Goal: Task Accomplishment & Management: Manage account settings

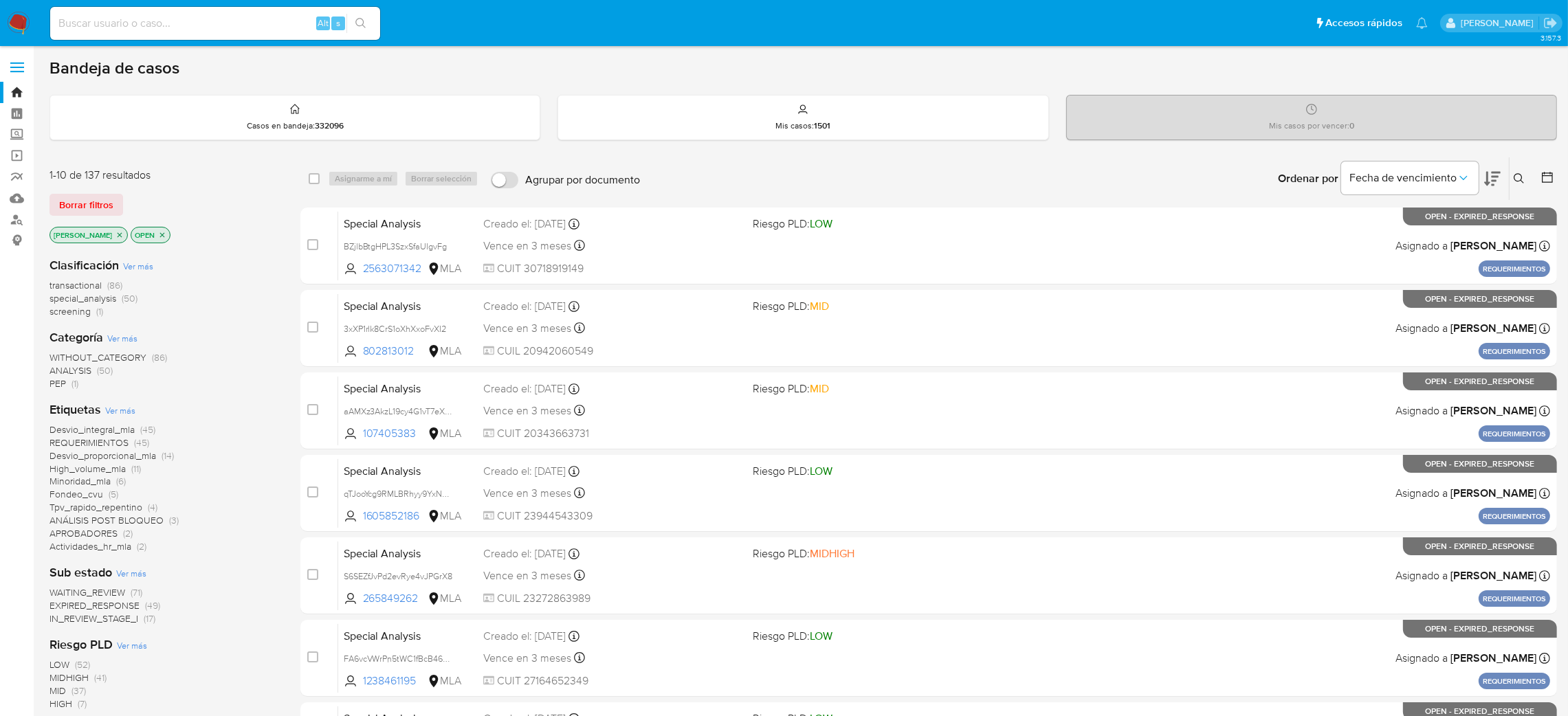
click at [167, 26] on input at bounding box center [216, 23] width 330 height 18
paste input "FvC3umajULCCYhf8h2u2DzCB"
type input "FvC3umajULCCYhf8h2u2DzCB"
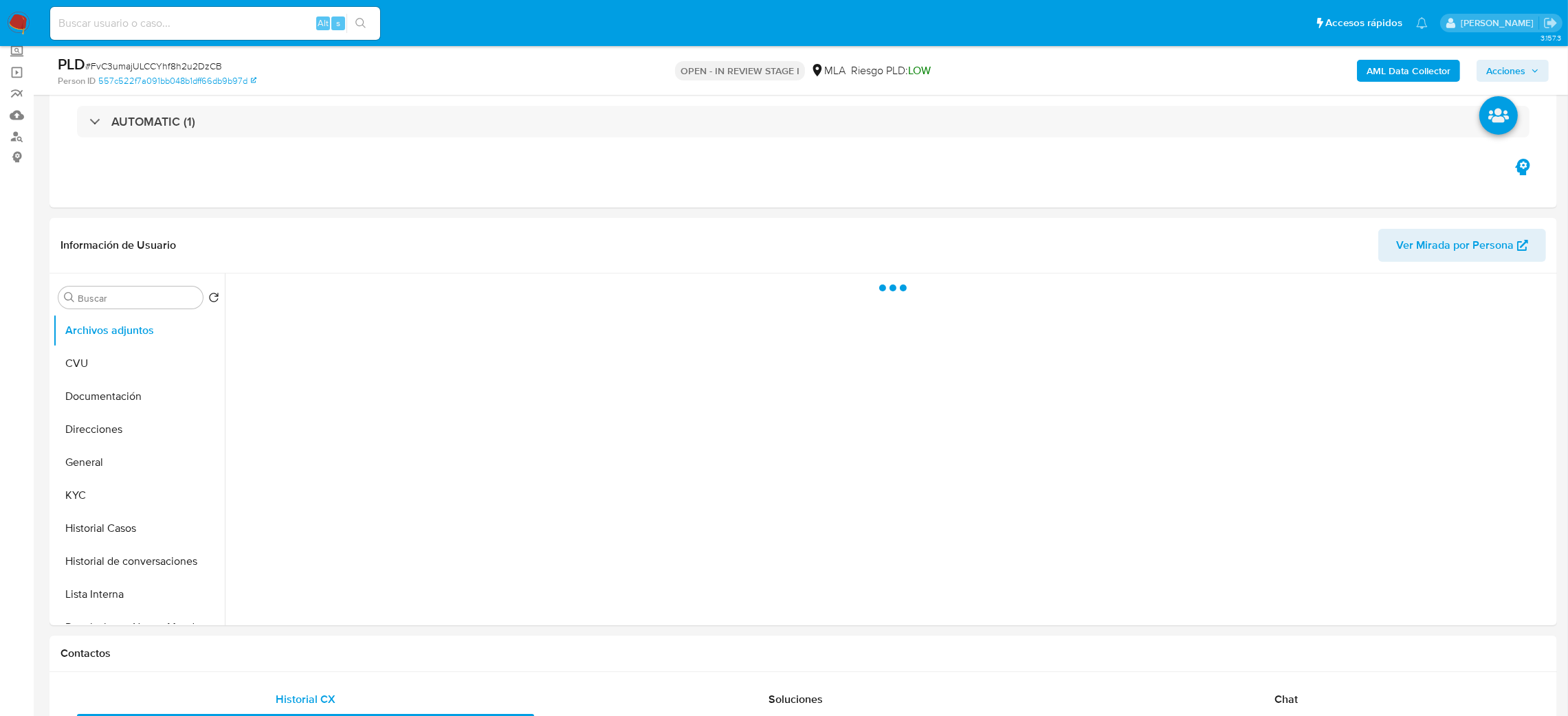
scroll to position [206, 0]
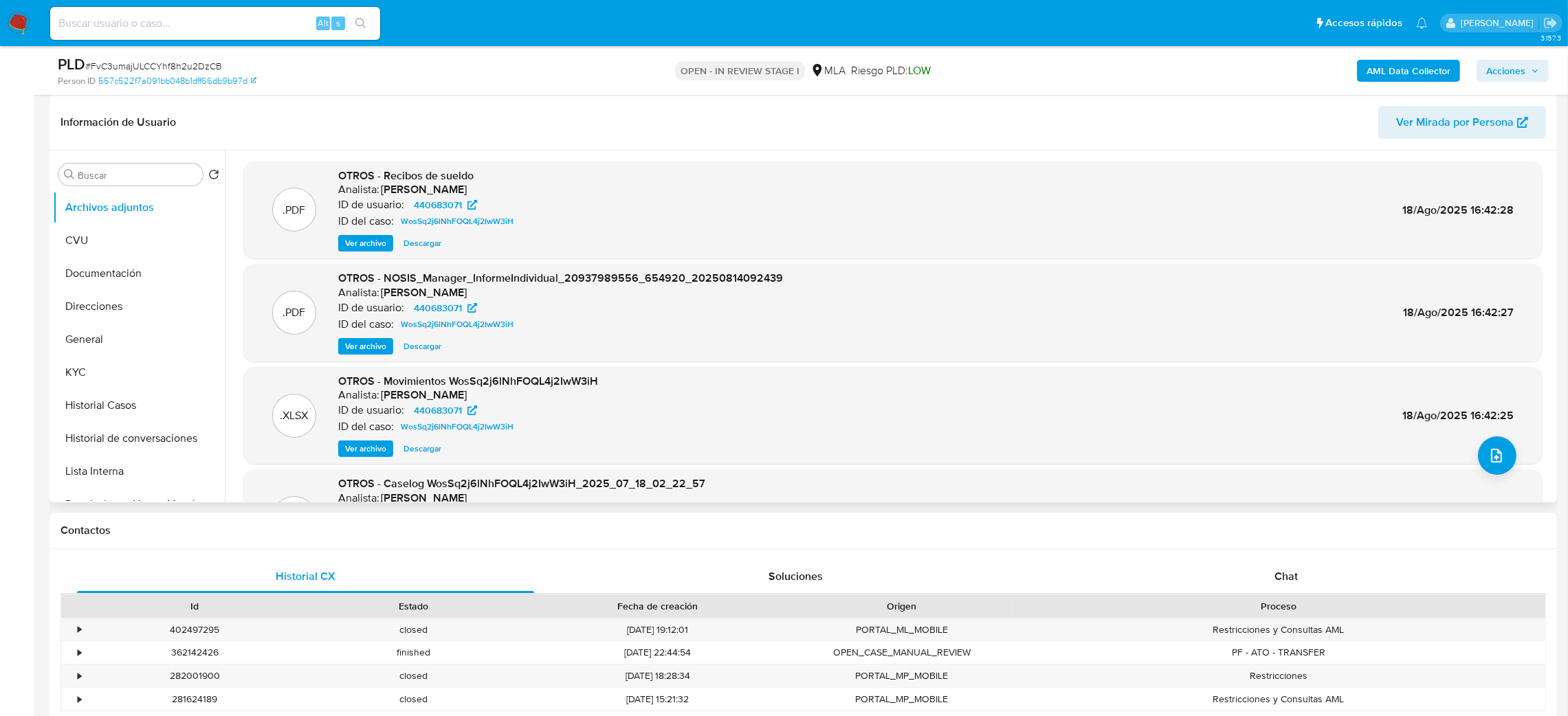
select select "10"
click at [106, 412] on button "Historial Casos" at bounding box center [133, 406] width 161 height 33
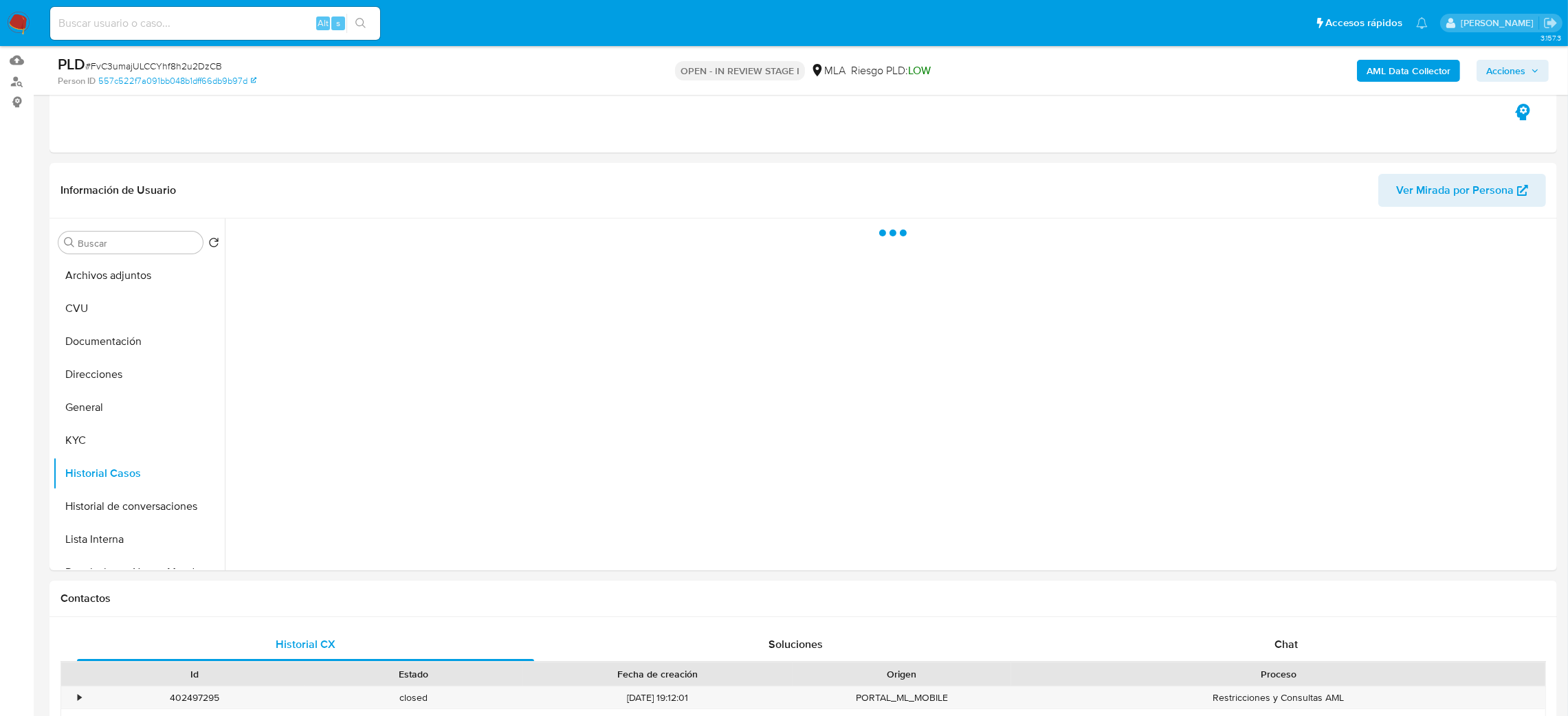
scroll to position [103, 0]
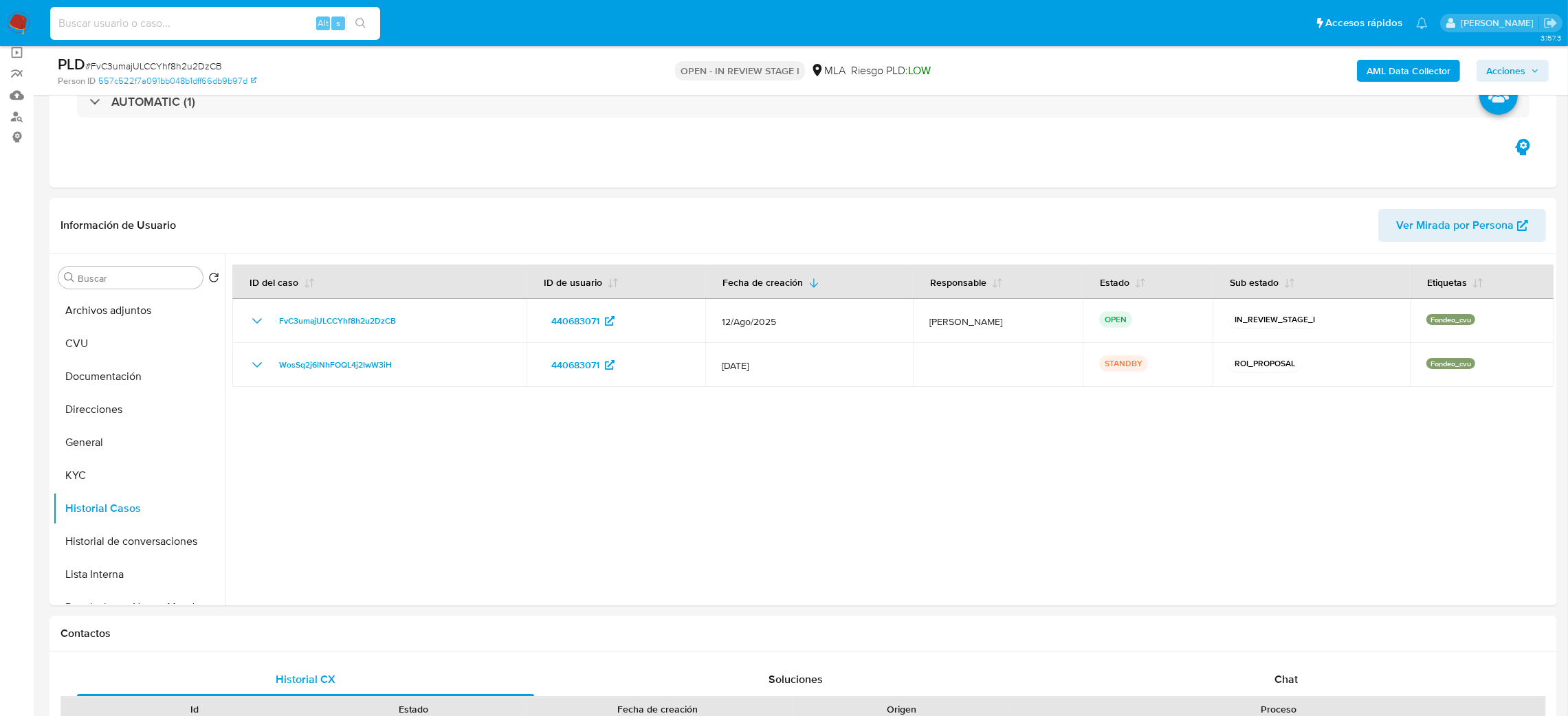
click at [228, 21] on input at bounding box center [216, 23] width 330 height 18
paste input "02mmf5YiqSQL63ITNY35RDiW"
type input "02mmf5YiqSQL63ITNY35RDiW"
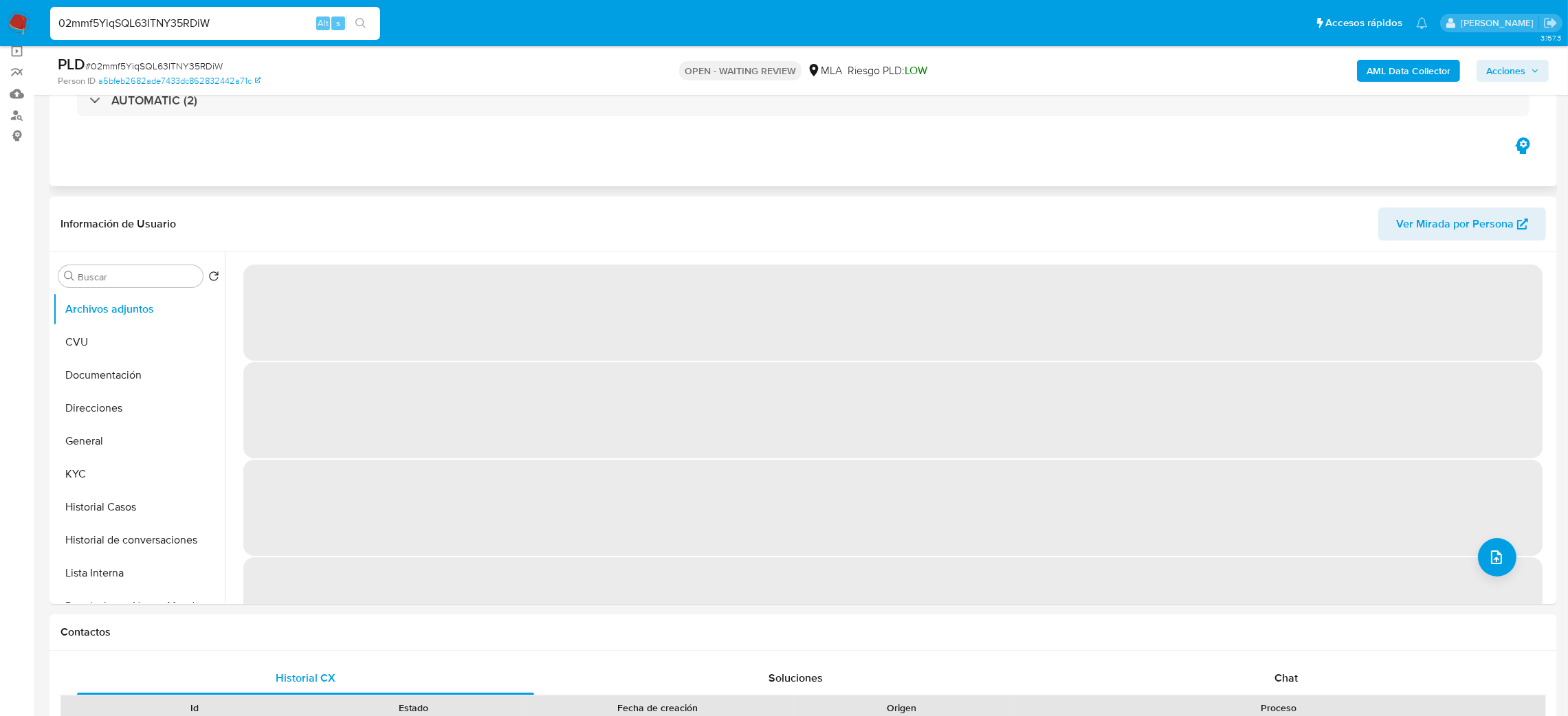
scroll to position [206, 0]
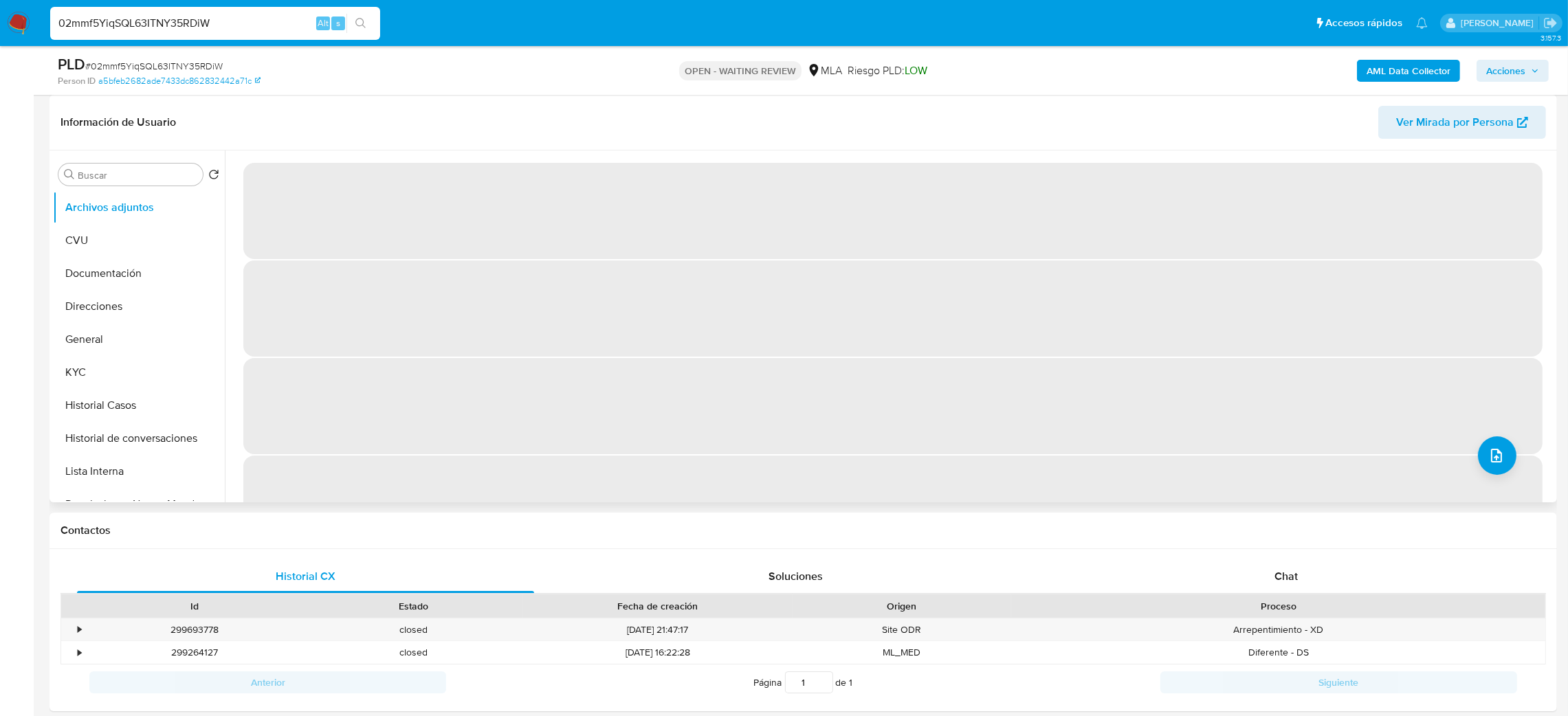
select select "10"
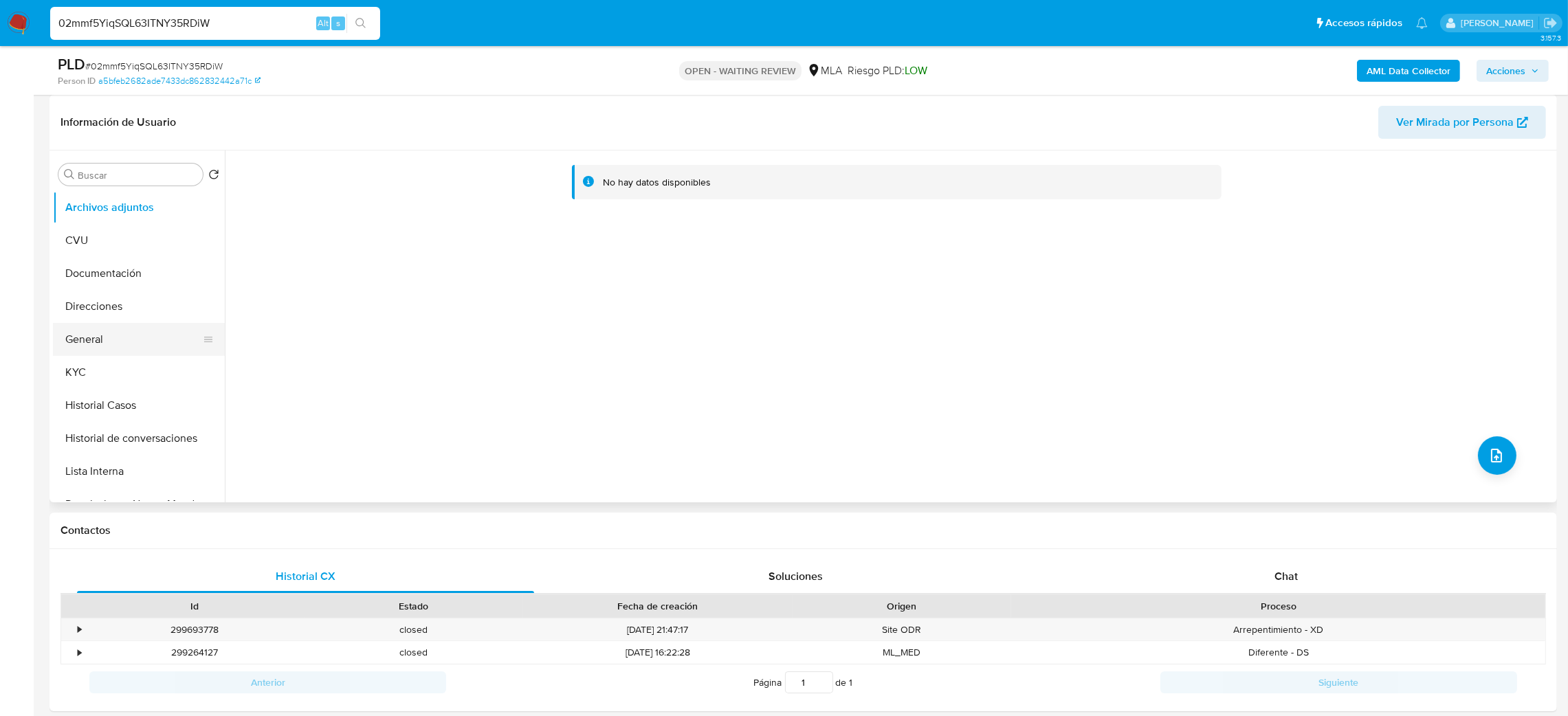
click at [84, 338] on button "General" at bounding box center [133, 340] width 161 height 33
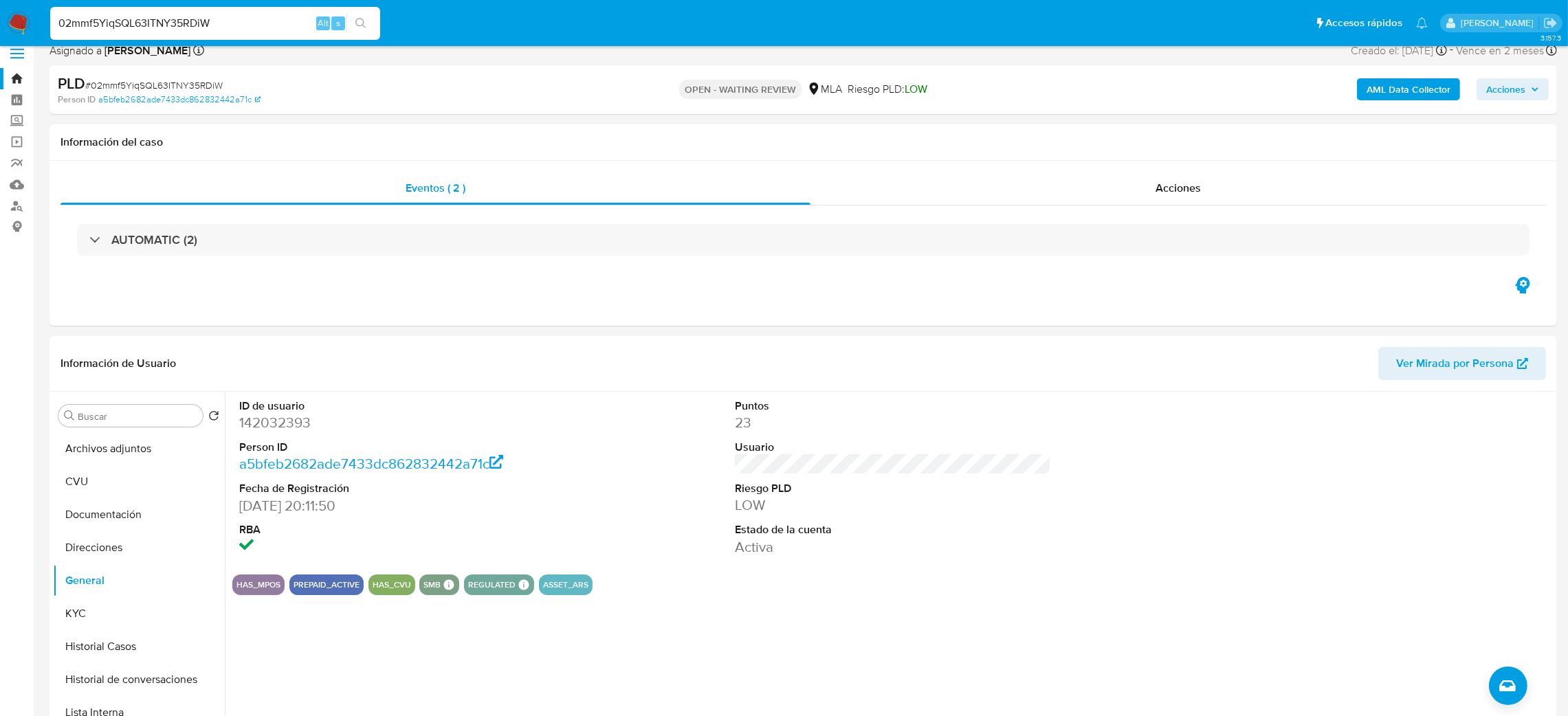
scroll to position [103, 0]
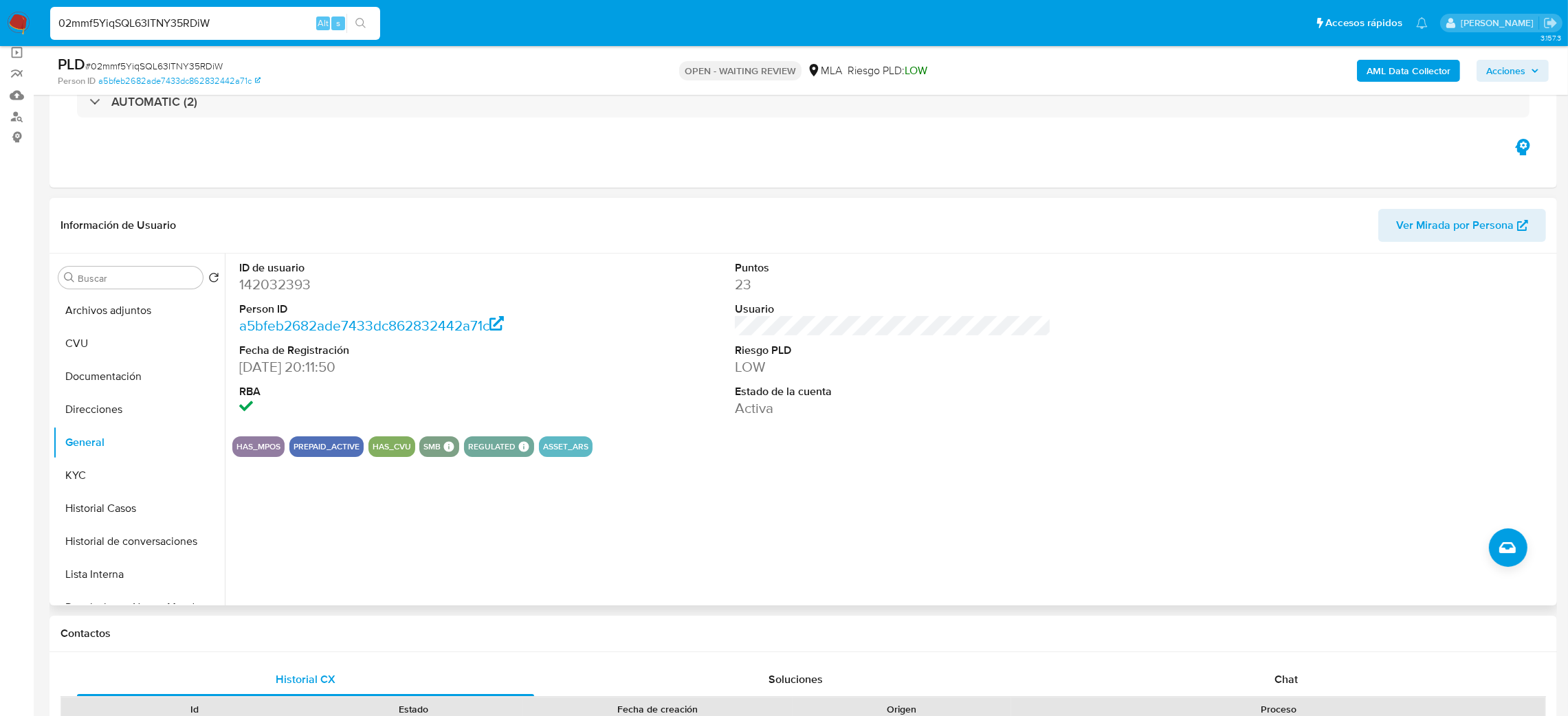
click at [278, 280] on dd "142032393" at bounding box center [397, 284] width 317 height 19
click at [279, 280] on dd "142032393" at bounding box center [397, 284] width 317 height 19
copy dd "142032393"
click at [136, 479] on button "KYC" at bounding box center [133, 476] width 161 height 33
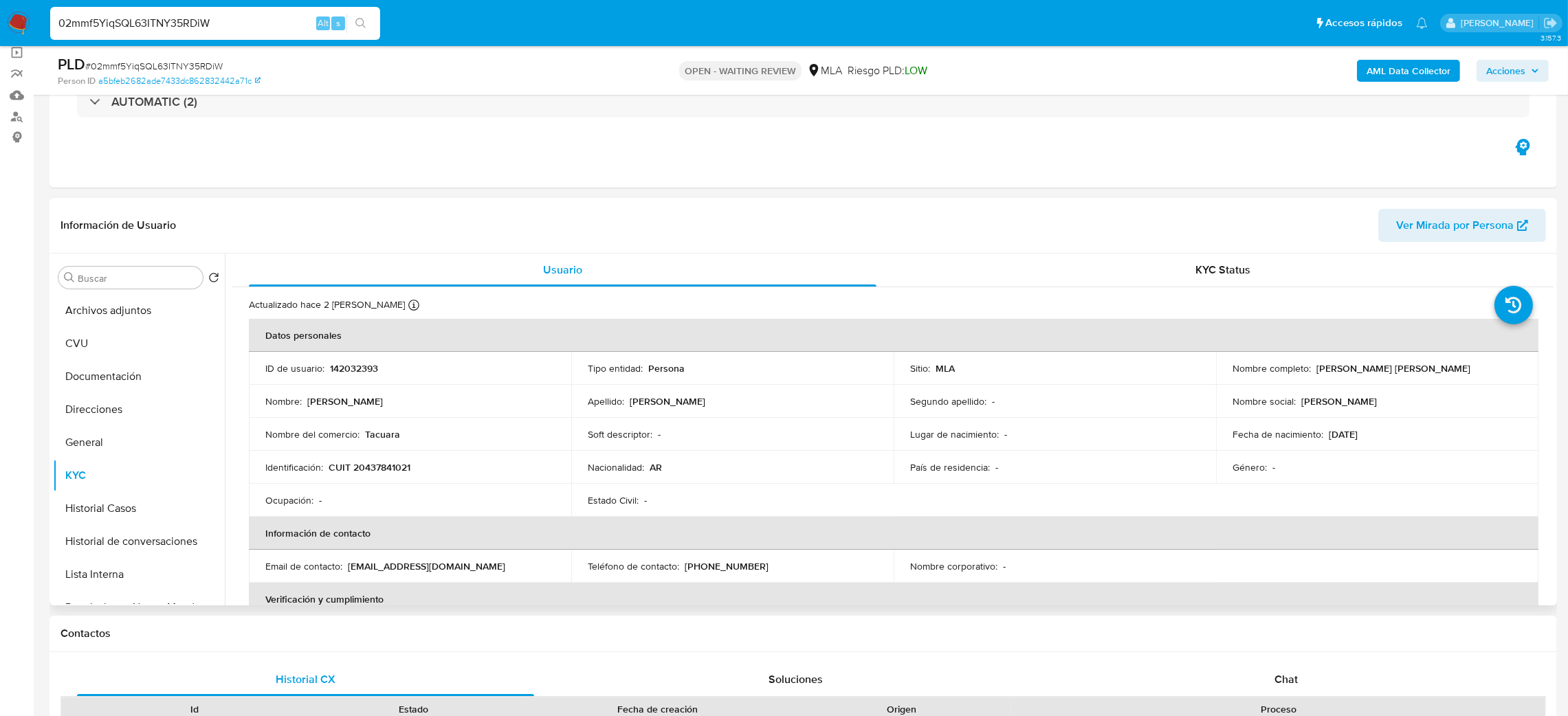
click at [382, 466] on p "CUIT 20437841021" at bounding box center [369, 467] width 82 height 12
copy p "20437841021"
click at [405, 412] on td "Nombre : Santiago Antonio" at bounding box center [410, 402] width 322 height 33
drag, startPoint x: 364, startPoint y: 469, endPoint x: 405, endPoint y: 469, distance: 41.0
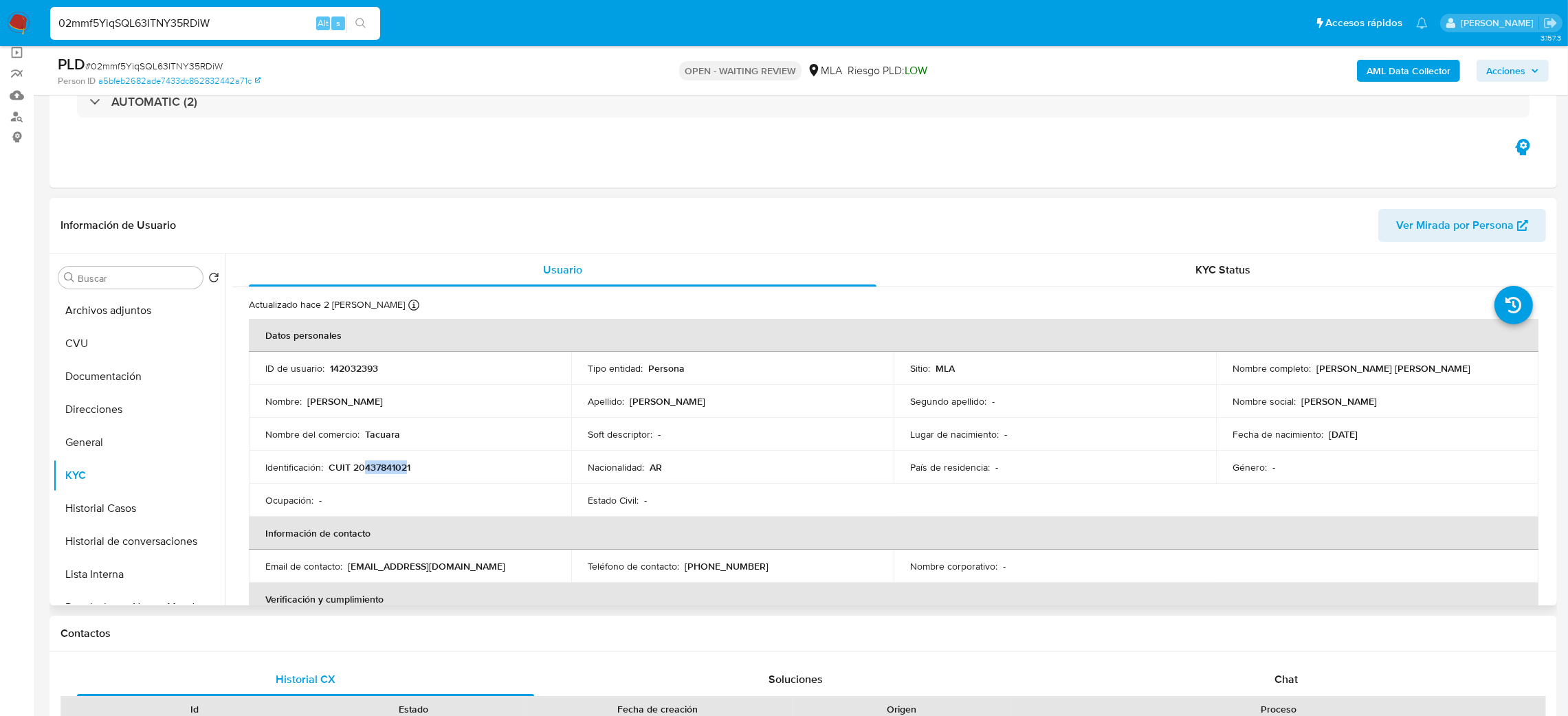
click at [405, 469] on p "CUIT 20437841021" at bounding box center [369, 467] width 82 height 12
copy p "43784102"
click at [387, 481] on td "Identificación : CUIT 20437841021" at bounding box center [410, 467] width 322 height 33
click at [389, 468] on p "CUIT 20437841021" at bounding box center [369, 467] width 82 height 12
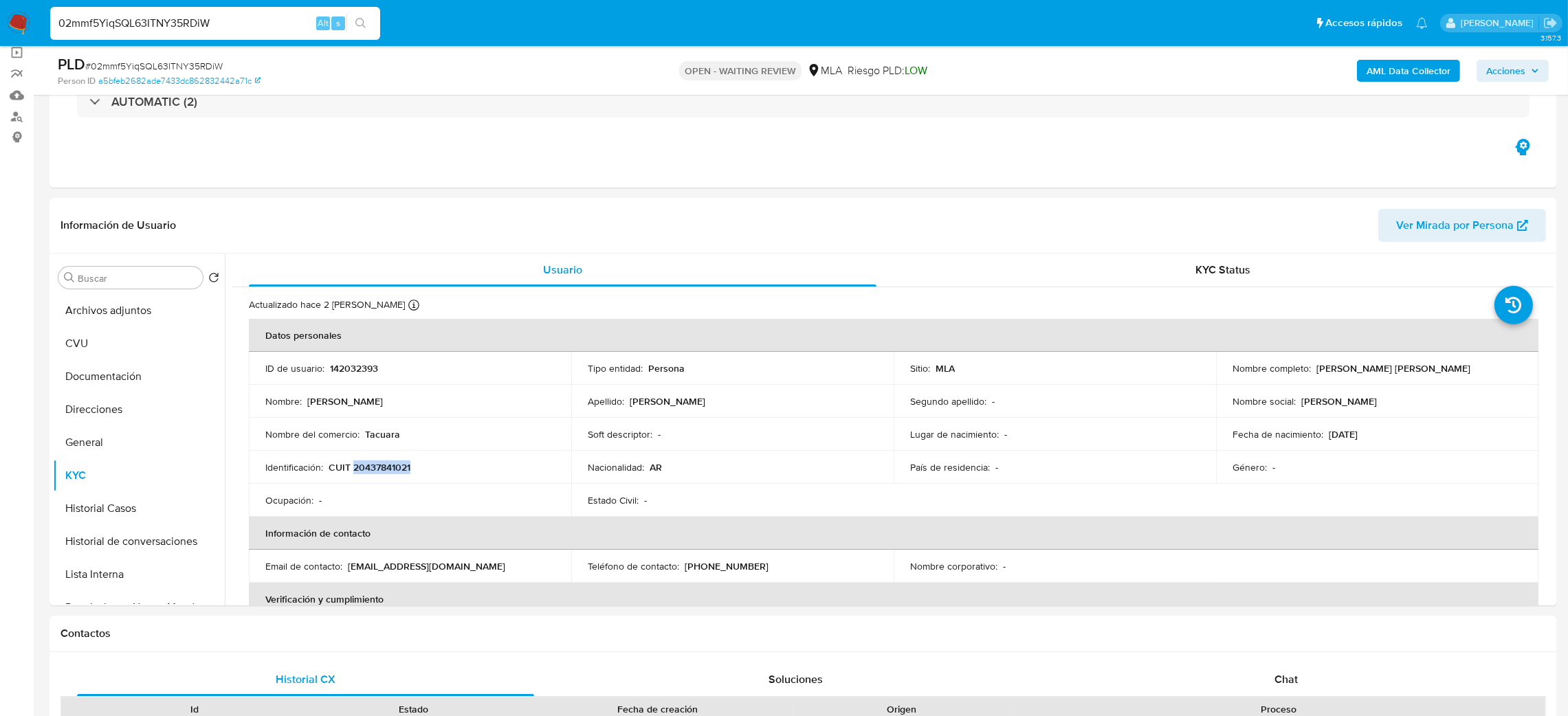
copy p "20437841021"
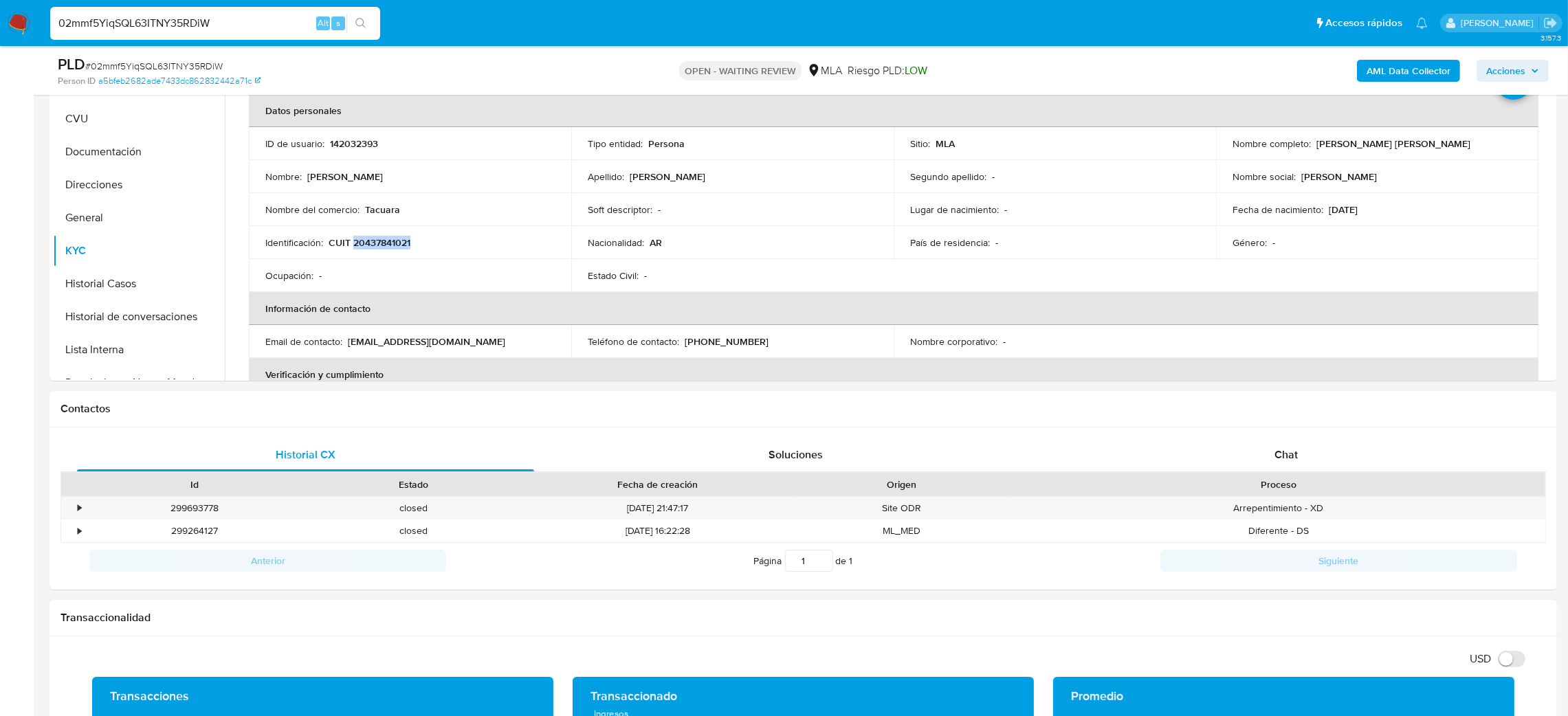
scroll to position [122, 0]
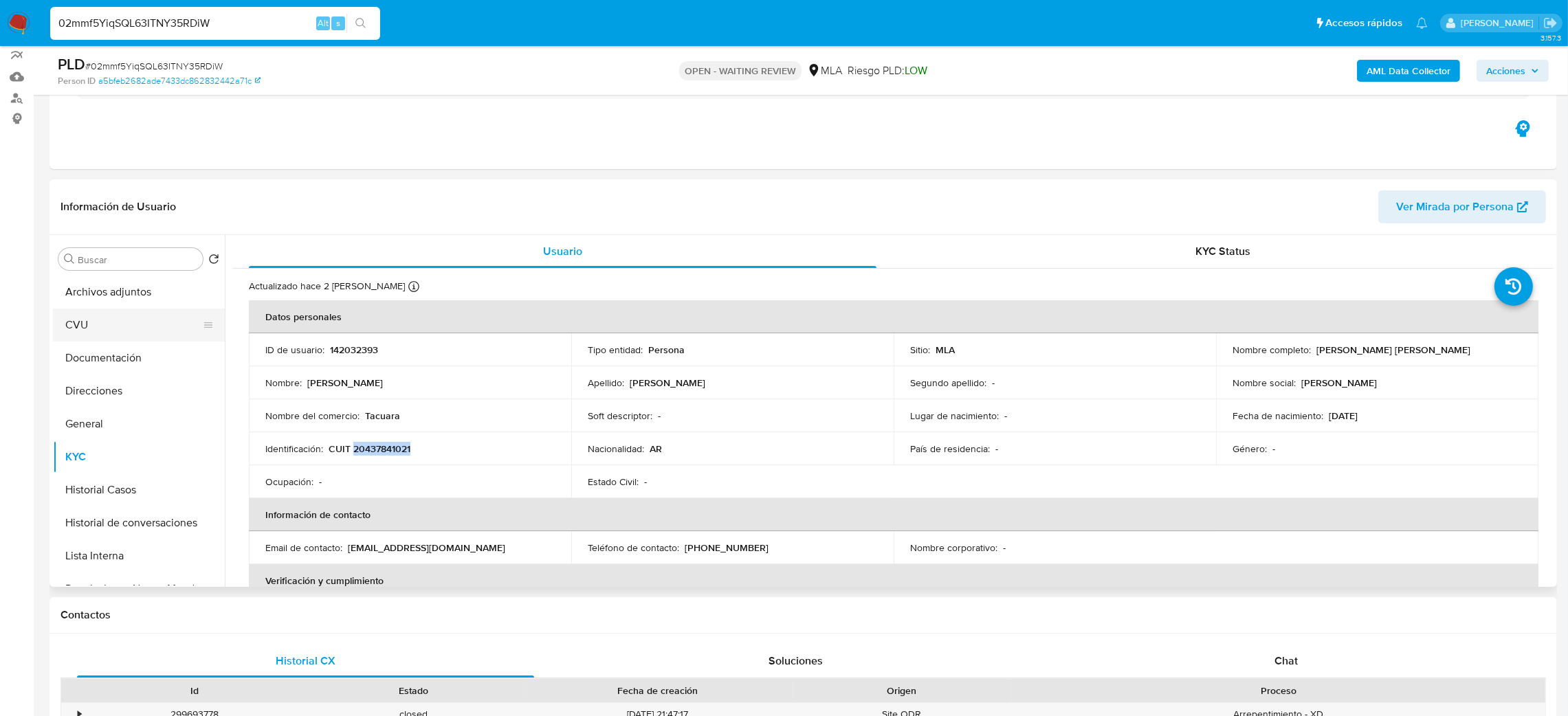
click at [101, 319] on button "CVU" at bounding box center [133, 325] width 161 height 33
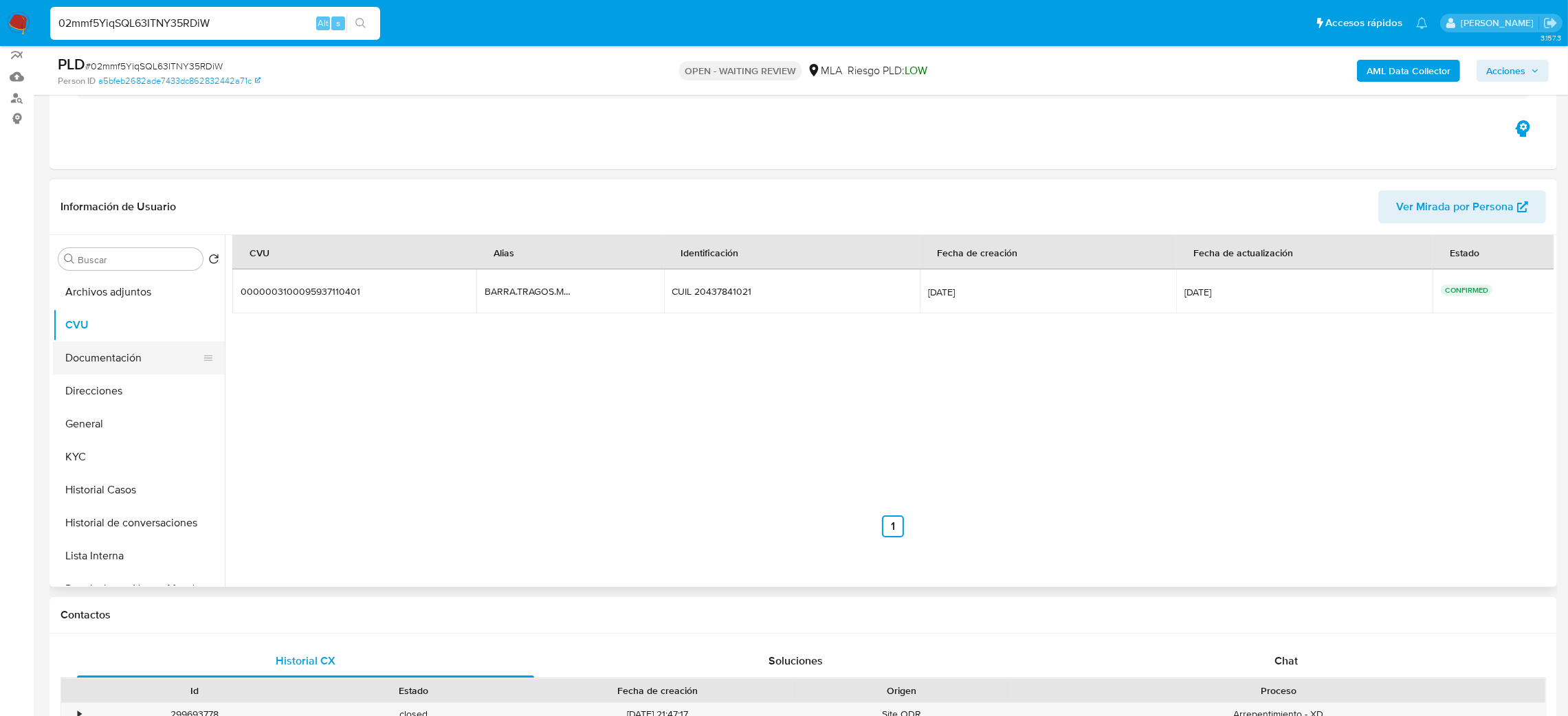
click at [109, 361] on button "Documentación" at bounding box center [133, 358] width 161 height 33
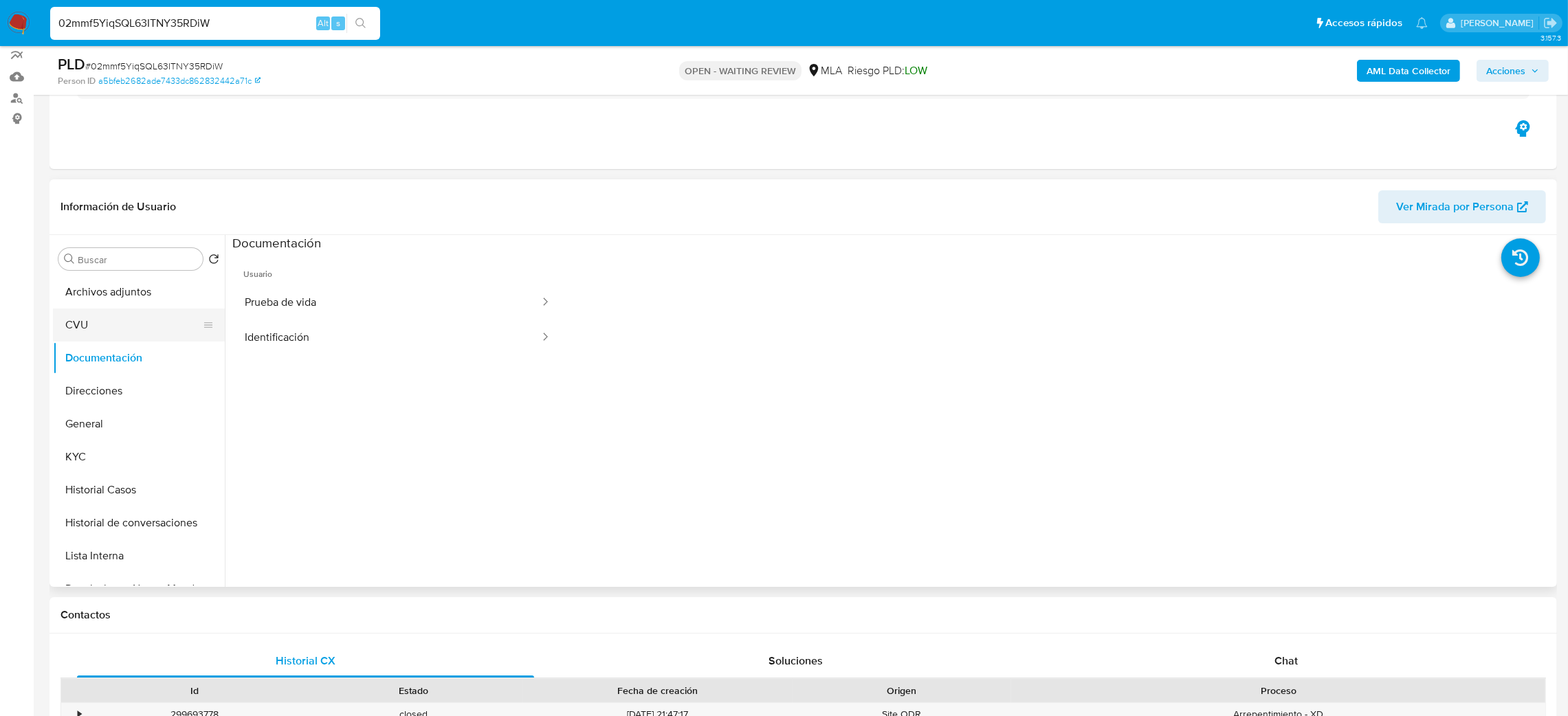
click at [92, 325] on button "CVU" at bounding box center [133, 325] width 161 height 33
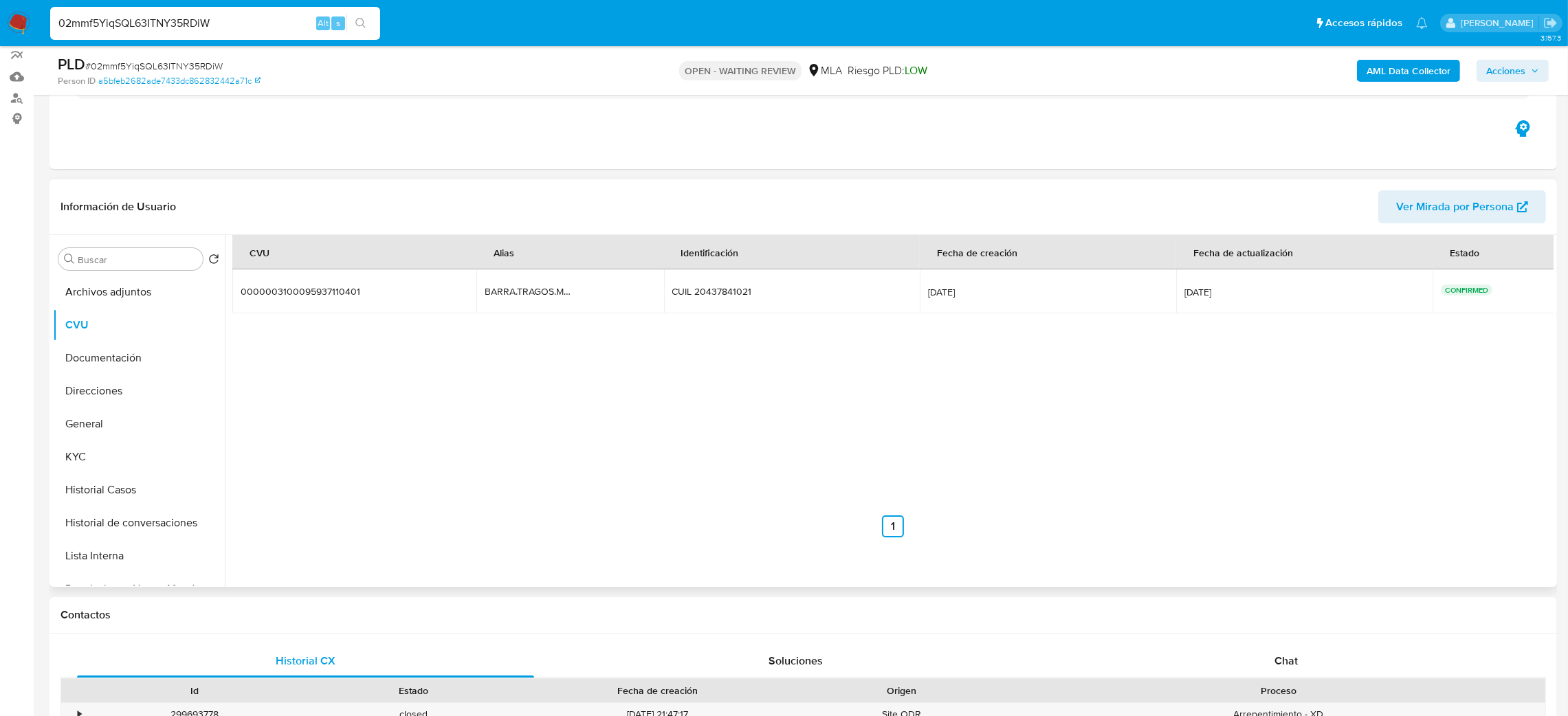
click at [468, 432] on div "CVU Alias Identificación Fecha de creación Fecha de actualización Estado 000000…" at bounding box center [893, 386] width 1321 height 302
click at [134, 466] on button "KYC" at bounding box center [133, 457] width 161 height 33
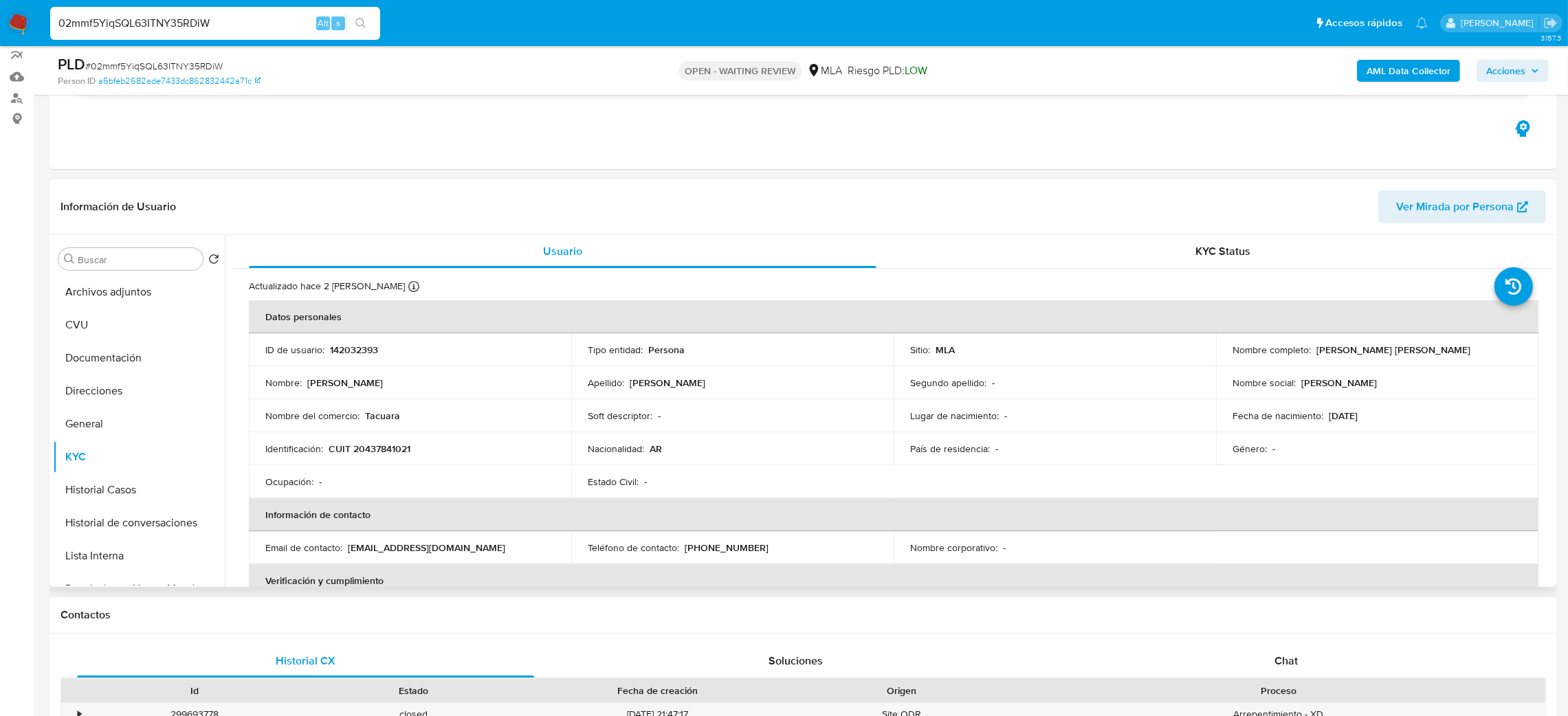
click at [374, 447] on p "CUIT 20437841021" at bounding box center [369, 448] width 82 height 12
copy p "20437841021"
click at [131, 420] on button "General" at bounding box center [133, 424] width 161 height 33
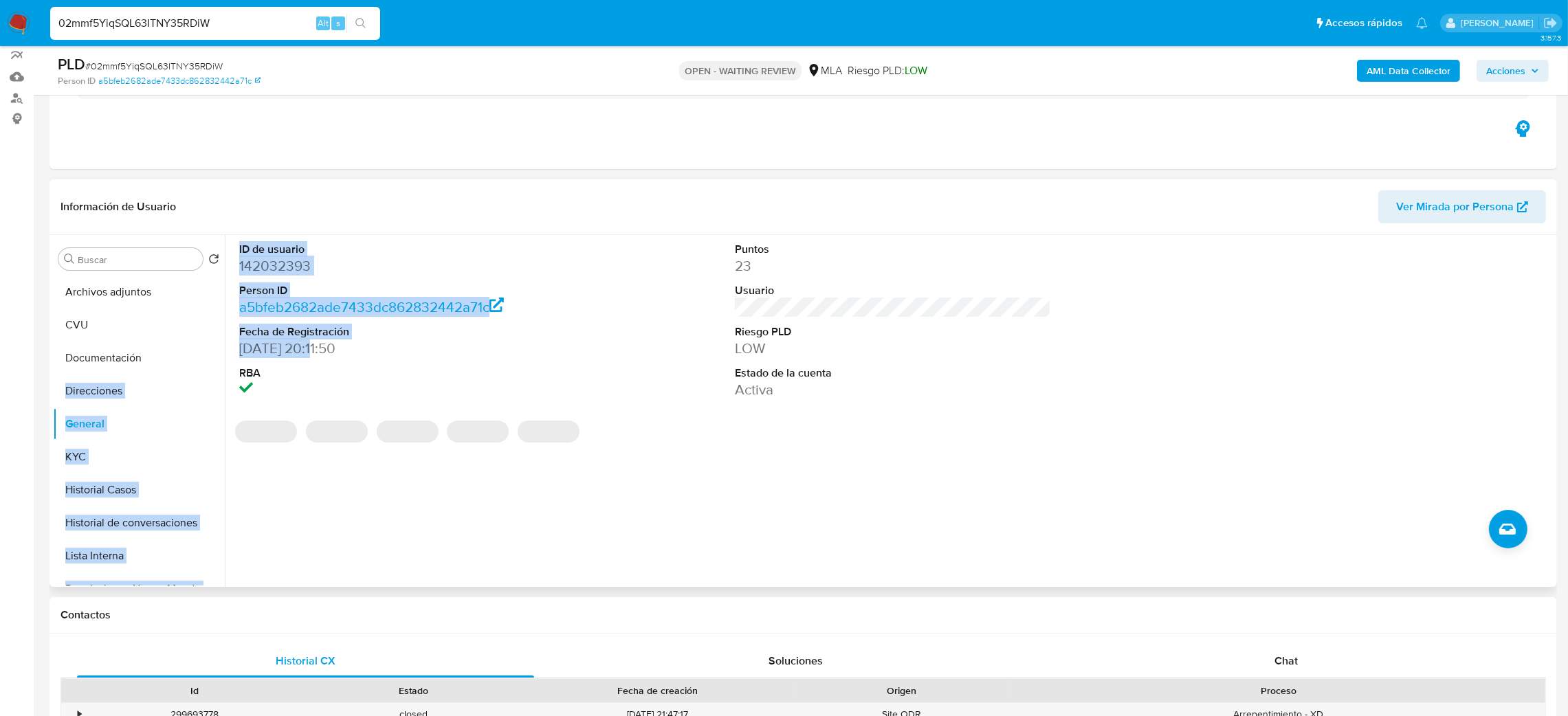
drag, startPoint x: 310, startPoint y: 350, endPoint x: 222, endPoint y: 353, distance: 88.1
click at [222, 353] on div "Buscar Volver al orden por defecto Archivos adjuntos CVU Documentación Direccio…" at bounding box center [803, 411] width 1501 height 352
copy div "Documentación Direcciones General KYC Historial Casos Historial de conversacion…"
click at [304, 346] on dd "13/07/2013 20:11:50" at bounding box center [397, 348] width 317 height 19
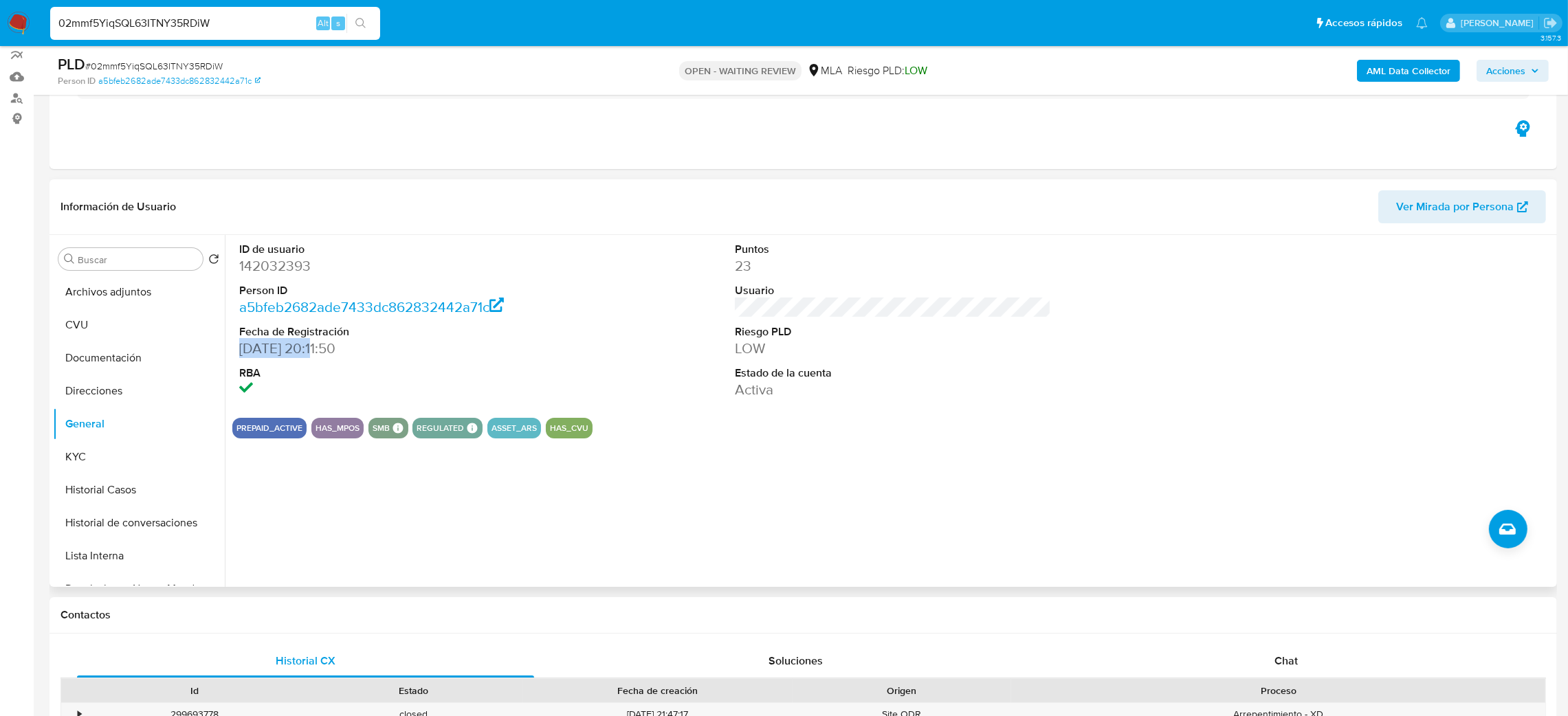
drag, startPoint x: 304, startPoint y: 346, endPoint x: 242, endPoint y: 350, distance: 62.1
click at [242, 350] on dd "13/07/2013 20:11:50" at bounding box center [397, 348] width 317 height 19
click at [100, 382] on button "Direcciones" at bounding box center [133, 392] width 161 height 33
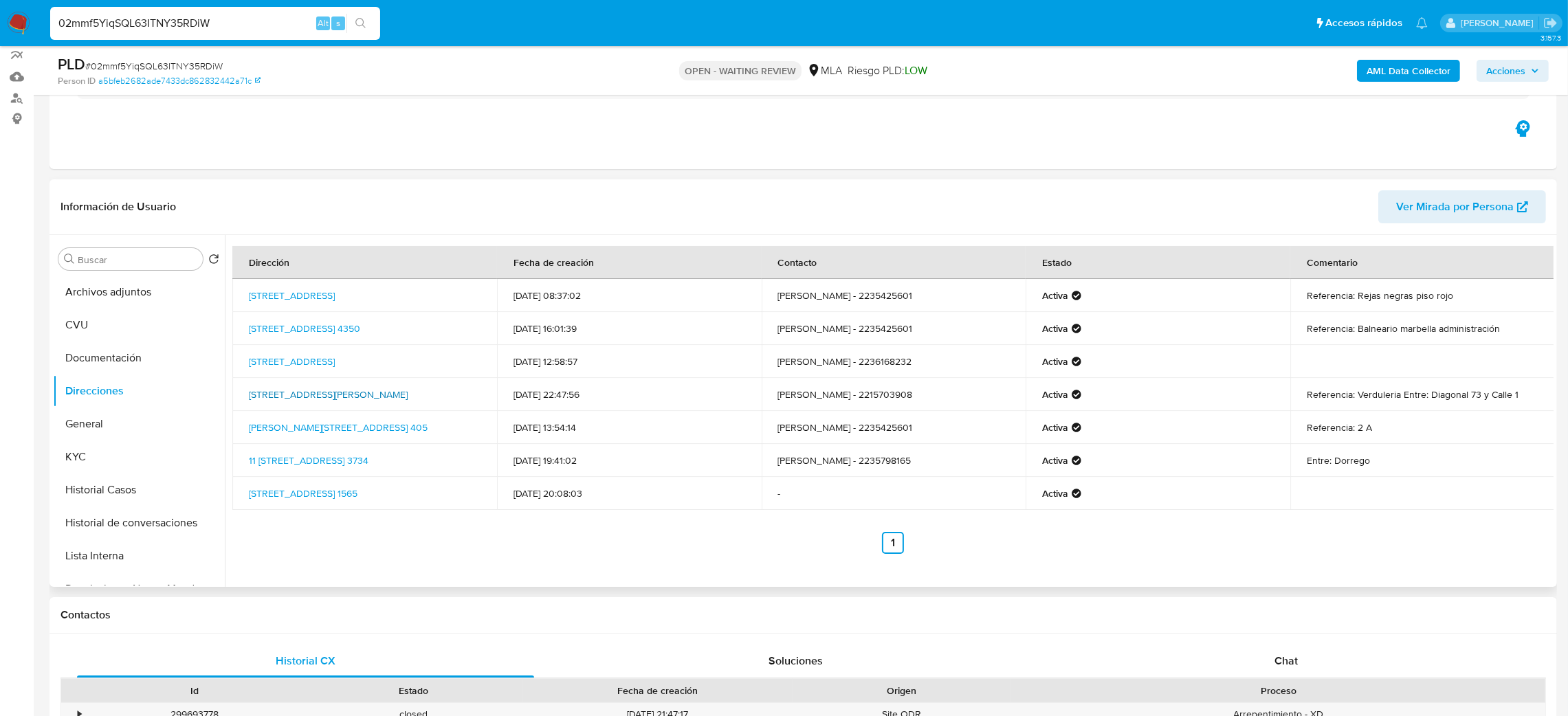
click at [328, 394] on link "Calle Plaza Domingo Matheu 95, La Plata, Buenos Aires, 1900, Argentina 95" at bounding box center [328, 394] width 159 height 14
click at [118, 470] on button "KYC" at bounding box center [133, 457] width 161 height 33
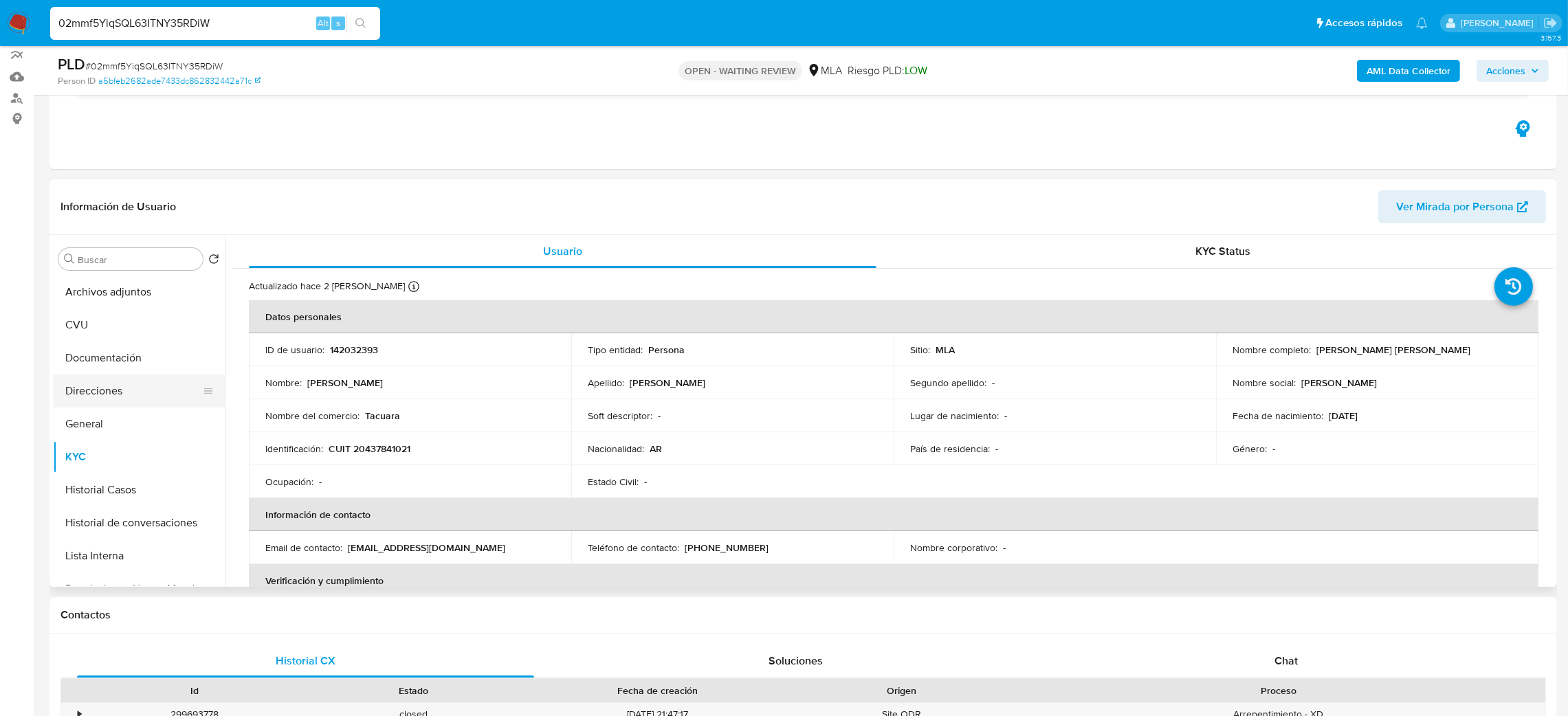
click at [120, 378] on button "Direcciones" at bounding box center [133, 392] width 161 height 33
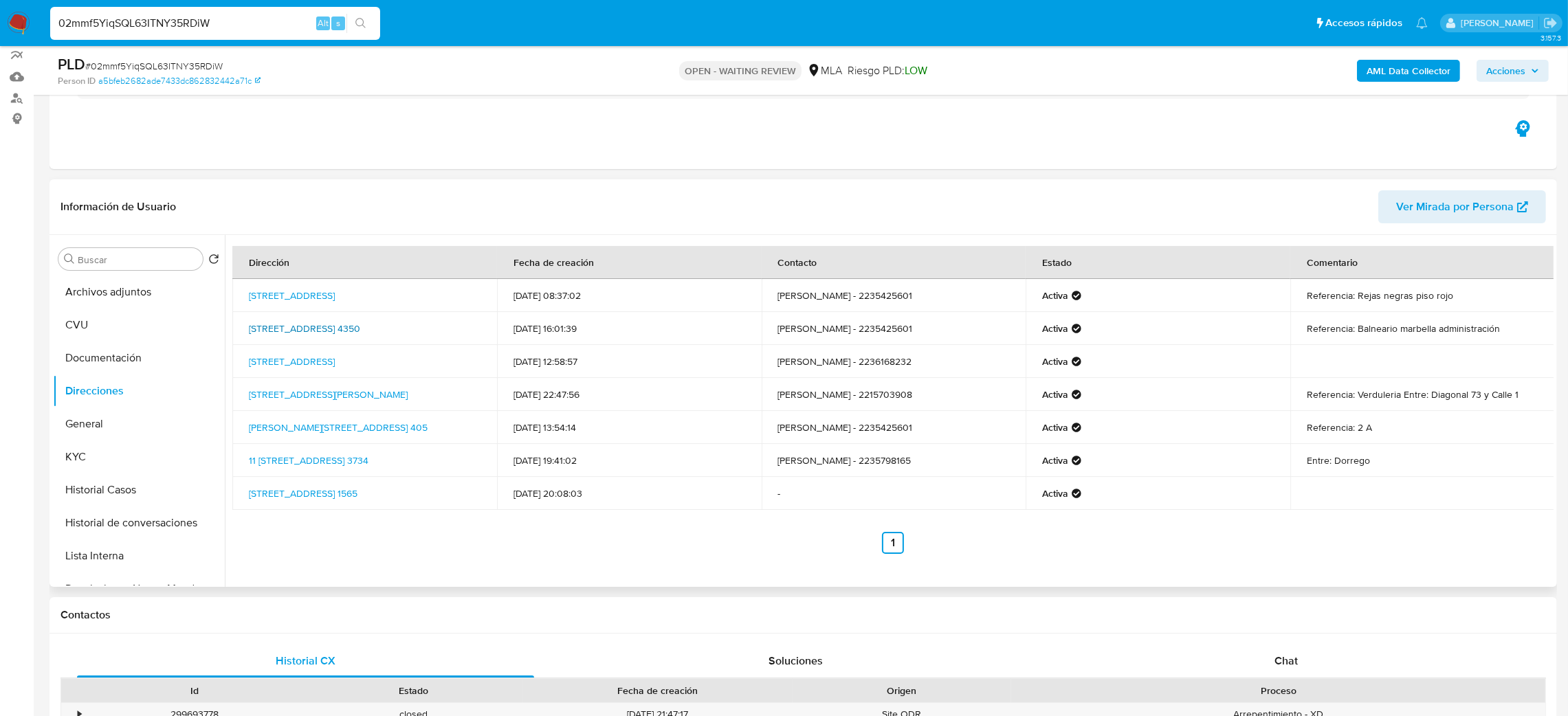
drag, startPoint x: 443, startPoint y: 337, endPoint x: 248, endPoint y: 324, distance: 195.4
click at [248, 324] on td "Avenida De Los Trabajadores 4350, Mar Del Plata, Buenos Aires, 7600, Argentina …" at bounding box center [364, 329] width 265 height 33
copy link "Avenida De Los Trabajadores 4350, Mar Del Plata, Buenos Aires, 7600, Argentina …"
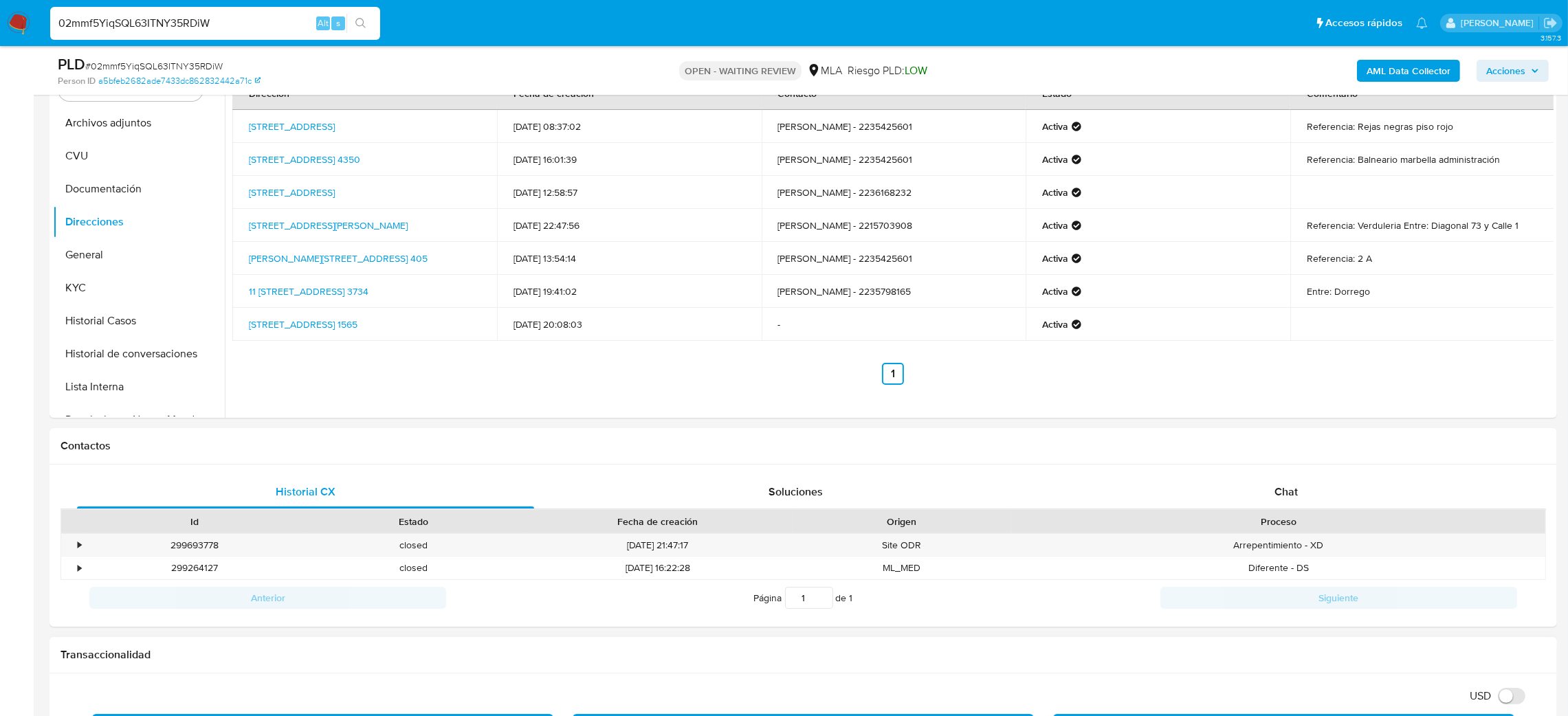
scroll to position [637, 0]
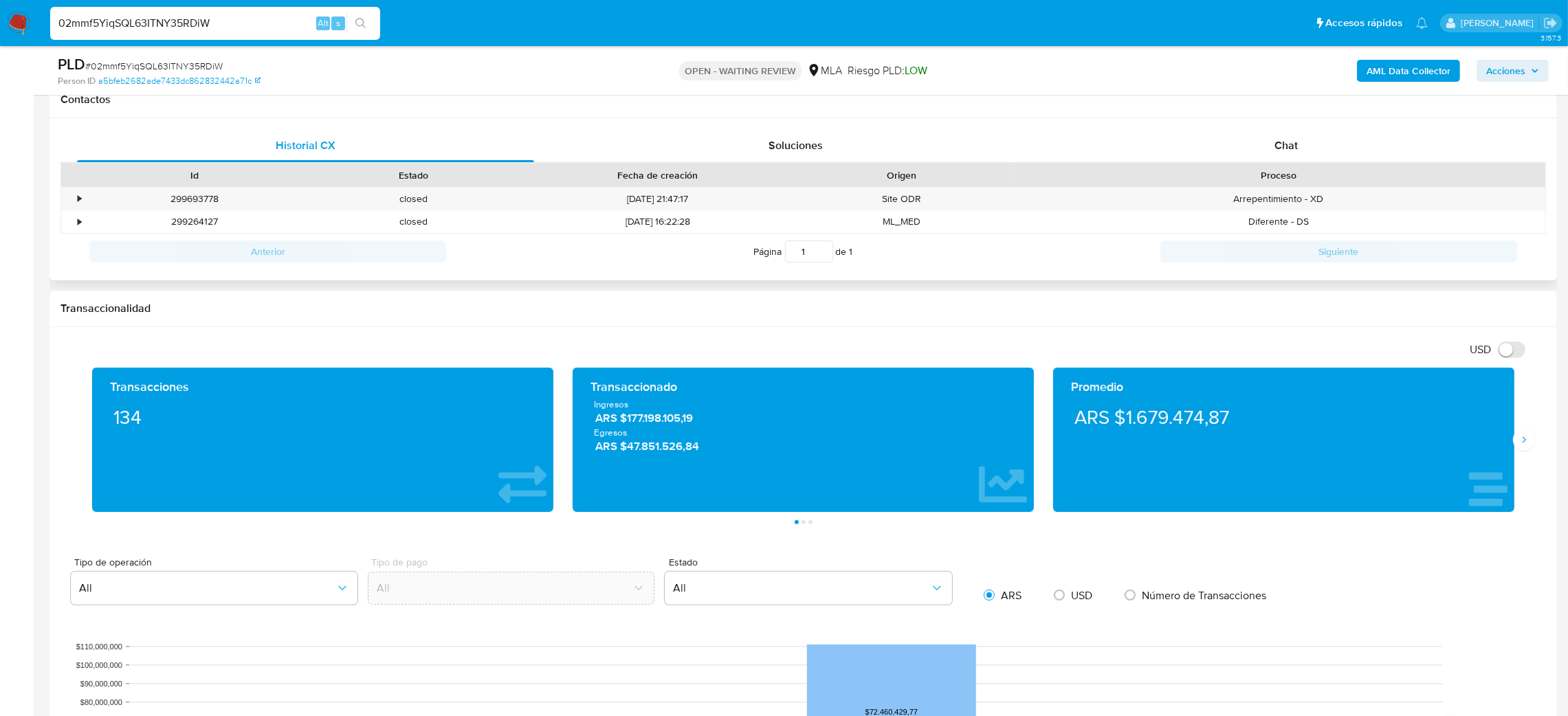
click at [1342, 120] on div "Historial CX Soluciones Chat Id Estado Fecha de creación Origen Proceso • 29969…" at bounding box center [803, 200] width 1508 height 163
click at [1330, 138] on div "Chat" at bounding box center [1286, 146] width 457 height 33
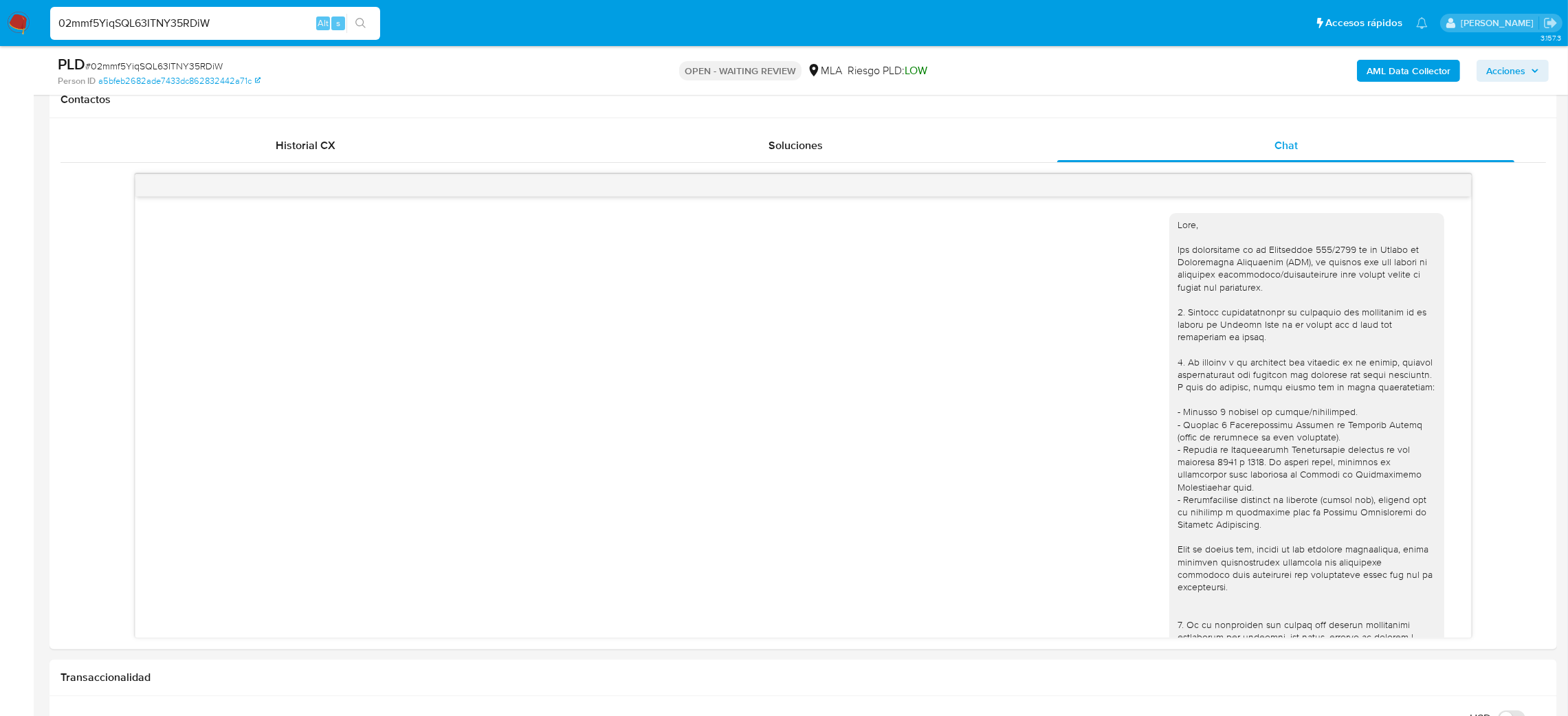
scroll to position [493, 0]
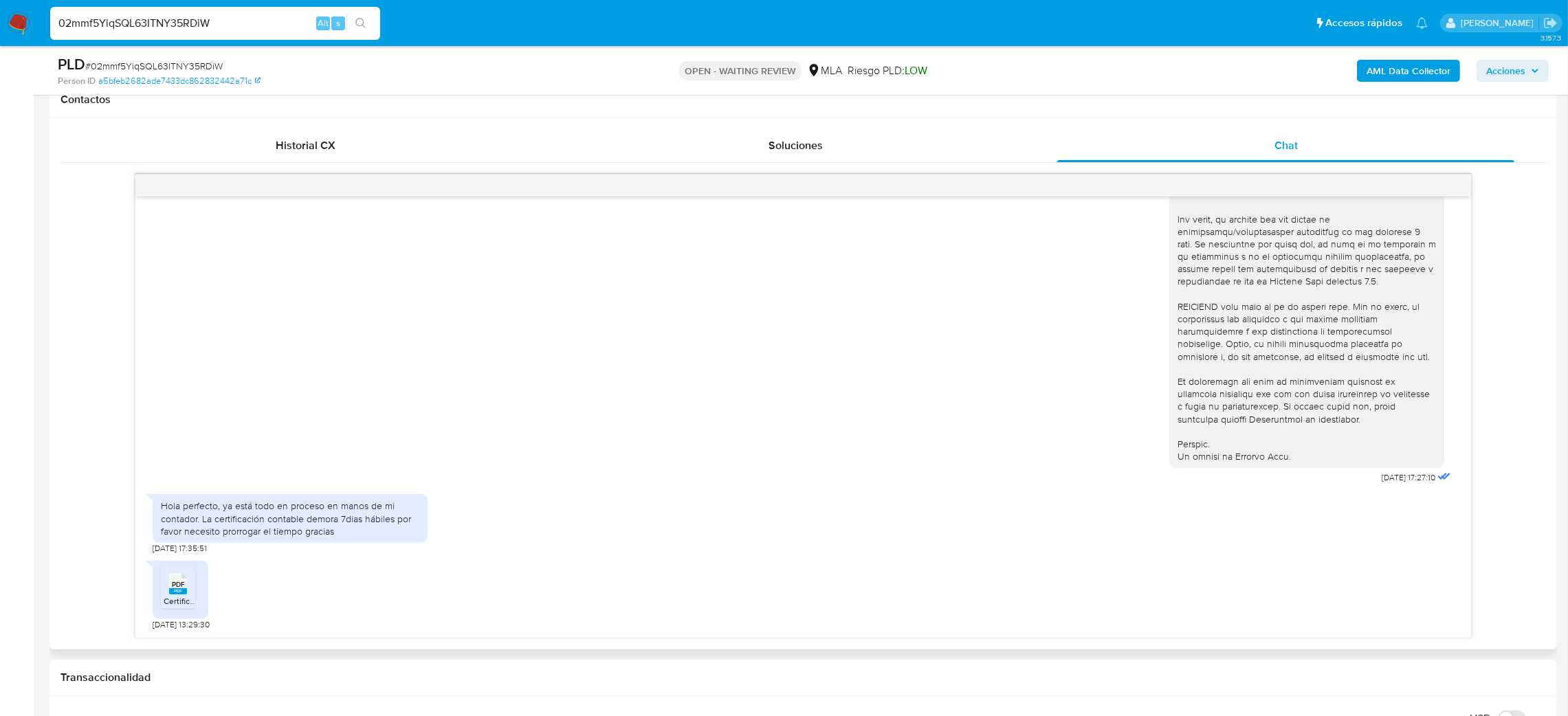
click at [184, 596] on icon "PDF" at bounding box center [178, 583] width 18 height 24
click at [180, 73] on div "PLD # 02mmf5YiqSQL63ITNY35RDiW" at bounding box center [304, 64] width 493 height 21
click at [171, 66] on span "# 02mmf5YiqSQL63ITNY35RDiW" at bounding box center [154, 66] width 138 height 14
copy span "02mmf5YiqSQL63ITNY35RDiW"
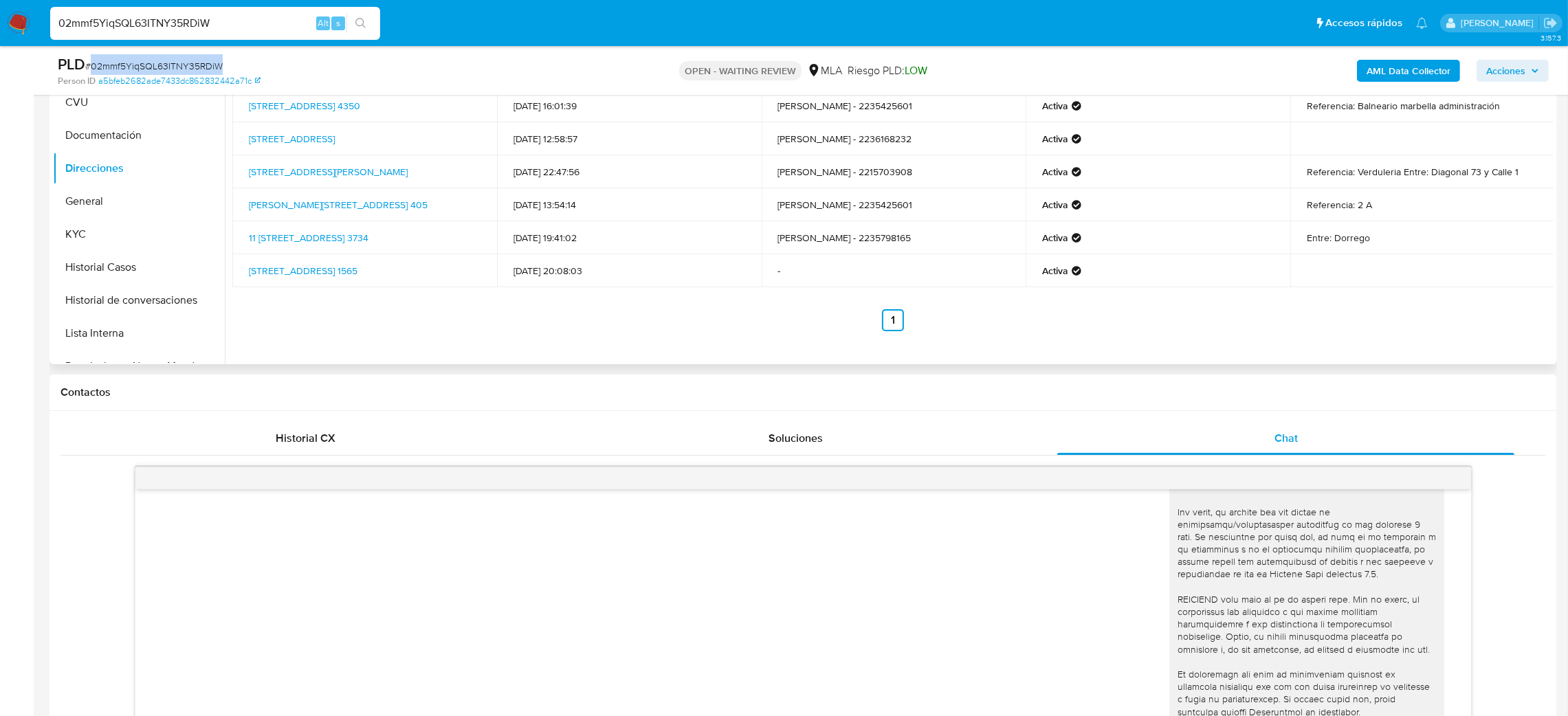
scroll to position [122, 0]
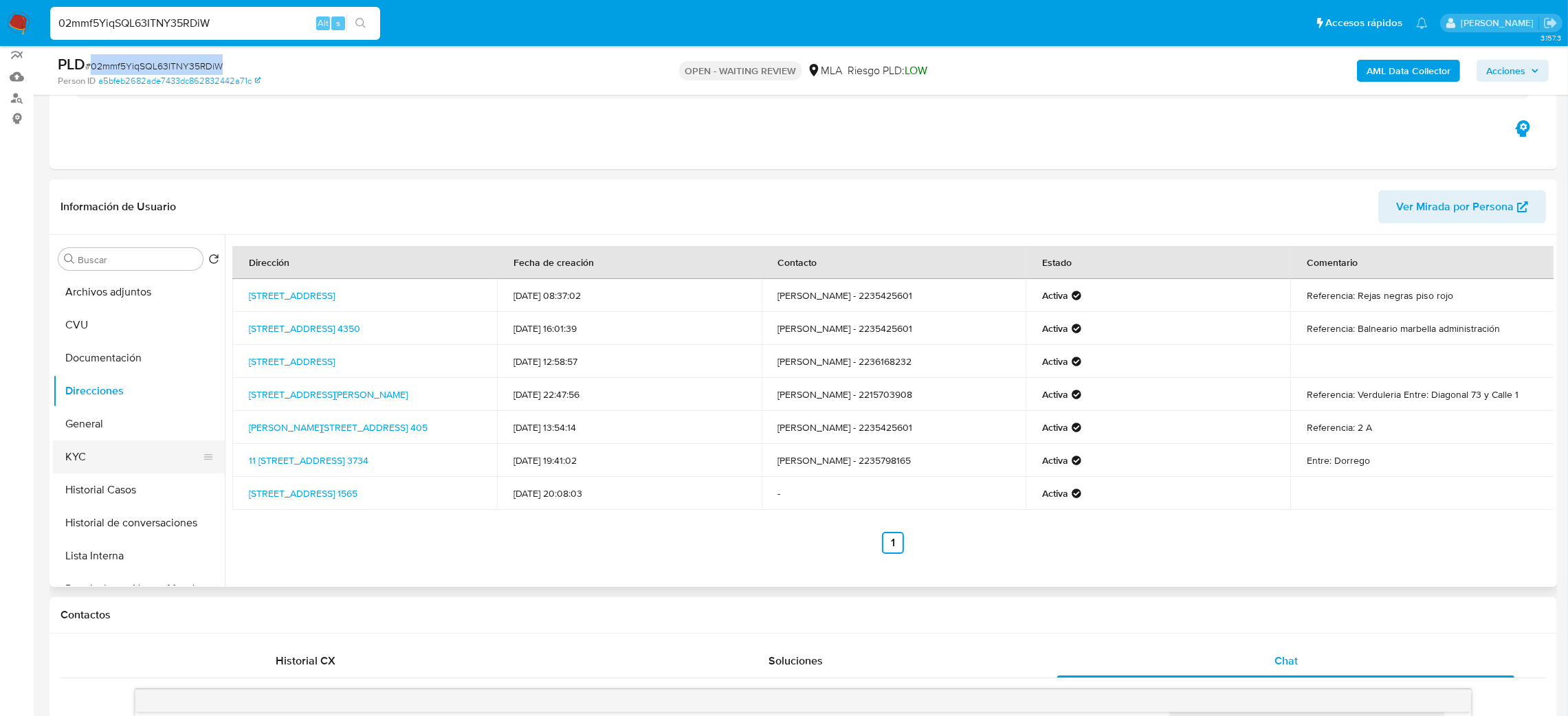
click at [131, 451] on button "KYC" at bounding box center [133, 457] width 161 height 33
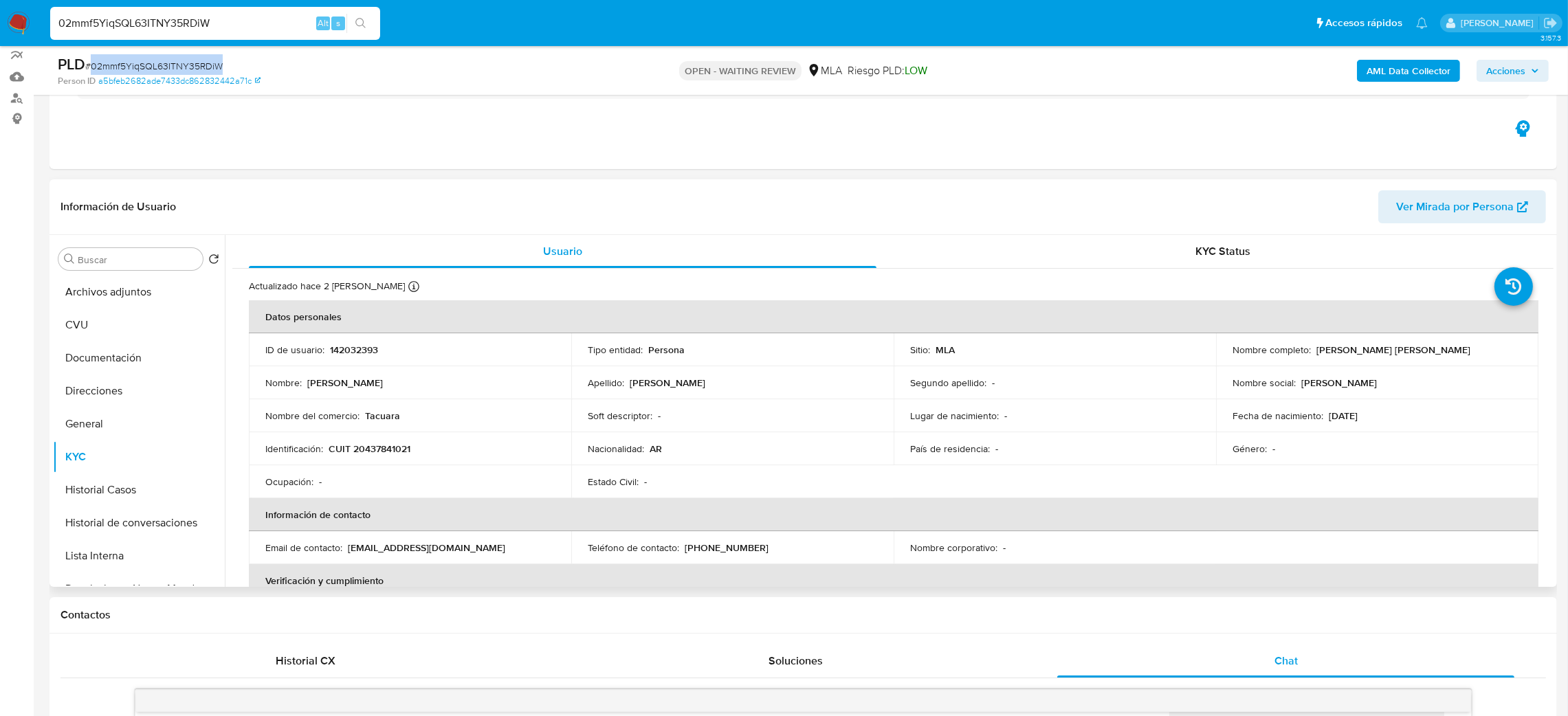
drag, startPoint x: 1313, startPoint y: 353, endPoint x: 1510, endPoint y: 350, distance: 197.0
click at [1510, 350] on div "Nombre completo : Santiago Antonio Acosta Farias" at bounding box center [1377, 350] width 289 height 12
copy p "Santiago Antonio Acosta Farias"
click at [163, 57] on div "PLD # 02mmf5YiqSQL63ITNY35RDiW" at bounding box center [304, 64] width 493 height 21
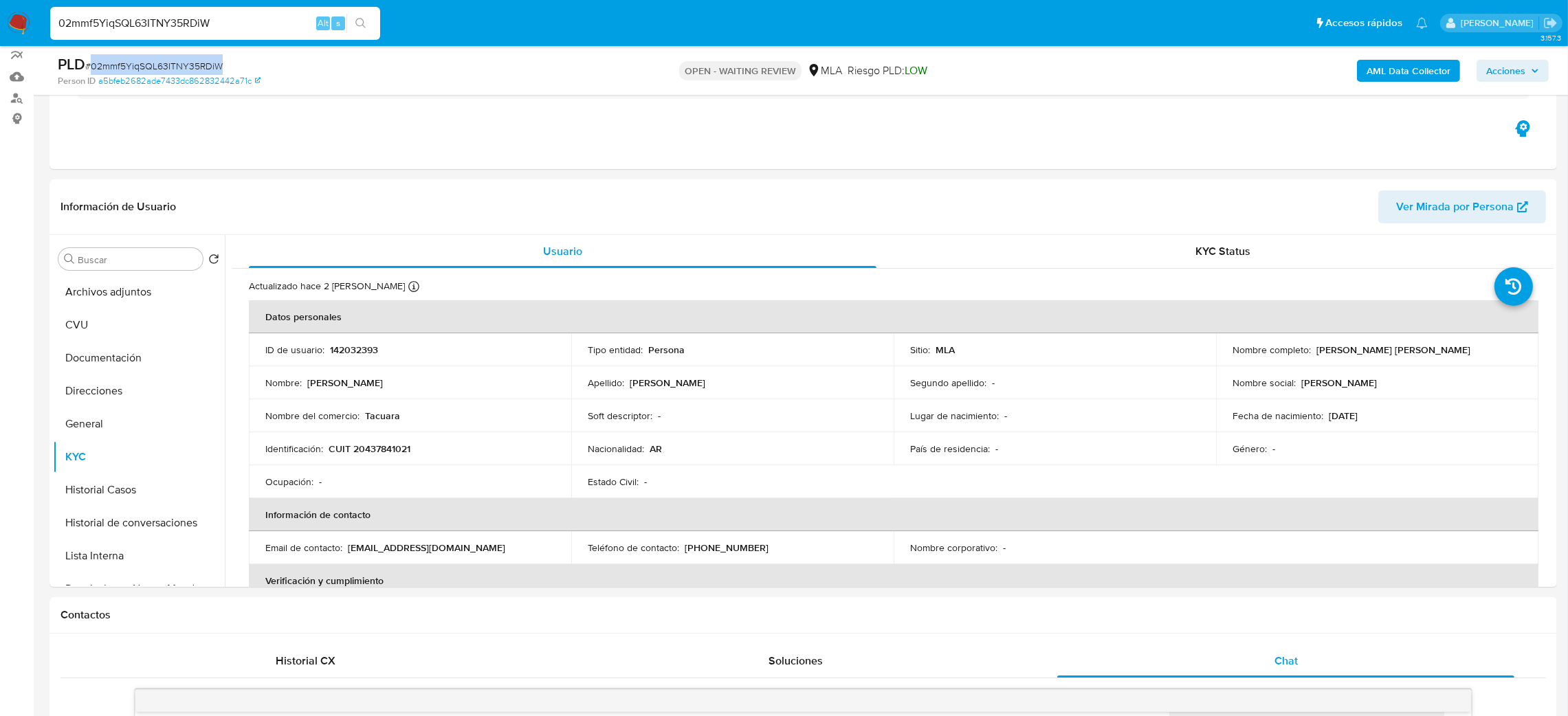
copy span "02mmf5YiqSQL63ITNY35RDiW"
click at [22, 19] on img at bounding box center [19, 23] width 23 height 23
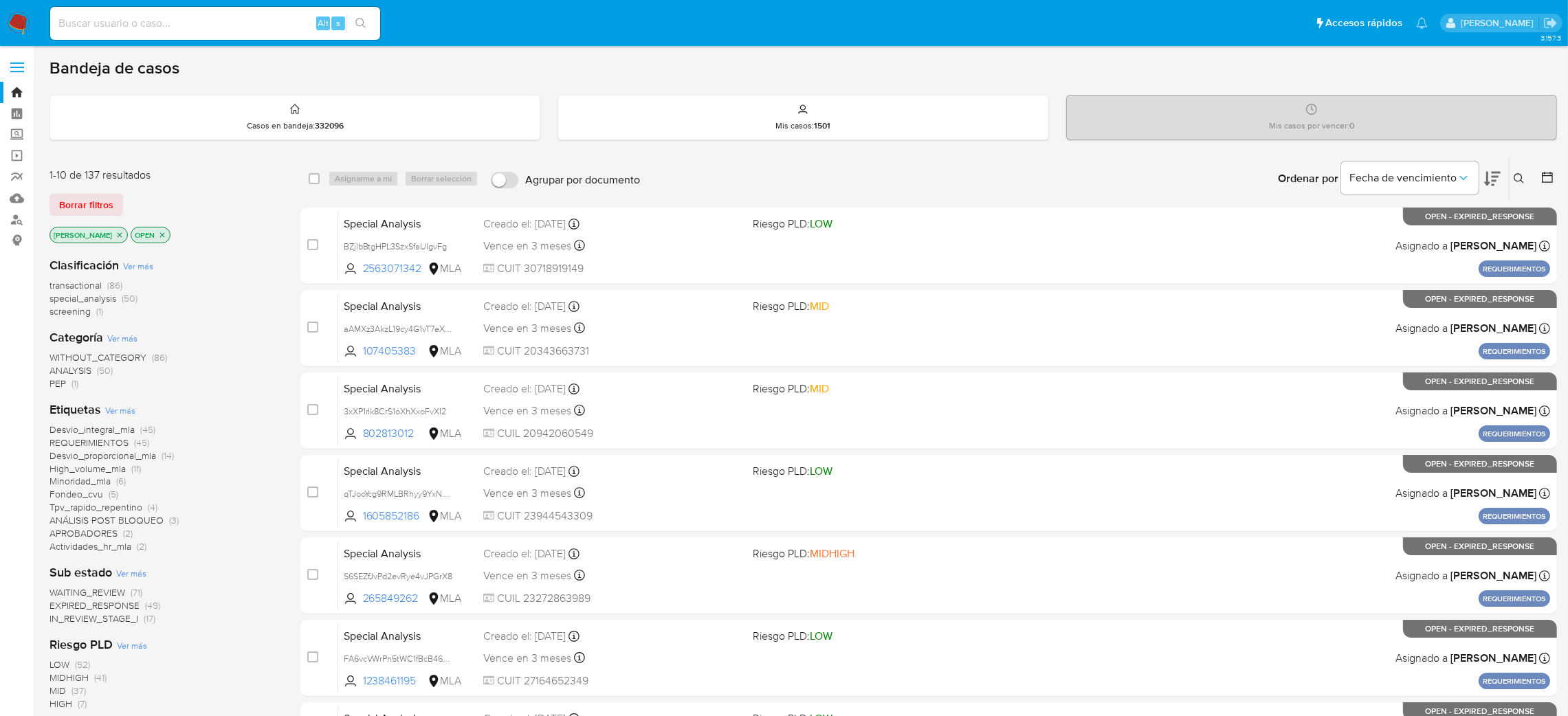
click at [1521, 177] on icon at bounding box center [1519, 178] width 11 height 11
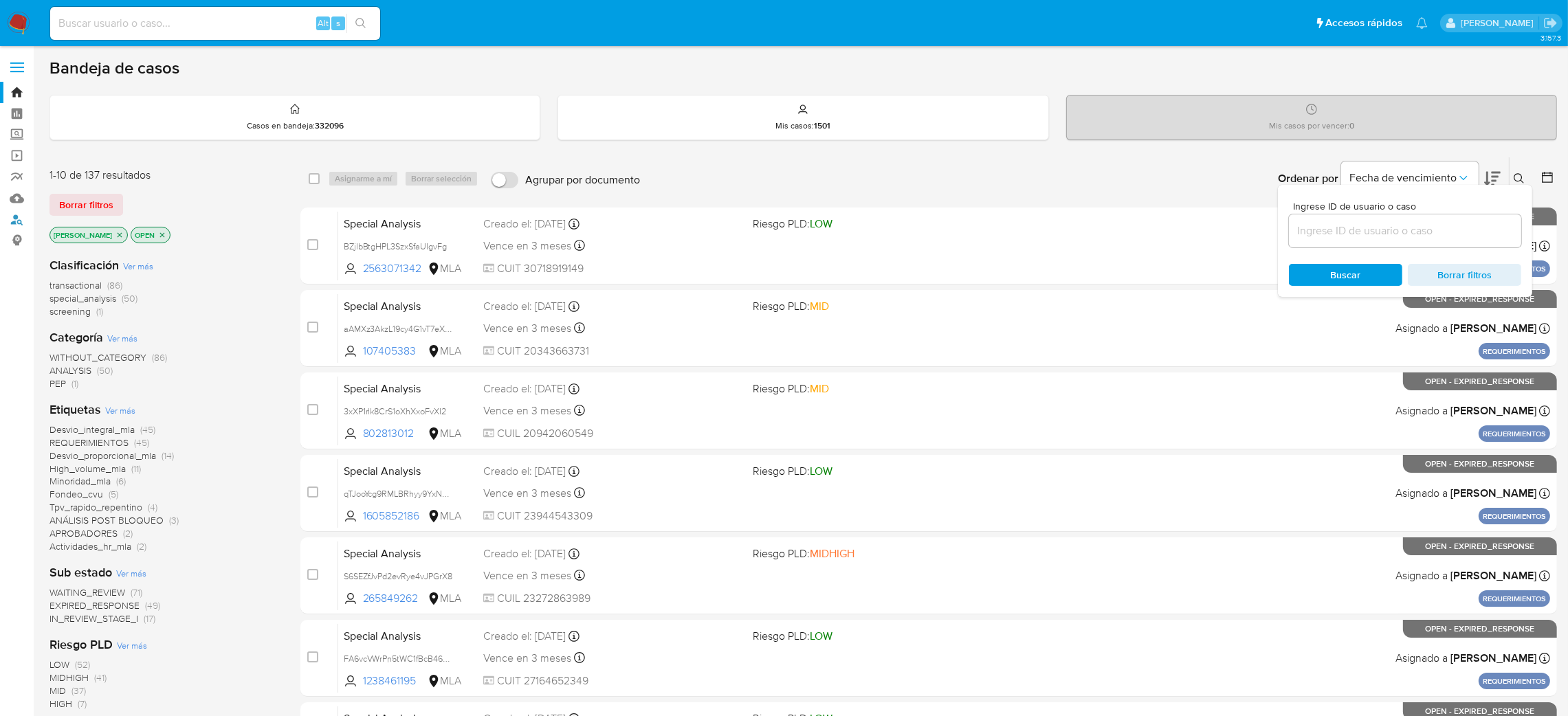
drag, startPoint x: 14, startPoint y: 217, endPoint x: 42, endPoint y: 216, distance: 28.0
click at [14, 217] on link "Buscador de personas" at bounding box center [82, 220] width 164 height 22
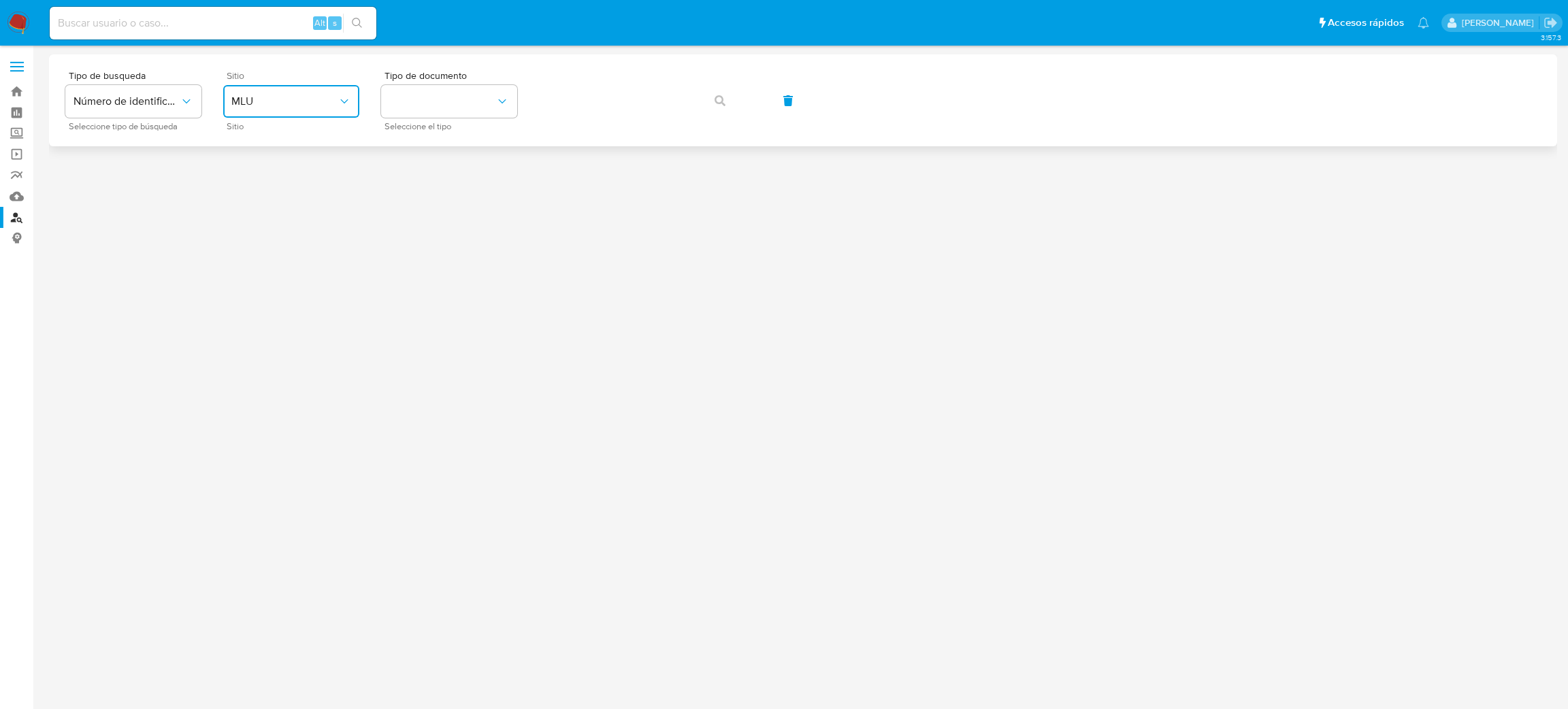
click at [262, 97] on span "MLU" at bounding box center [284, 101] width 106 height 14
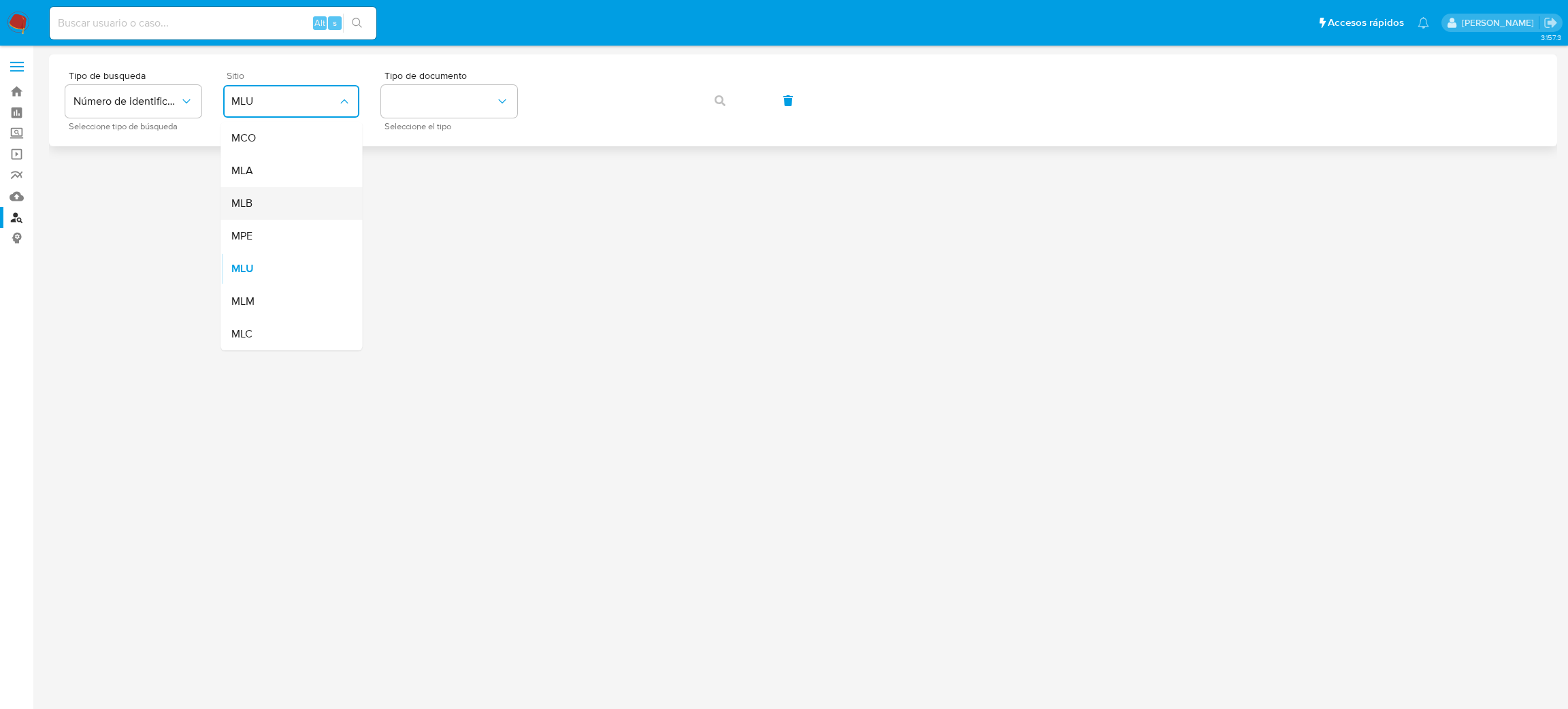
click at [296, 187] on div "MLB" at bounding box center [287, 203] width 111 height 33
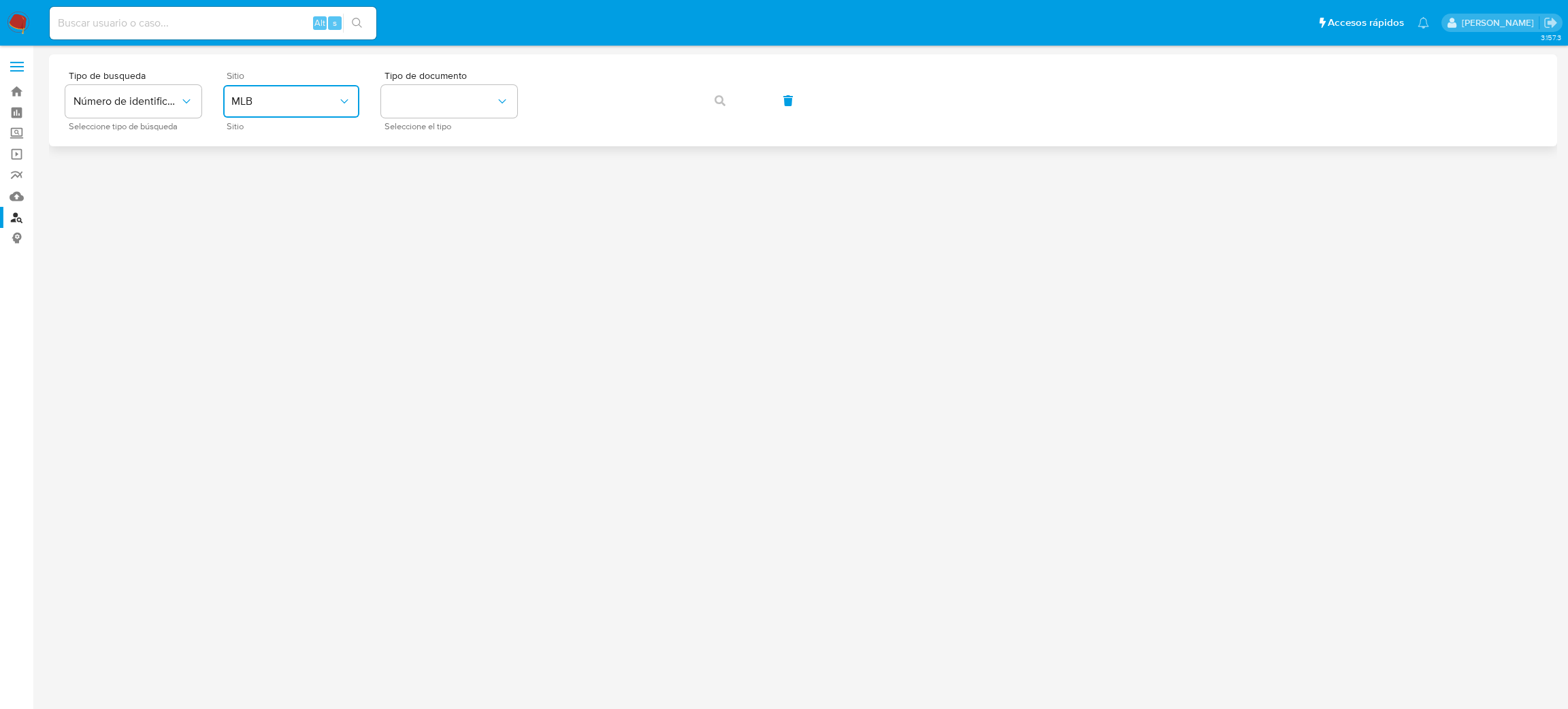
click at [311, 106] on span "MLB" at bounding box center [284, 101] width 106 height 14
click at [296, 178] on div "MLA" at bounding box center [287, 171] width 111 height 33
click at [481, 124] on span "Seleccione el tipo" at bounding box center [453, 127] width 136 height 7
click at [478, 117] on button "identificationType" at bounding box center [449, 101] width 136 height 33
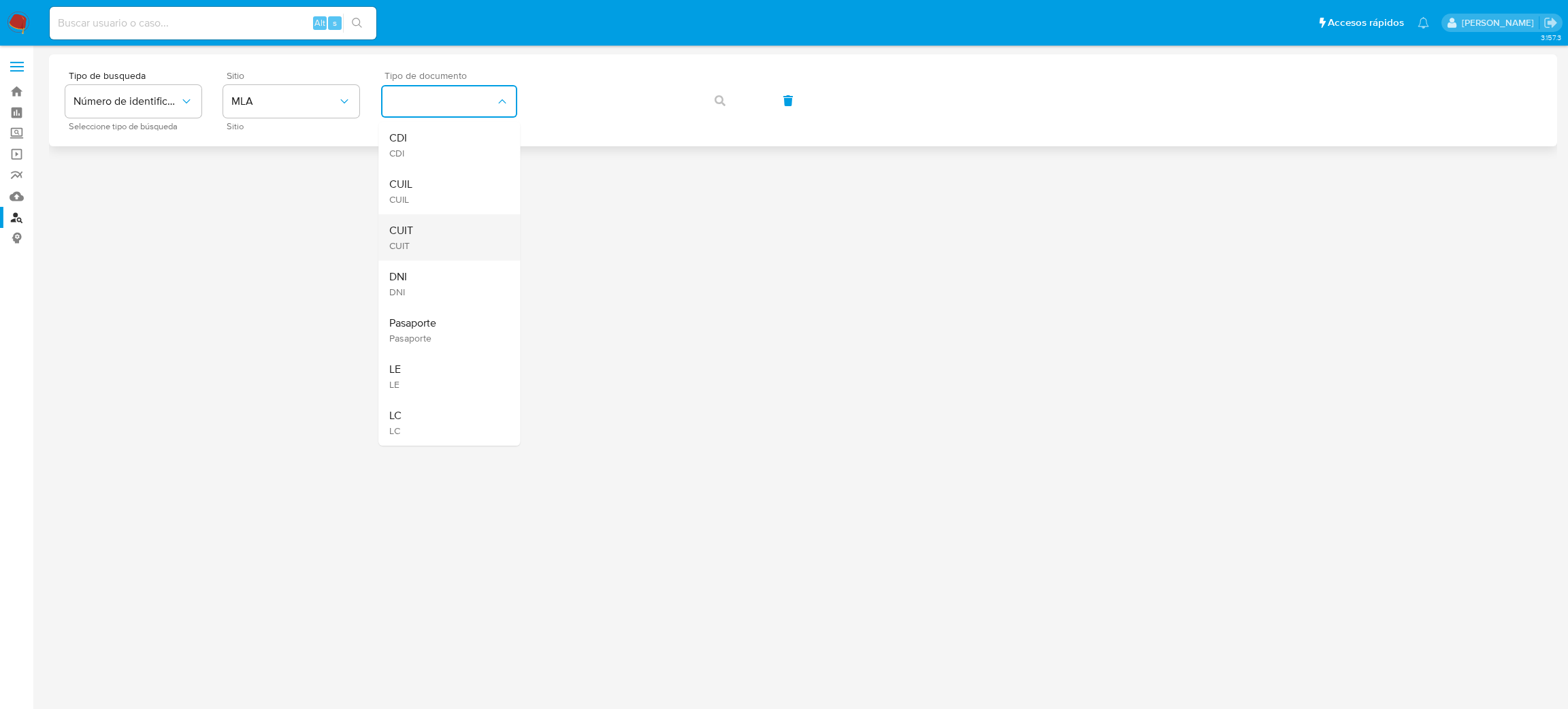
click at [476, 218] on div "CUIT CUIT" at bounding box center [445, 237] width 111 height 46
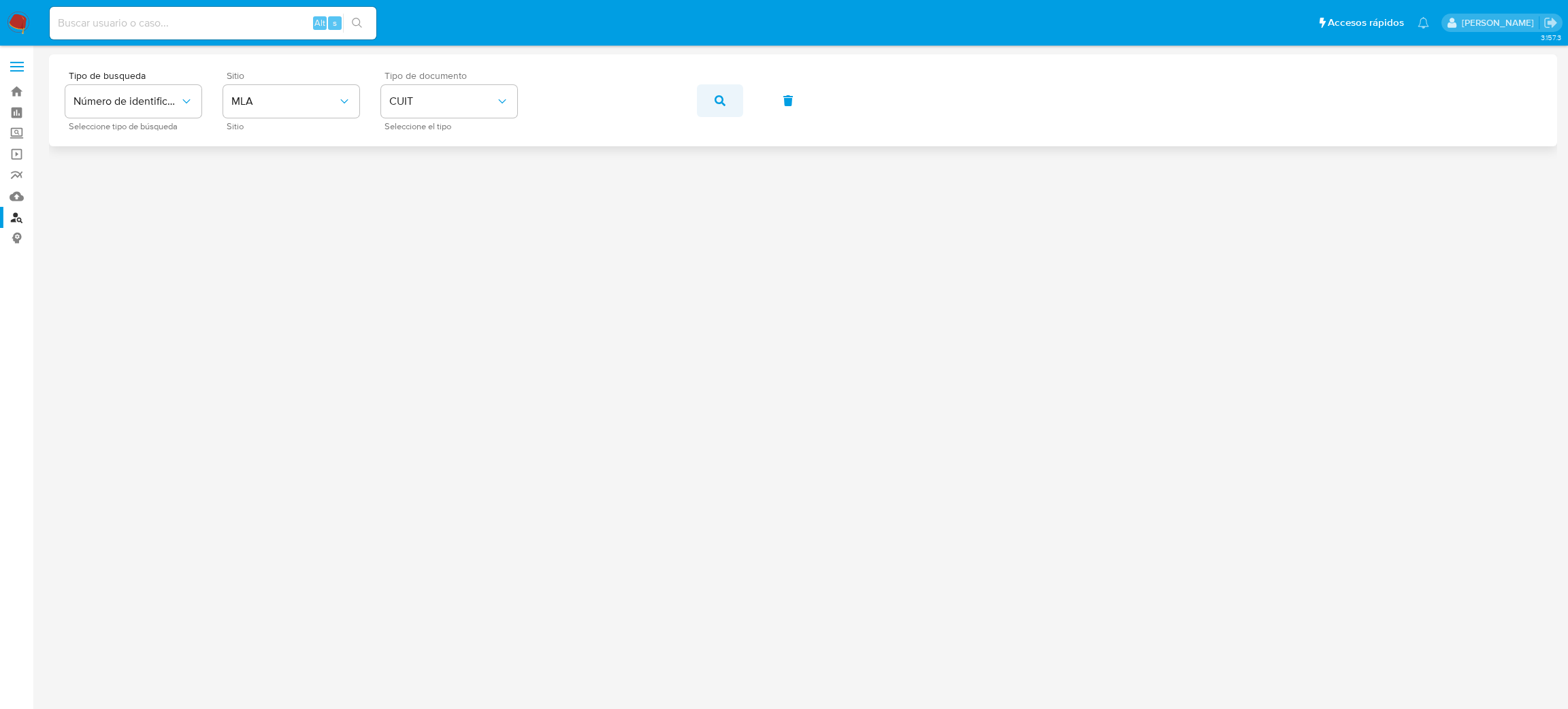
click at [711, 101] on button "button" at bounding box center [720, 101] width 46 height 33
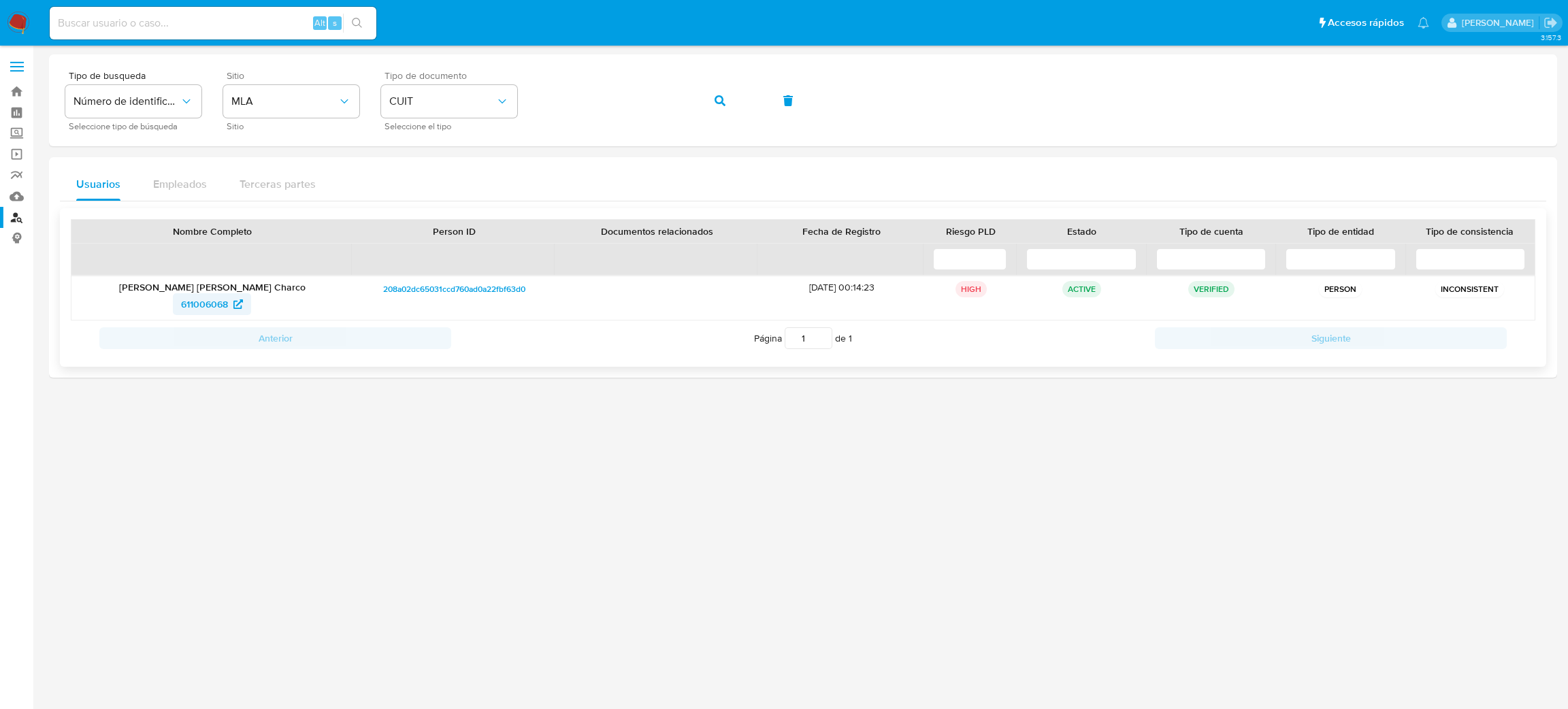
click at [203, 302] on span "611006068" at bounding box center [205, 304] width 47 height 22
click at [474, 102] on div "Tipo de busqueda Número de identificación Seleccione tipo de búsqueda Sitio MLA…" at bounding box center [803, 100] width 1476 height 59
click at [747, 96] on div "Tipo de busqueda Número de identificación Seleccione tipo de búsqueda Sitio MLA…" at bounding box center [803, 100] width 1476 height 59
click at [723, 97] on icon "button" at bounding box center [720, 100] width 11 height 11
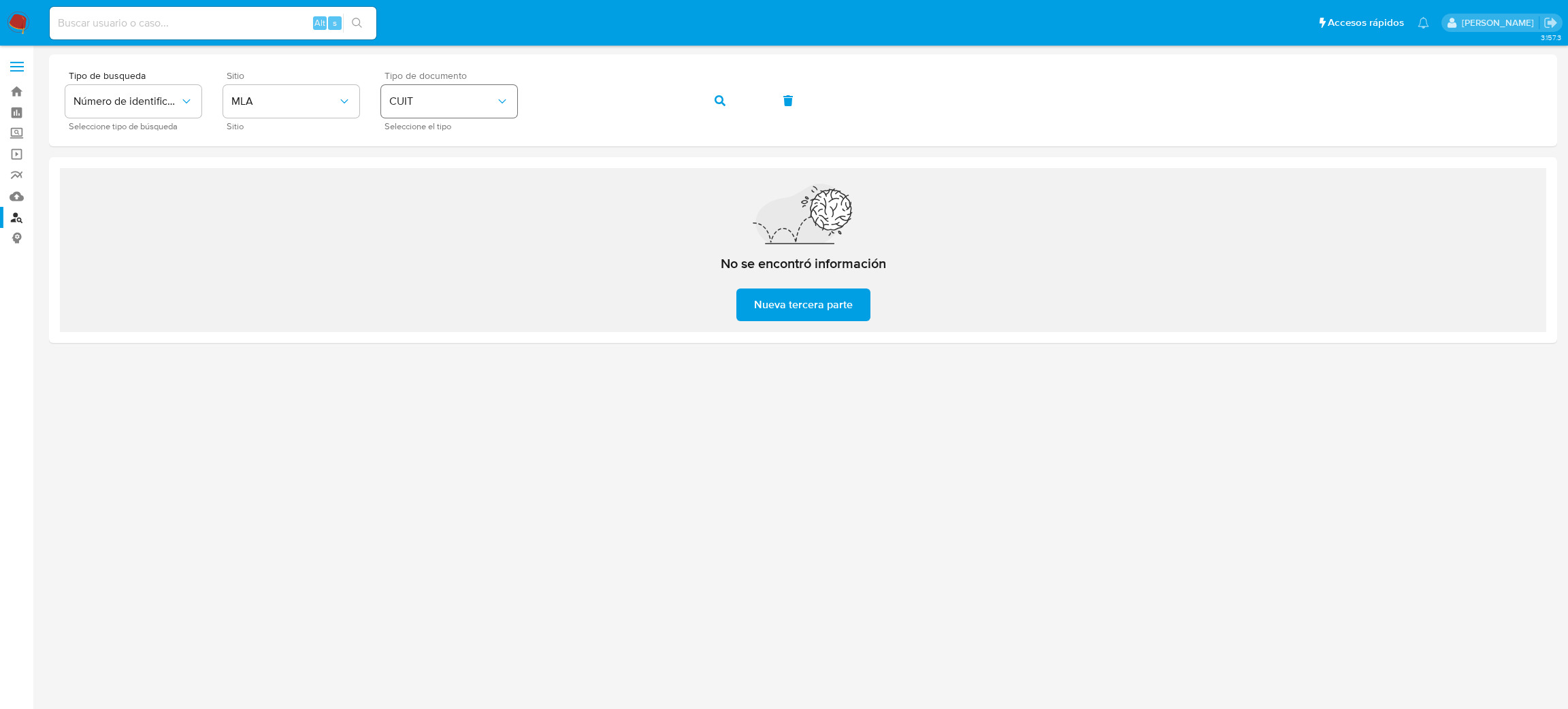
click at [496, 105] on div "Tipo de busqueda Número de identificación Seleccione tipo de búsqueda Sitio MLA…" at bounding box center [803, 100] width 1476 height 59
click at [720, 104] on icon "button" at bounding box center [720, 100] width 11 height 11
click at [485, 99] on div "Tipo de busqueda Número de identificación Seleccione tipo de búsqueda Sitio MLA…" at bounding box center [803, 100] width 1476 height 59
click at [725, 104] on button "button" at bounding box center [720, 101] width 46 height 33
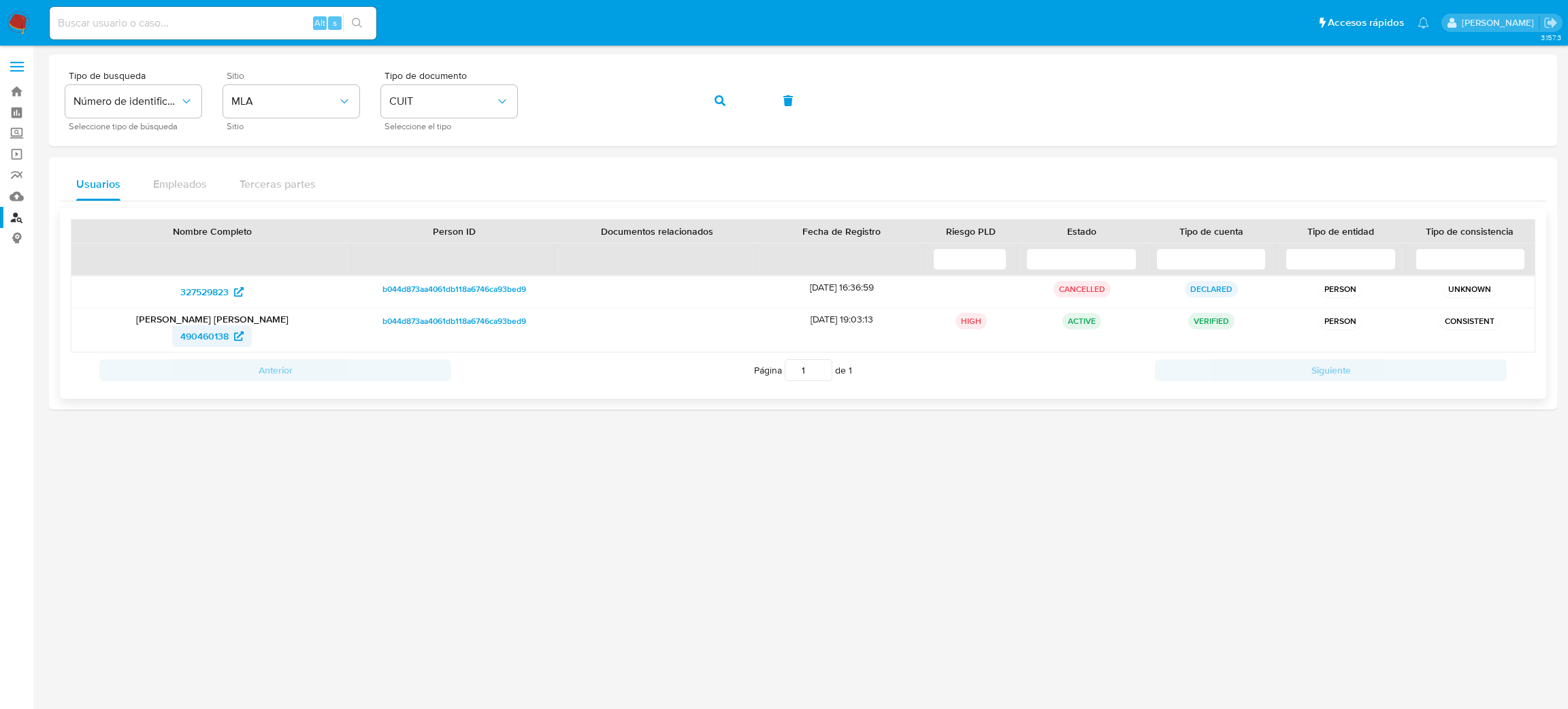
click at [196, 338] on span "490460138" at bounding box center [205, 336] width 49 height 22
click at [426, 128] on div "Tipo de busqueda Número de identificación Seleccione tipo de búsqueda Sitio MLA…" at bounding box center [803, 100] width 1476 height 59
click at [710, 113] on button "button" at bounding box center [720, 101] width 46 height 33
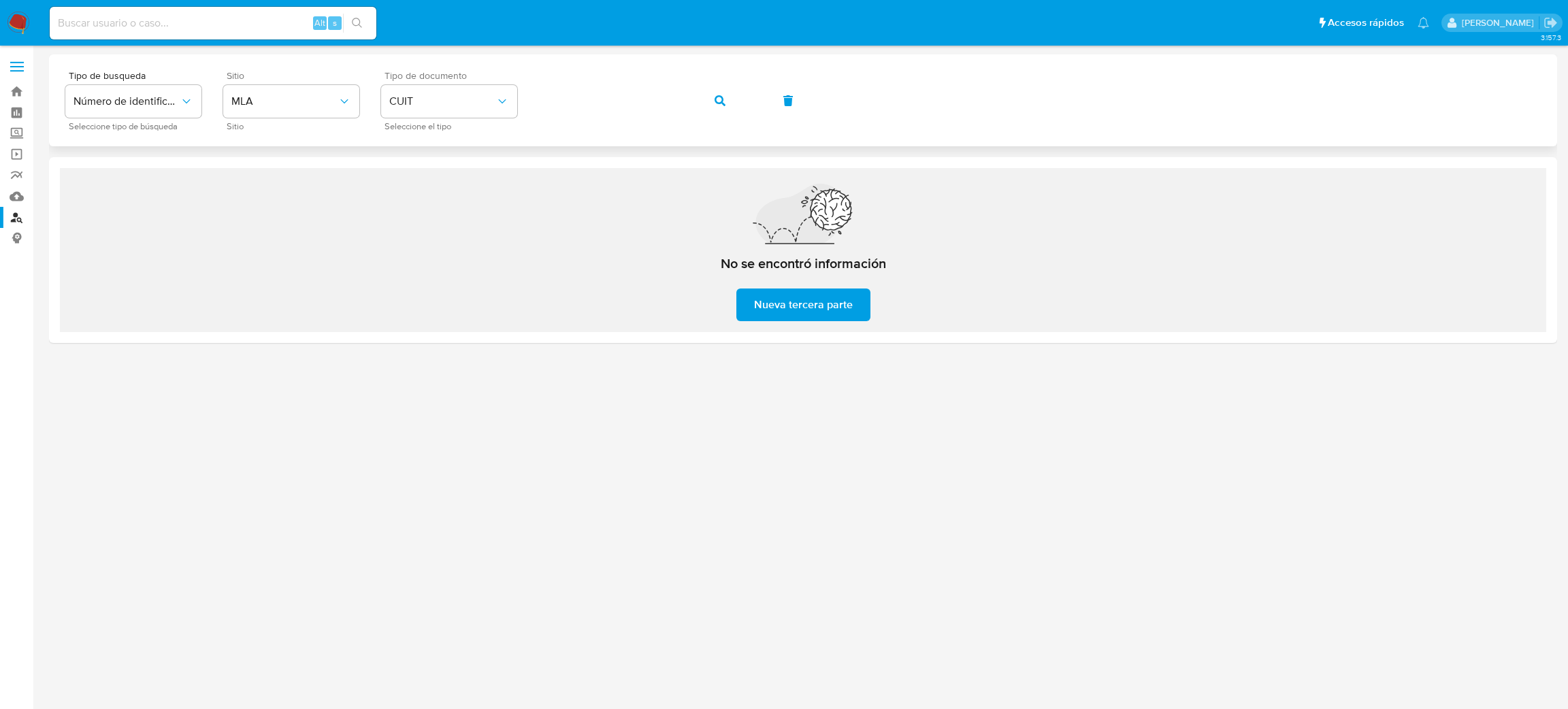
click at [489, 116] on div "Tipo de busqueda Número de identificación Seleccione tipo de búsqueda Sitio MLA…" at bounding box center [803, 100] width 1476 height 59
click at [705, 112] on button "button" at bounding box center [720, 101] width 46 height 33
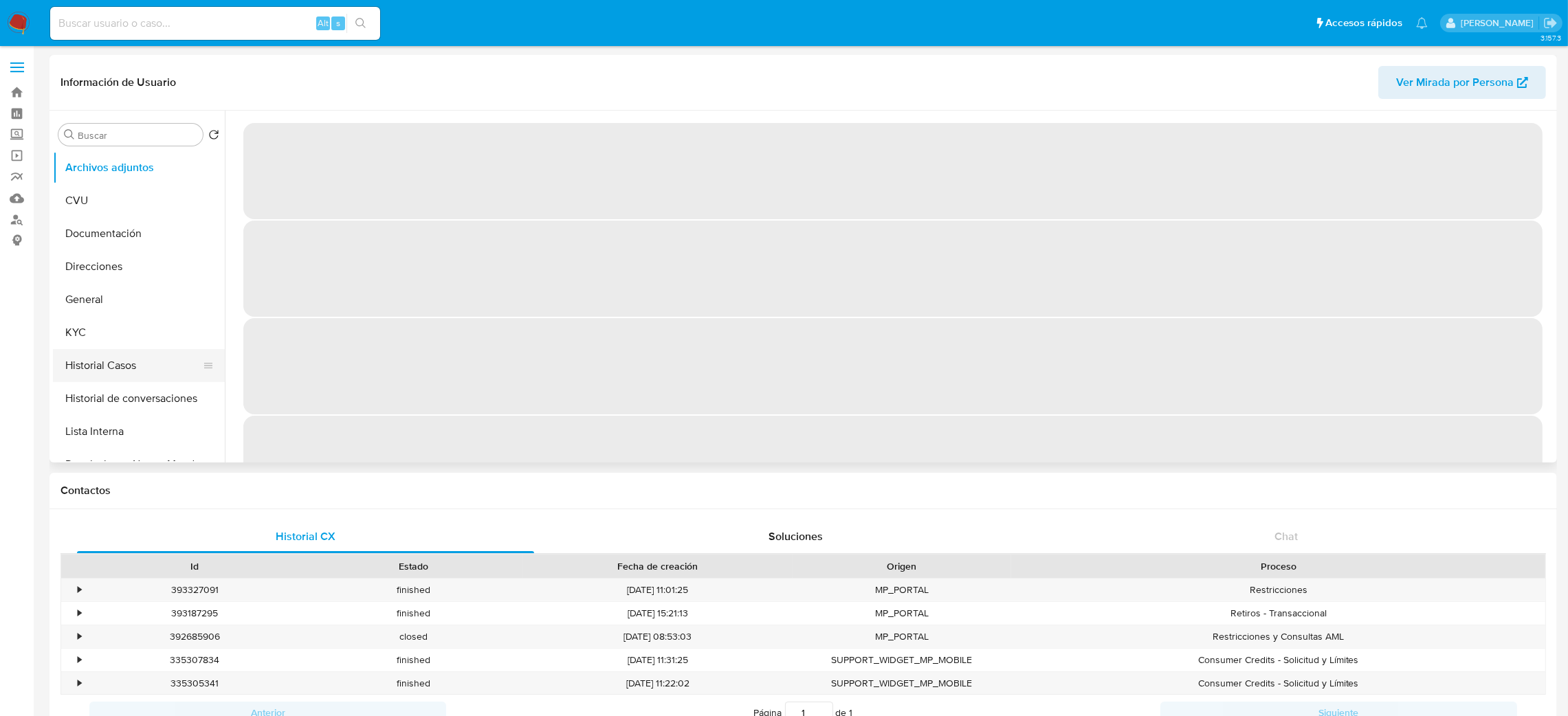
click at [90, 368] on button "Historial Casos" at bounding box center [133, 366] width 161 height 33
select select "10"
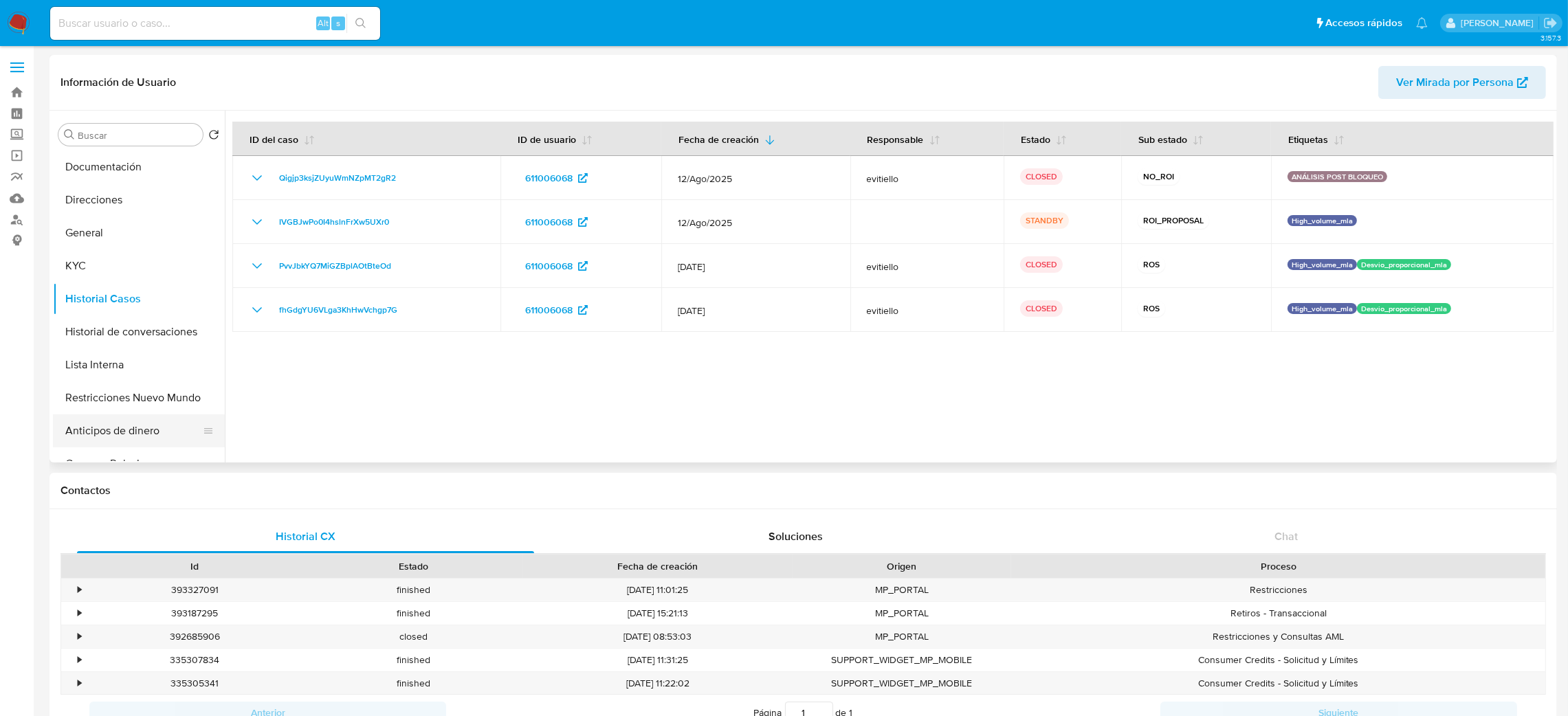
scroll to position [103, 0]
drag, startPoint x: 118, startPoint y: 367, endPoint x: 129, endPoint y: 365, distance: 11.2
click at [118, 367] on button "Restricciones Nuevo Mundo" at bounding box center [133, 362] width 161 height 33
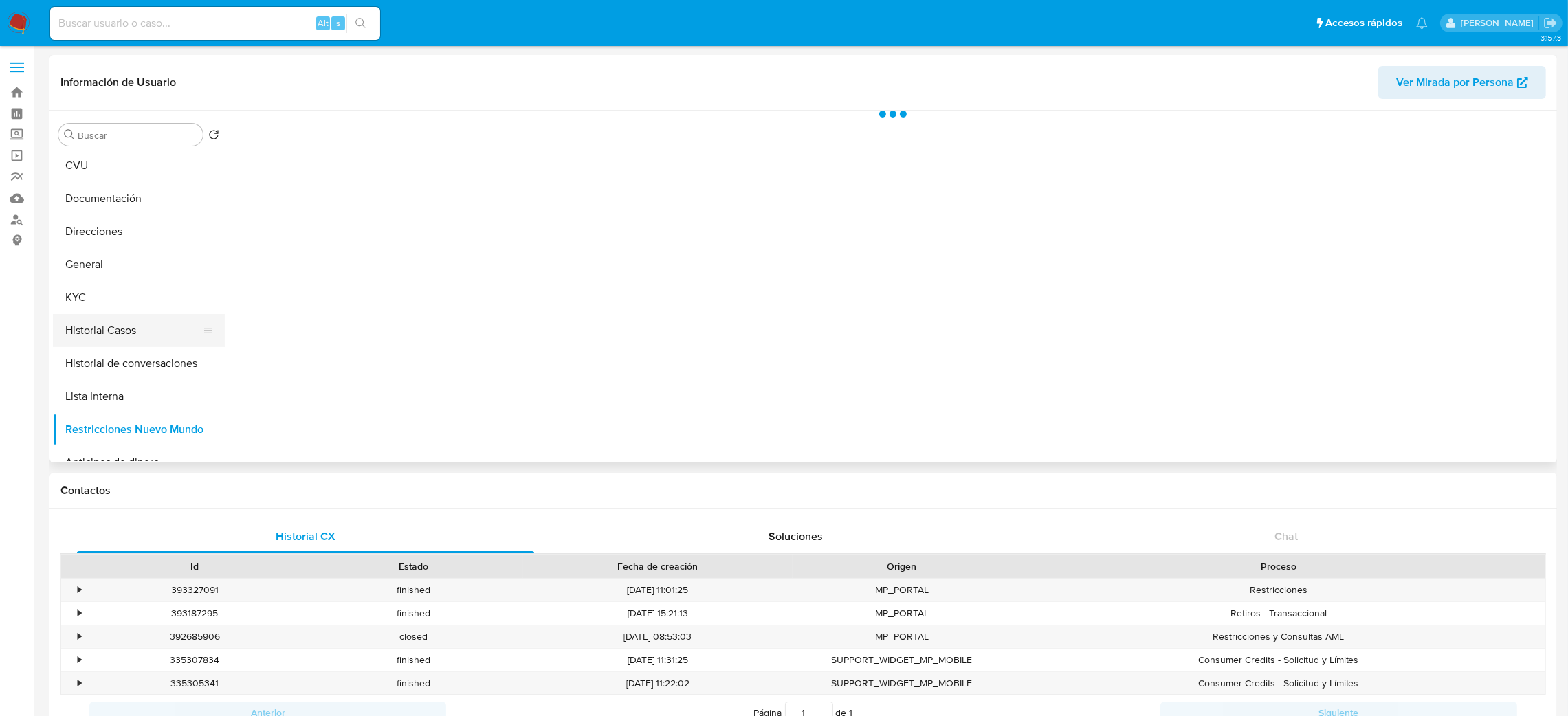
scroll to position [0, 0]
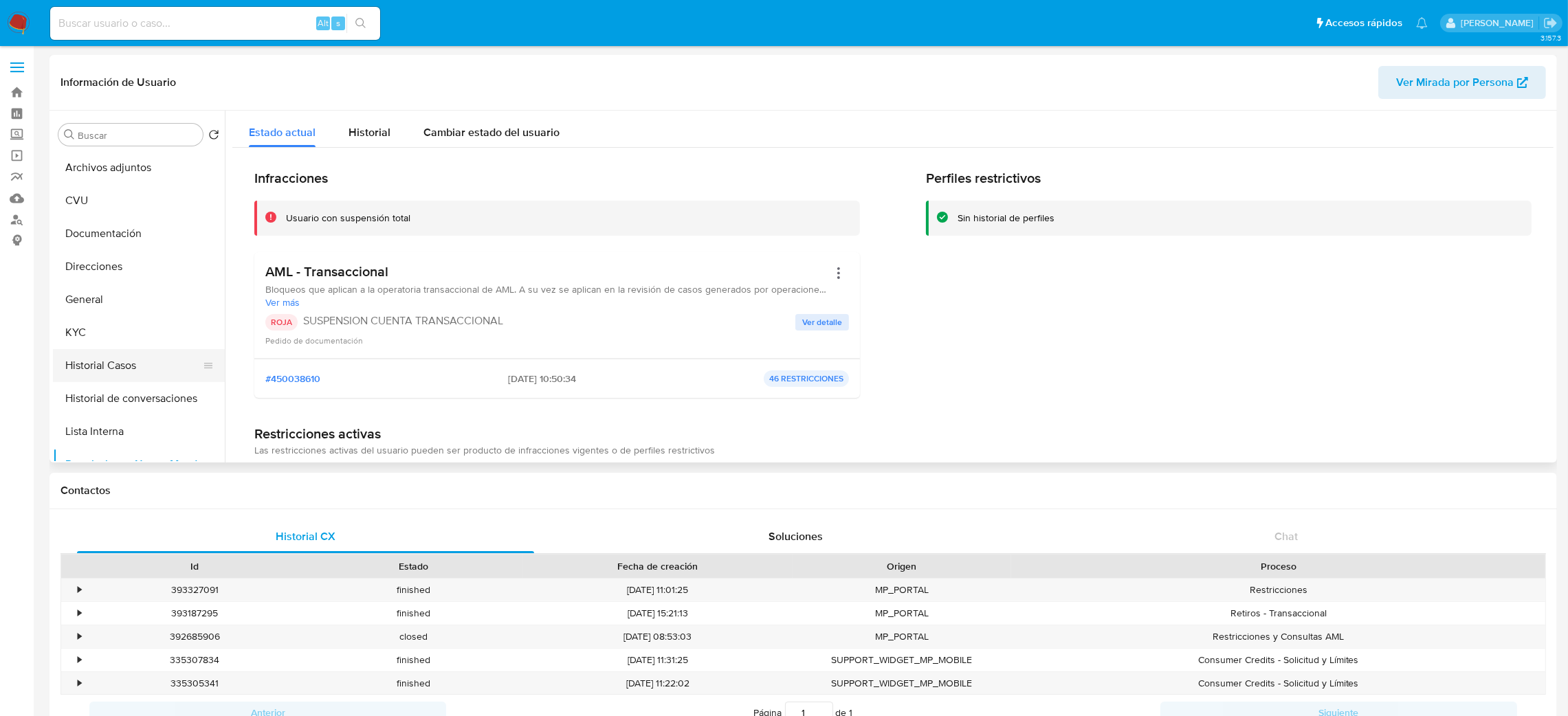
click at [125, 370] on button "Historial Casos" at bounding box center [133, 366] width 161 height 33
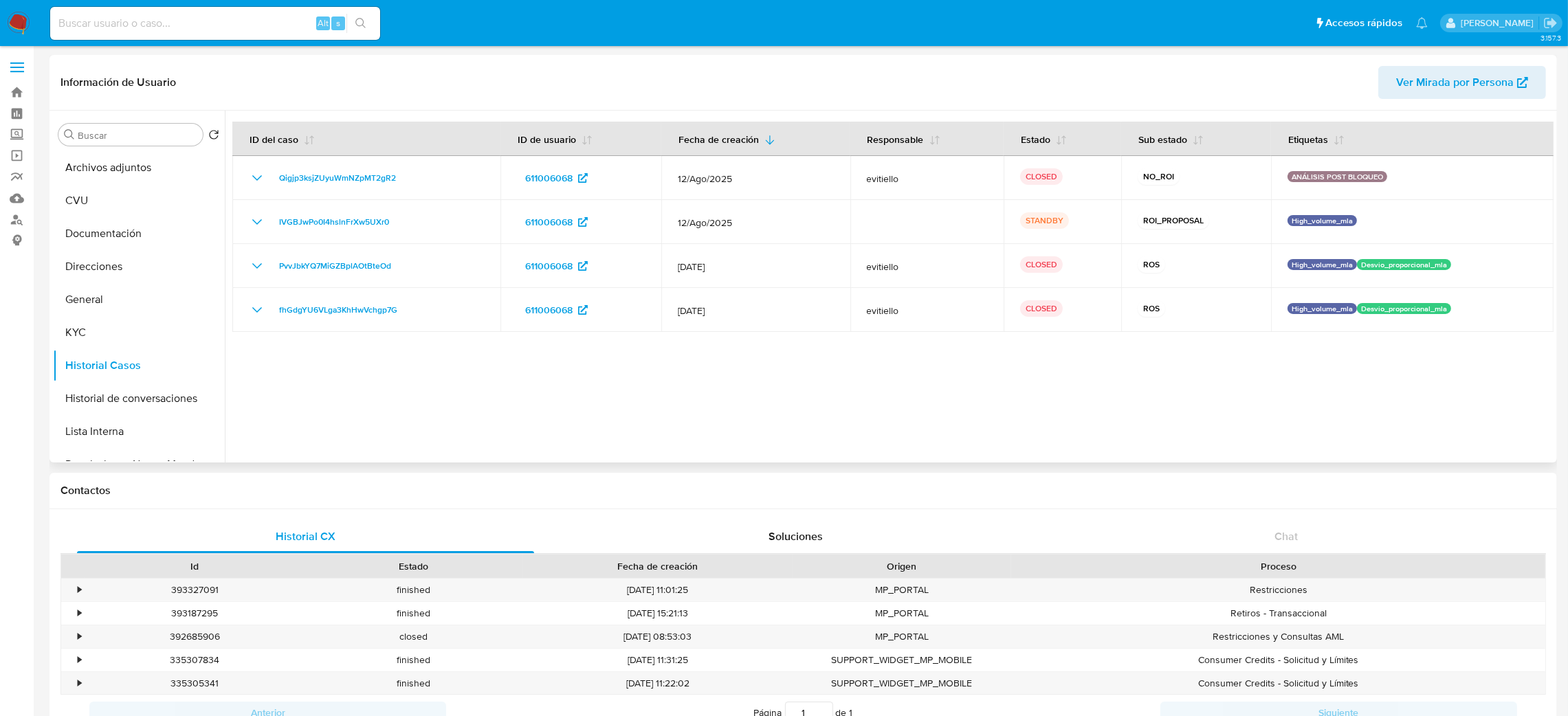
click at [380, 229] on span "IVGBJwPo0I4hslnFrXw5UXr0" at bounding box center [334, 221] width 110 height 17
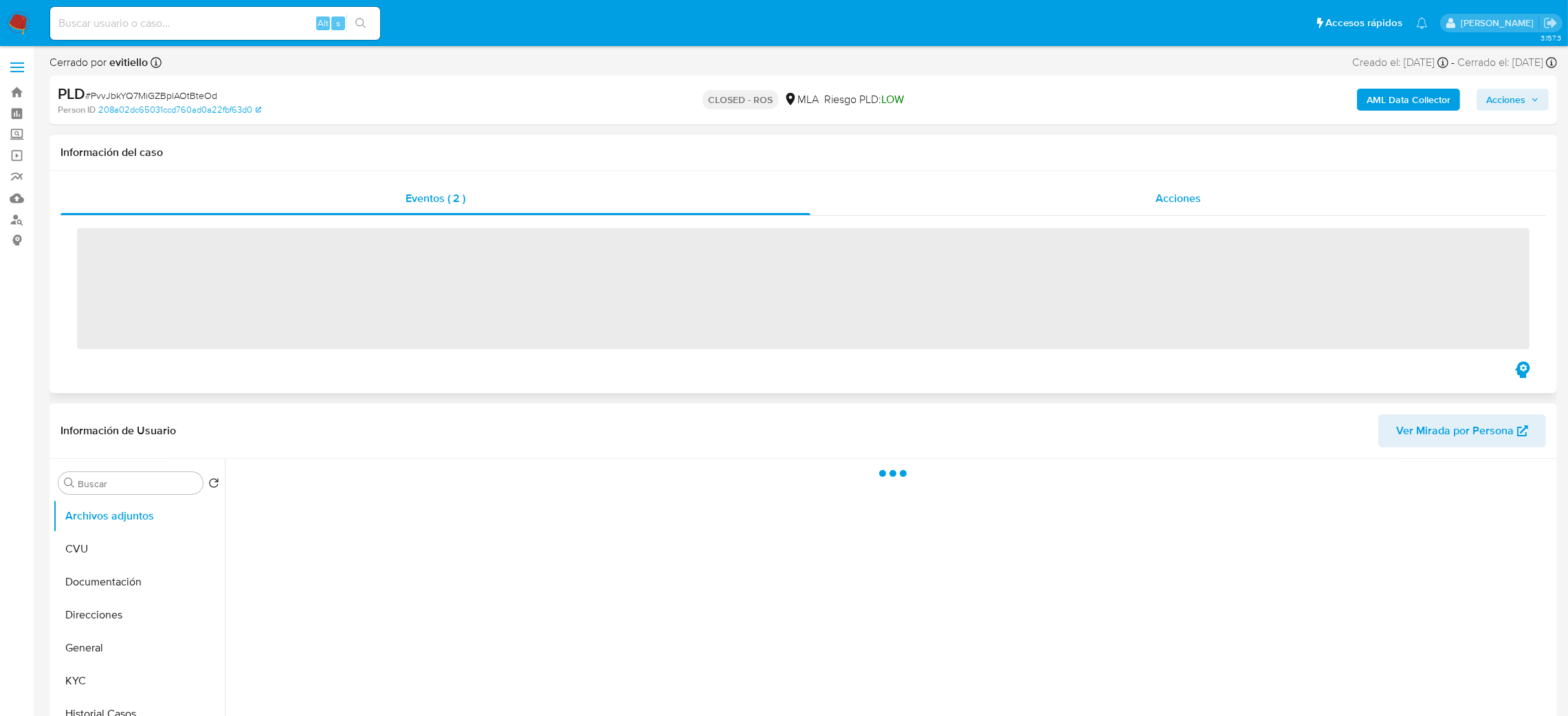
click at [1192, 202] on span "Acciones" at bounding box center [1178, 198] width 45 height 16
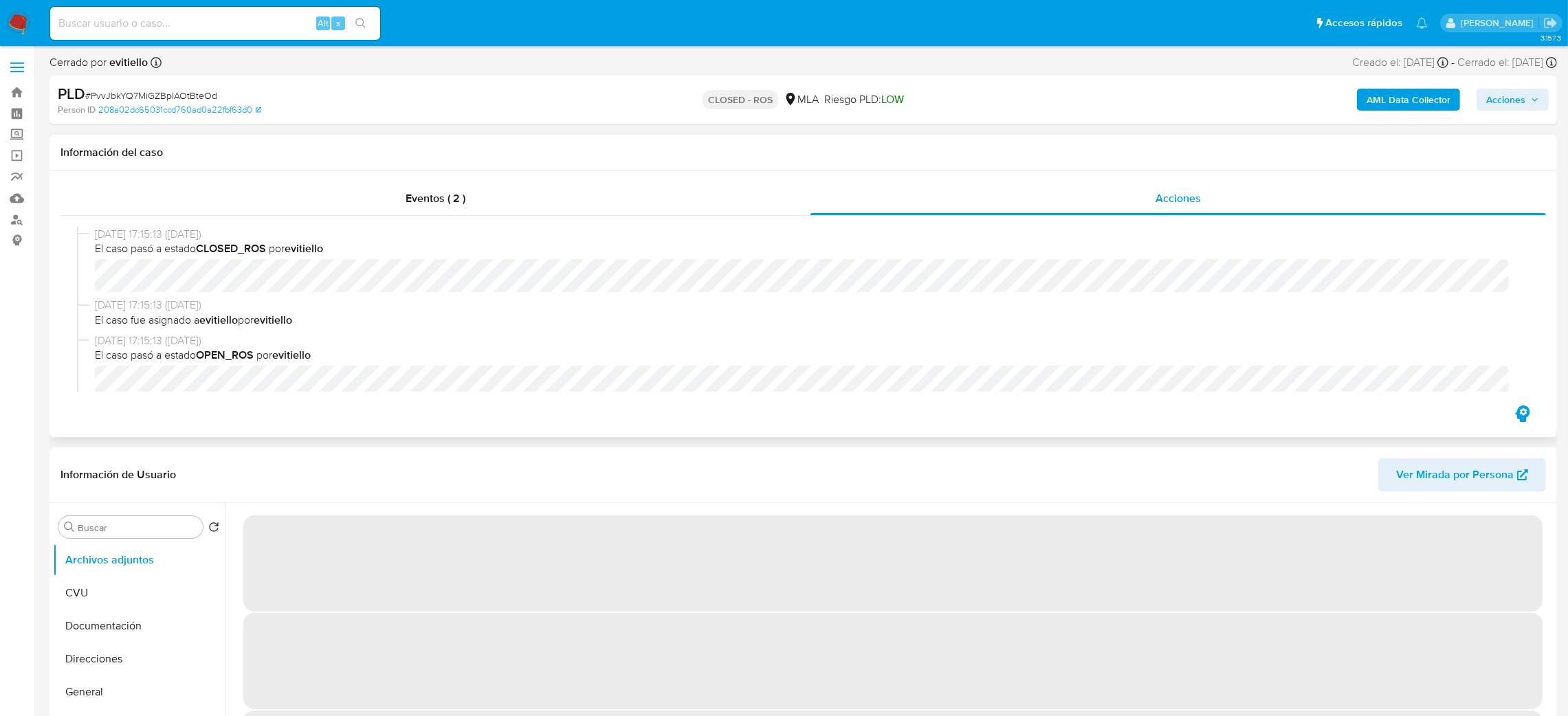
select select "10"
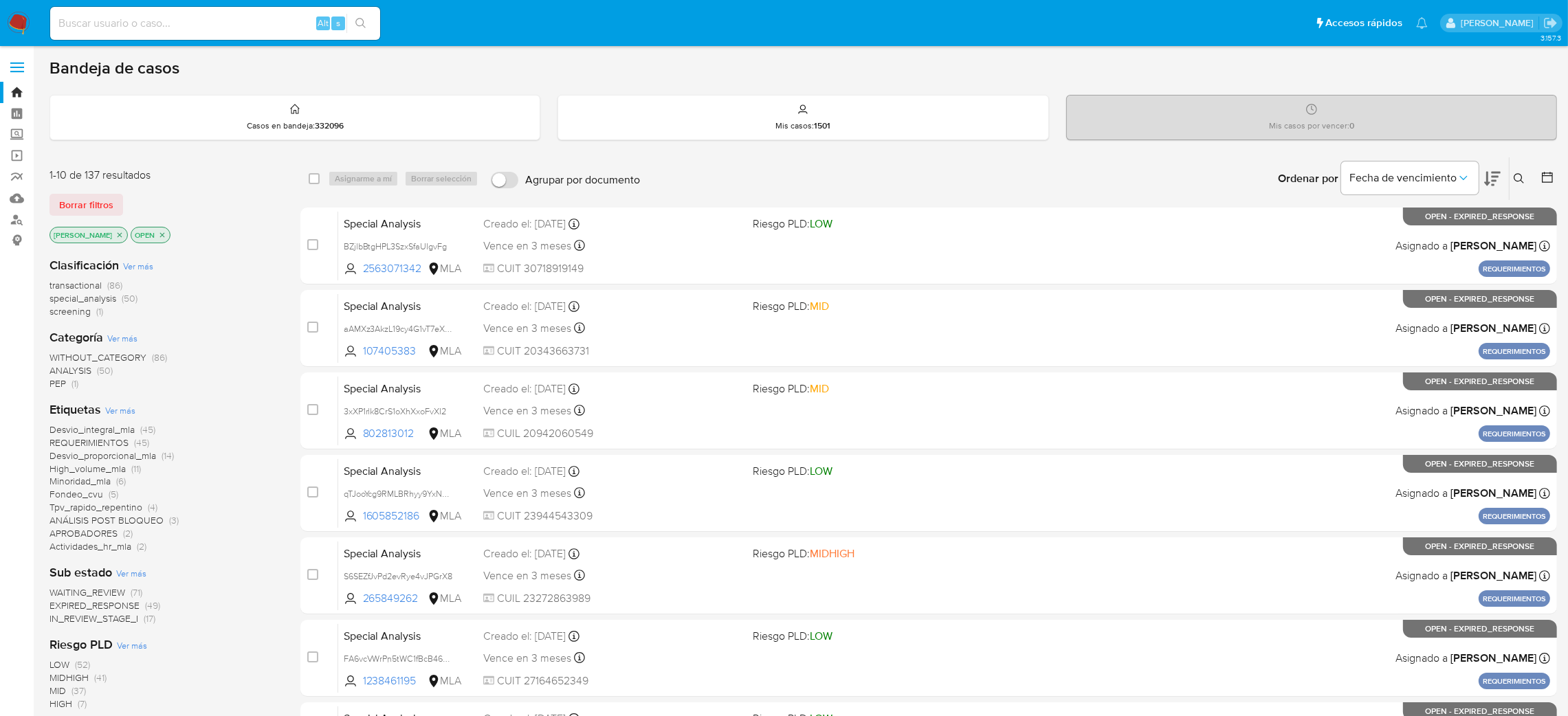
click at [1519, 179] on icon at bounding box center [1519, 178] width 11 height 11
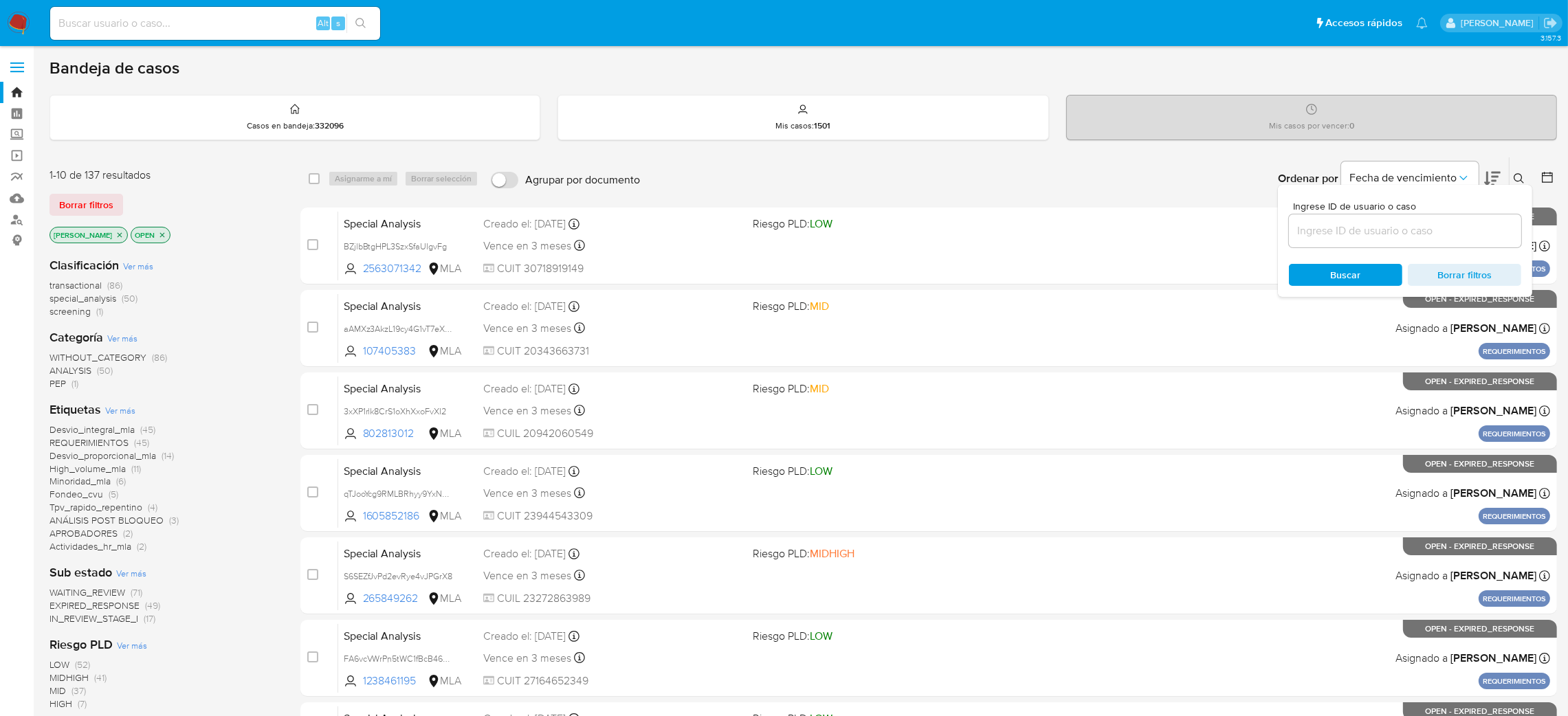
click at [1453, 226] on input at bounding box center [1405, 231] width 232 height 18
type input "02mmf5YiqSQL63ITNY35RDiW"
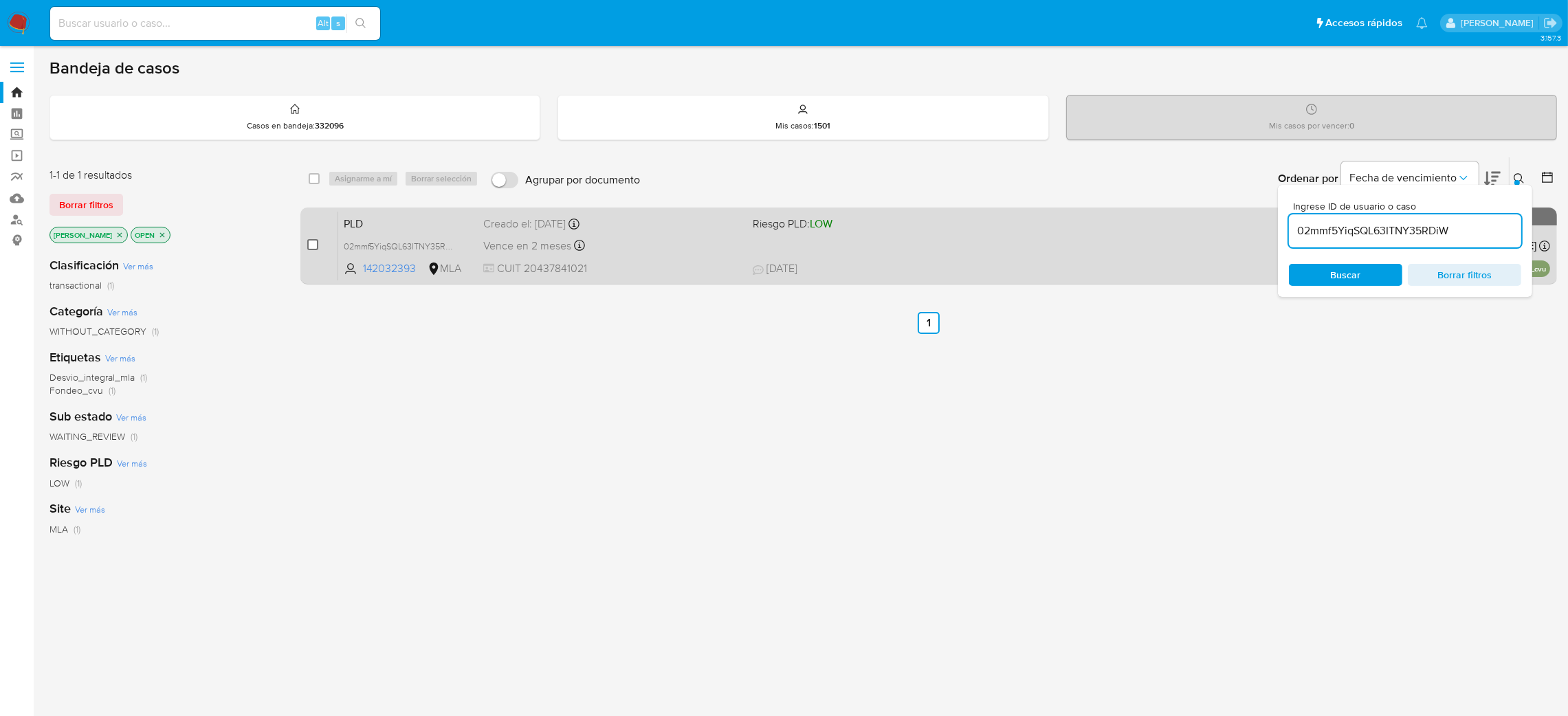
click at [312, 242] on input "checkbox" at bounding box center [312, 244] width 11 height 11
checkbox input "true"
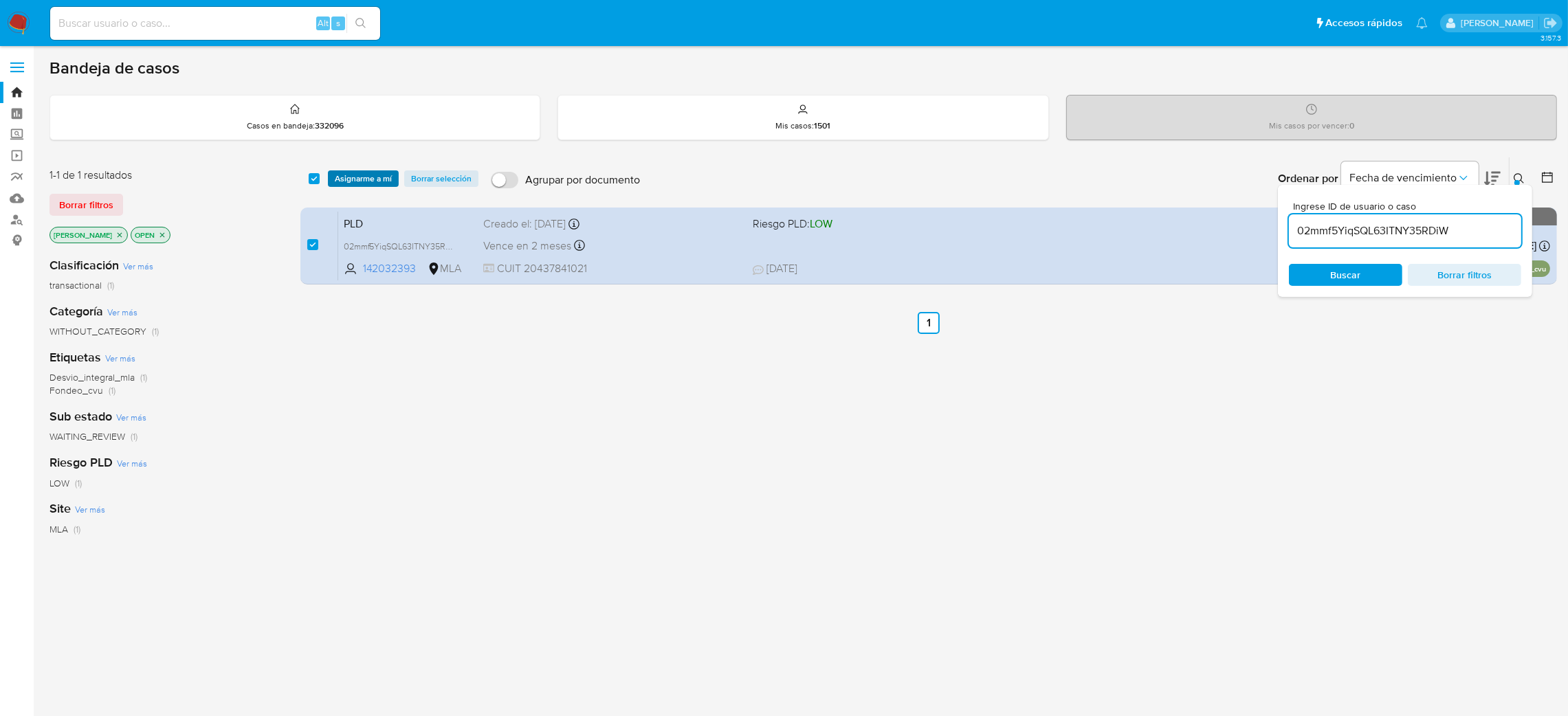
click at [358, 180] on span "Asignarme a mí" at bounding box center [363, 178] width 57 height 14
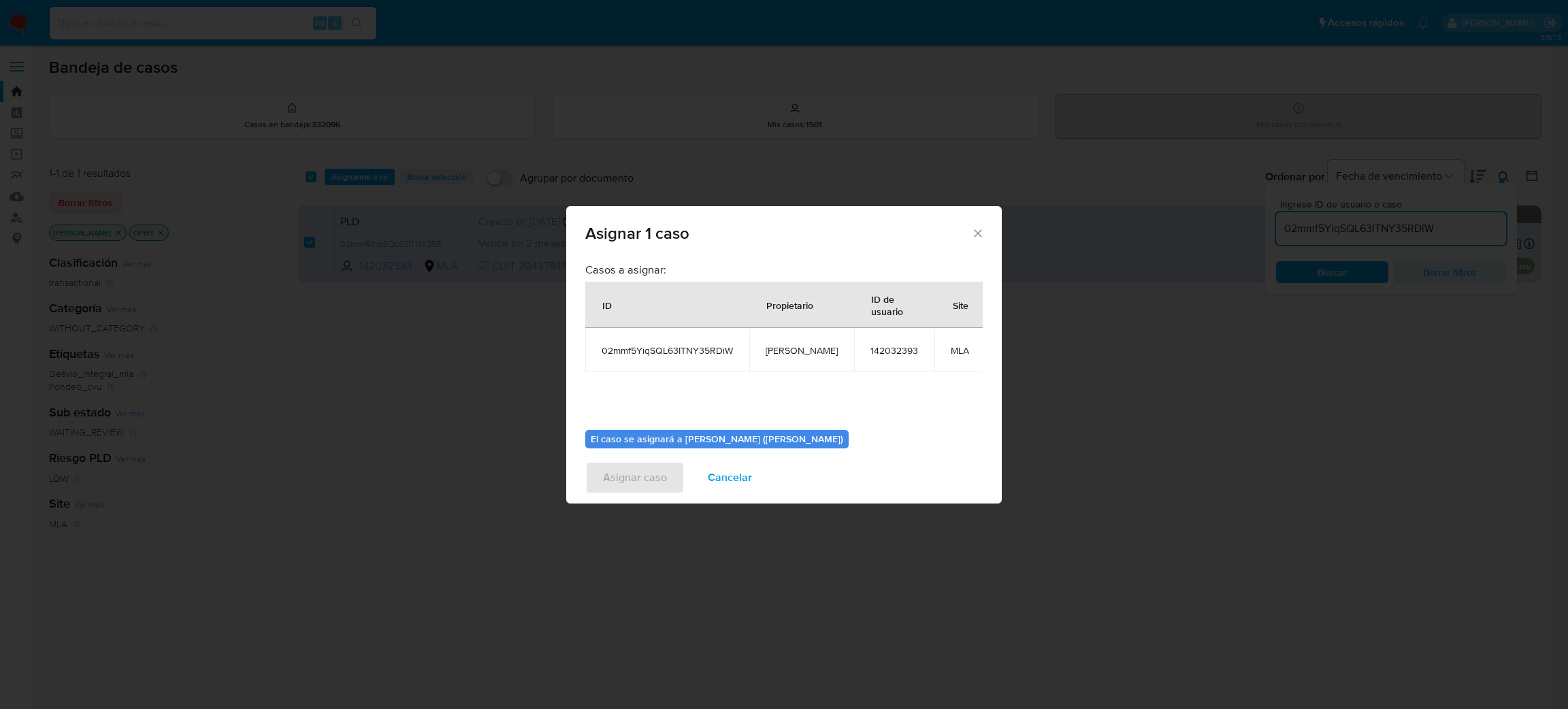
click at [802, 349] on span "[PERSON_NAME]" at bounding box center [801, 350] width 72 height 12
copy span "[PERSON_NAME]"
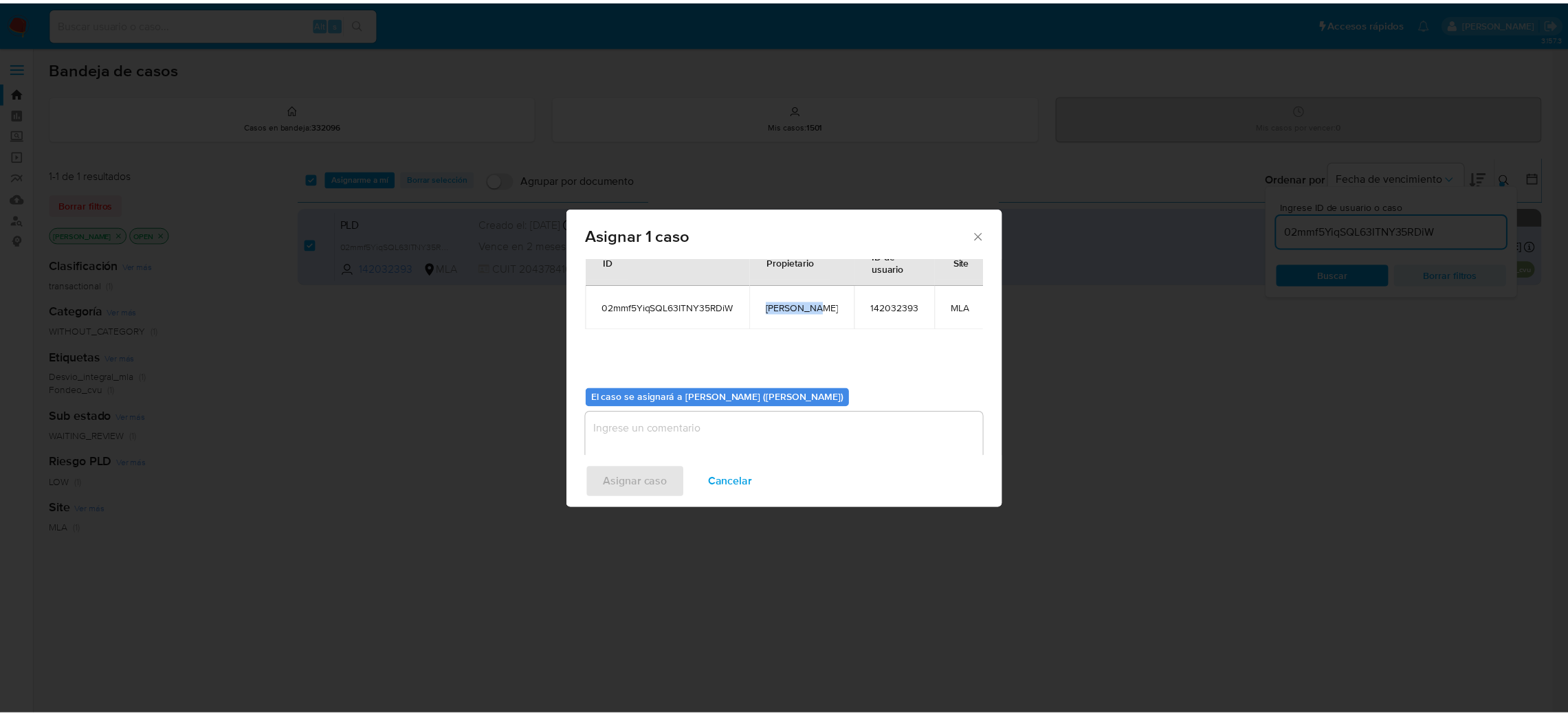
scroll to position [71, 0]
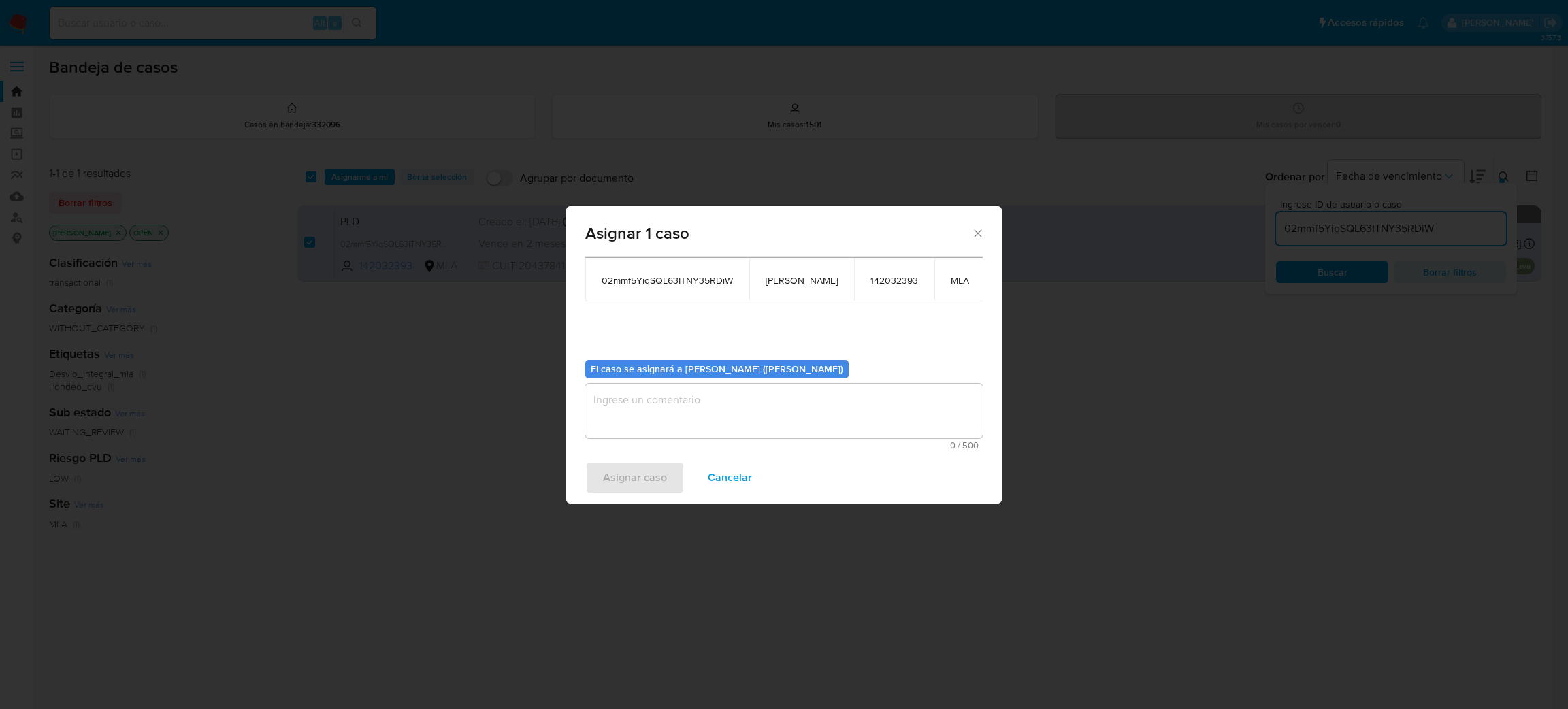
click at [648, 395] on textarea "assign-modal" at bounding box center [784, 411] width 398 height 54
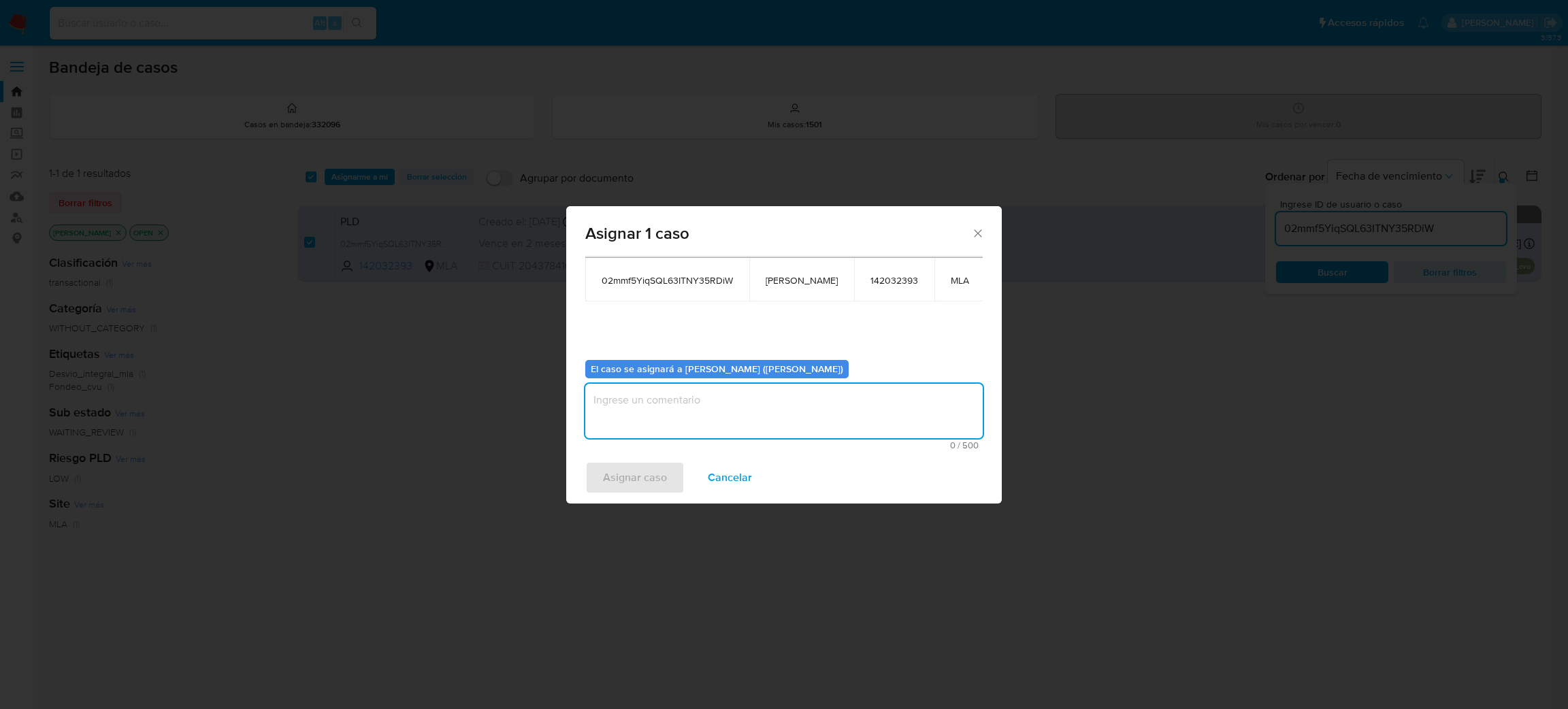
paste textarea "[PERSON_NAME]"
type textarea "[PERSON_NAME]"
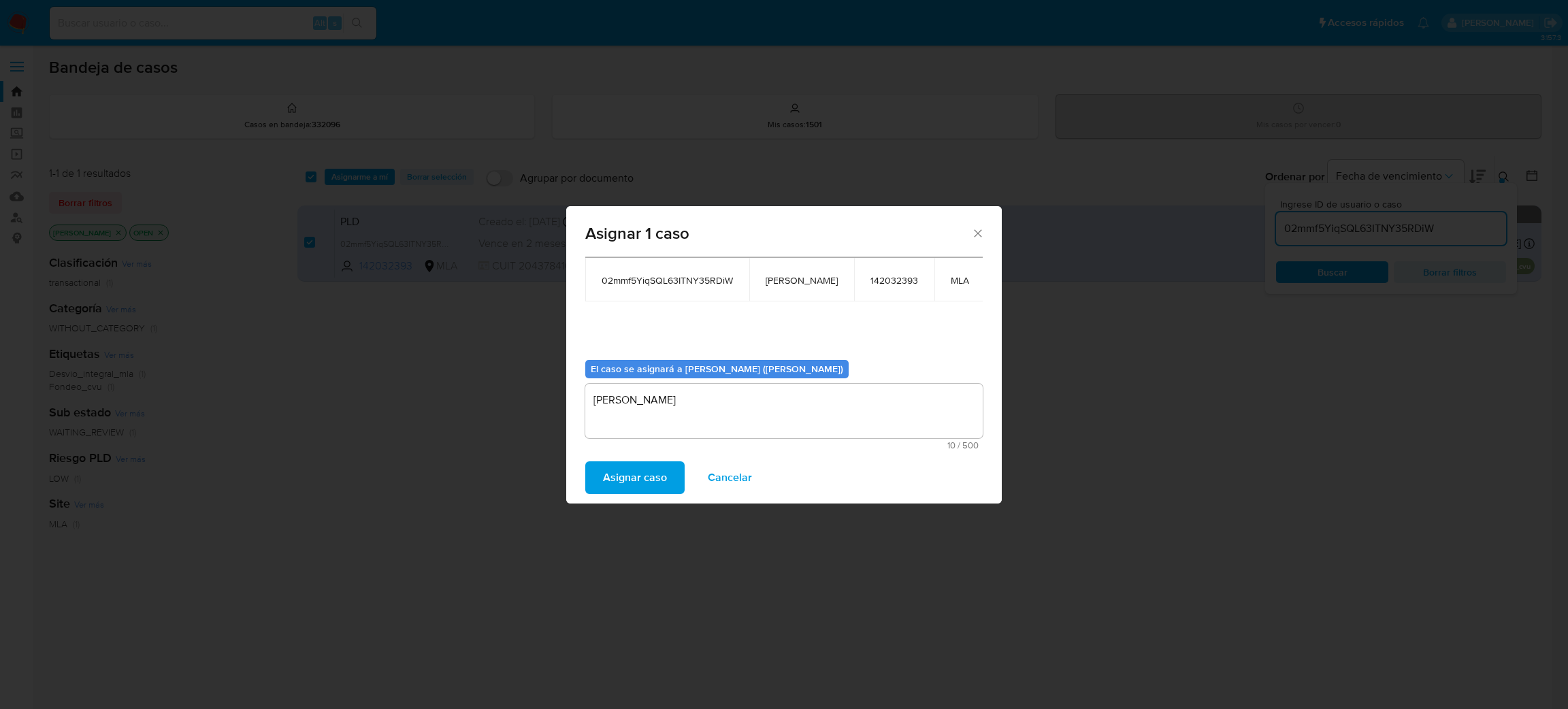
click at [630, 476] on span "Asignar caso" at bounding box center [635, 478] width 64 height 30
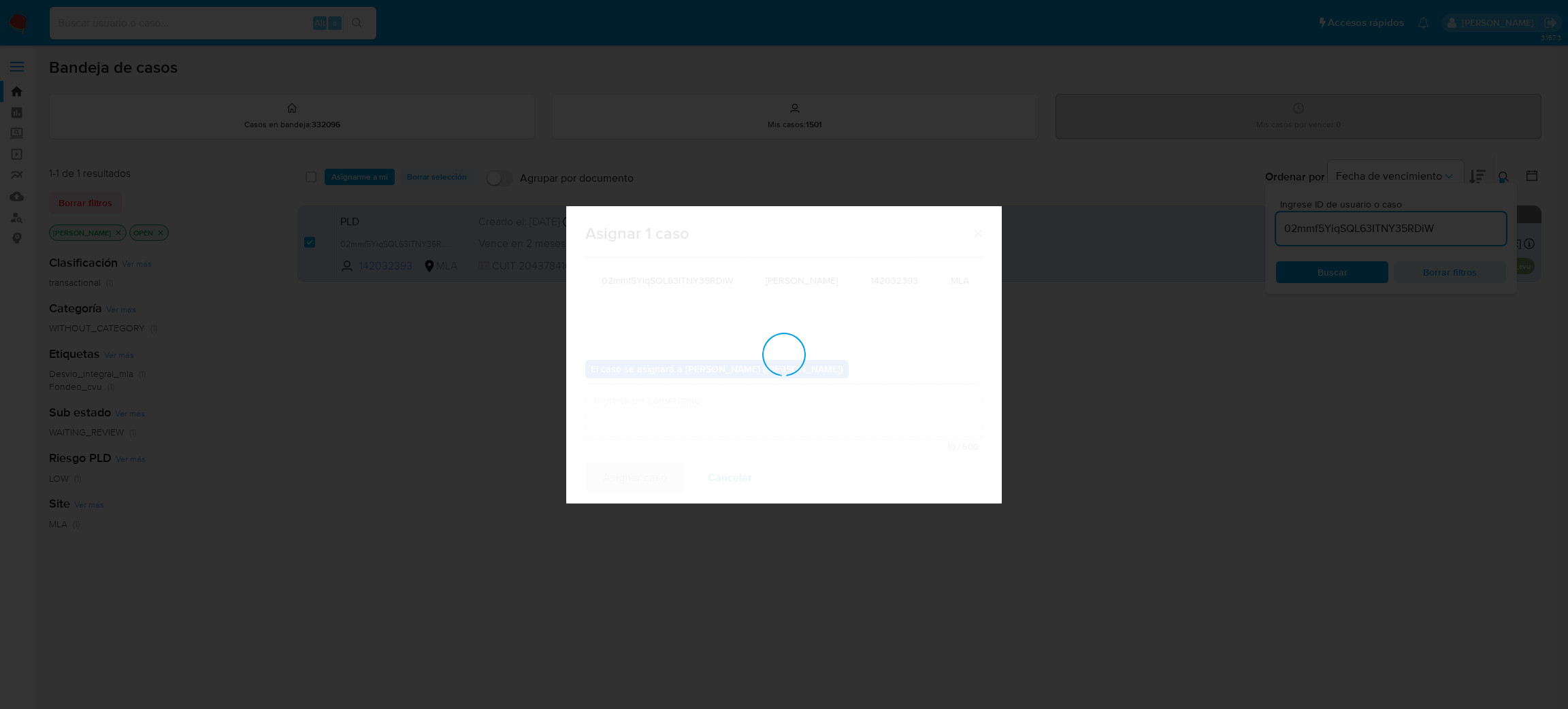
checkbox input "false"
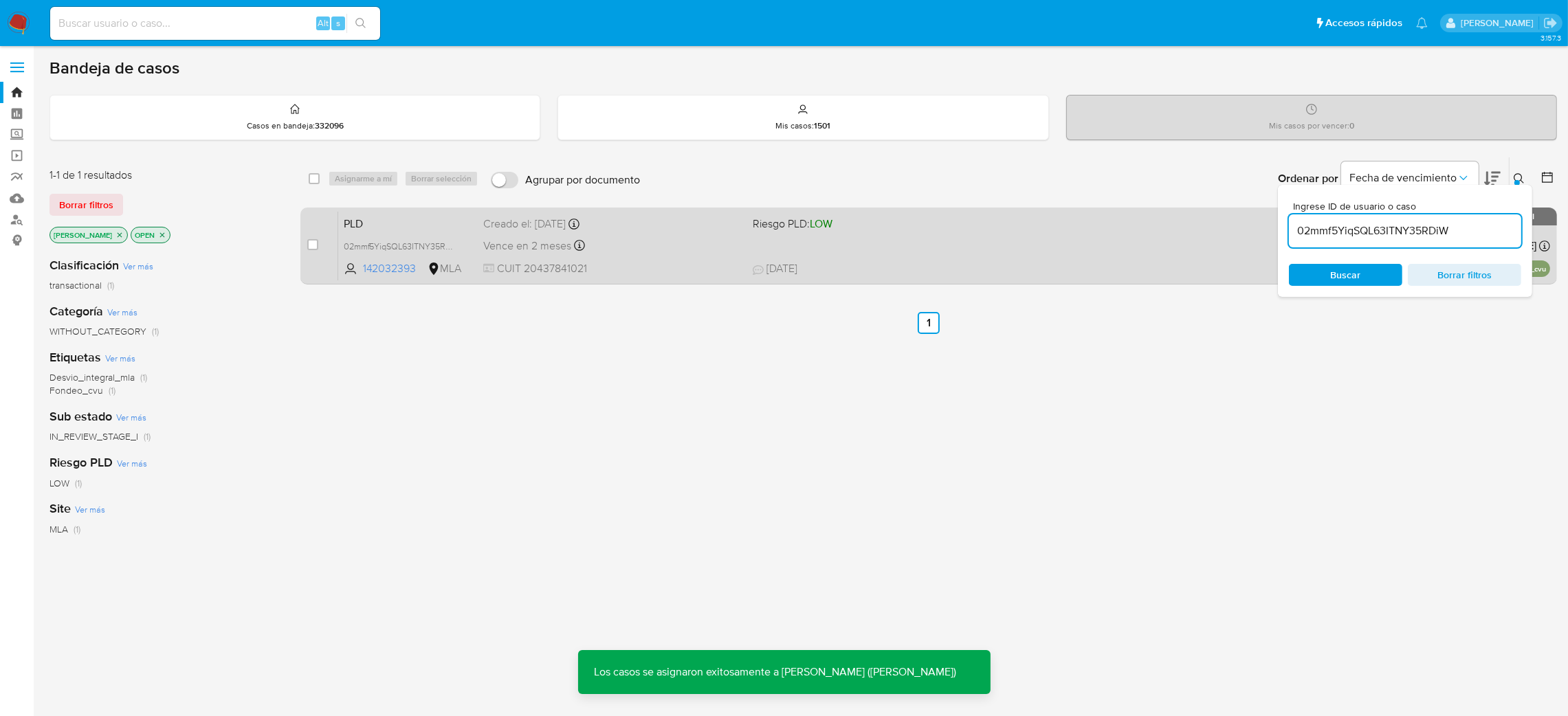
click at [414, 213] on span "PLD" at bounding box center [408, 222] width 129 height 18
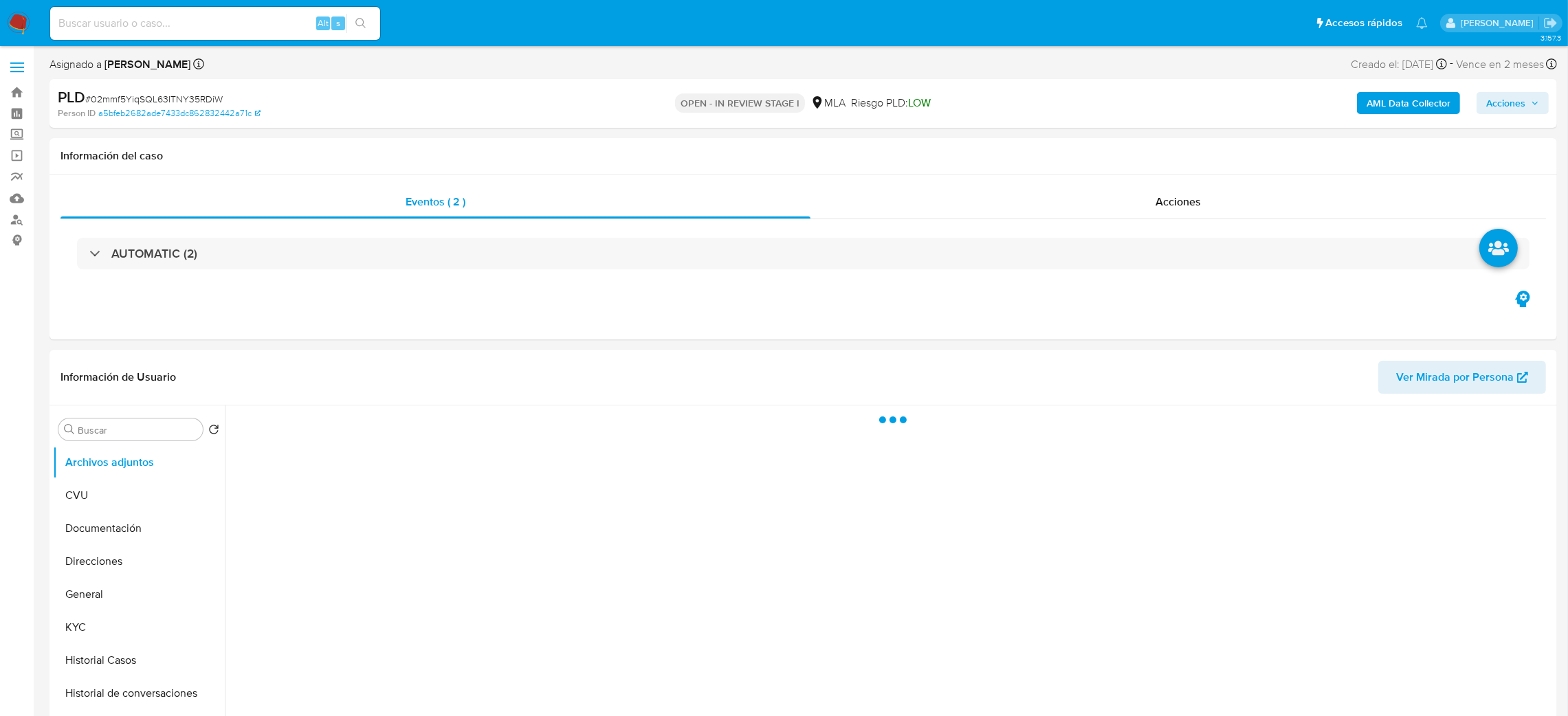
select select "10"
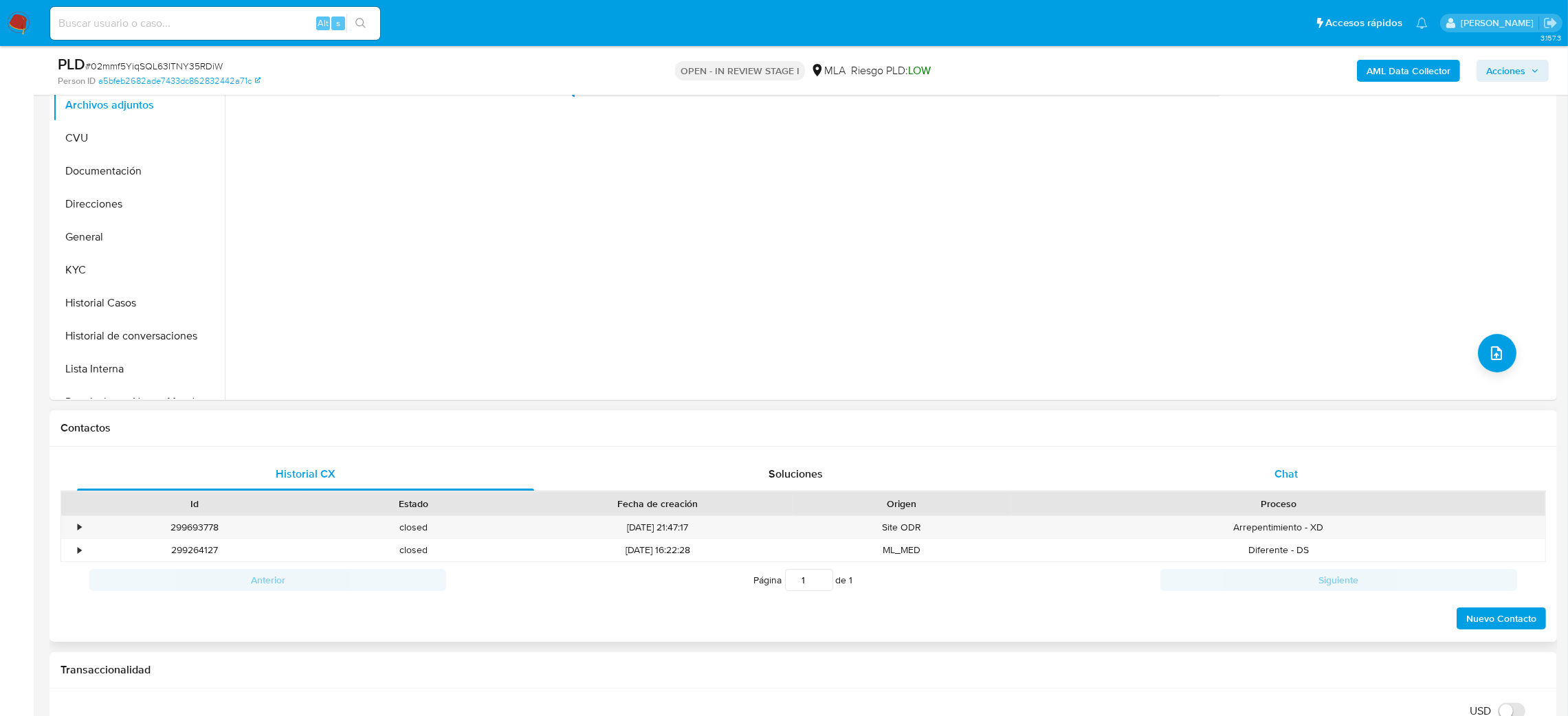
click at [1326, 469] on div "Chat" at bounding box center [1286, 474] width 457 height 33
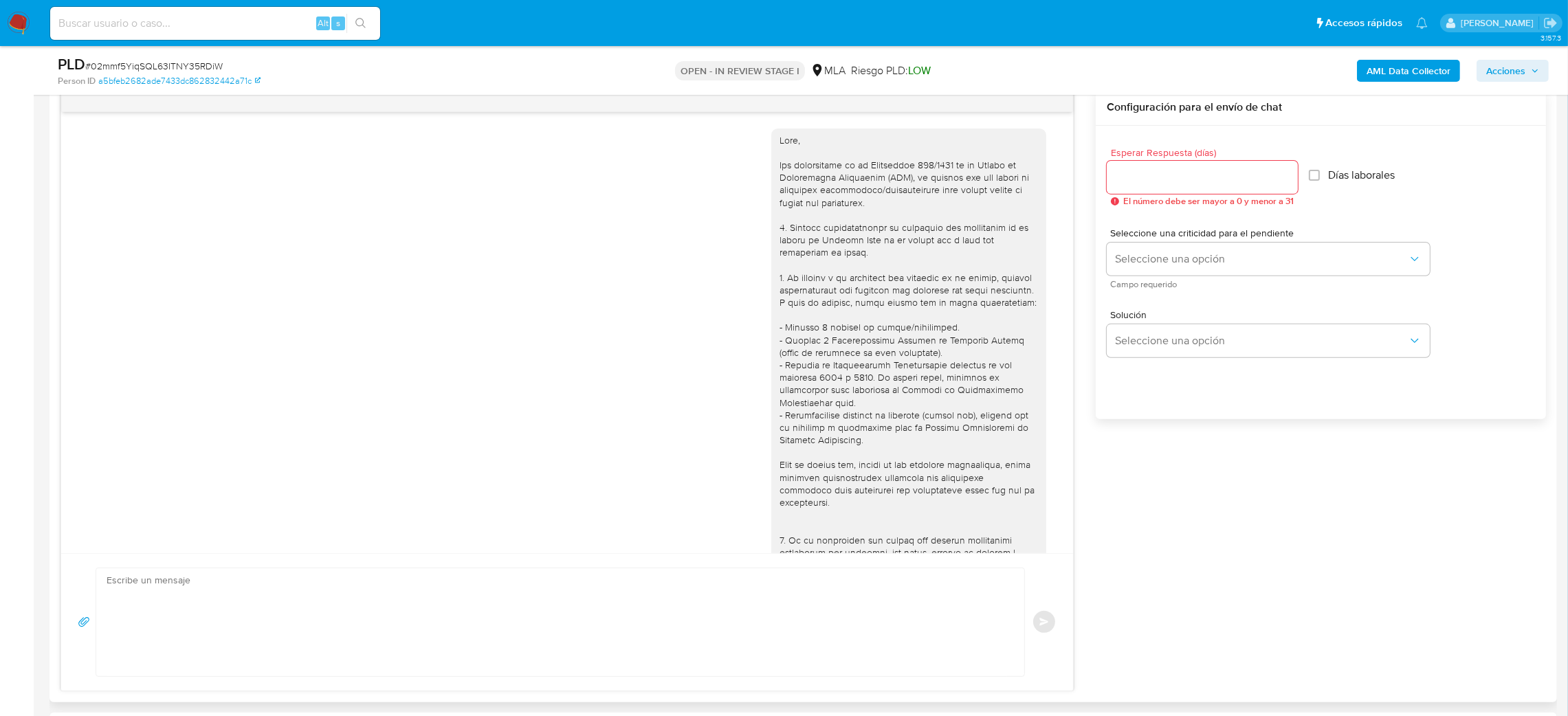
scroll to position [493, 0]
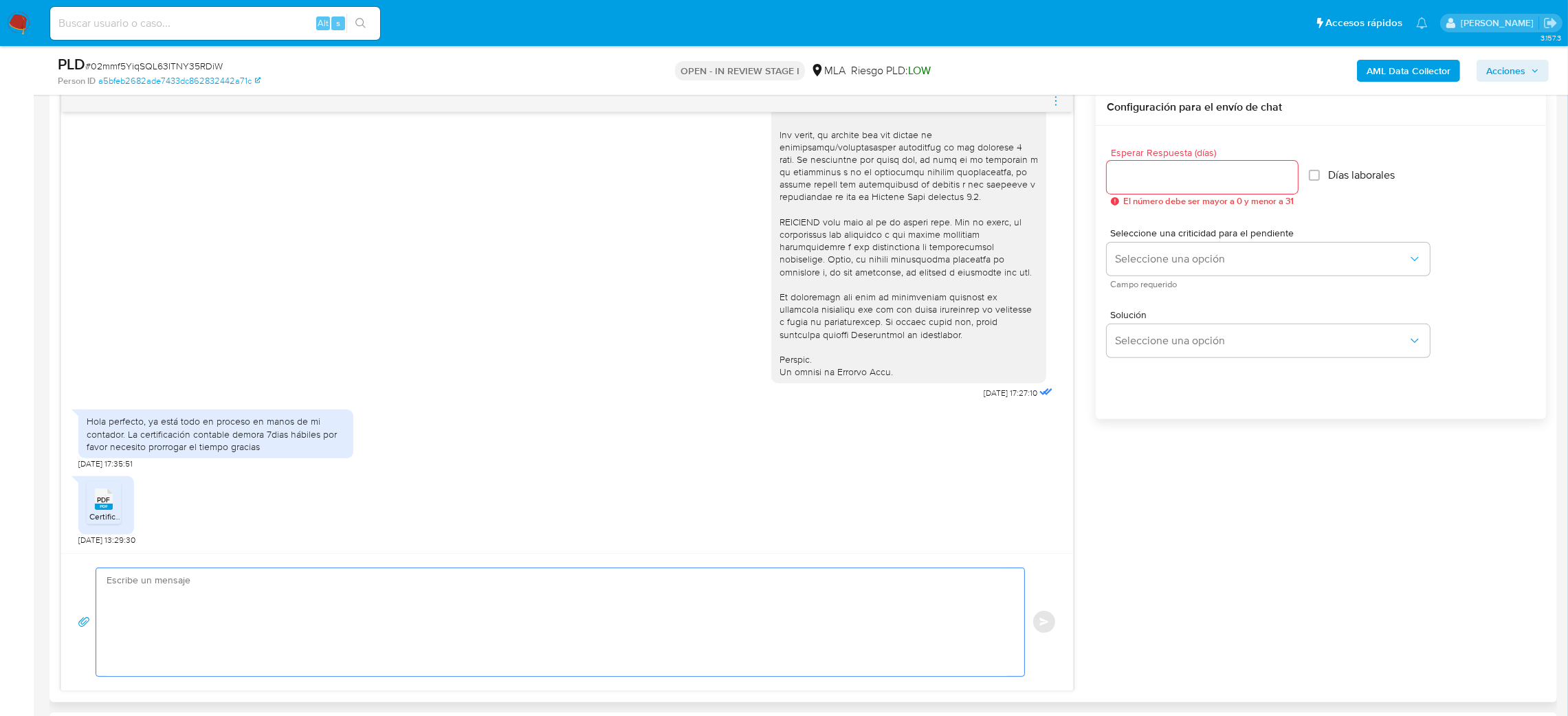
click at [278, 621] on textarea at bounding box center [557, 622] width 901 height 108
paste textarea "Hola, ¡Muchas gracias por tu respuesta! Confirmamos la recepción de la document…"
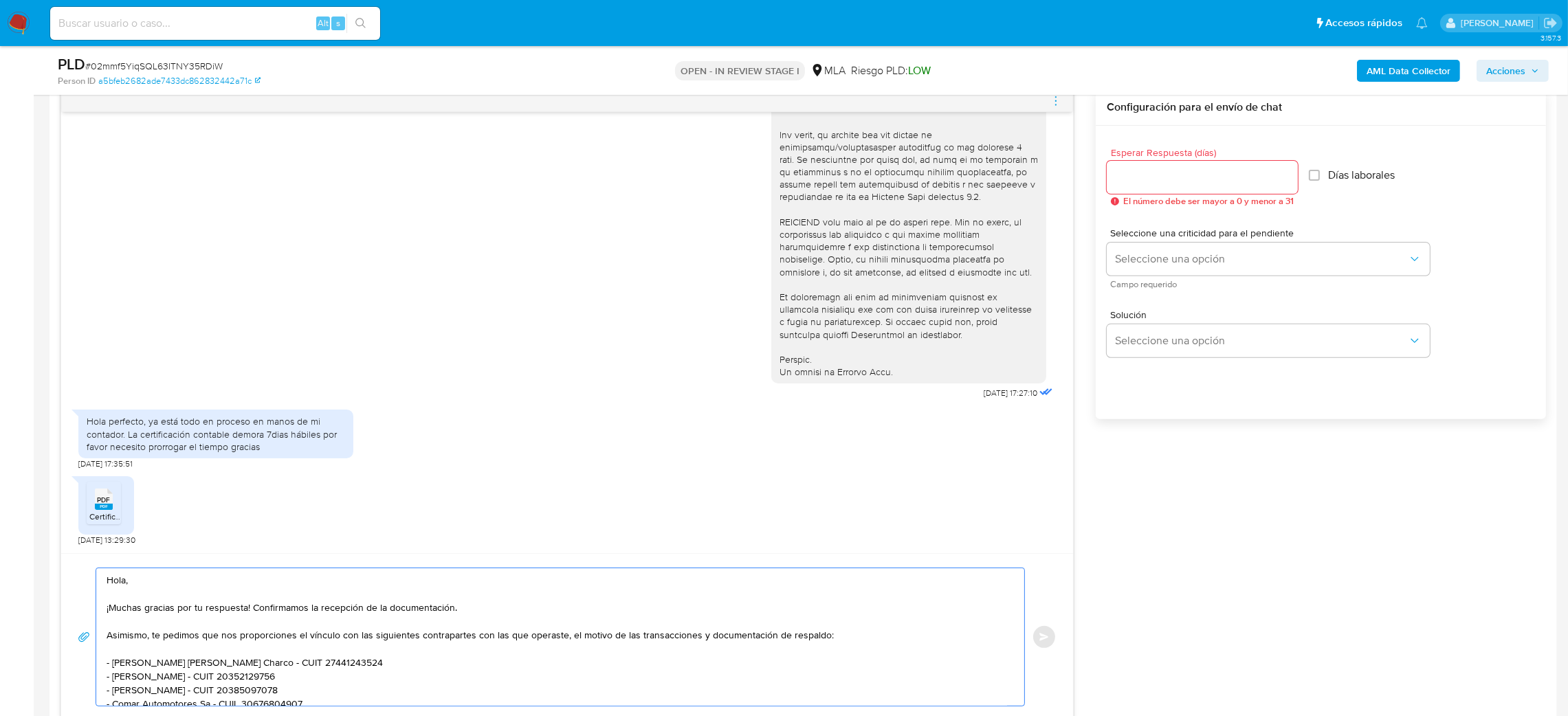
scroll to position [105, 0]
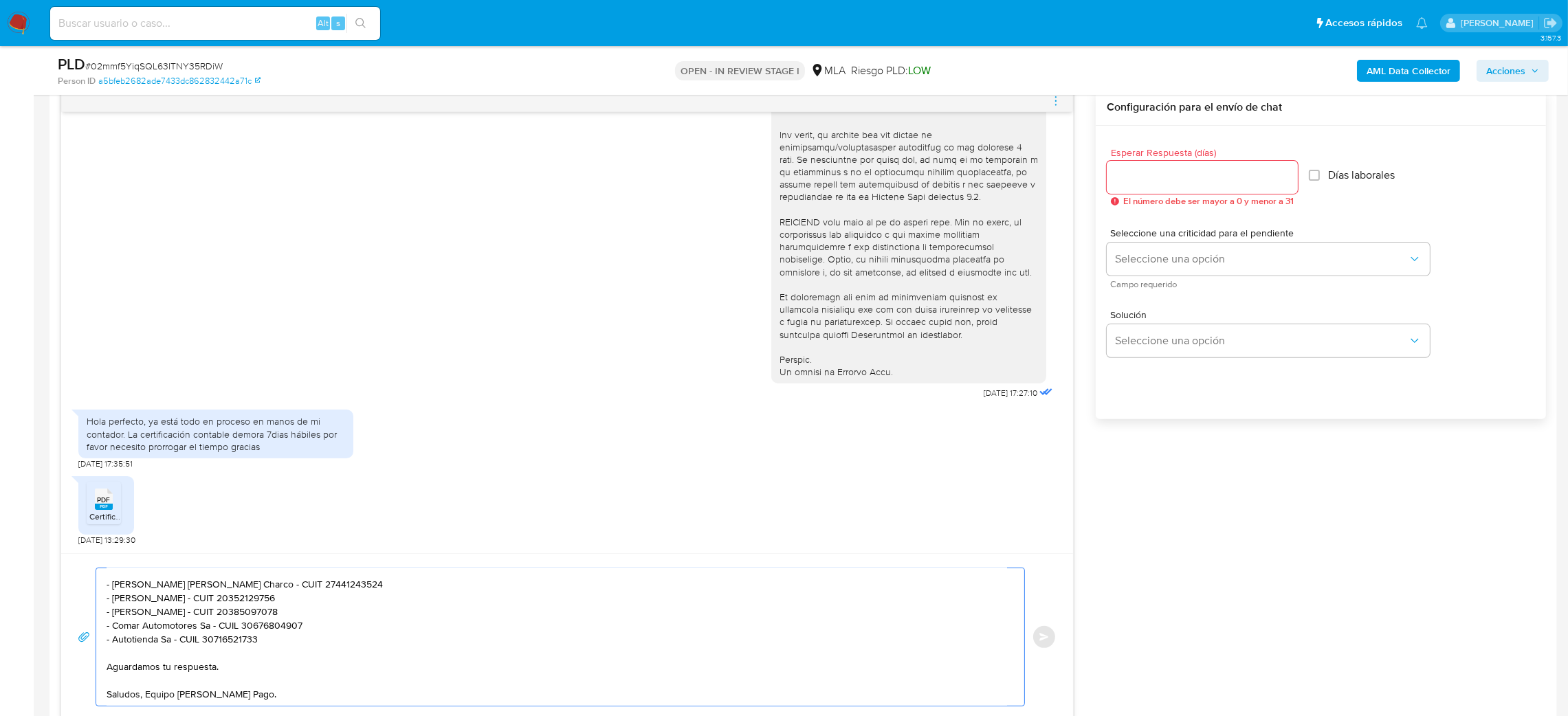
type textarea "Hola, ¡Muchas gracias por tu respuesta! Confirmamos la recepción de la document…"
click at [1140, 184] on input "Esperar Respuesta (días)" at bounding box center [1202, 177] width 191 height 18
type input "2"
click at [1140, 264] on span "Seleccione una opción" at bounding box center [1261, 259] width 293 height 14
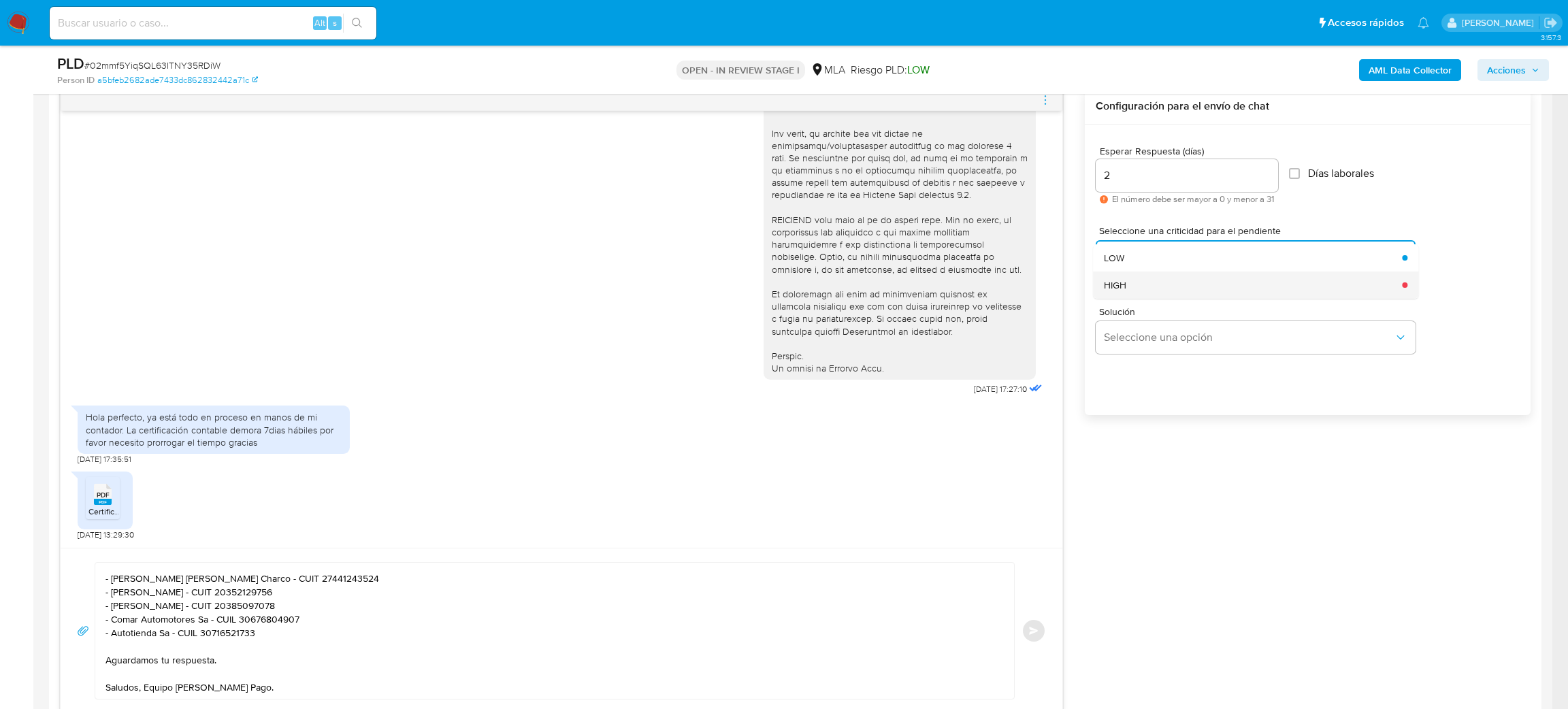
click at [1142, 284] on div "HIGH" at bounding box center [1249, 285] width 290 height 27
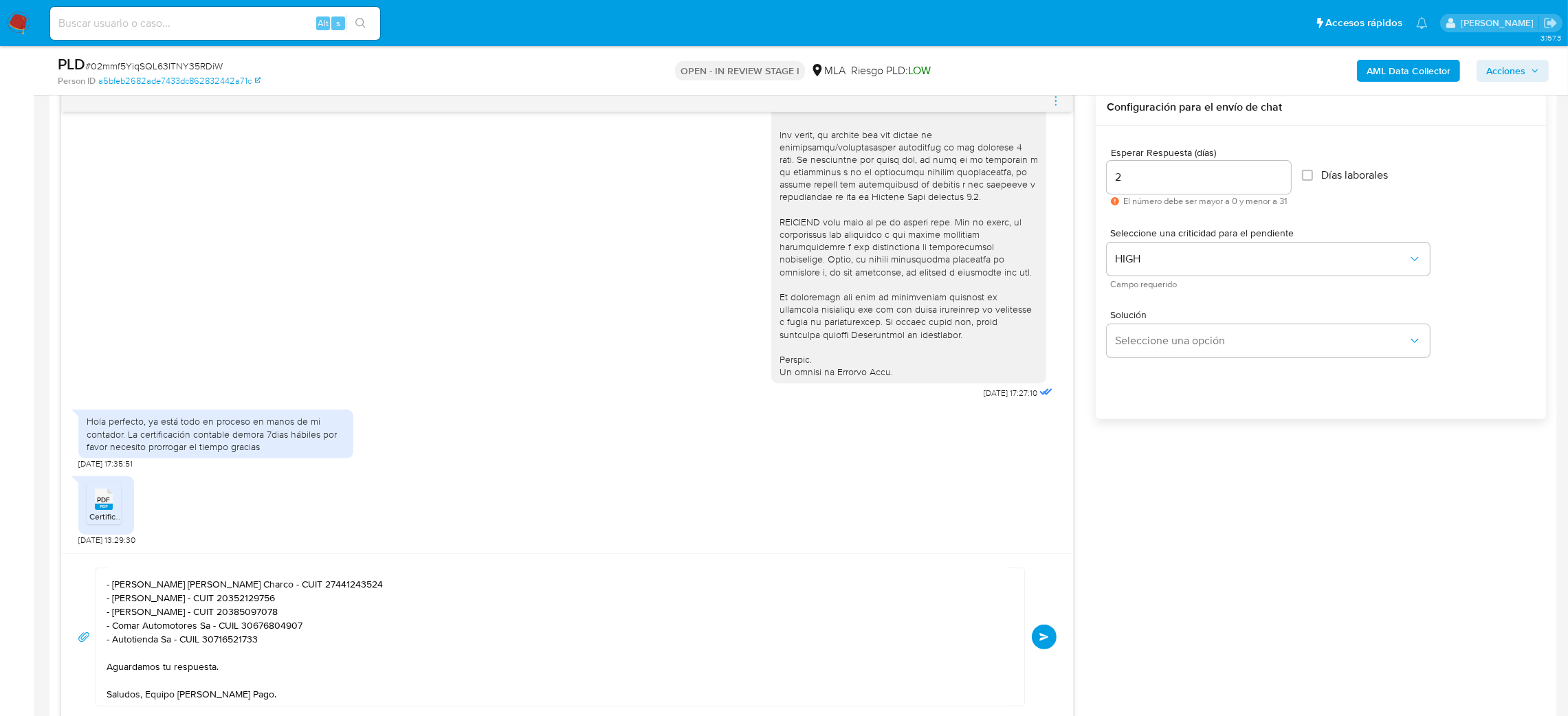
click at [1043, 641] on span "Enviar" at bounding box center [1044, 637] width 9 height 8
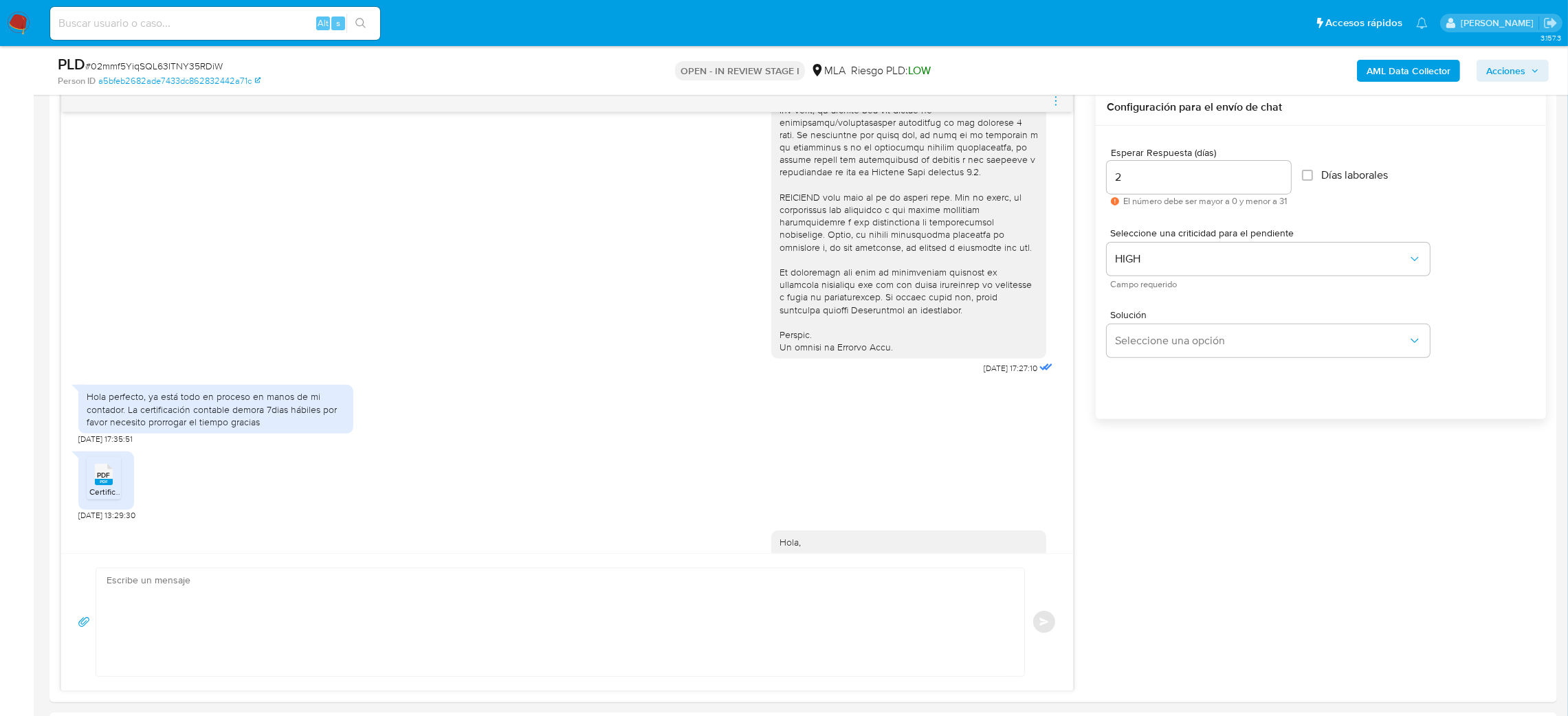
scroll to position [770, 0]
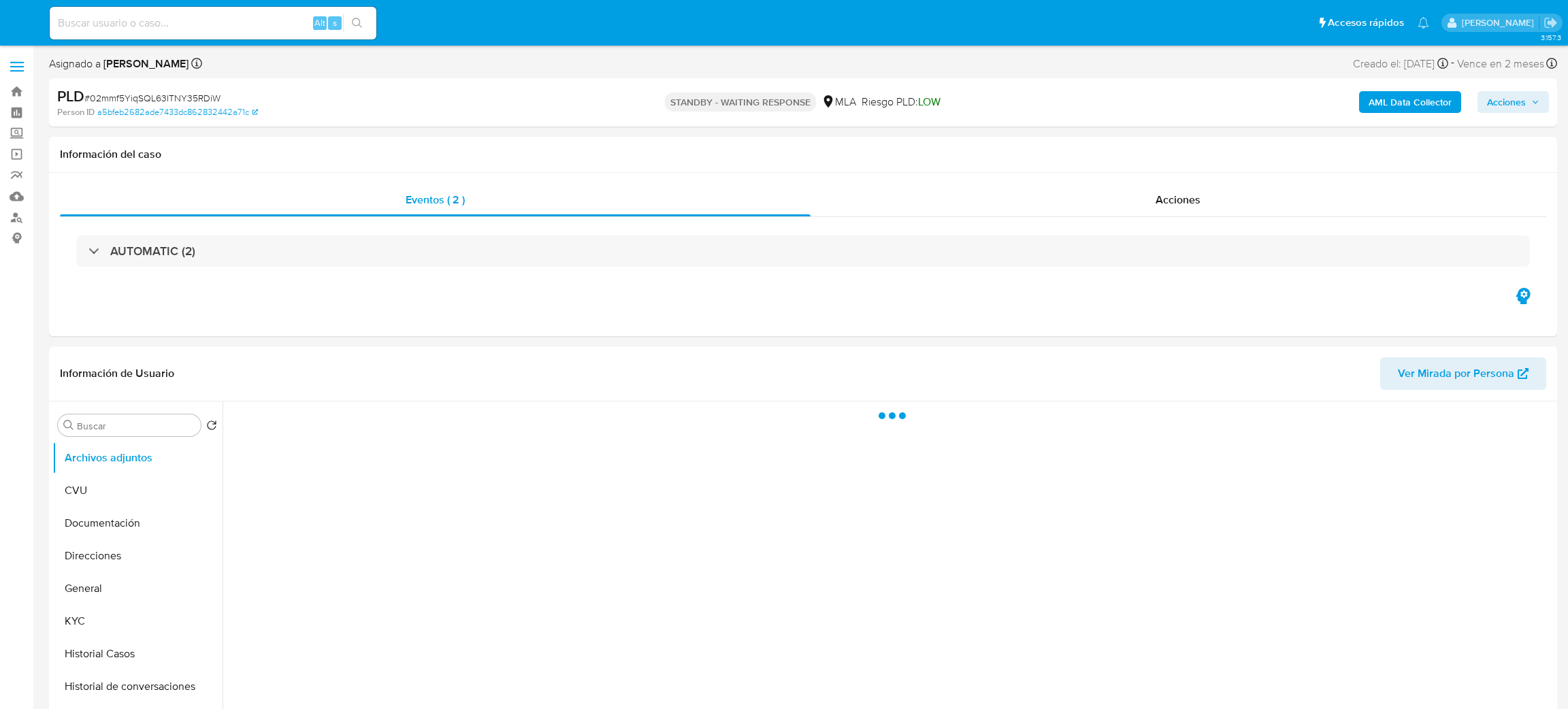
select select "10"
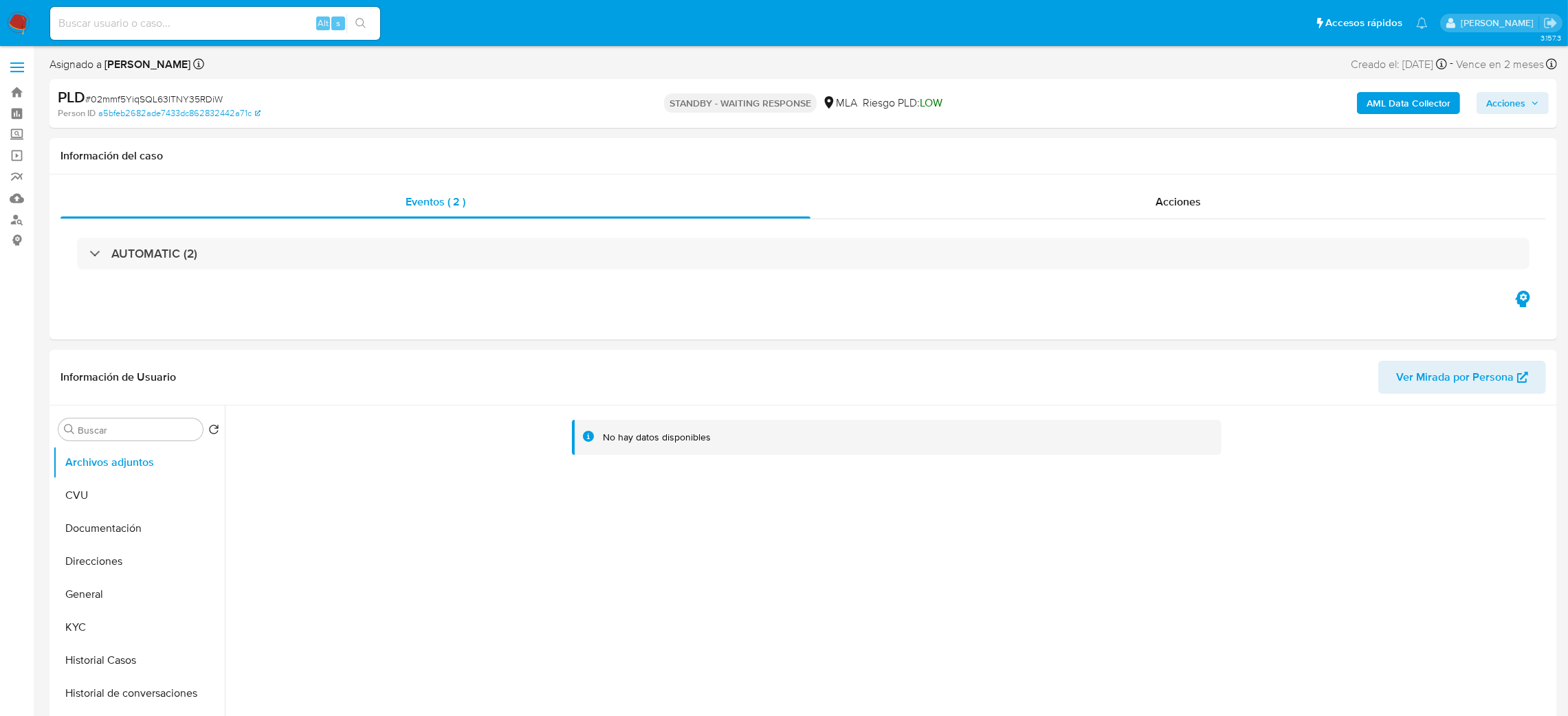
click at [267, 30] on input at bounding box center [216, 23] width 330 height 18
paste input "FvC3umajULCCYhf8h2u2DzCB"
type input "FvC3umajULCCYhf8h2u2DzCB"
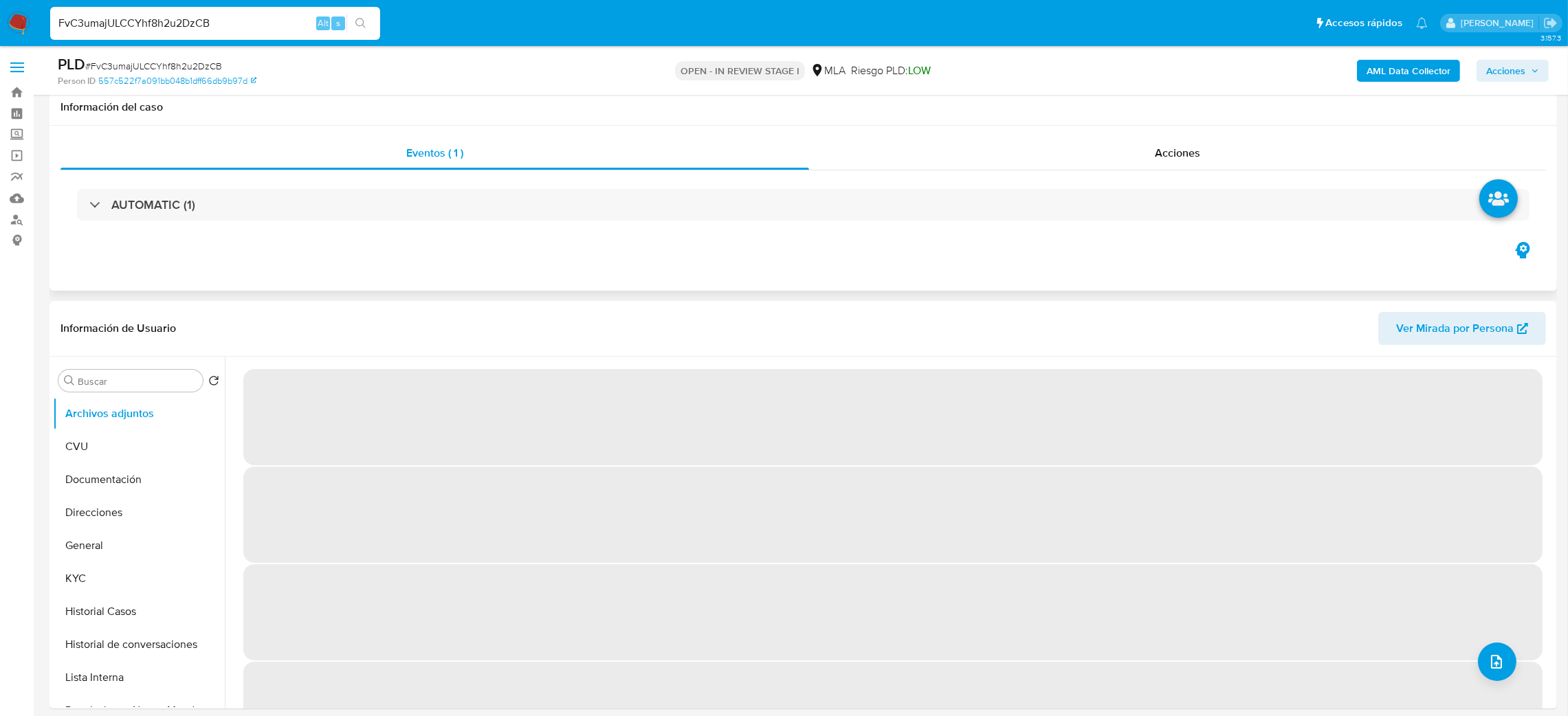
scroll to position [206, 0]
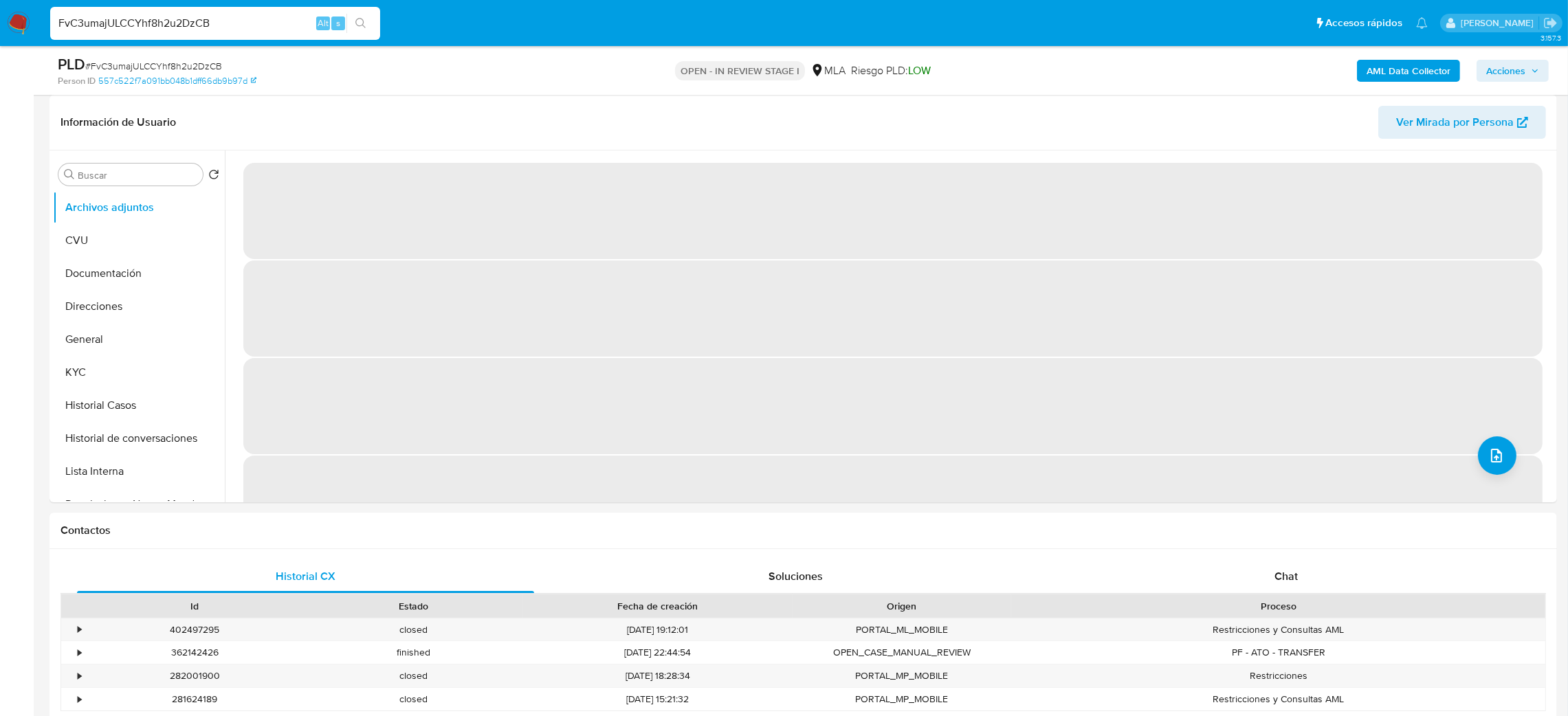
select select "10"
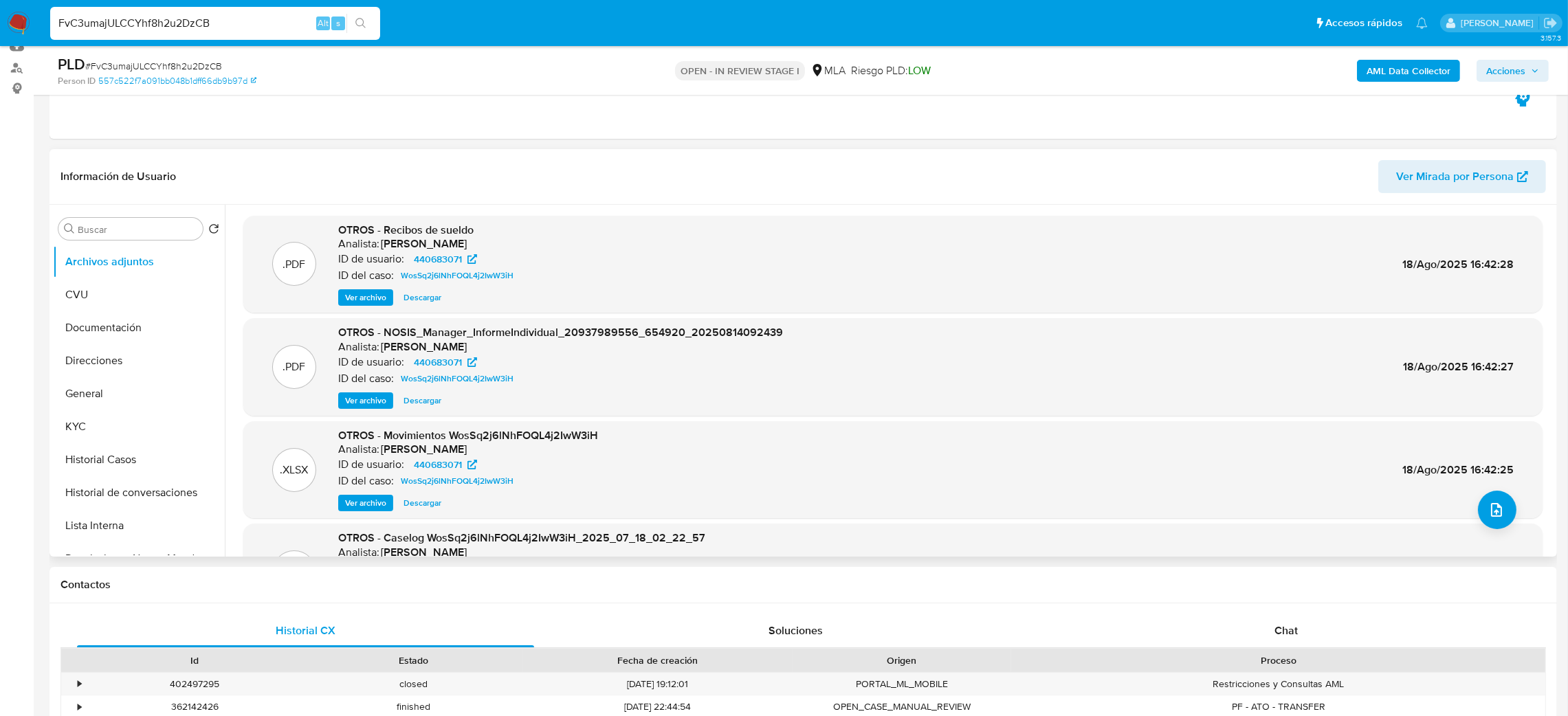
scroll to position [103, 0]
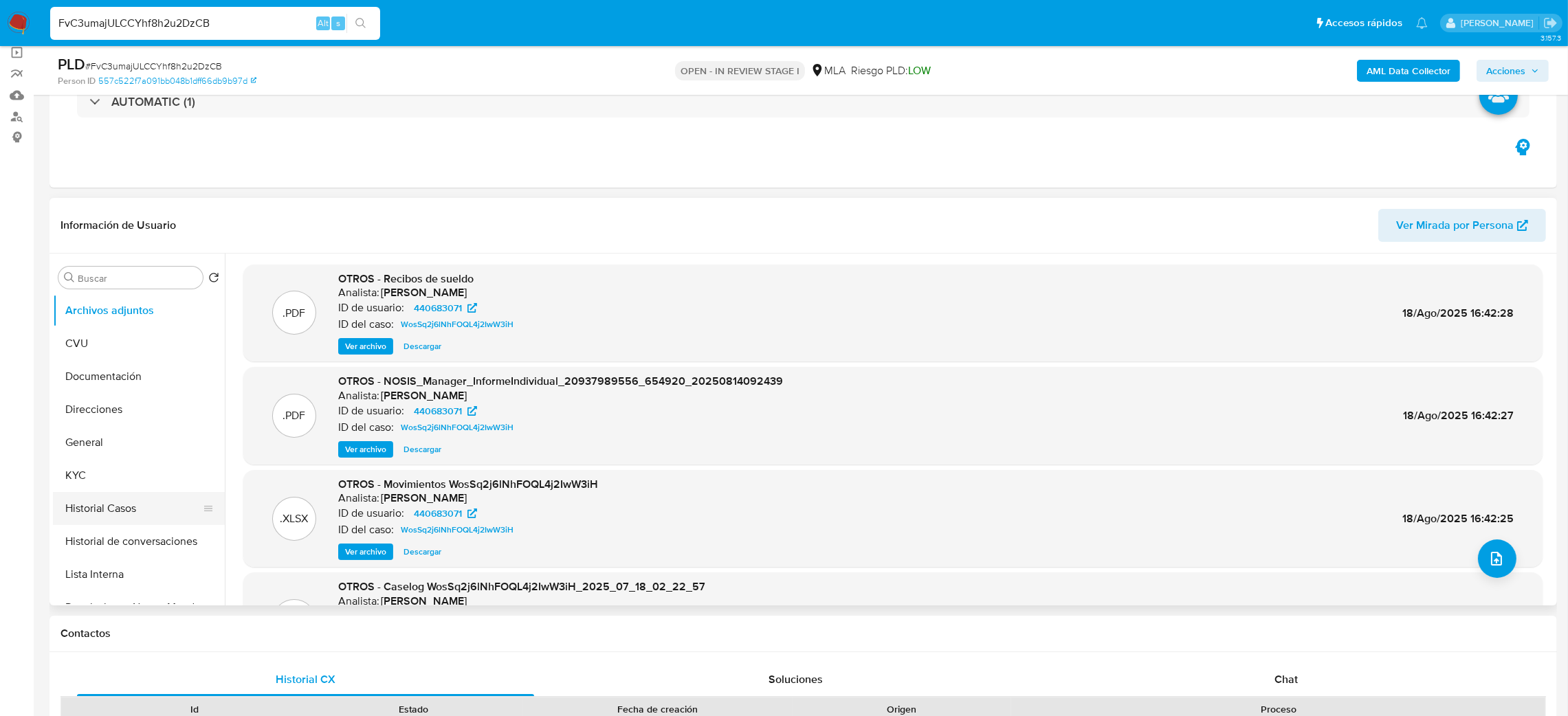
click at [94, 500] on button "Historial Casos" at bounding box center [133, 509] width 161 height 33
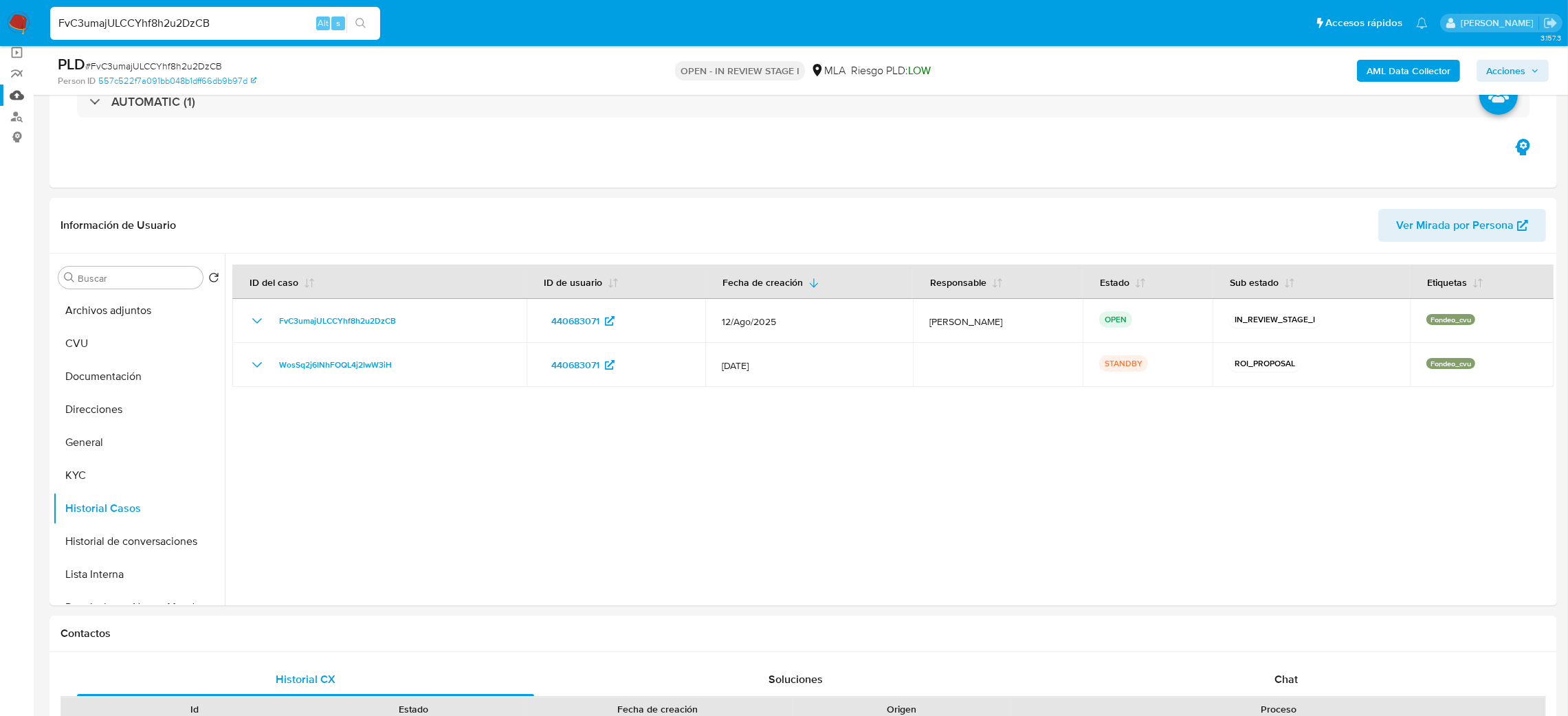
drag, startPoint x: 242, startPoint y: 25, endPoint x: 0, endPoint y: 90, distance: 250.6
paste input "N8znjjC2QmeSvCLaD5kjFZT"
type input "FN8znjjC2QmeSvCLaD5kjFZT"
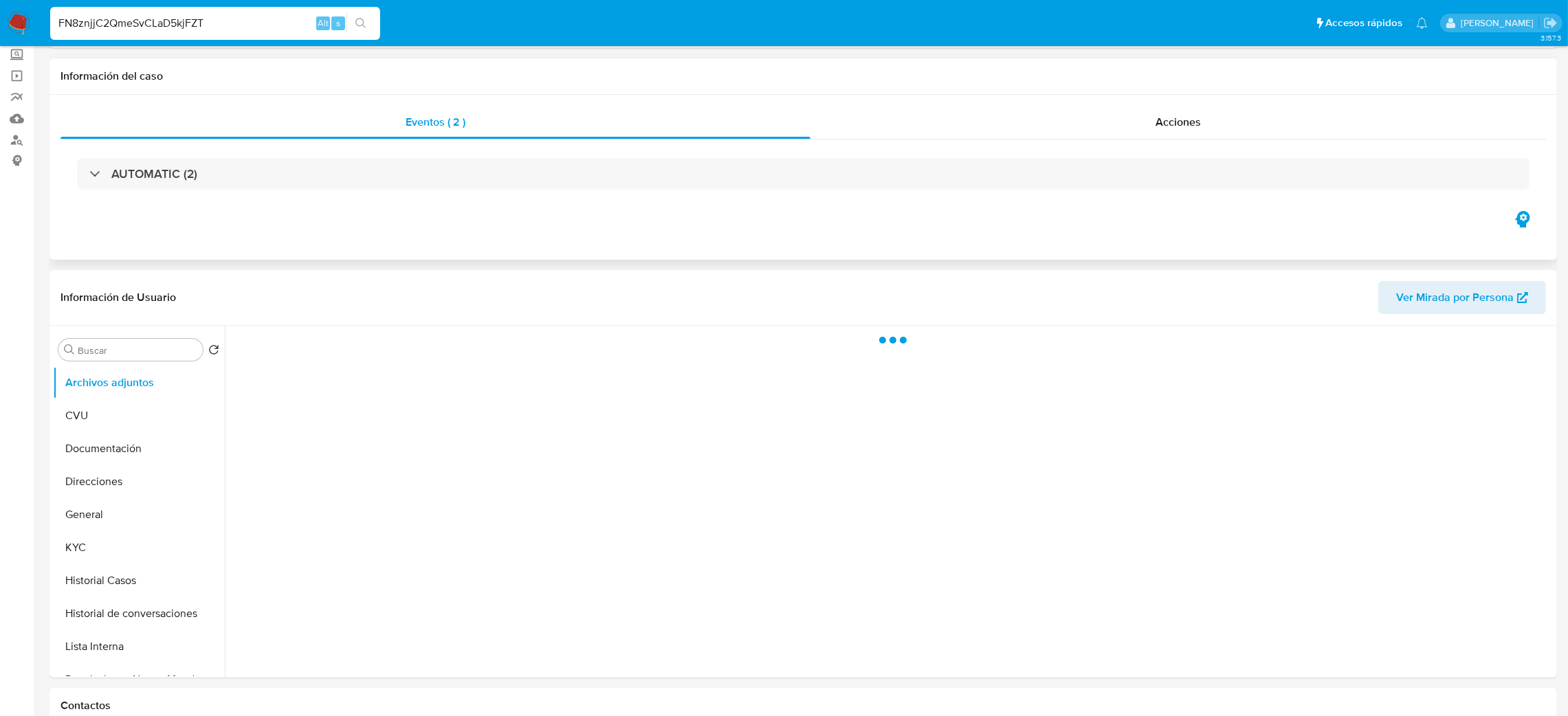
scroll to position [206, 0]
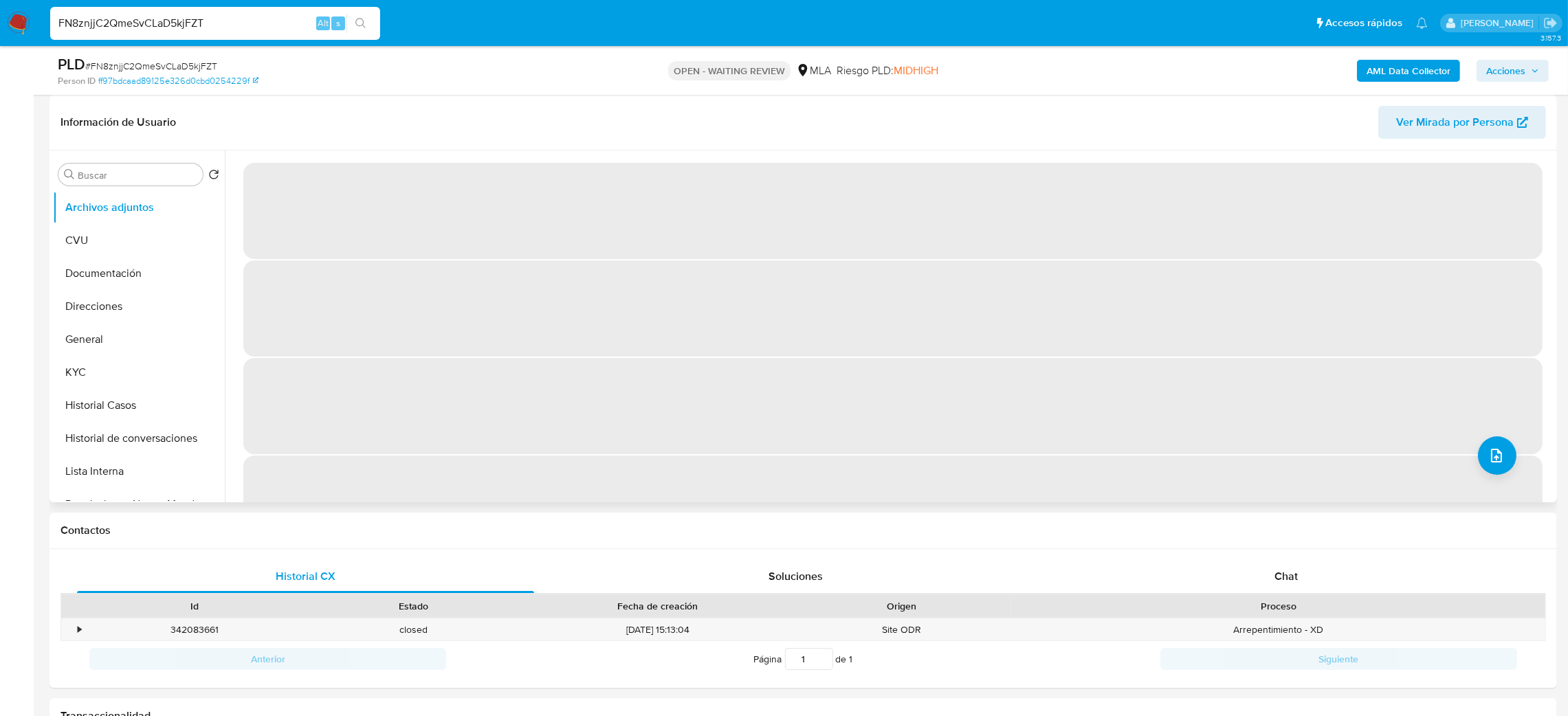
select select "10"
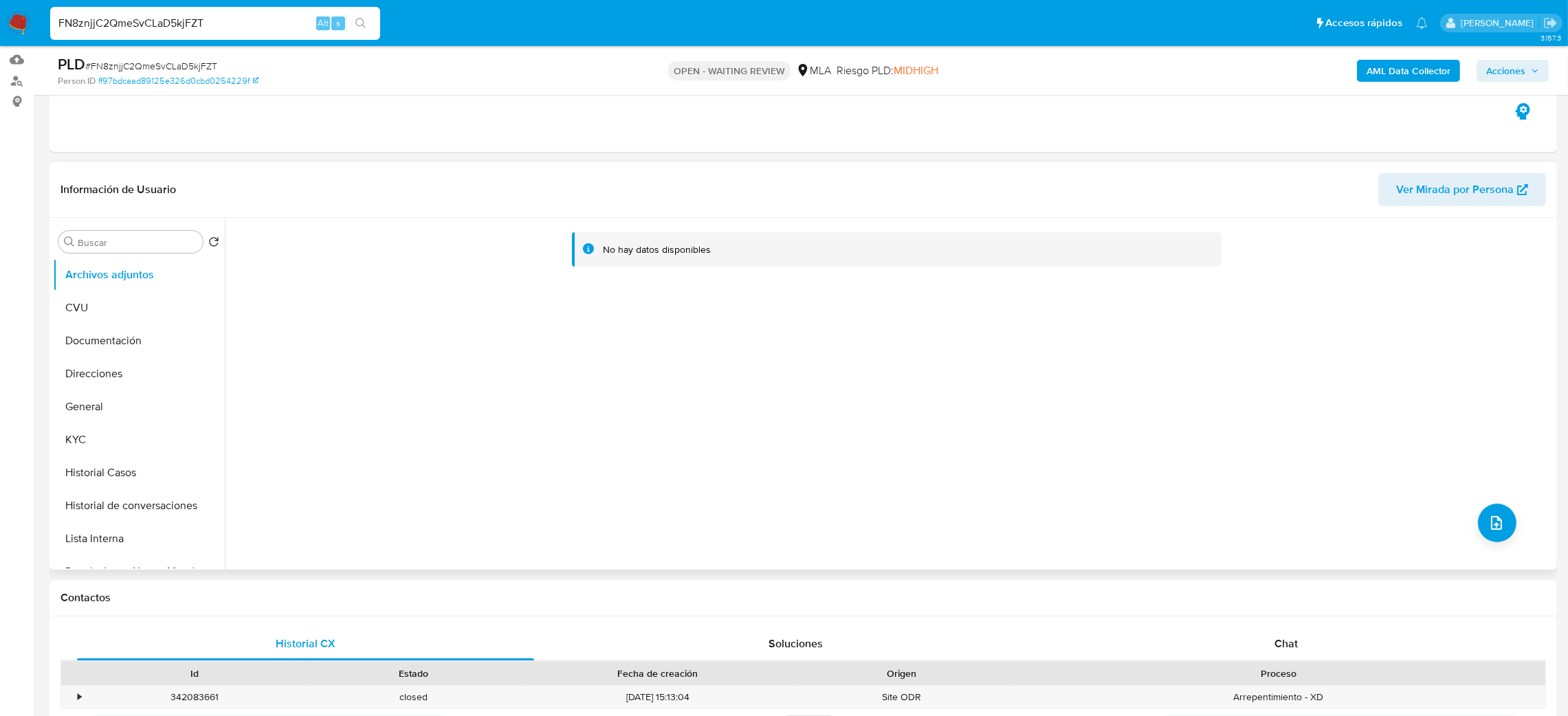
scroll to position [103, 0]
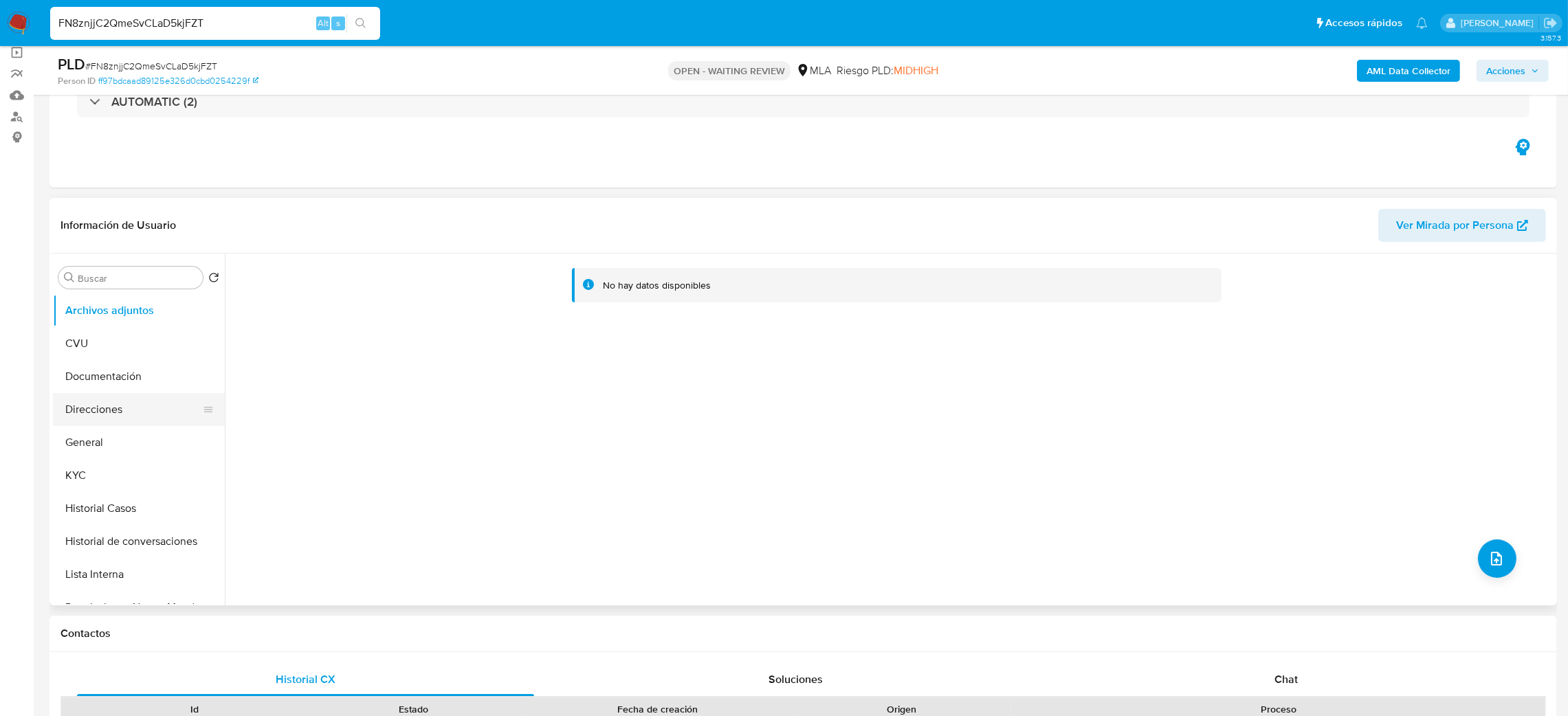
drag, startPoint x: 94, startPoint y: 443, endPoint x: 133, endPoint y: 422, distance: 44.3
click at [94, 443] on button "General" at bounding box center [138, 443] width 172 height 33
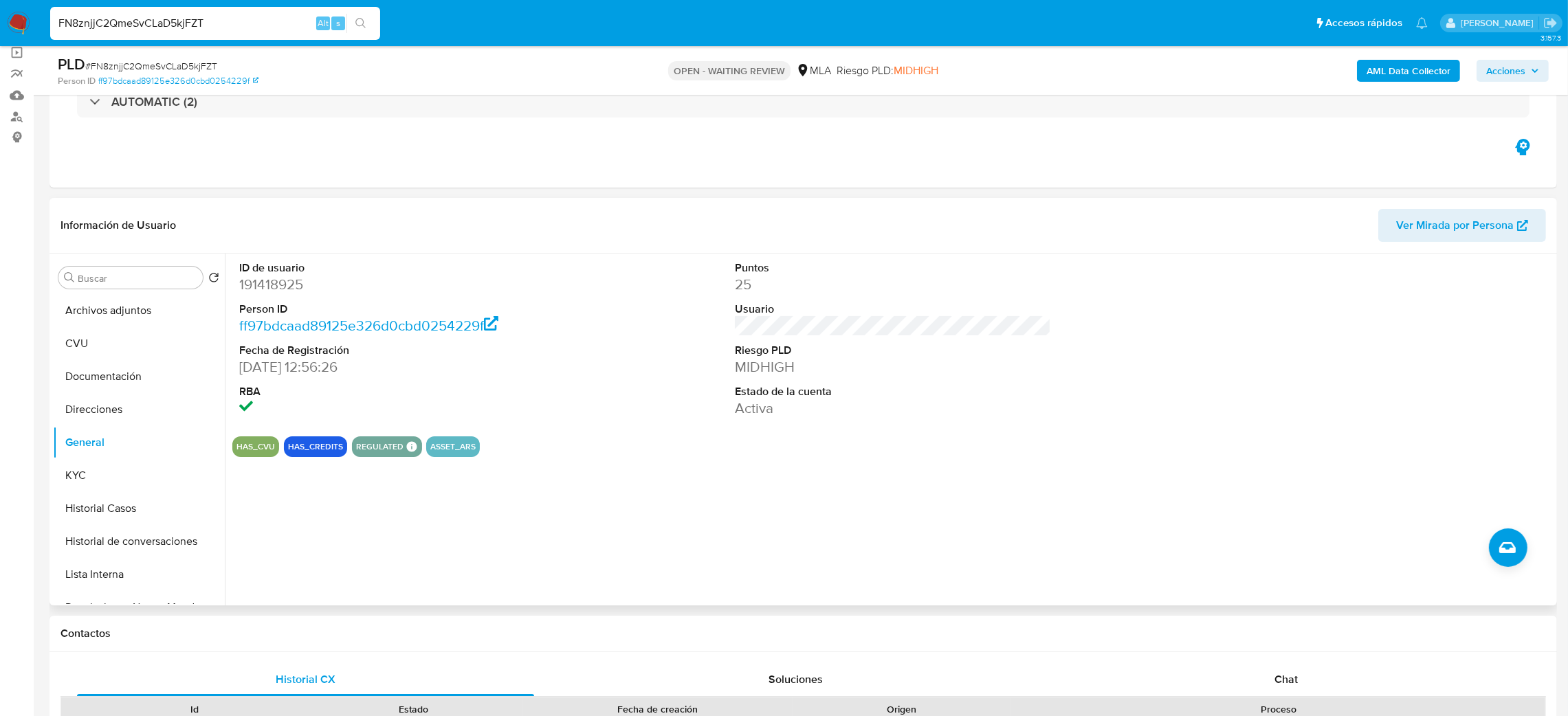
click at [277, 278] on dd "191418925" at bounding box center [397, 284] width 317 height 19
copy dd "191418925"
click at [92, 478] on button "KYC" at bounding box center [133, 476] width 161 height 33
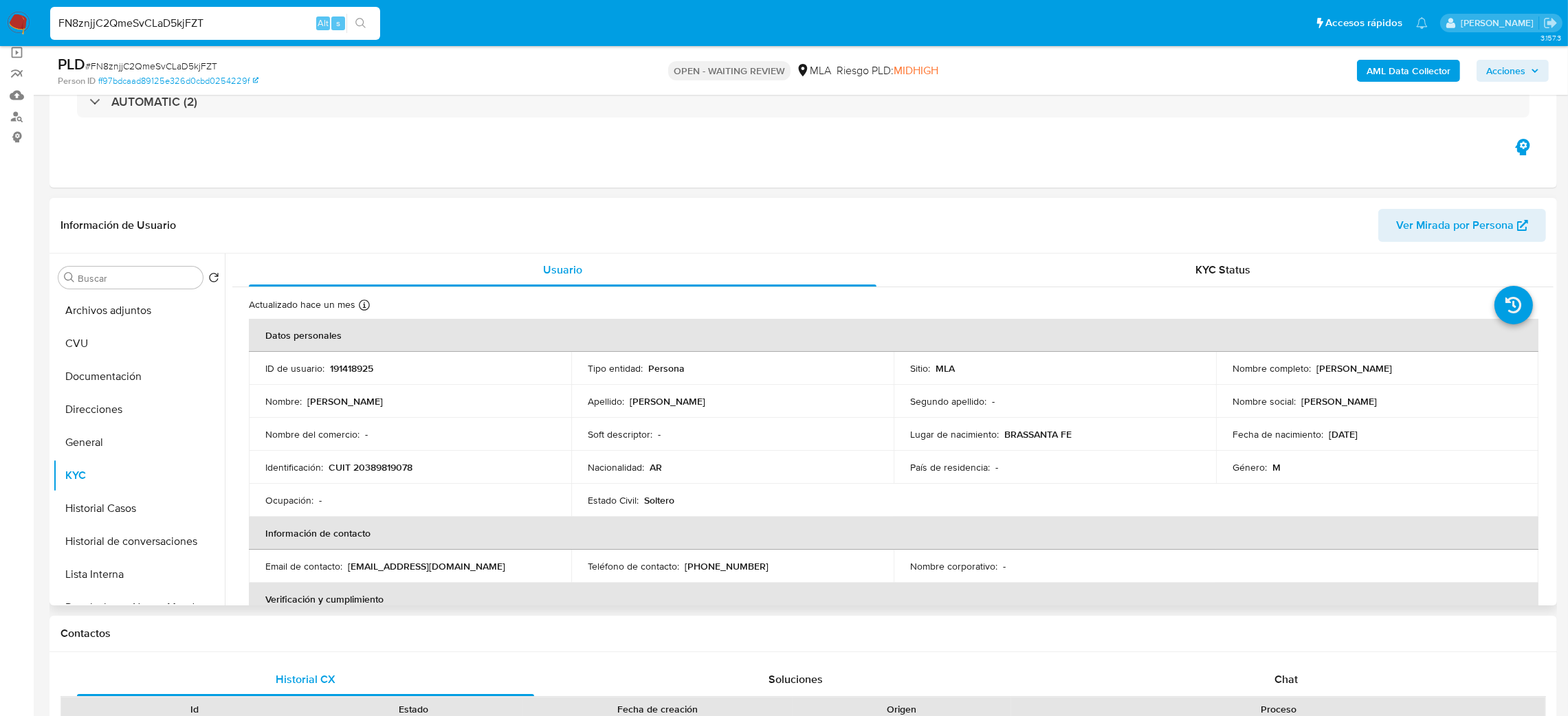
click at [361, 464] on p "CUIT 20389819078" at bounding box center [371, 467] width 84 height 12
copy p "20389819078"
click at [371, 454] on td "Identificación : CUIT 20389819078" at bounding box center [410, 467] width 322 height 33
drag, startPoint x: 365, startPoint y: 464, endPoint x: 406, endPoint y: 469, distance: 41.3
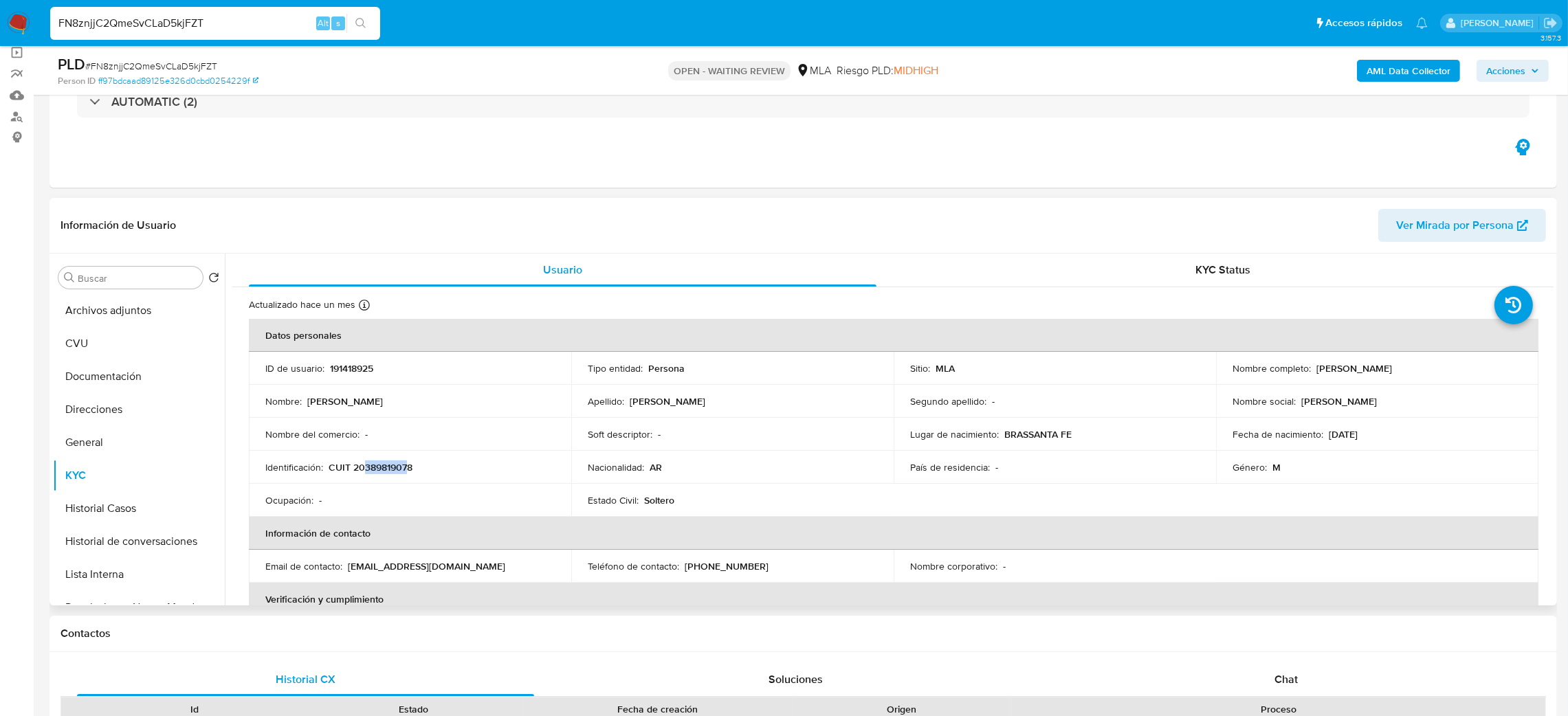
click at [406, 469] on p "CUIT 20389819078" at bounding box center [371, 467] width 84 height 12
copy p "38981907"
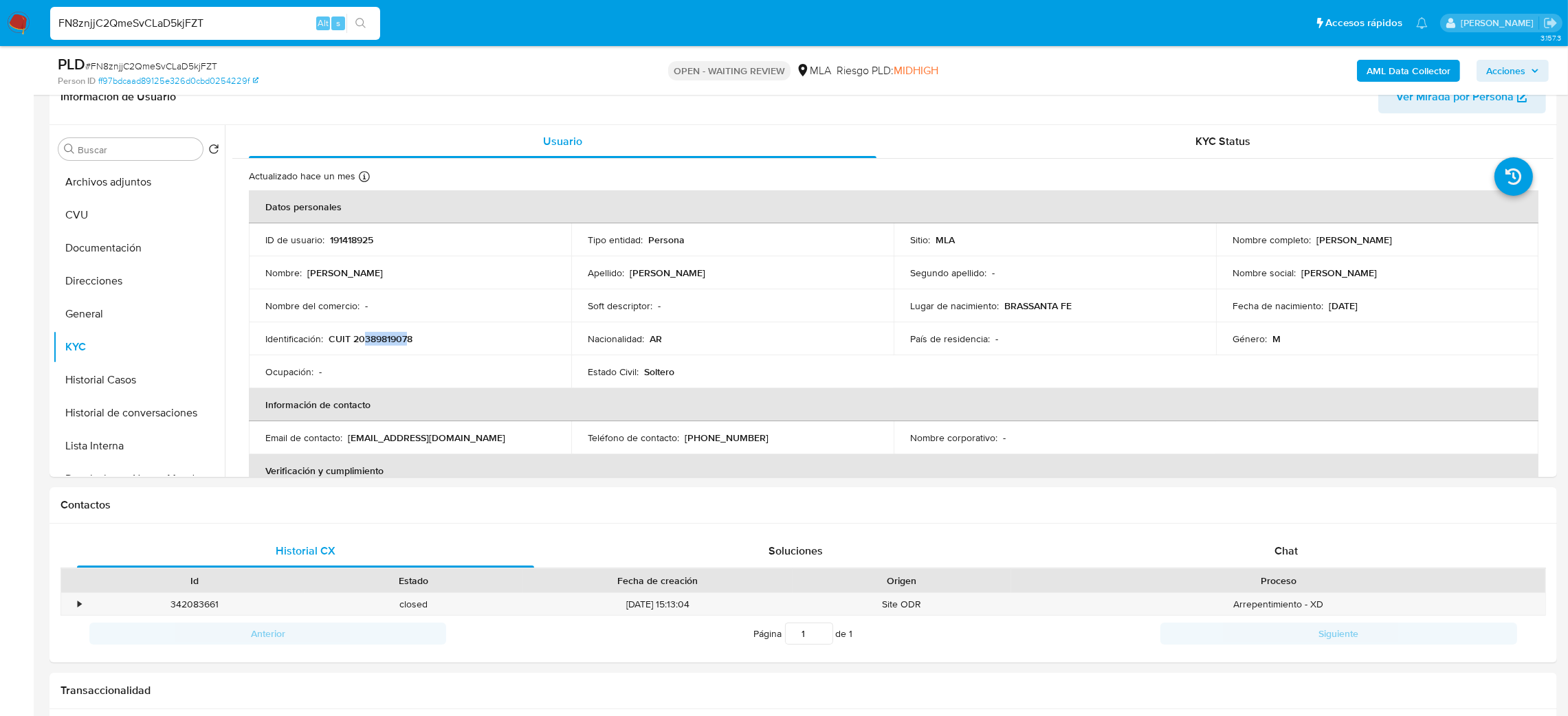
scroll to position [99, 0]
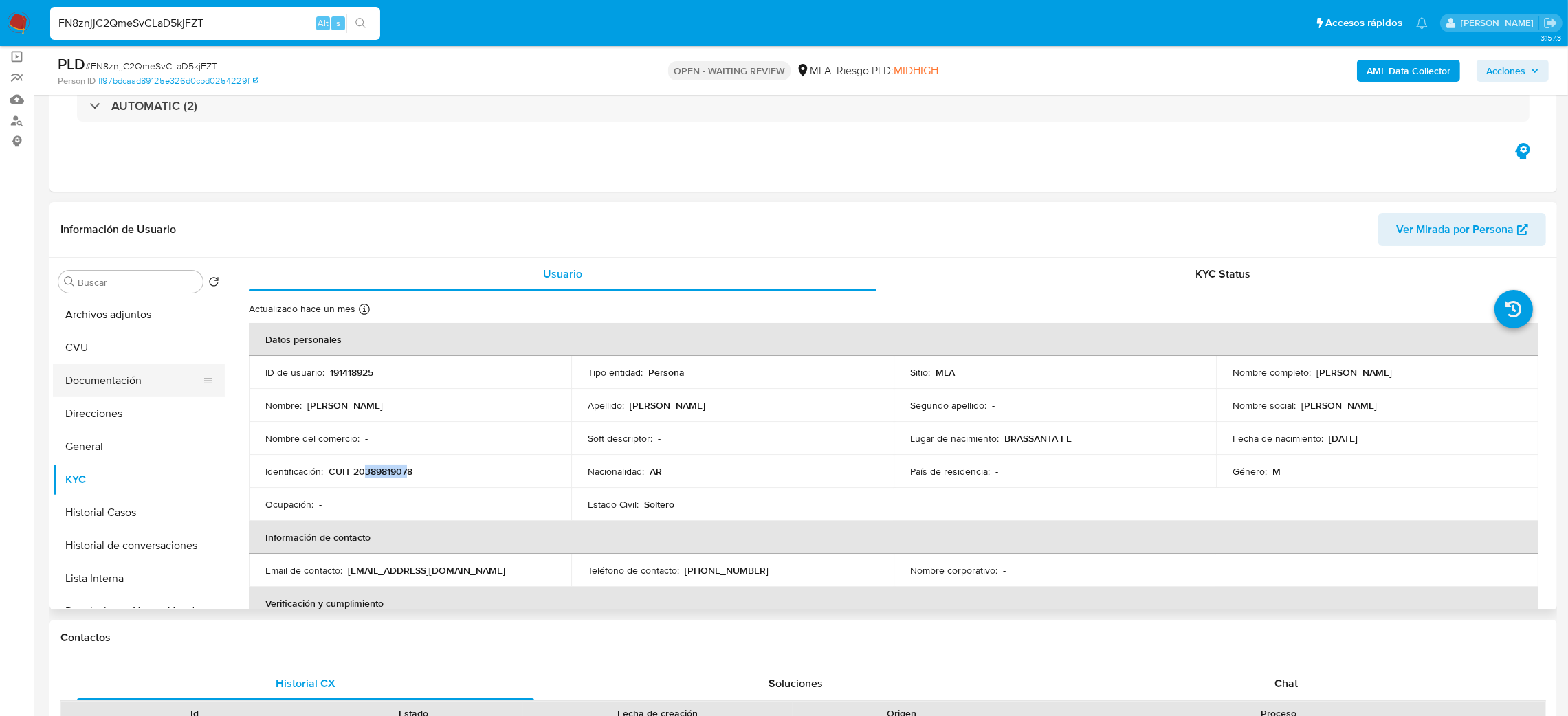
click at [105, 390] on button "Documentación" at bounding box center [133, 381] width 161 height 33
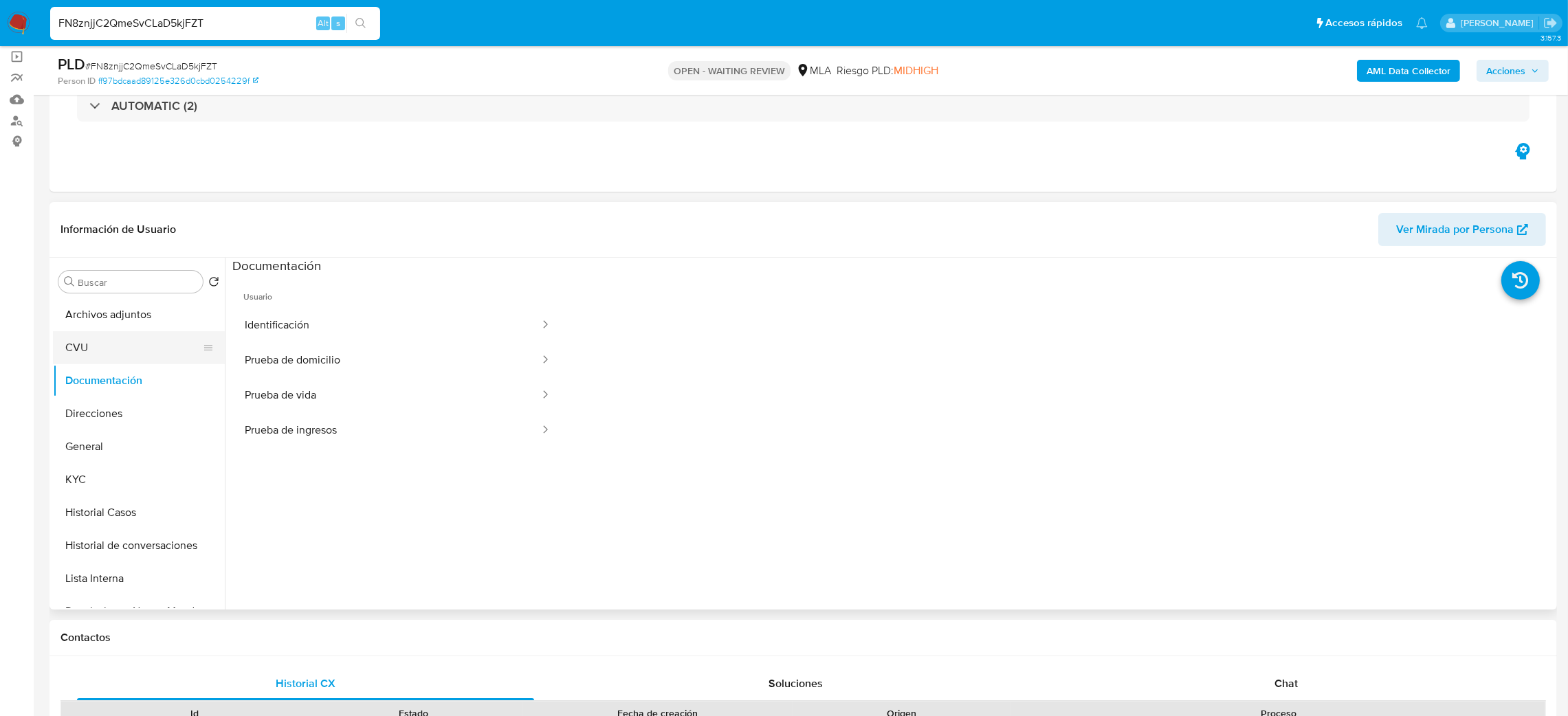
click at [92, 350] on button "CVU" at bounding box center [133, 348] width 161 height 33
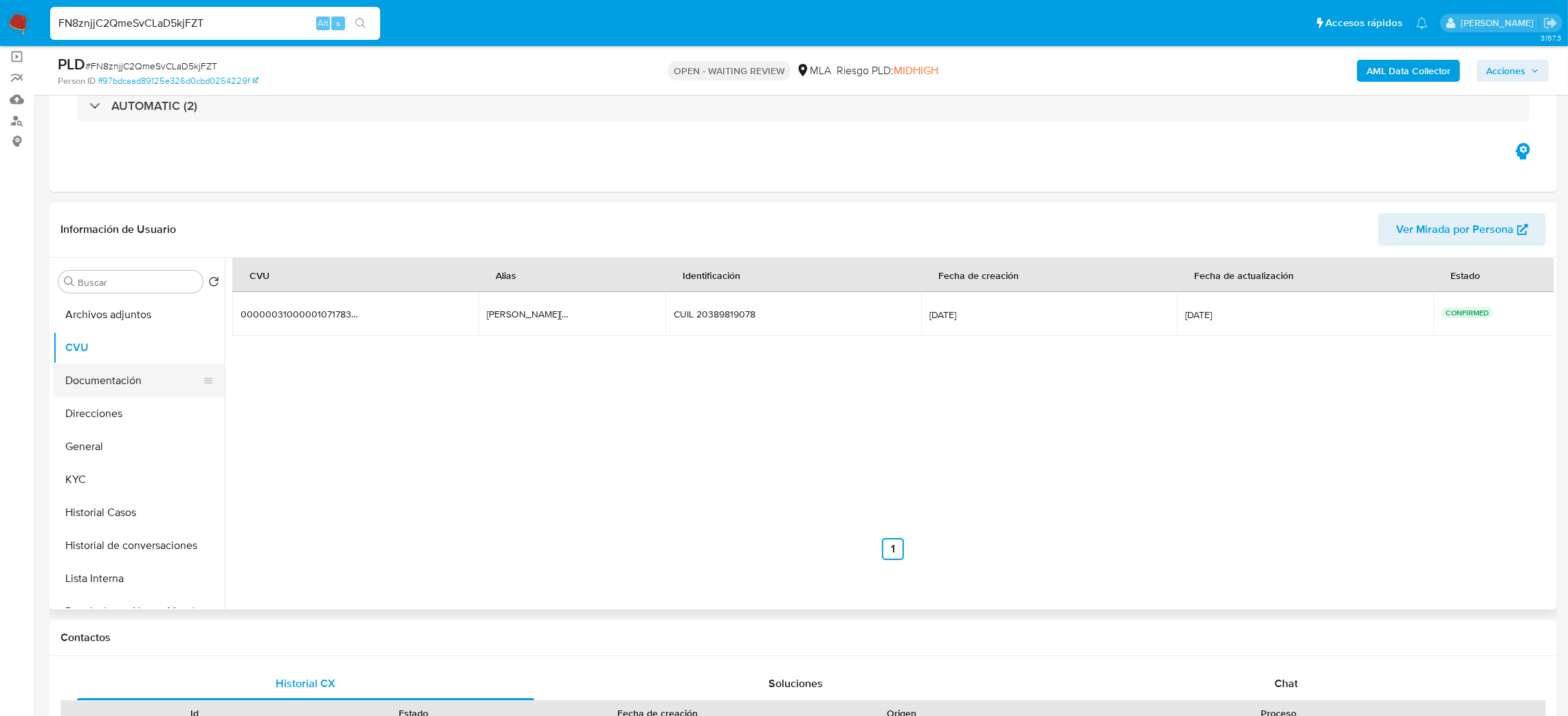
click at [92, 377] on button "Documentación" at bounding box center [133, 381] width 161 height 33
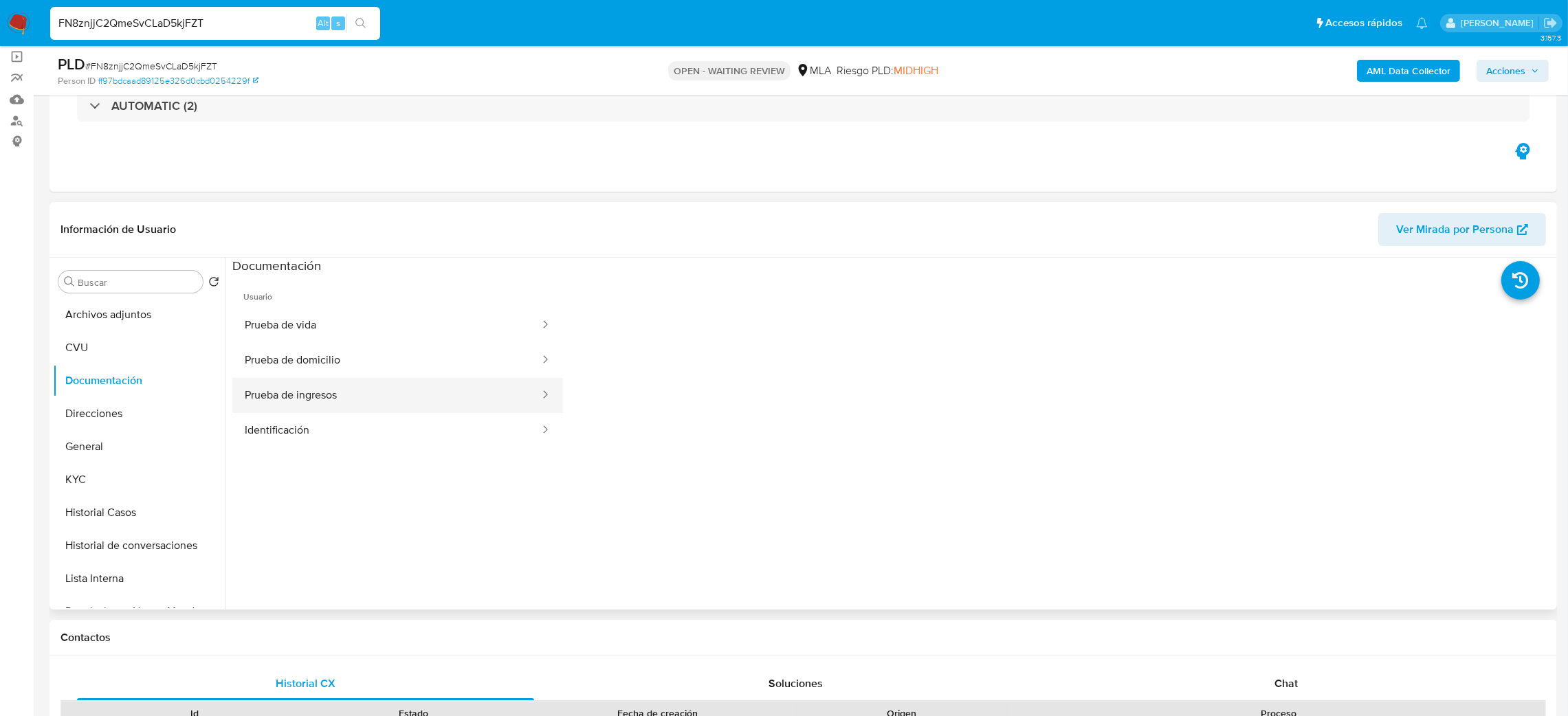
click at [352, 399] on button "Prueba de ingresos" at bounding box center [387, 395] width 309 height 35
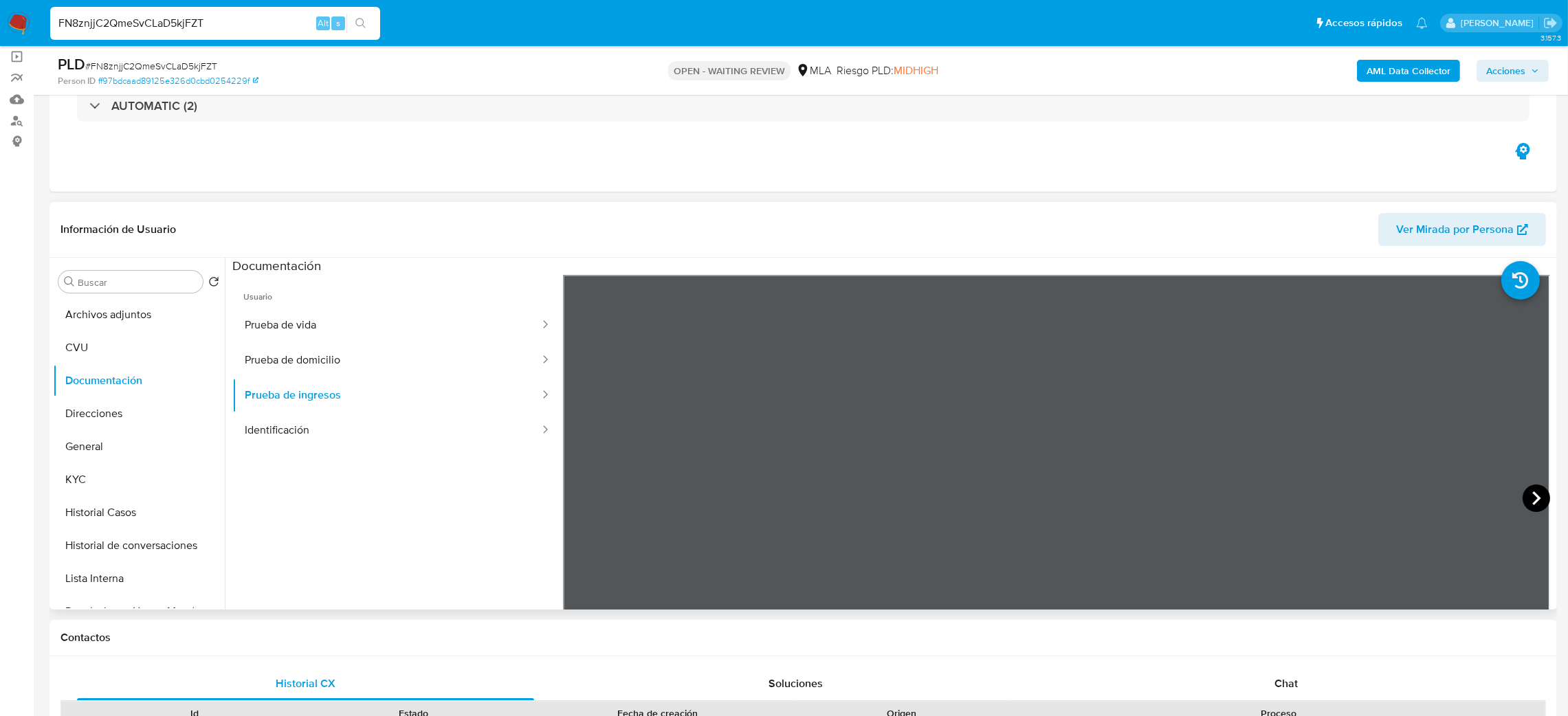
click at [1533, 496] on icon at bounding box center [1536, 498] width 8 height 14
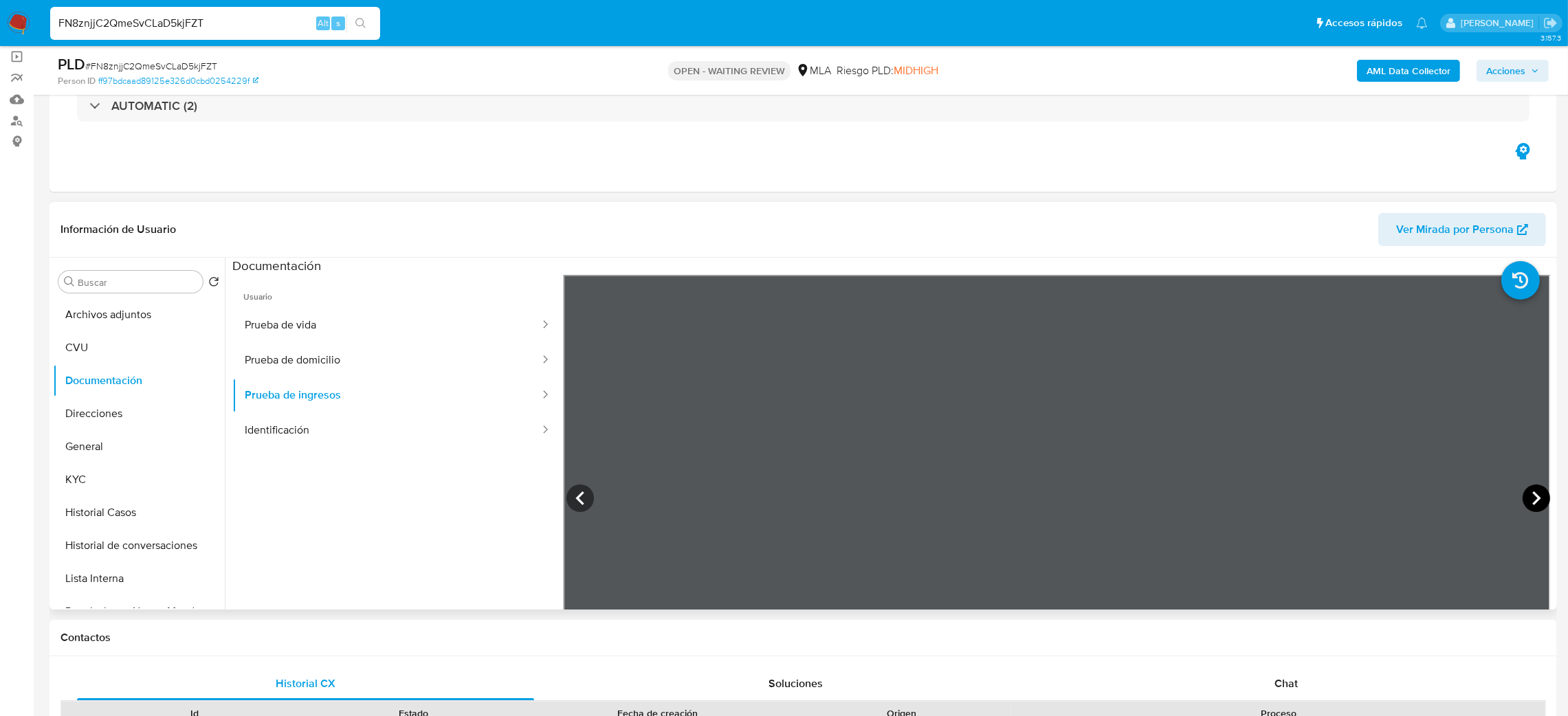
click at [1533, 496] on icon at bounding box center [1536, 498] width 8 height 14
click at [77, 456] on button "General" at bounding box center [133, 447] width 161 height 33
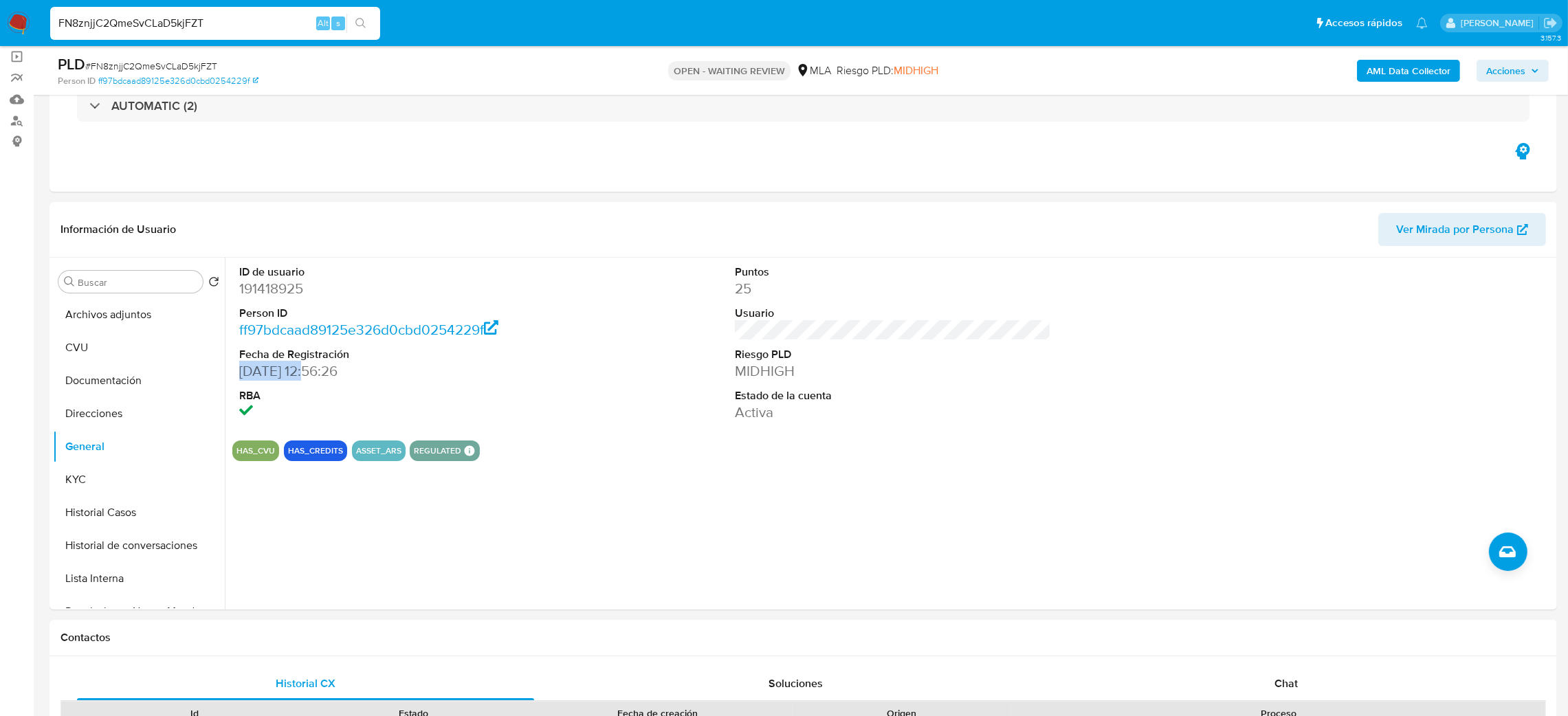
drag, startPoint x: 304, startPoint y: 369, endPoint x: 232, endPoint y: 379, distance: 72.7
click at [232, 379] on div "ID de usuario 191418925 Person ID ff97bdcaad89125e326d0cbd0254229f Fecha de Reg…" at bounding box center [397, 343] width 331 height 172
copy dd "31/08/2015"
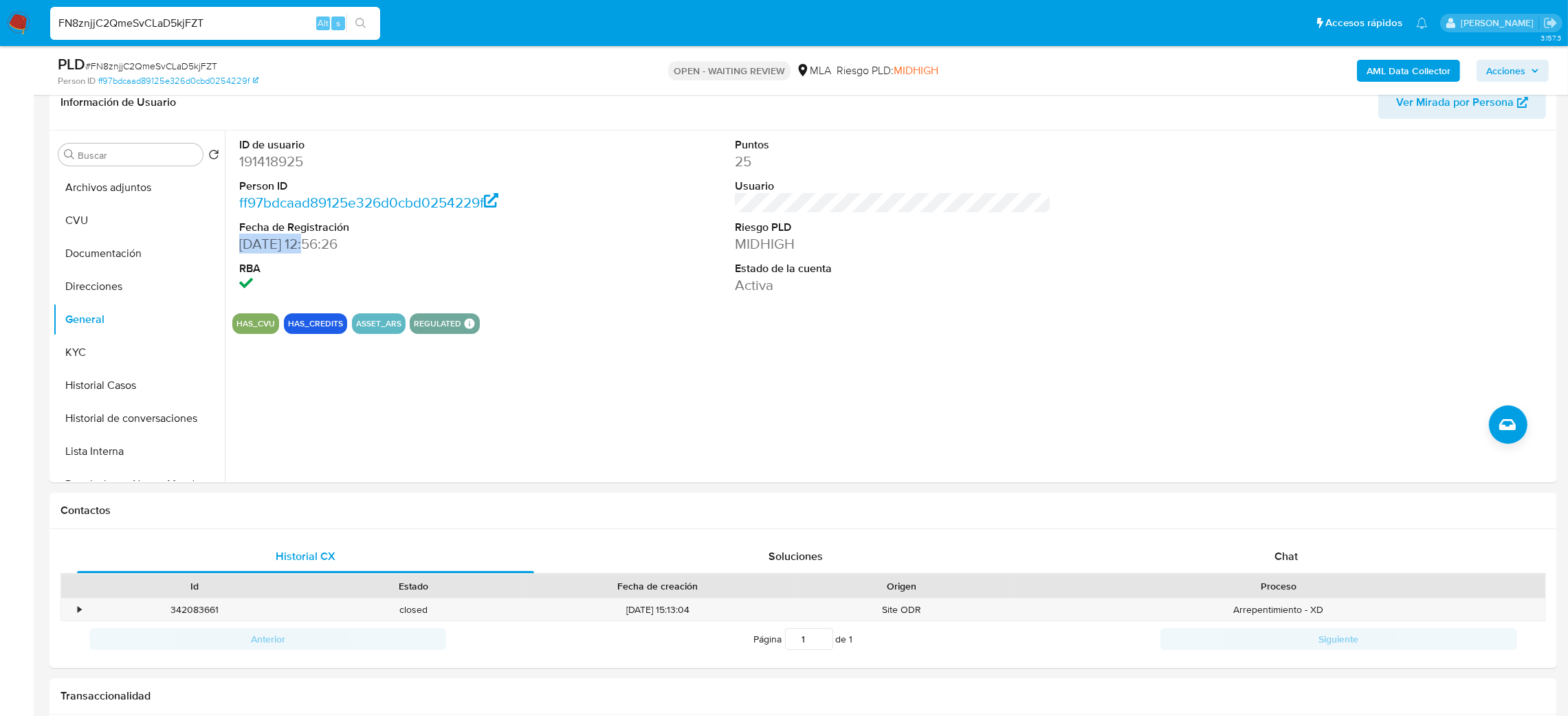
scroll to position [408, 0]
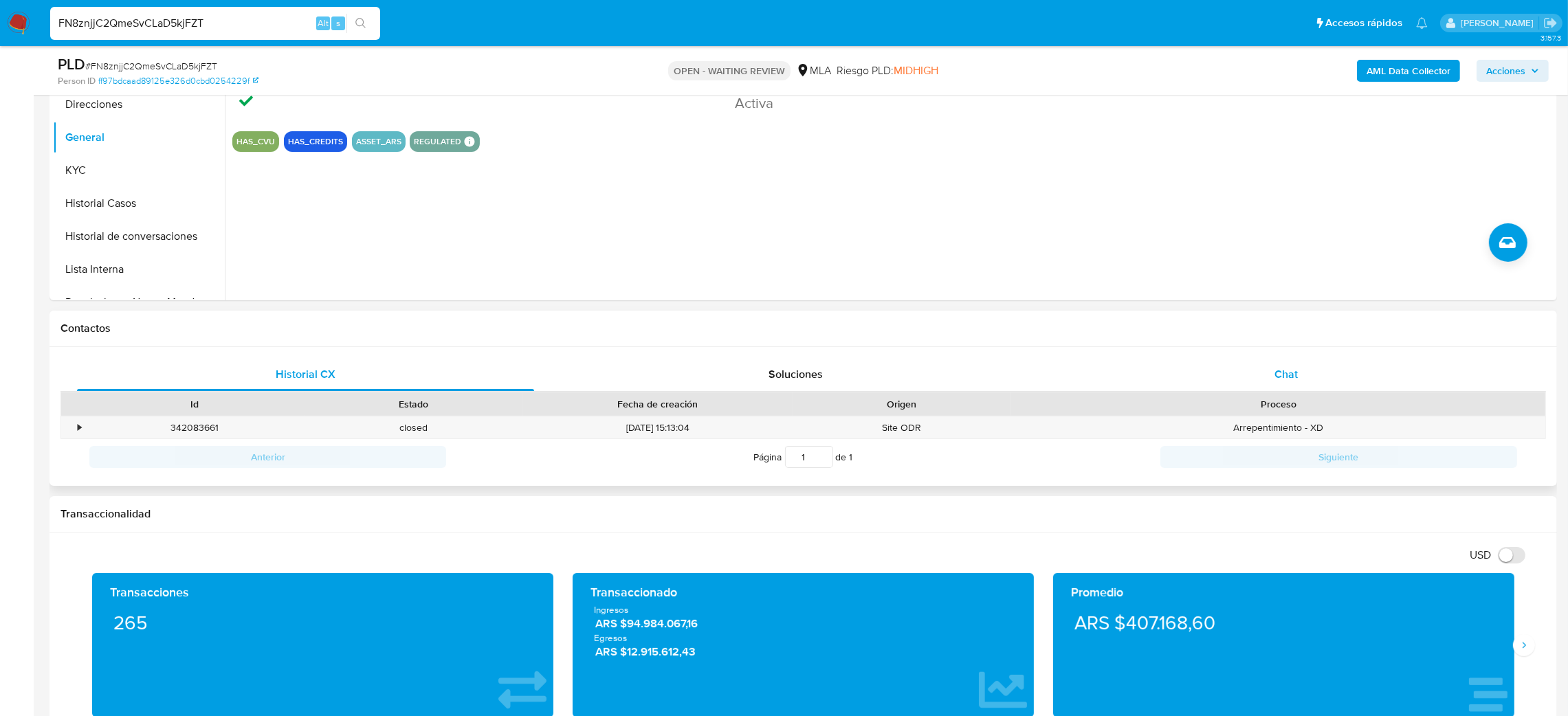
click at [1302, 367] on div "Chat" at bounding box center [1286, 375] width 457 height 33
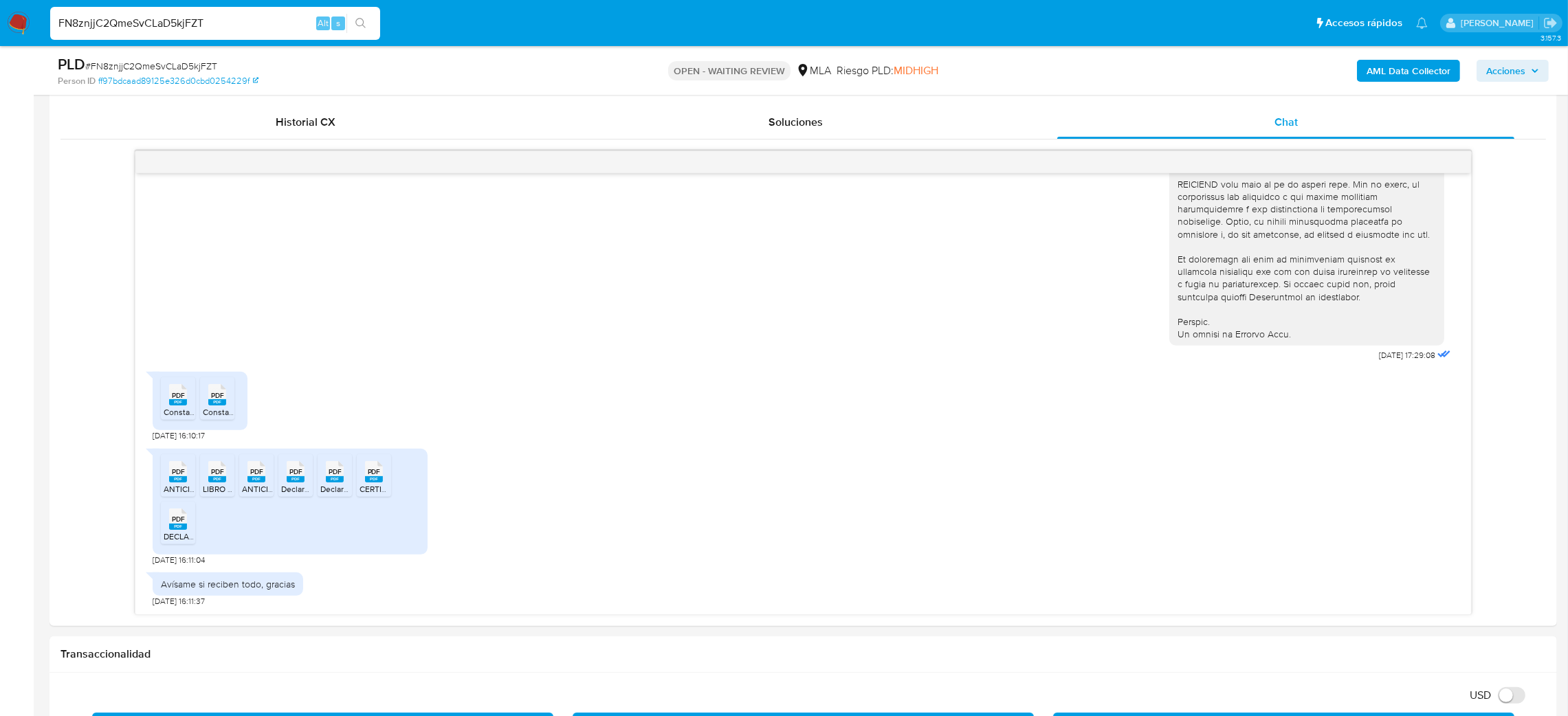
scroll to position [614, 0]
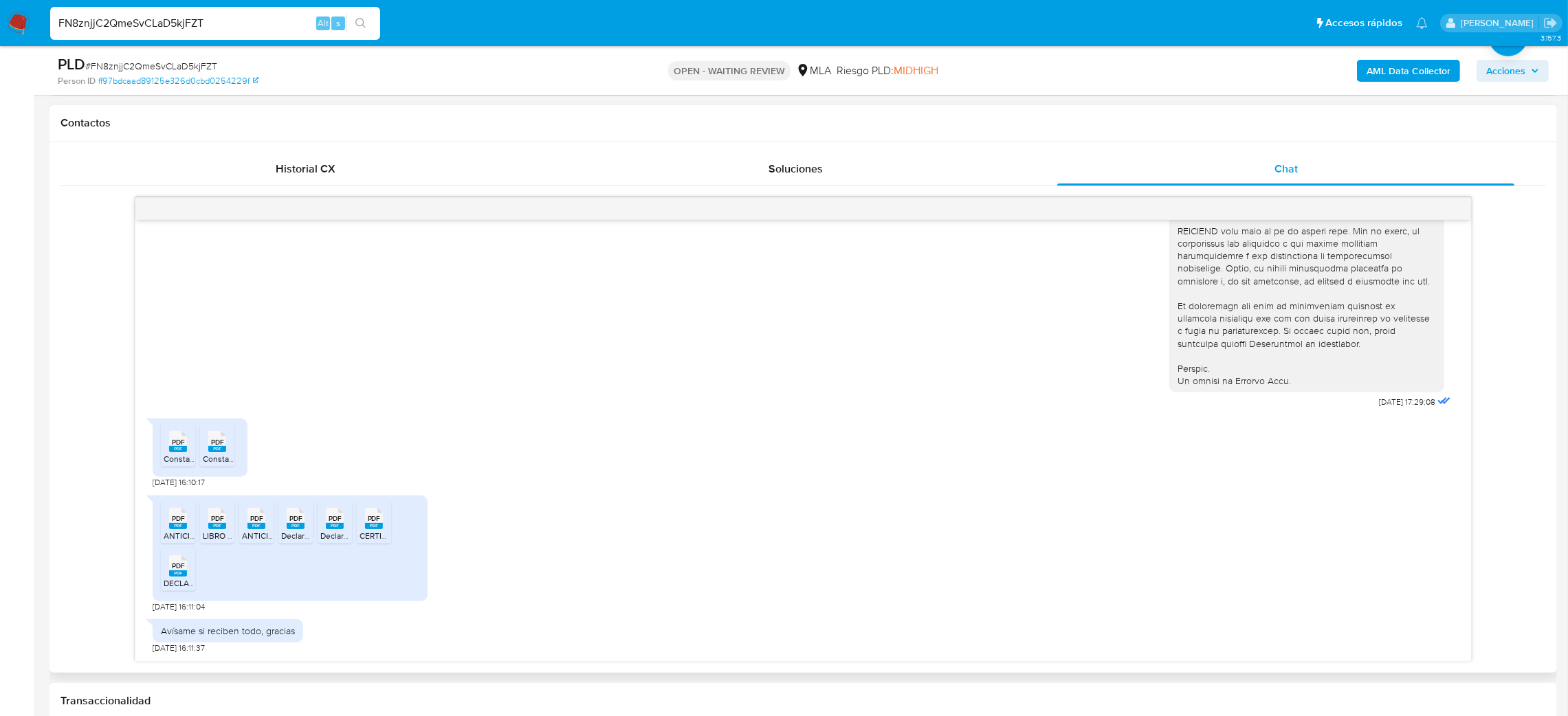
click at [167, 448] on div "PDF PDF" at bounding box center [178, 440] width 29 height 27
click at [213, 449] on rect at bounding box center [217, 449] width 18 height 6
click at [177, 520] on span "PDF" at bounding box center [178, 518] width 13 height 9
click at [213, 523] on span "PDF" at bounding box center [218, 518] width 13 height 9
click at [259, 527] on rect at bounding box center [256, 526] width 18 height 6
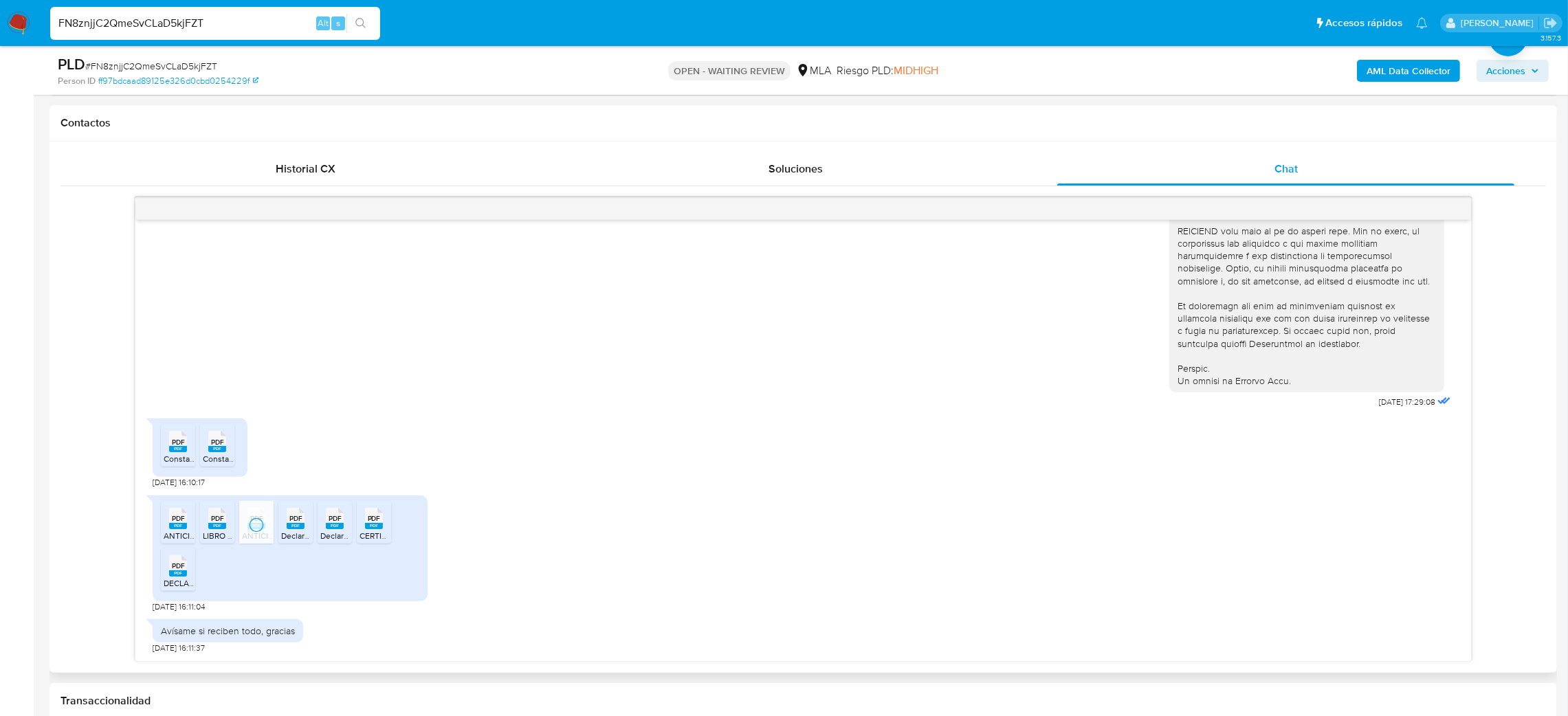
click at [298, 531] on icon "PDF" at bounding box center [296, 518] width 18 height 24
click at [333, 534] on span "Declaracion jurada de bienes personales año 2023 Nicolás .pdf" at bounding box center [455, 536] width 270 height 12
drag, startPoint x: 369, startPoint y: 534, endPoint x: 263, endPoint y: 580, distance: 115.6
click at [369, 534] on span "CERTIFICADO MI PYME.pdf" at bounding box center [410, 536] width 100 height 12
click at [177, 575] on rect at bounding box center [178, 573] width 18 height 6
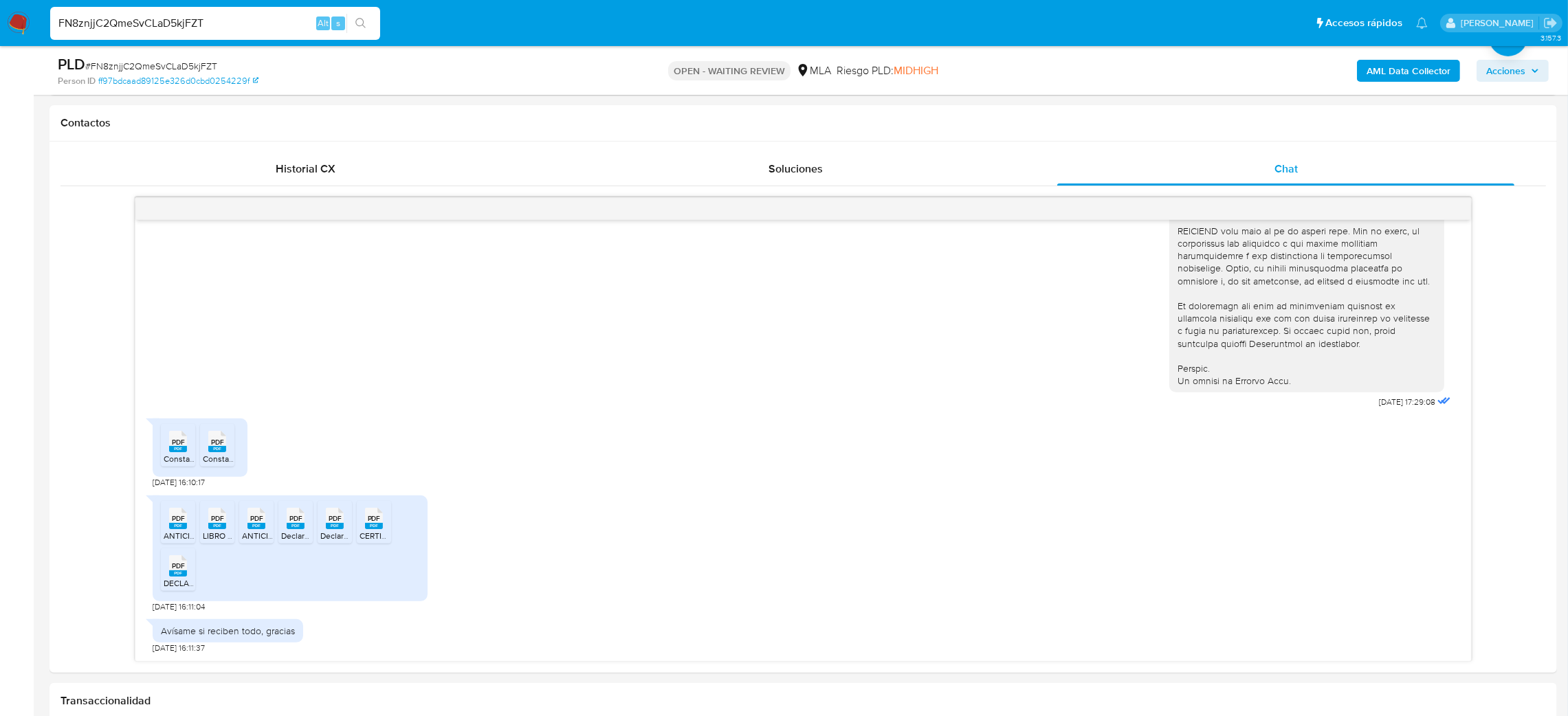
drag, startPoint x: 0, startPoint y: 359, endPoint x: 7, endPoint y: 366, distance: 9.9
click at [0, 359] on aside "Bandeja Tablero Screening Búsqueda en Listas Watchlist Herramientas Operaciones…" at bounding box center [17, 710] width 34 height 2648
click at [176, 57] on div "PLD # FN8znjjC2QmeSvCLaD5kjFZT" at bounding box center [304, 64] width 493 height 21
copy span "FN8znjjC2QmeSvCLaD5kjFZT"
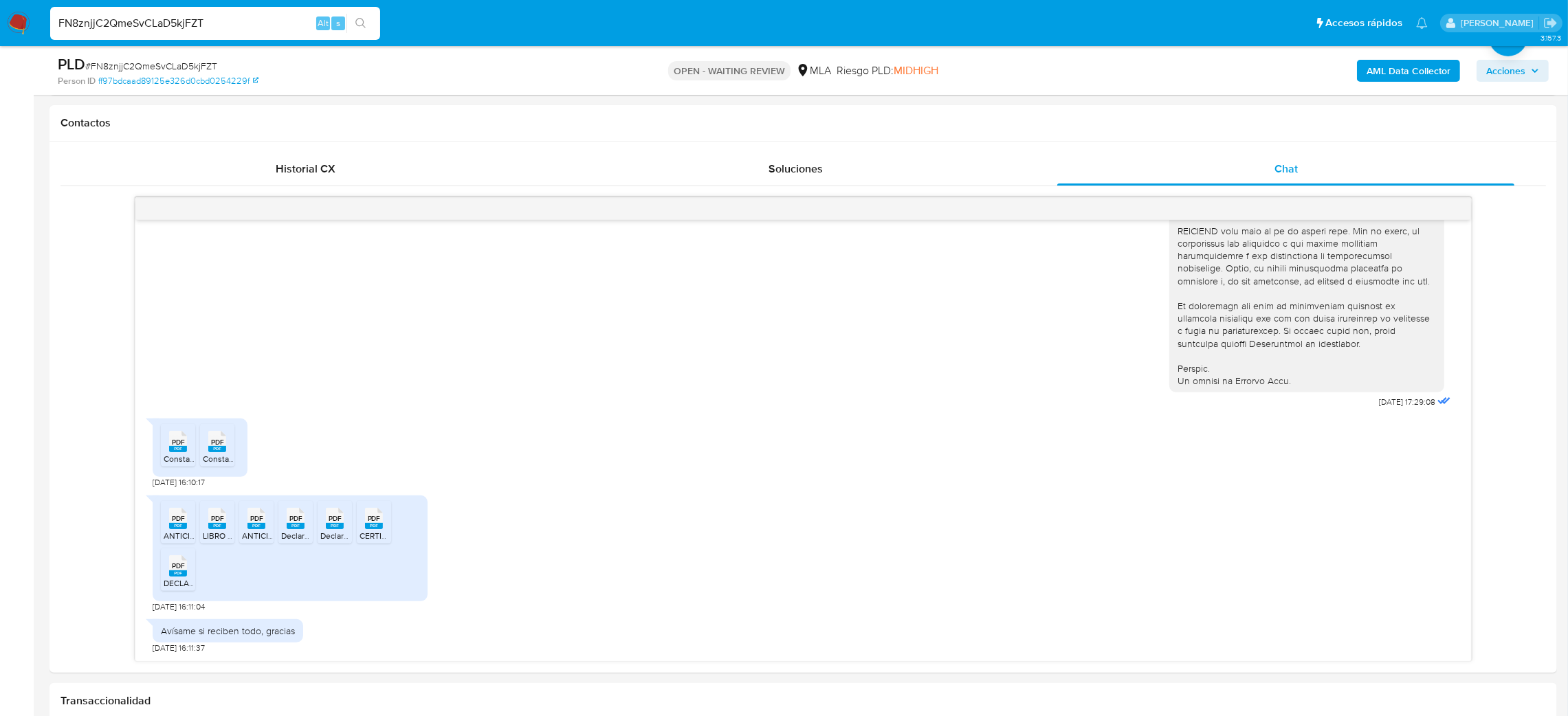
click at [0, 358] on aside "Bandeja Tablero Screening Búsqueda en Listas Watchlist Herramientas Operaciones…" at bounding box center [17, 710] width 34 height 2648
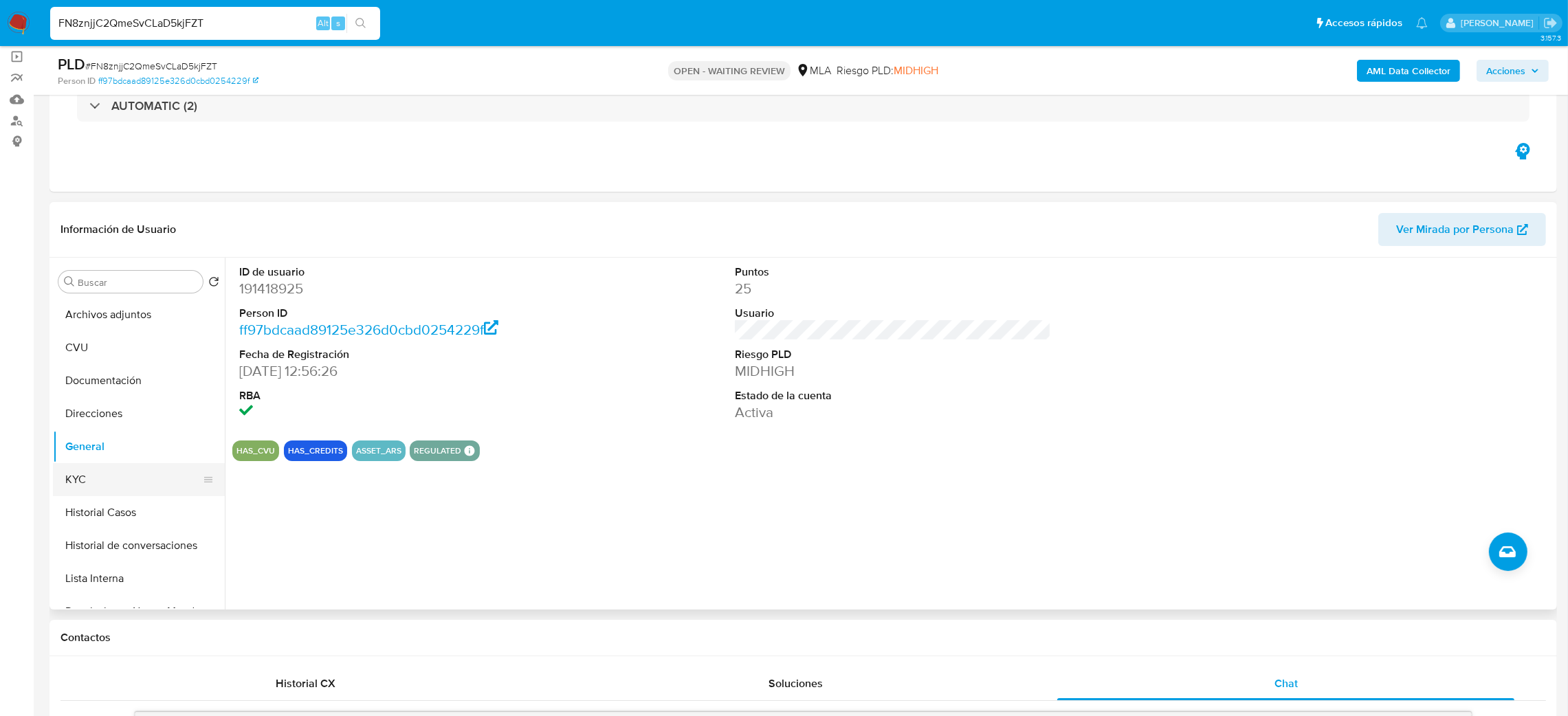
click at [102, 479] on button "KYC" at bounding box center [133, 480] width 161 height 33
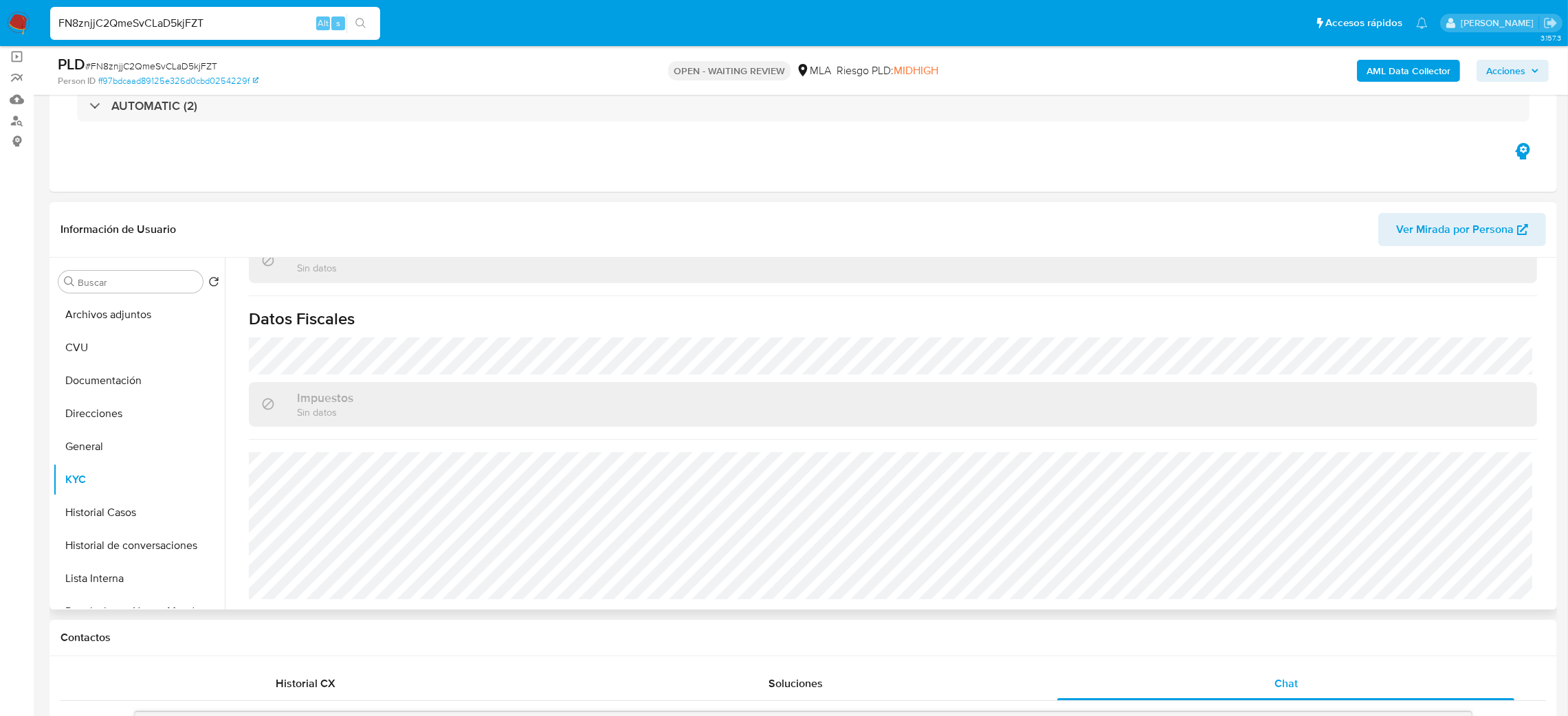
scroll to position [28, 0]
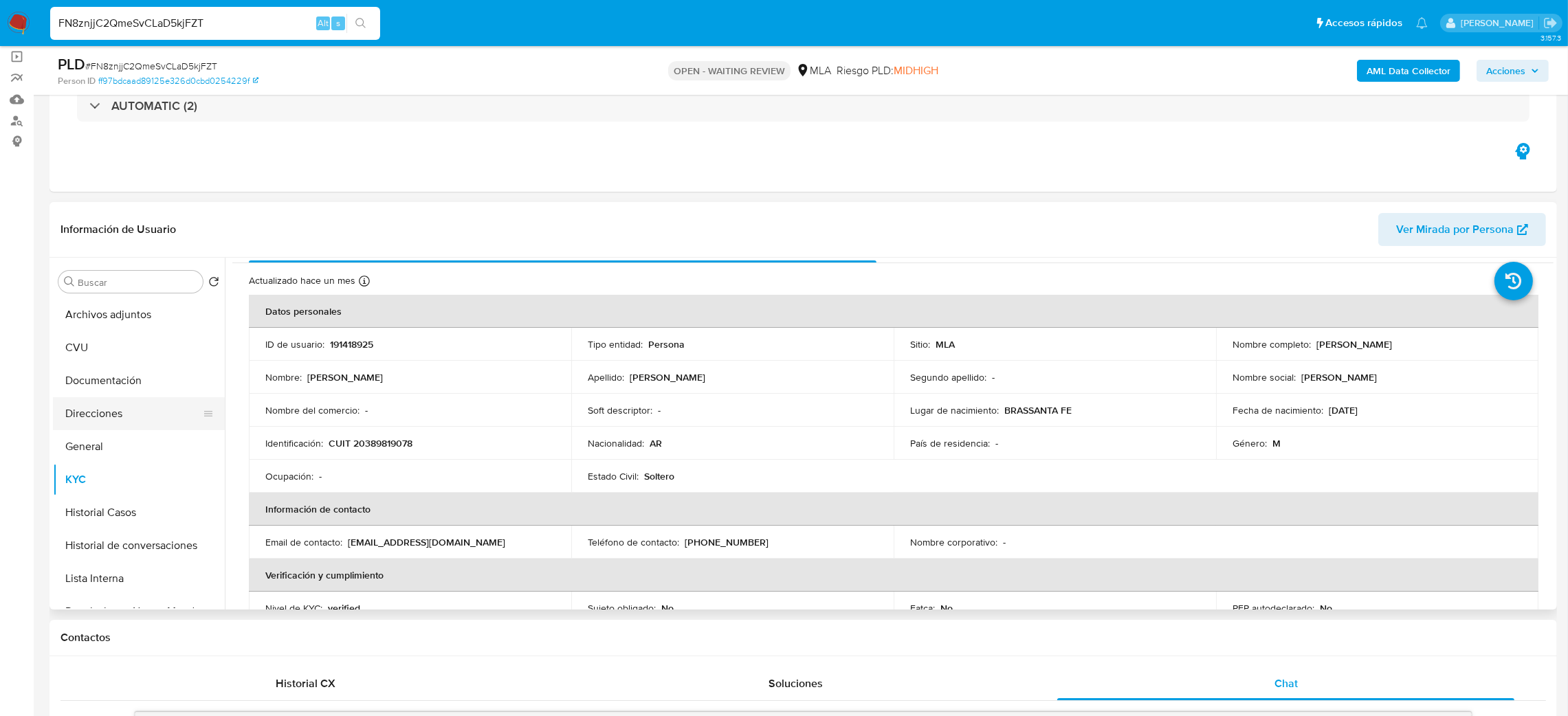
click at [109, 412] on button "Direcciones" at bounding box center [133, 414] width 161 height 33
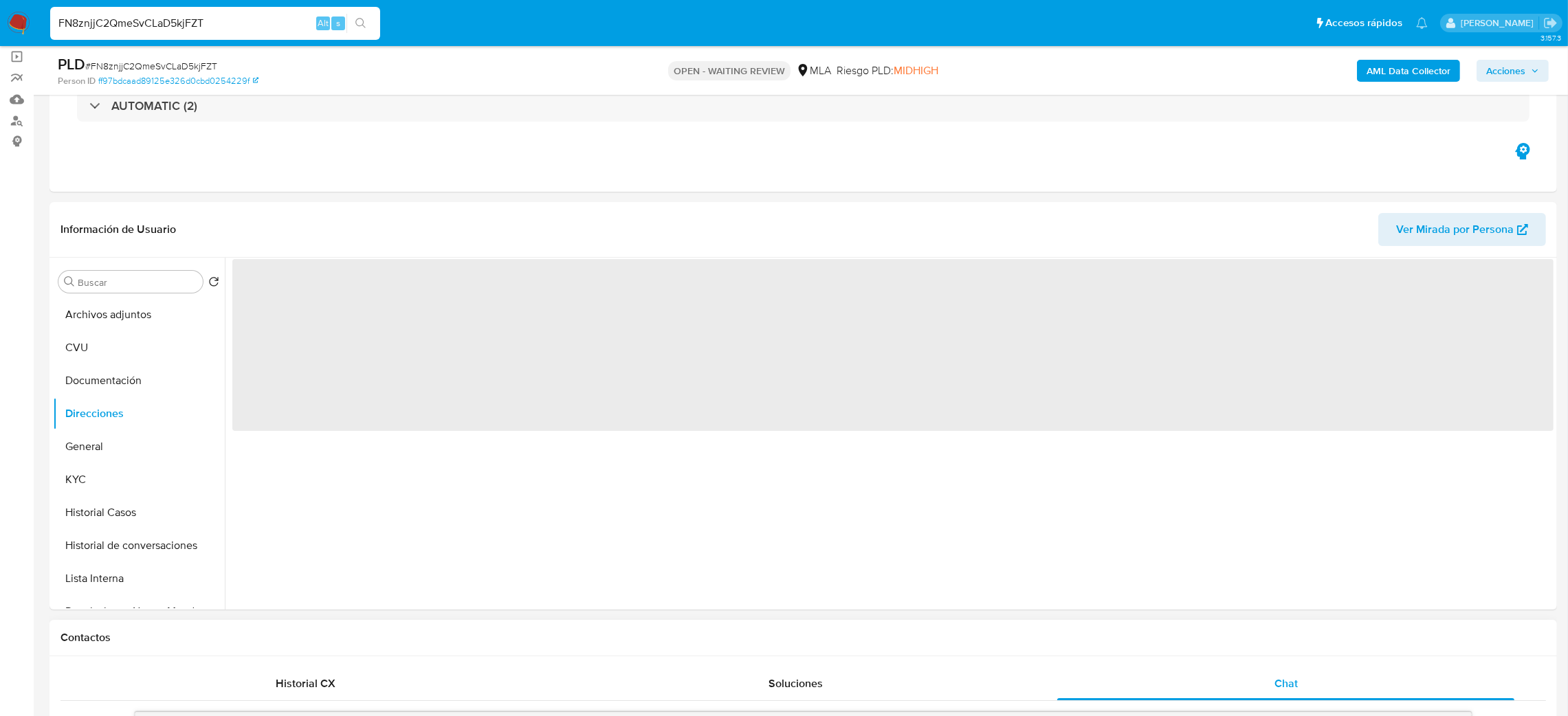
scroll to position [0, 0]
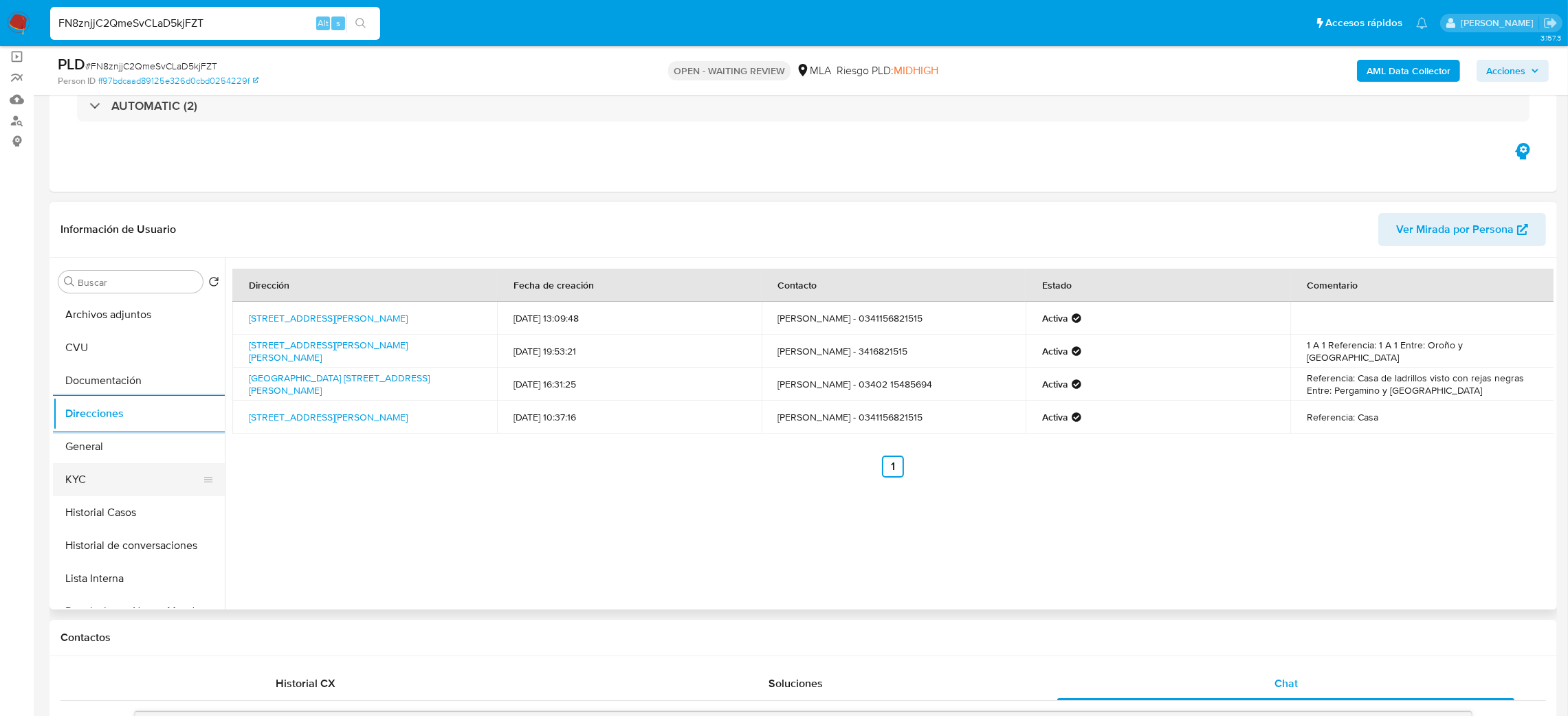
drag, startPoint x: 125, startPoint y: 472, endPoint x: 171, endPoint y: 478, distance: 46.4
click at [123, 472] on button "KYC" at bounding box center [133, 480] width 161 height 33
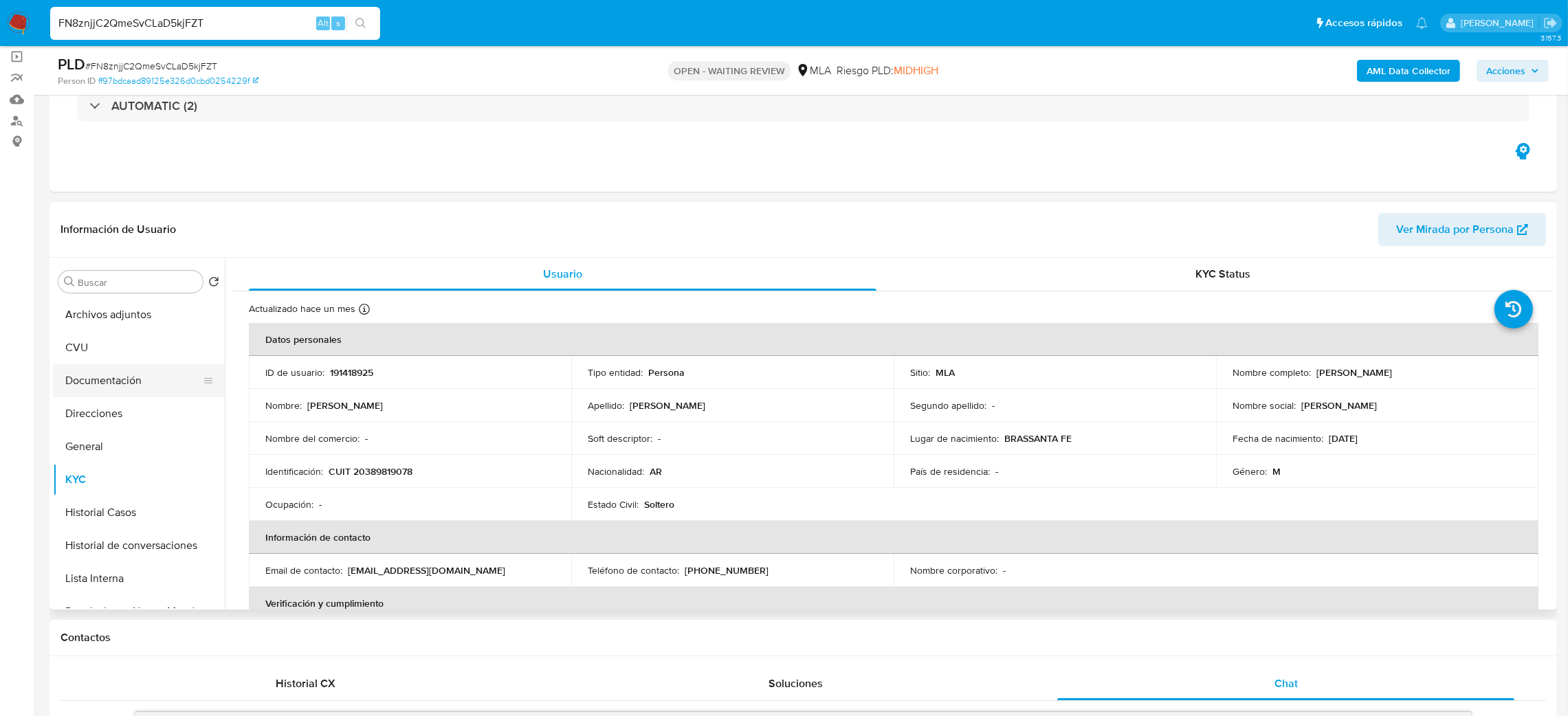
click at [108, 394] on button "Documentación" at bounding box center [133, 381] width 161 height 33
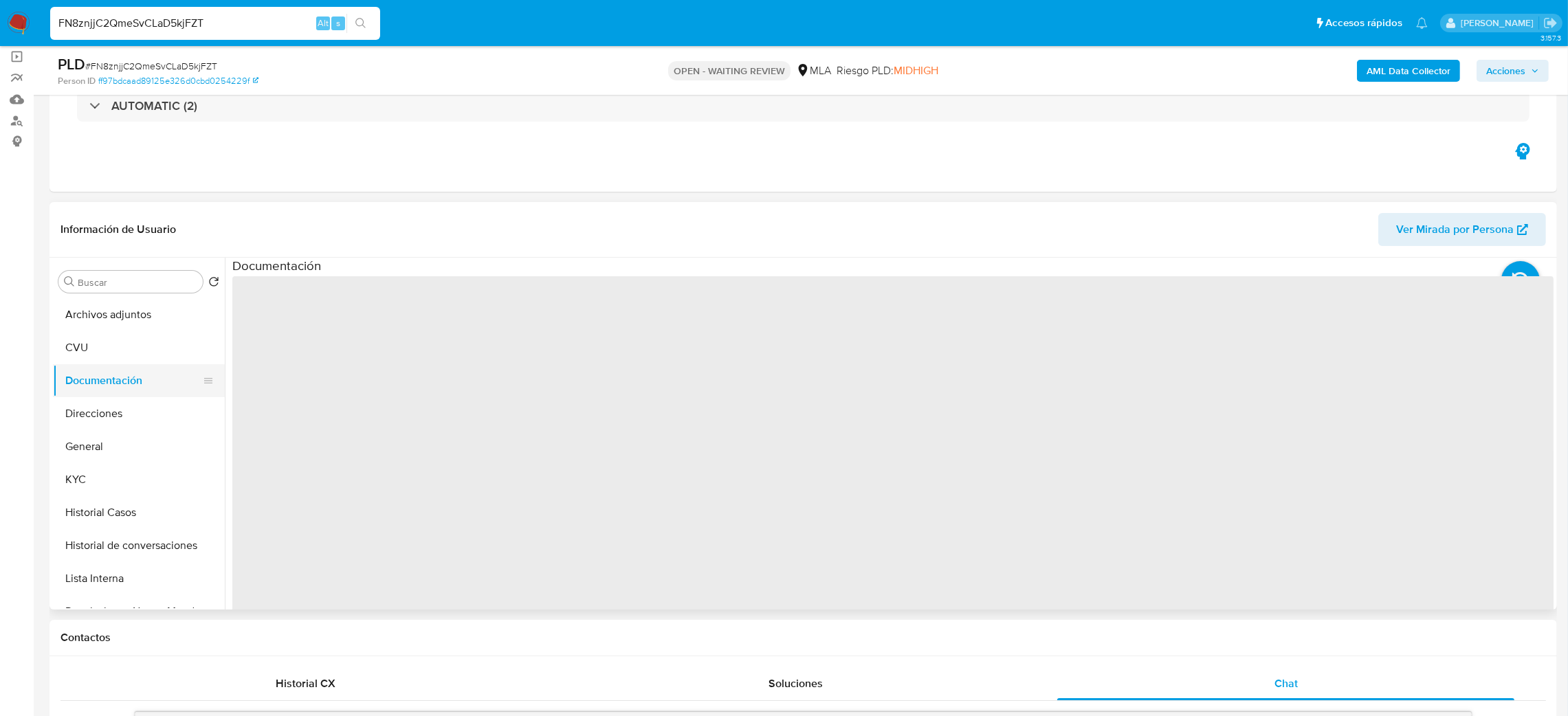
click at [108, 394] on button "Documentación" at bounding box center [133, 381] width 161 height 33
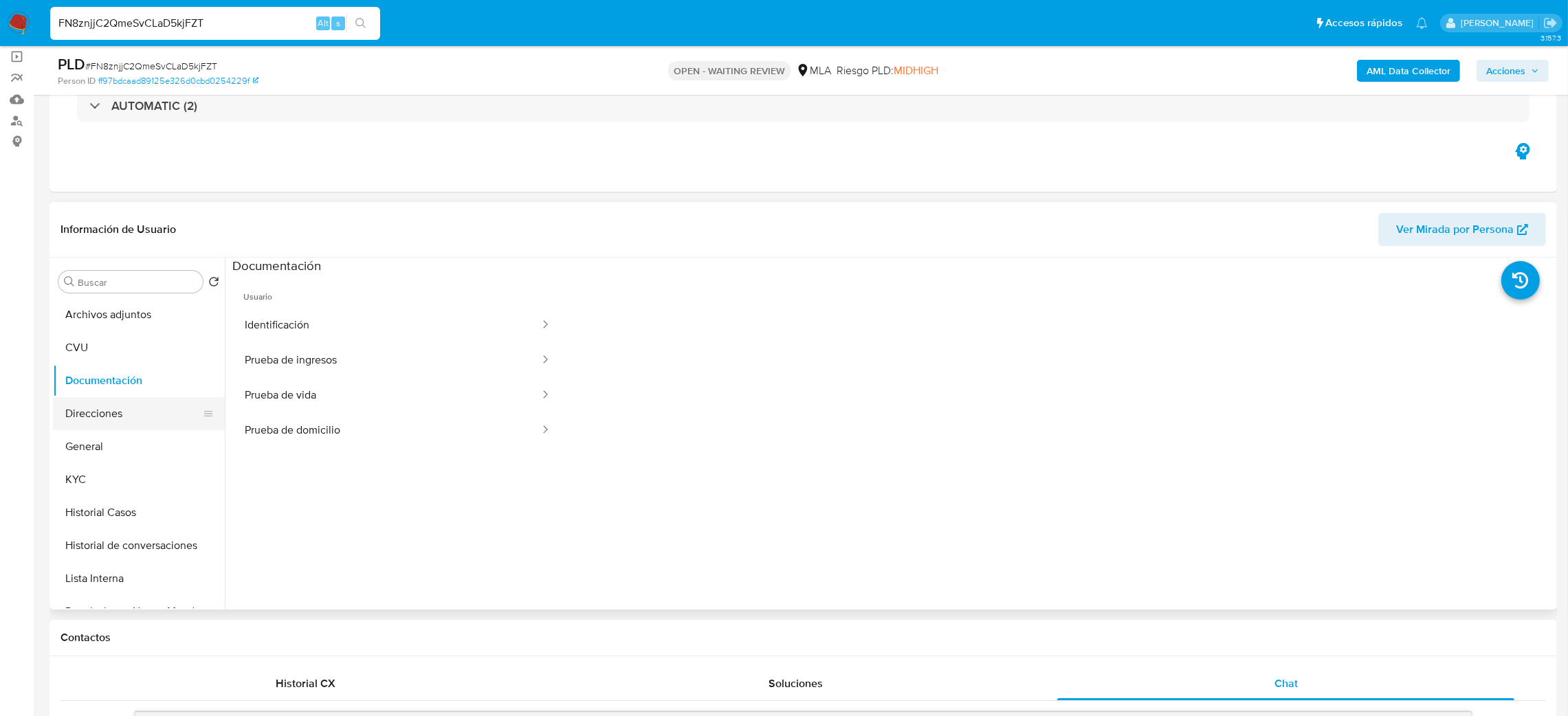
click at [118, 407] on button "Direcciones" at bounding box center [133, 414] width 161 height 33
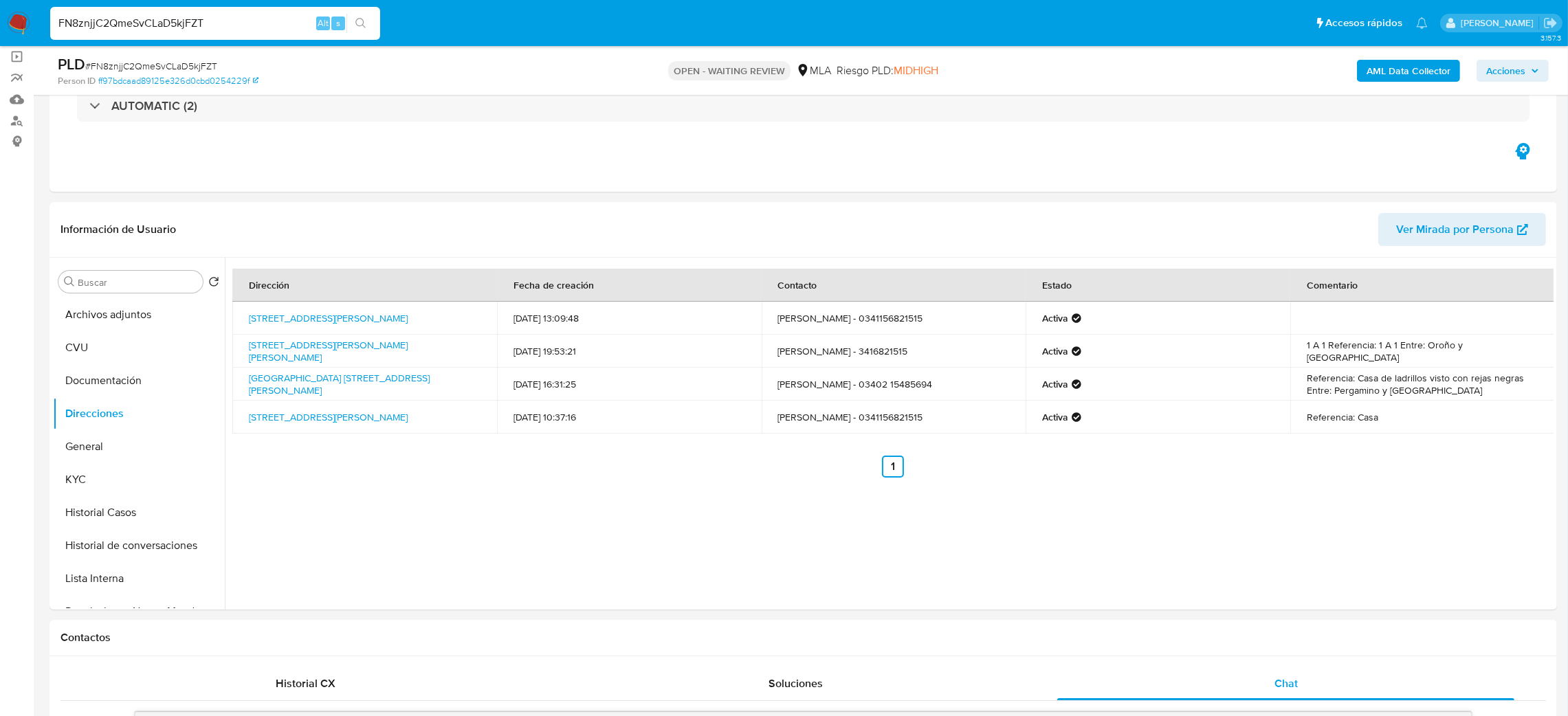
click at [198, 67] on span "# FN8znjjC2QmeSvCLaD5kjFZT" at bounding box center [151, 66] width 132 height 14
click at [198, 66] on span "# FN8znjjC2QmeSvCLaD5kjFZT" at bounding box center [151, 66] width 132 height 14
copy span "FN8znjjC2QmeSvCLaD5kjFZT"
click at [22, 27] on img at bounding box center [19, 23] width 23 height 23
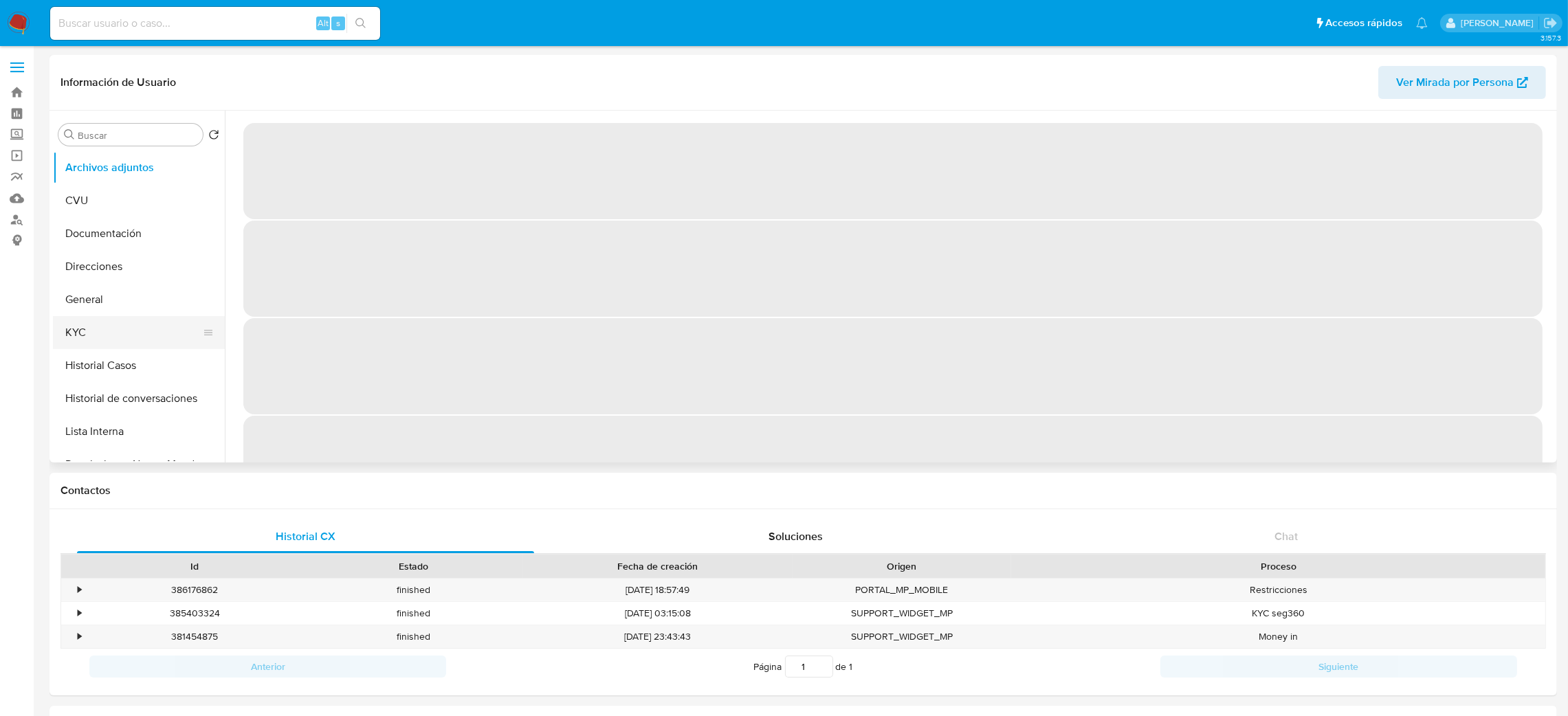
select select "10"
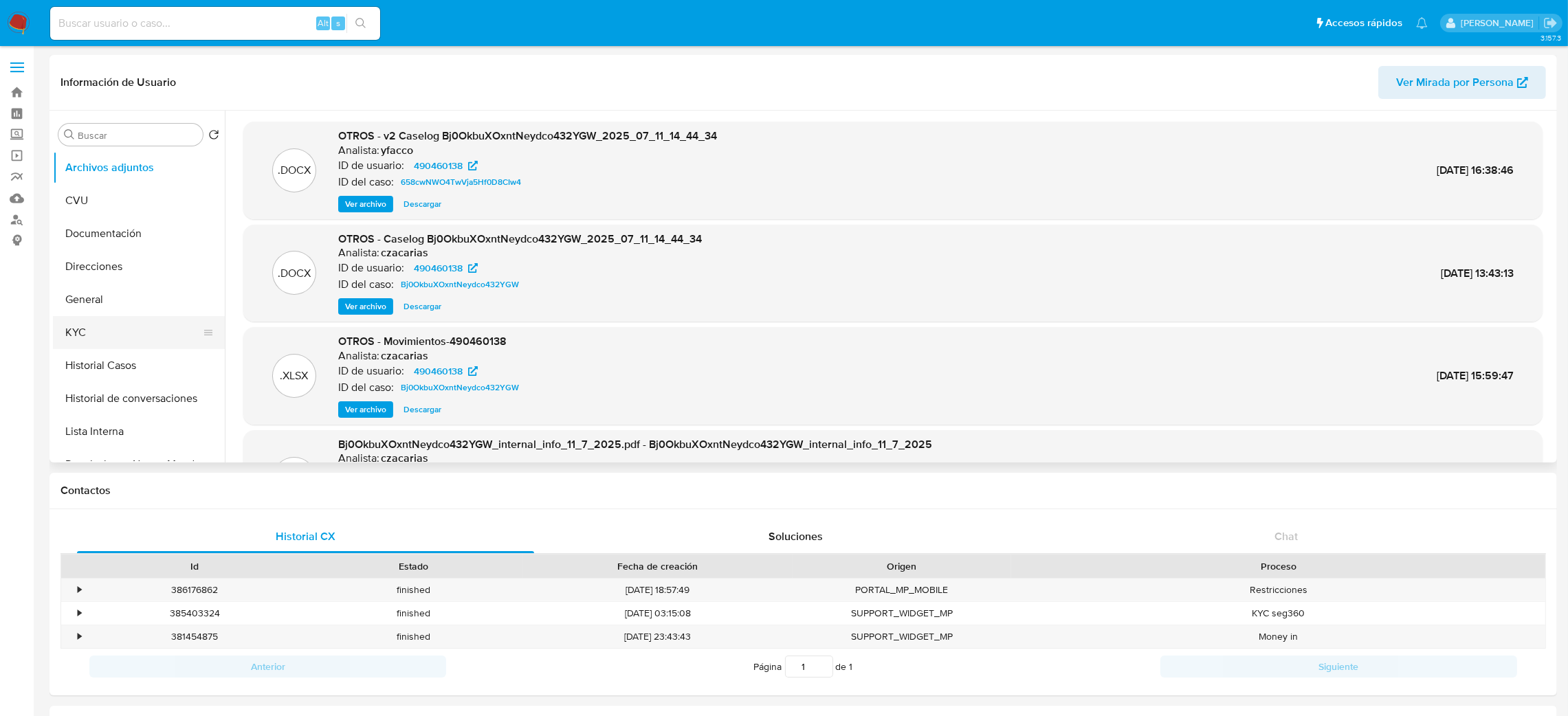
click at [106, 346] on button "KYC" at bounding box center [133, 333] width 161 height 33
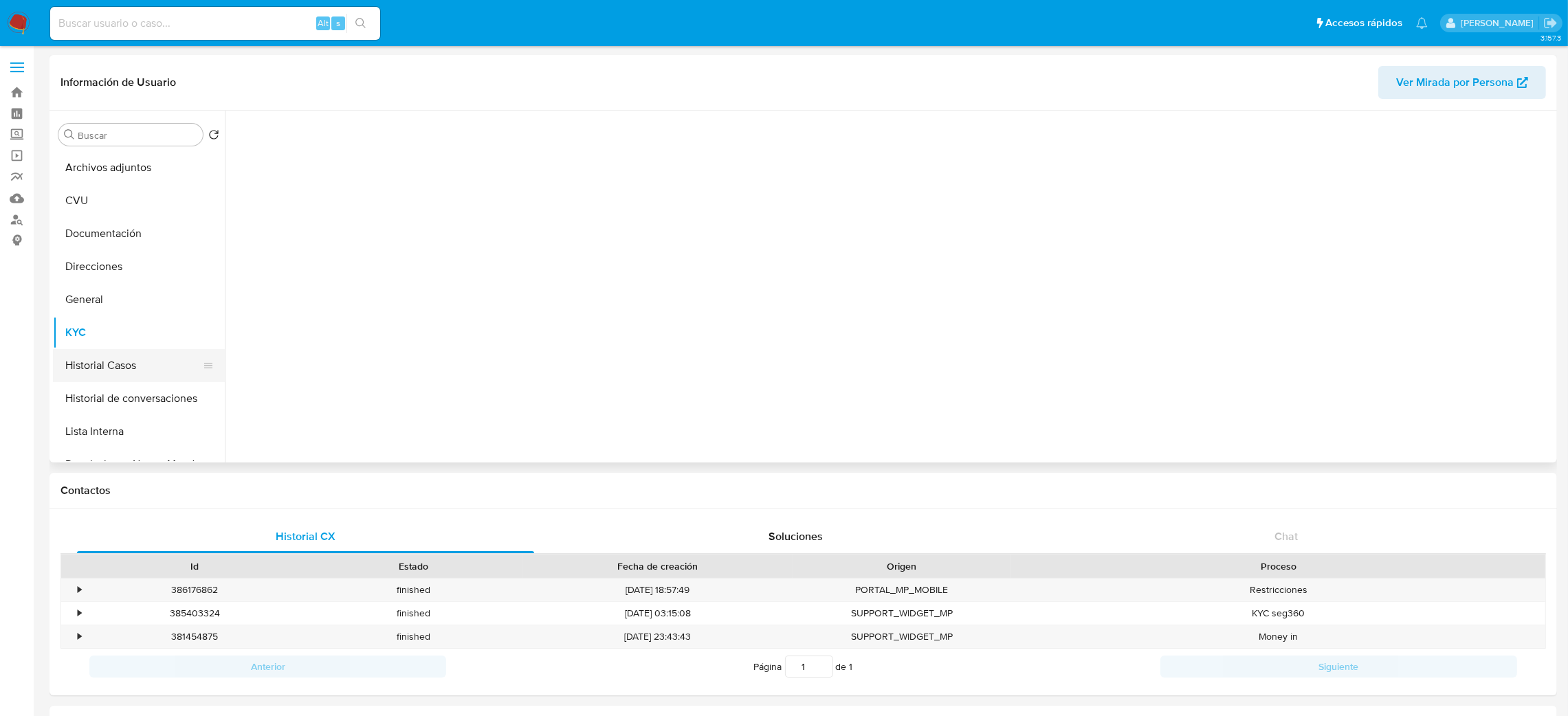
click at [84, 369] on button "Historial Casos" at bounding box center [133, 366] width 161 height 33
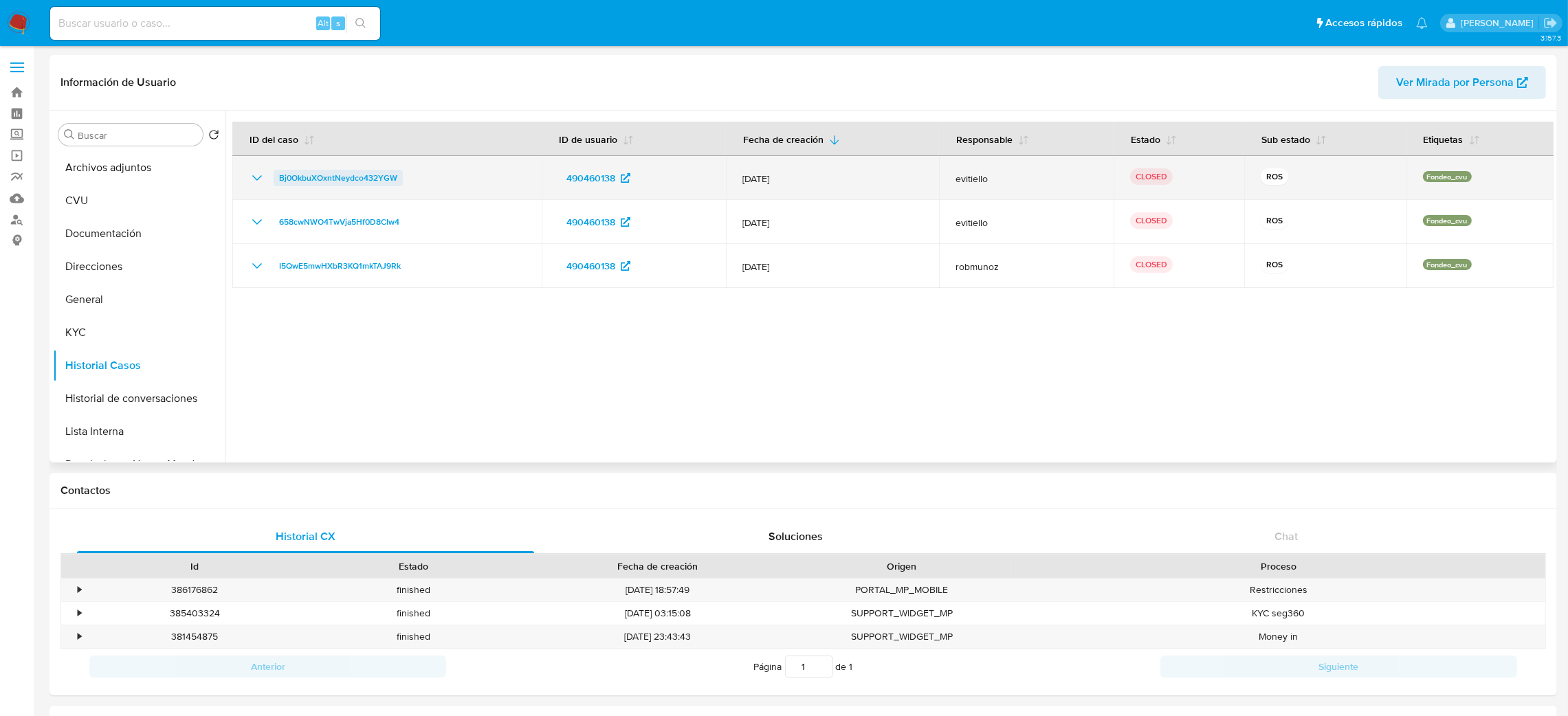
click at [309, 176] on span "Bj0OkbuXOxntNeydco432YGW" at bounding box center [338, 177] width 118 height 17
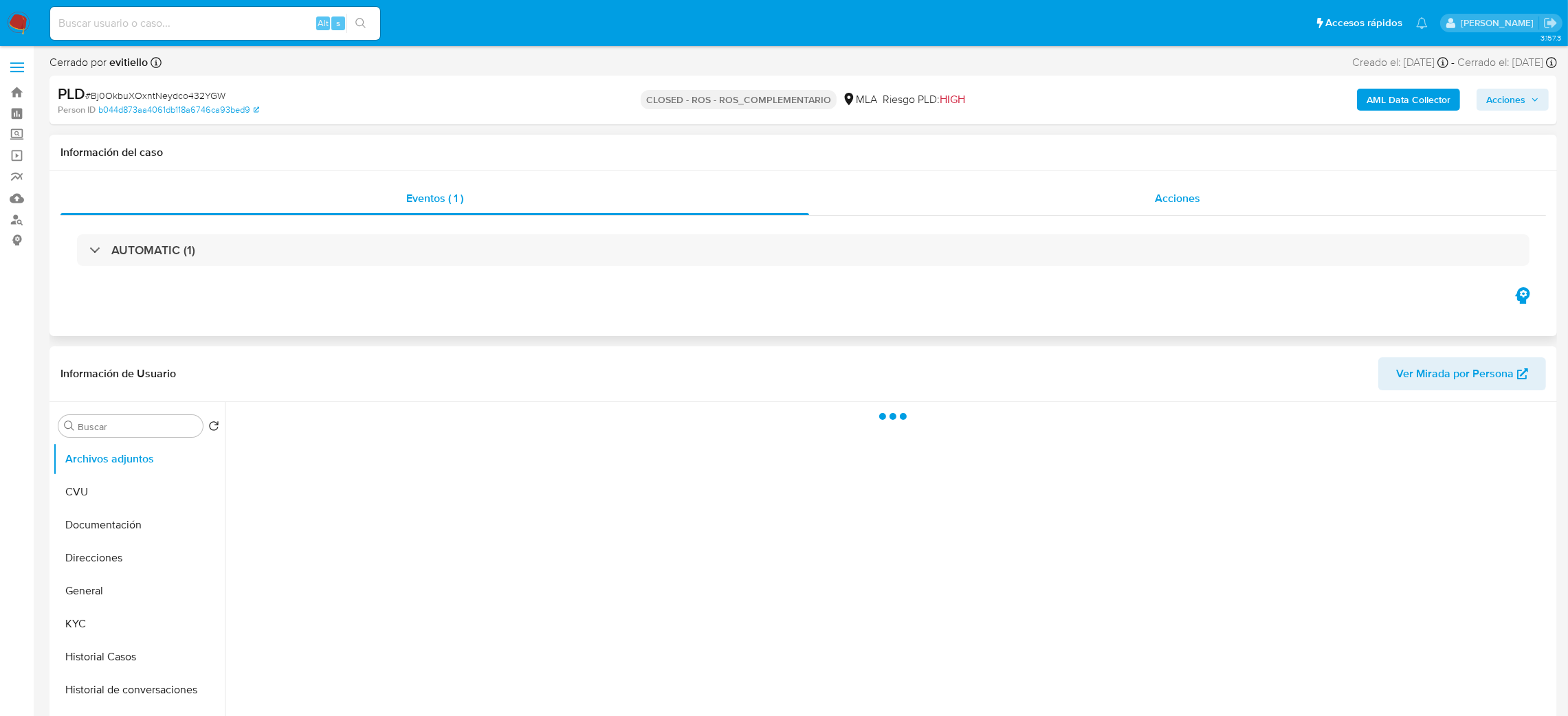
click at [1194, 193] on span "Acciones" at bounding box center [1178, 198] width 45 height 16
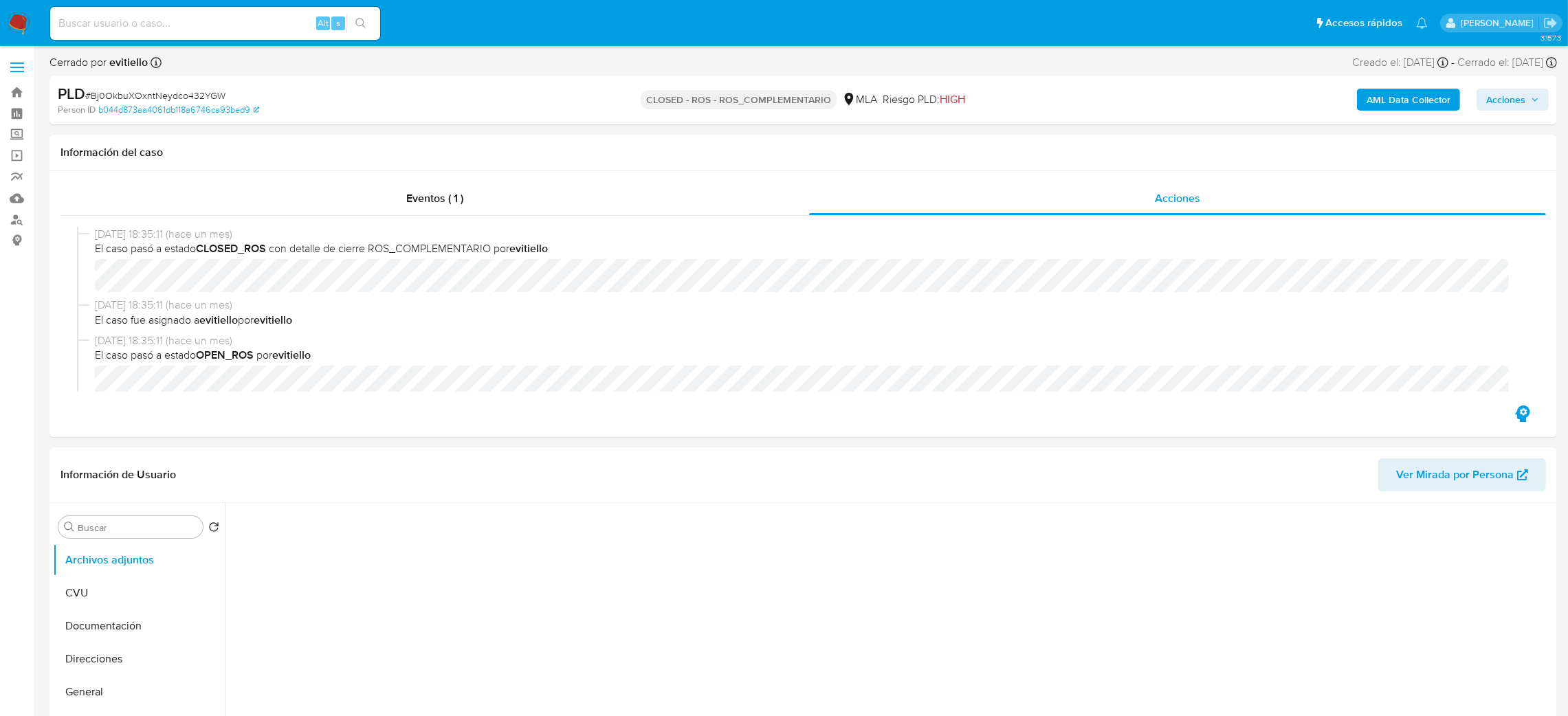
select select "10"
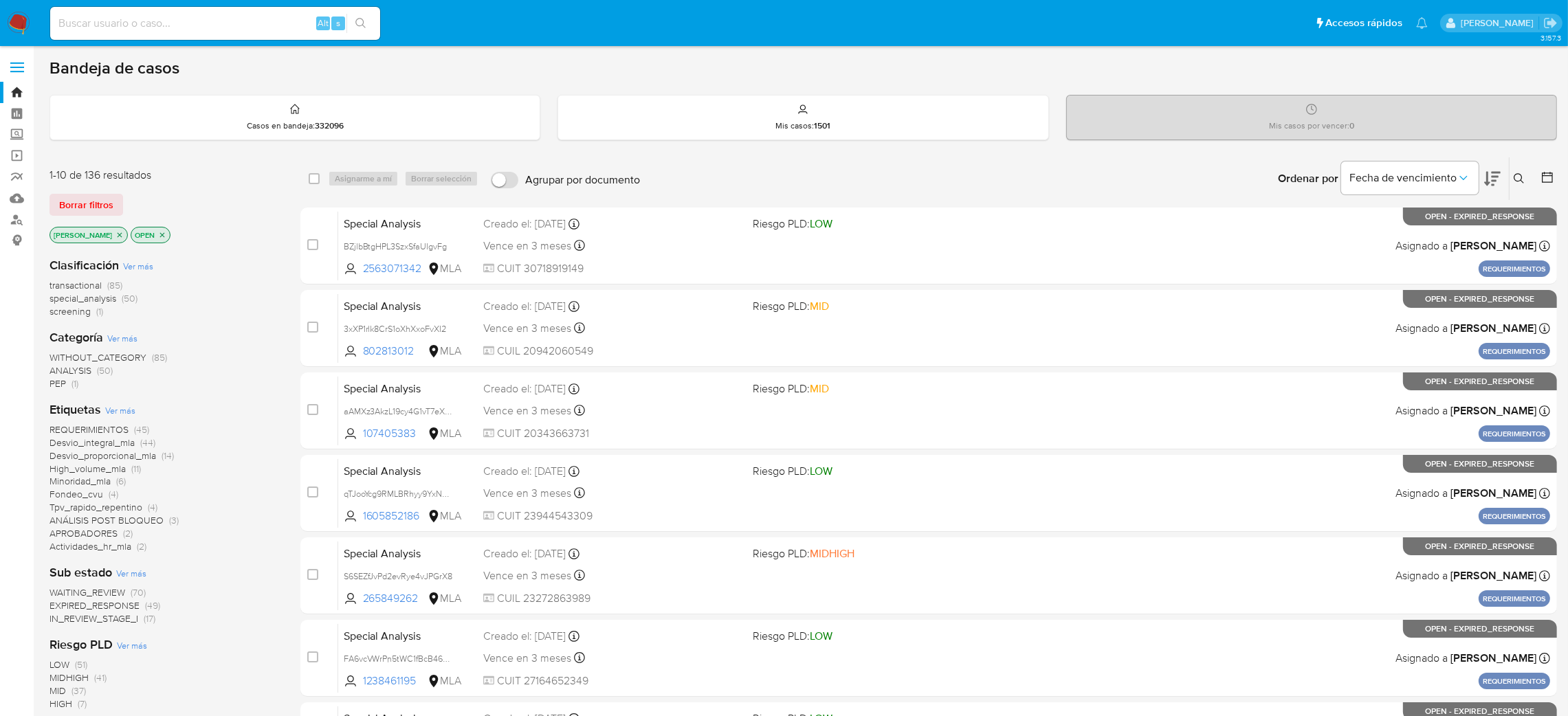
click at [1520, 177] on icon at bounding box center [1519, 178] width 11 height 11
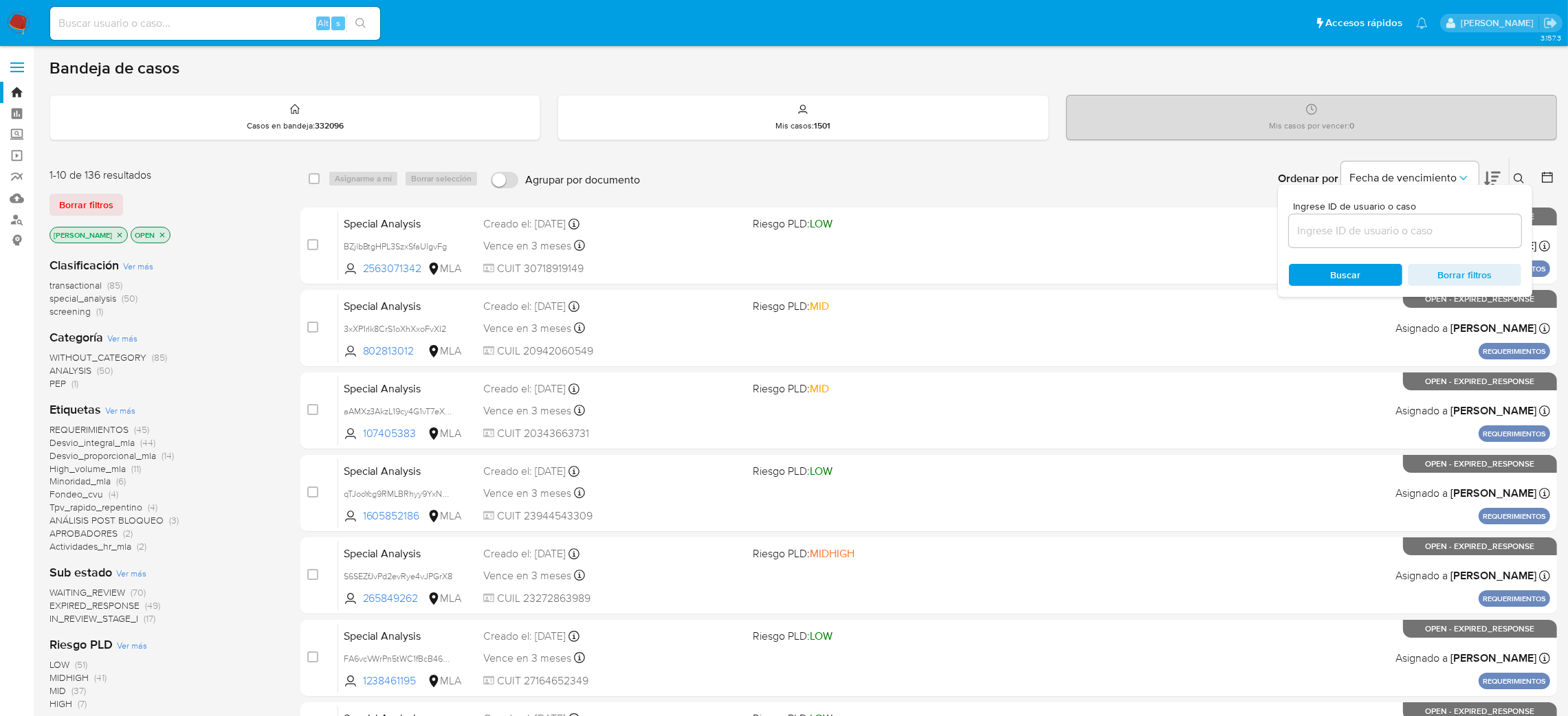
click at [1406, 218] on div at bounding box center [1405, 231] width 232 height 33
click at [1396, 231] on input at bounding box center [1405, 231] width 232 height 18
paste input "FN8znjjC2QmeSvCLaD5kjFZT"
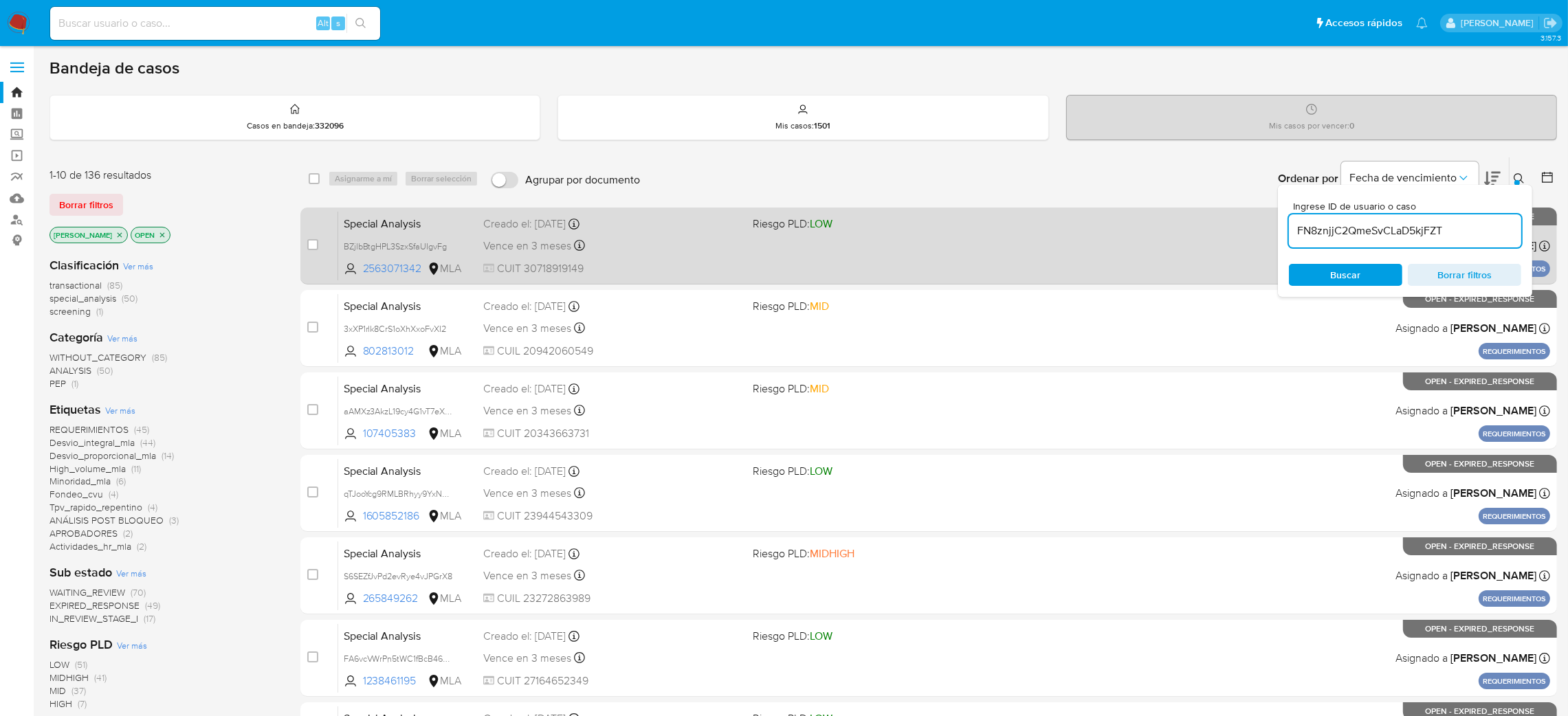
type input "FN8znjjC2QmeSvCLaD5kjFZT"
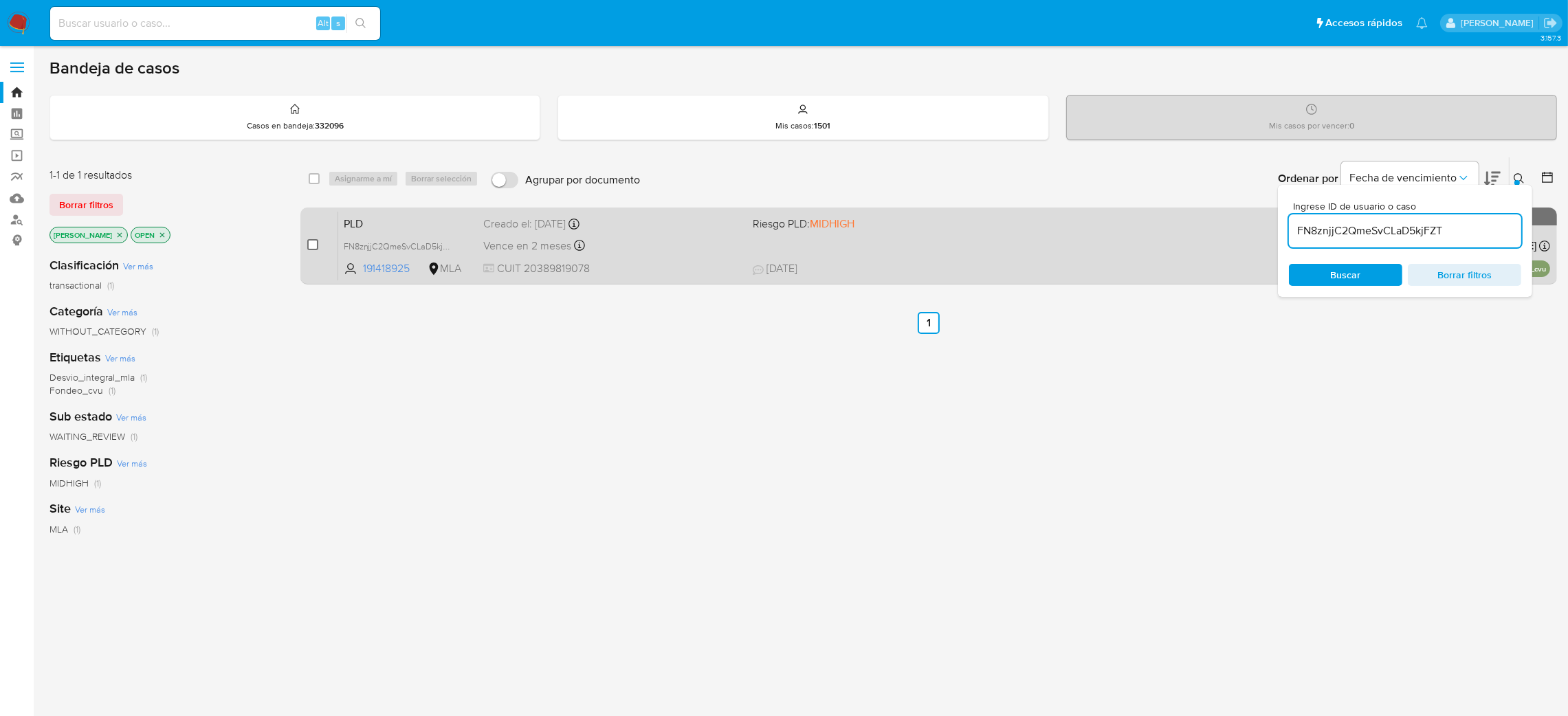
click at [312, 249] on input "checkbox" at bounding box center [312, 244] width 11 height 11
checkbox input "true"
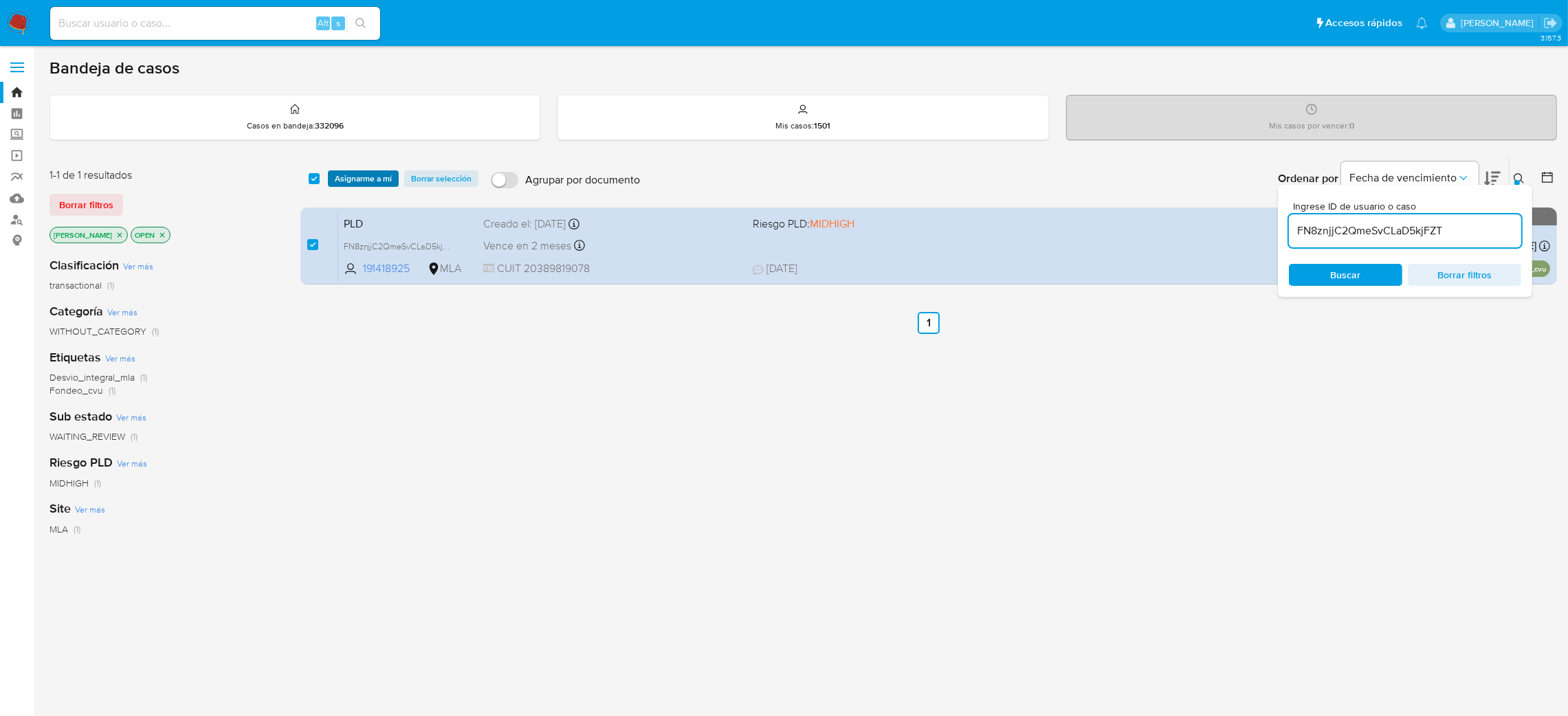
click at [352, 184] on span "Asignarme a mí" at bounding box center [363, 178] width 57 height 14
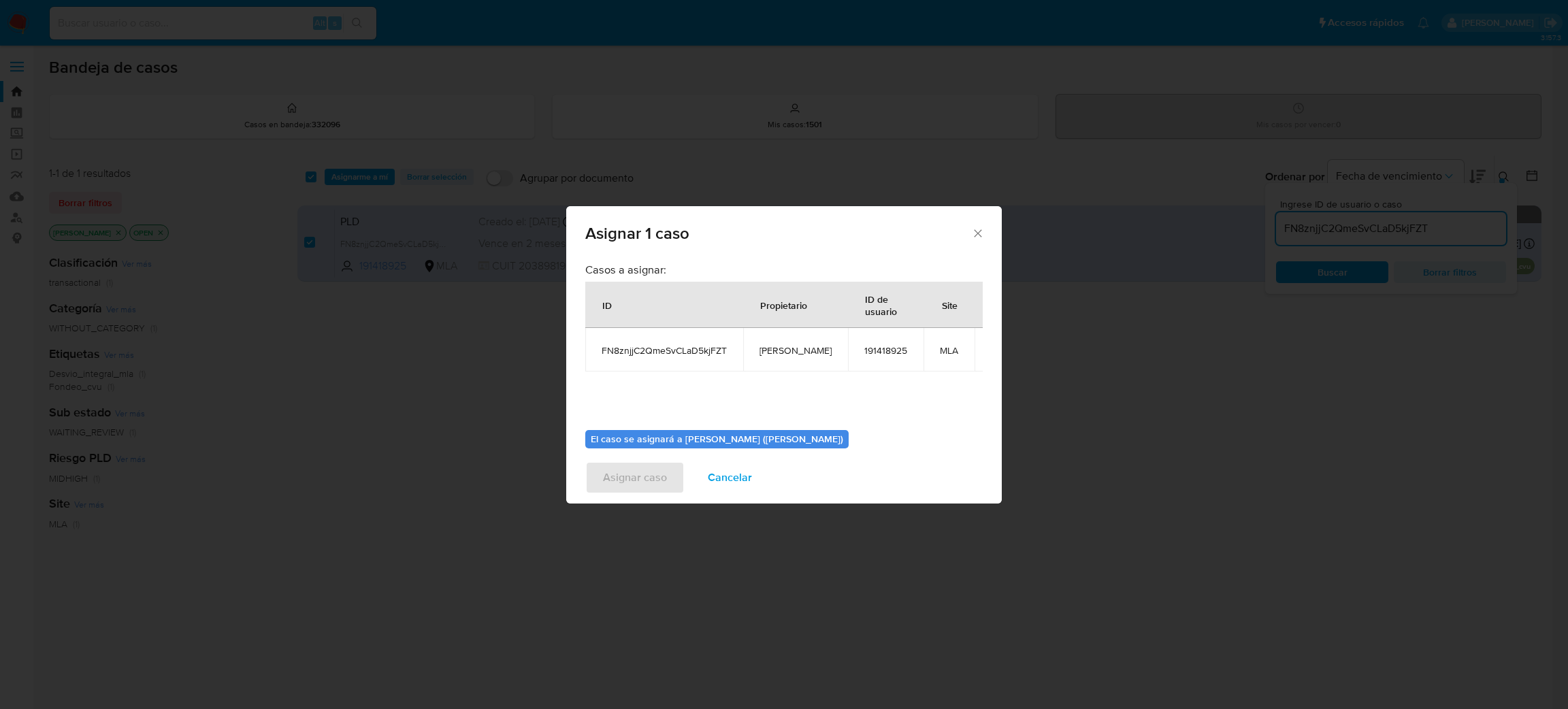
click at [771, 355] on span "[PERSON_NAME]" at bounding box center [795, 350] width 72 height 12
copy span "[PERSON_NAME]"
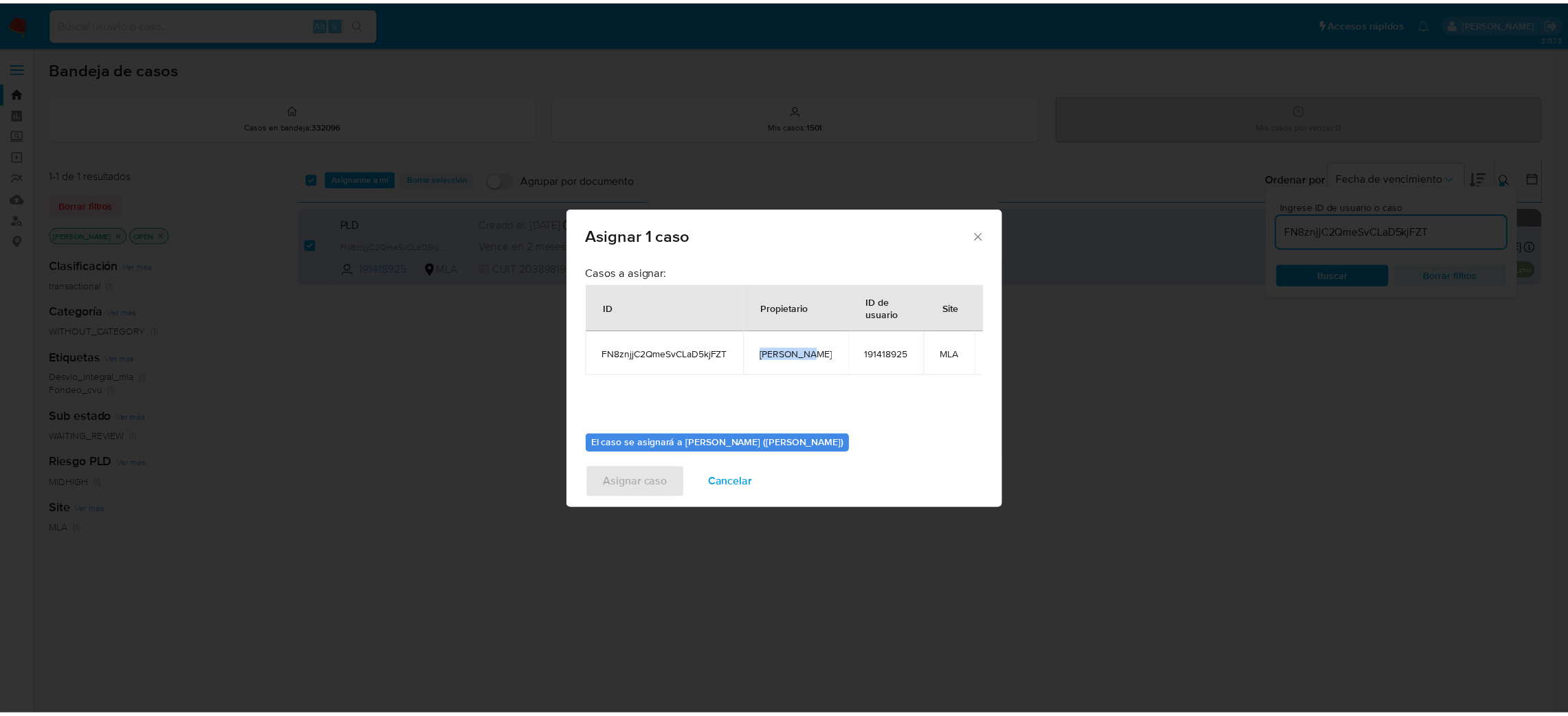
scroll to position [71, 0]
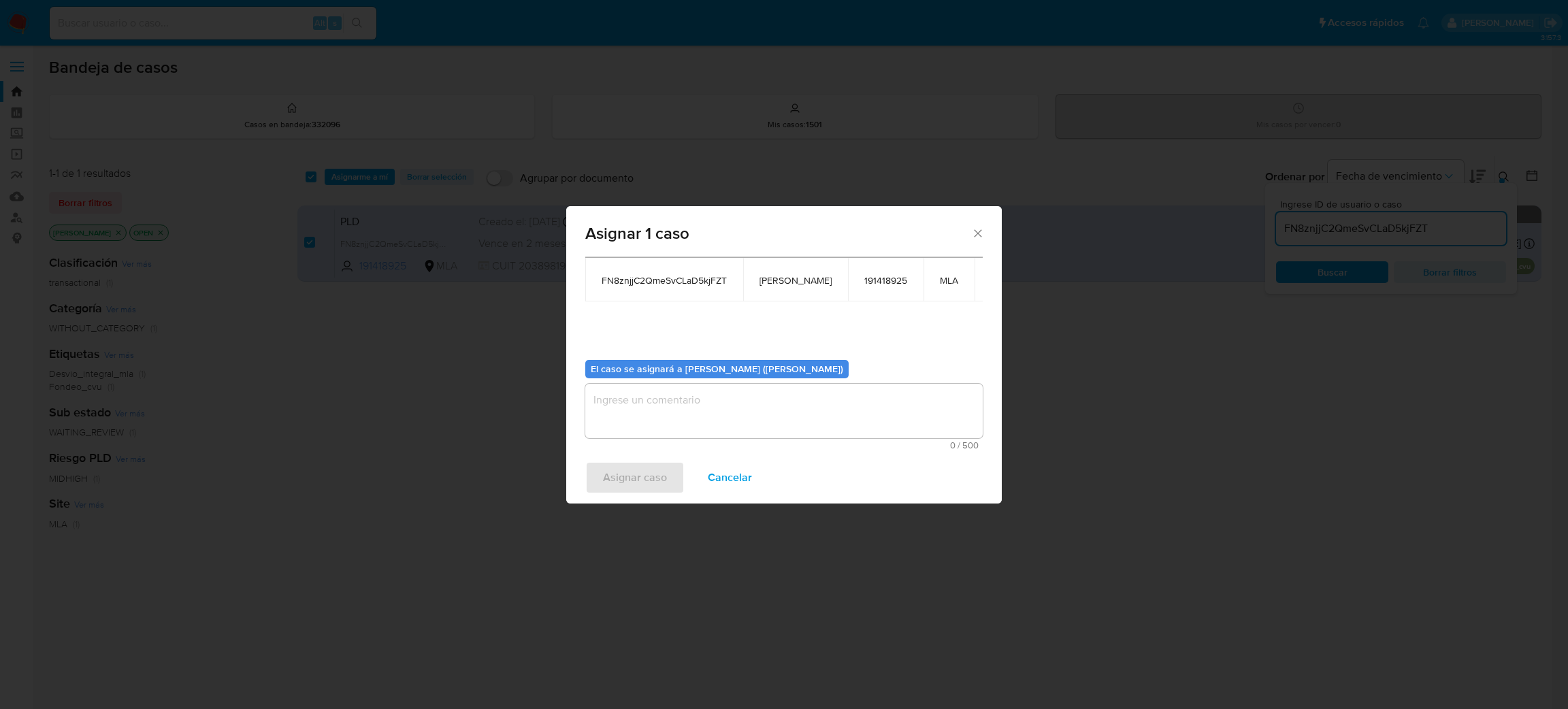
click at [681, 401] on textarea "assign-modal" at bounding box center [784, 411] width 398 height 54
paste textarea "[PERSON_NAME]"
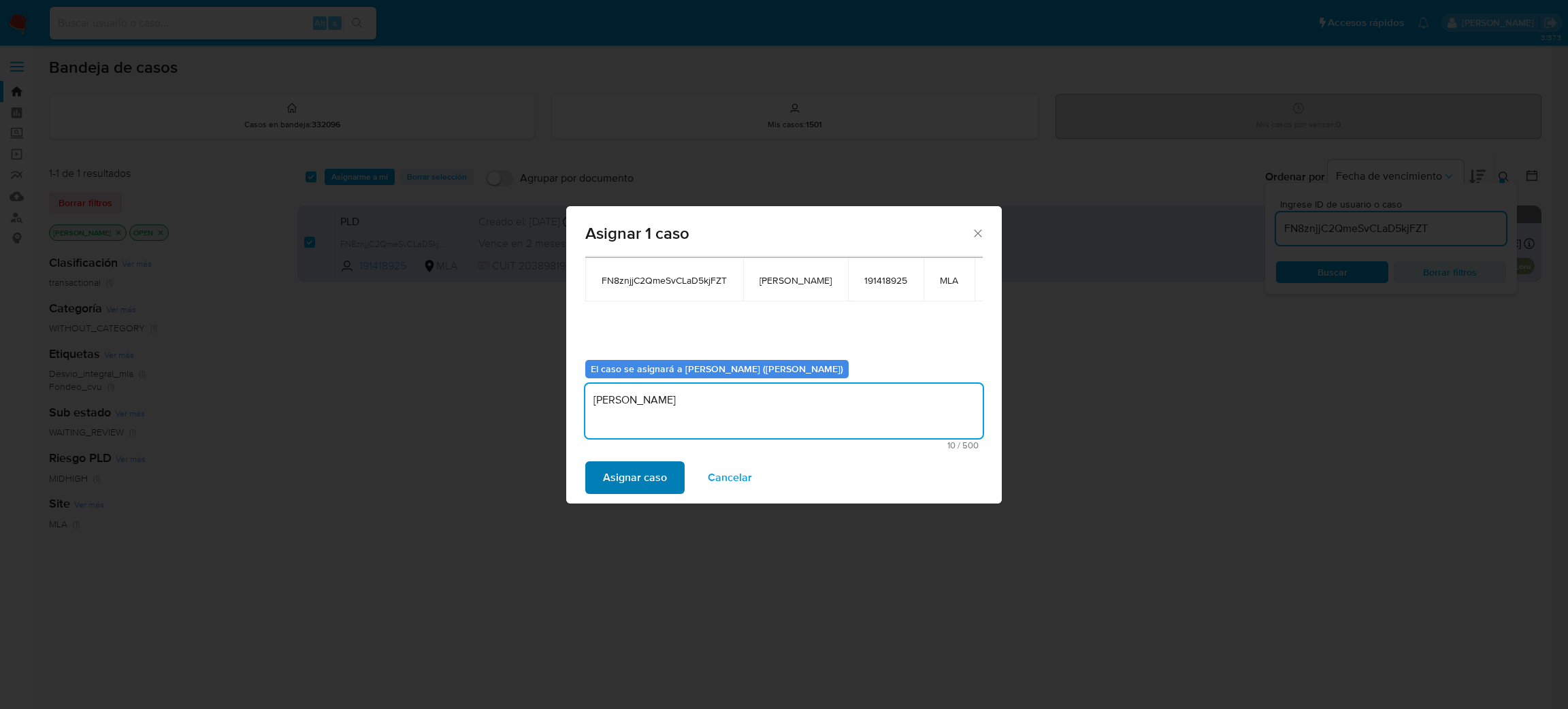
type textarea "[PERSON_NAME]"
click at [631, 482] on span "Asignar caso" at bounding box center [635, 478] width 64 height 30
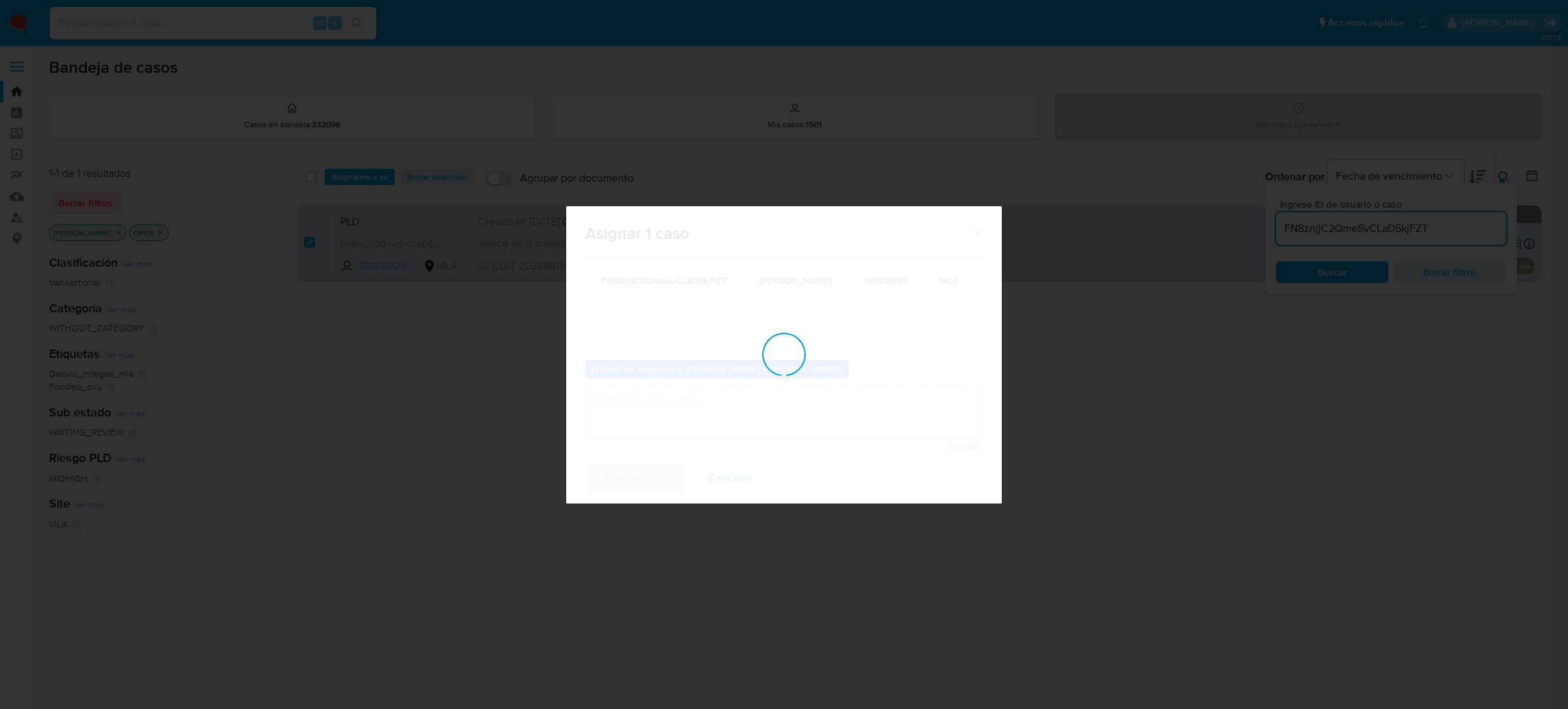
checkbox input "false"
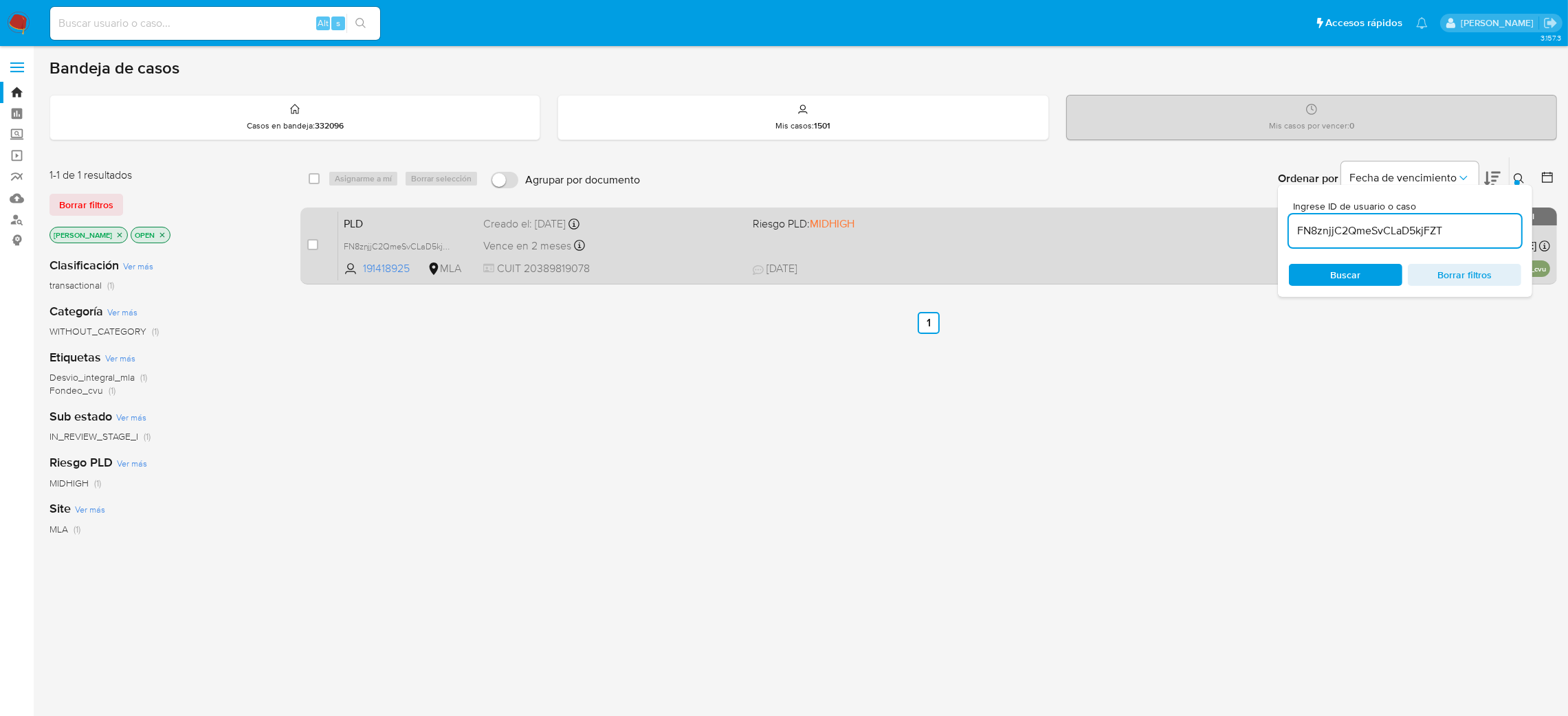
click at [671, 256] on div "PLD FN8znjjC2QmeSvCLaD5kjFZT 191418925 MLA Riesgo PLD: MIDHIGH Creado el: [DATE…" at bounding box center [944, 246] width 1212 height 69
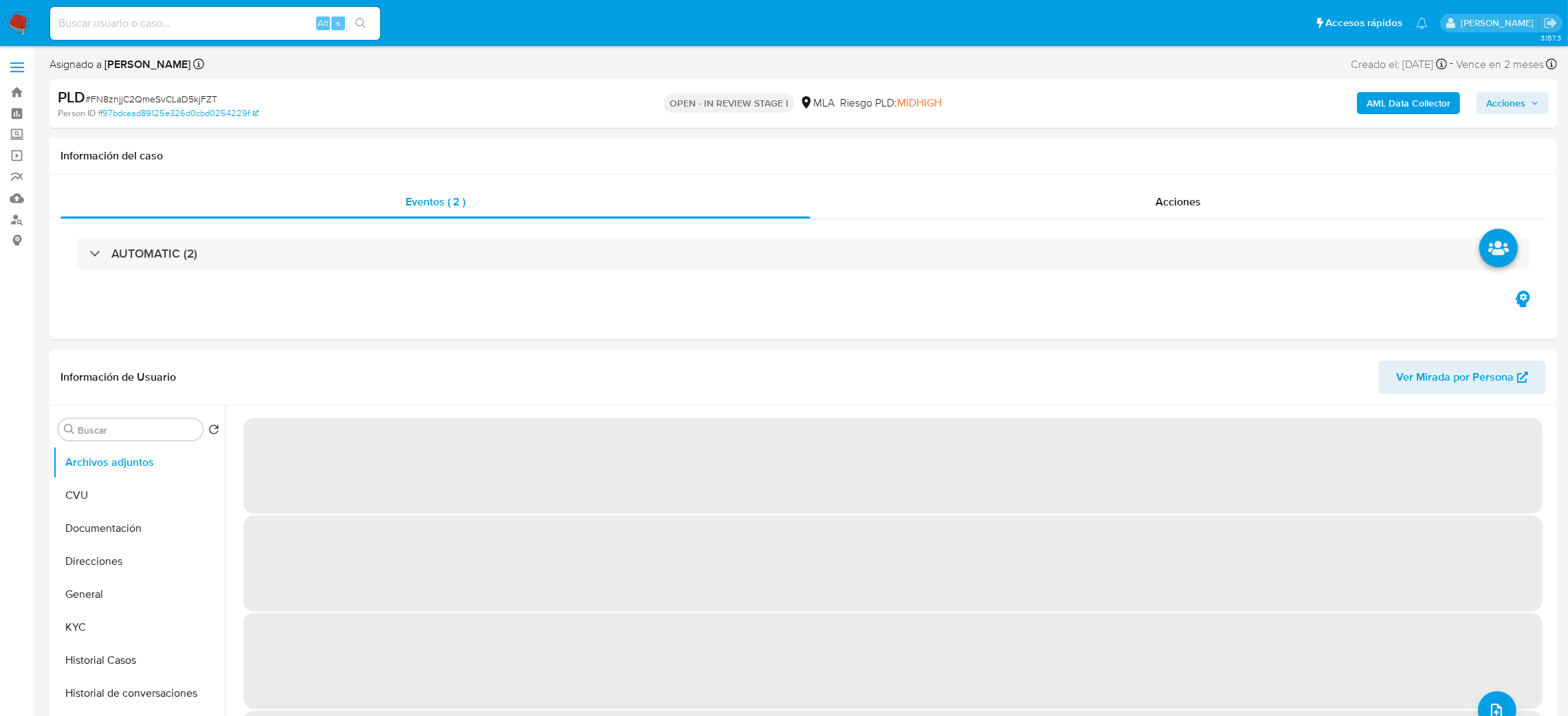
select select "10"
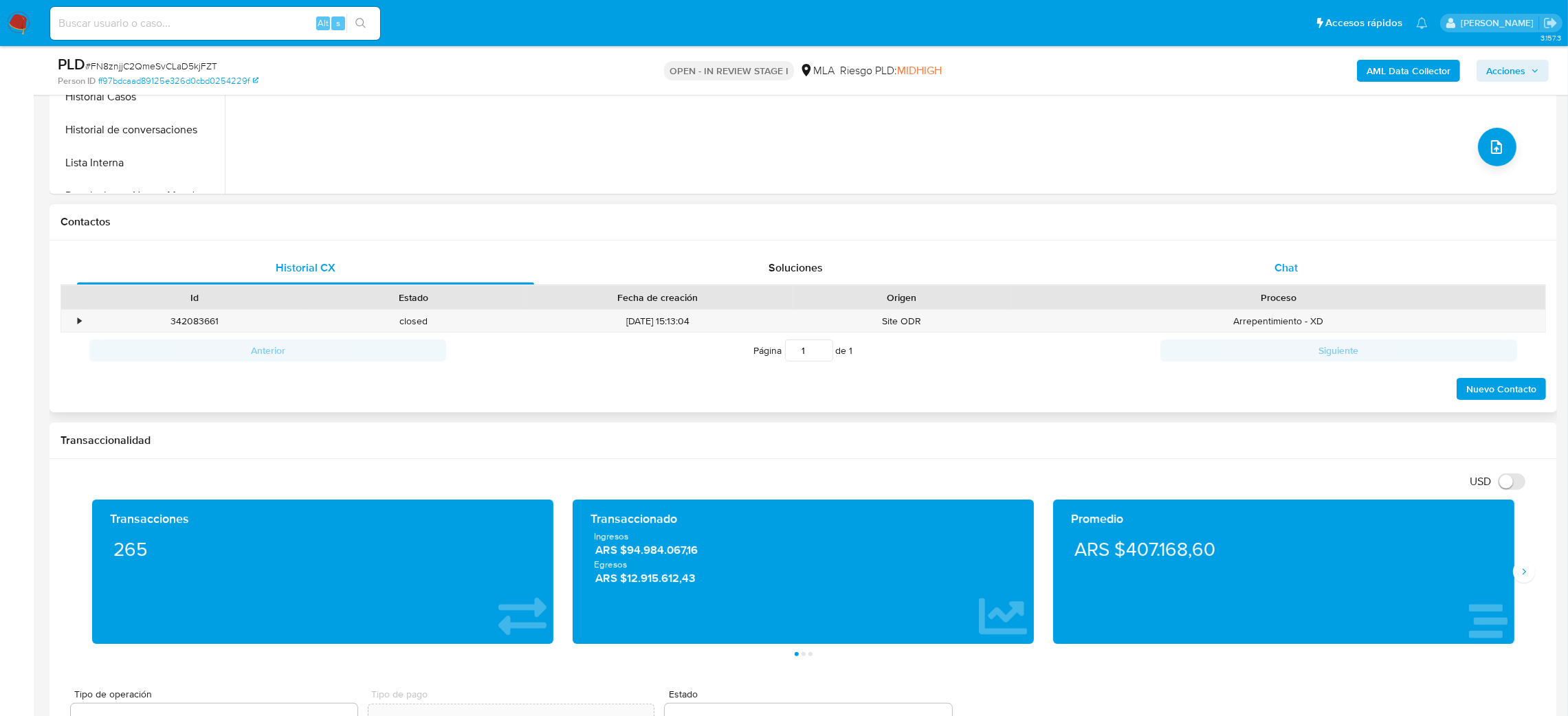
click at [1339, 260] on div "Chat" at bounding box center [1286, 268] width 457 height 33
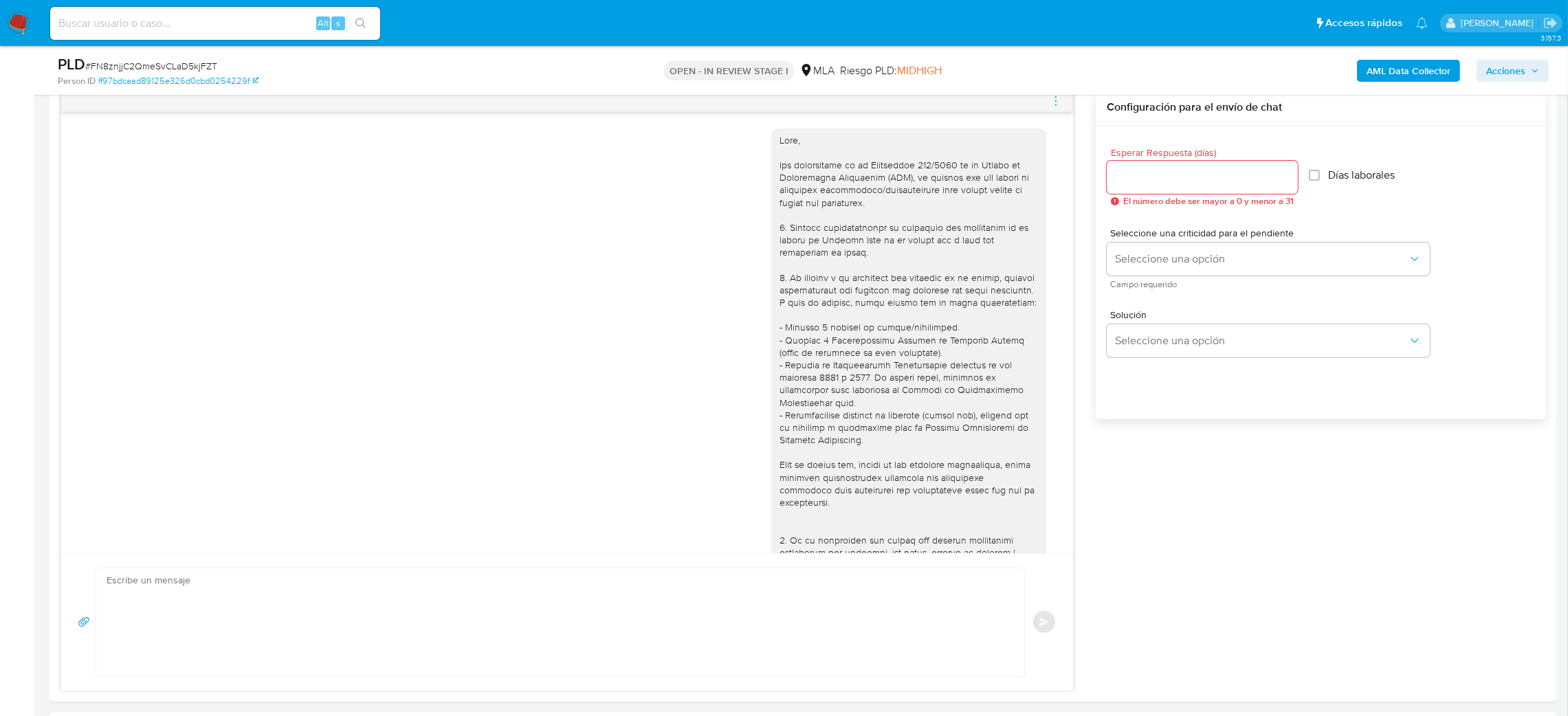
scroll to position [591, 0]
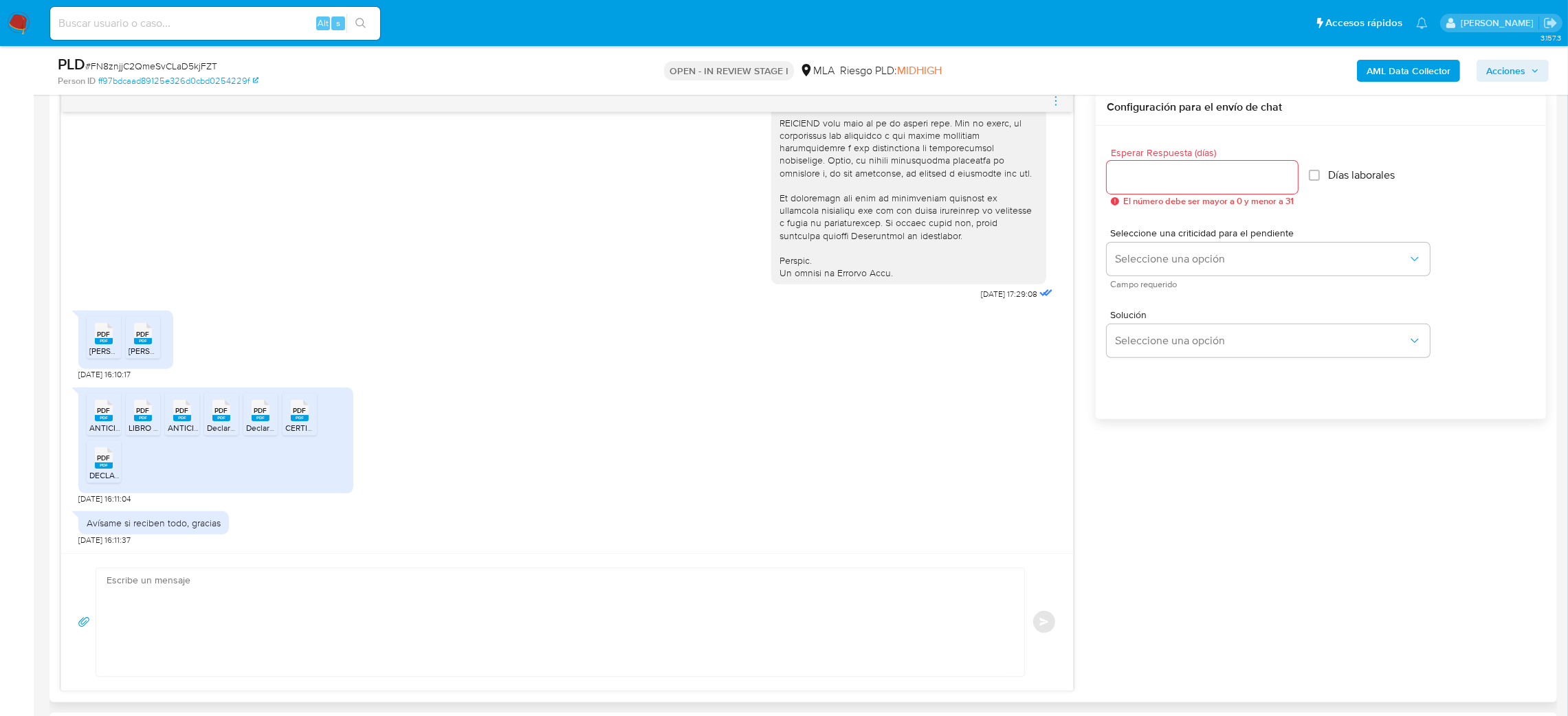
click at [190, 609] on textarea at bounding box center [557, 622] width 901 height 108
paste textarea "Lore, ¡Ipsumd sitamet con ad elitseddo! Eiusmodtemp in utlaboree do ma aliquaen…"
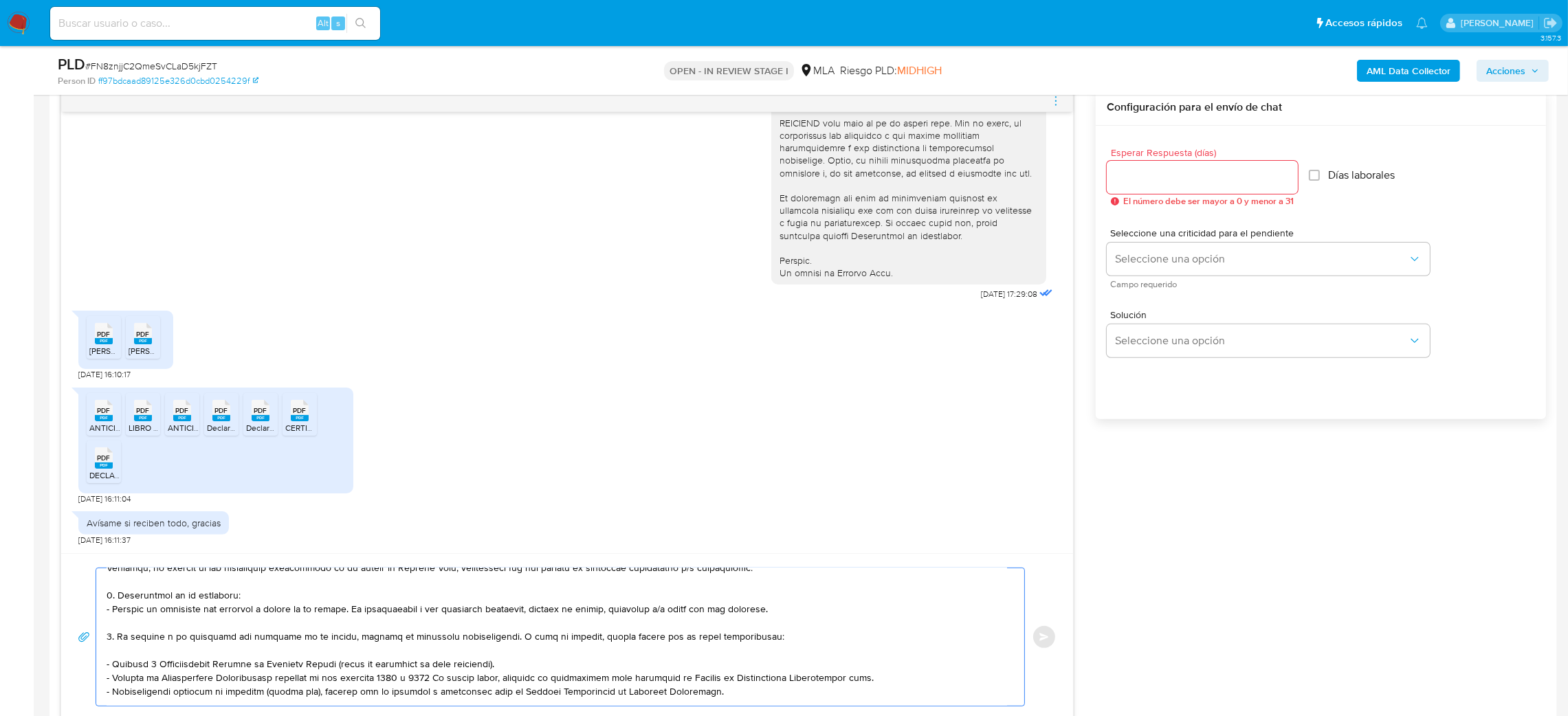
scroll to position [103, 0]
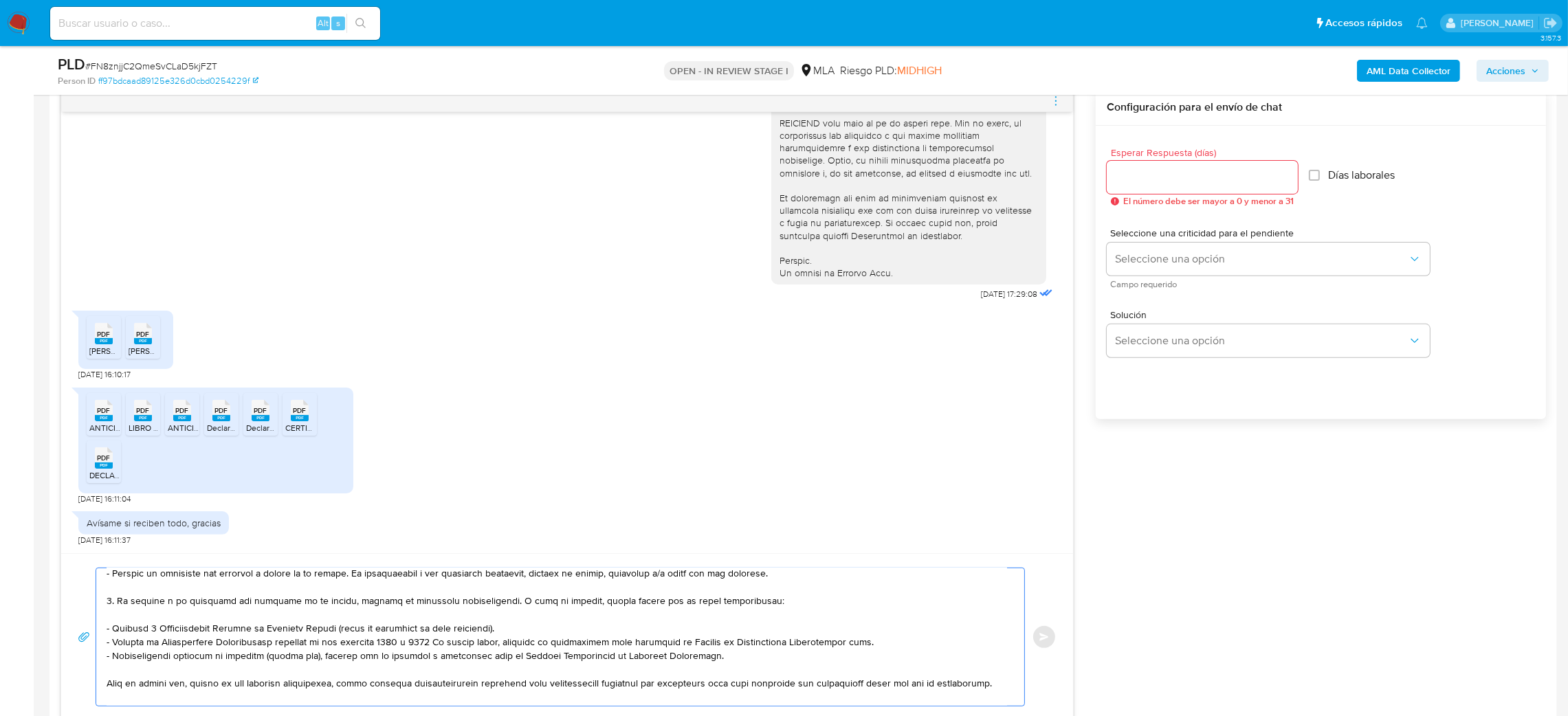
type textarea "Hola, ¡Muchas gracias por tu respuesta! Confirmamos la recepción de la document…"
click at [1126, 185] on input "Esperar Respuesta (días)" at bounding box center [1202, 177] width 191 height 18
type input "3"
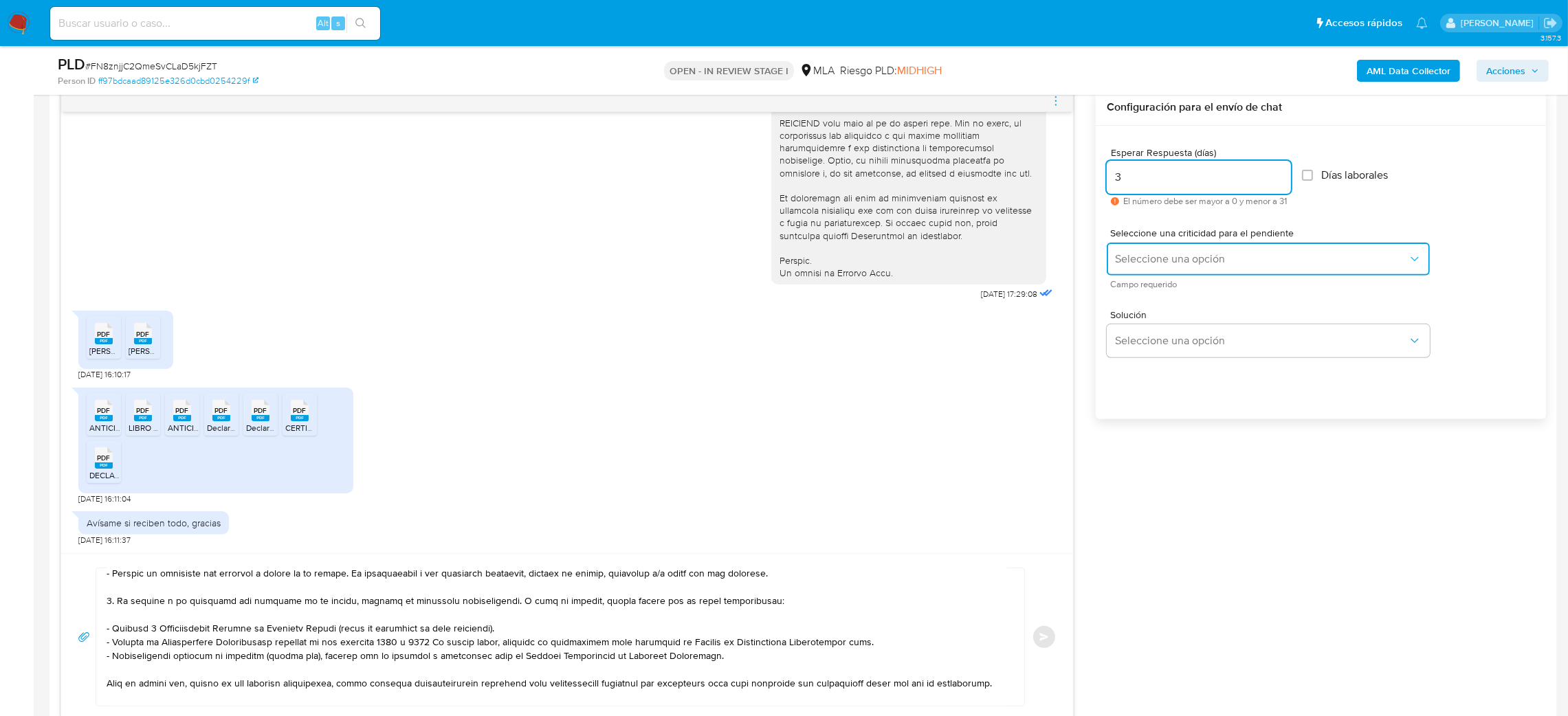
click at [1134, 247] on button "Seleccione una opción" at bounding box center [1269, 260] width 323 height 33
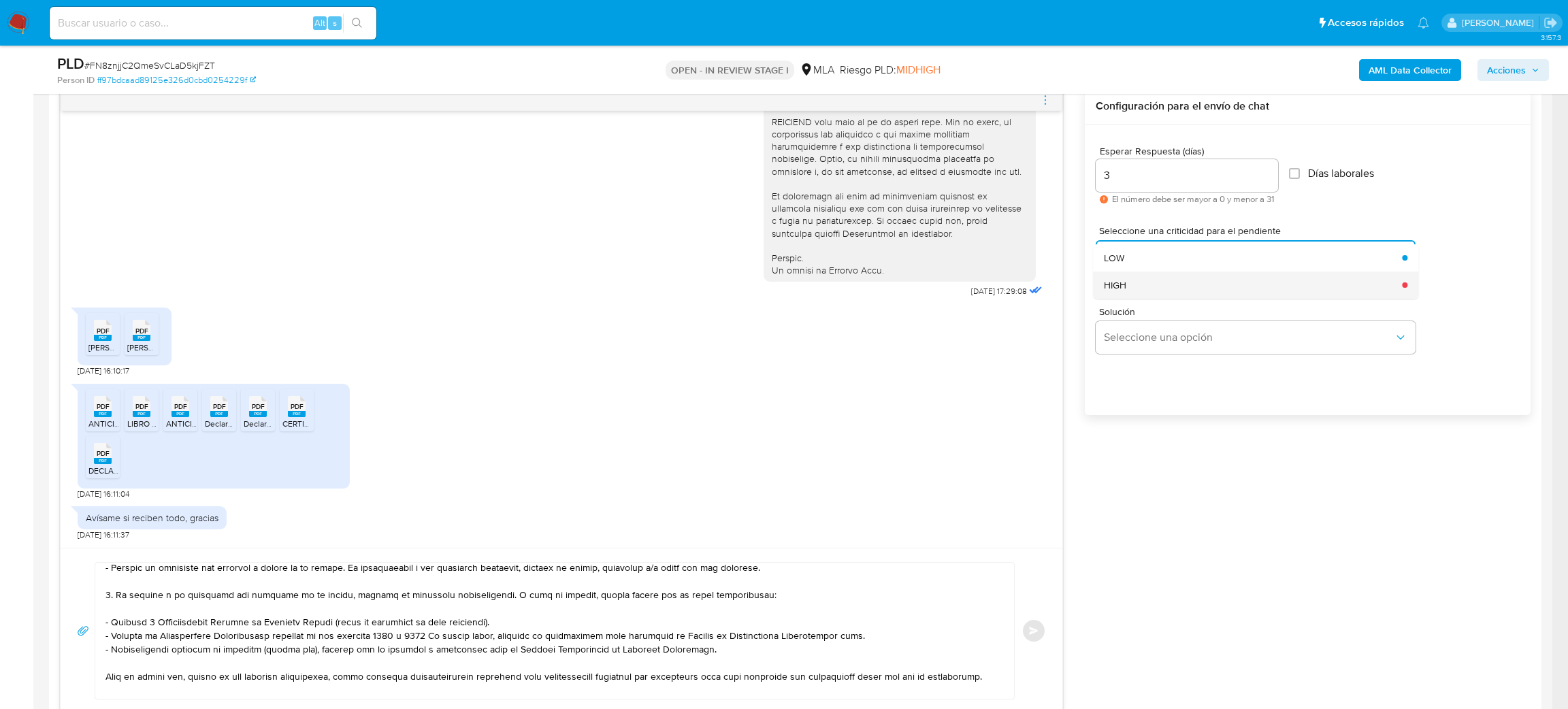
click at [1127, 289] on div "HIGH" at bounding box center [1249, 285] width 290 height 27
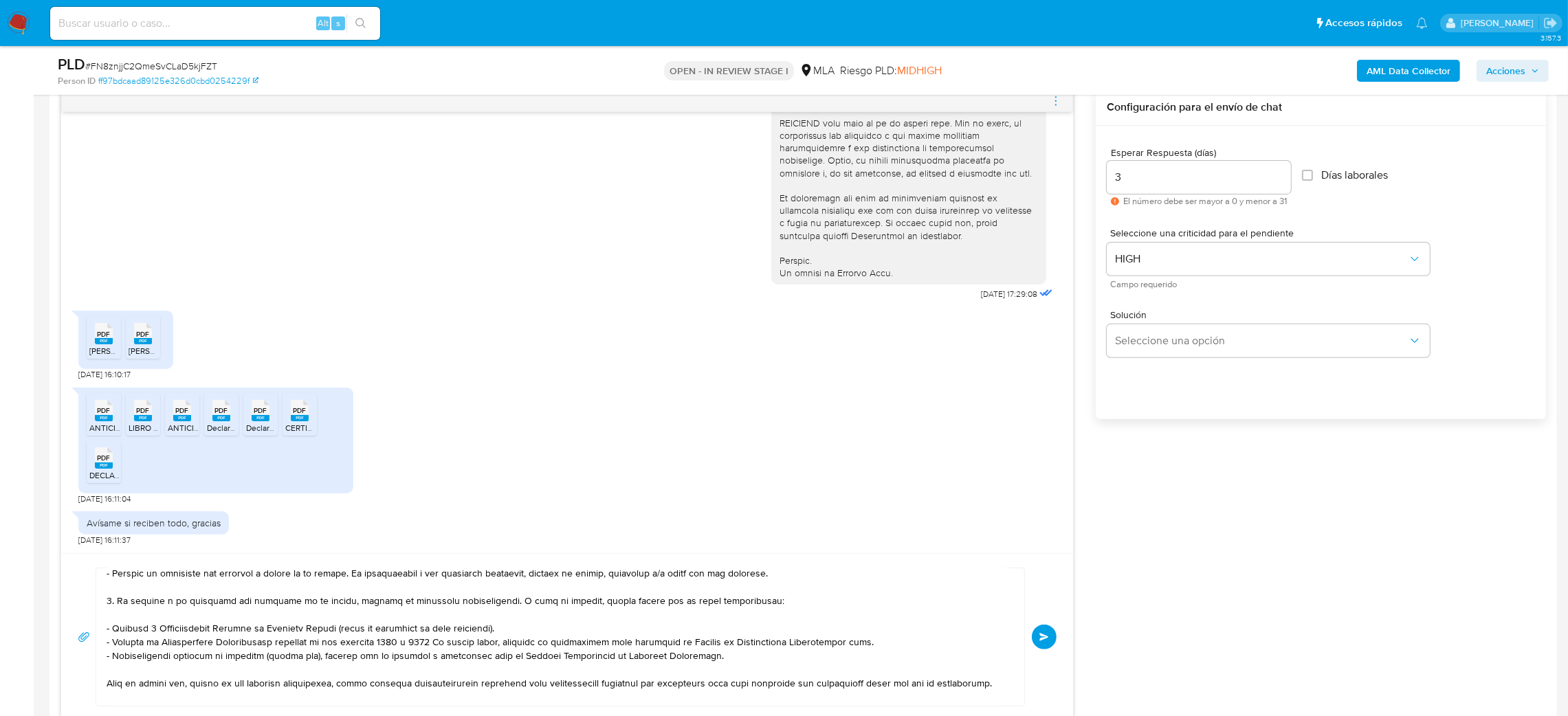
click at [1051, 633] on button "Enviar" at bounding box center [1044, 637] width 25 height 25
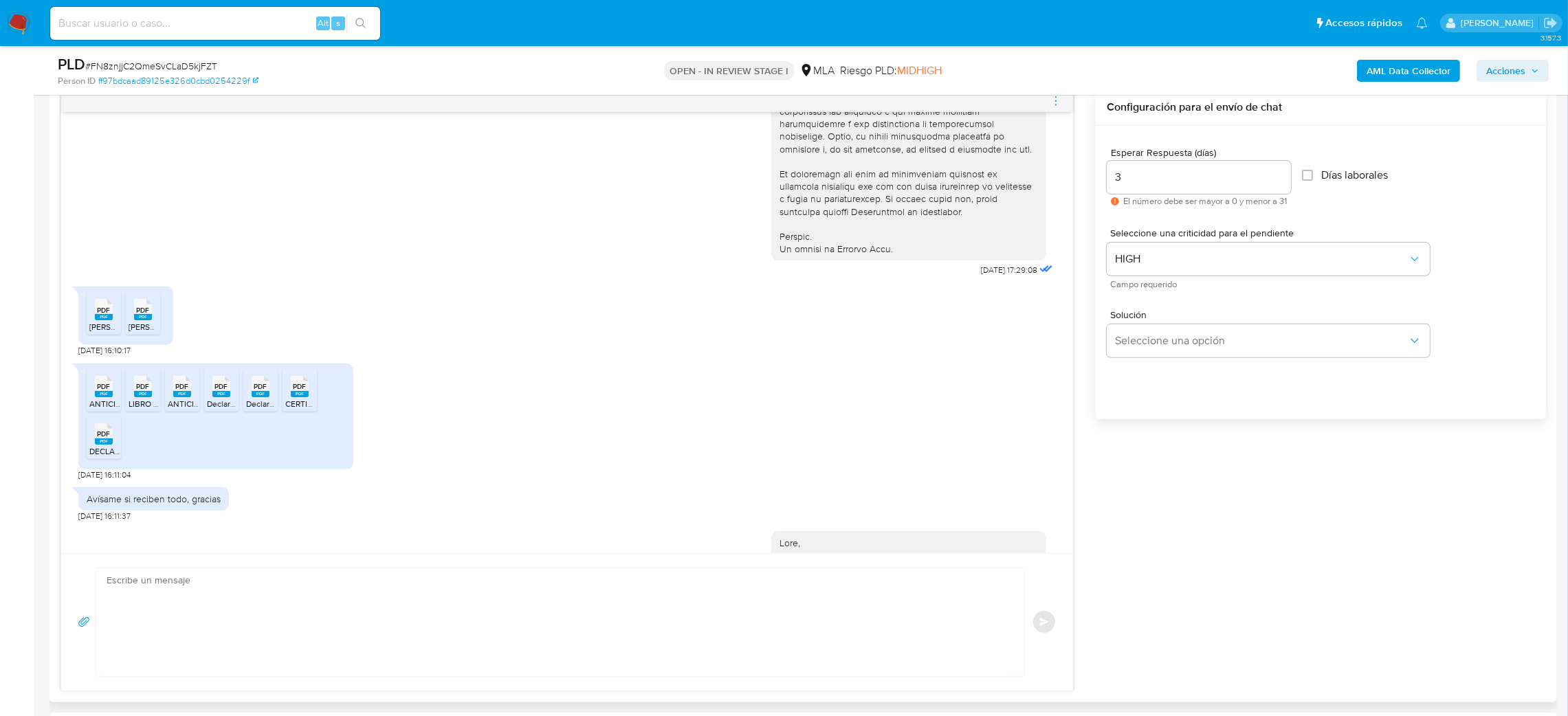
scroll to position [1219, 0]
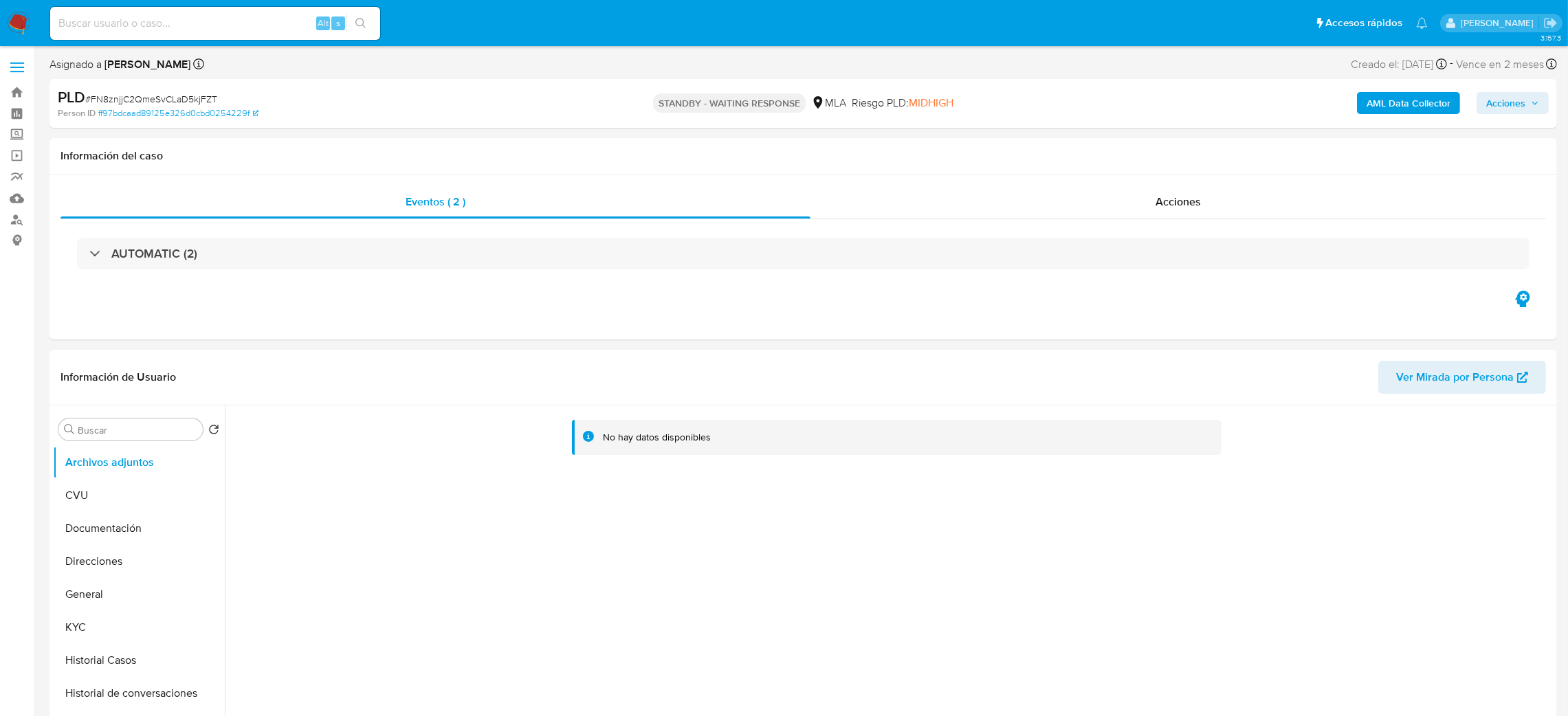
select select "10"
click at [262, 23] on input at bounding box center [216, 23] width 330 height 18
paste input "Oay7l6vpfiQghrQFB4t0clM0"
type input "Oay7l6vpfiQghrQFB4t0clM0"
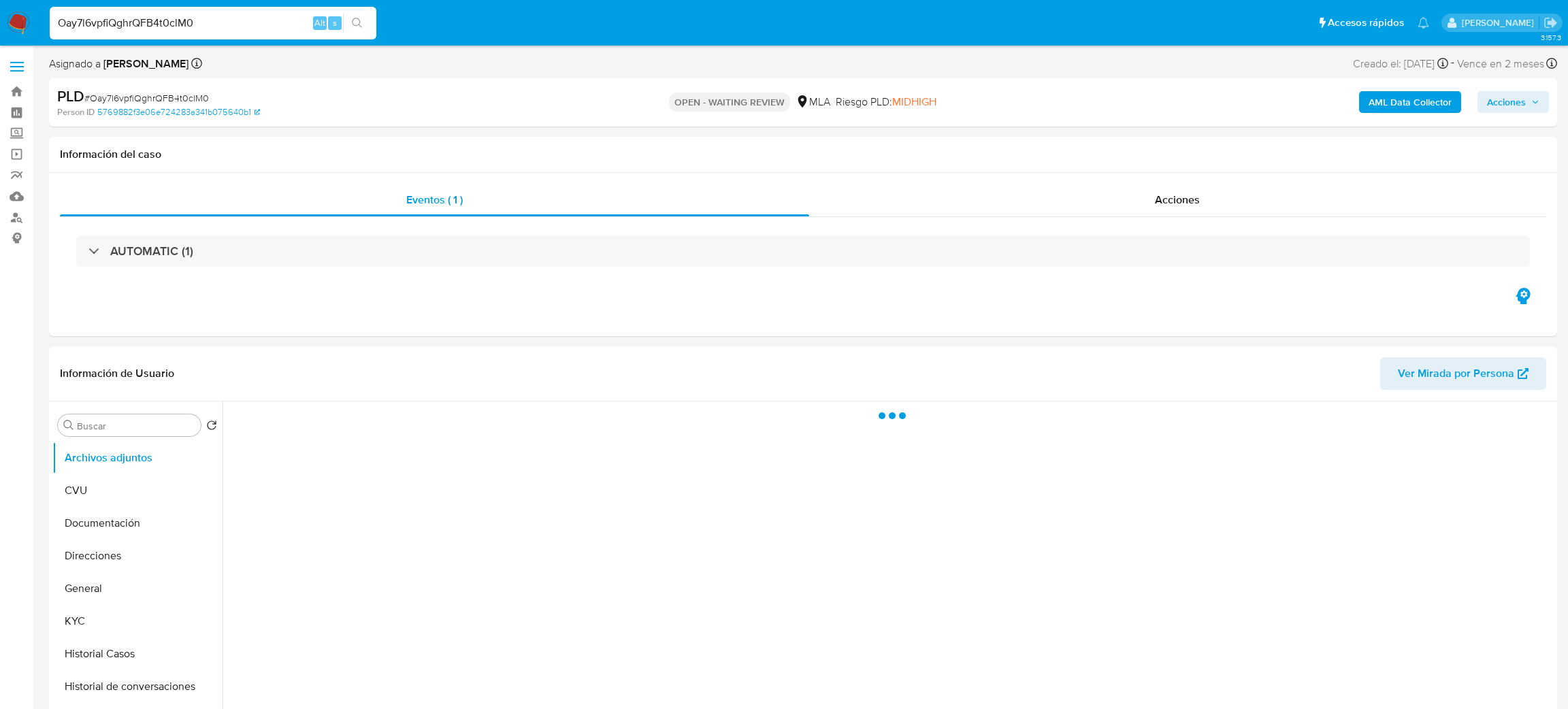
select select "10"
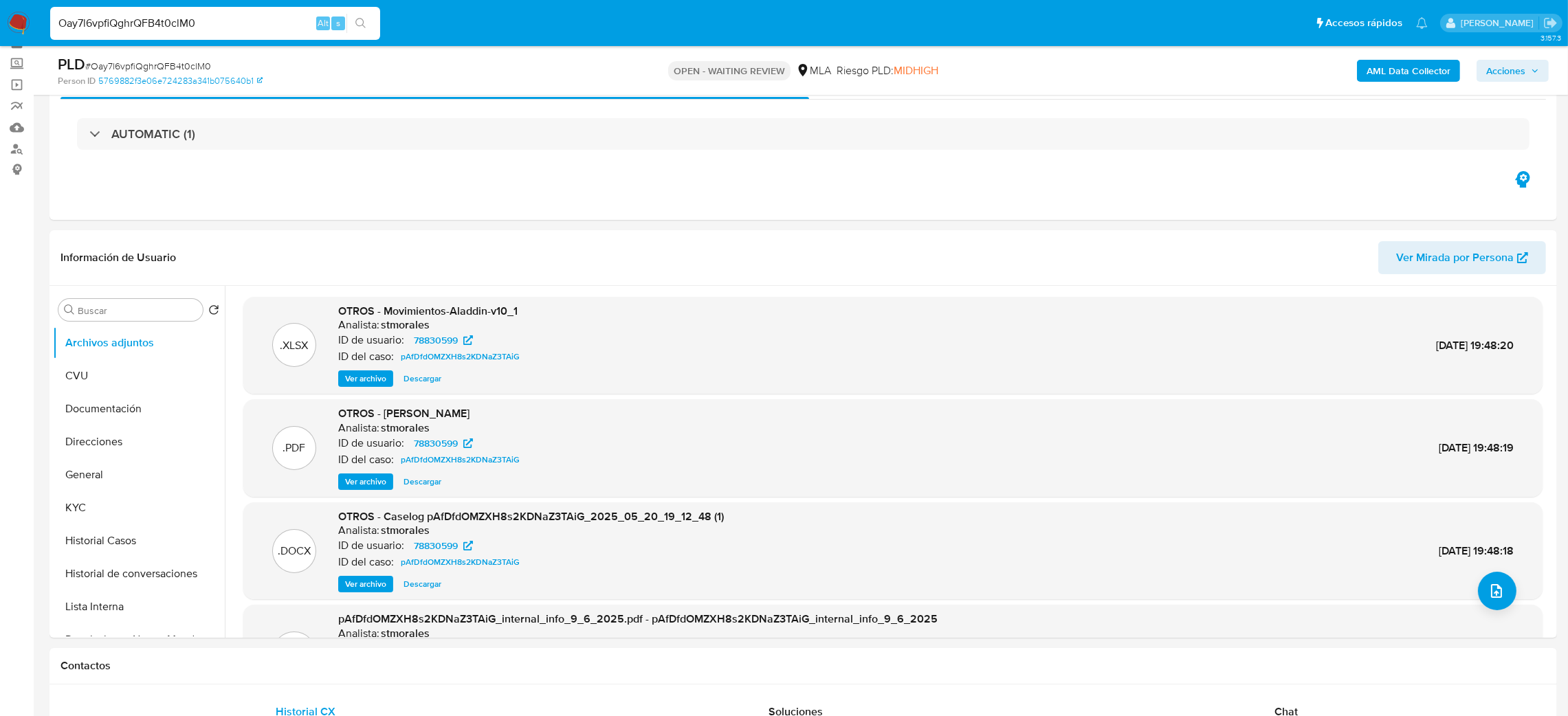
scroll to position [103, 0]
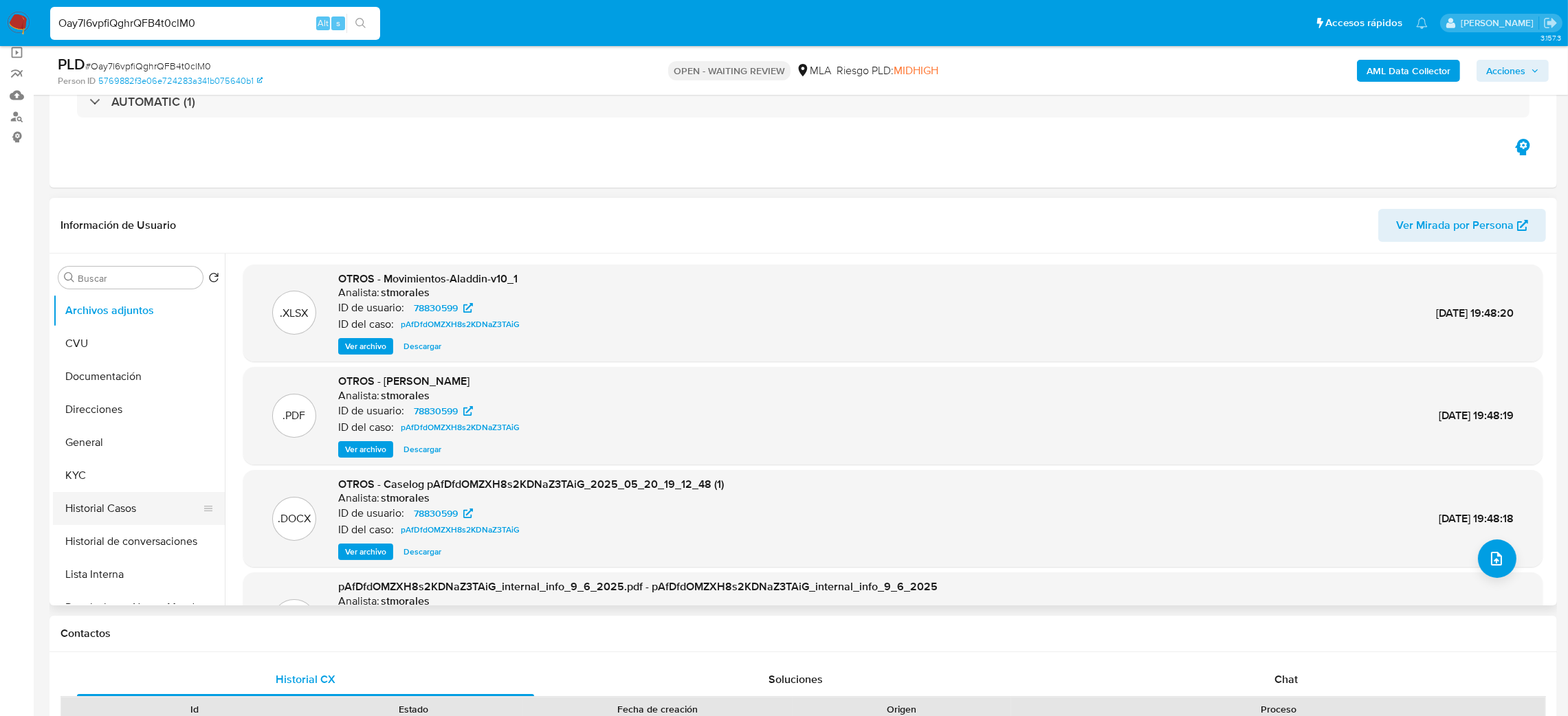
click at [110, 516] on button "Historial Casos" at bounding box center [133, 509] width 161 height 33
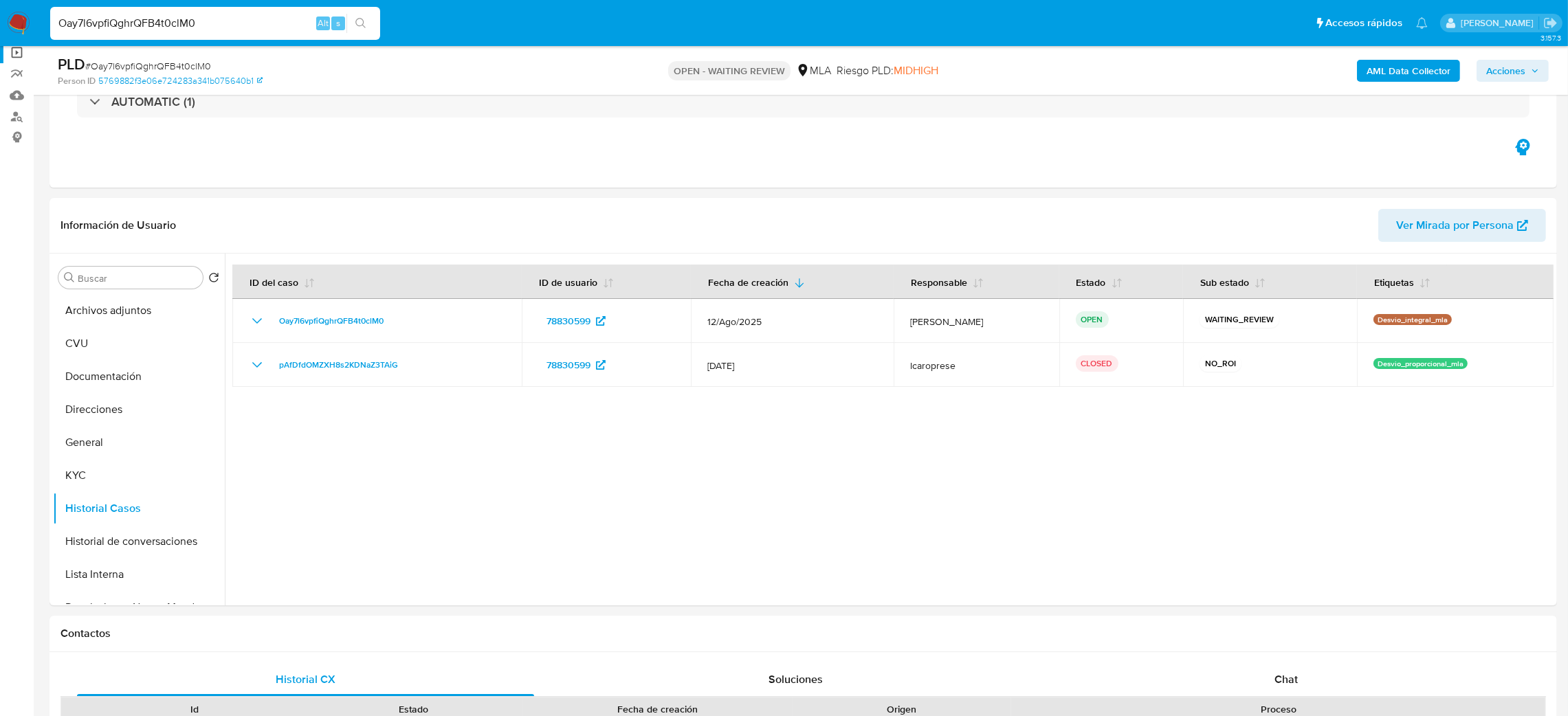
drag, startPoint x: 221, startPoint y: 30, endPoint x: 0, endPoint y: 52, distance: 222.1
paste input "F9EL7aBq1q5g1splCtKNZfCF"
type input "F9EL7aBq1q5g1splCtKNZfCF"
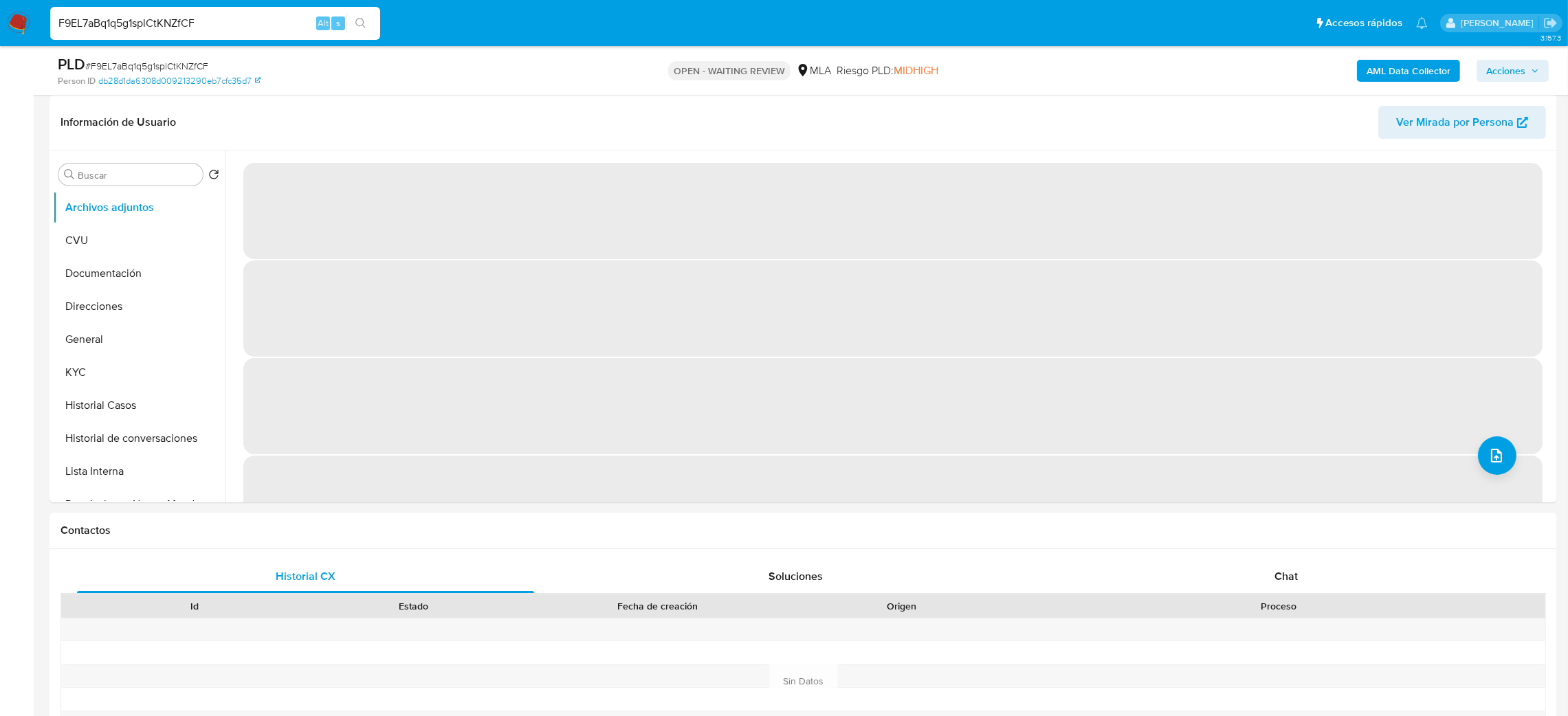
scroll to position [103, 0]
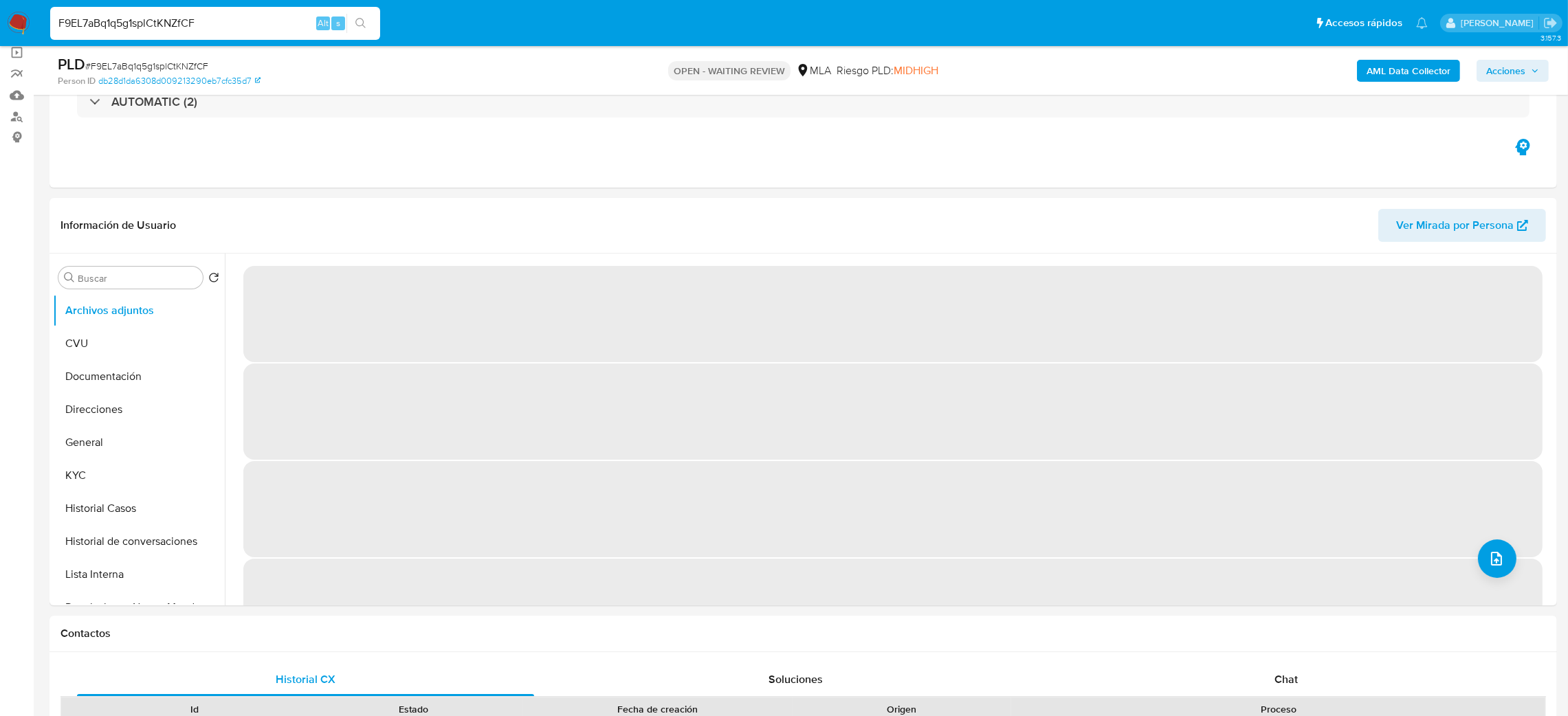
select select "10"
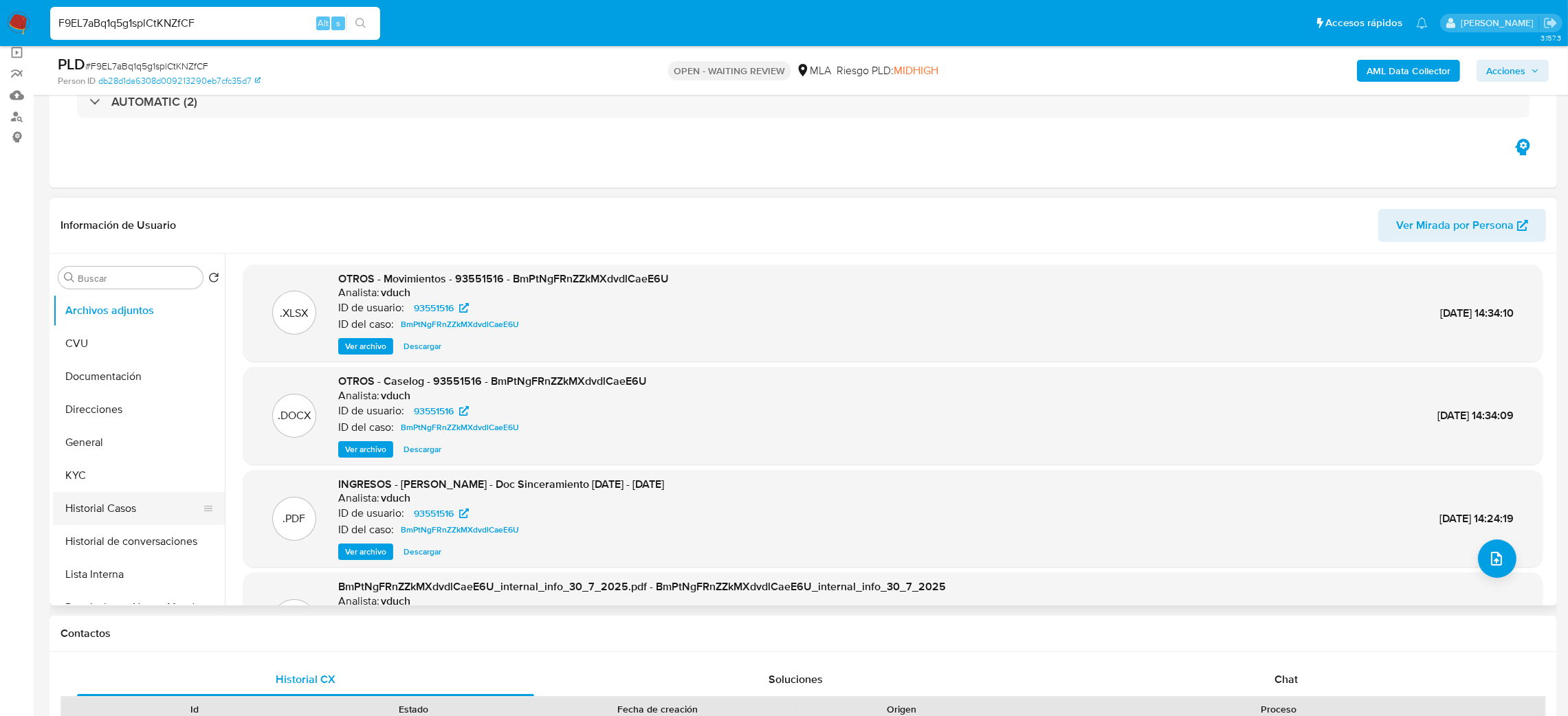
click at [157, 499] on button "Historial Casos" at bounding box center [133, 509] width 161 height 33
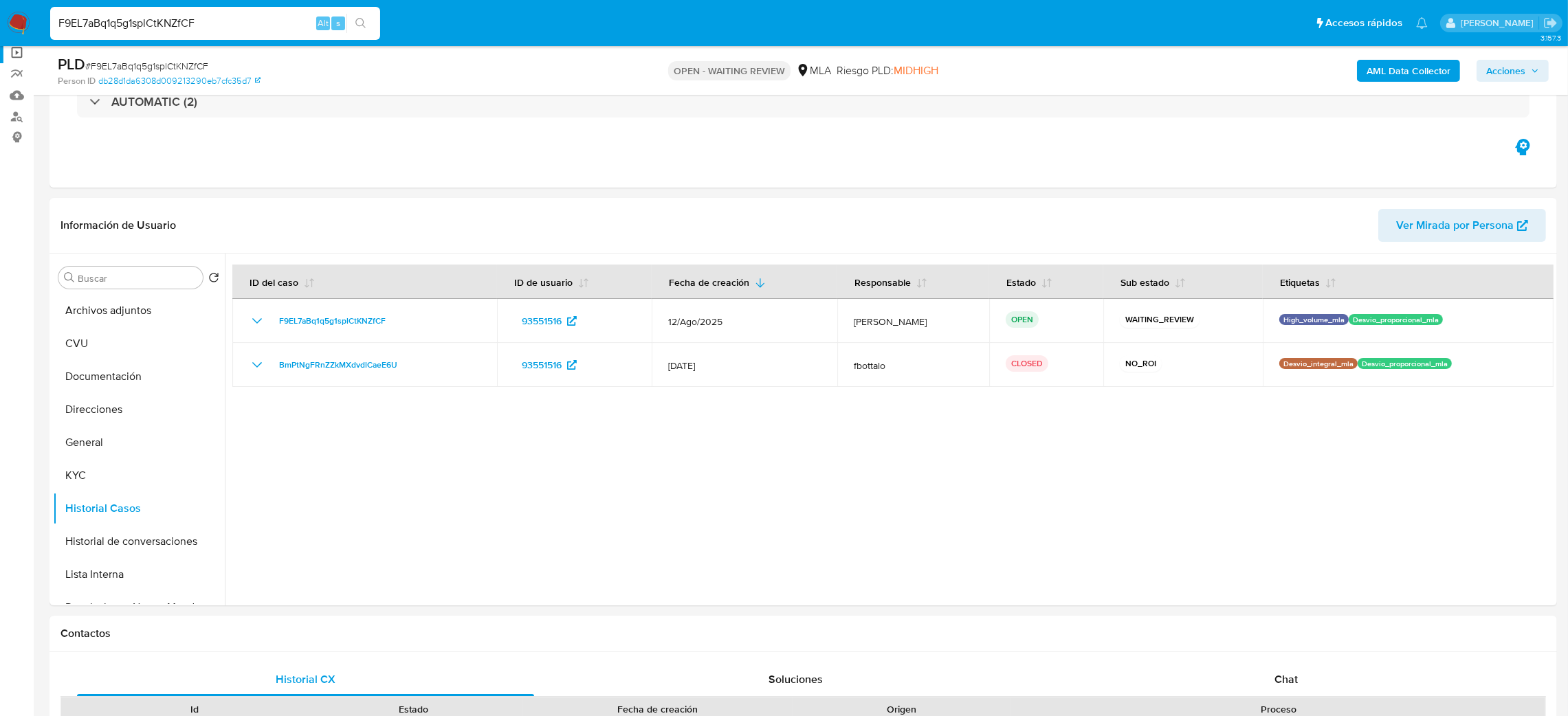
drag, startPoint x: 210, startPoint y: 28, endPoint x: 0, endPoint y: 51, distance: 211.3
paste input "whzfTHqVkCBAsA664ETtt4xV"
type input "whzfTHqVkCBAsA664ETtt4xV"
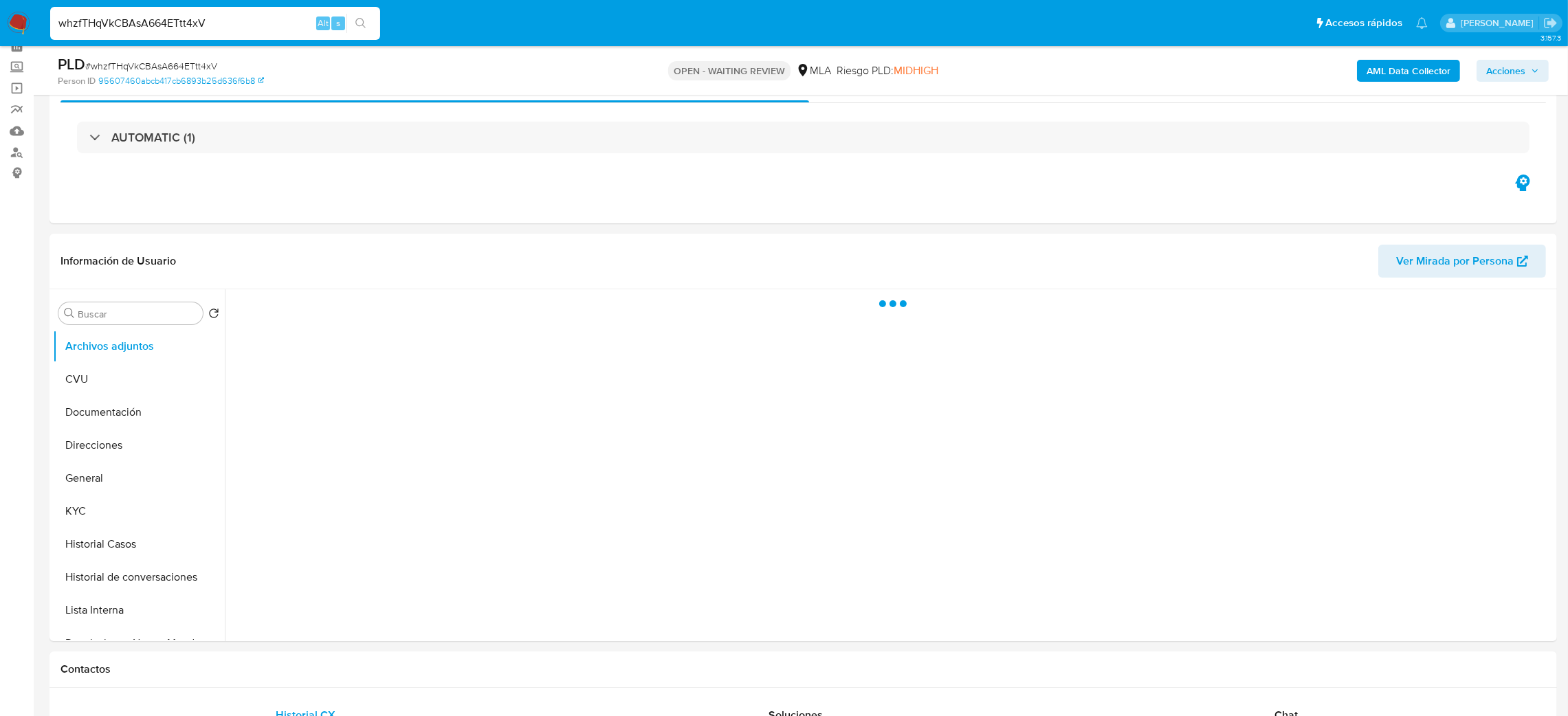
scroll to position [103, 0]
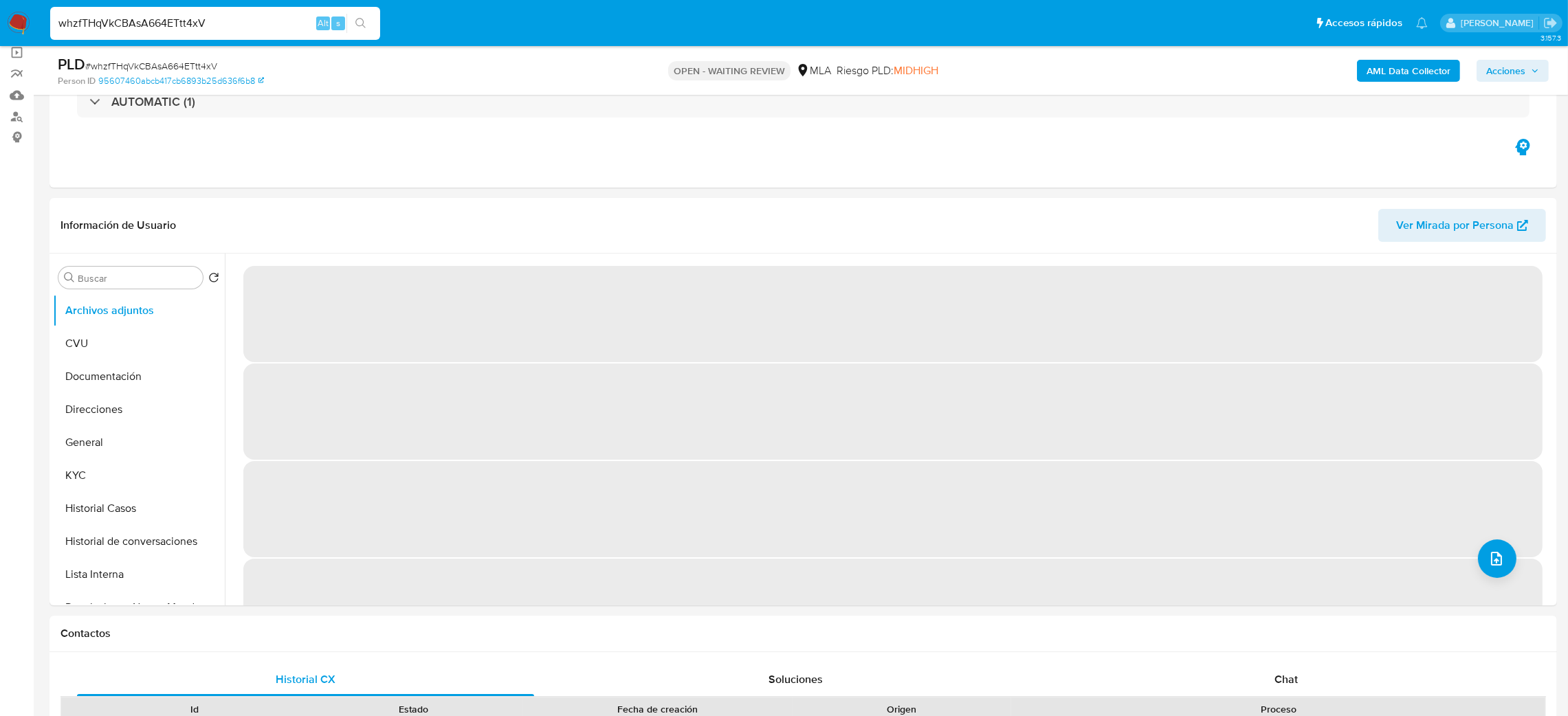
select select "10"
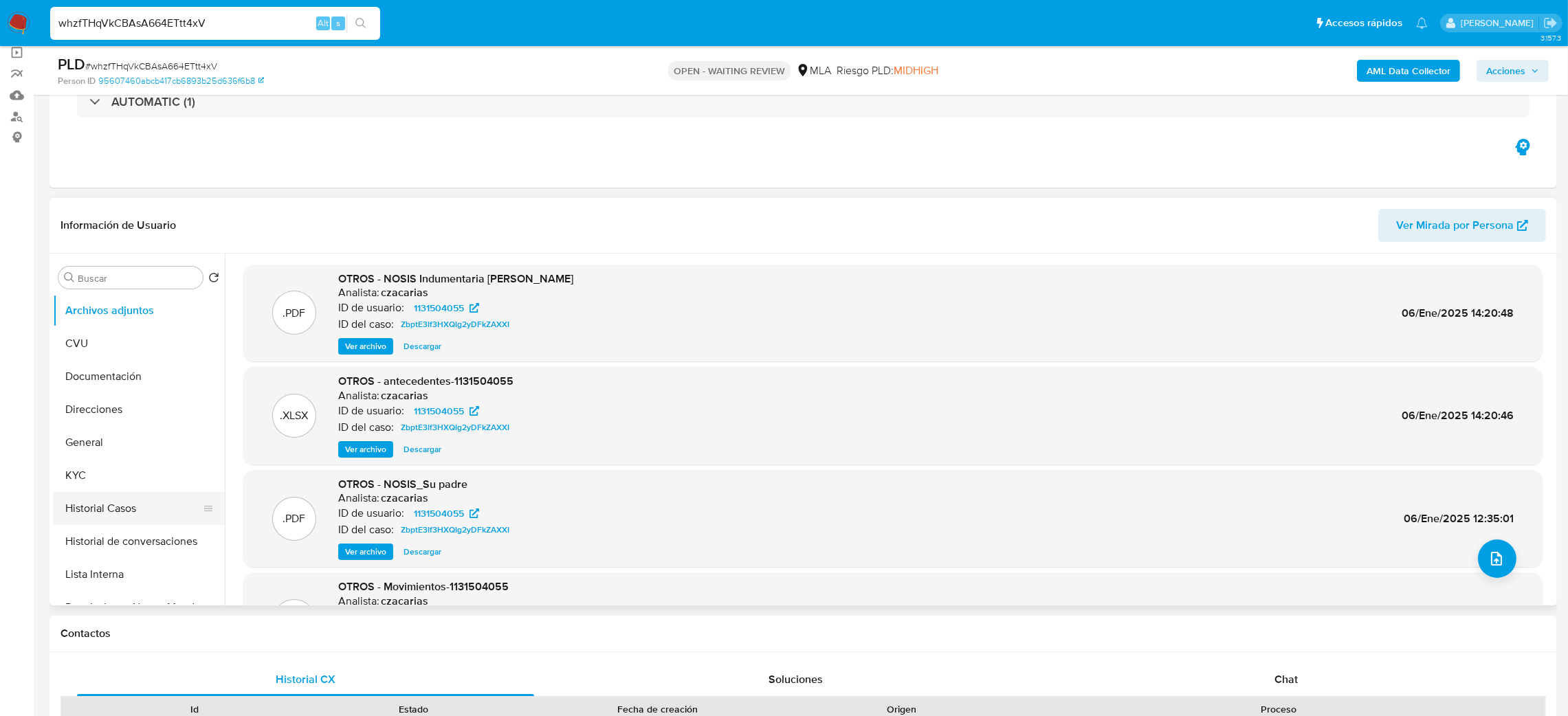
click at [138, 496] on button "Historial Casos" at bounding box center [133, 509] width 161 height 33
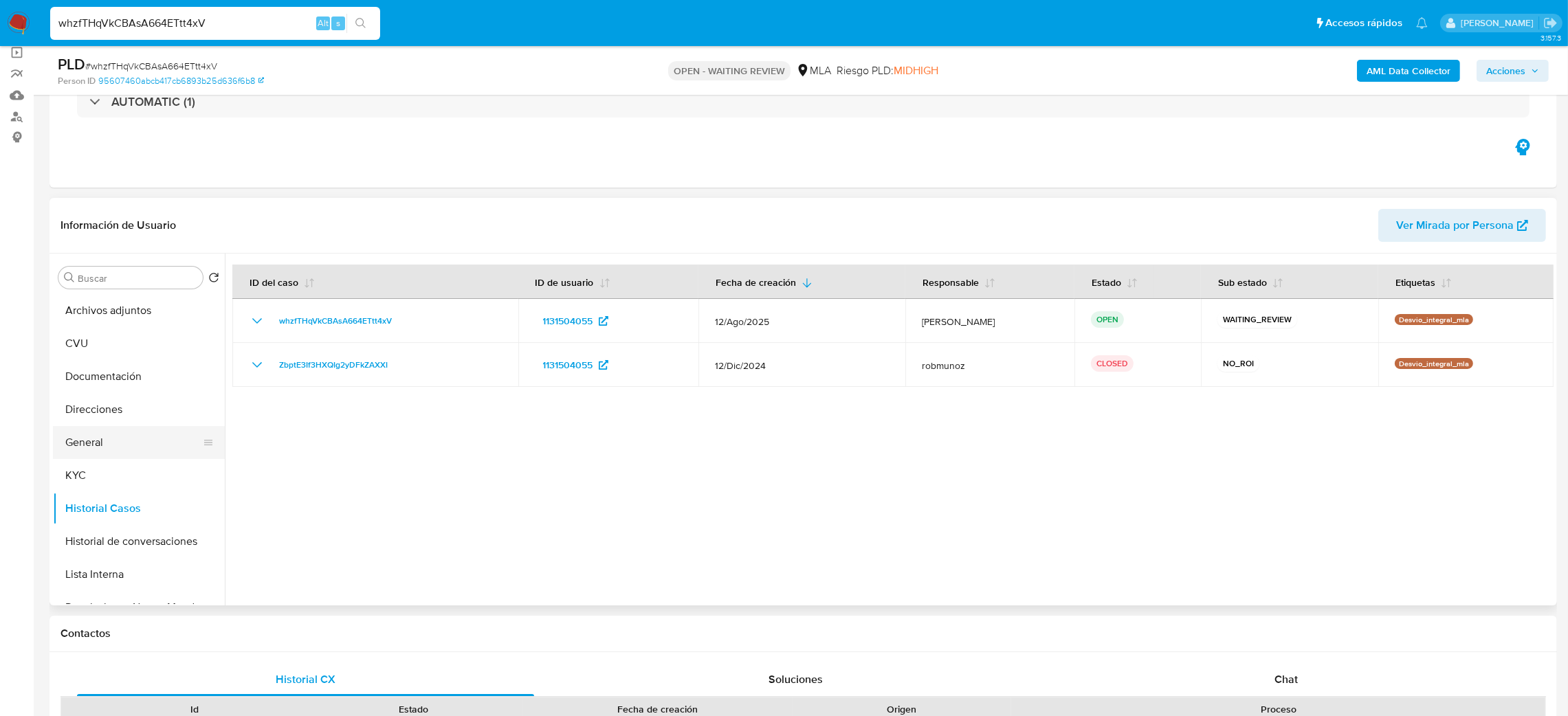
click at [81, 443] on button "General" at bounding box center [133, 443] width 161 height 33
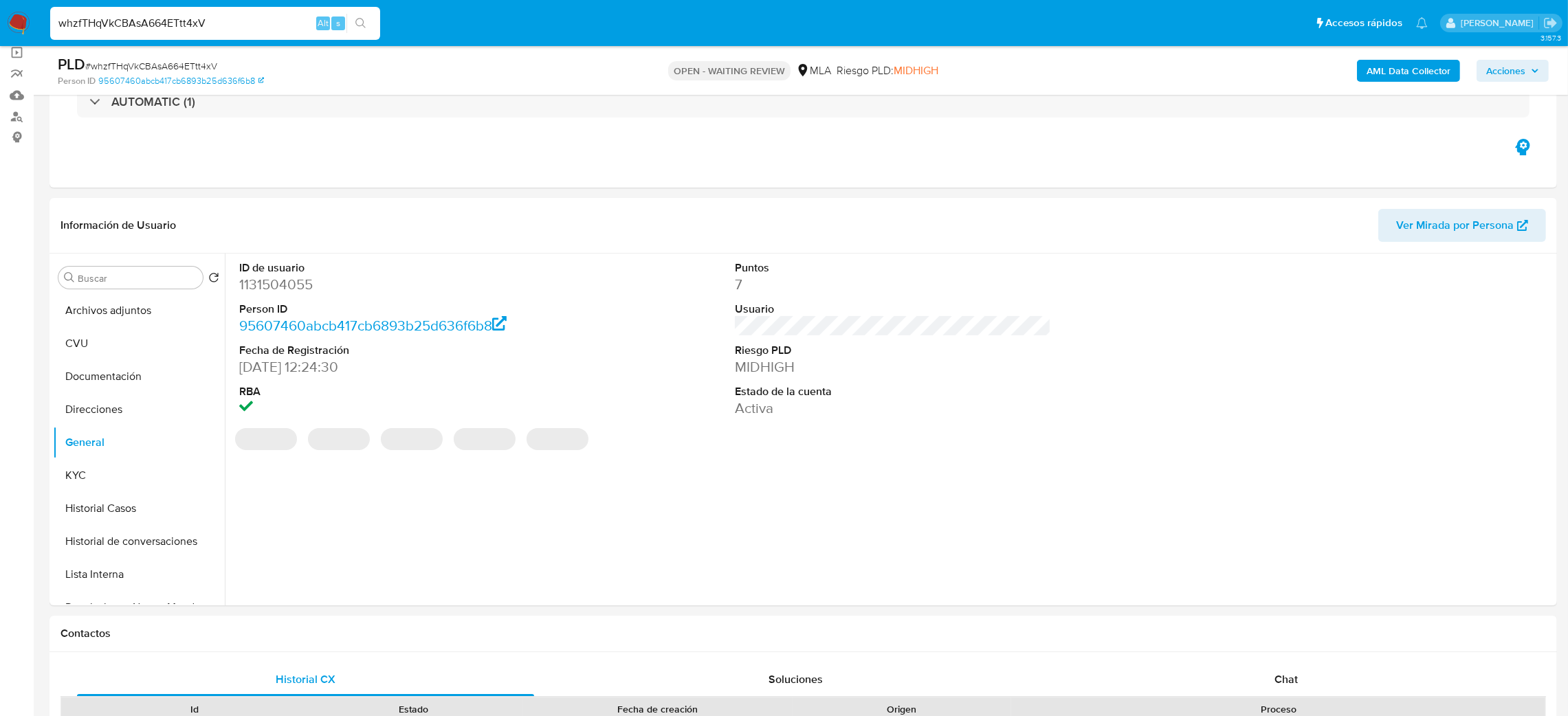
click at [276, 287] on dd "1131504055" at bounding box center [397, 284] width 317 height 19
copy dd "1131504055"
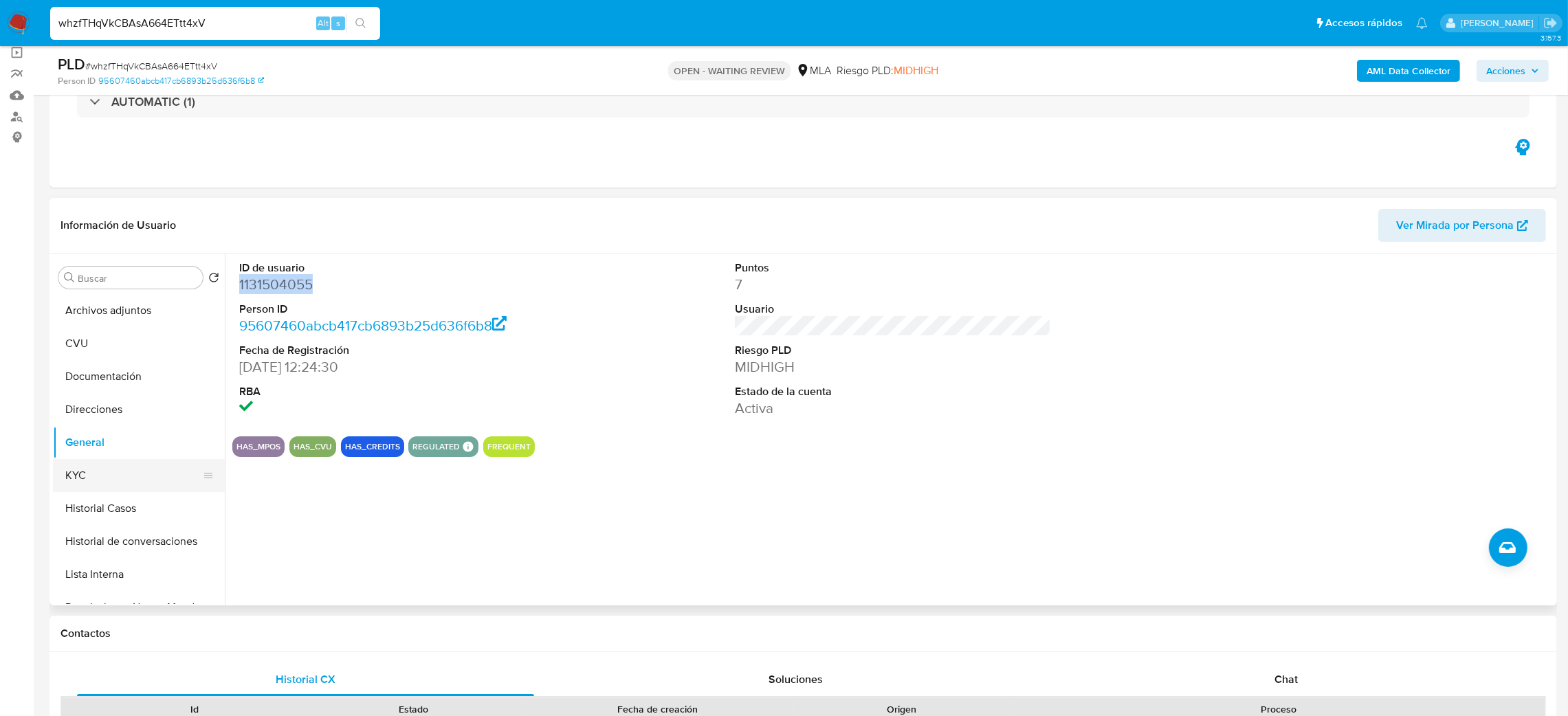
drag, startPoint x: 96, startPoint y: 480, endPoint x: 151, endPoint y: 474, distance: 55.3
click at [96, 480] on button "KYC" at bounding box center [133, 476] width 161 height 33
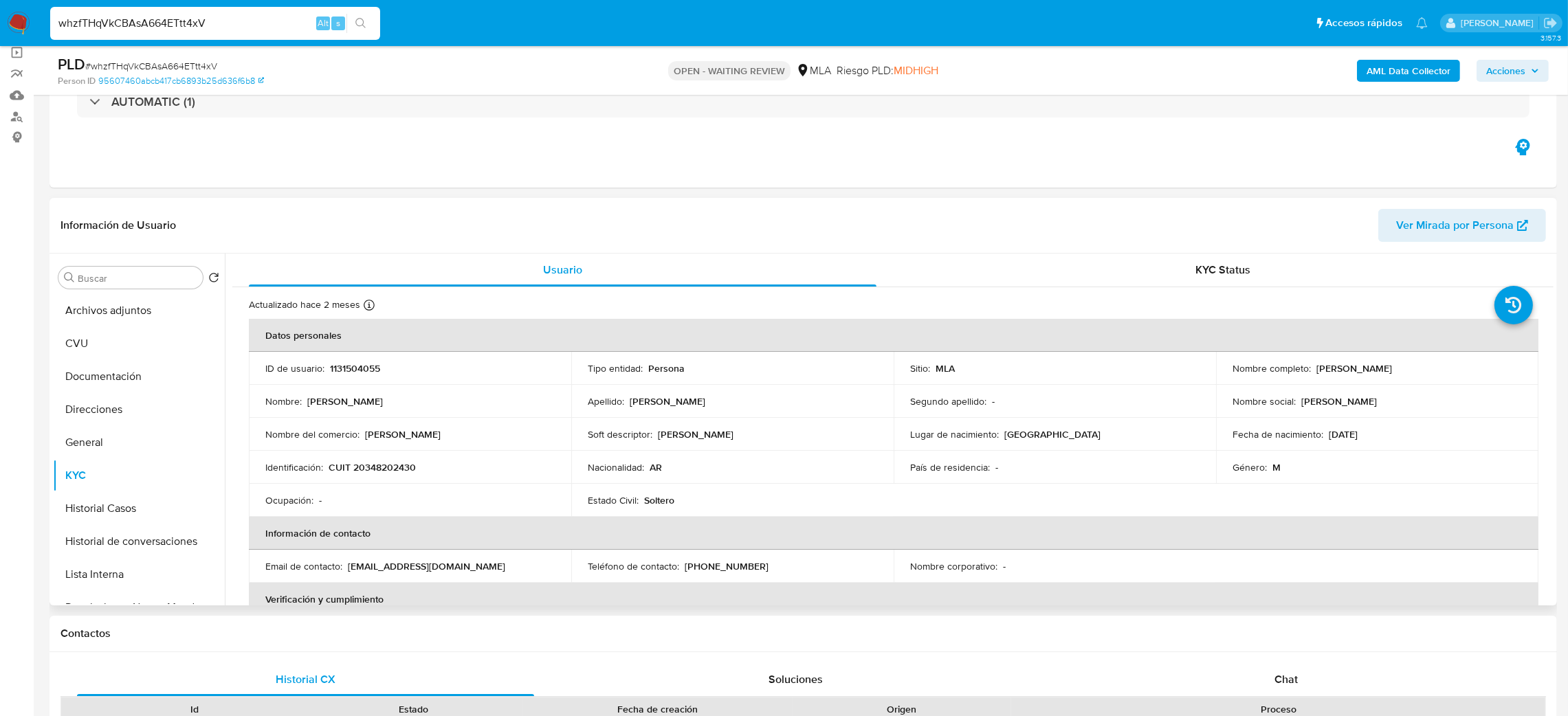
click at [390, 470] on p "CUIT 20348202430" at bounding box center [372, 467] width 87 height 12
copy p "20348202430"
click at [366, 435] on p "Nina" at bounding box center [402, 434] width 76 height 12
drag, startPoint x: 364, startPoint y: 470, endPoint x: 408, endPoint y: 470, distance: 44.0
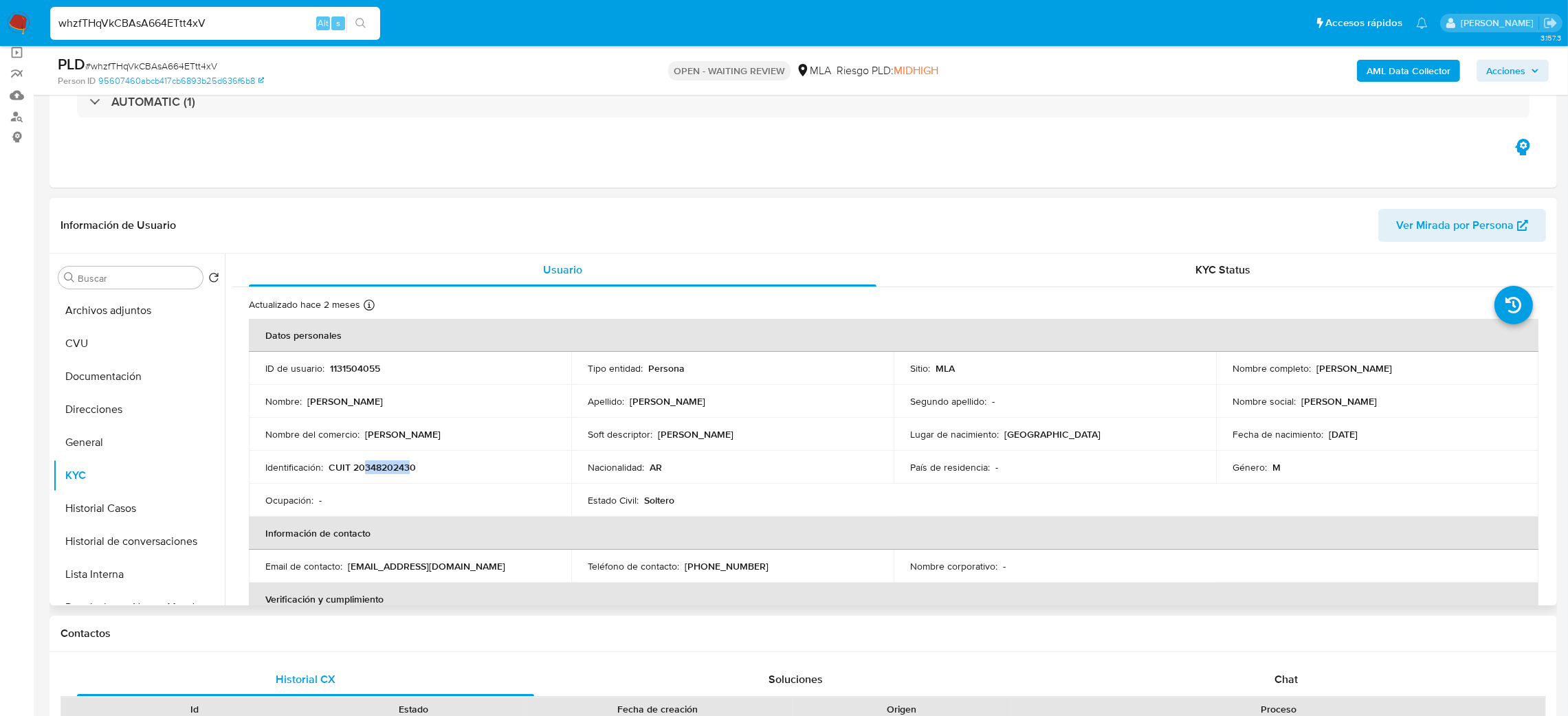
click at [408, 470] on p "CUIT 20348202430" at bounding box center [372, 467] width 87 height 12
copy p "34820243"
drag, startPoint x: 1311, startPoint y: 370, endPoint x: 1417, endPoint y: 370, distance: 106.0
click at [1417, 370] on div "Nombre completo : Eloy Marcelo Torales" at bounding box center [1377, 368] width 289 height 12
copy div "Eloy Marcelo Torales"
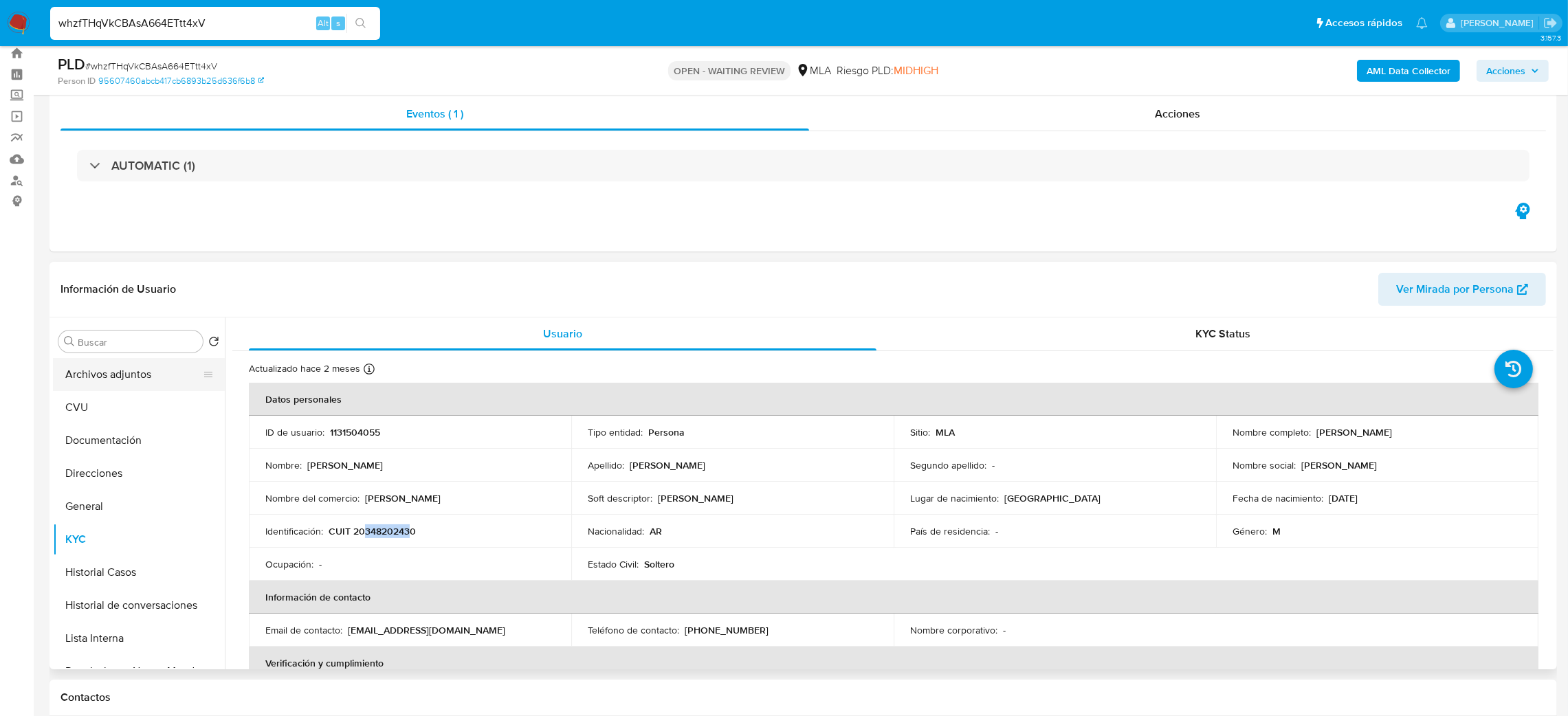
scroll to position [30, 0]
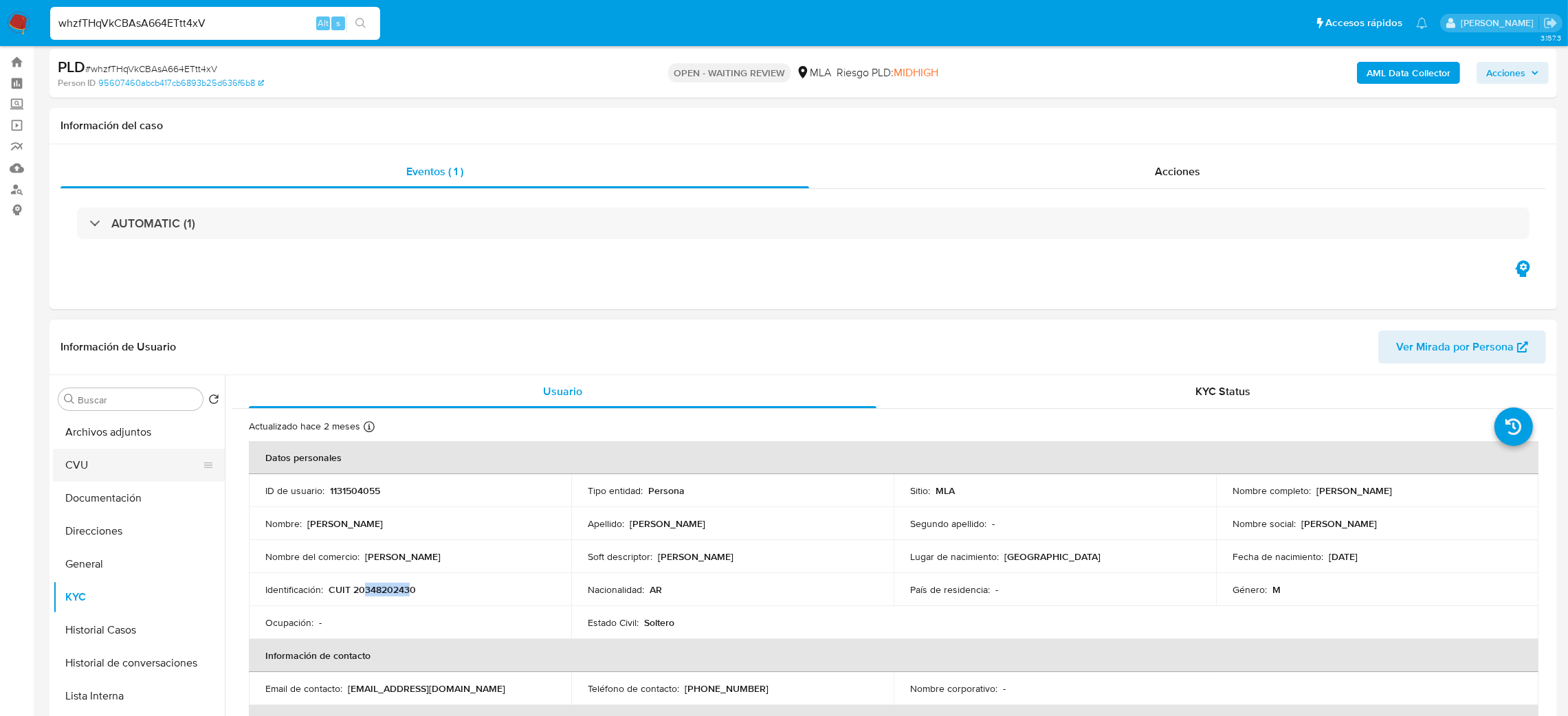
click at [105, 470] on button "CVU" at bounding box center [133, 465] width 161 height 33
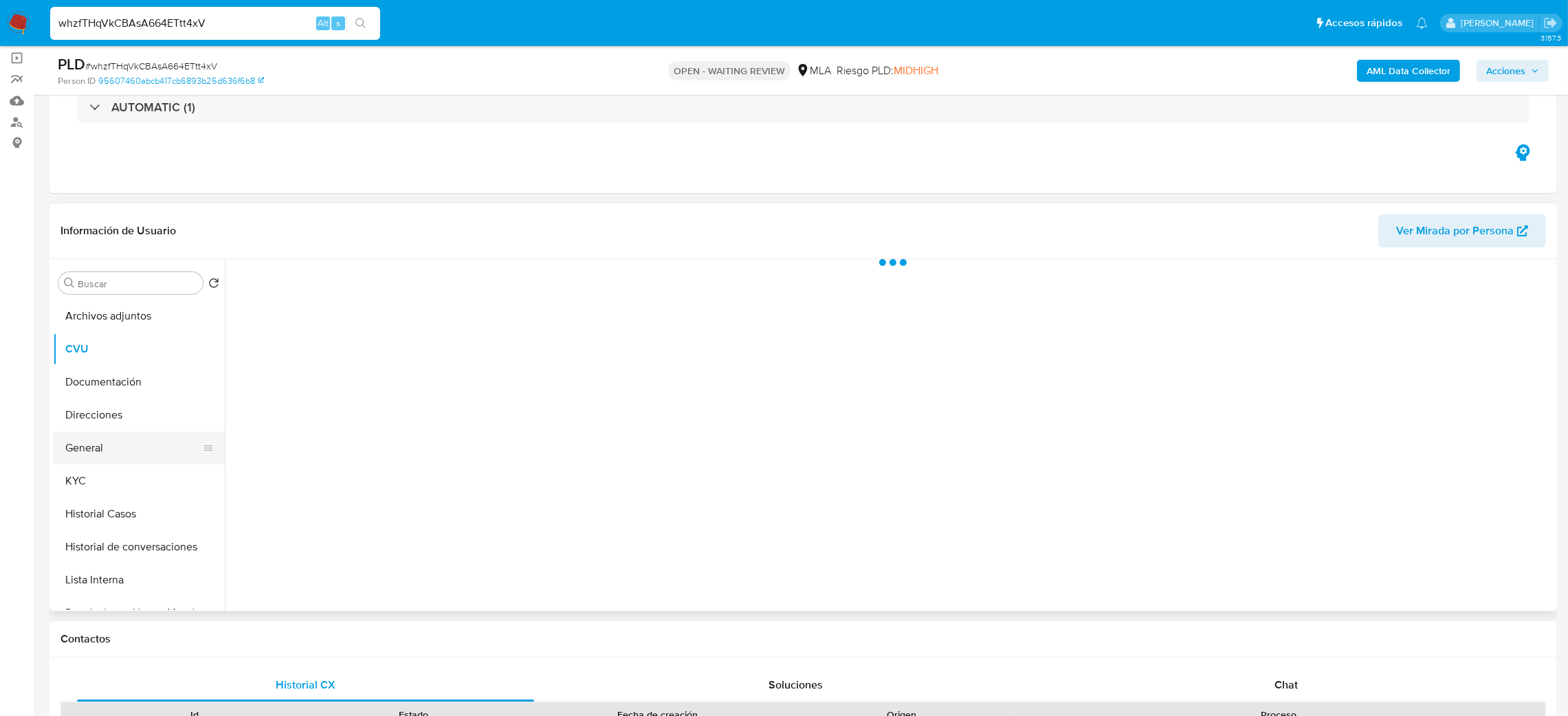
scroll to position [133, 0]
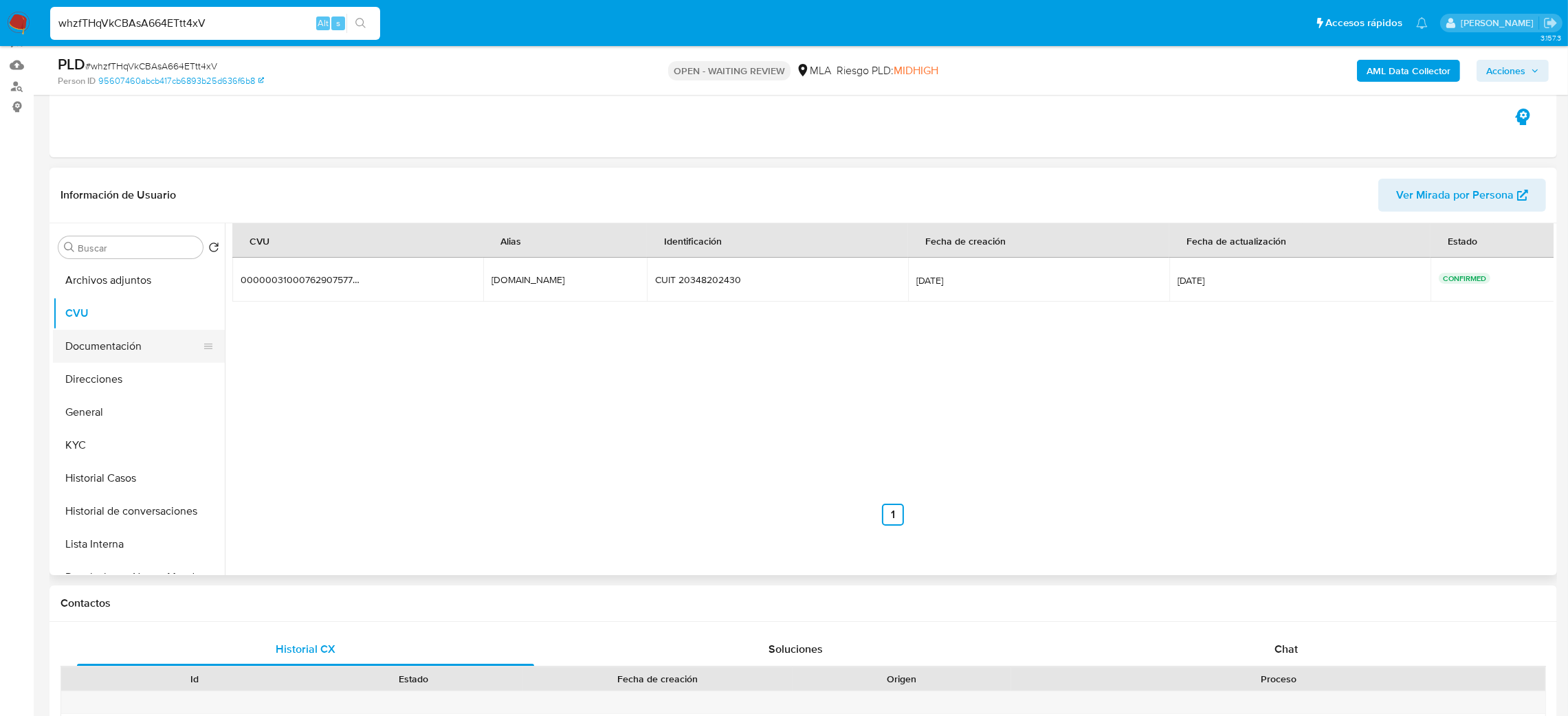
click at [109, 337] on button "Documentación" at bounding box center [133, 347] width 161 height 33
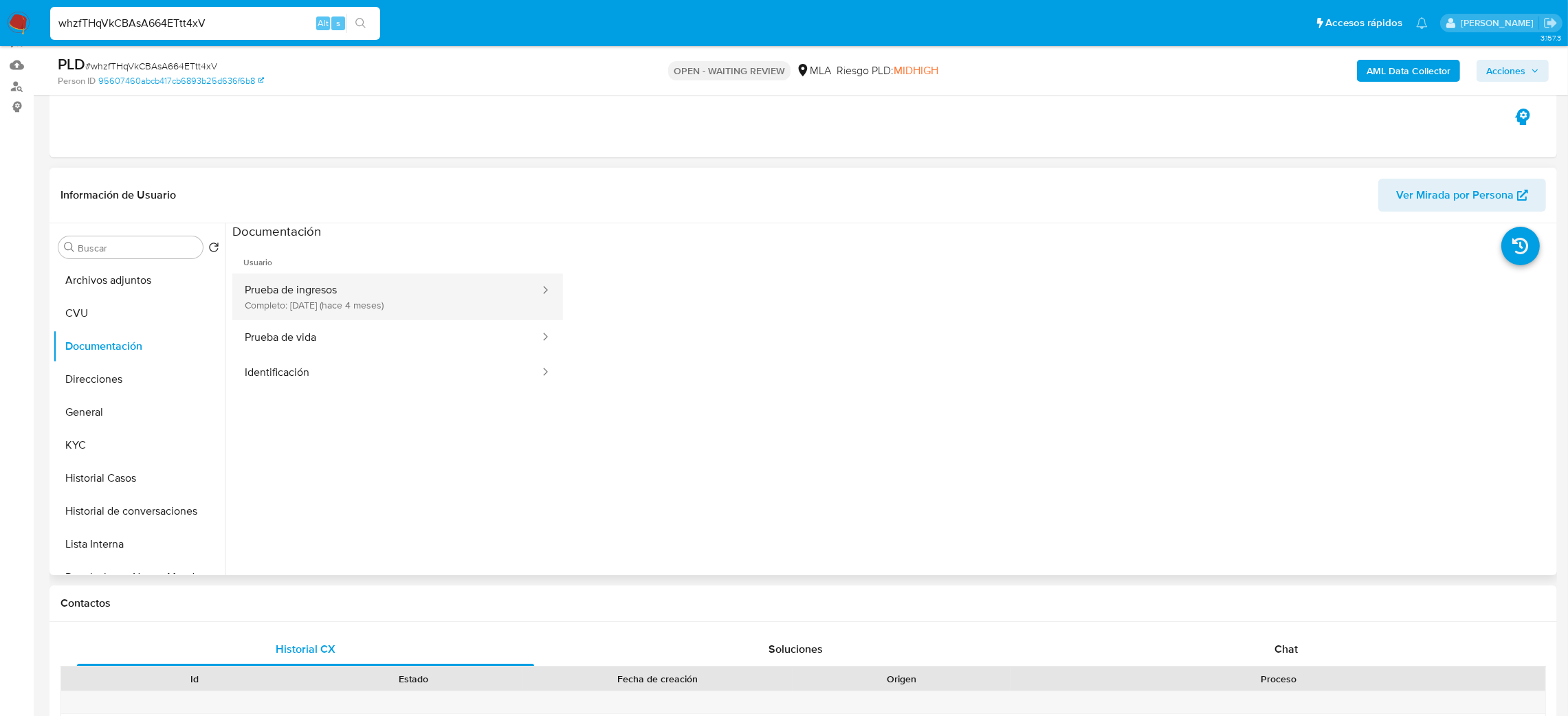
click at [449, 299] on button "Prueba de ingresos Completo: 13/05/2025 (hace 4 meses)" at bounding box center [387, 296] width 309 height 47
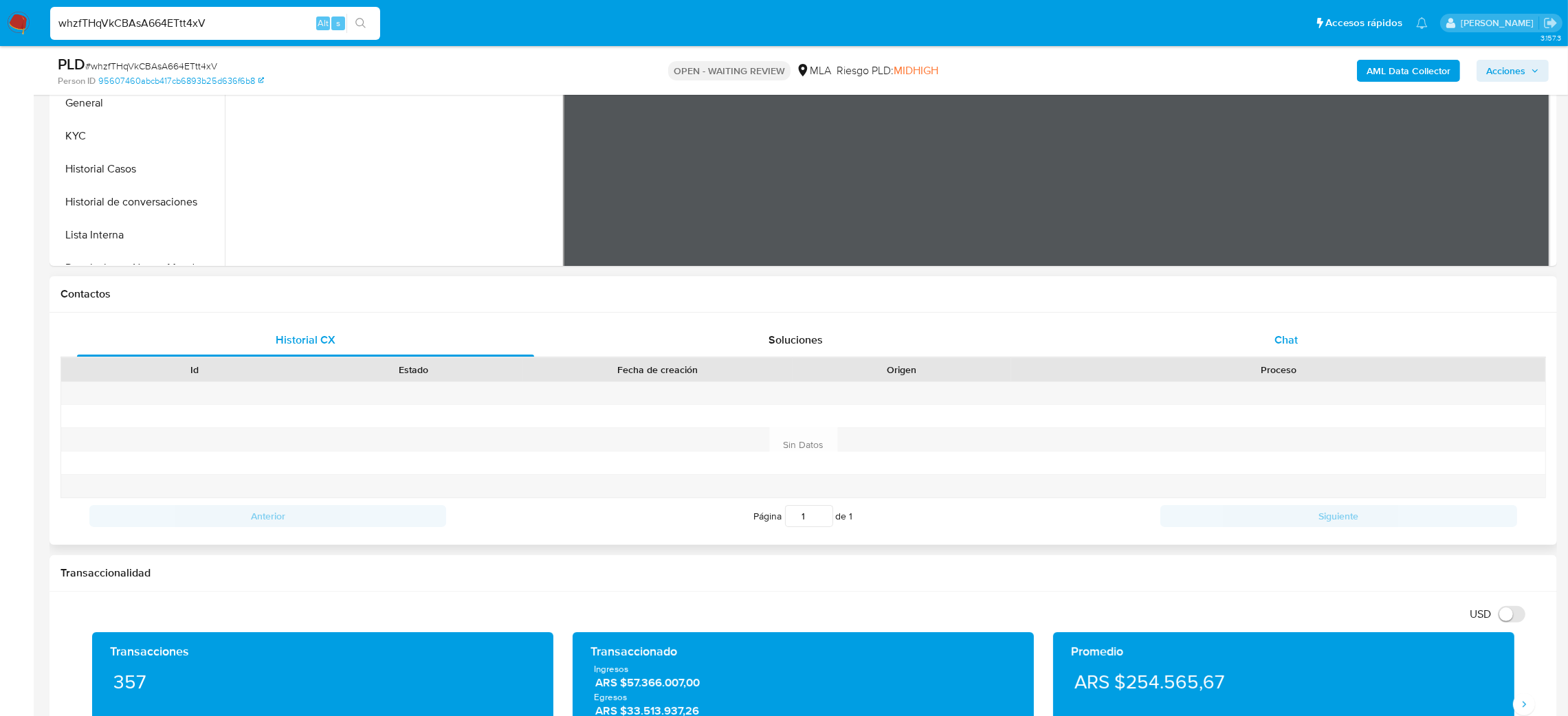
click at [1339, 340] on div "Chat" at bounding box center [1286, 340] width 457 height 33
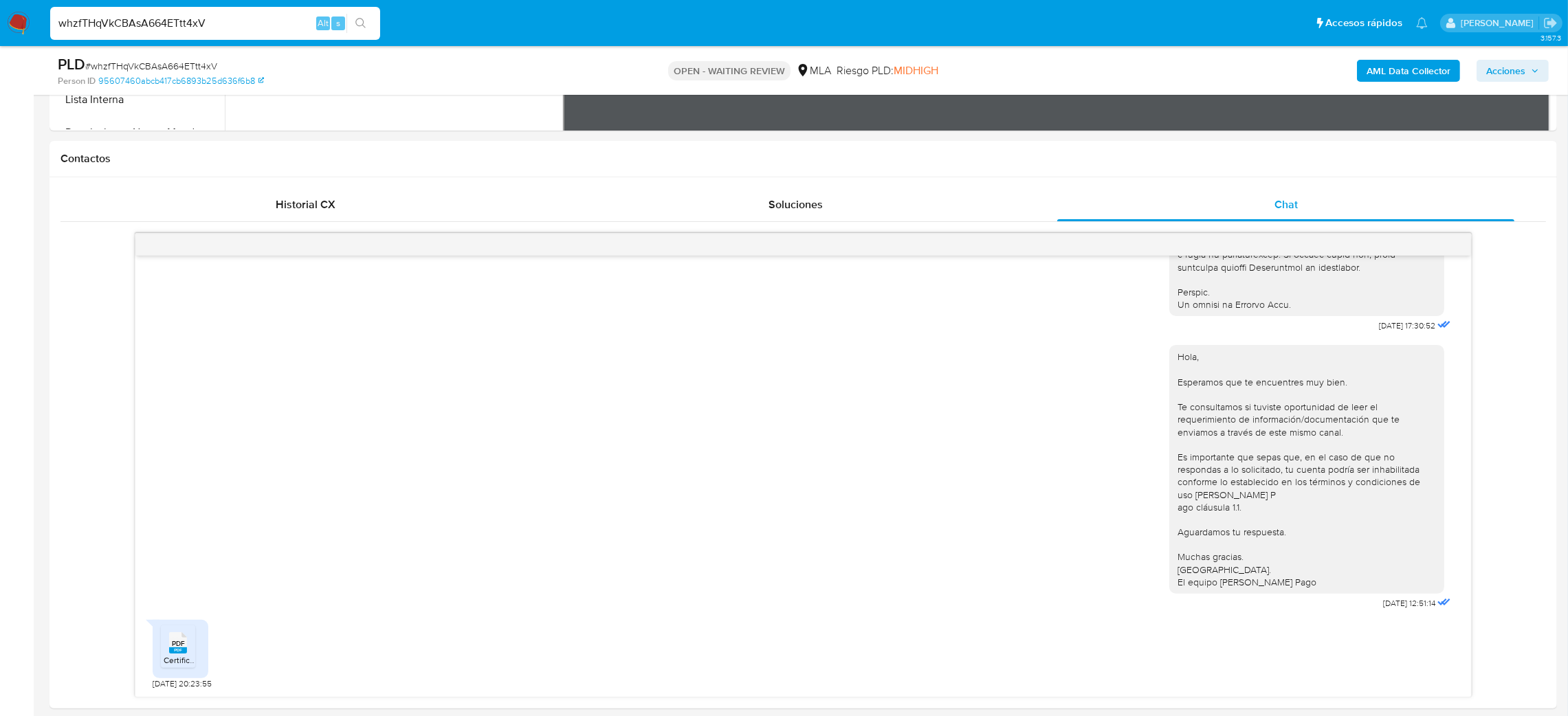
scroll to position [546, 0]
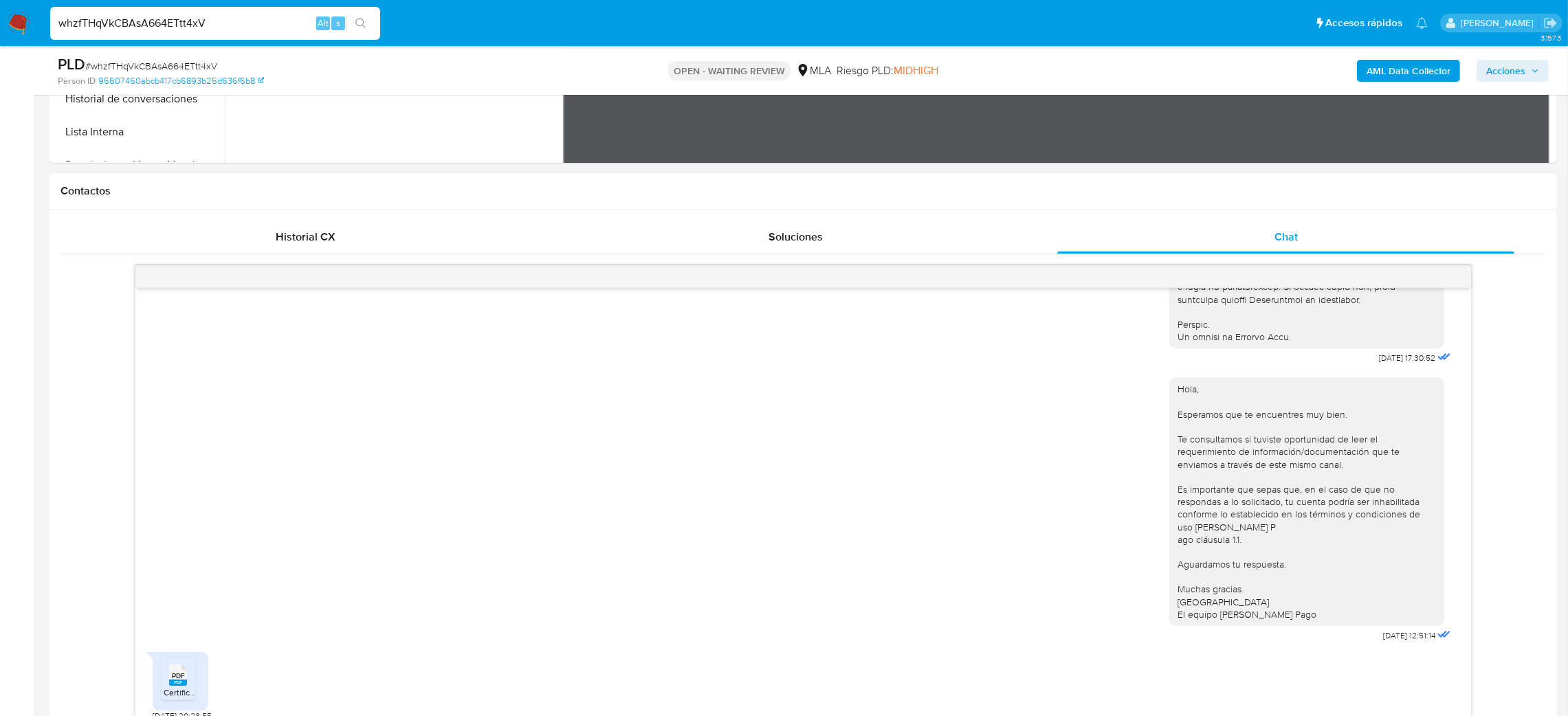
click at [184, 686] on rect at bounding box center [178, 683] width 18 height 6
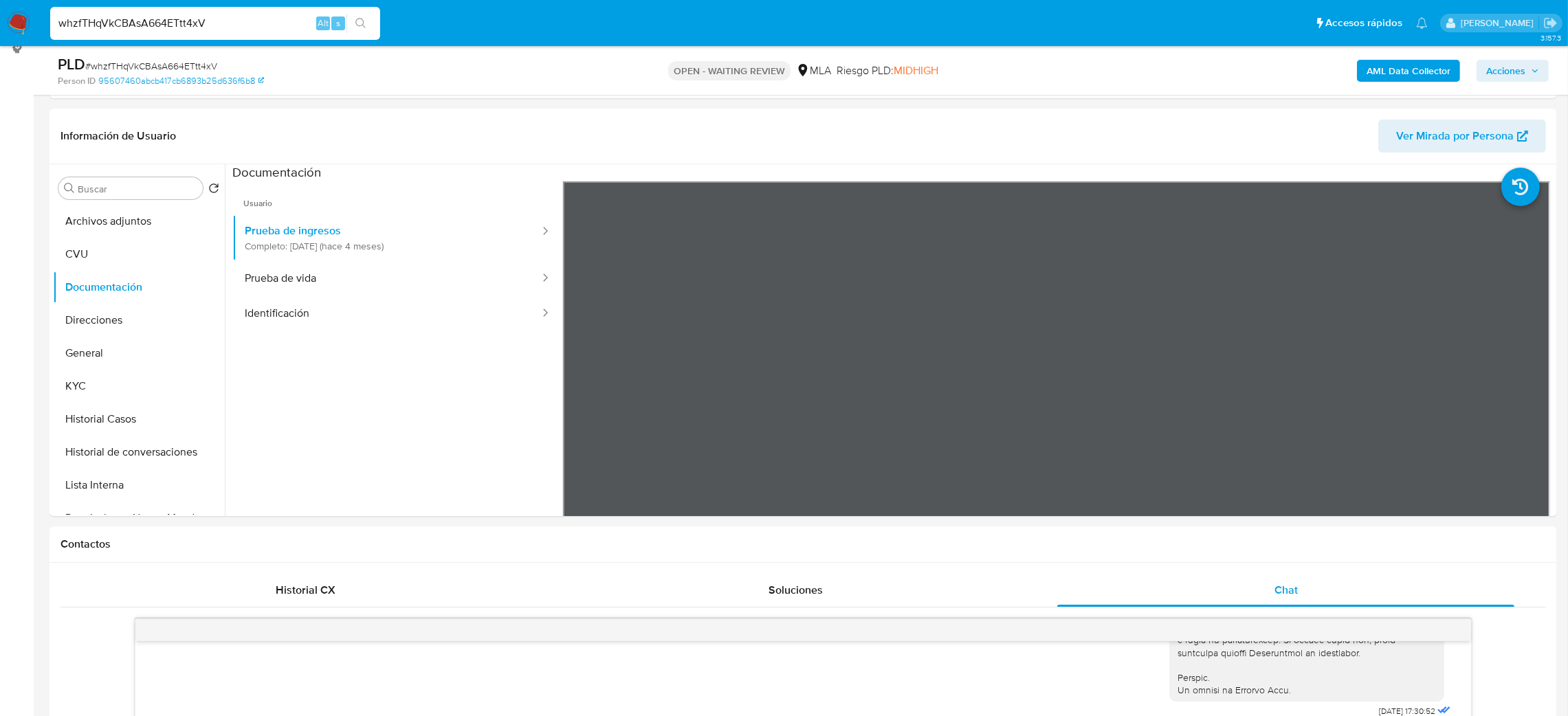
scroll to position [133, 0]
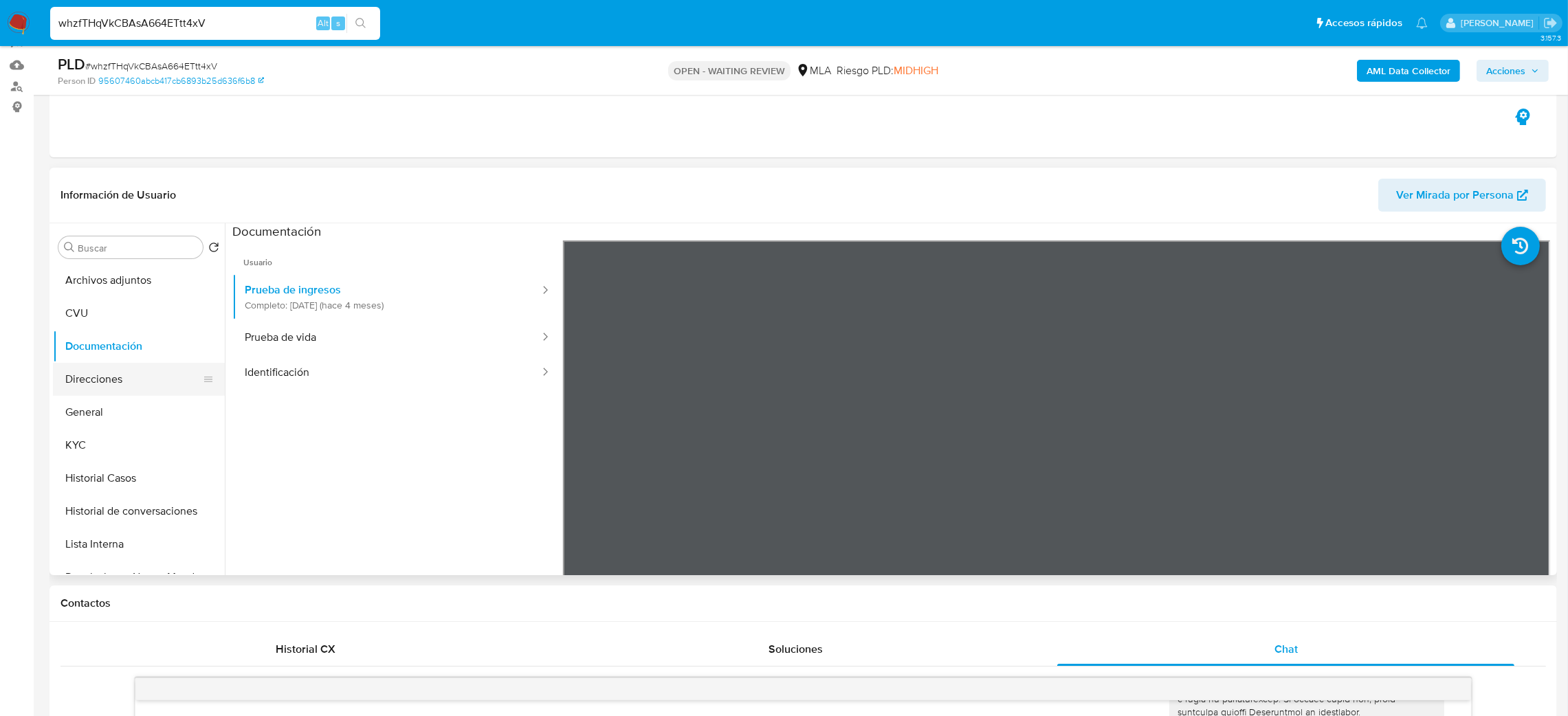
click at [121, 379] on button "Direcciones" at bounding box center [133, 379] width 161 height 33
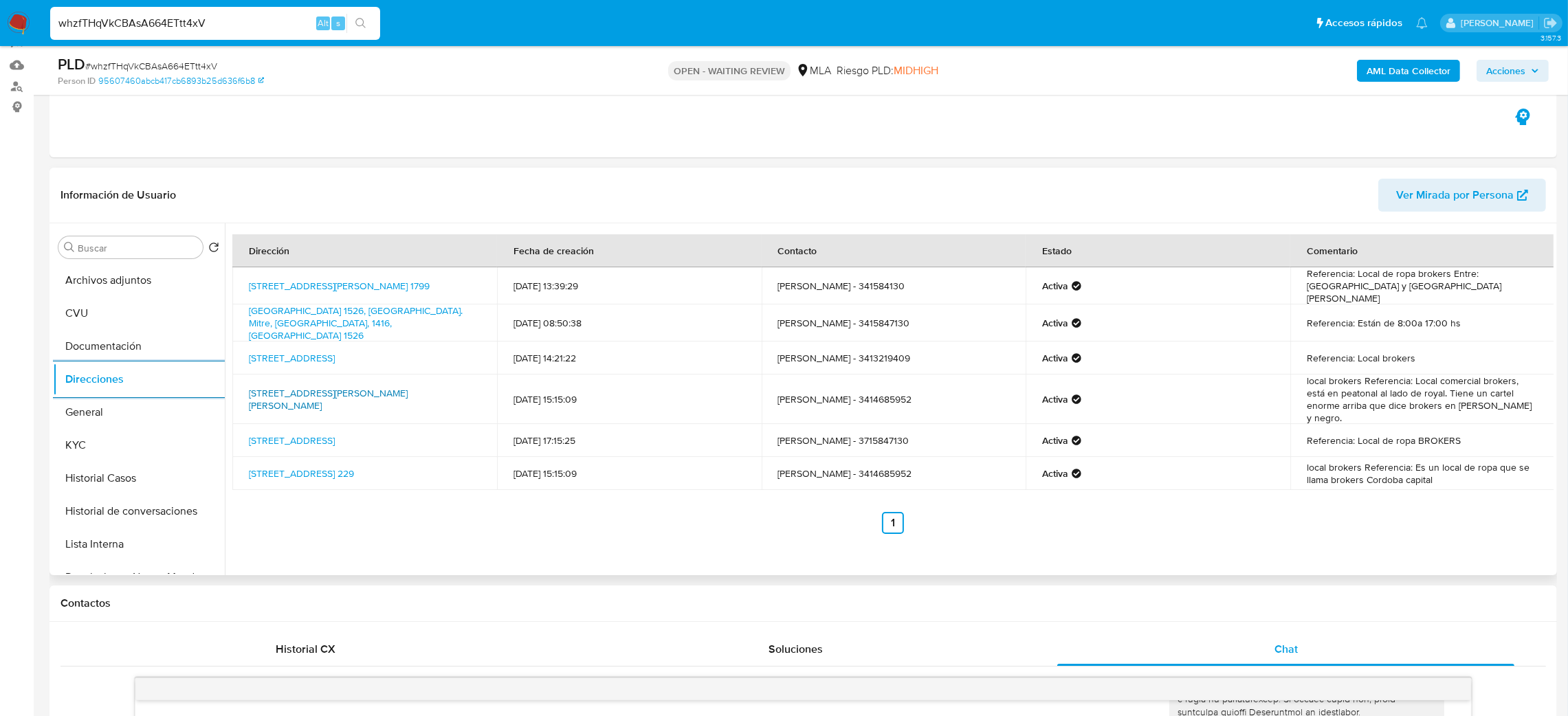
click at [287, 386] on link "San Martín 664, Paraná, Entre Ríos, 3100, Argentina 664" at bounding box center [328, 399] width 159 height 26
click at [298, 351] on link "Calle Corrientes 161, Córdoba, Córdoba, 5000, Argentina 161" at bounding box center [291, 358] width 86 height 14
click at [187, 69] on span "# whzfTHqVkCBAsA664ETtt4xV" at bounding box center [151, 66] width 132 height 14
copy span "whzfTHqVkCBAsA664ETtt4xV"
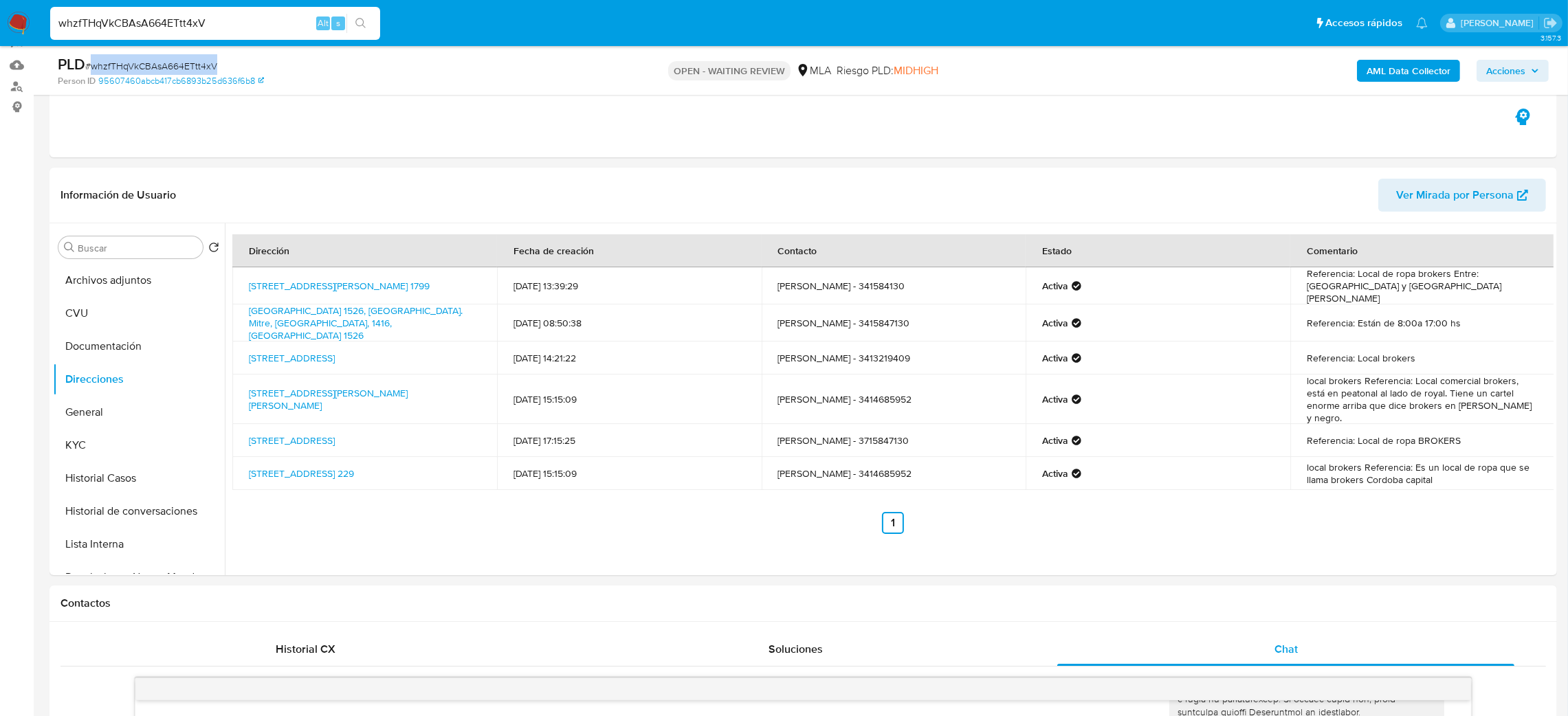
click at [14, 19] on img at bounding box center [19, 23] width 23 height 23
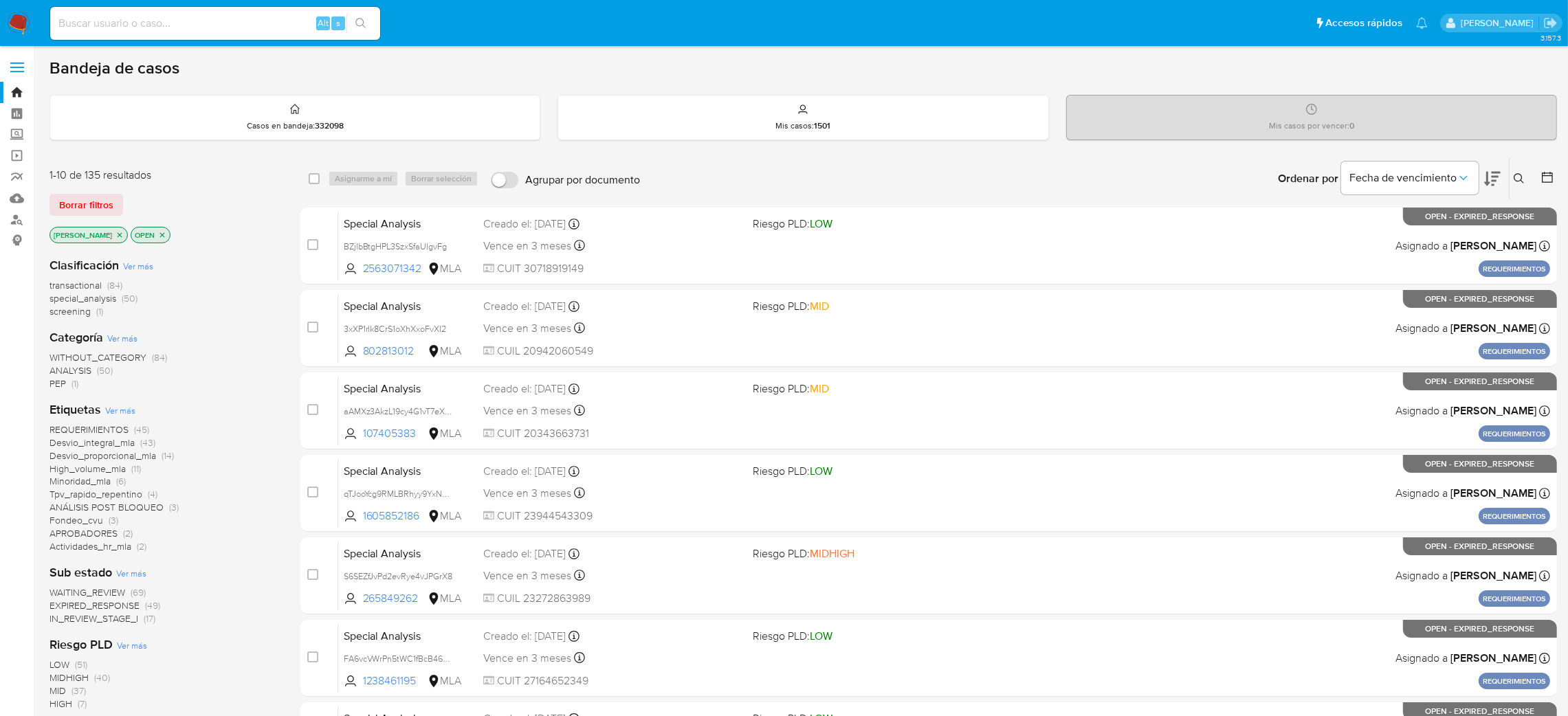
click at [1521, 179] on icon at bounding box center [1519, 178] width 10 height 10
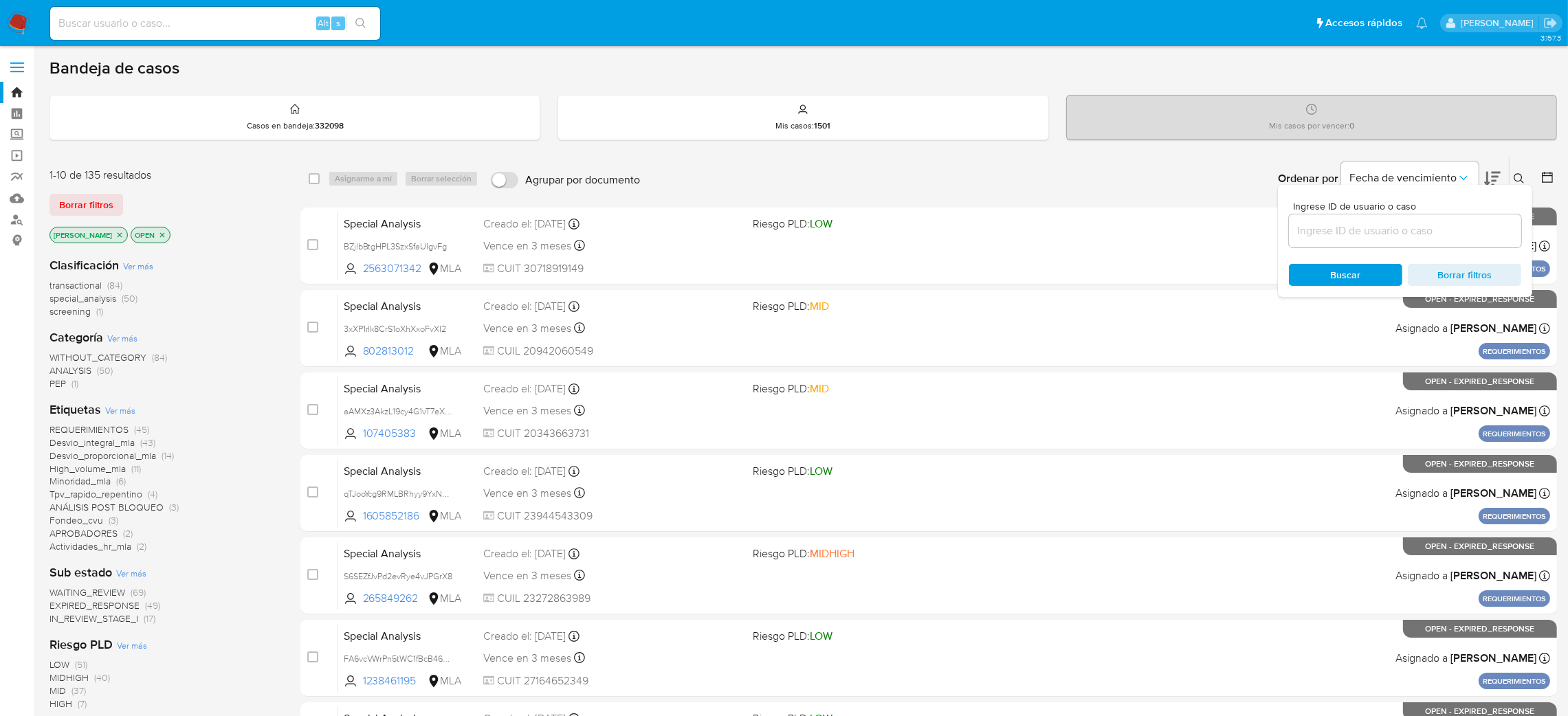
click at [1422, 239] on div at bounding box center [1405, 231] width 232 height 33
click at [1416, 230] on input at bounding box center [1405, 231] width 232 height 18
paste input "whzfTHqVkCBAsA664ETtt4xV"
type input "whzfTHqVkCBAsA664ETtt4xV"
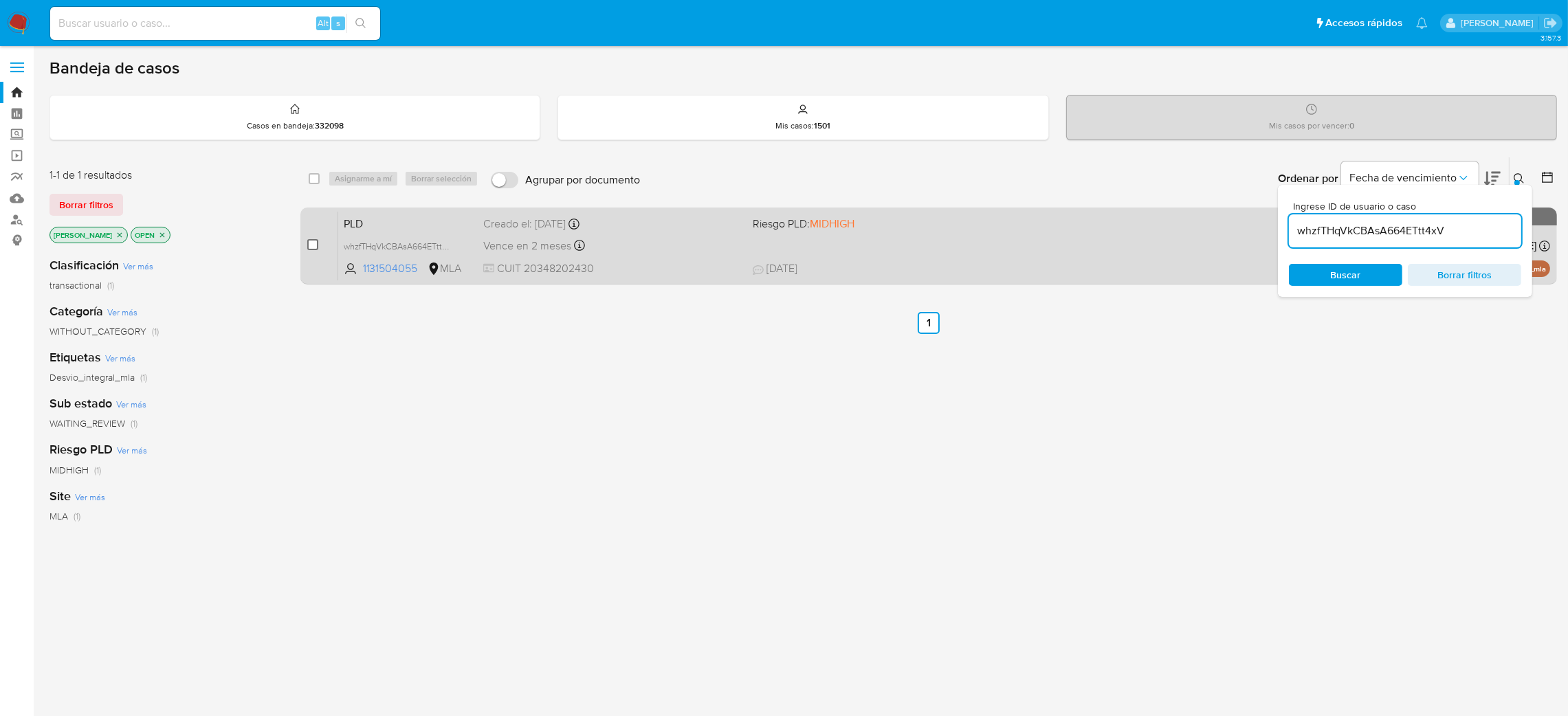
click at [312, 243] on input "checkbox" at bounding box center [312, 244] width 11 height 11
checkbox input "true"
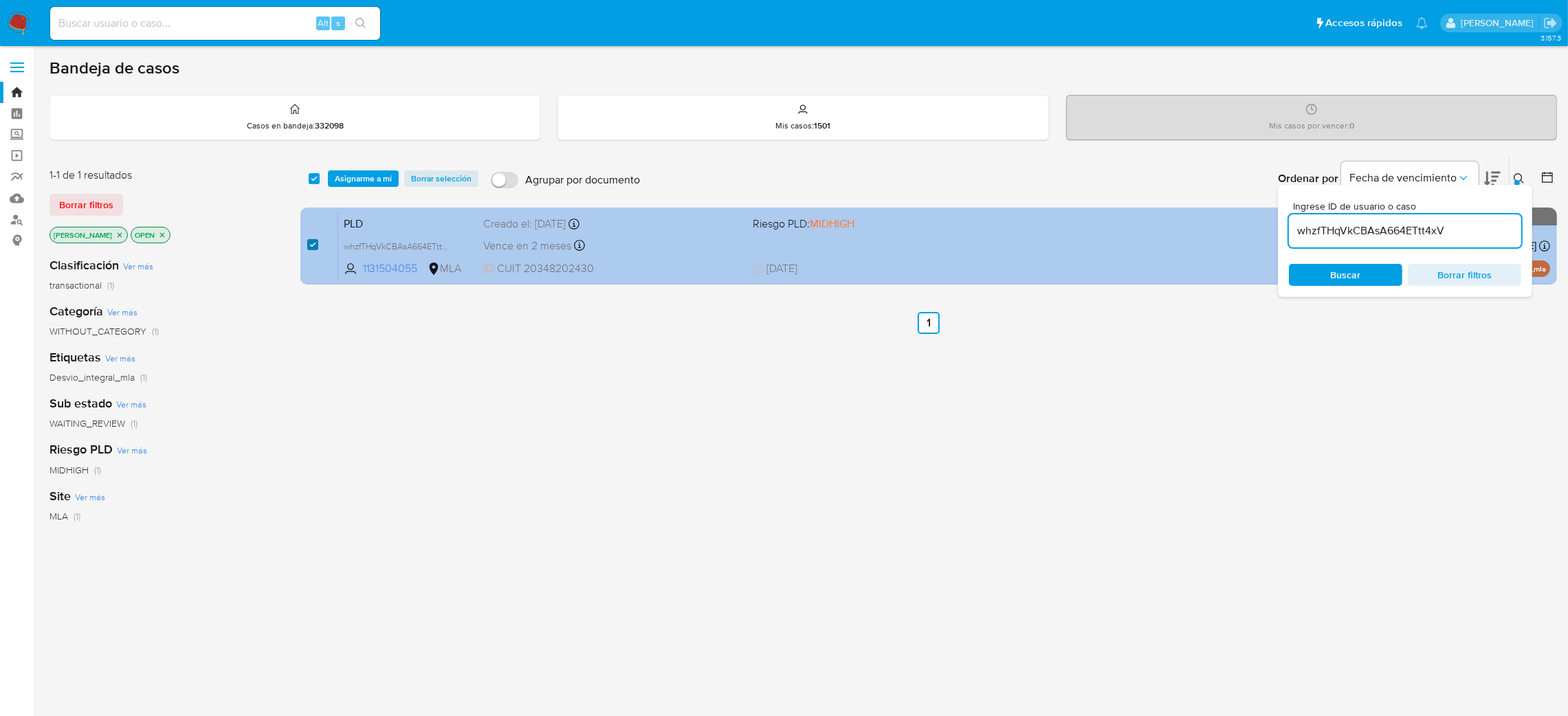
checkbox input "true"
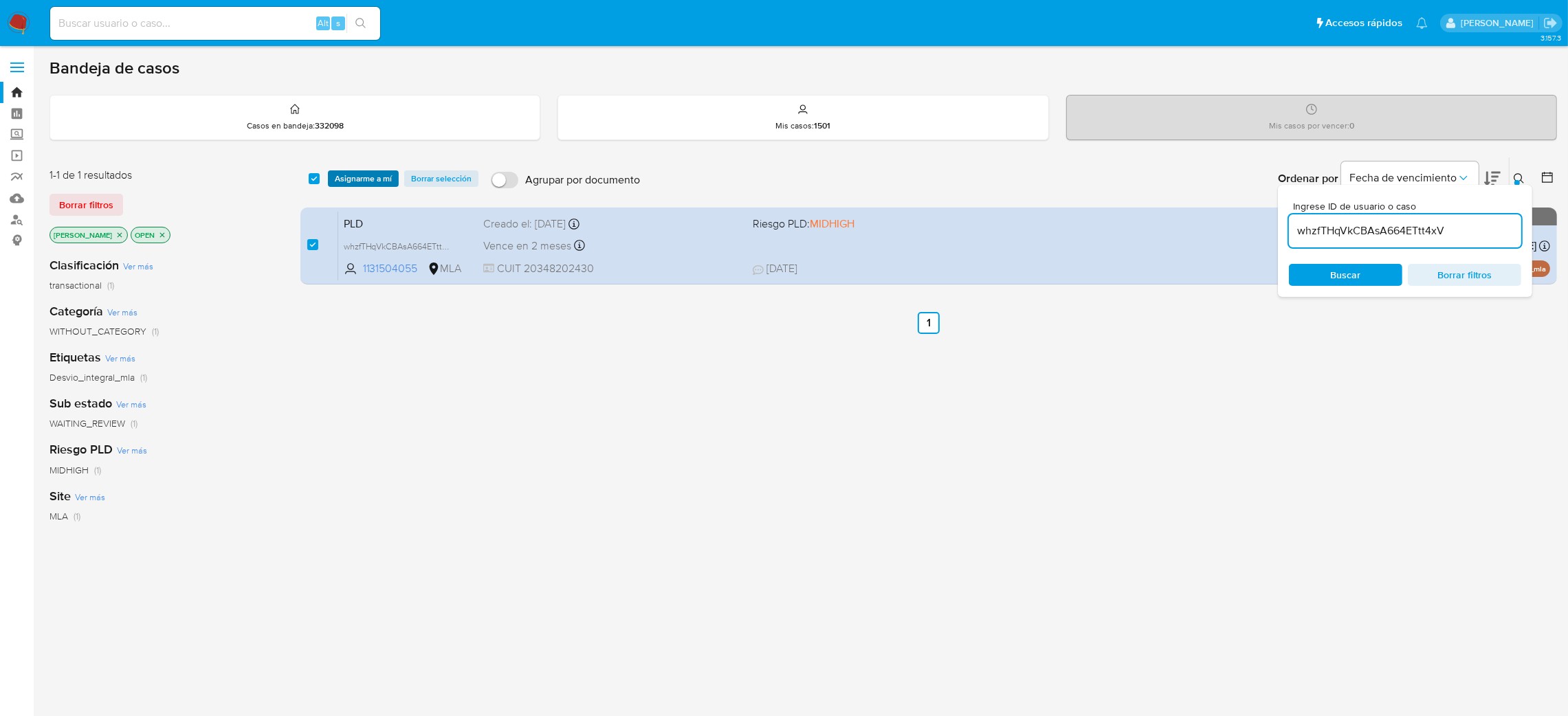
click at [358, 172] on span "Asignarme a mí" at bounding box center [363, 178] width 57 height 14
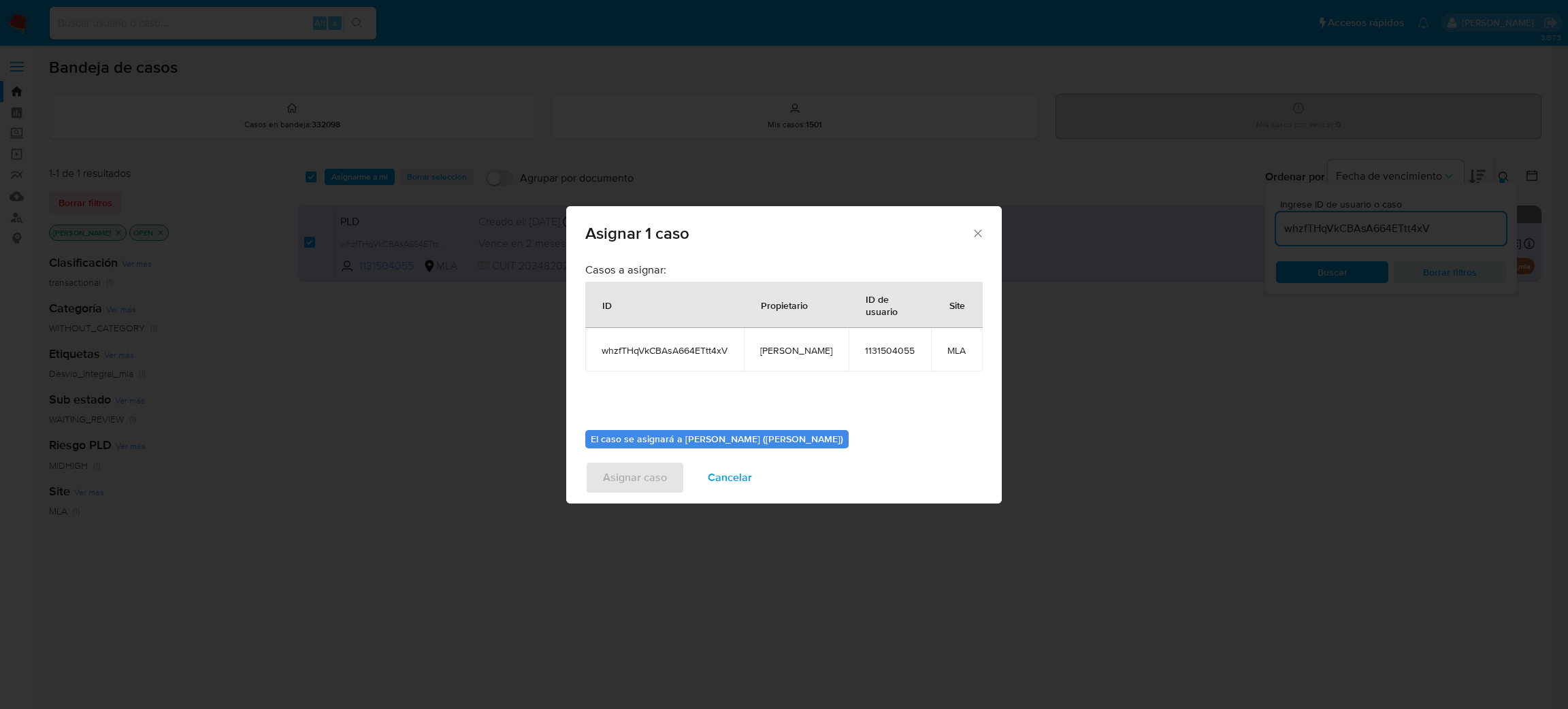
click at [783, 344] on td "[PERSON_NAME]" at bounding box center [796, 349] width 105 height 44
click at [783, 344] on span "[PERSON_NAME]" at bounding box center [796, 350] width 72 height 12
copy span "[PERSON_NAME]"
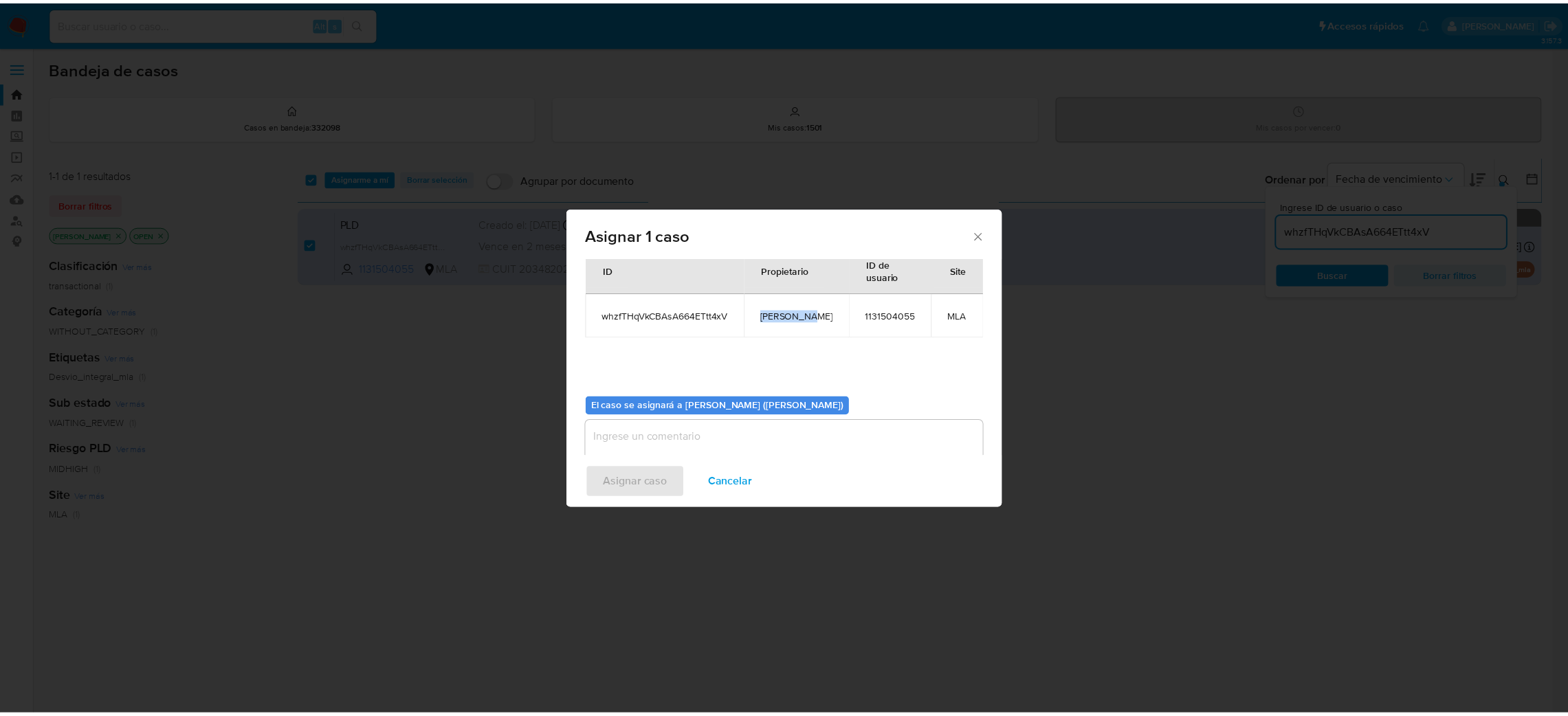
scroll to position [71, 0]
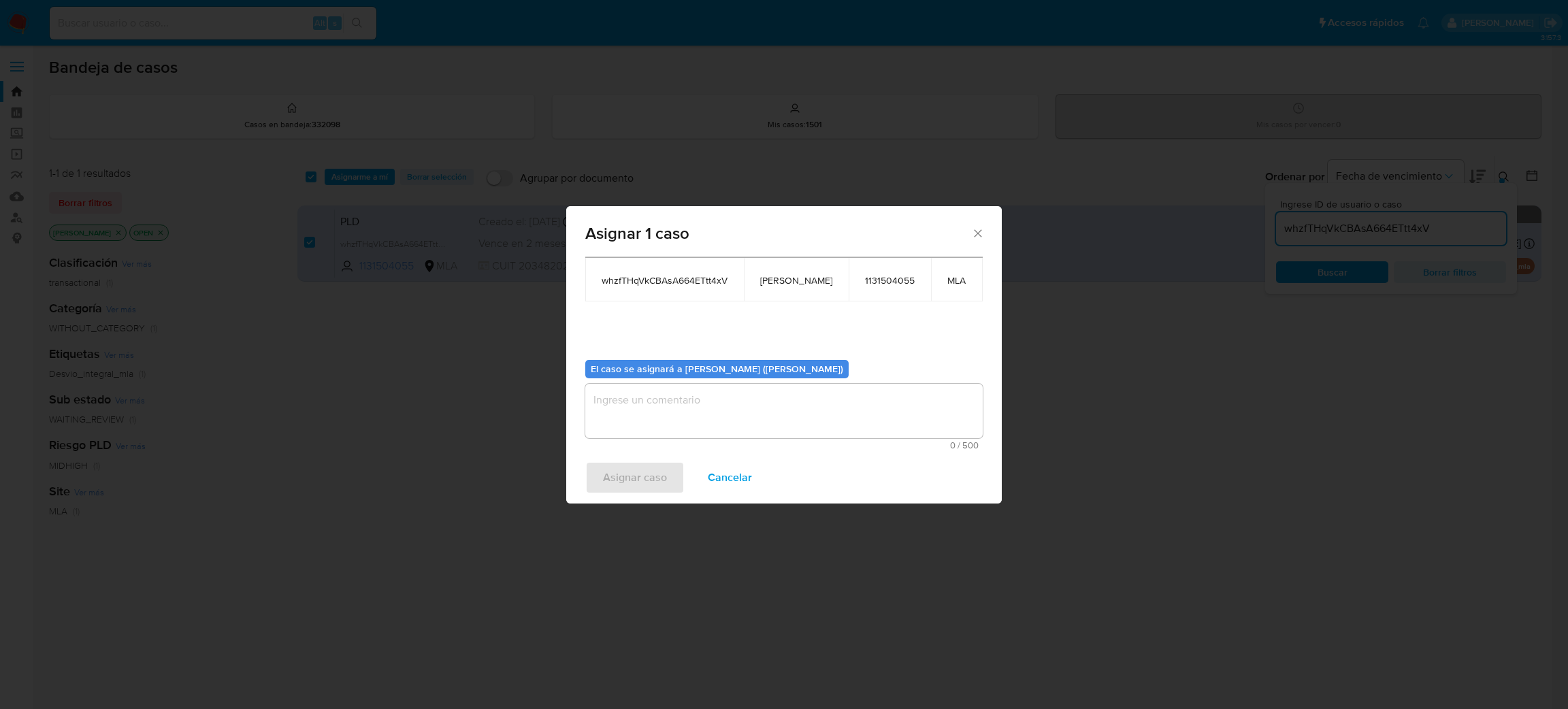
click at [693, 406] on textarea "assign-modal" at bounding box center [784, 411] width 398 height 54
paste textarea "[PERSON_NAME]"
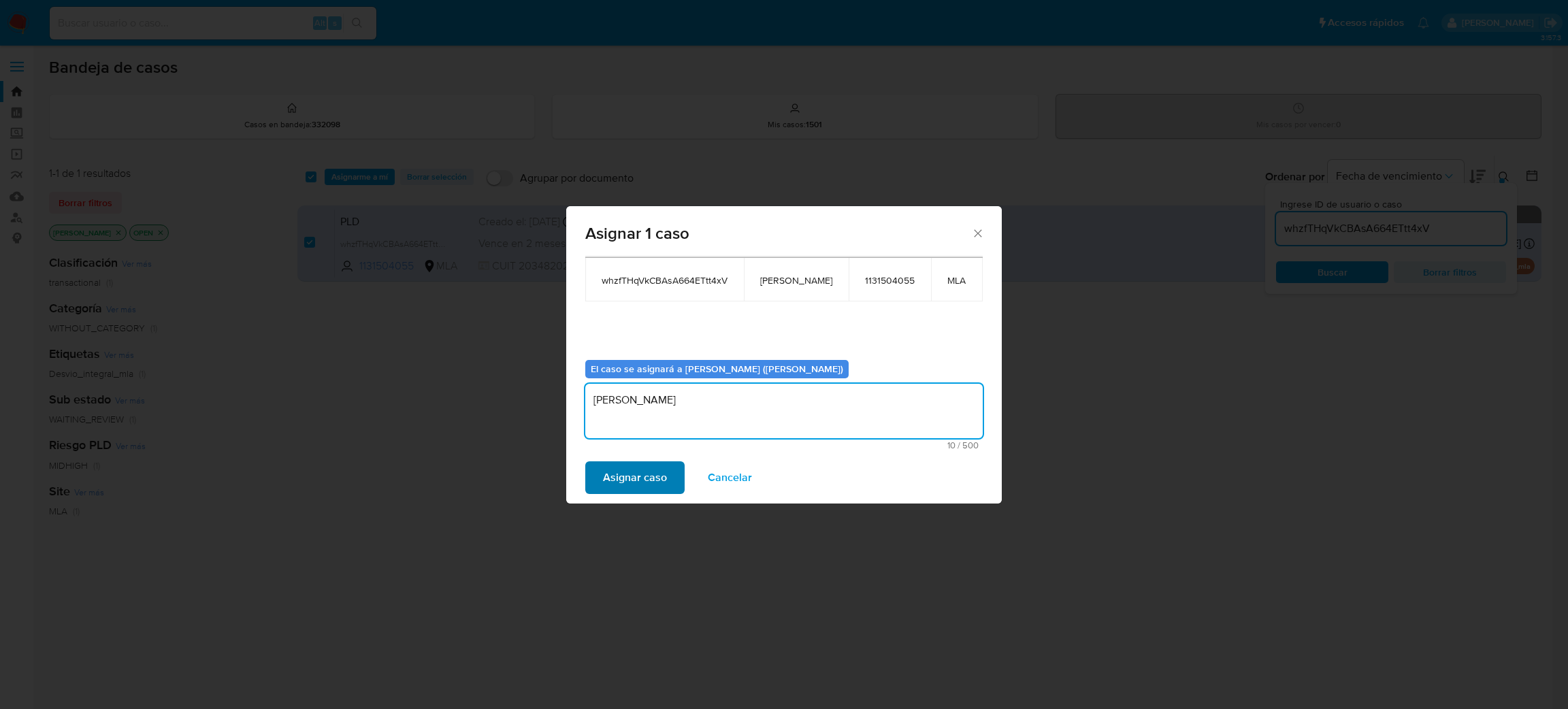
type textarea "[PERSON_NAME]"
click at [650, 465] on span "Asignar caso" at bounding box center [635, 478] width 64 height 30
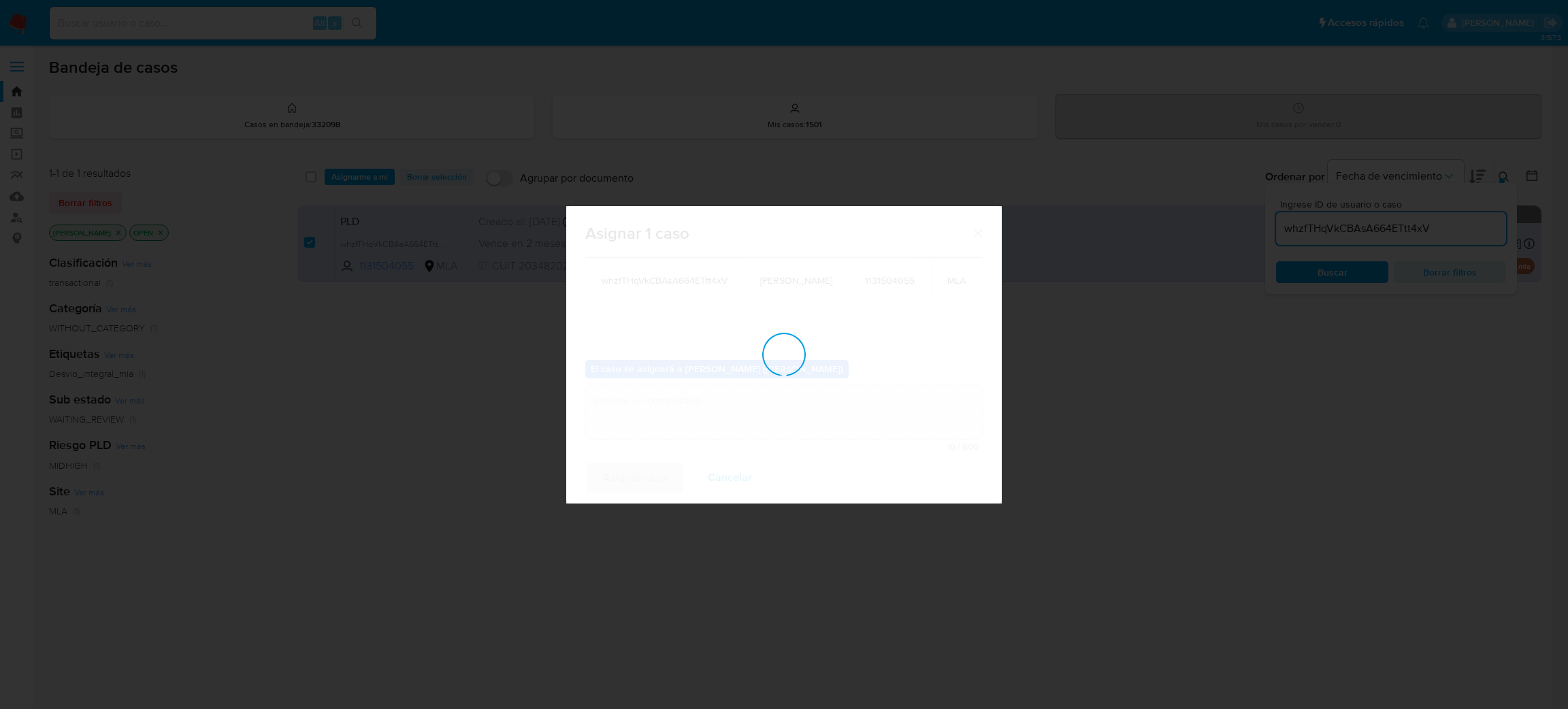
checkbox input "false"
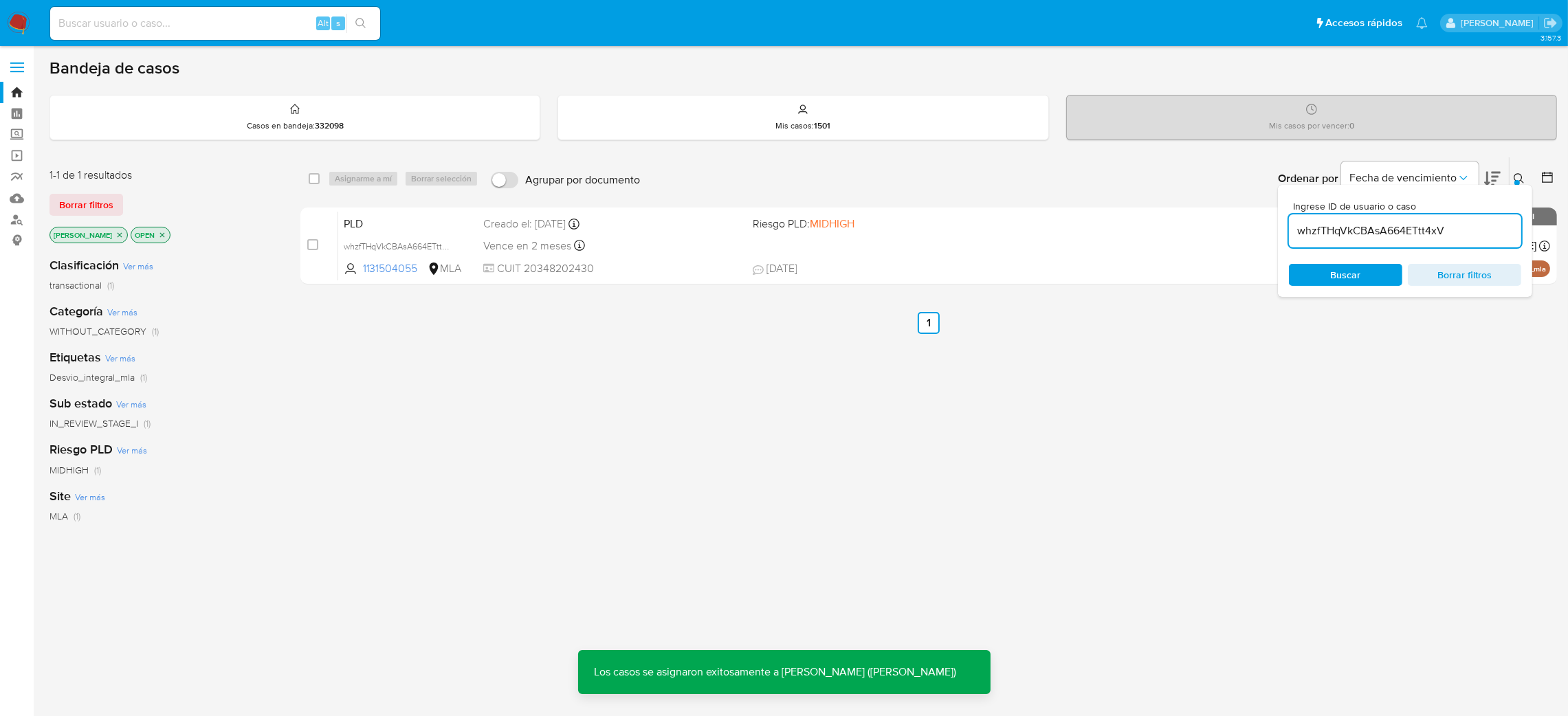
click at [476, 233] on div "PLD whzfTHqVkCBAsA664ETtt4xV 1131504055 MLA Riesgo PLD: MIDHIGH Creado el: [DAT…" at bounding box center [944, 246] width 1212 height 69
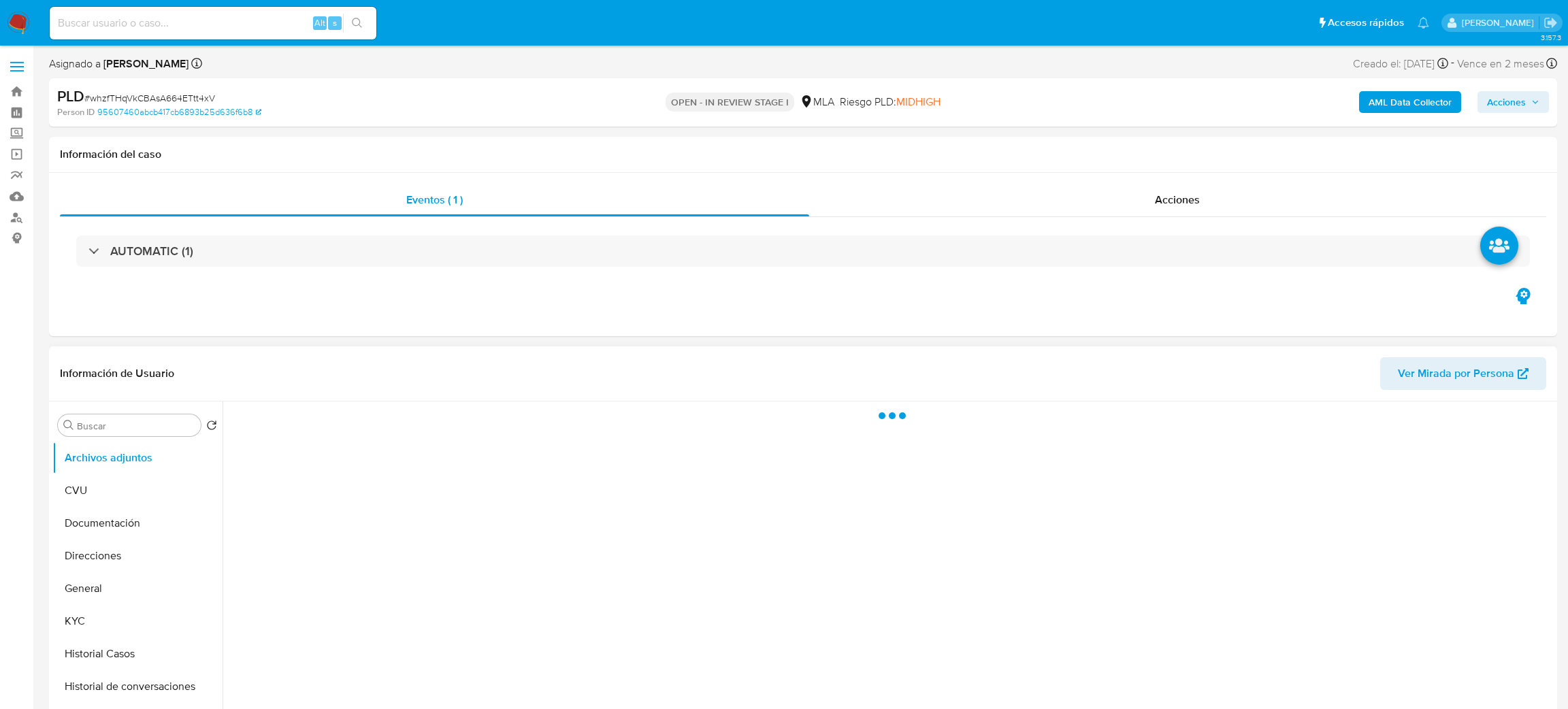
select select "10"
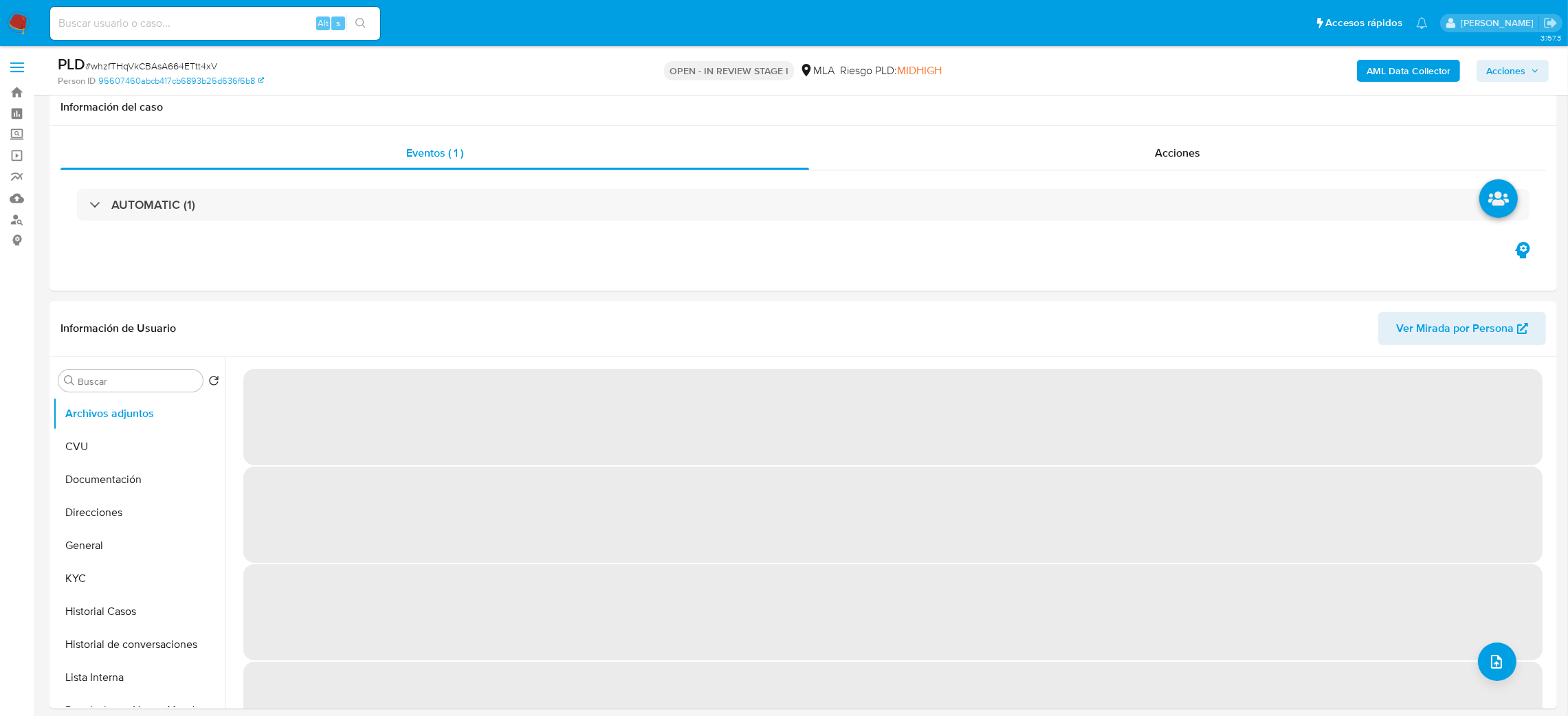
scroll to position [412, 0]
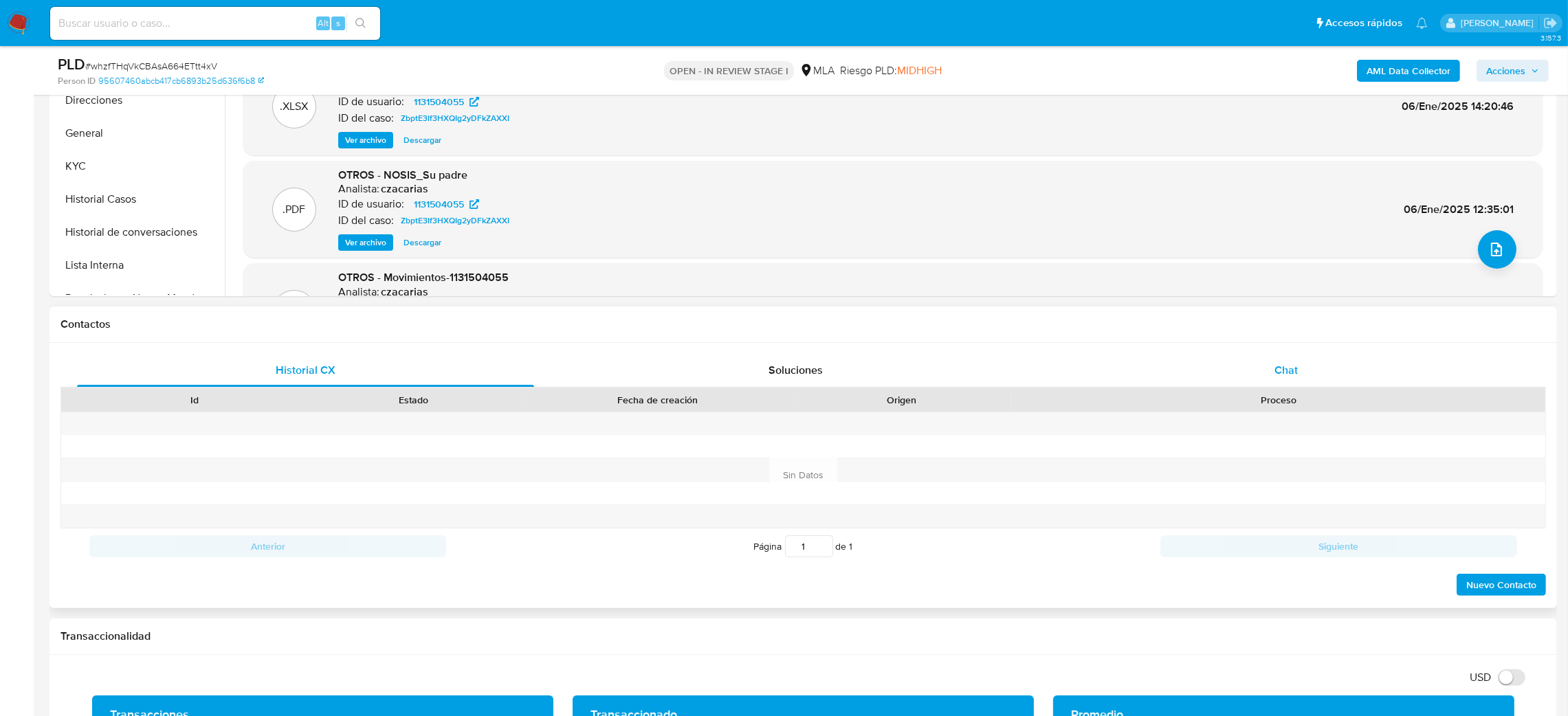
click at [1331, 379] on div "Chat" at bounding box center [1286, 371] width 457 height 33
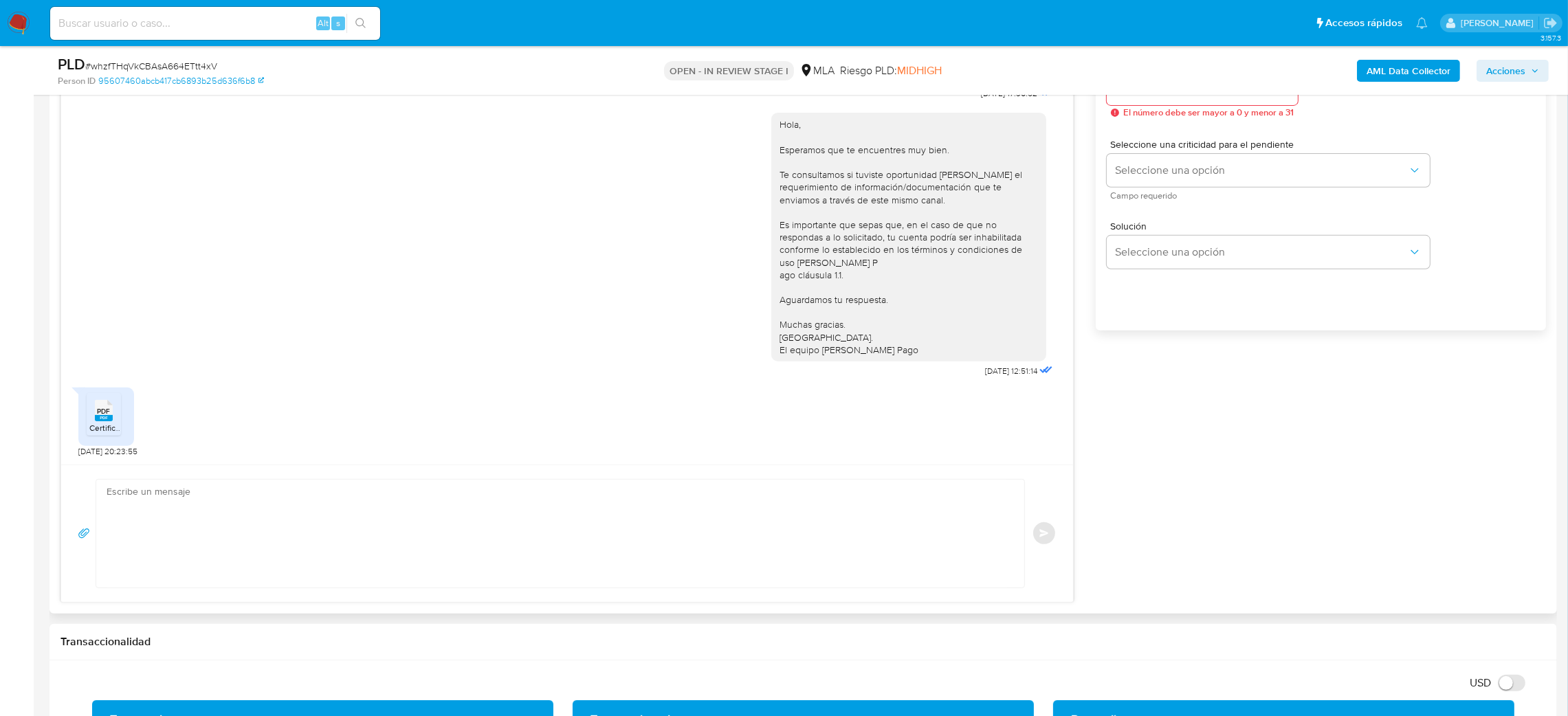
scroll to position [825, 0]
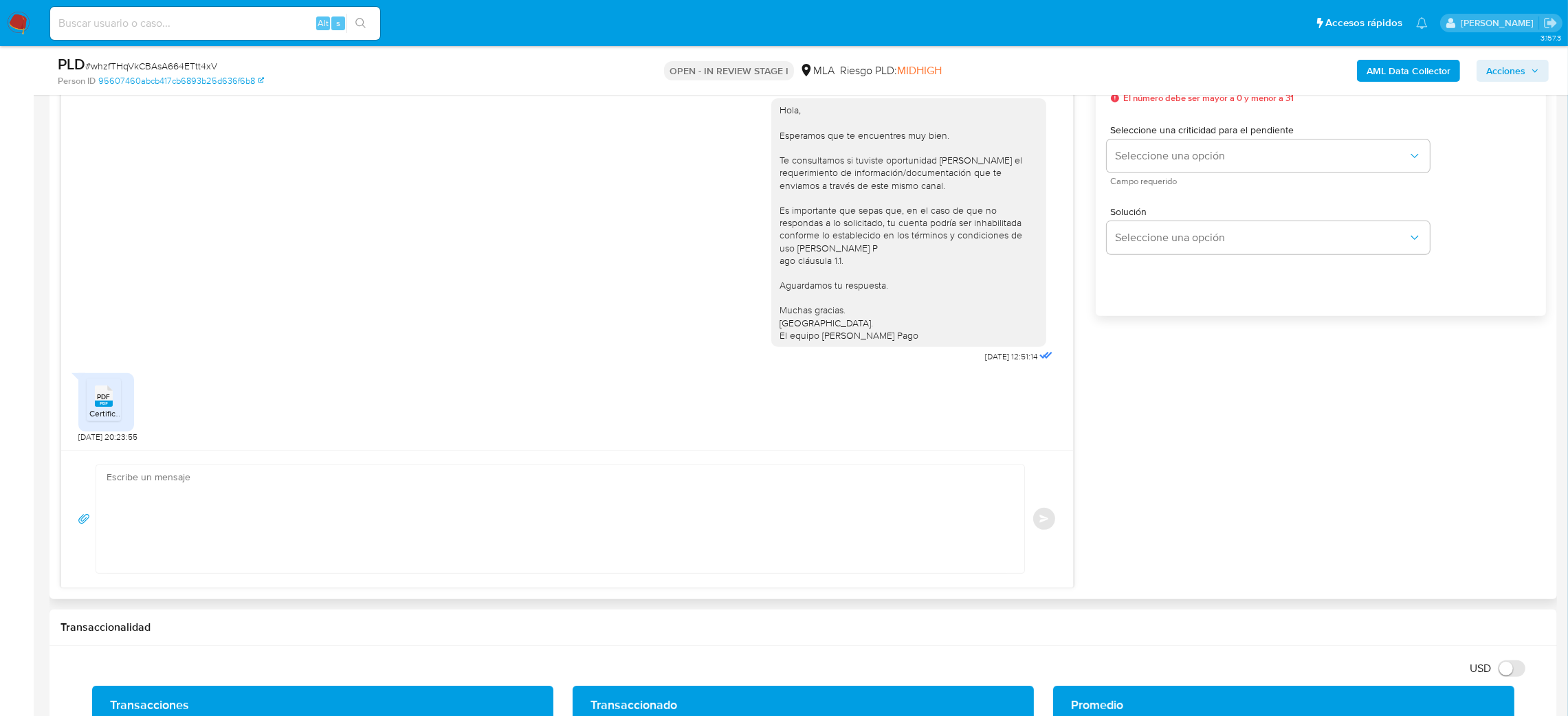
click at [327, 490] on textarea at bounding box center [557, 519] width 901 height 108
paste textarea "Hola, ¡Muchas gracias por tu respuesta! Confirmamos la recepción de la document…"
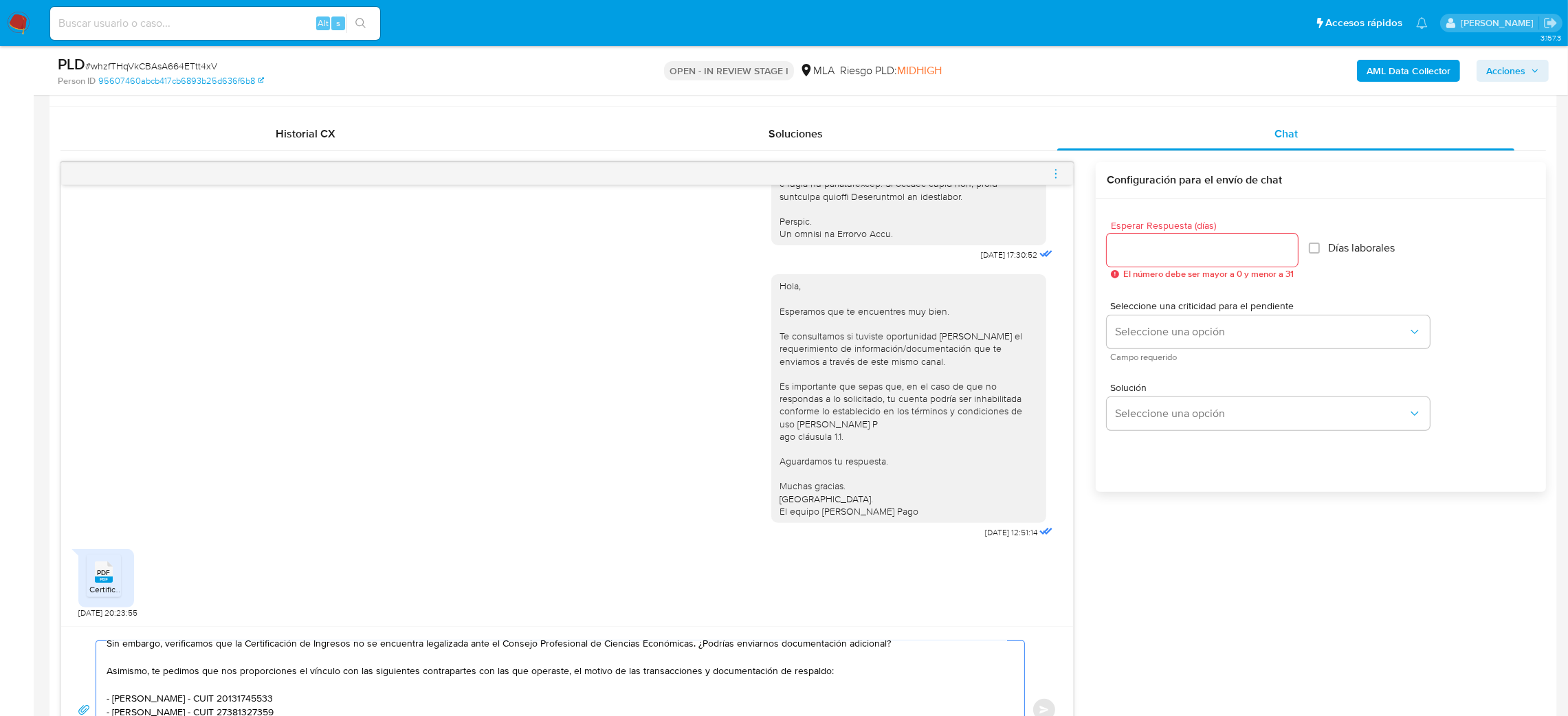
scroll to position [618, 0]
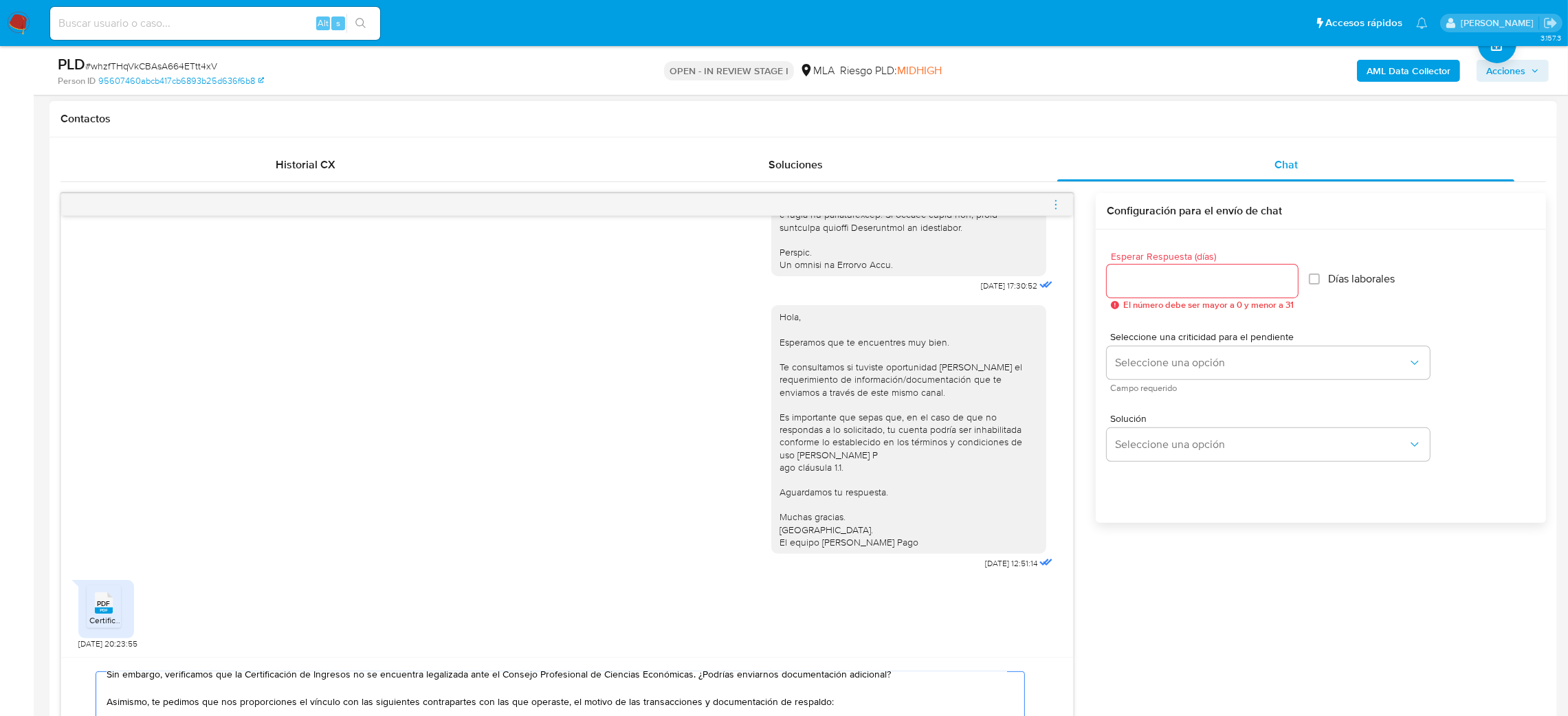
type textarea "Hola, ¡Muchas gracias por tu respuesta! Confirmamos la recepción de la document…"
click at [1145, 270] on div at bounding box center [1202, 281] width 191 height 33
click at [1145, 279] on input "Esperar Respuesta (días)" at bounding box center [1202, 281] width 191 height 18
type input "2"
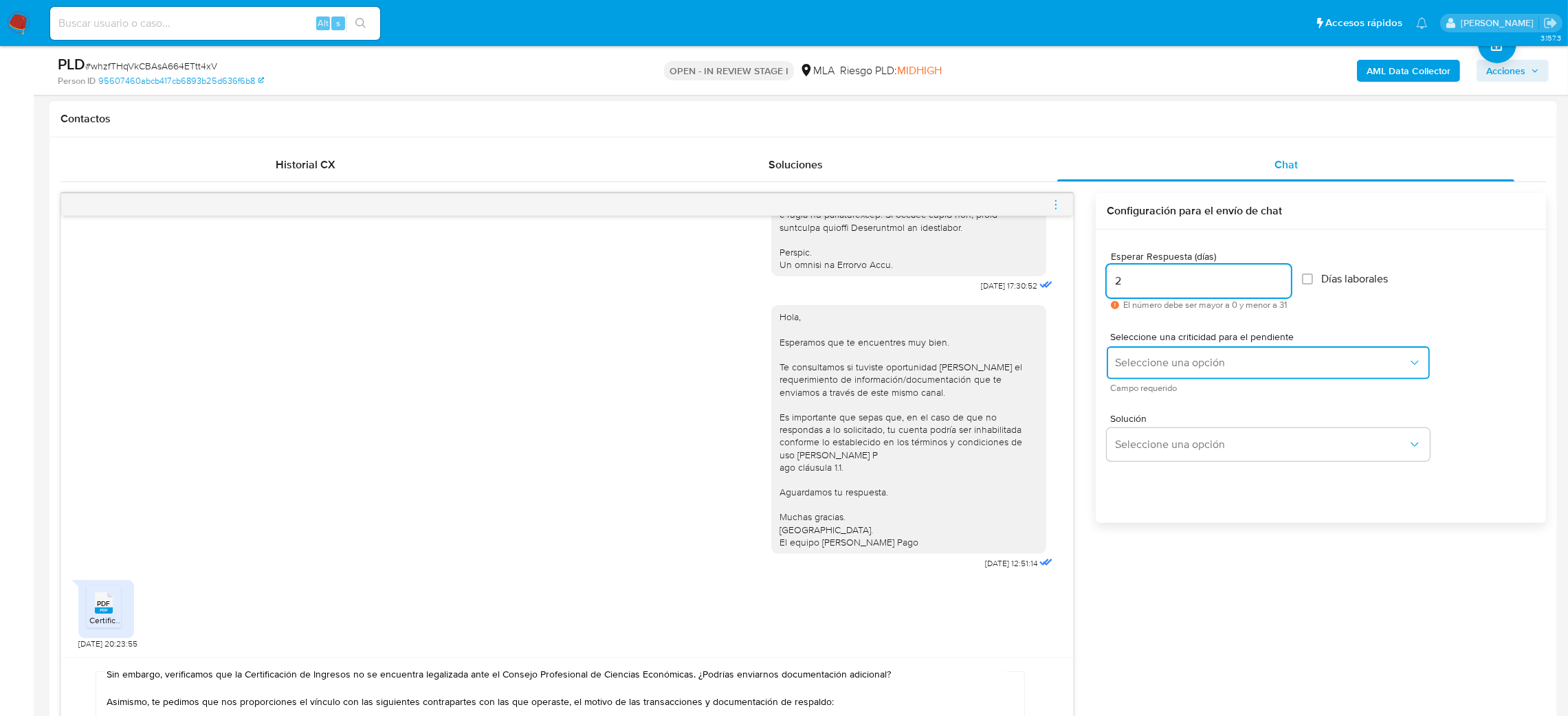
click at [1148, 367] on span "Seleccione una opción" at bounding box center [1261, 363] width 293 height 14
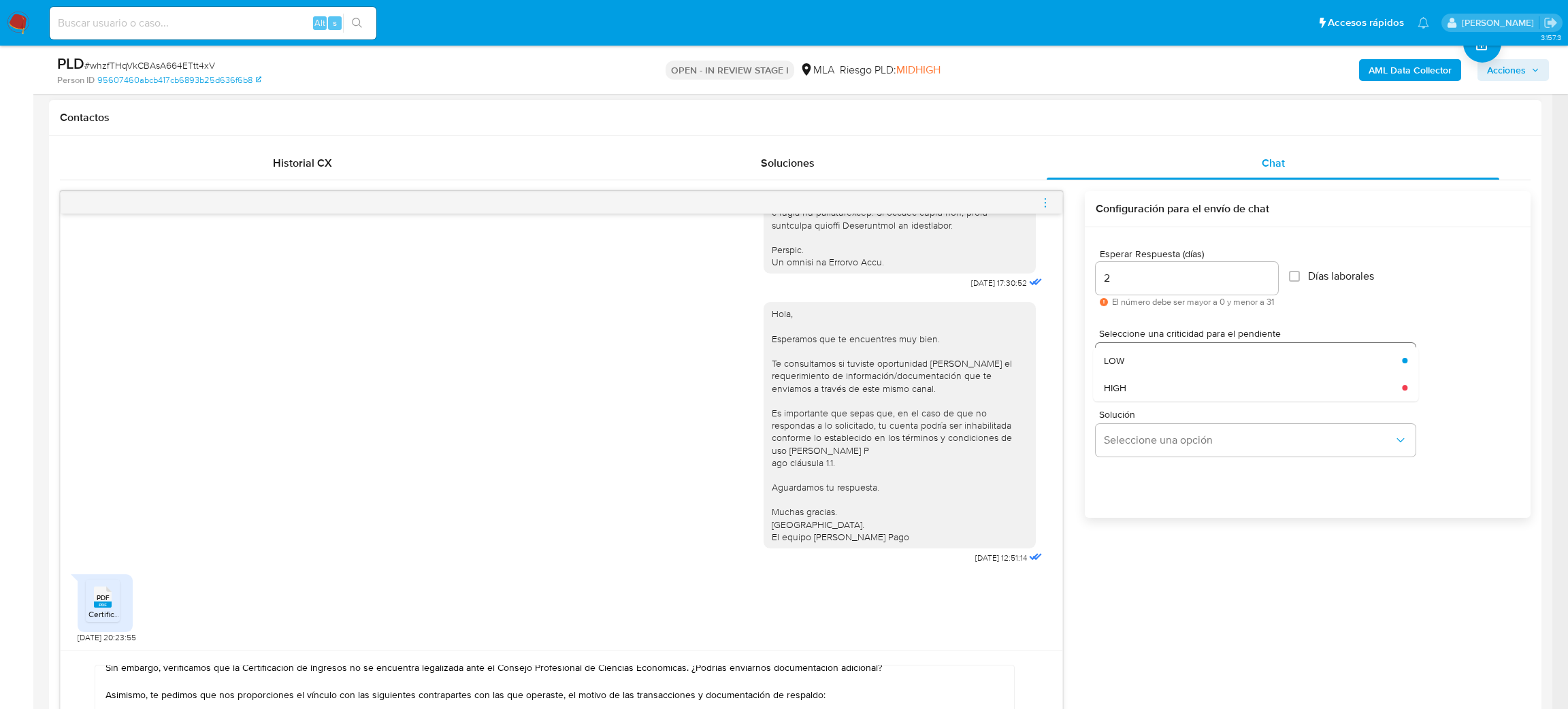
click at [1137, 396] on div "HIGH" at bounding box center [1249, 388] width 290 height 27
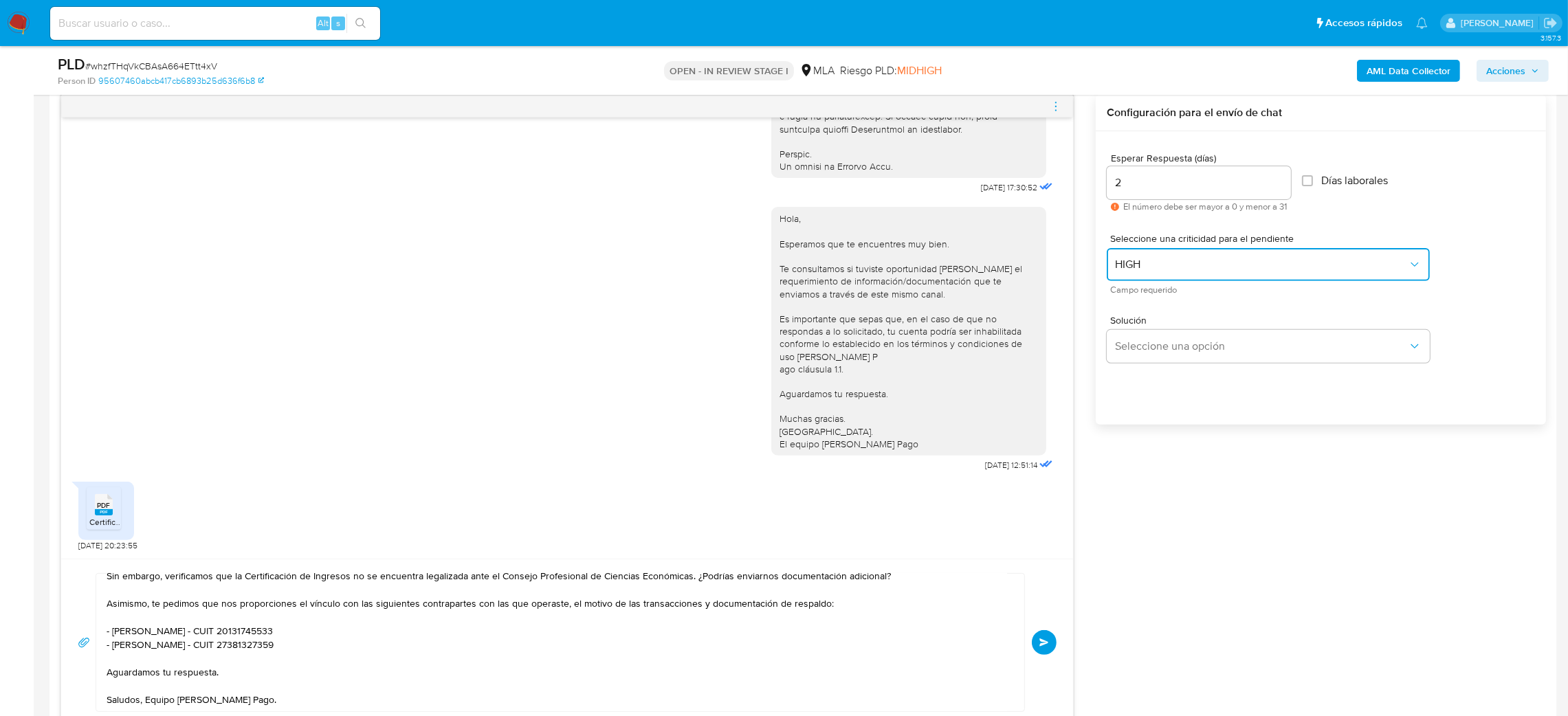
scroll to position [1030, 0]
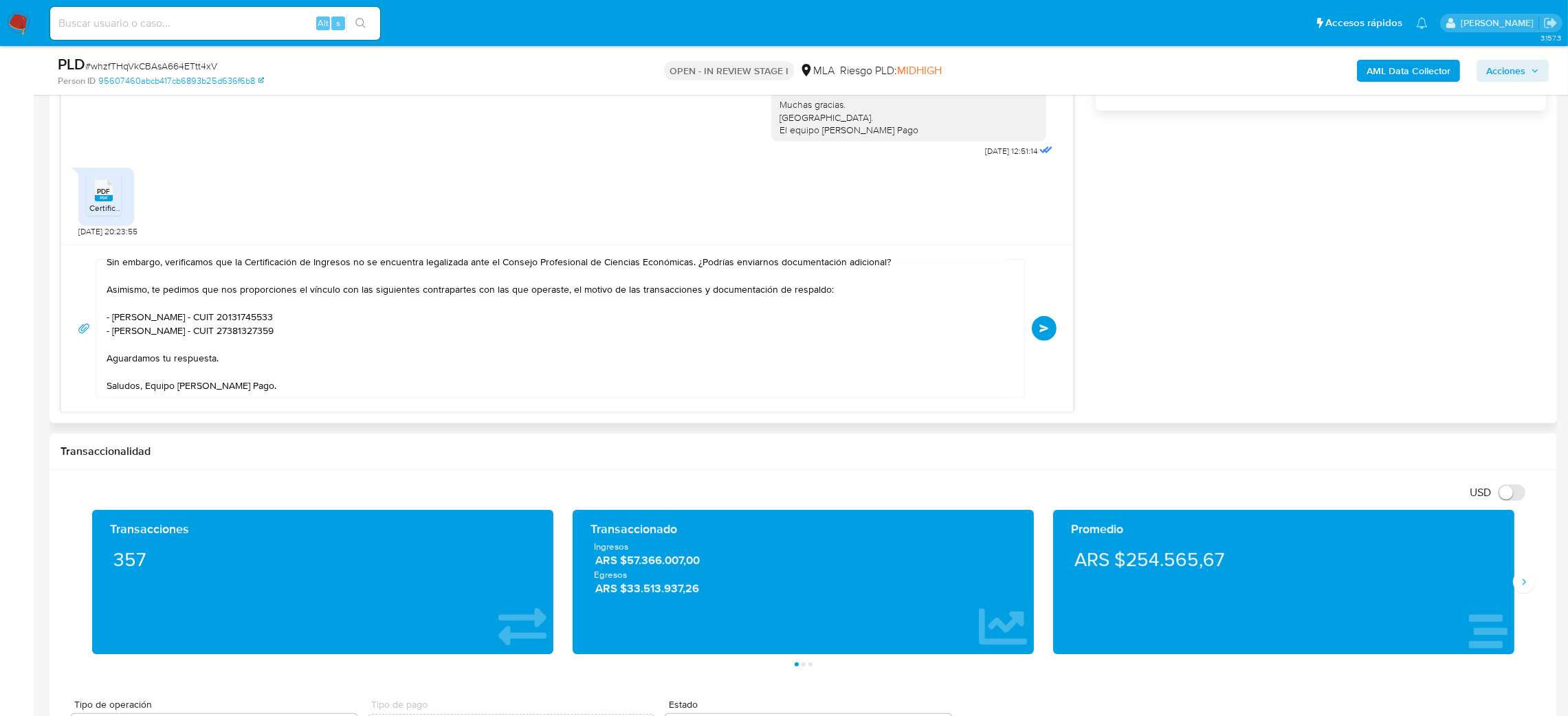
click at [1039, 332] on span "Enviar" at bounding box center [1044, 328] width 9 height 8
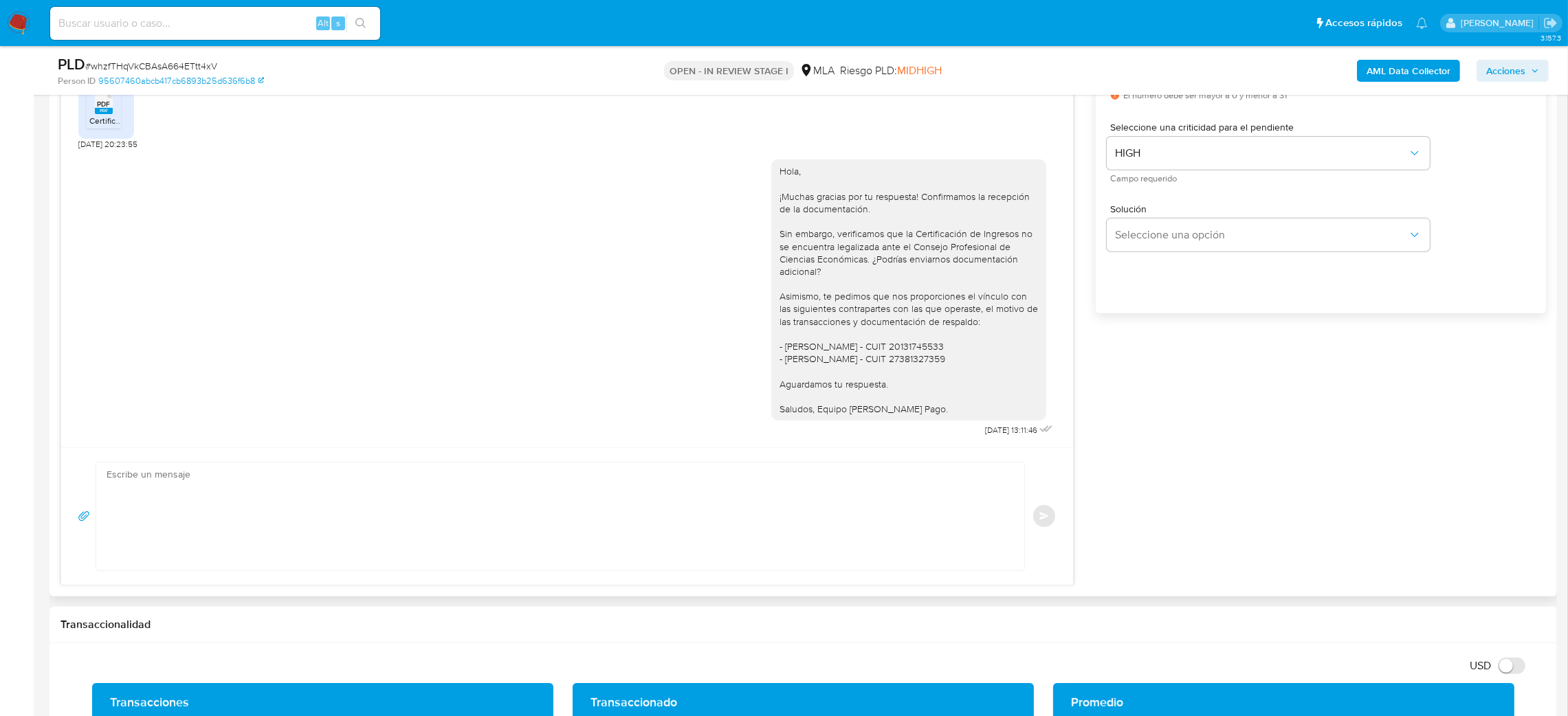
scroll to position [825, 0]
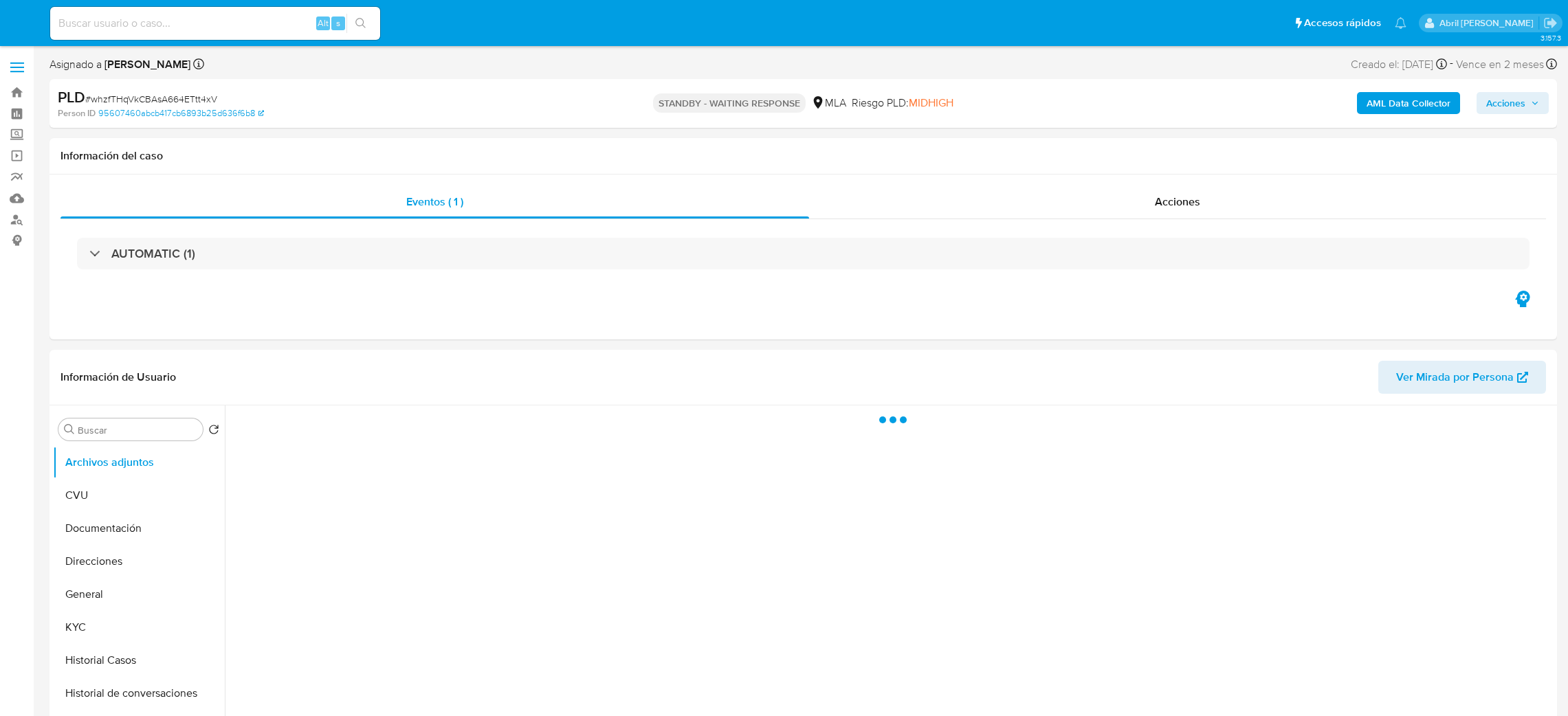
select select "10"
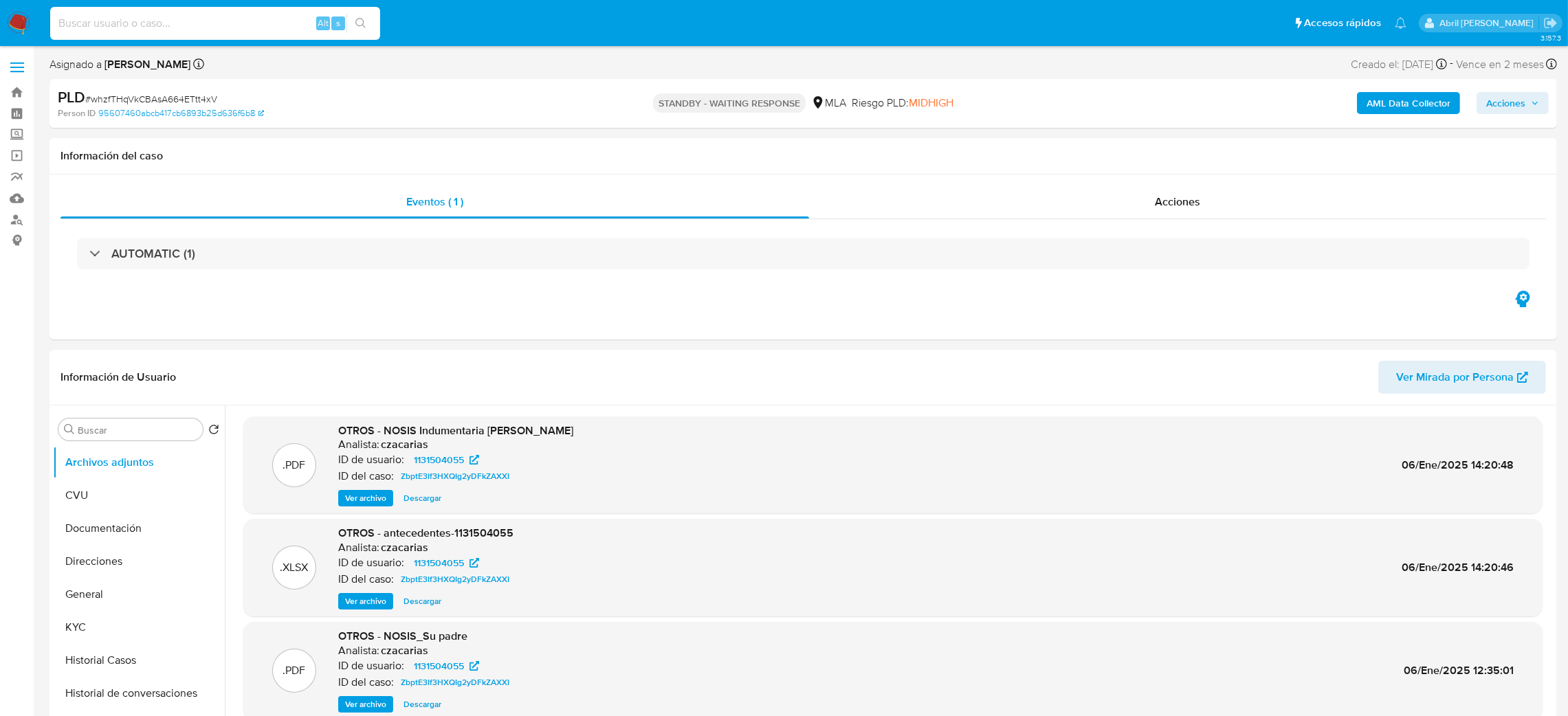
click at [151, 17] on input at bounding box center [216, 23] width 330 height 18
paste input "g3rgGWqKHSZf8au39KBr2HM7"
type input "g3rgGWqKHSZf8au39KBr2HM7"
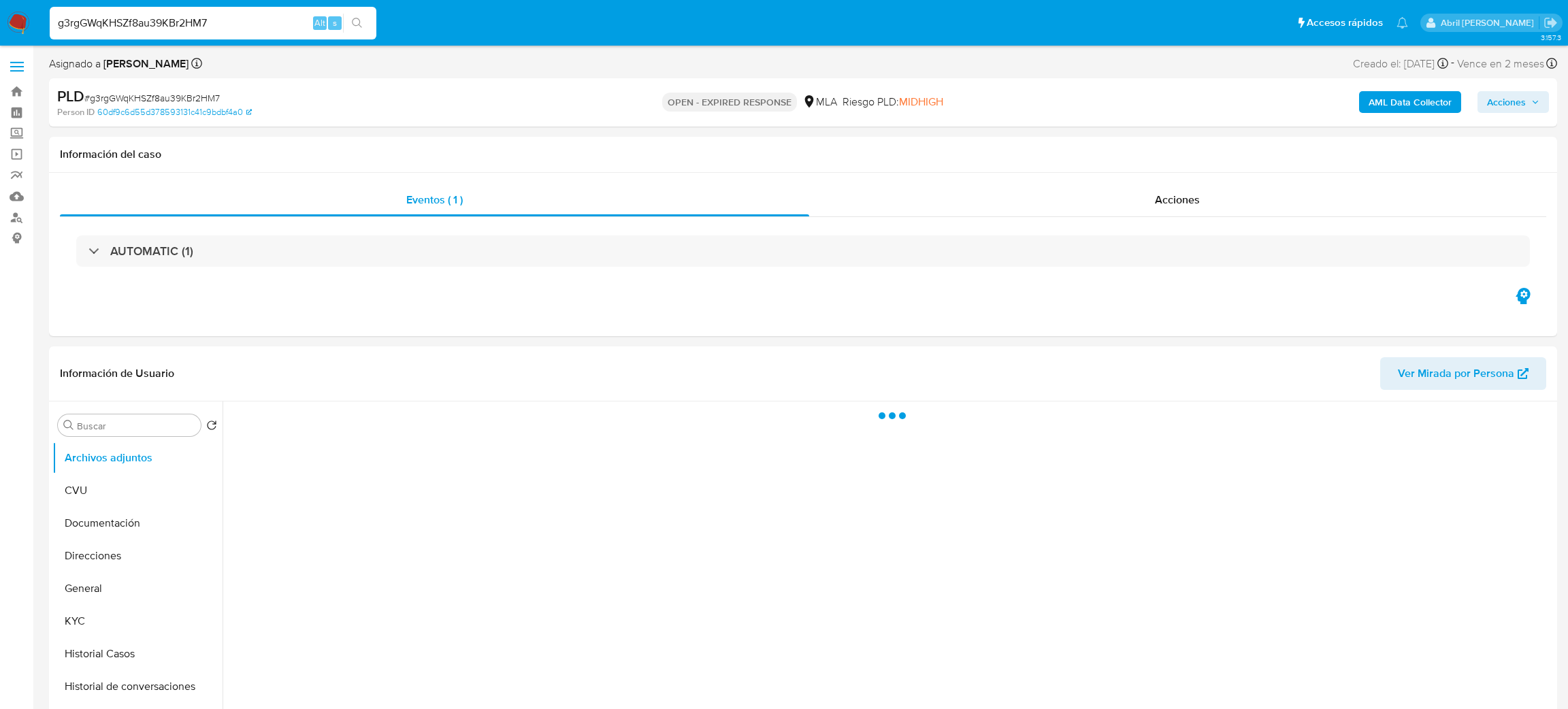
select select "10"
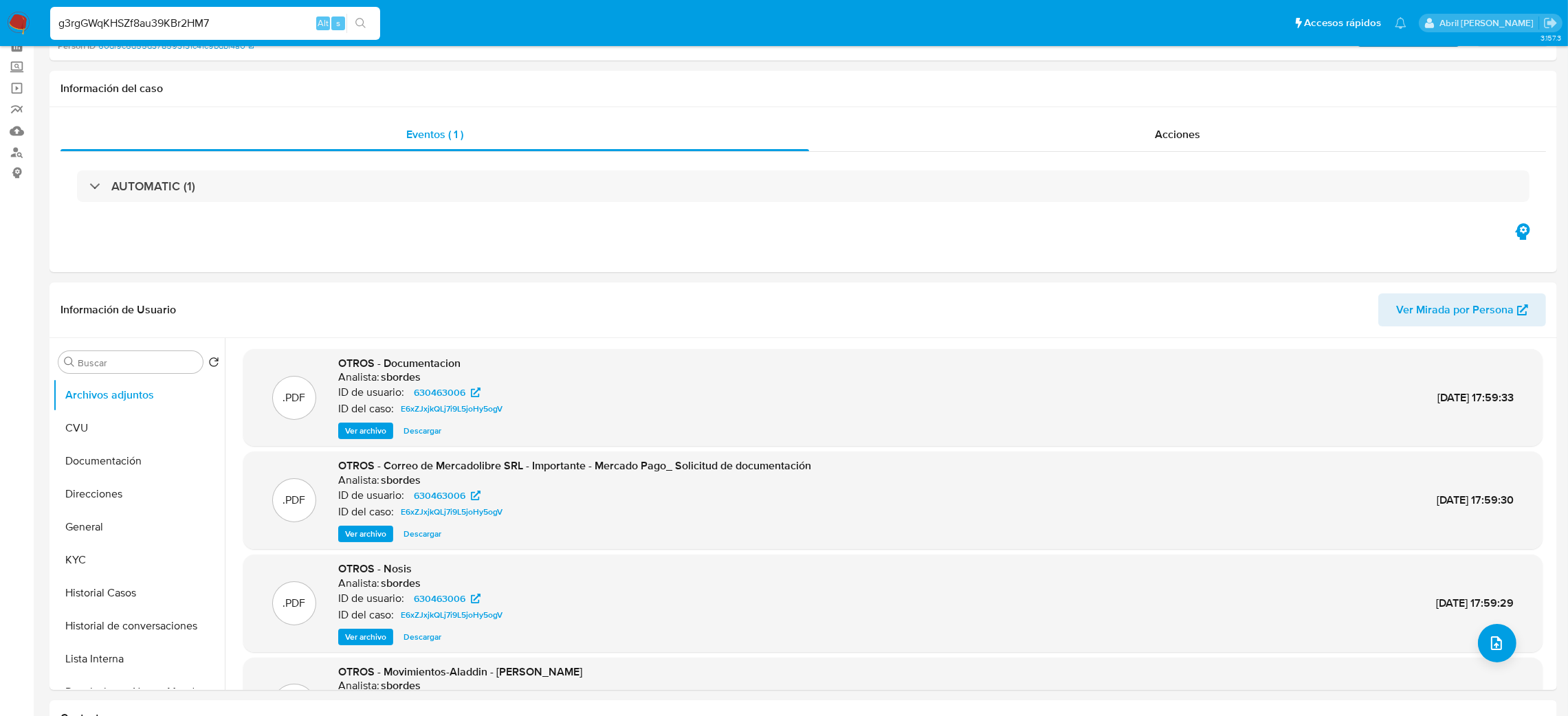
scroll to position [103, 0]
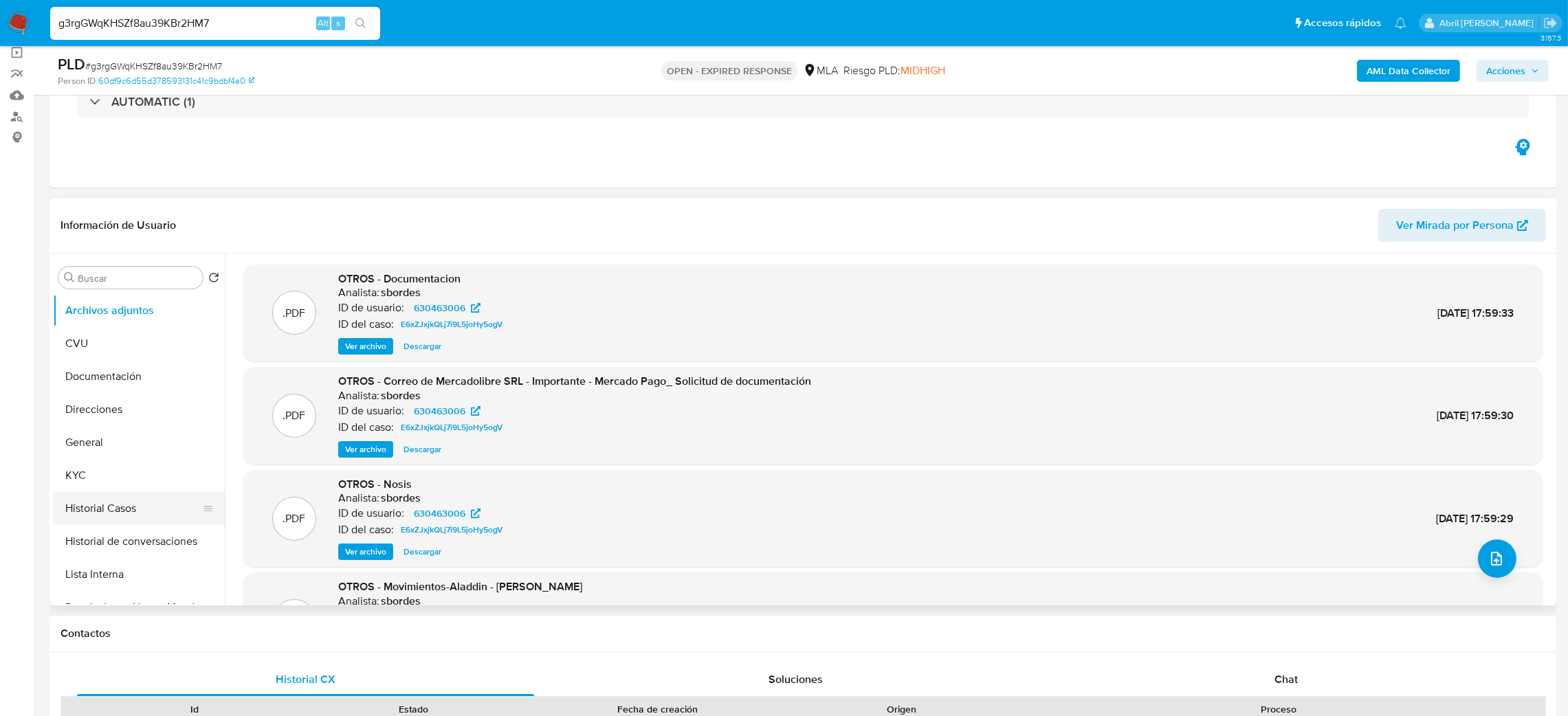
click at [117, 500] on button "Historial Casos" at bounding box center [133, 509] width 161 height 33
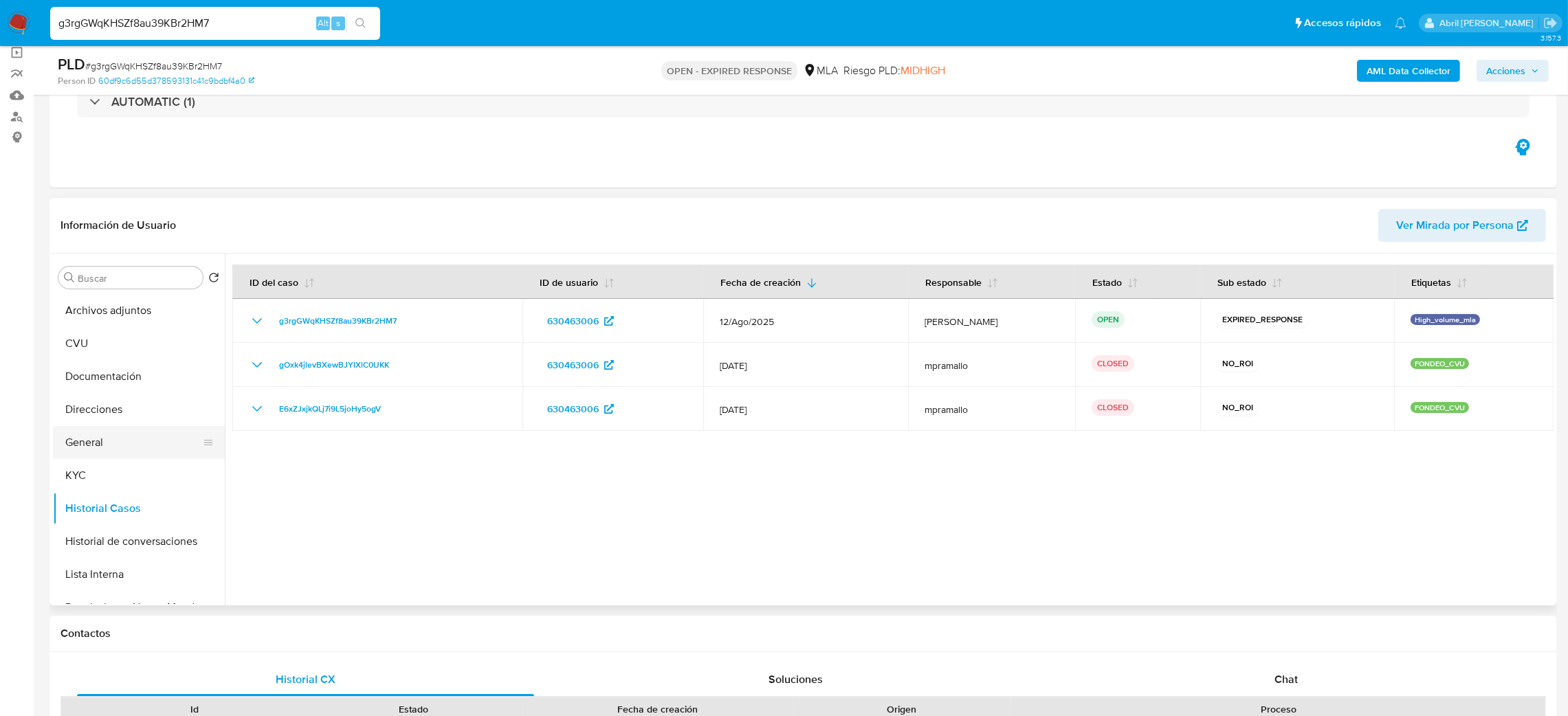
click at [113, 447] on button "General" at bounding box center [133, 443] width 161 height 33
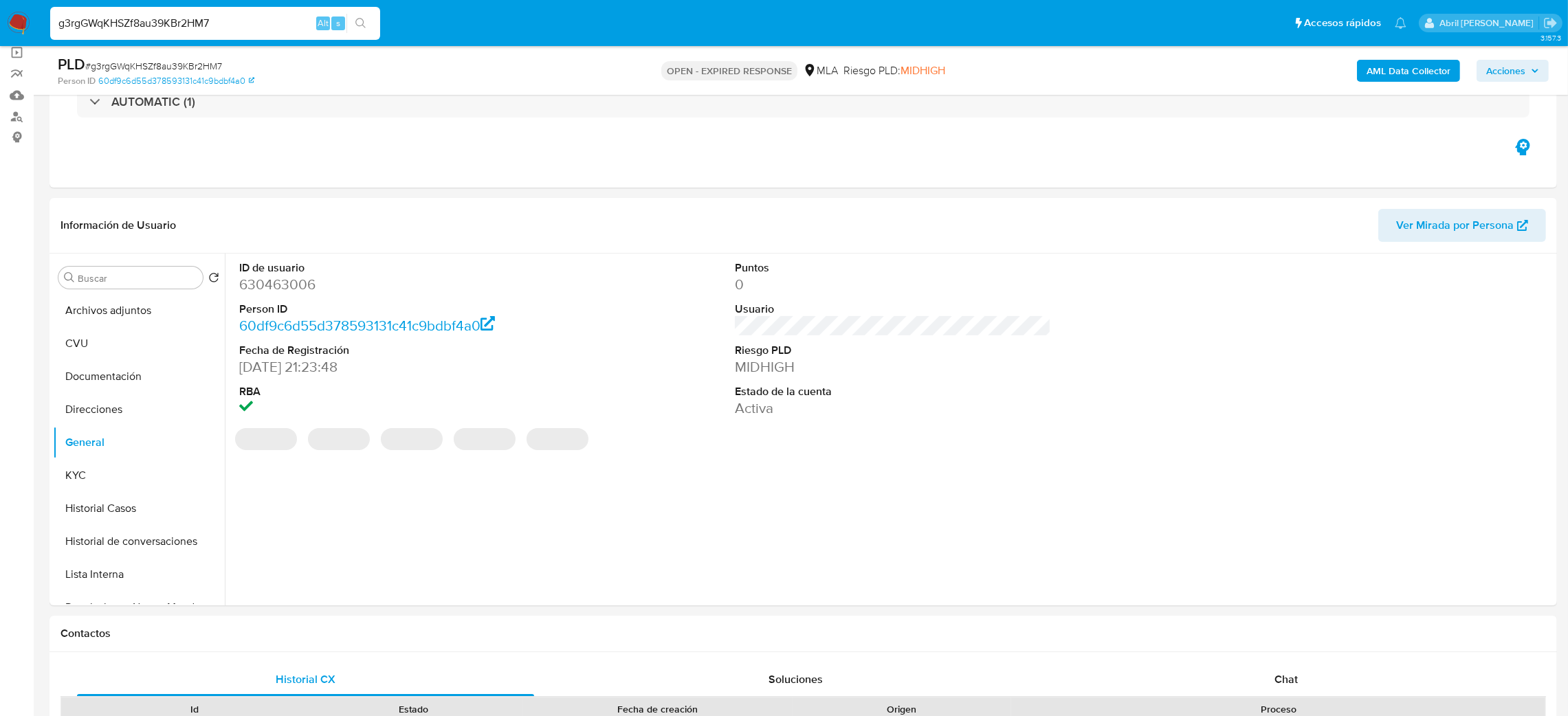
click at [254, 291] on dd "630463006" at bounding box center [397, 284] width 317 height 19
copy dd "630463006"
click at [54, 299] on button "Archivos adjuntos" at bounding box center [133, 311] width 161 height 33
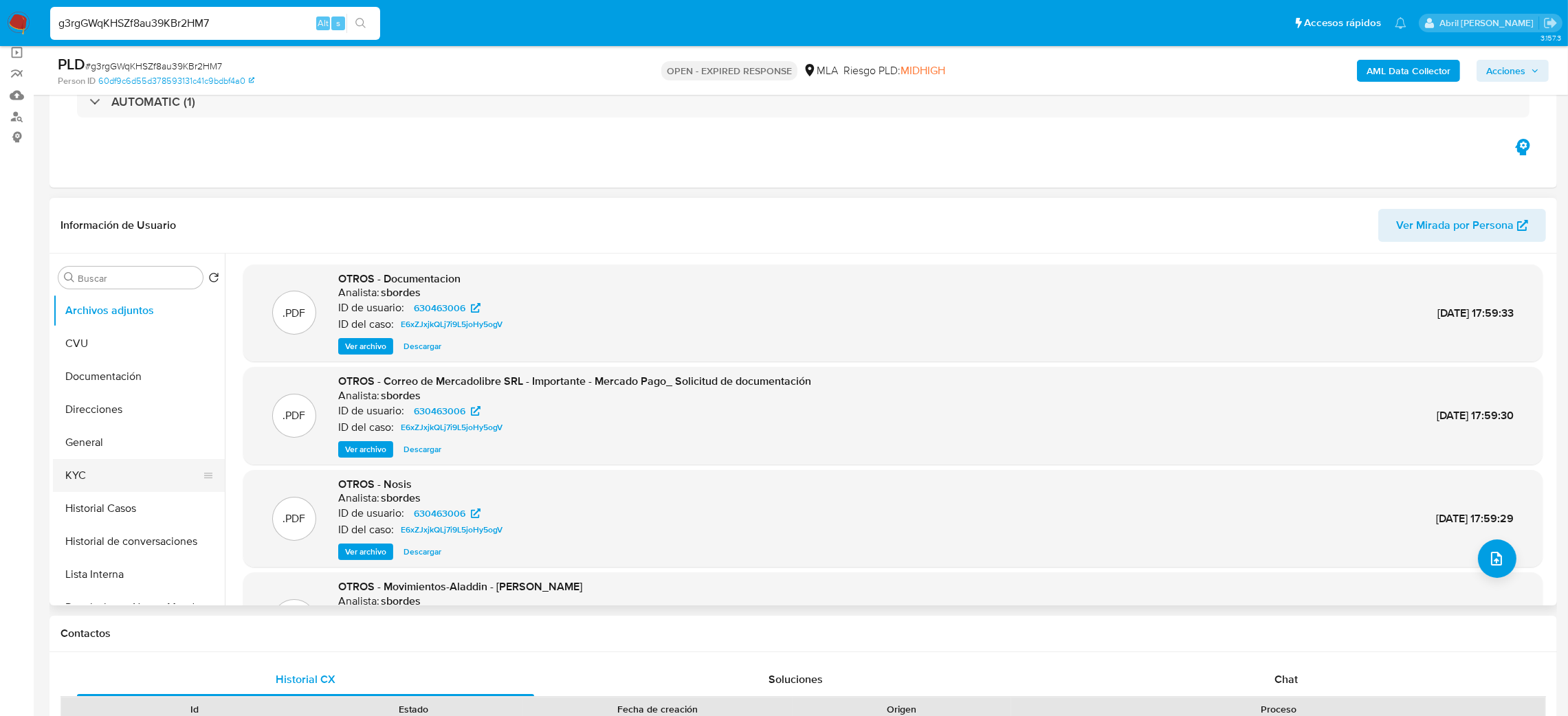
click at [114, 477] on button "KYC" at bounding box center [133, 476] width 161 height 33
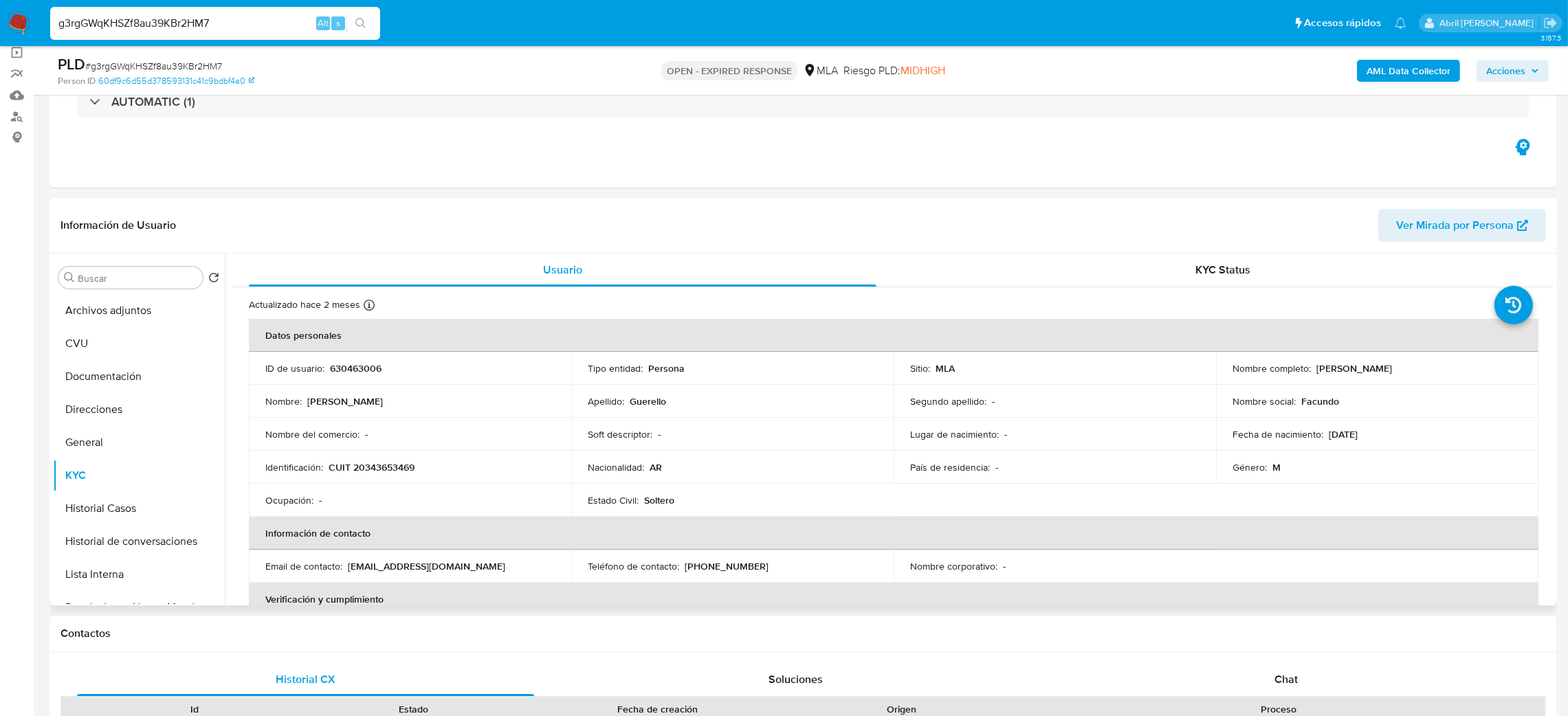
click at [389, 467] on p "CUIT 20343653469" at bounding box center [371, 467] width 86 height 12
drag, startPoint x: 389, startPoint y: 467, endPoint x: 432, endPoint y: 465, distance: 43.0
click at [389, 467] on p "CUIT 20343653469" at bounding box center [371, 467] width 86 height 12
copy p "20343653469"
click at [381, 487] on td "Ocupación : -" at bounding box center [410, 500] width 322 height 33
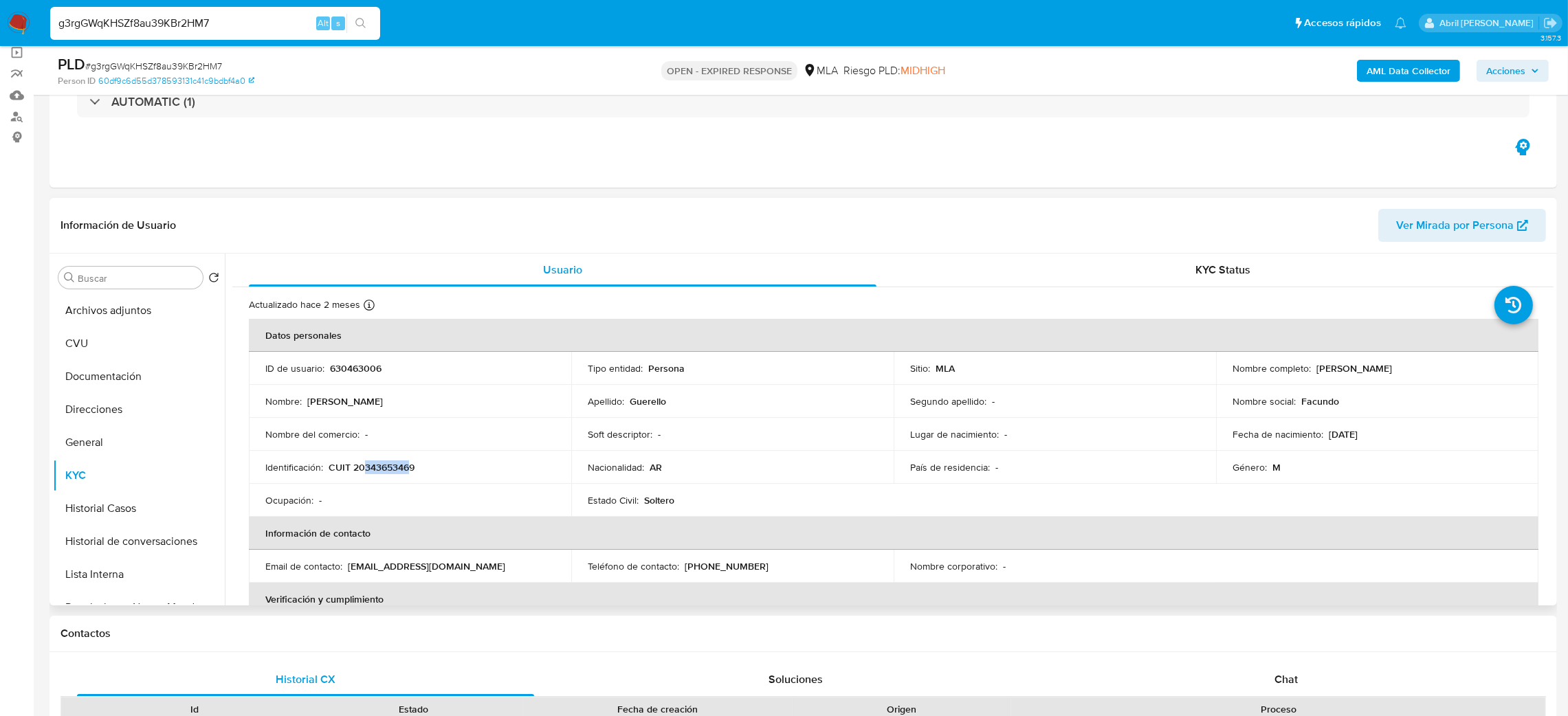
drag, startPoint x: 362, startPoint y: 467, endPoint x: 408, endPoint y: 464, distance: 46.1
click at [408, 464] on p "CUIT 20343653469" at bounding box center [371, 467] width 86 height 12
copy p "34365346"
click at [131, 437] on button "General" at bounding box center [133, 443] width 161 height 33
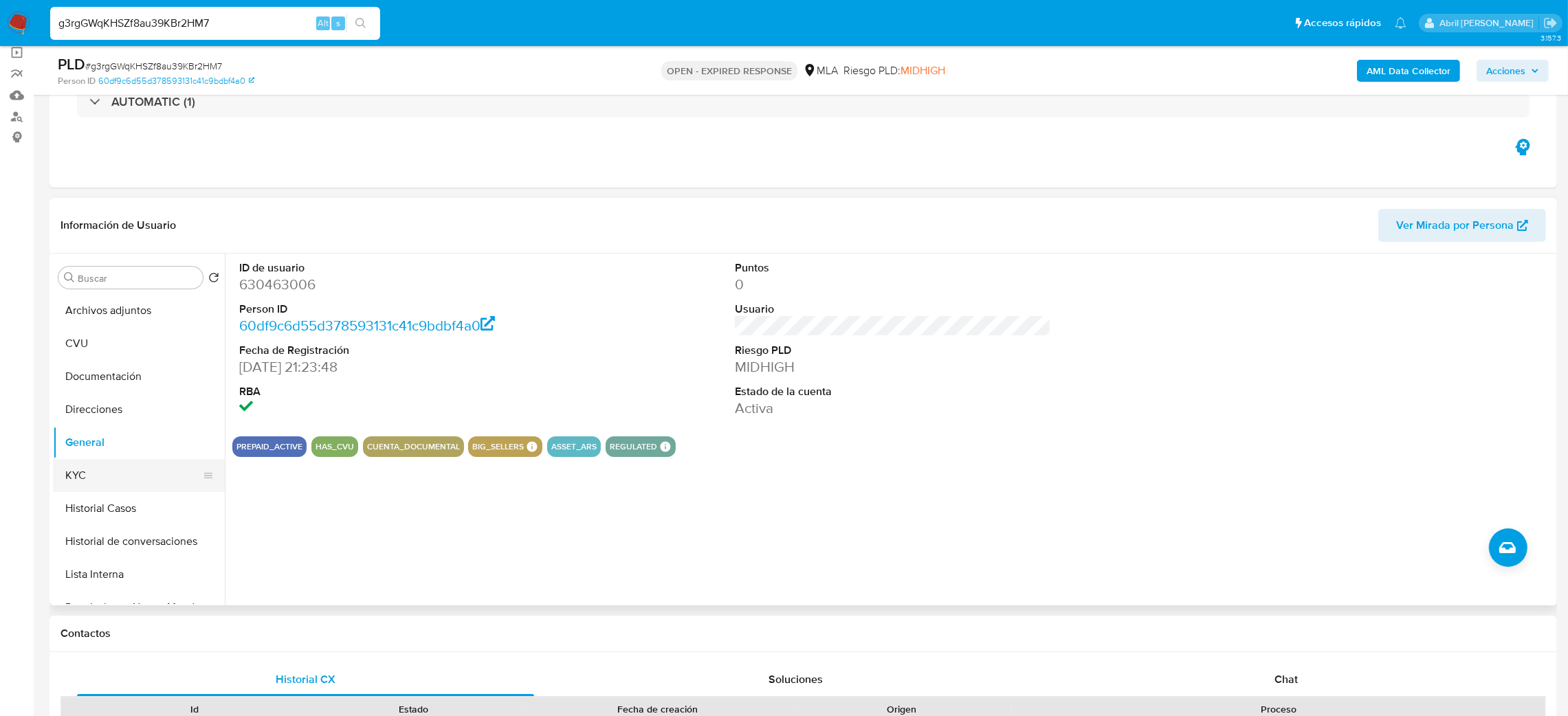
click at [102, 468] on button "KYC" at bounding box center [133, 476] width 161 height 33
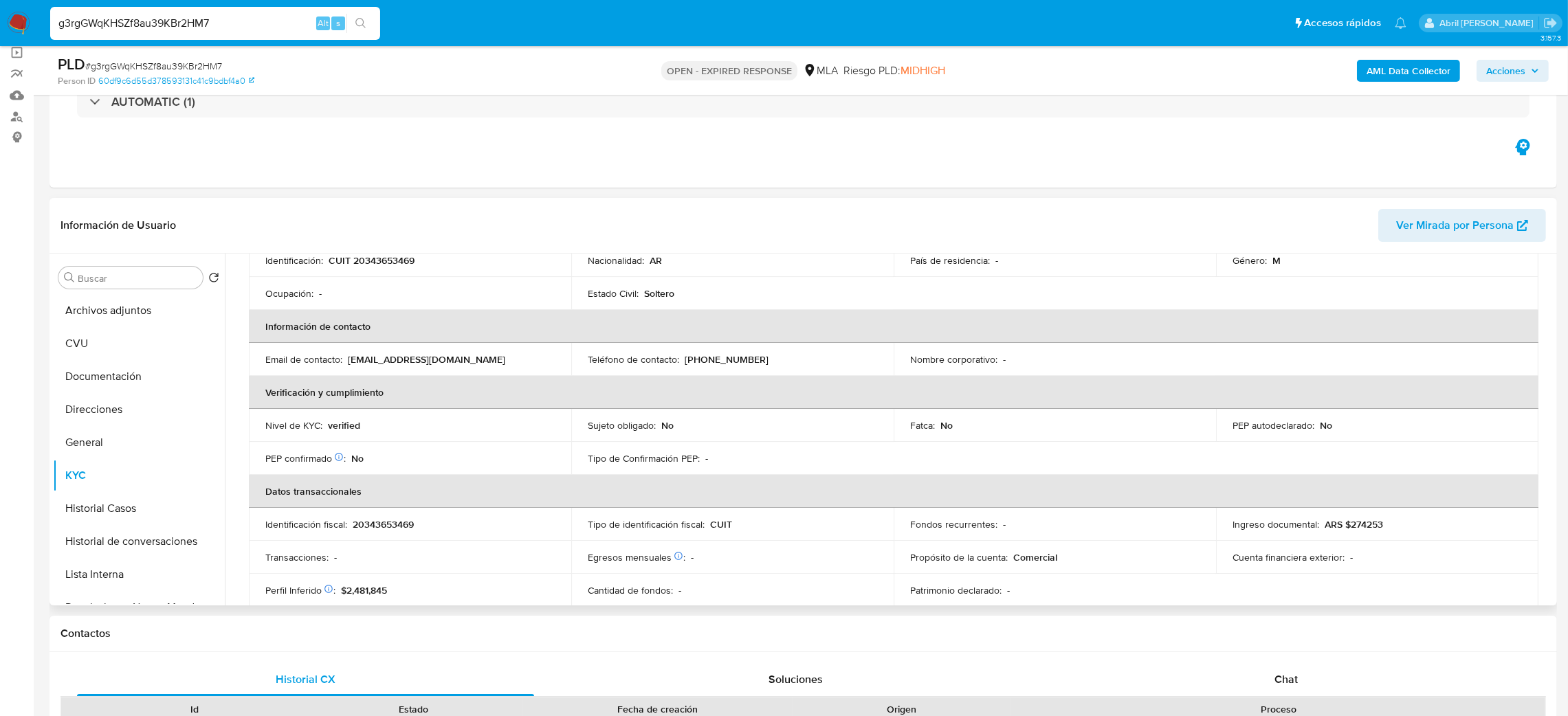
scroll to position [0, 0]
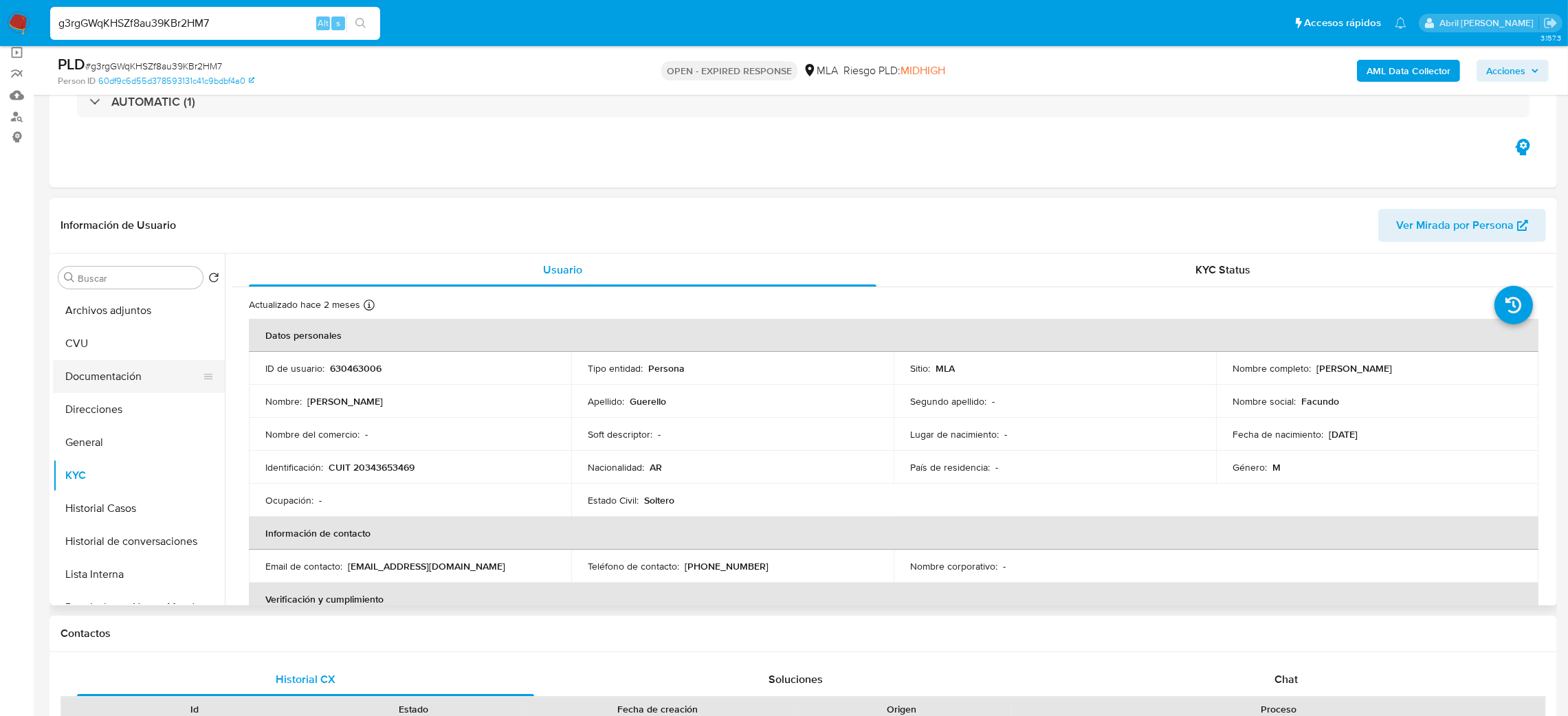
click at [82, 375] on button "Documentación" at bounding box center [133, 377] width 161 height 33
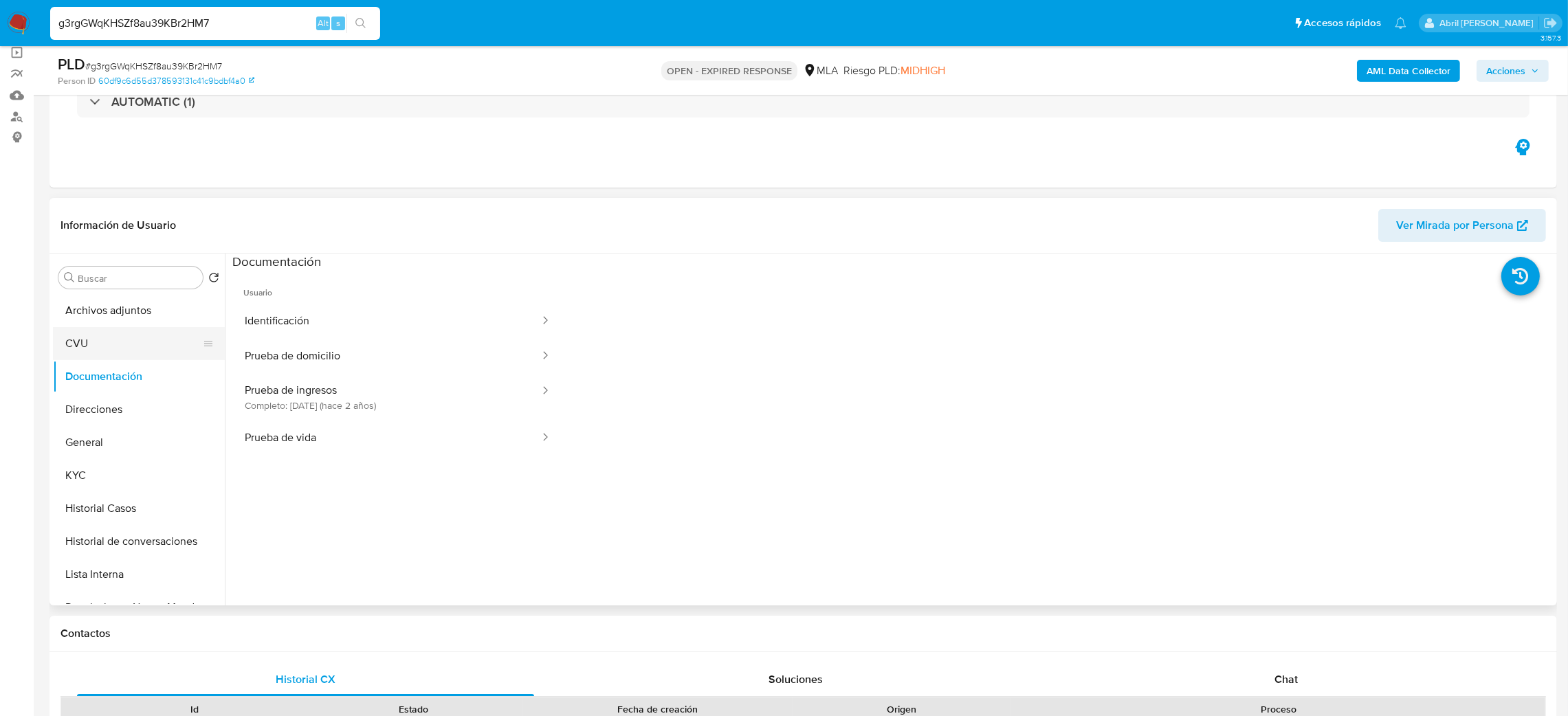
click at [81, 342] on button "CVU" at bounding box center [133, 344] width 161 height 33
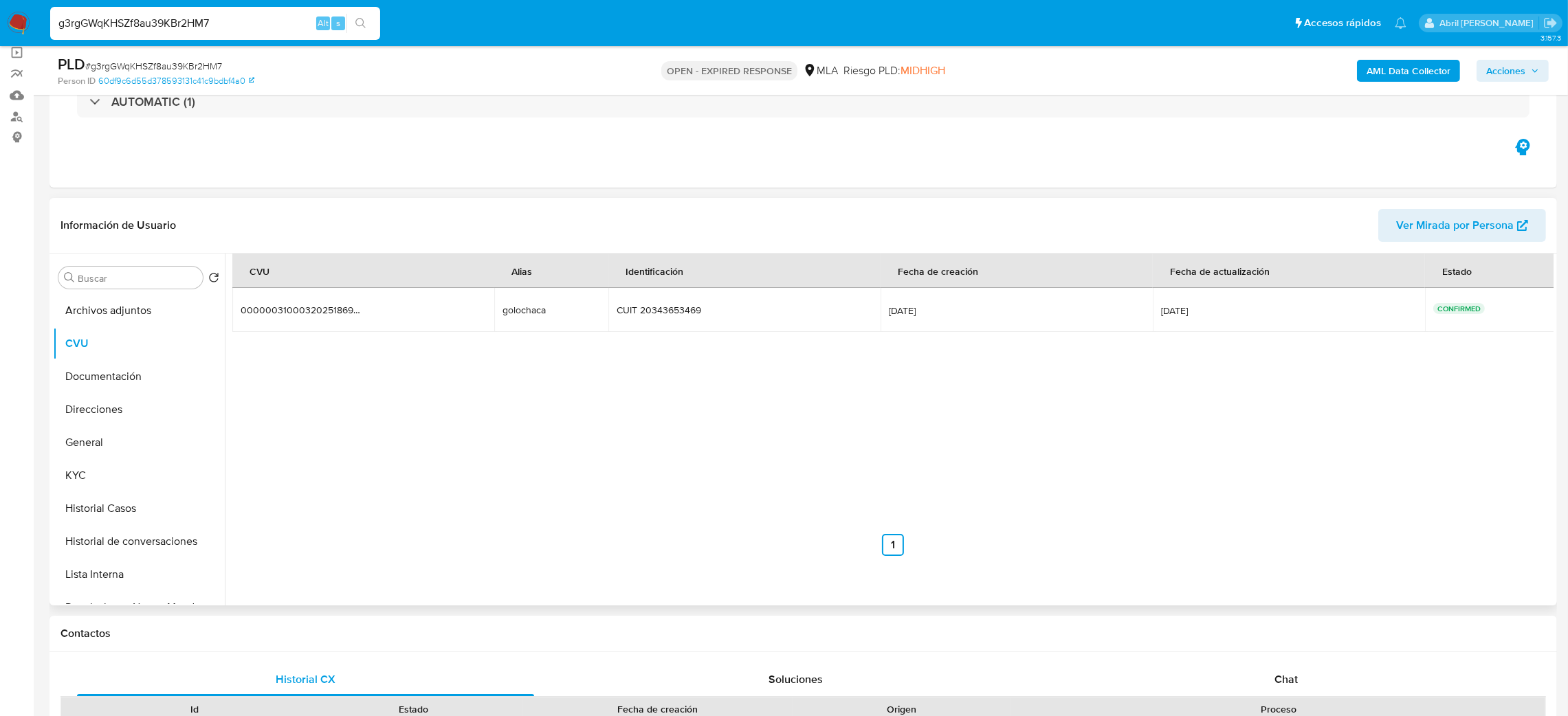
click at [1448, 229] on span "Ver Mirada por Persona" at bounding box center [1455, 226] width 118 height 33
click at [66, 478] on button "KYC" at bounding box center [133, 476] width 161 height 33
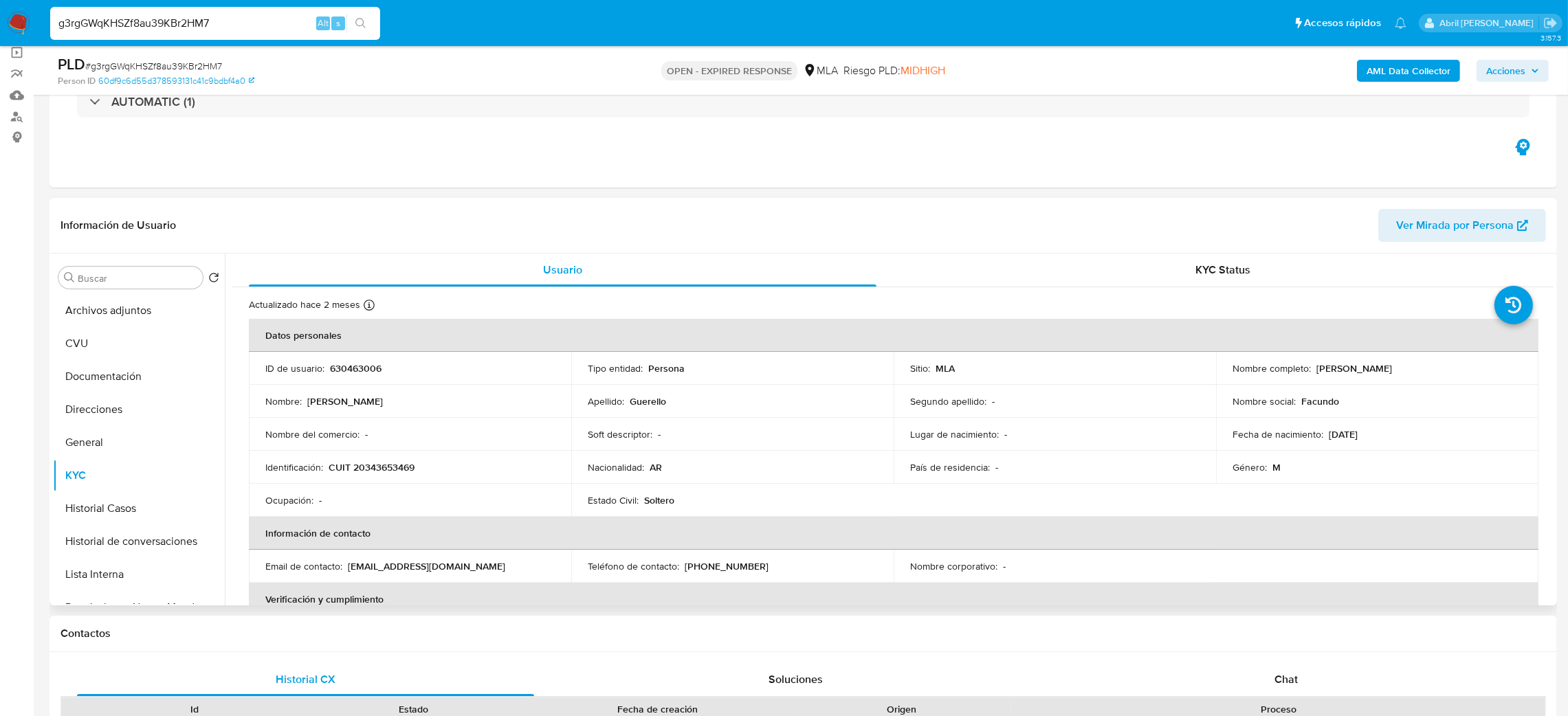
drag, startPoint x: 1313, startPoint y: 371, endPoint x: 1465, endPoint y: 371, distance: 152.0
click at [1465, 371] on div "Nombre completo : Facundo Eduardo Saul Guerello" at bounding box center [1377, 368] width 289 height 12
copy p "[PERSON_NAME]"
click at [102, 414] on button "Direcciones" at bounding box center [133, 410] width 161 height 33
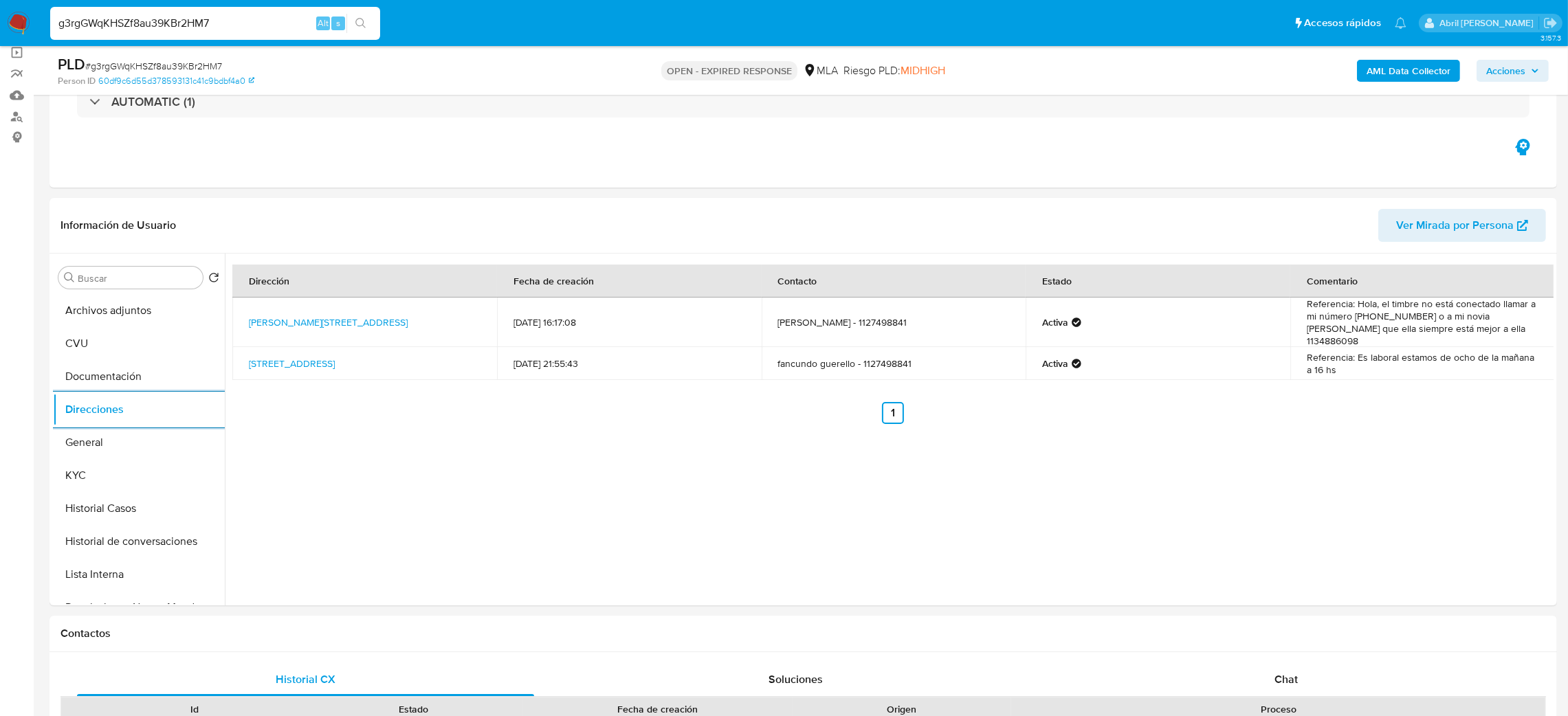
click at [193, 68] on span "# g3rgGWqKHSZf8au39KBr2HM7" at bounding box center [154, 66] width 137 height 14
copy span "g3rgGWqKHSZf8au39KBr2HM7"
click at [19, 26] on img at bounding box center [19, 23] width 23 height 23
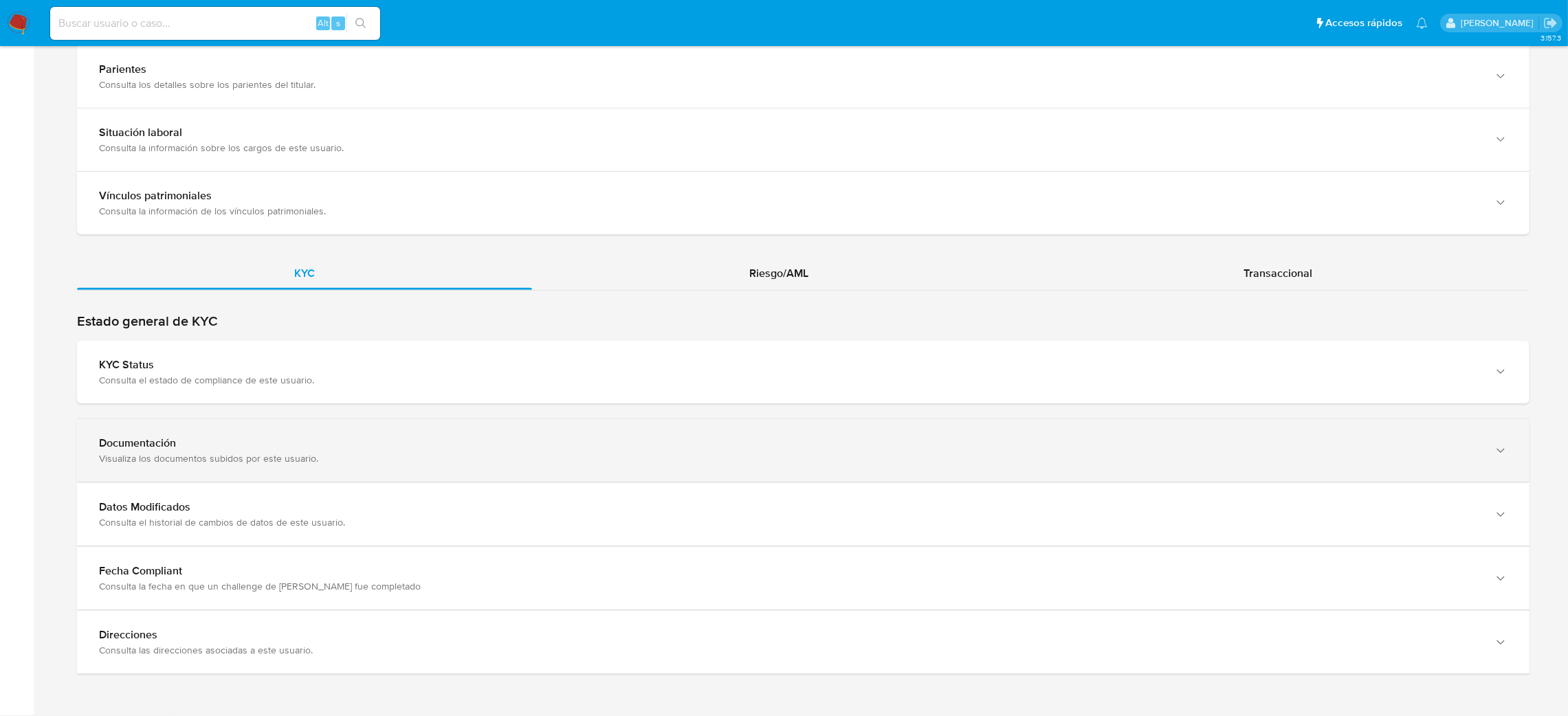
click at [157, 460] on div "Visualiza los documentos subidos por este usuario." at bounding box center [789, 458] width 1381 height 12
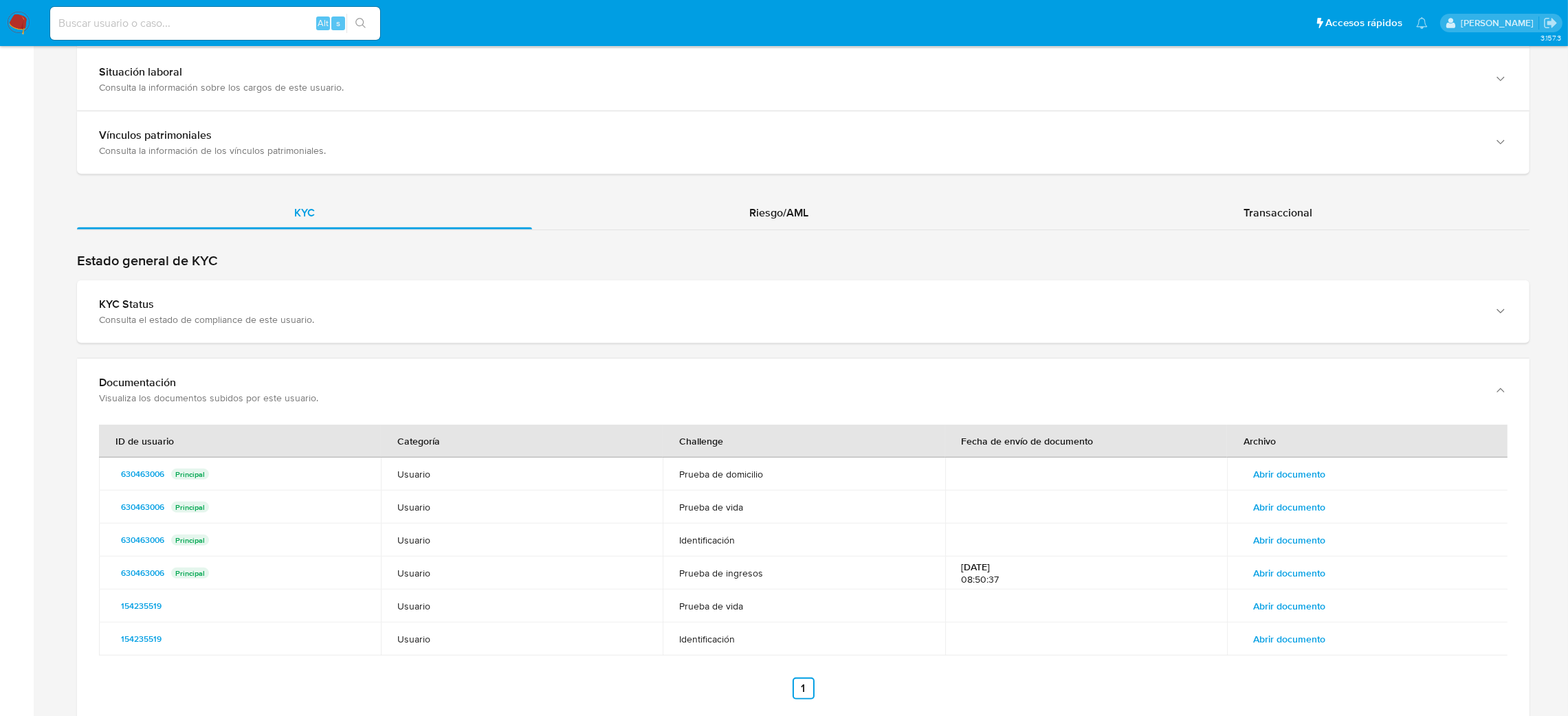
scroll to position [1069, 0]
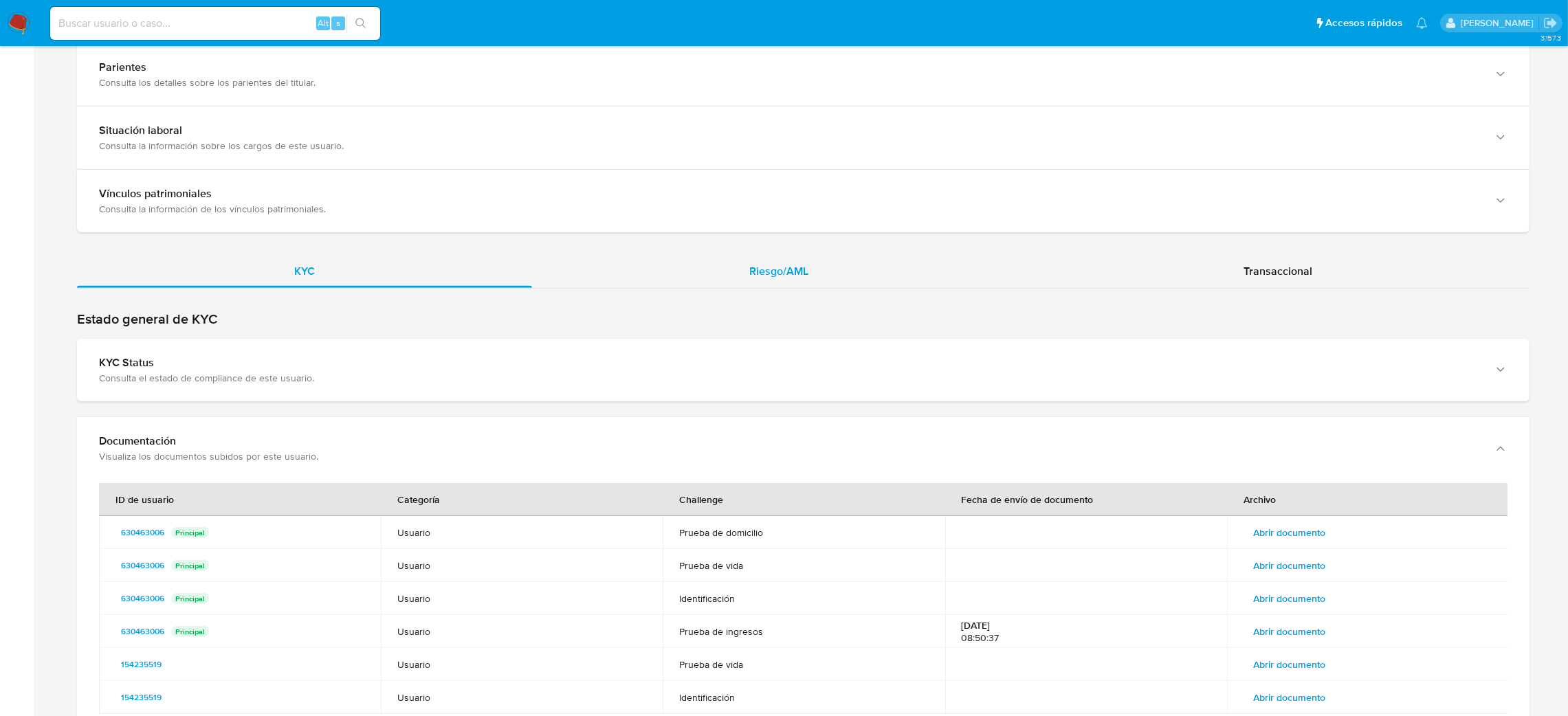
click at [732, 273] on div "Riesgo/AML" at bounding box center [779, 272] width 493 height 33
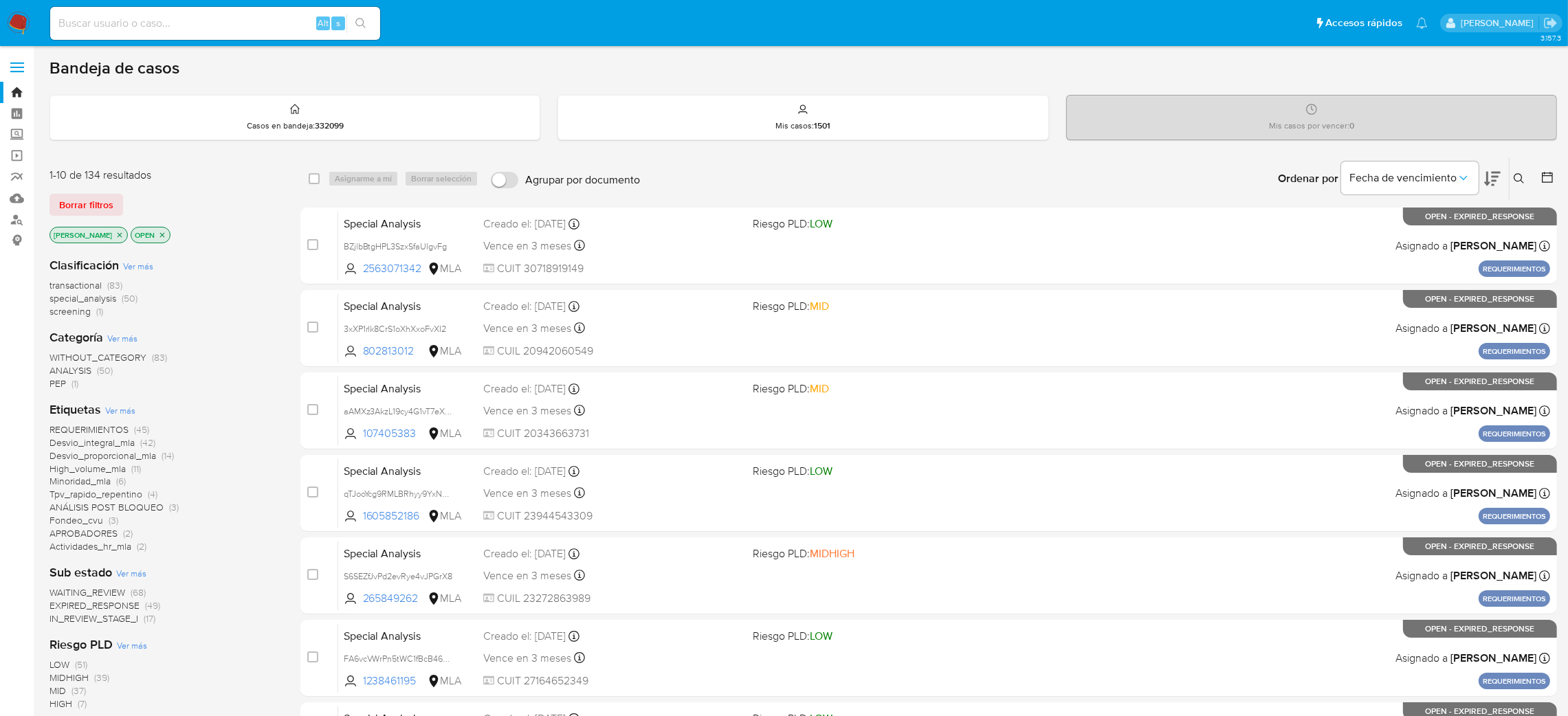
click at [1520, 182] on icon at bounding box center [1519, 178] width 11 height 11
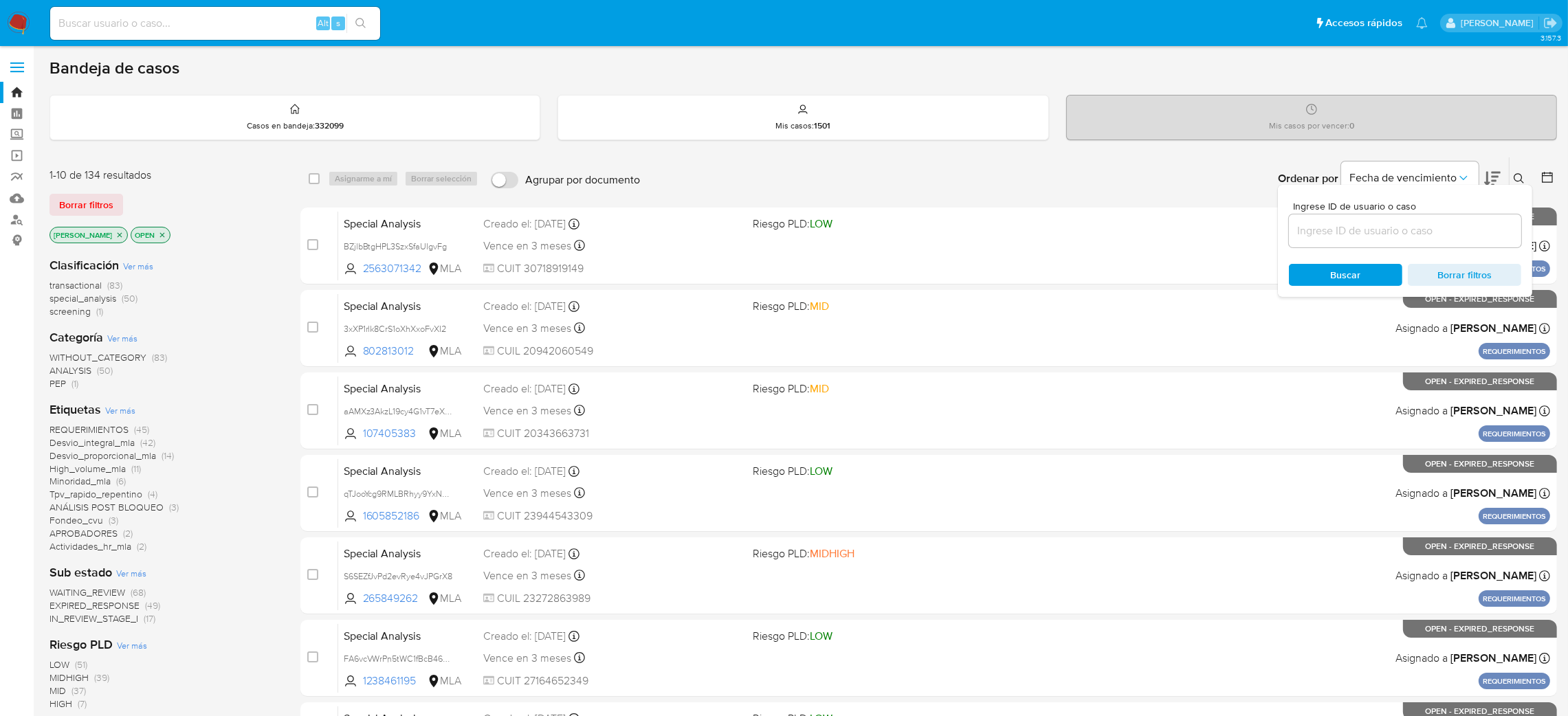
drag, startPoint x: 1376, startPoint y: 243, endPoint x: 1362, endPoint y: 229, distance: 19.8
click at [1367, 234] on div at bounding box center [1405, 231] width 232 height 33
click at [1362, 229] on input at bounding box center [1405, 231] width 232 height 18
paste input "g3rgGWqKHSZf8au39KBr2HM7"
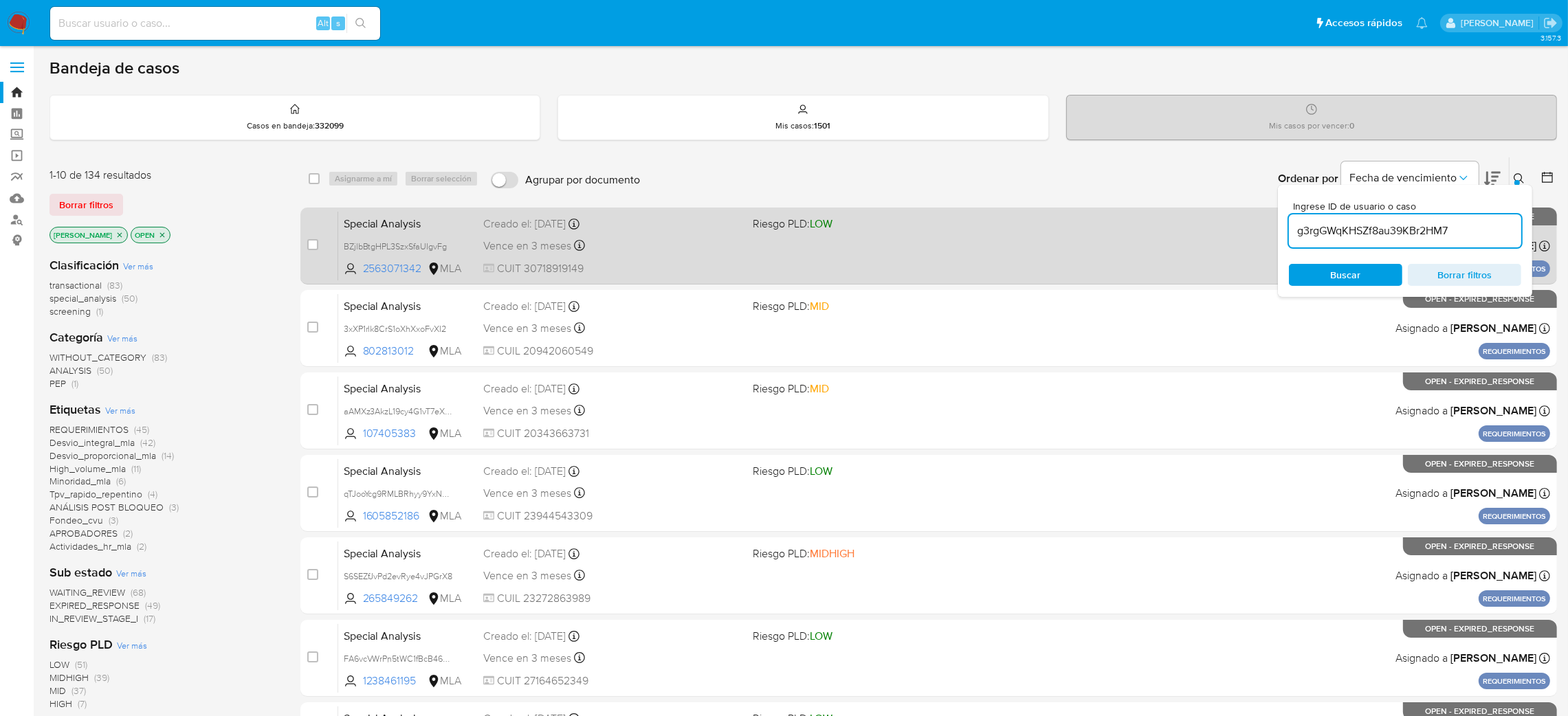
type input "g3rgGWqKHSZf8au39KBr2HM7"
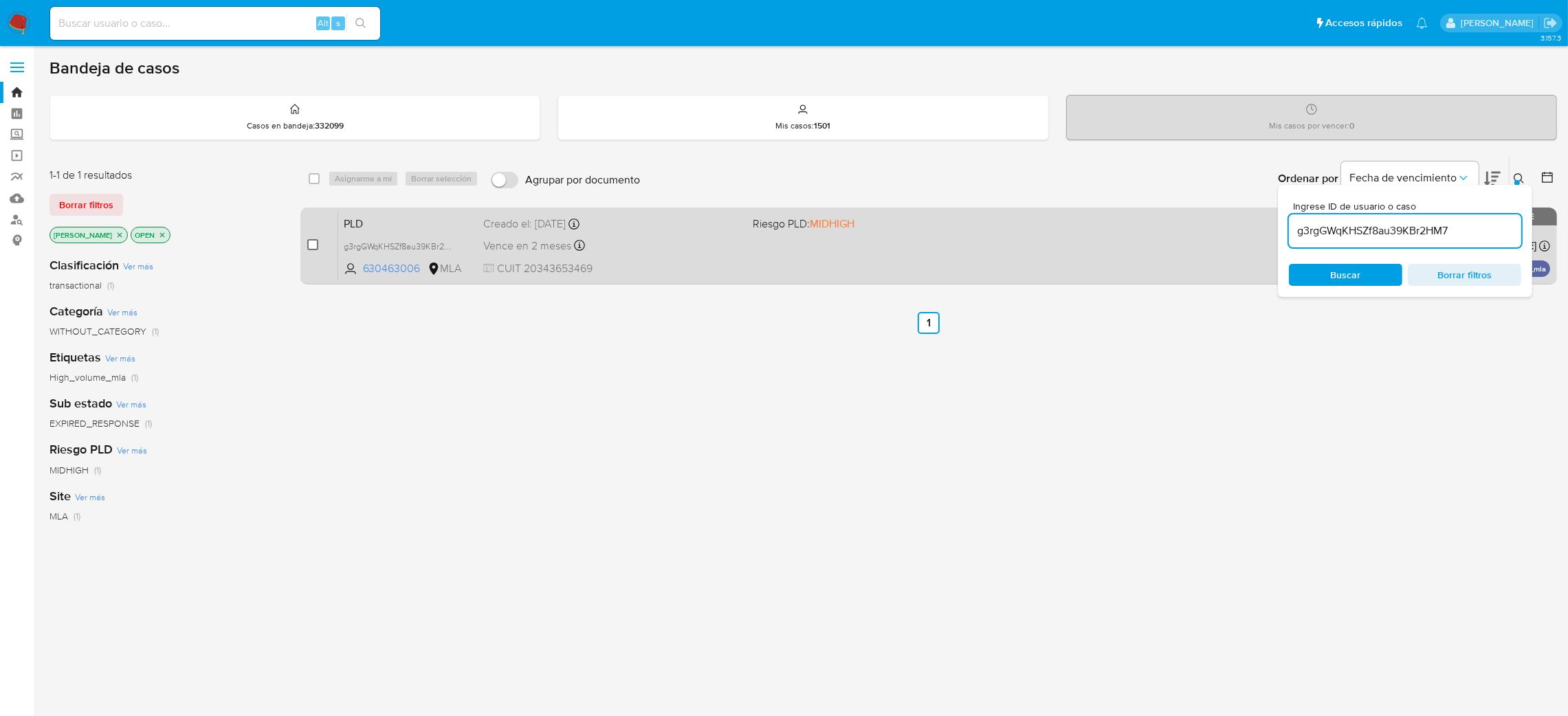
click at [313, 239] on input "checkbox" at bounding box center [312, 244] width 11 height 11
checkbox input "true"
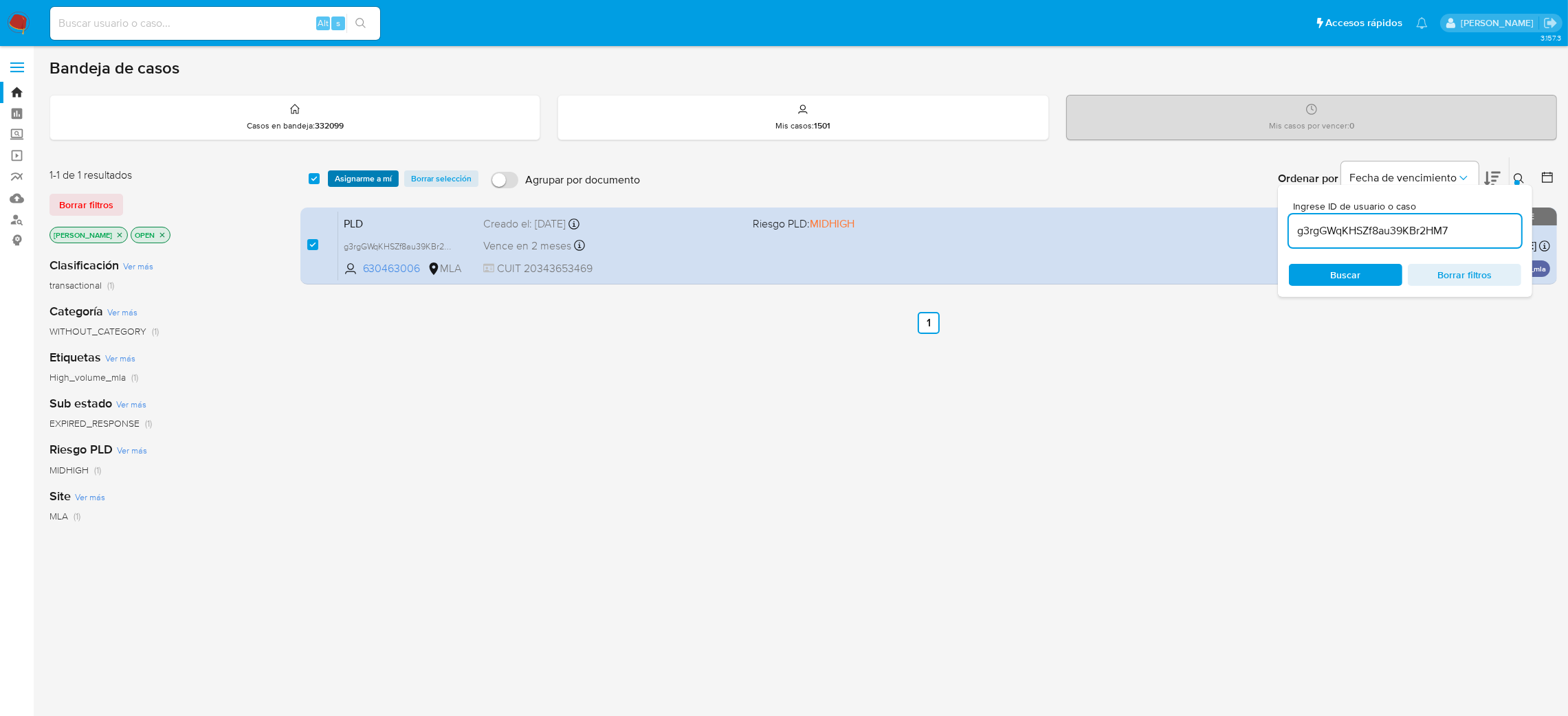
click at [376, 170] on div "select-all-cases-checkbox Asignarme a mí Borrar selección Agrupar por documento…" at bounding box center [929, 178] width 1257 height 43
click at [372, 177] on span "Asignarme a mí" at bounding box center [363, 178] width 57 height 14
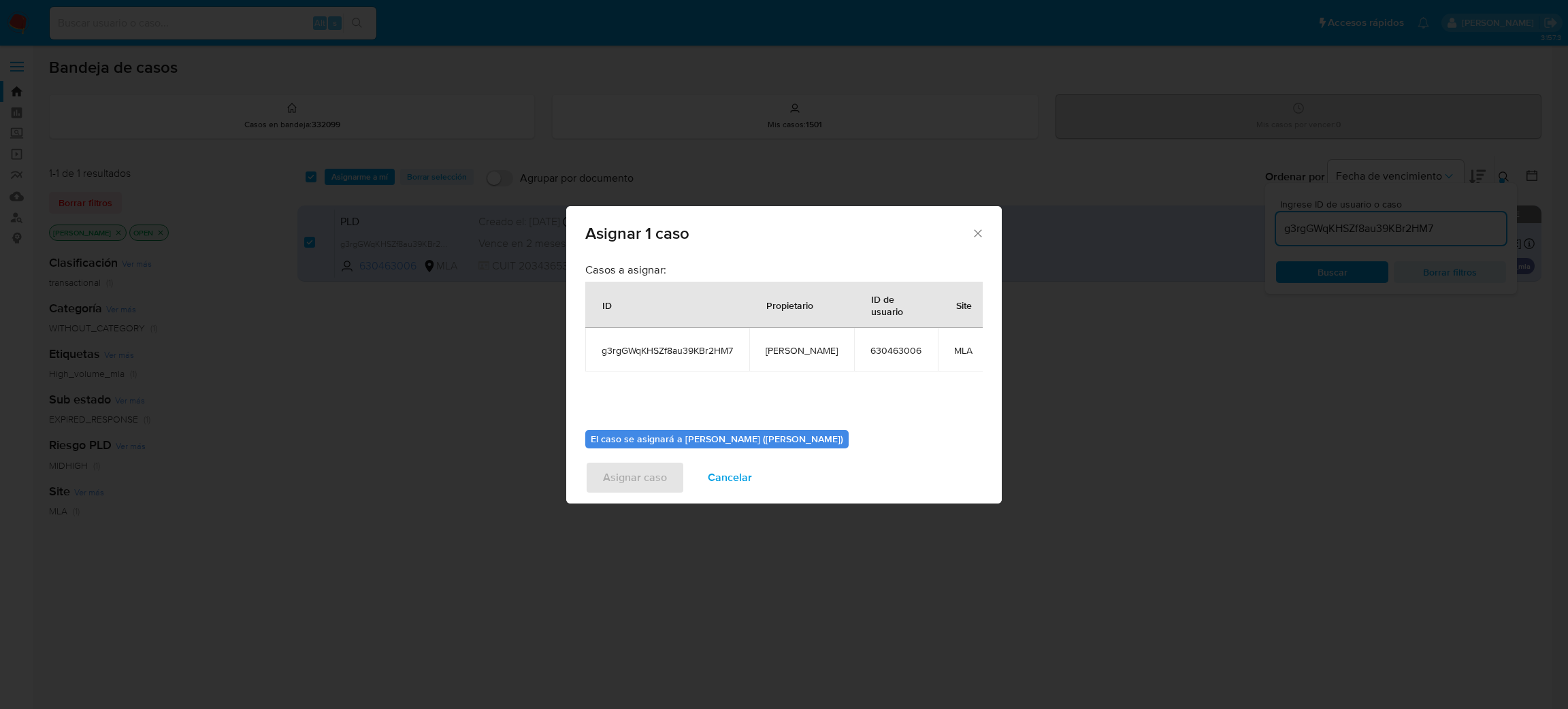
click at [783, 349] on span "[PERSON_NAME]" at bounding box center [801, 350] width 72 height 12
click at [783, 350] on span "[PERSON_NAME]" at bounding box center [801, 350] width 72 height 12
copy span "[PERSON_NAME]"
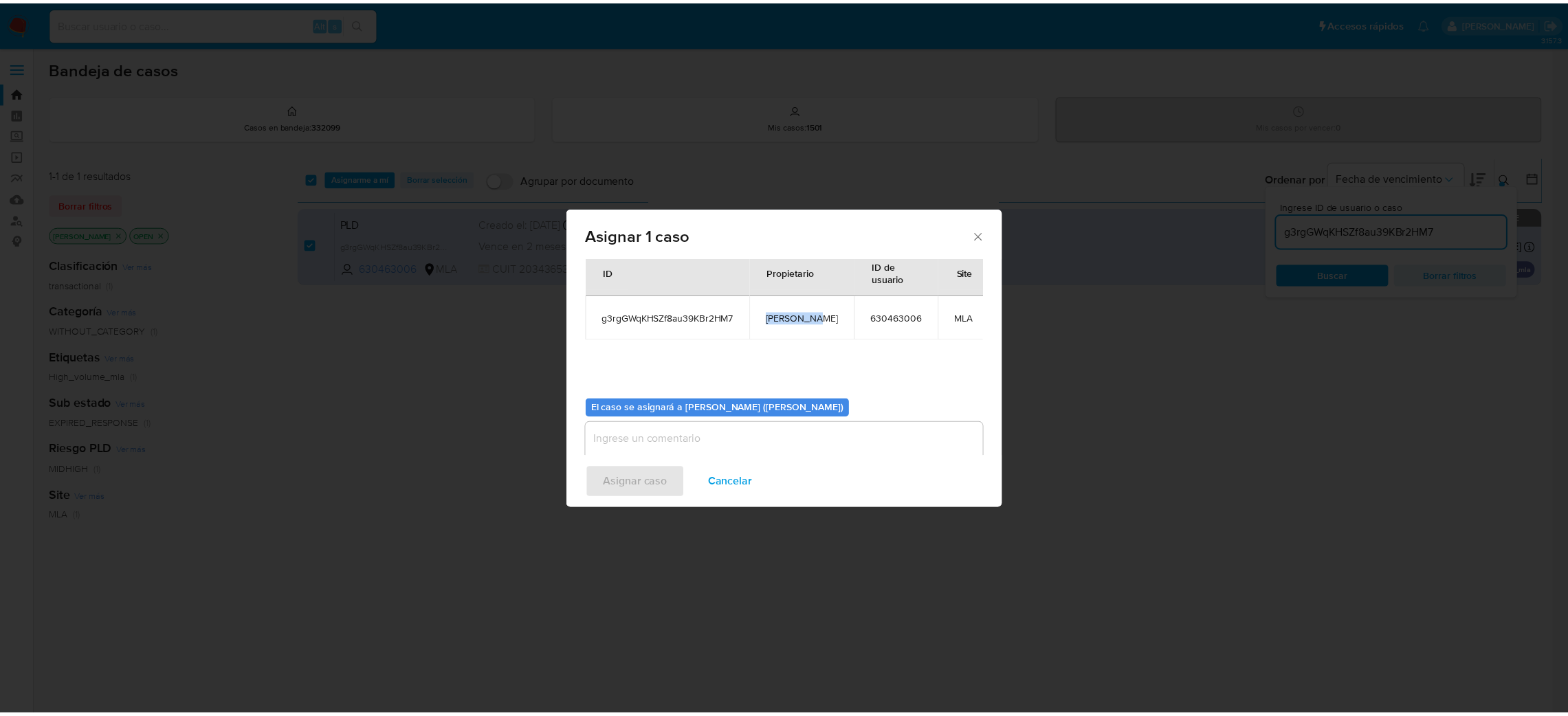
scroll to position [71, 0]
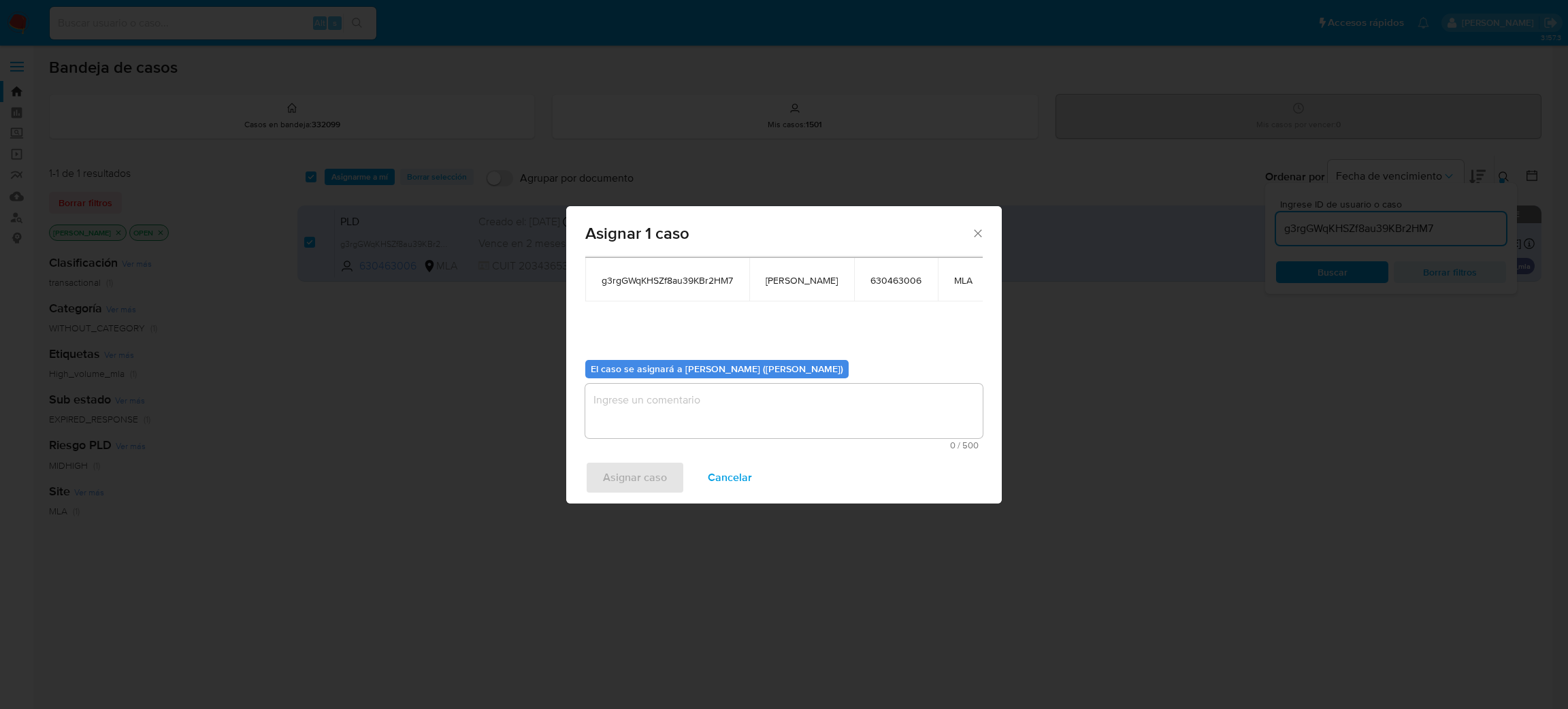
click at [673, 426] on textarea "assign-modal" at bounding box center [784, 411] width 398 height 54
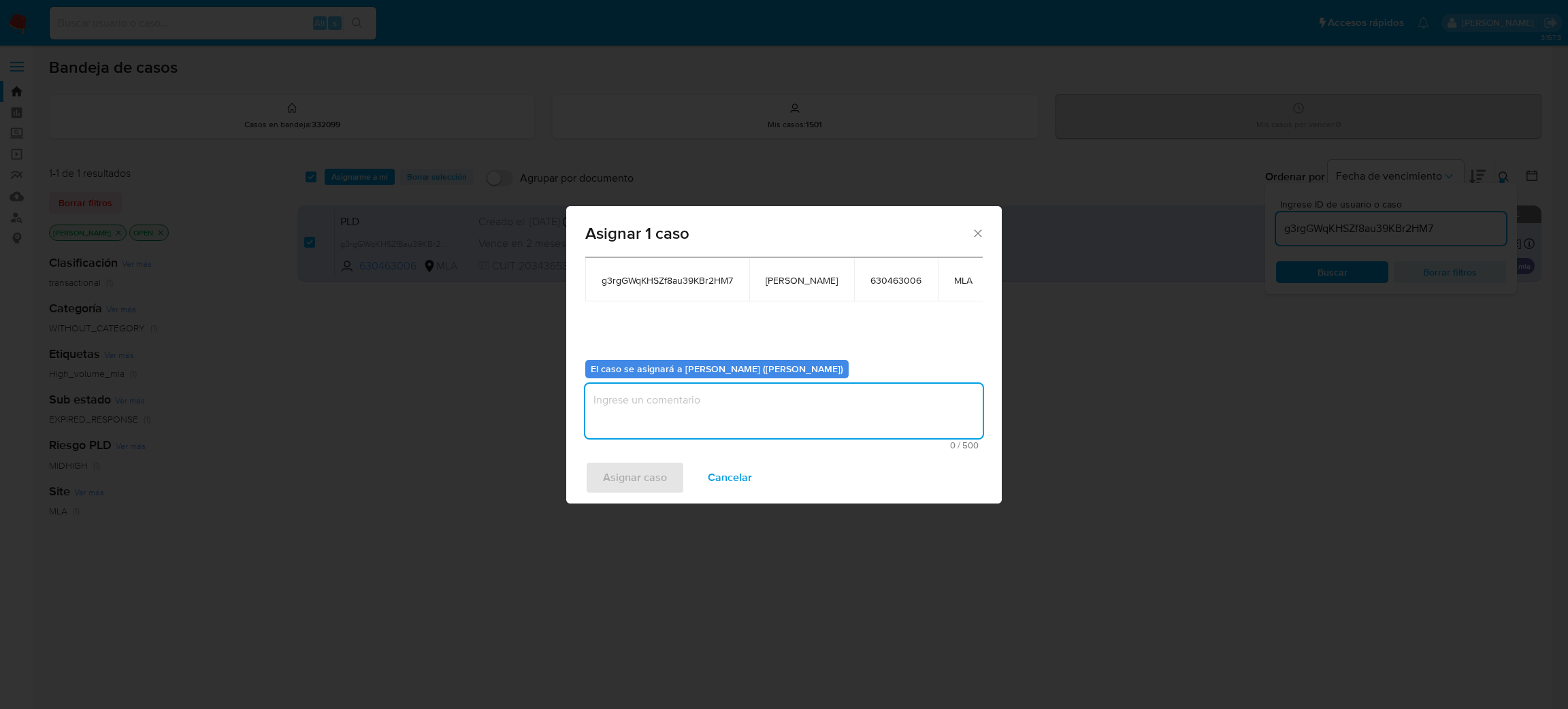
paste textarea "[PERSON_NAME]"
type textarea "[PERSON_NAME]"
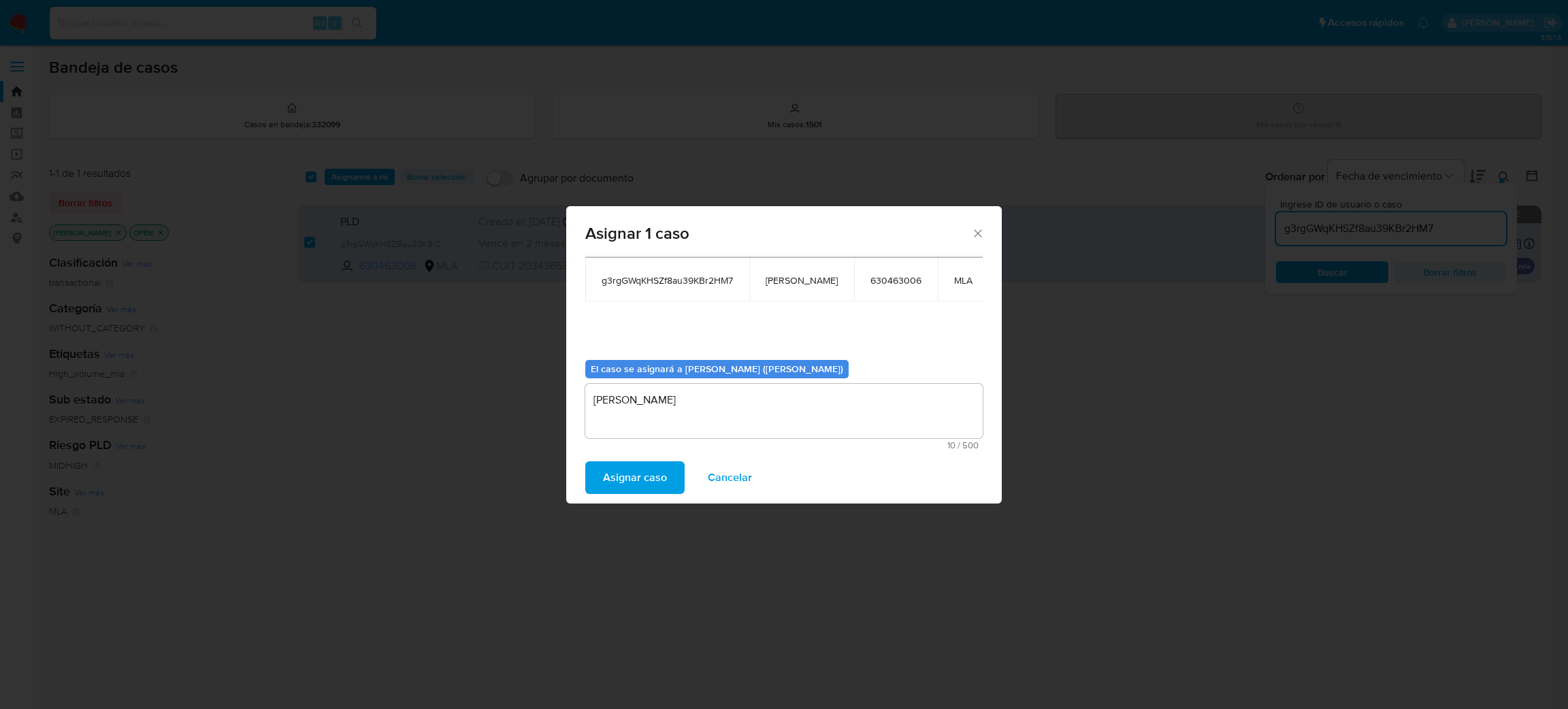
click at [628, 483] on span "Asignar caso" at bounding box center [635, 478] width 64 height 30
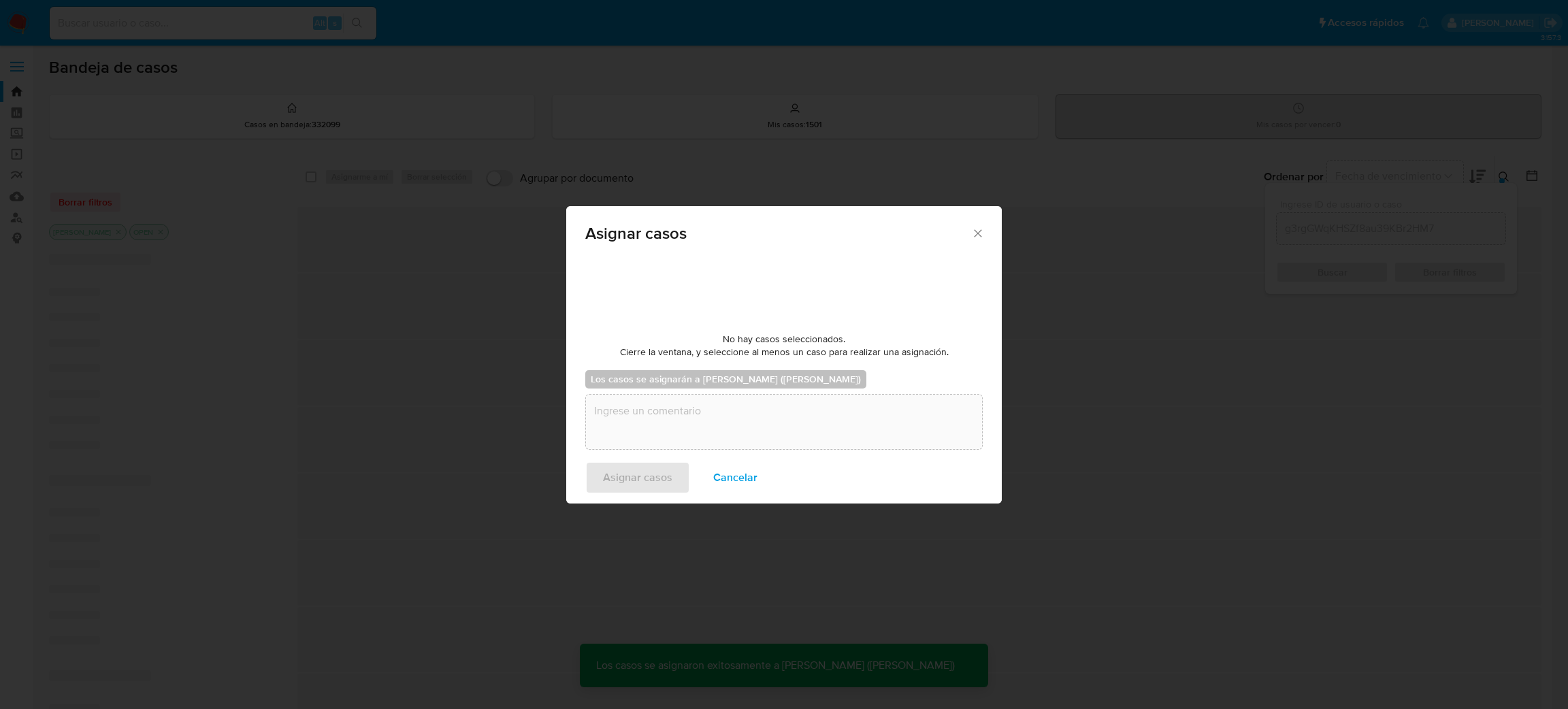
checkbox input "false"
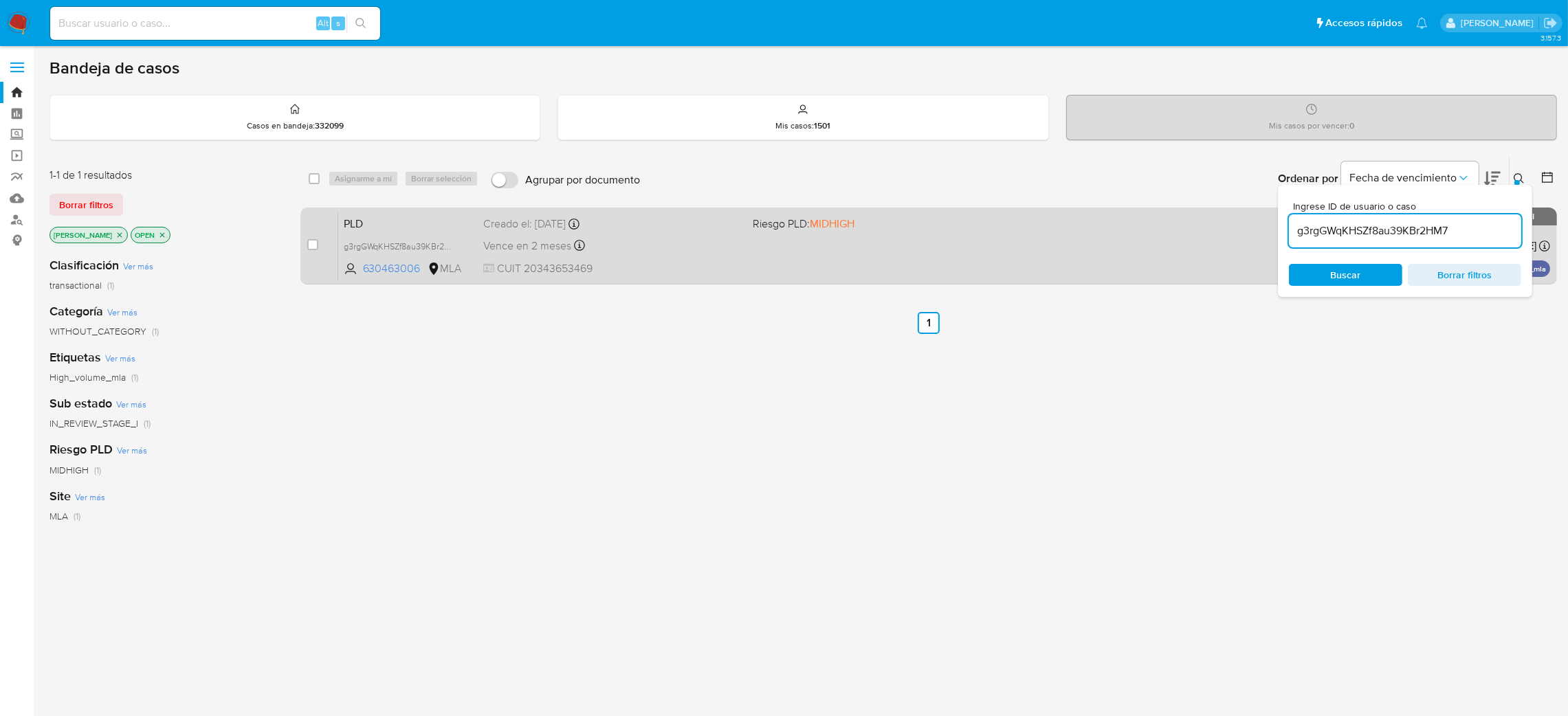
click at [628, 263] on span "CUIT 20343653469" at bounding box center [612, 268] width 258 height 15
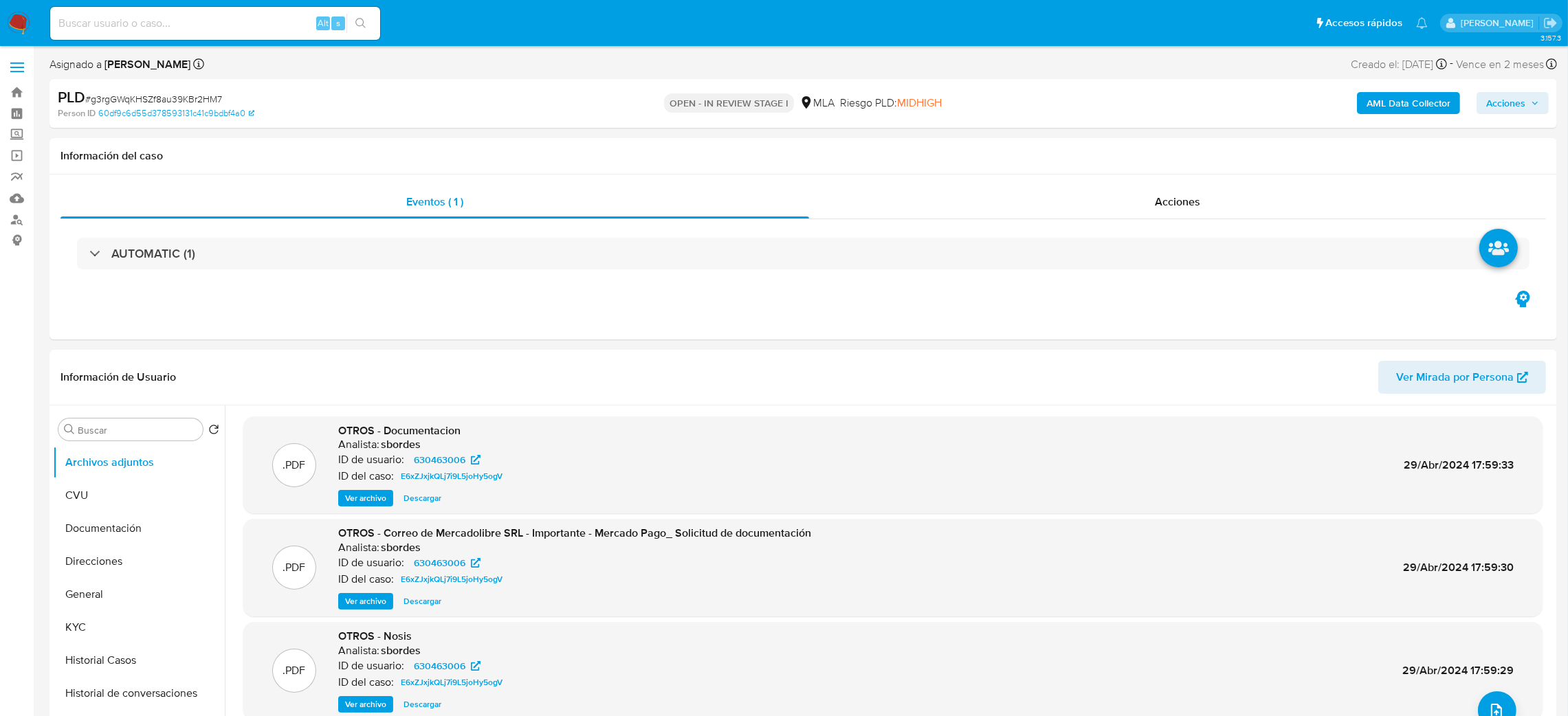
select select "10"
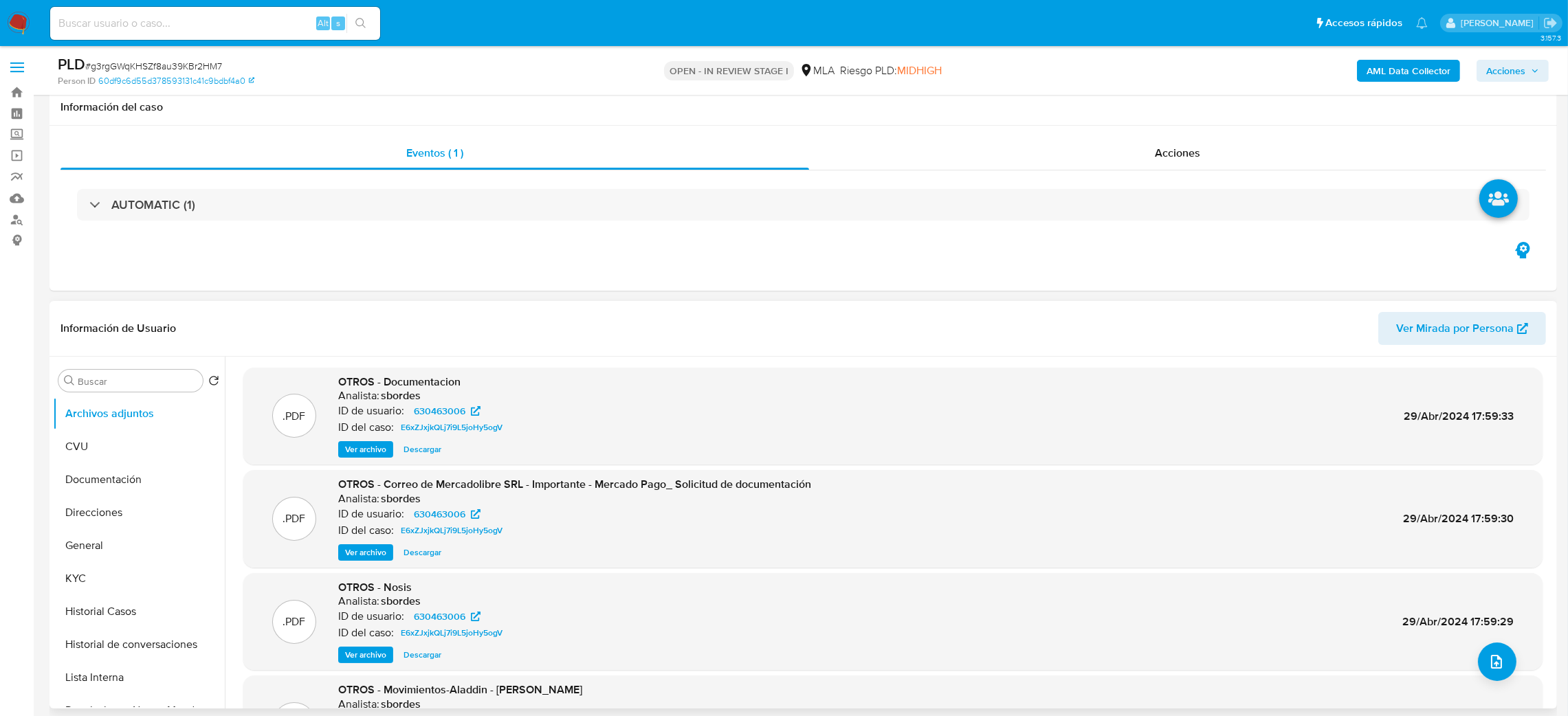
scroll to position [309, 0]
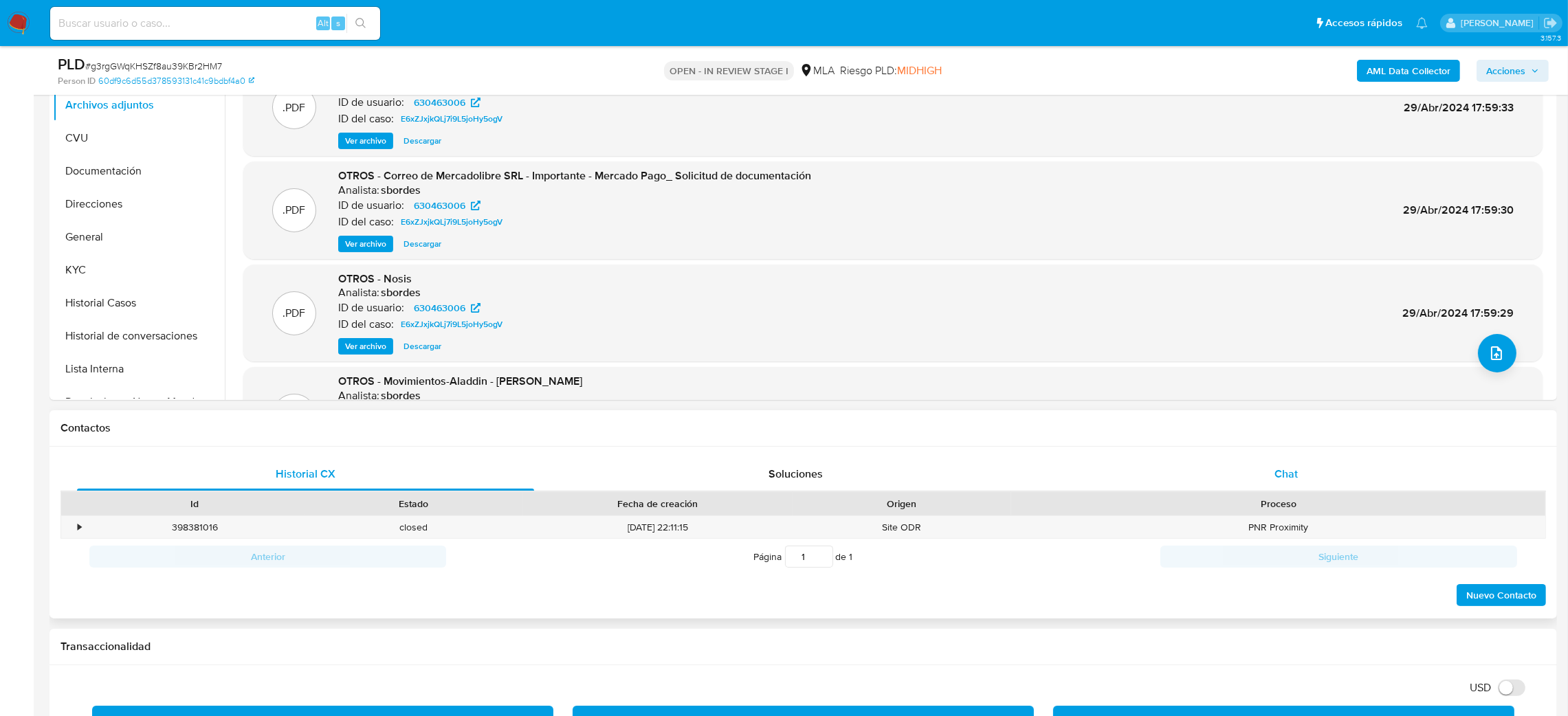
click at [1334, 458] on div "Chat" at bounding box center [1286, 474] width 457 height 33
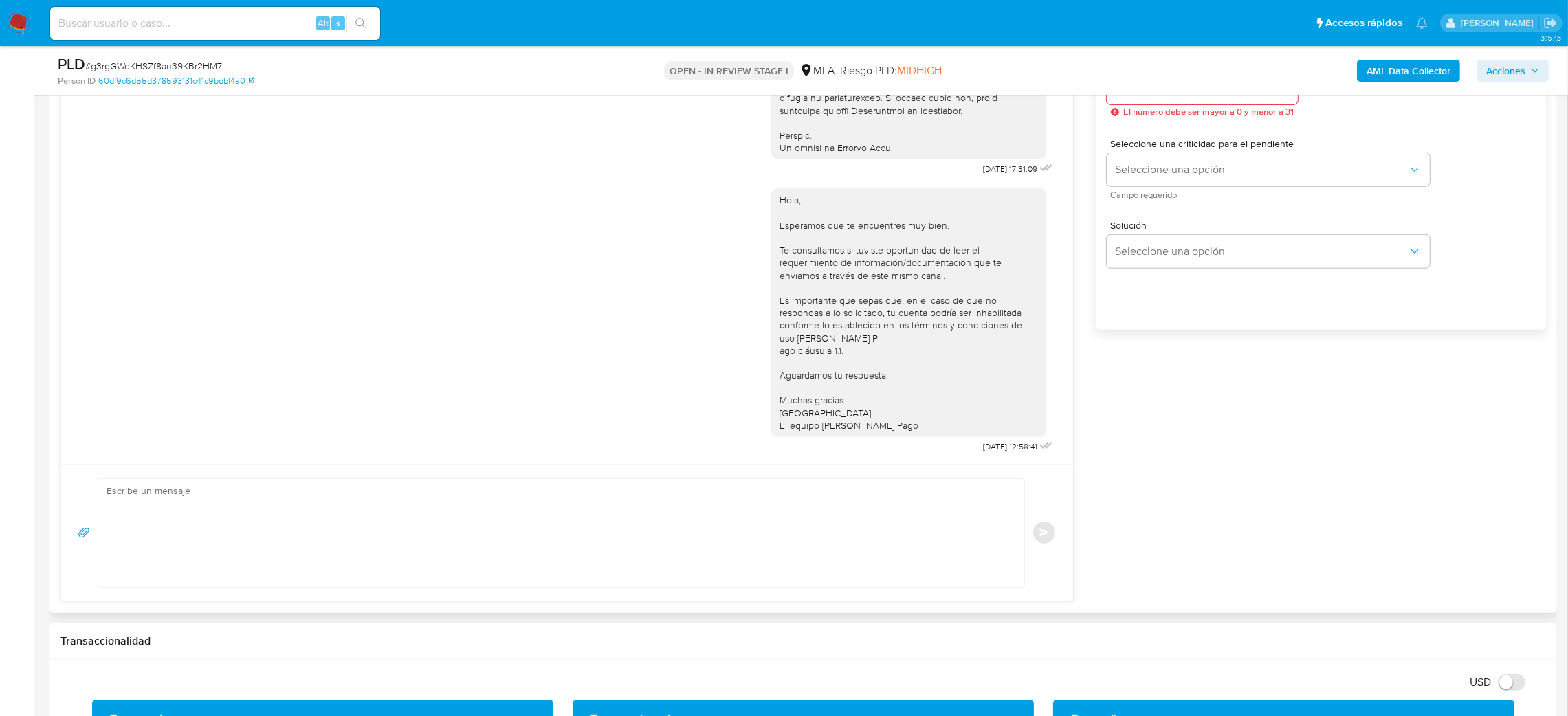
scroll to position [825, 0]
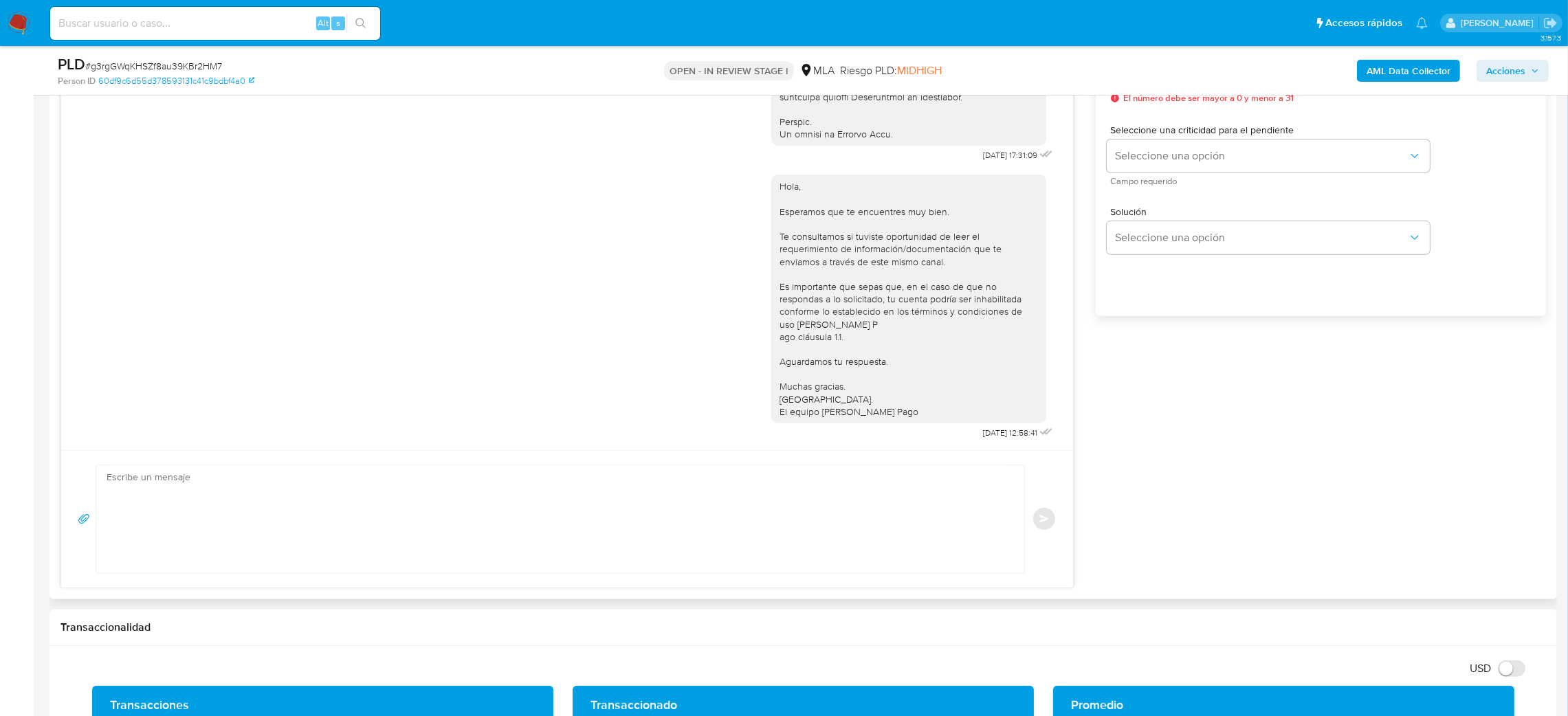
click at [242, 497] on textarea at bounding box center [557, 519] width 901 height 108
paste textarea "Hola, Esperamos que te encuentres muy bien. Te consultamos si tuviste oportunid…"
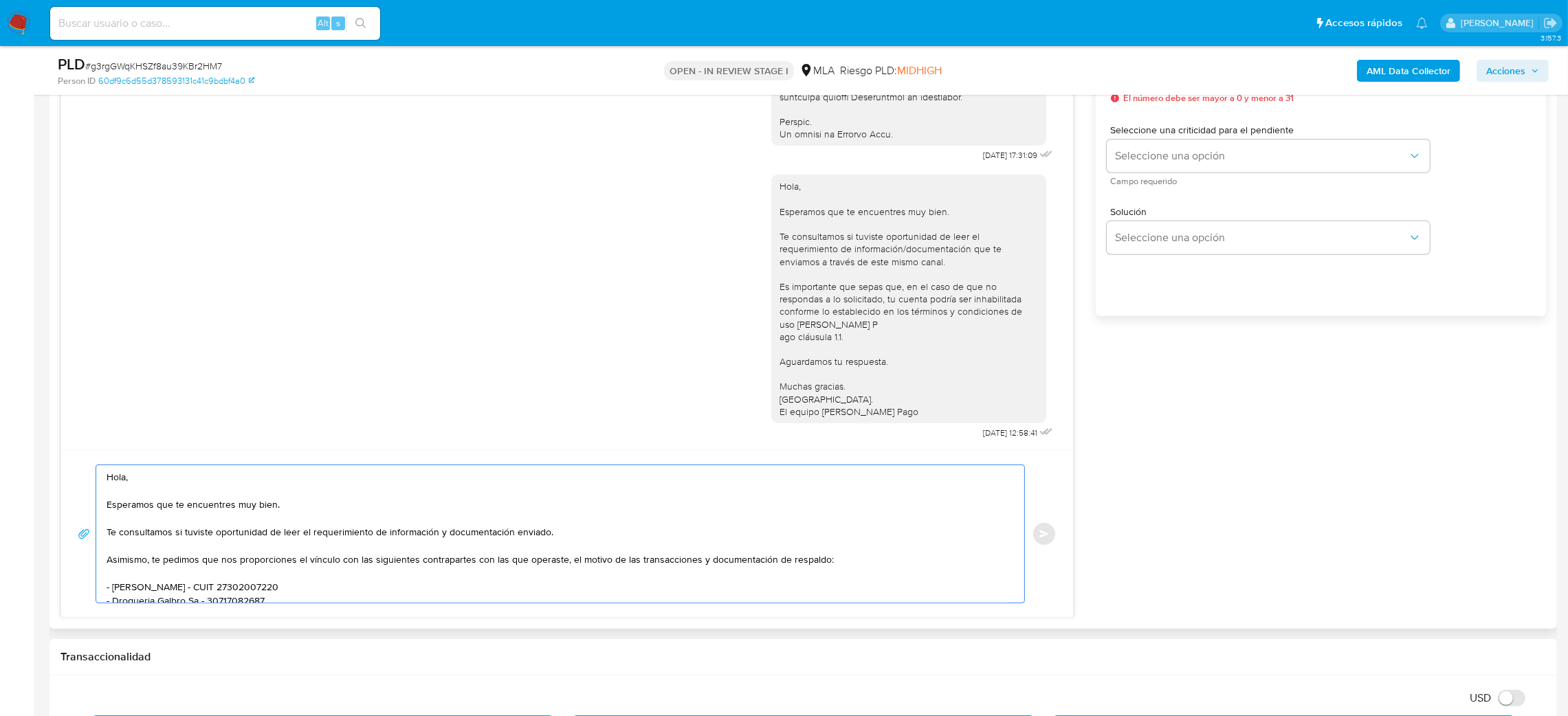
scroll to position [618, 0]
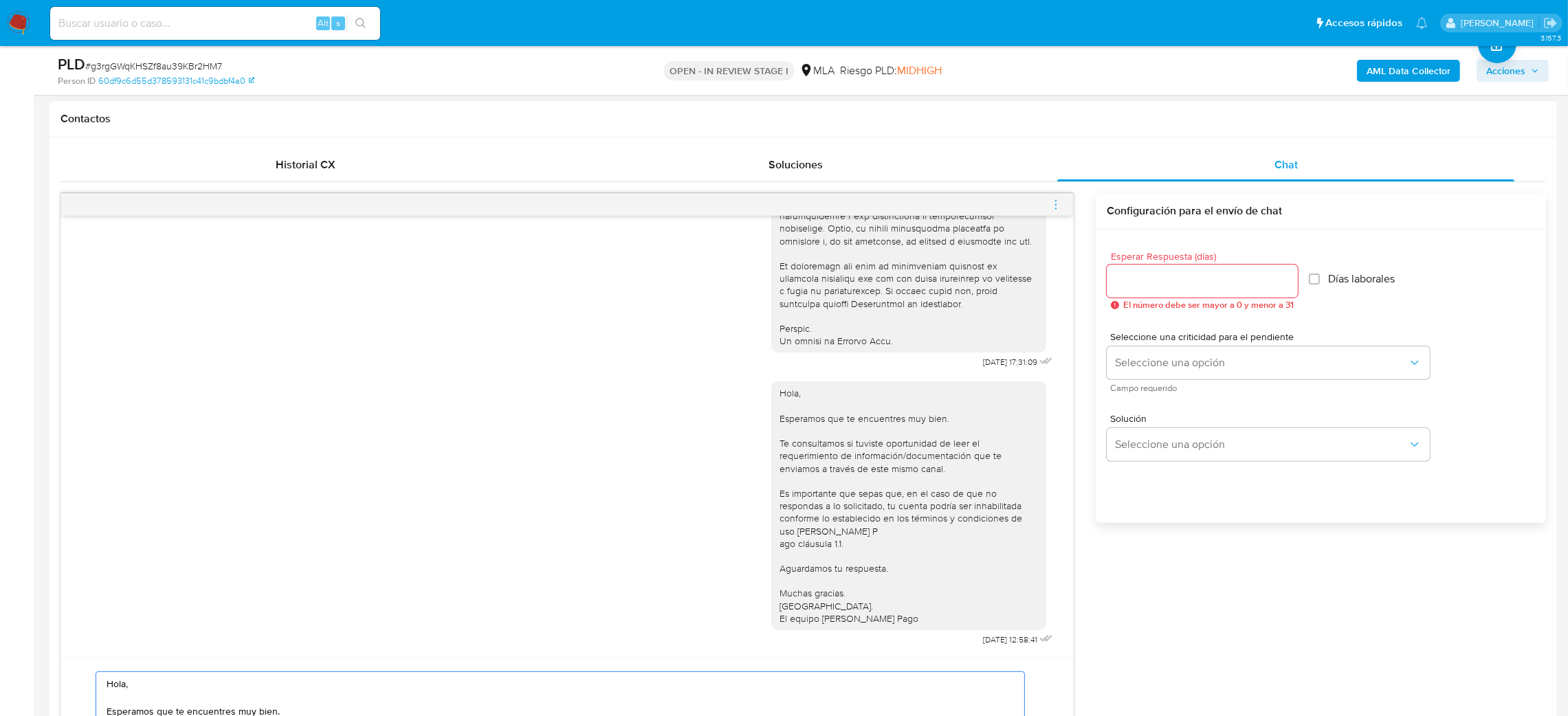
type textarea "Hola, Esperamos que te encuentres muy bien. Te consultamos si tuviste oportunid…"
click at [1158, 274] on input "Esperar Respuesta (días)" at bounding box center [1202, 281] width 191 height 18
type input "3"
click at [1145, 350] on button "Seleccione una opción" at bounding box center [1269, 363] width 323 height 33
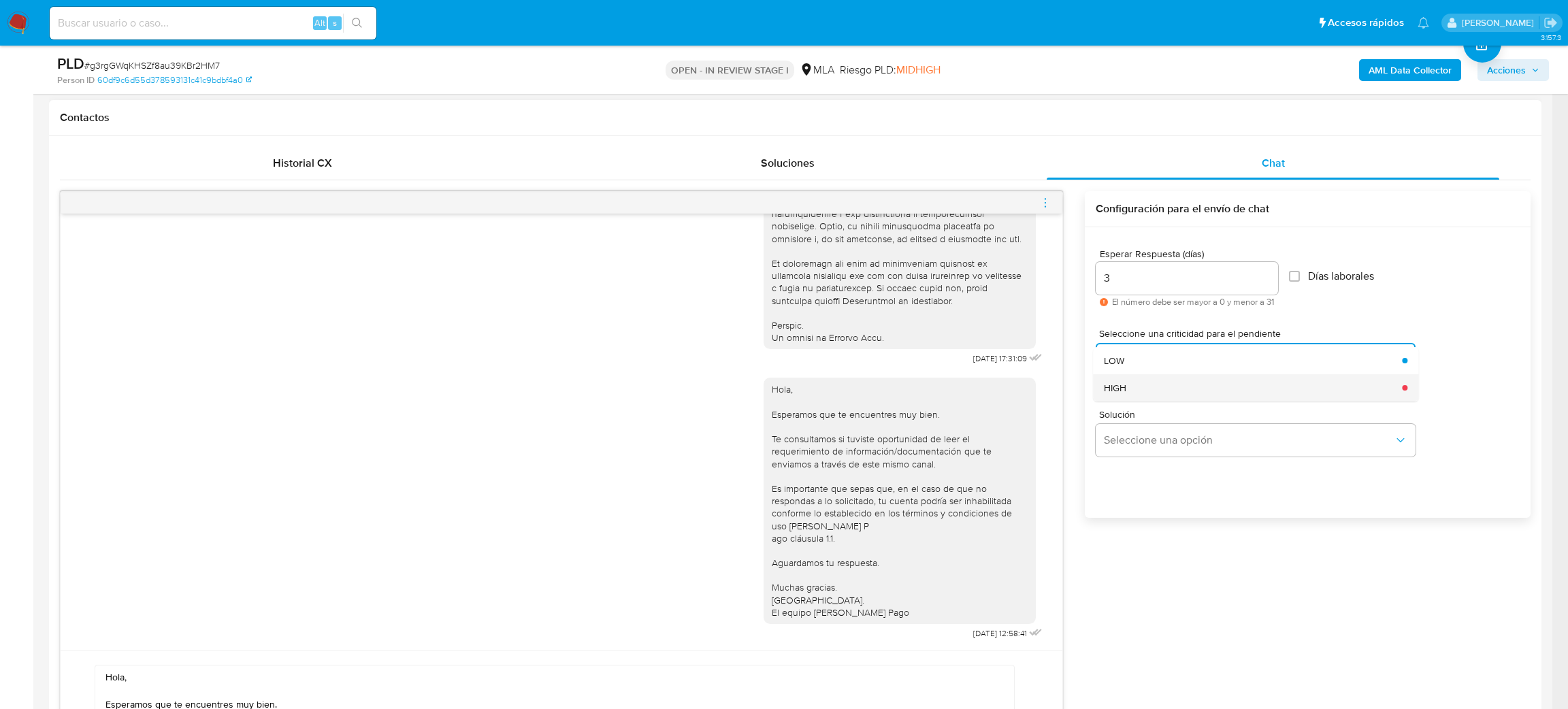
click at [1137, 379] on div "HIGH" at bounding box center [1249, 388] width 290 height 27
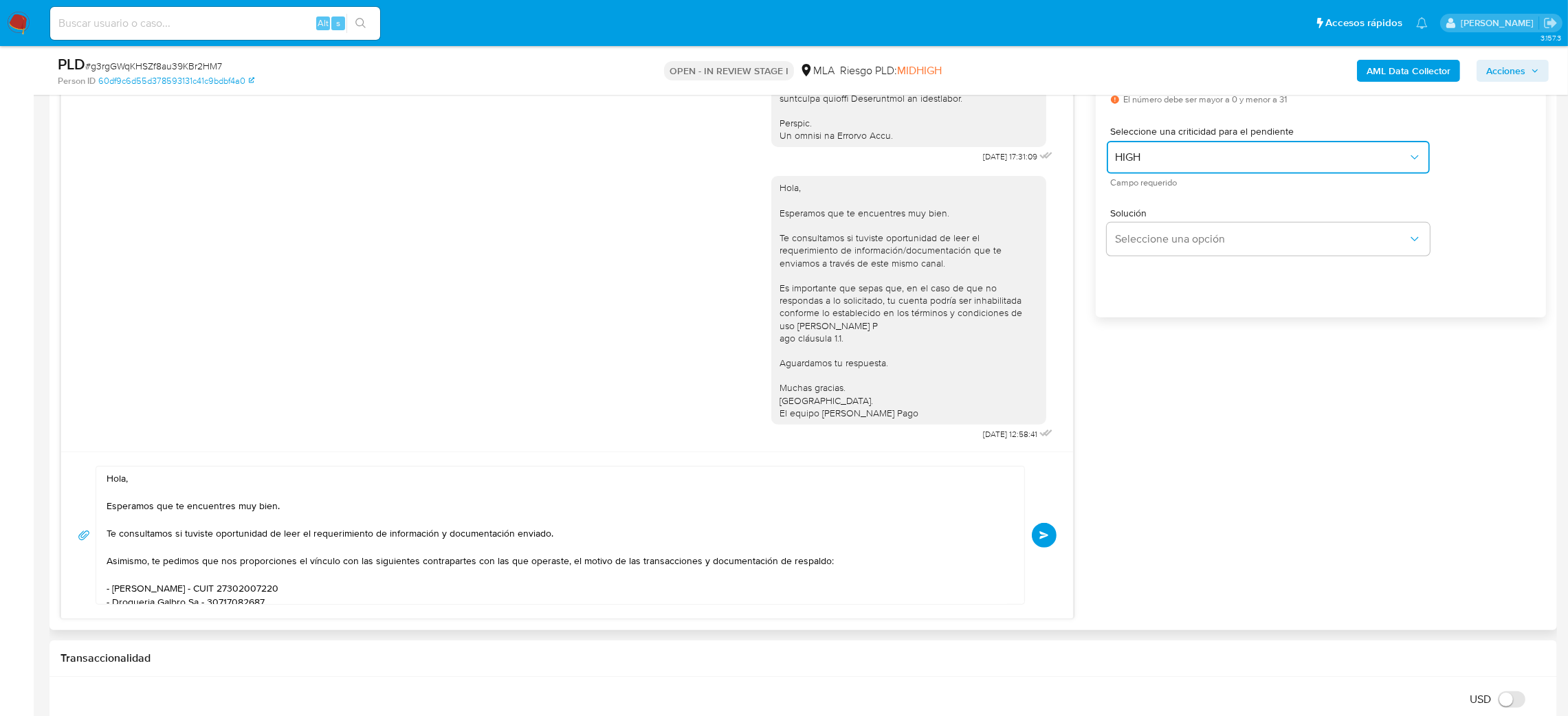
scroll to position [825, 0]
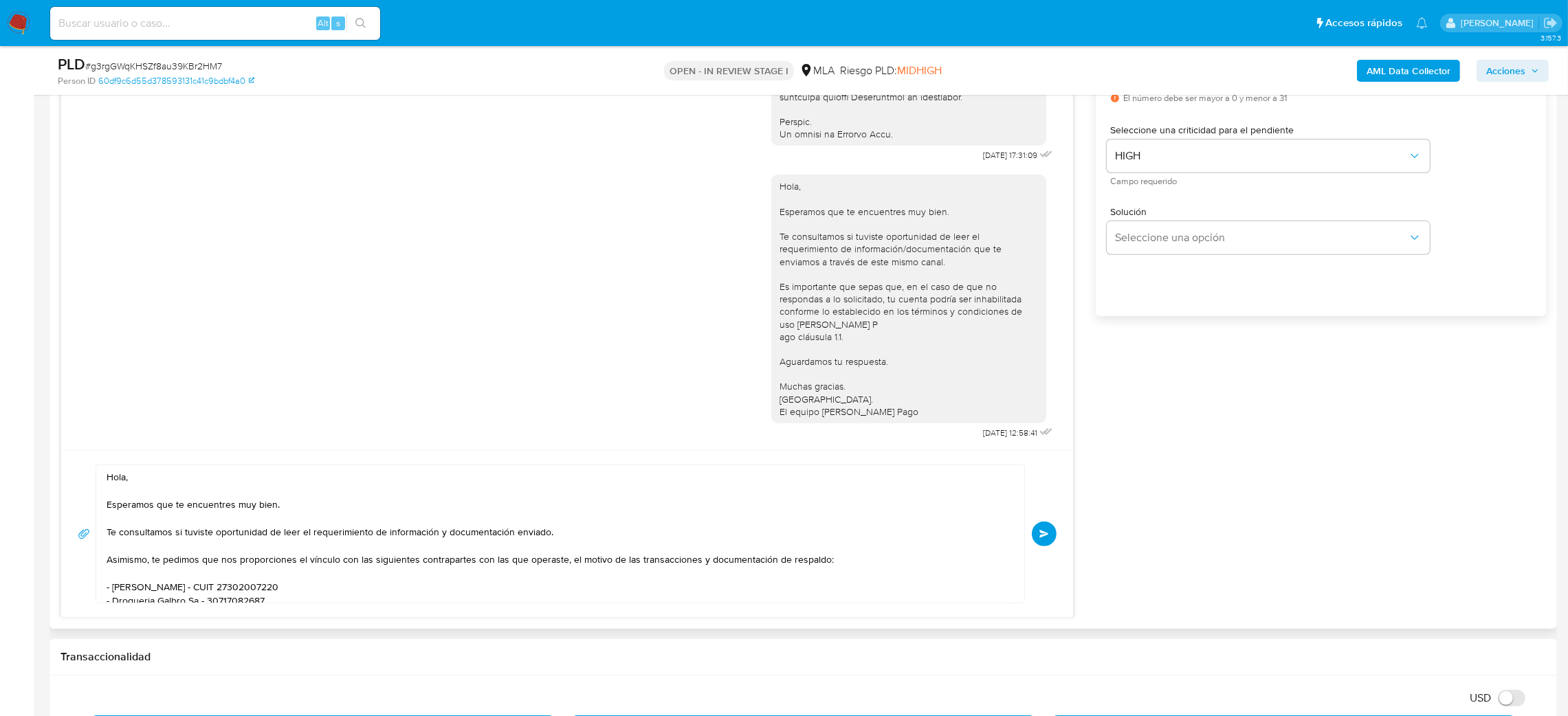
click at [1050, 531] on button "Enviar" at bounding box center [1044, 534] width 25 height 25
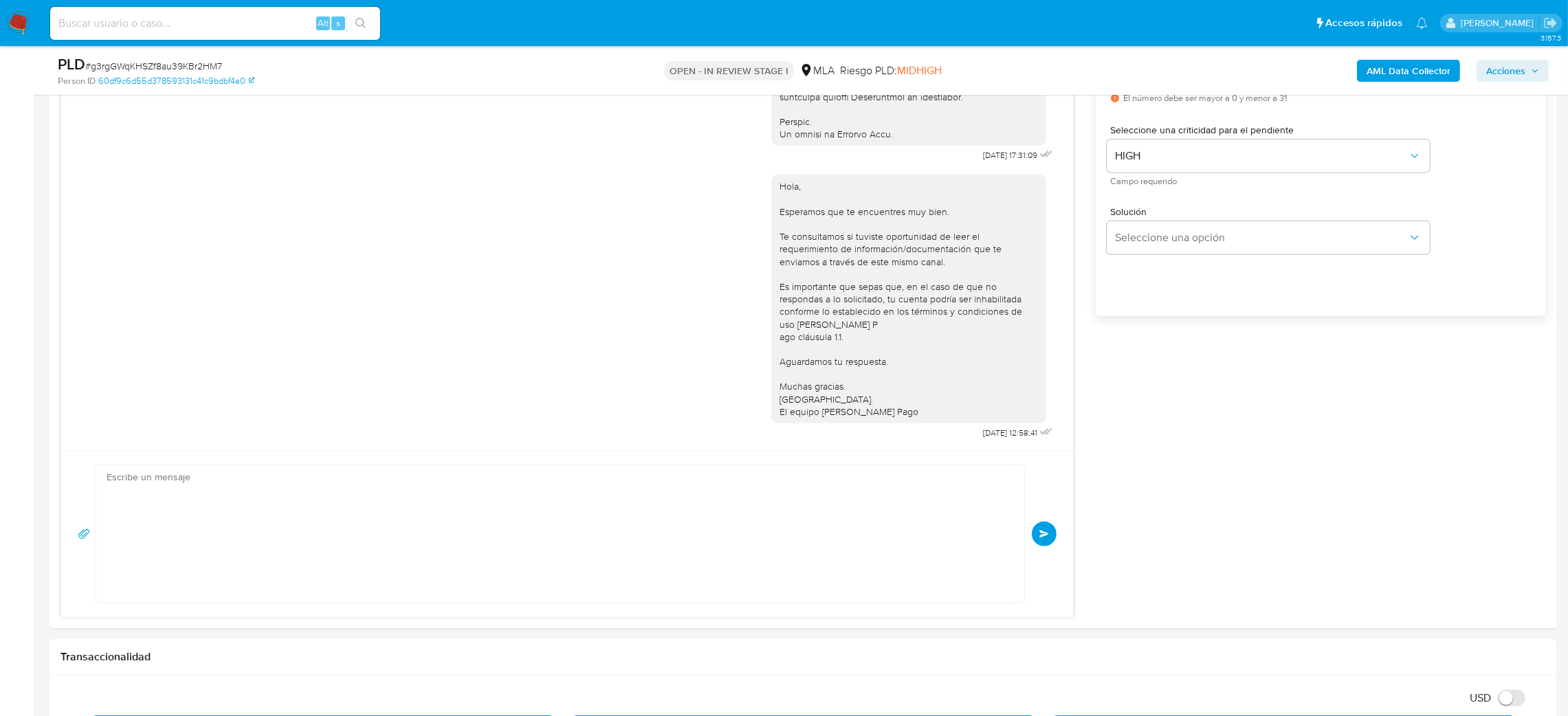
scroll to position [1017, 0]
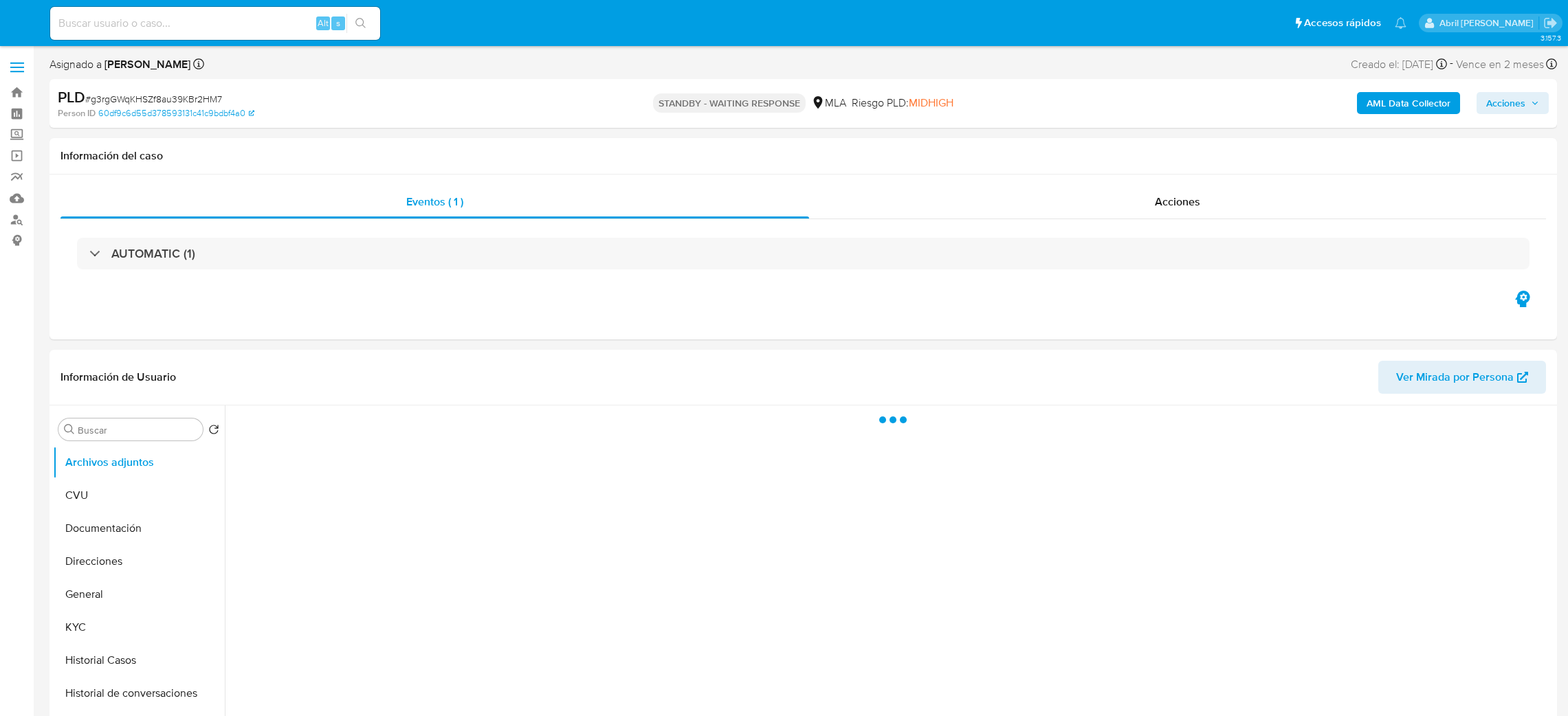
select select "10"
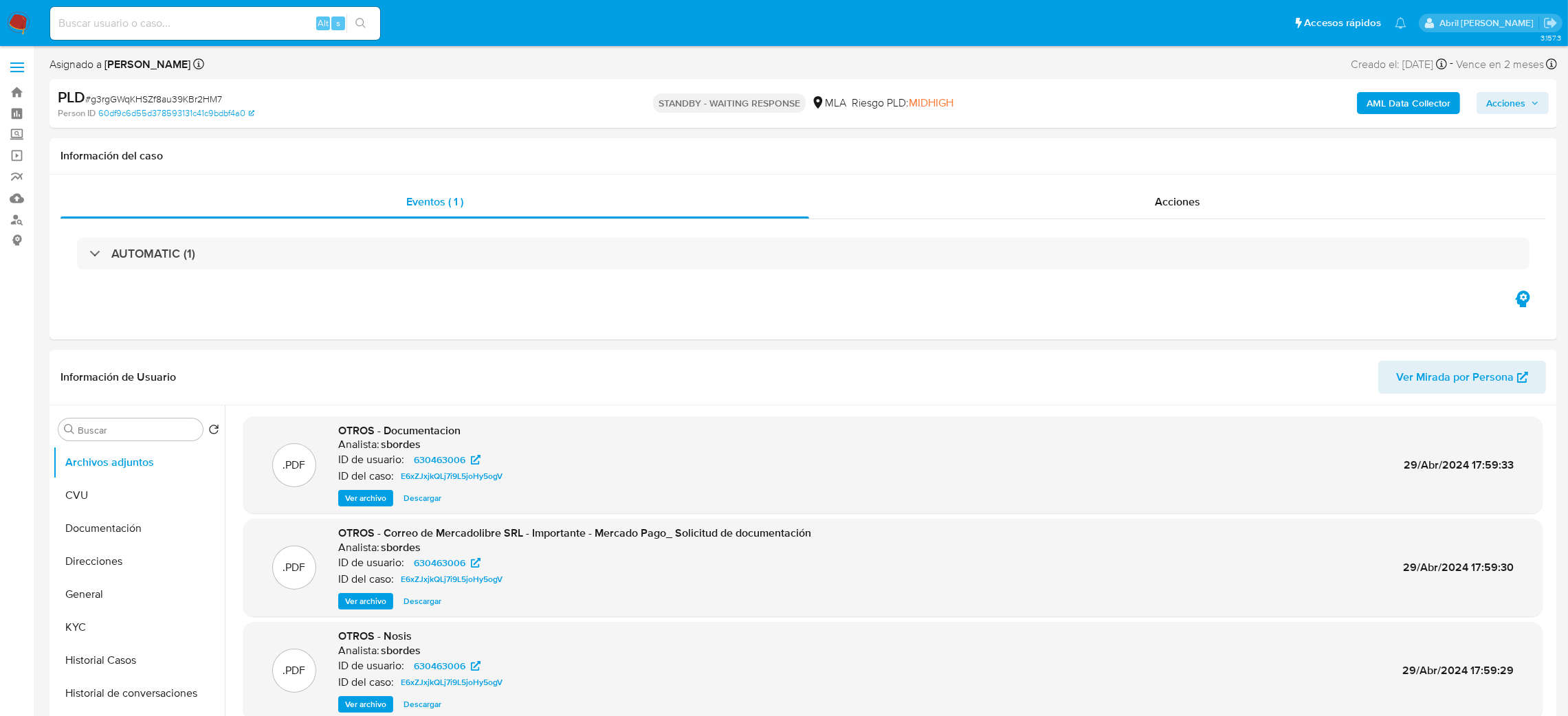
click at [255, 19] on input at bounding box center [216, 23] width 330 height 18
paste input "vTDHazZ6ChhpxnfmCCNgFhKR"
type input "vTDHazZ6ChhpxnfmCCNgFhKR"
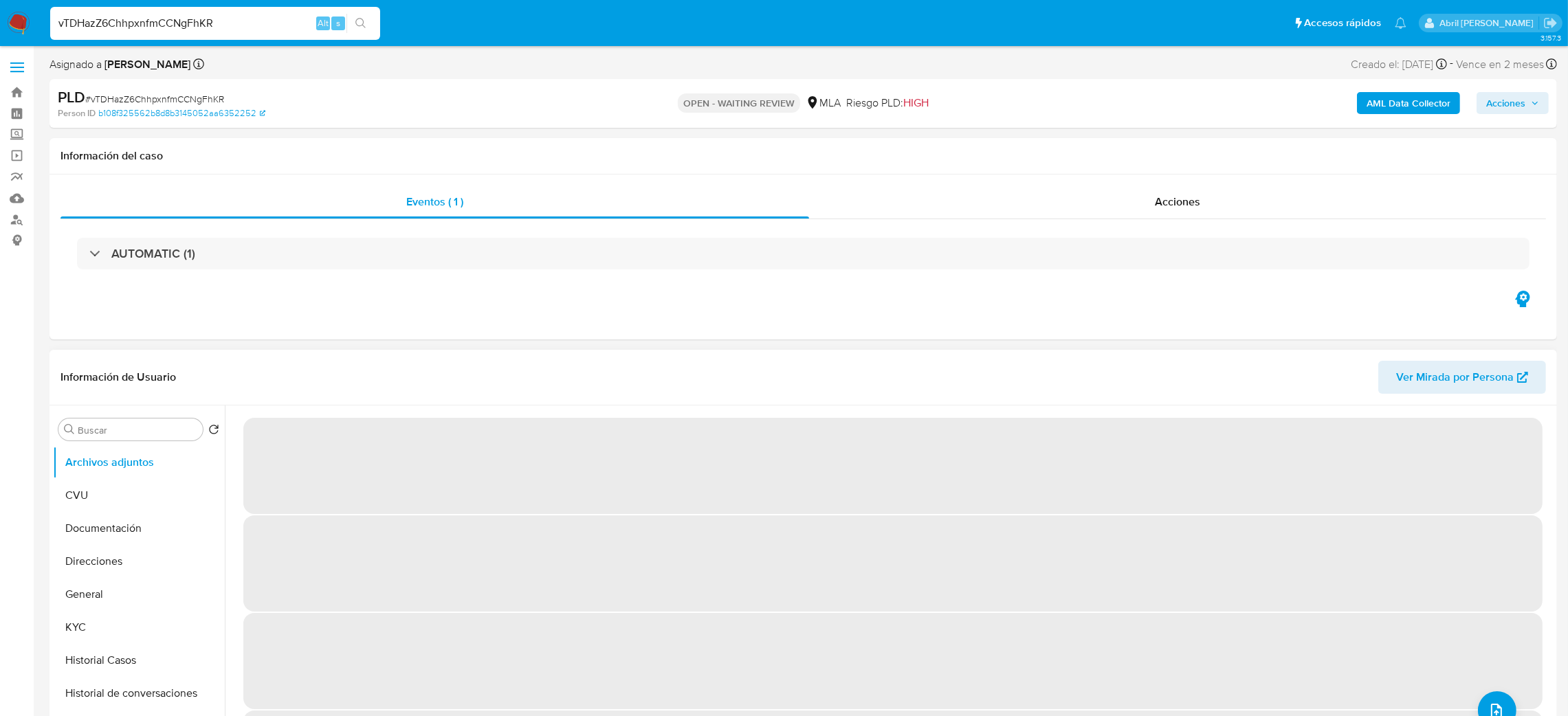
select select "10"
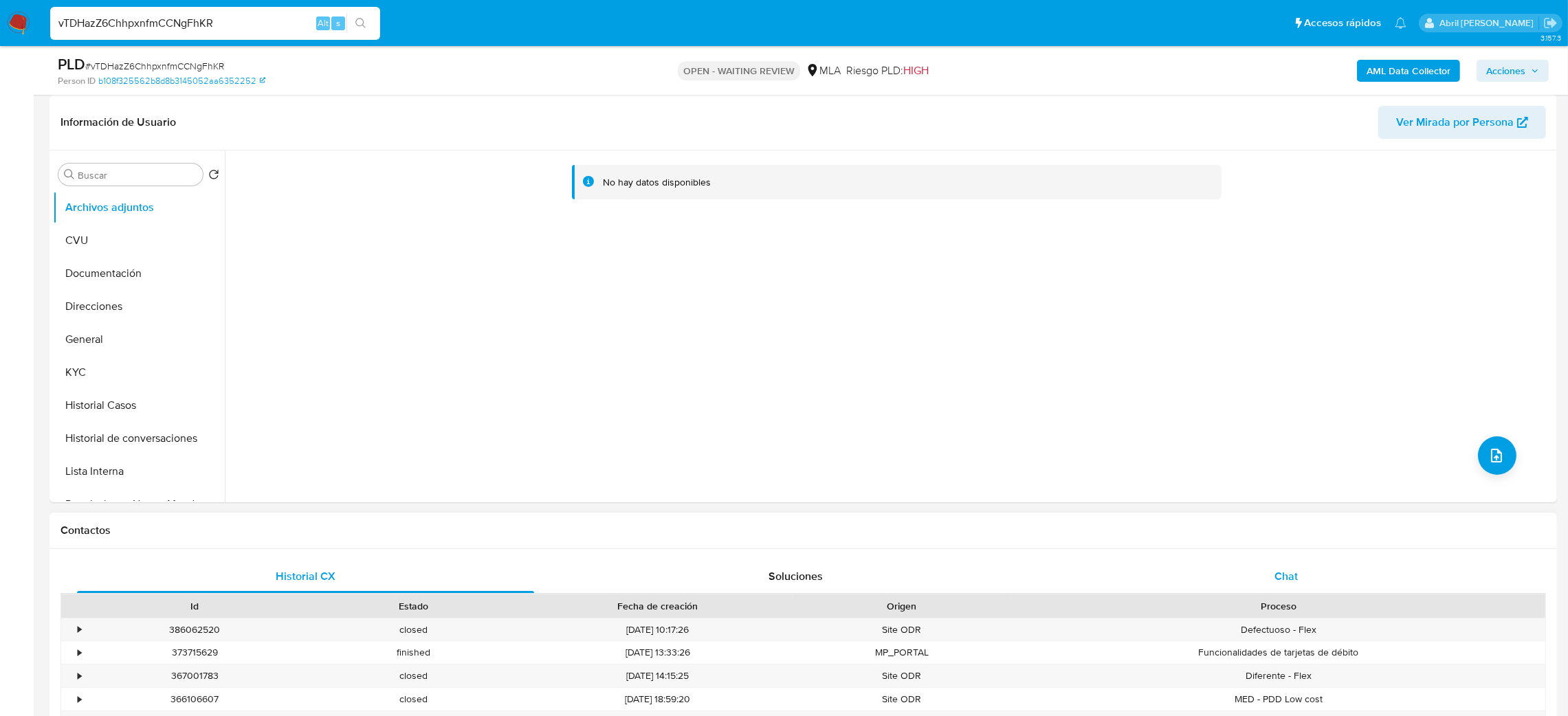
click at [1290, 590] on div "Chat" at bounding box center [1286, 577] width 457 height 33
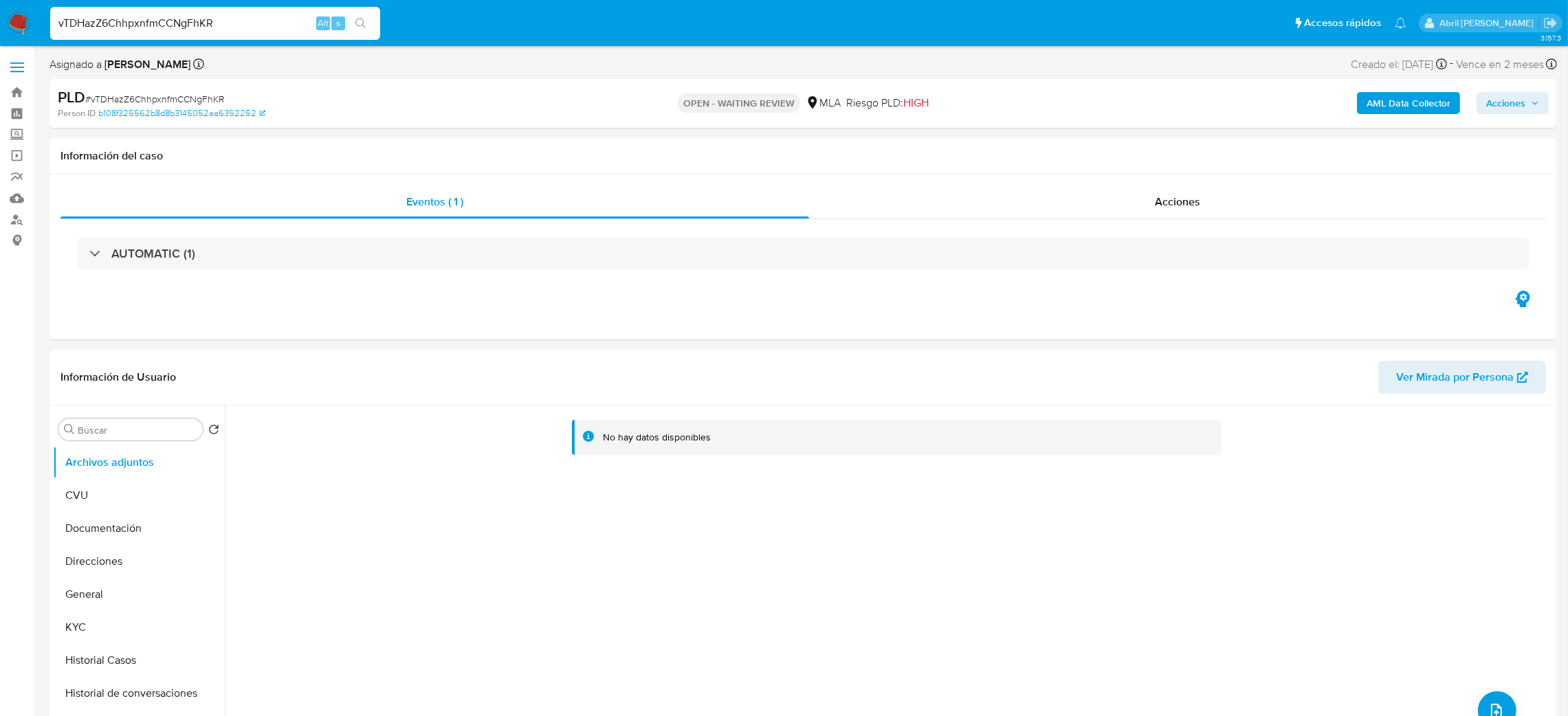
drag, startPoint x: 0, startPoint y: 437, endPoint x: 1061, endPoint y: 111, distance: 1110.0
click at [1061, 111] on div "AML Data Collector Acciones" at bounding box center [1302, 103] width 493 height 32
click at [117, 593] on button "General" at bounding box center [133, 595] width 161 height 33
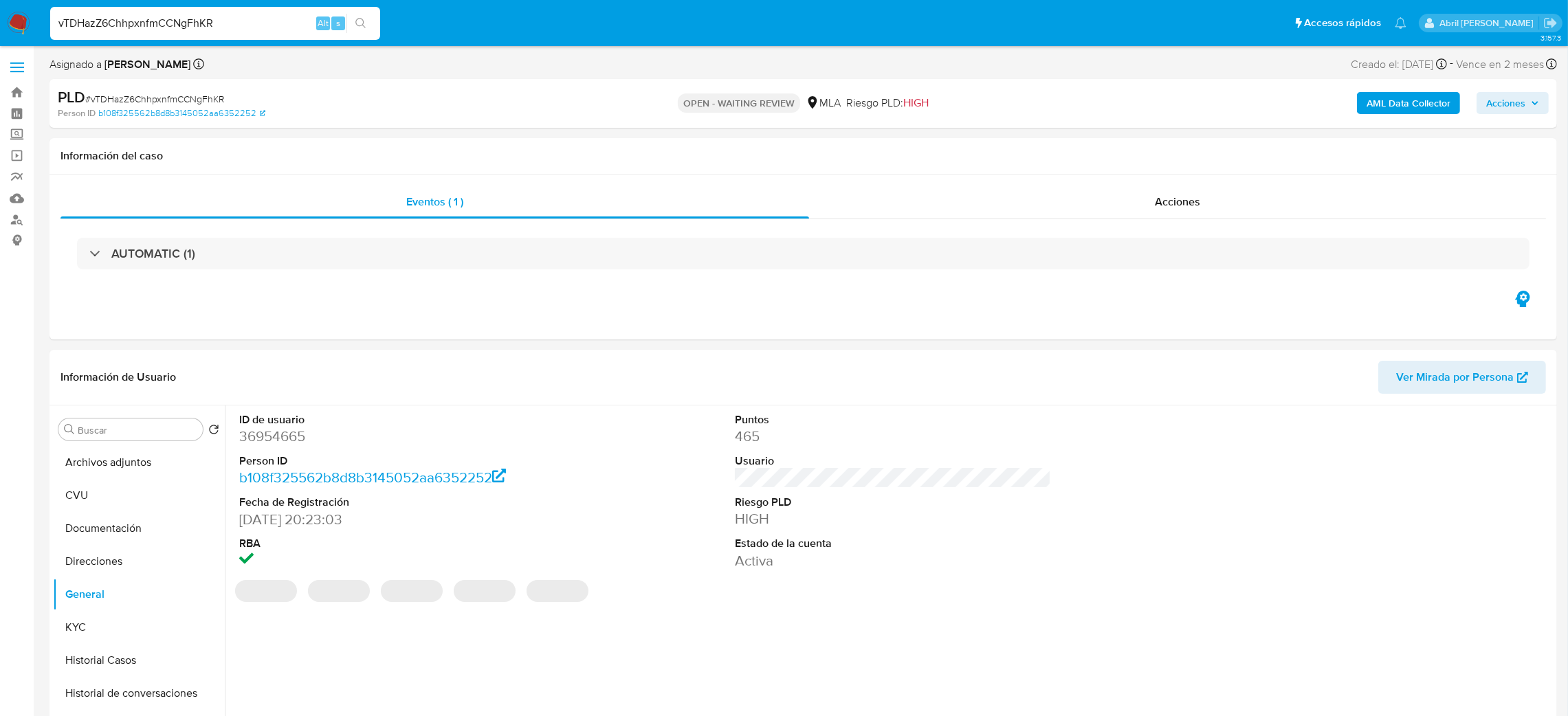
click at [263, 432] on dd "36954665" at bounding box center [397, 436] width 317 height 19
copy dd "36954665"
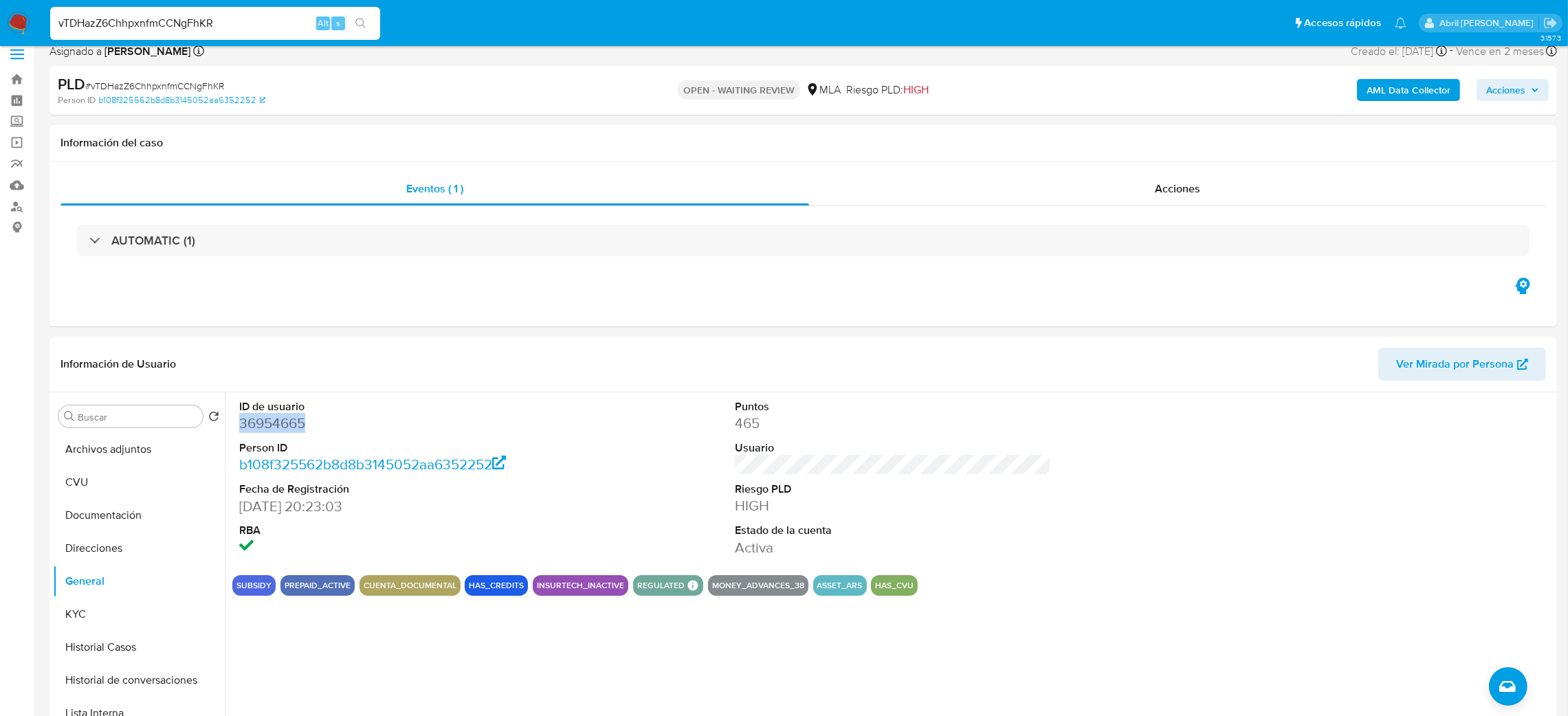
scroll to position [103, 0]
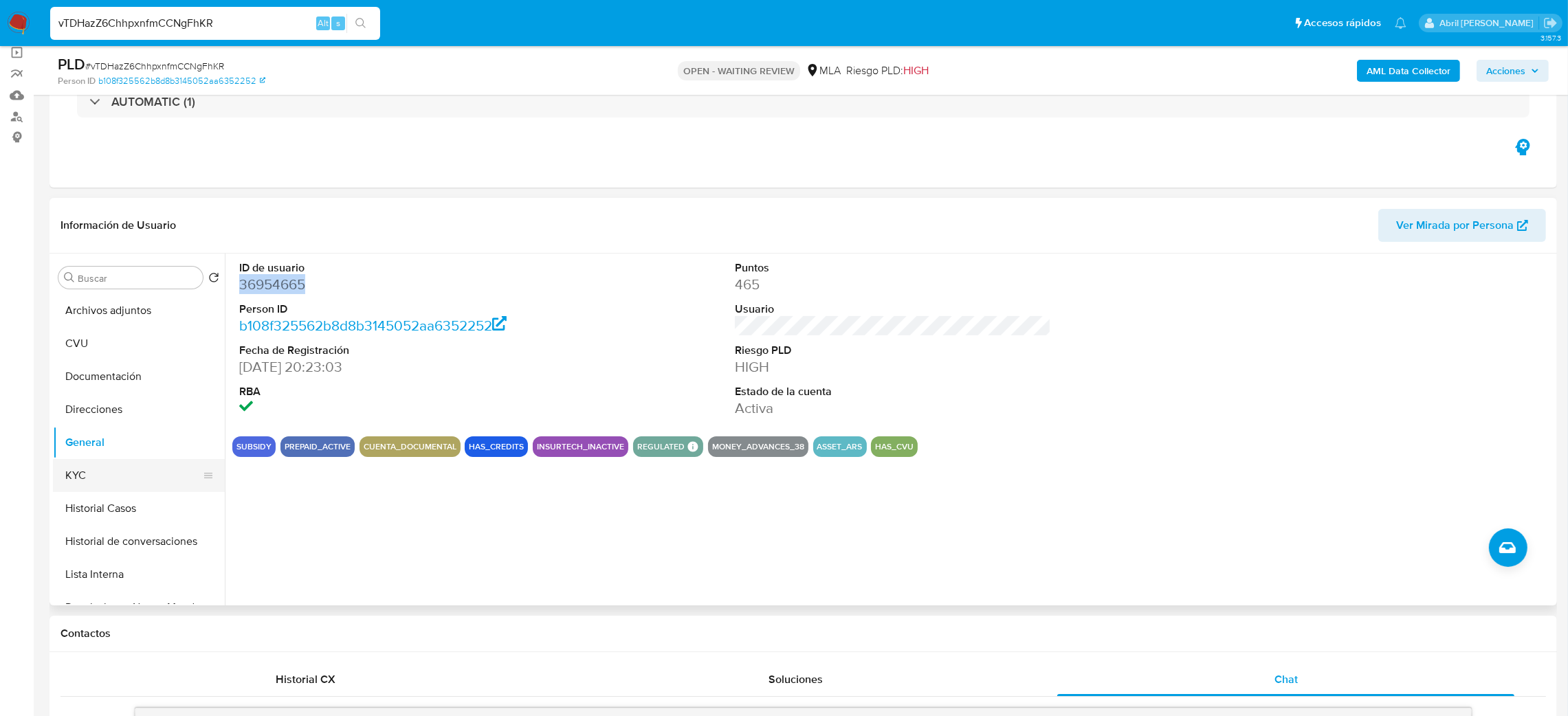
click at [63, 482] on button "KYC" at bounding box center [133, 476] width 161 height 33
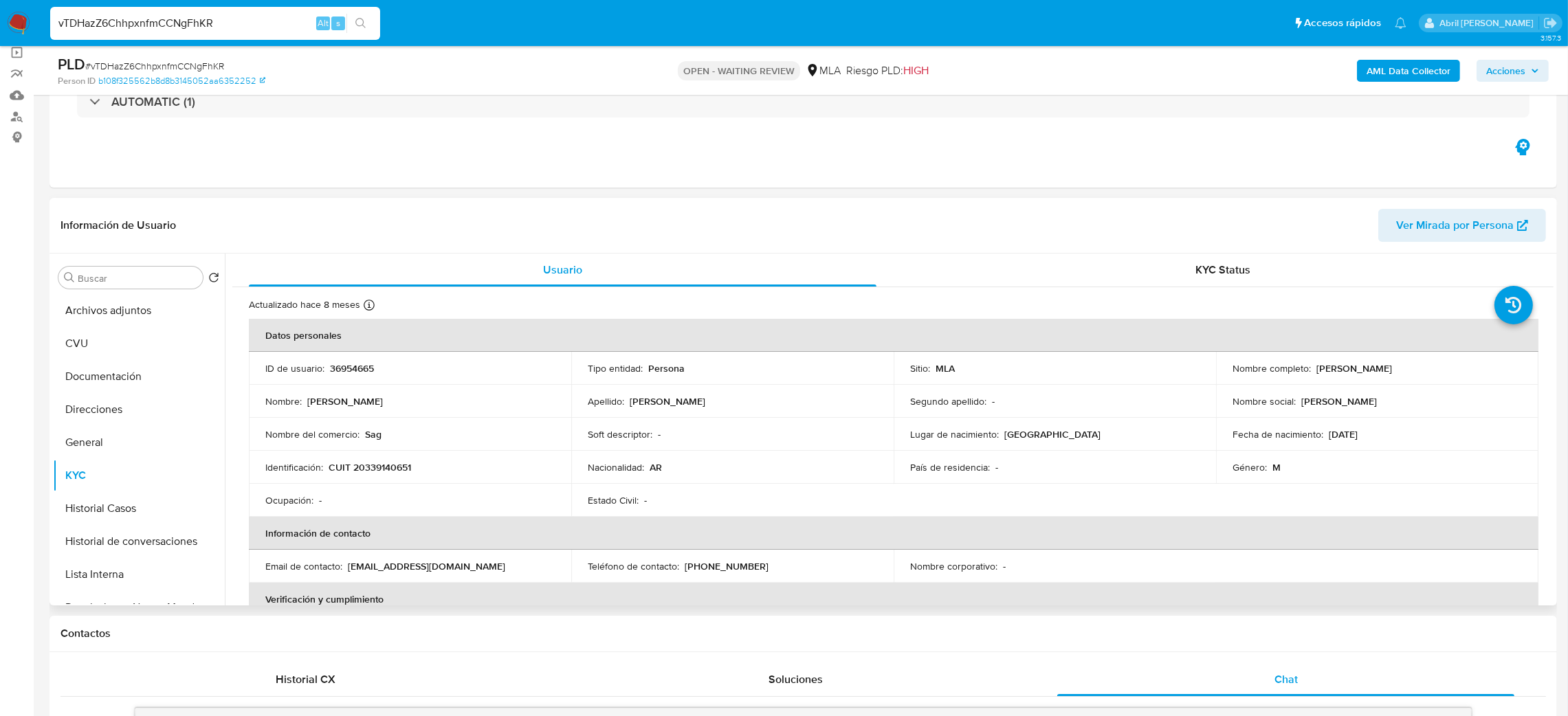
click at [385, 461] on p "CUIT 20339140651" at bounding box center [370, 467] width 82 height 12
click at [377, 469] on p "CUIT 20339140651" at bounding box center [370, 467] width 82 height 12
copy p "20339140651"
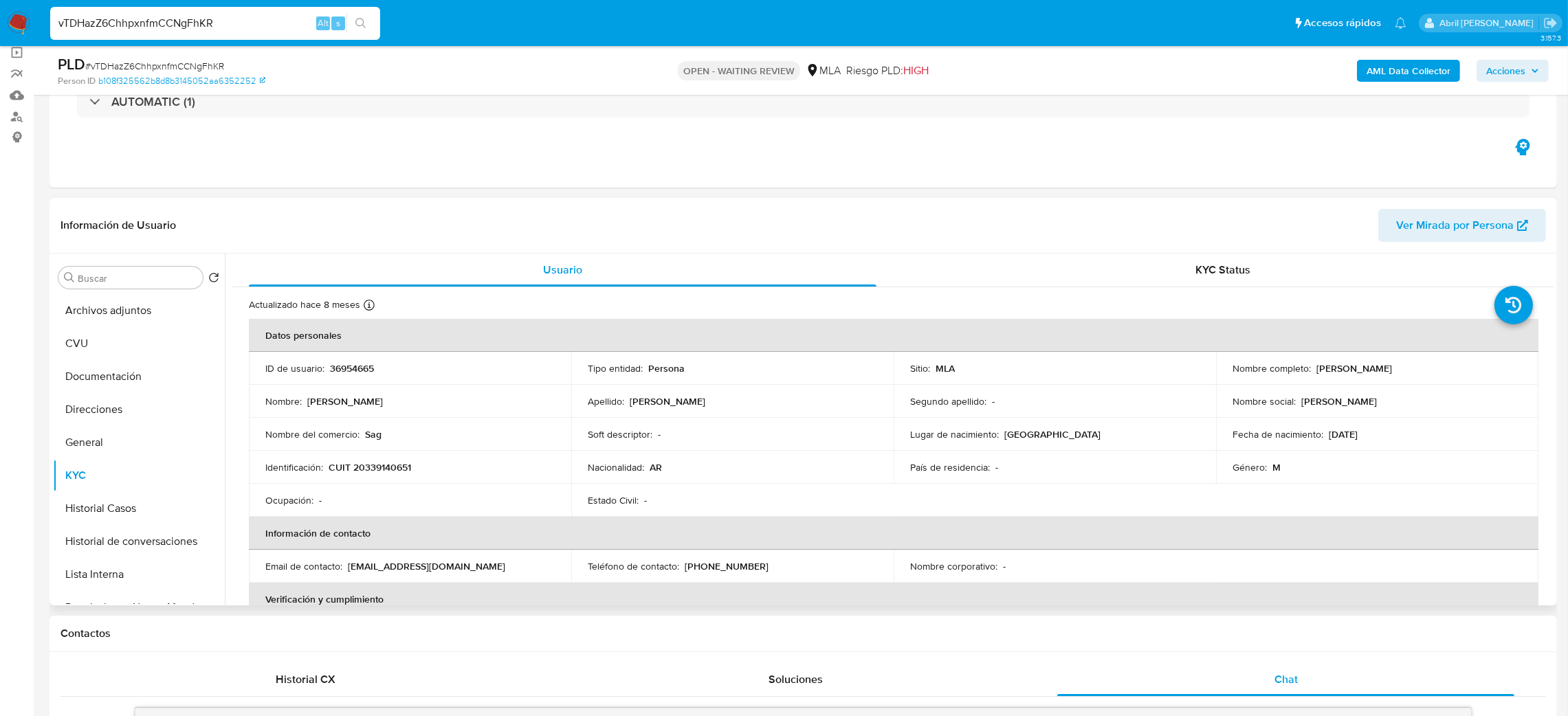
click at [371, 444] on td "Nombre del comercio : Sag" at bounding box center [410, 435] width 322 height 33
drag, startPoint x: 364, startPoint y: 469, endPoint x: 408, endPoint y: 469, distance: 44.0
click at [408, 469] on p "CUIT 20339140651" at bounding box center [370, 467] width 82 height 12
copy p "33914065"
click at [107, 441] on button "General" at bounding box center [133, 443] width 161 height 33
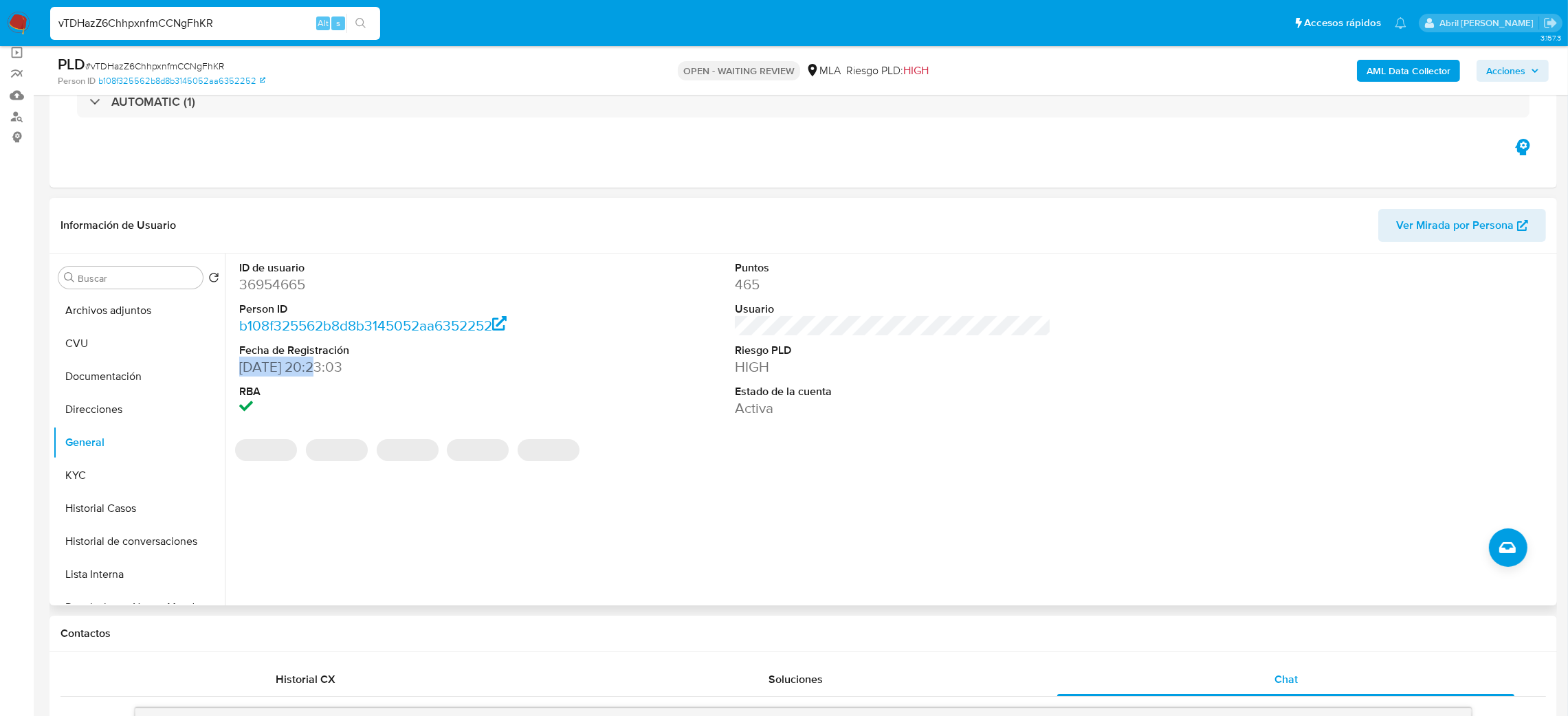
drag, startPoint x: 242, startPoint y: 374, endPoint x: 301, endPoint y: 366, distance: 59.5
click at [301, 366] on dd "11/11/2010 20:23:03" at bounding box center [397, 367] width 317 height 19
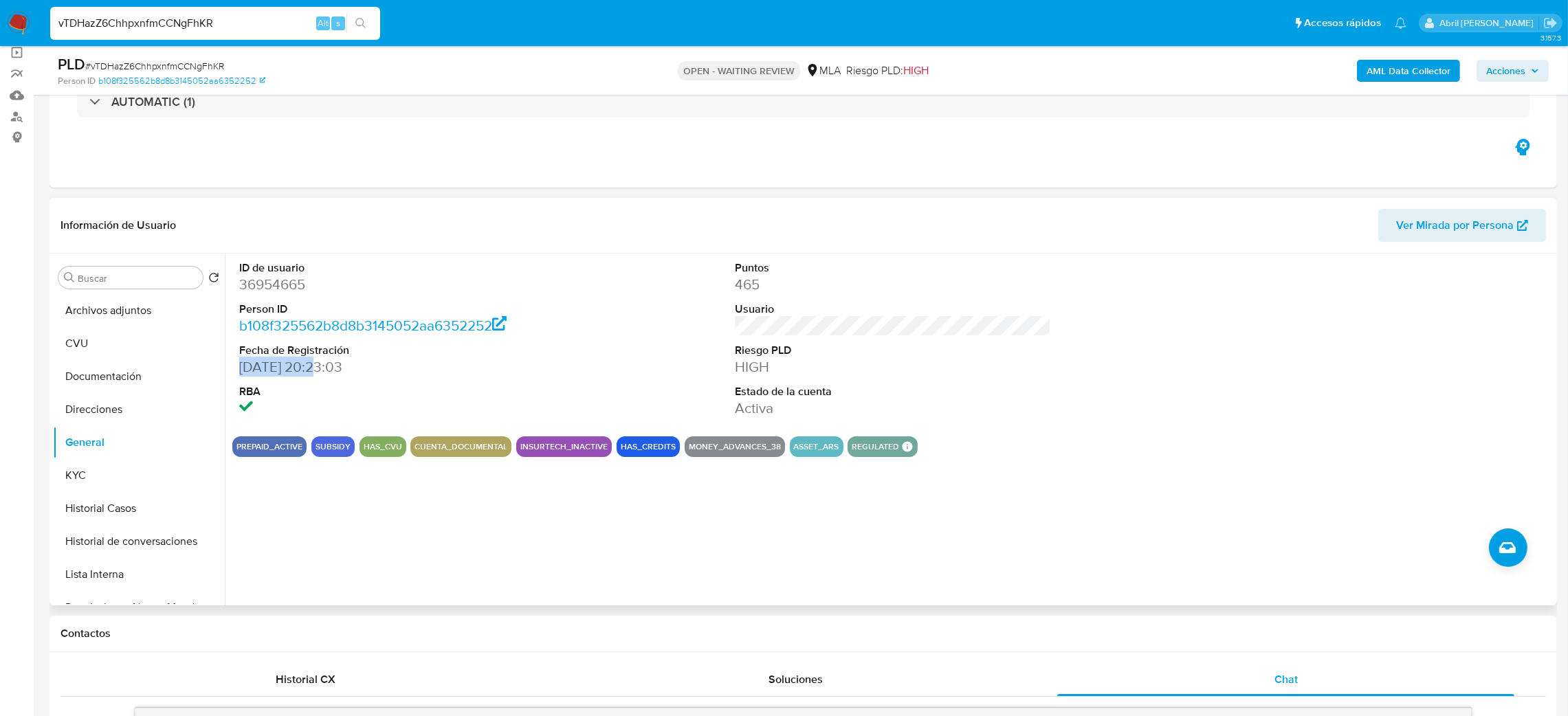
copy dd "11/11/2010"
click at [127, 366] on button "Documentación" at bounding box center [133, 377] width 161 height 33
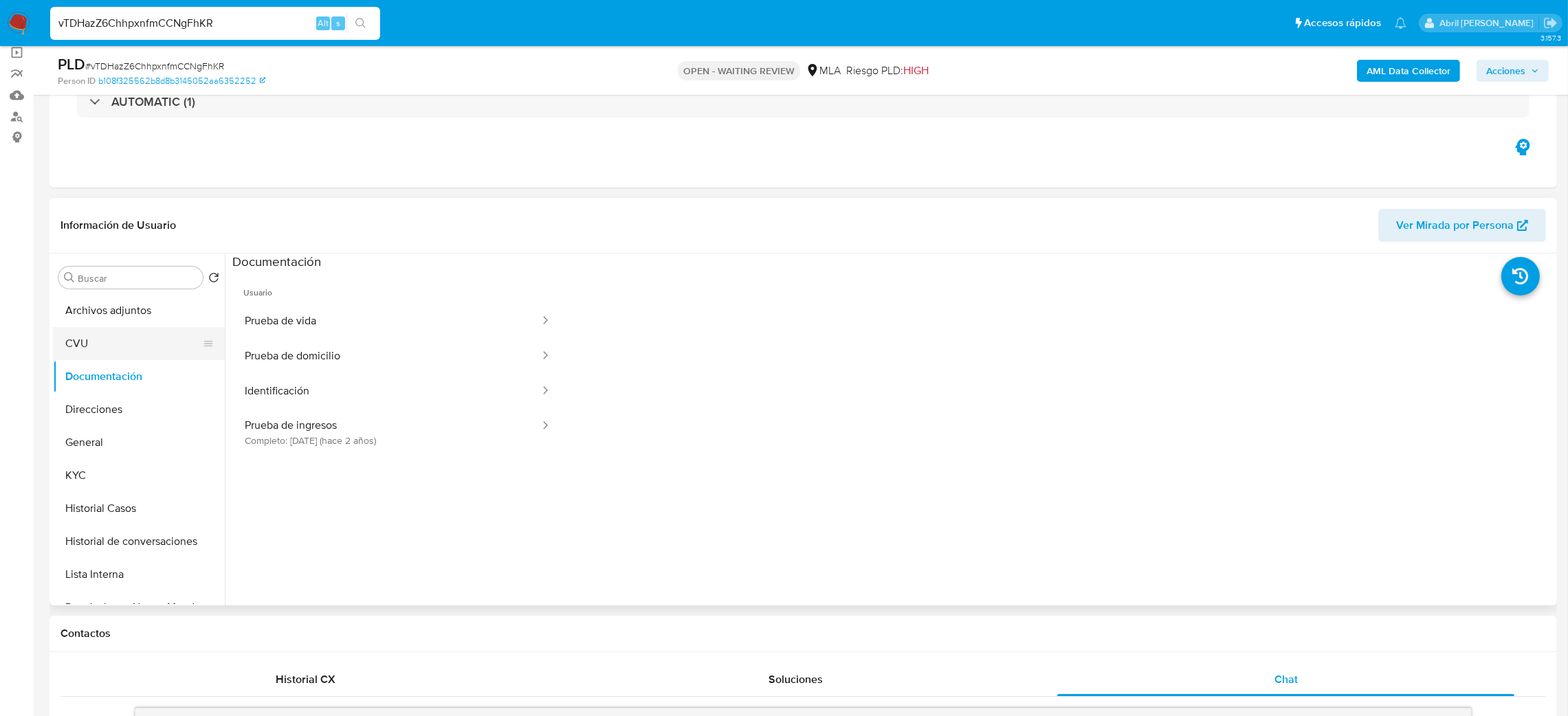
click at [118, 340] on button "CVU" at bounding box center [133, 344] width 161 height 33
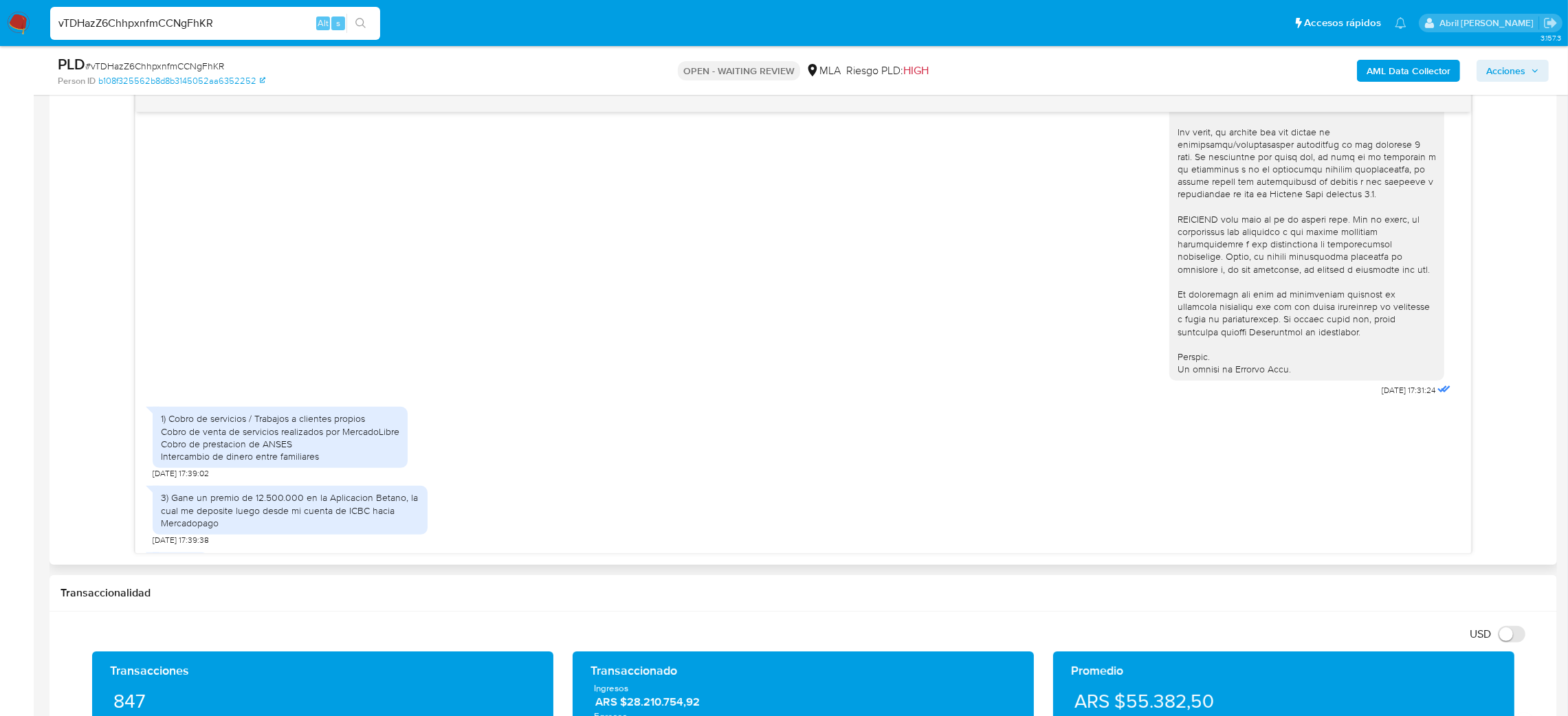
scroll to position [518, 0]
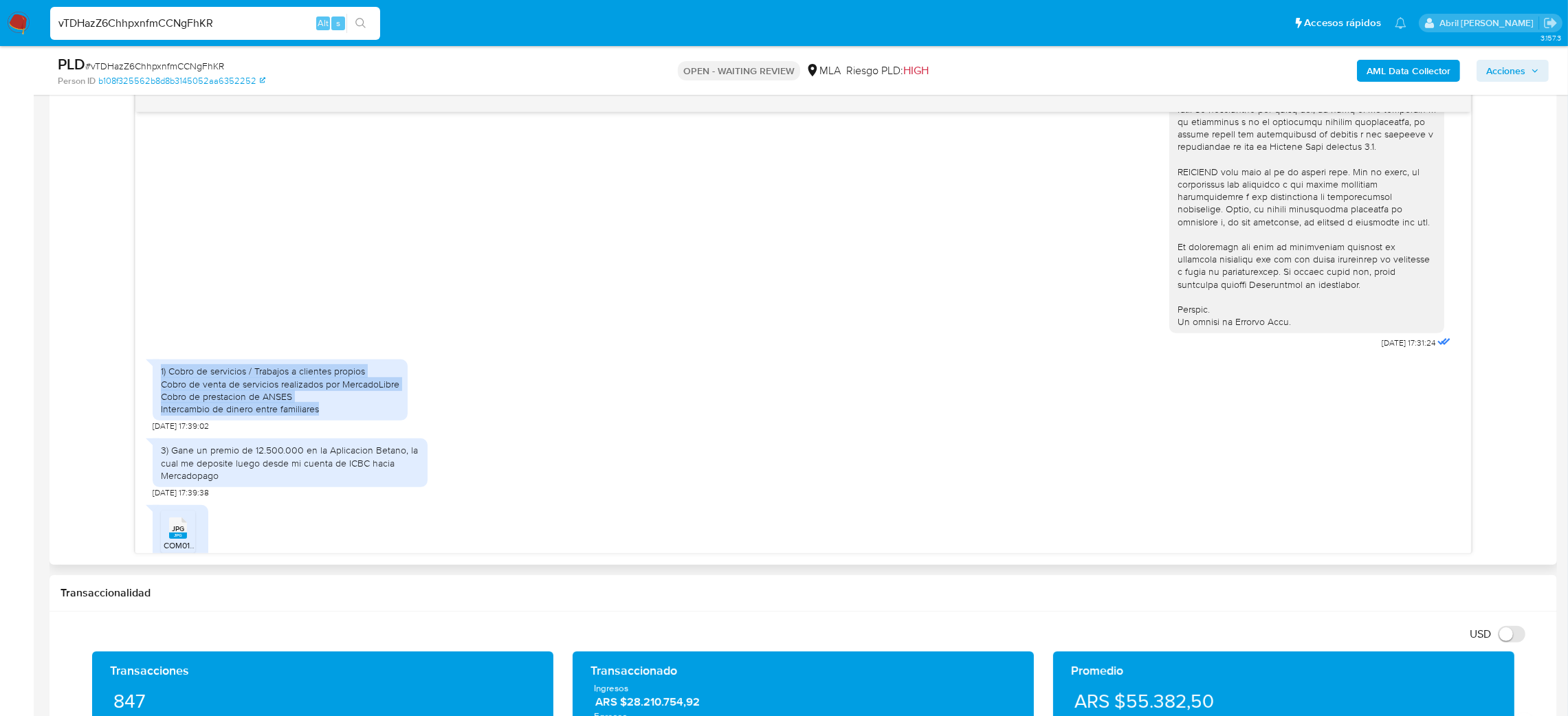
drag, startPoint x: 340, startPoint y: 440, endPoint x: 147, endPoint y: 397, distance: 197.7
click at [153, 397] on div "1) Cobro de servicios / Trabajos a clientes propios Cobro de venta de servicios…" at bounding box center [281, 390] width 255 height 61
copy div "1) Cobro de servicios / Trabajos a clientes propios Cobro de venta de servicios…"
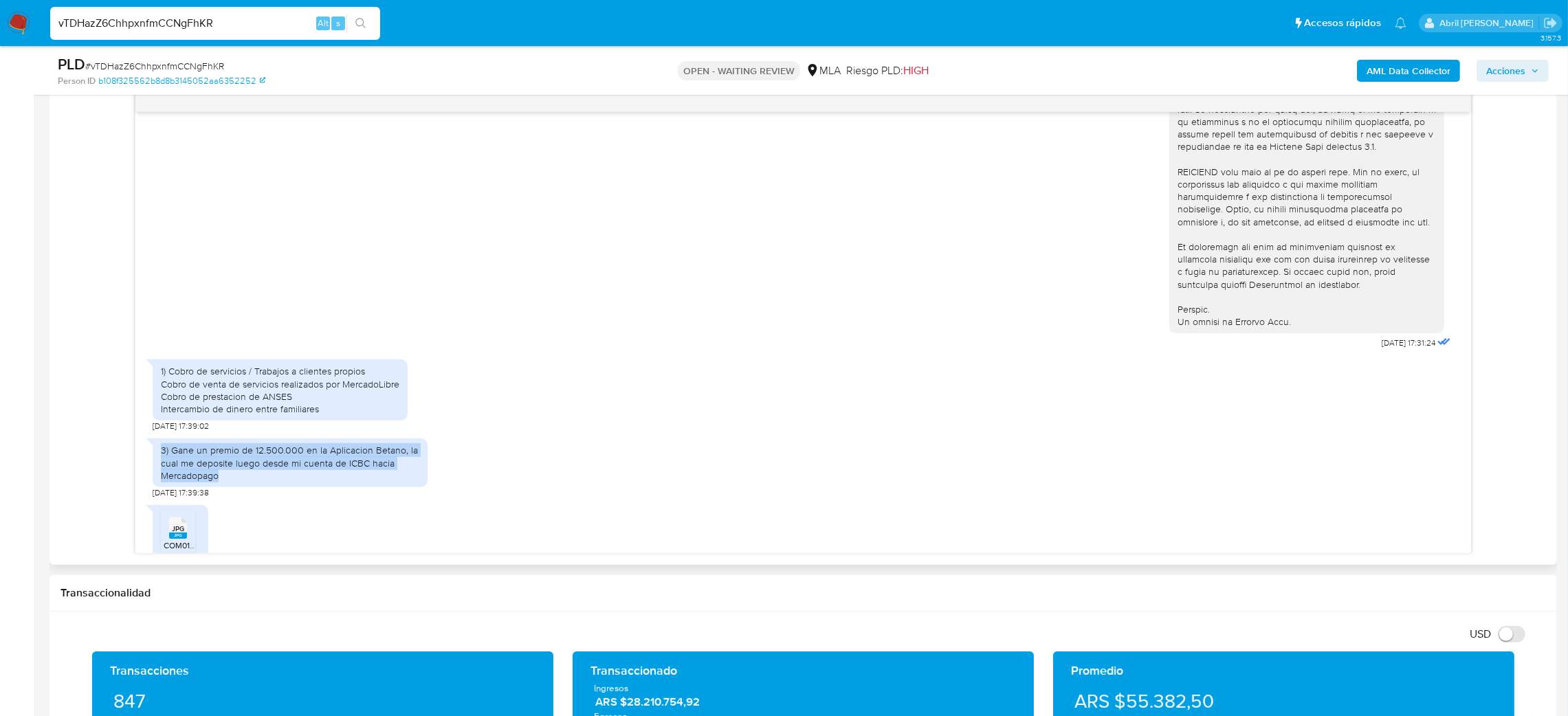
drag, startPoint x: 233, startPoint y: 516, endPoint x: 157, endPoint y: 487, distance: 81.3
click at [157, 487] on div "3) Gane un premio de 12.500.000 en la Aplicacion Betano, la cual me deposite lu…" at bounding box center [290, 463] width 275 height 49
copy div "3) Gane un premio de 12.500.000 en la Aplicacion Betano, la cual me deposite lu…"
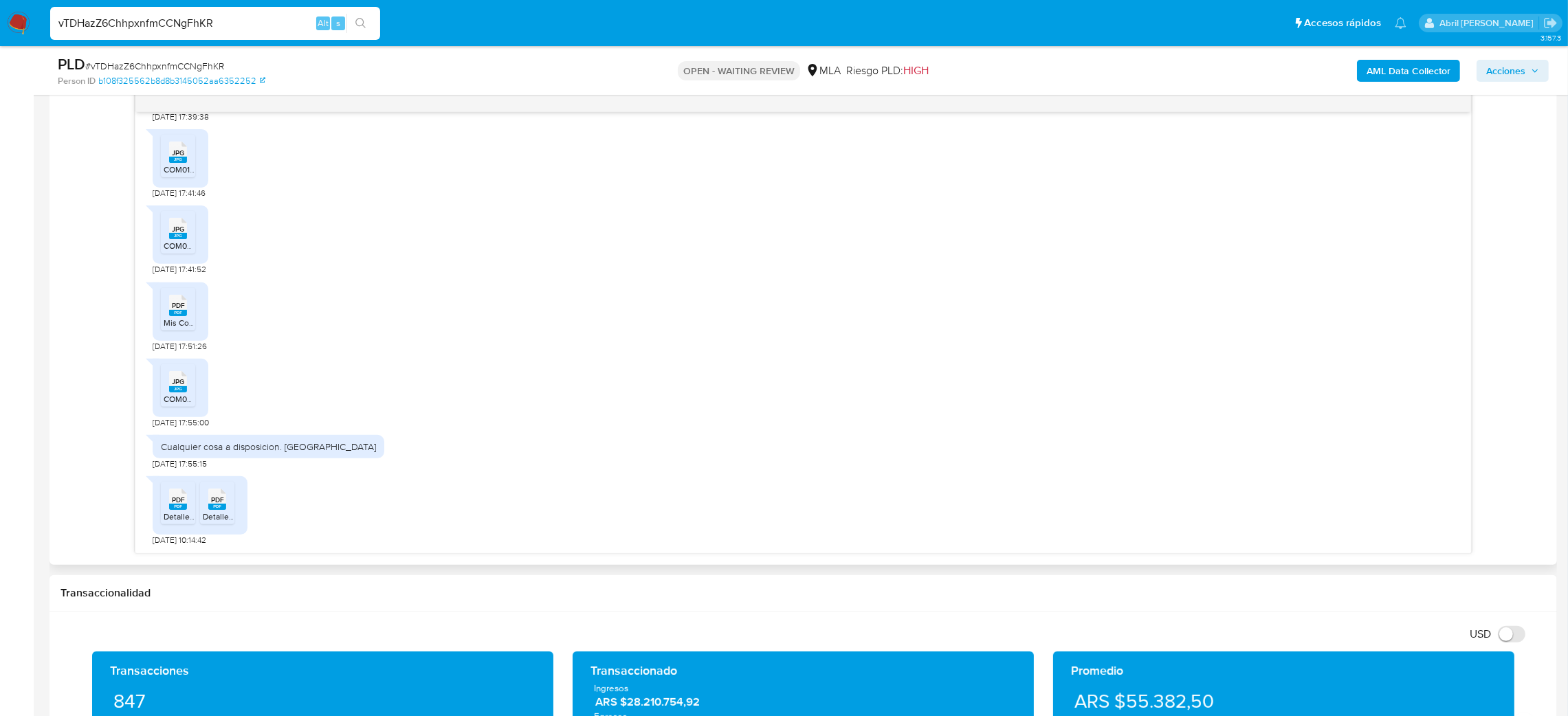
scroll to position [931, 0]
click at [180, 321] on span "Mis Comprobantes Emitidos - CUIT 20339140651.pdf" at bounding box center [260, 322] width 194 height 12
click at [0, 353] on aside "Bandeja Tablero Screening Búsqueda en Listas Watchlist Herramientas Operaciones…" at bounding box center [17, 602] width 34 height 2648
drag, startPoint x: 176, startPoint y: 511, endPoint x: 209, endPoint y: 508, distance: 33.1
click at [176, 510] on rect at bounding box center [178, 507] width 18 height 6
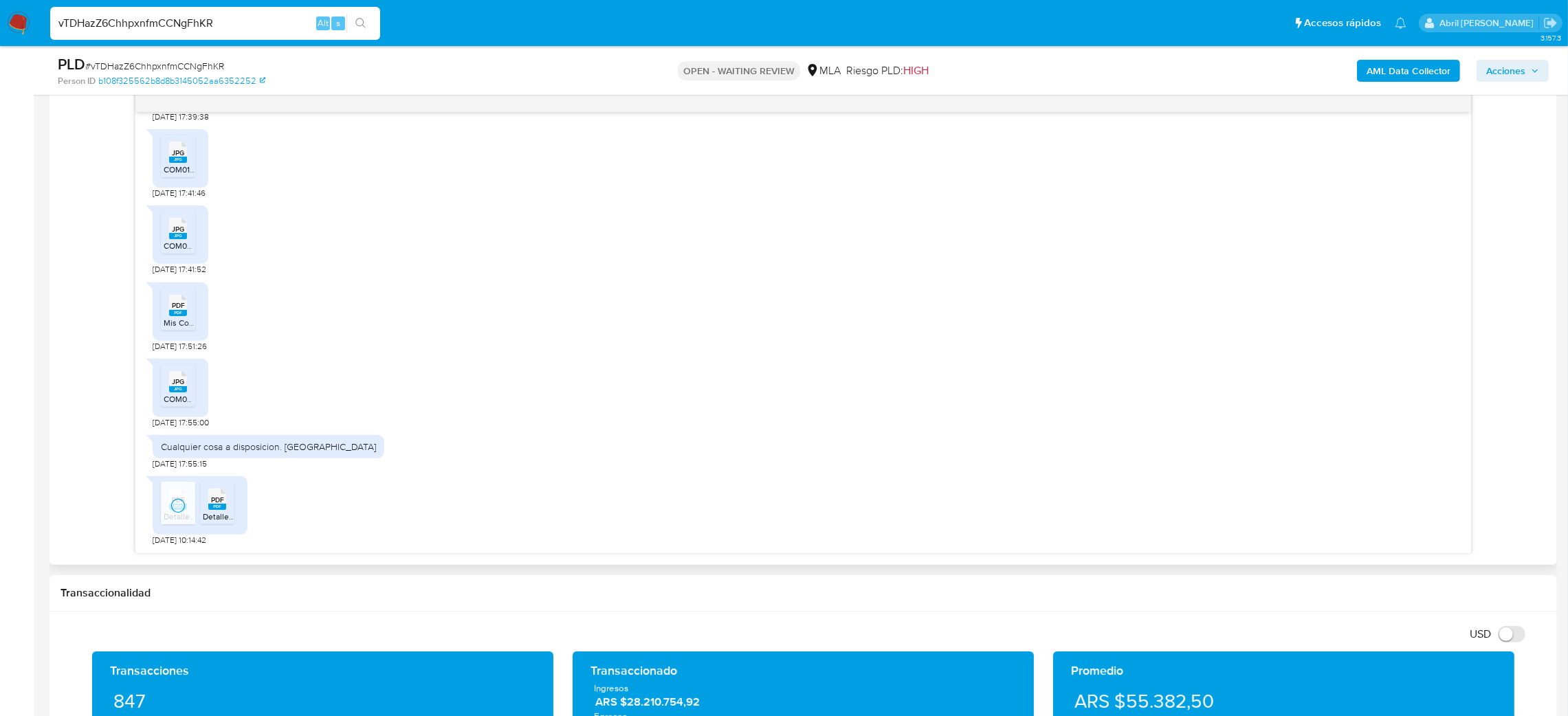
click at [211, 508] on rect at bounding box center [217, 507] width 18 height 6
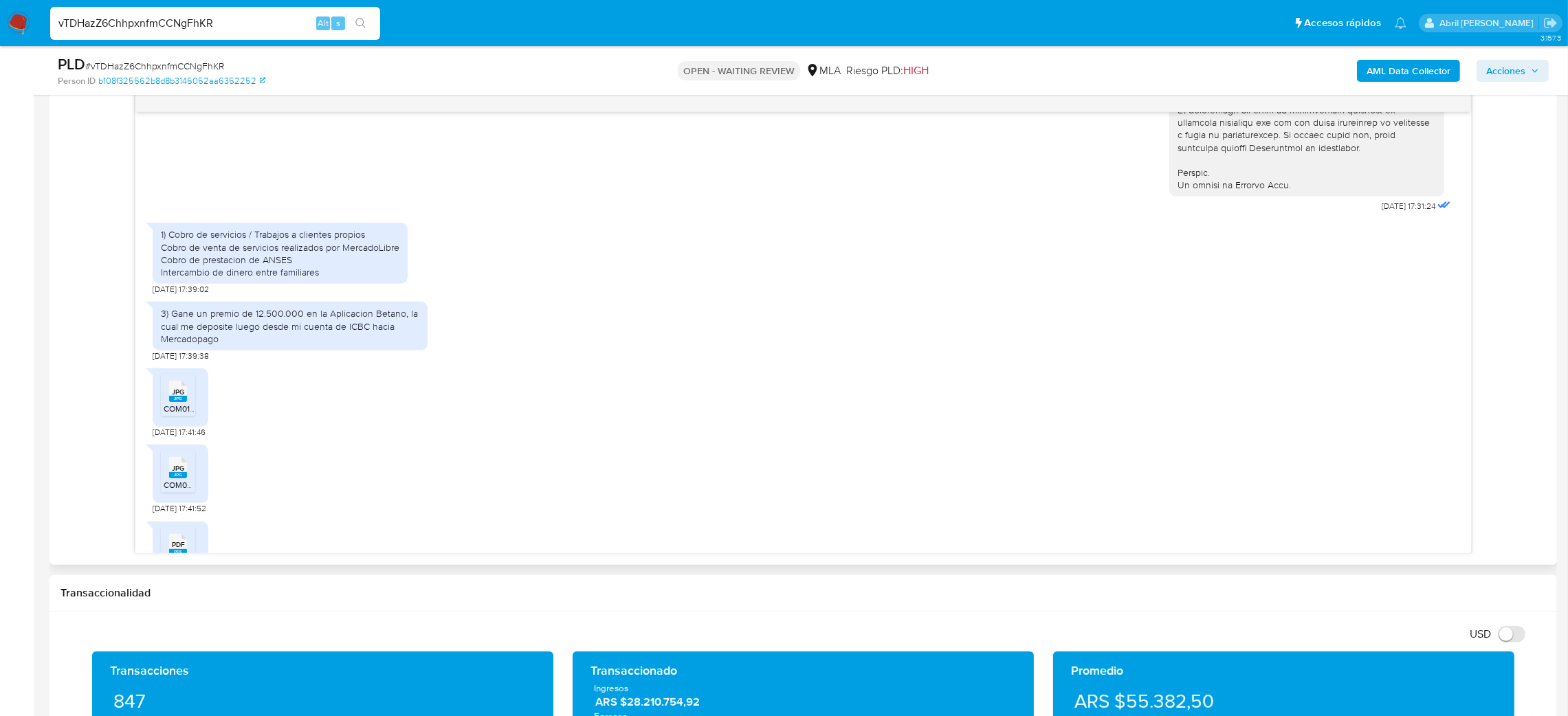
scroll to position [622, 0]
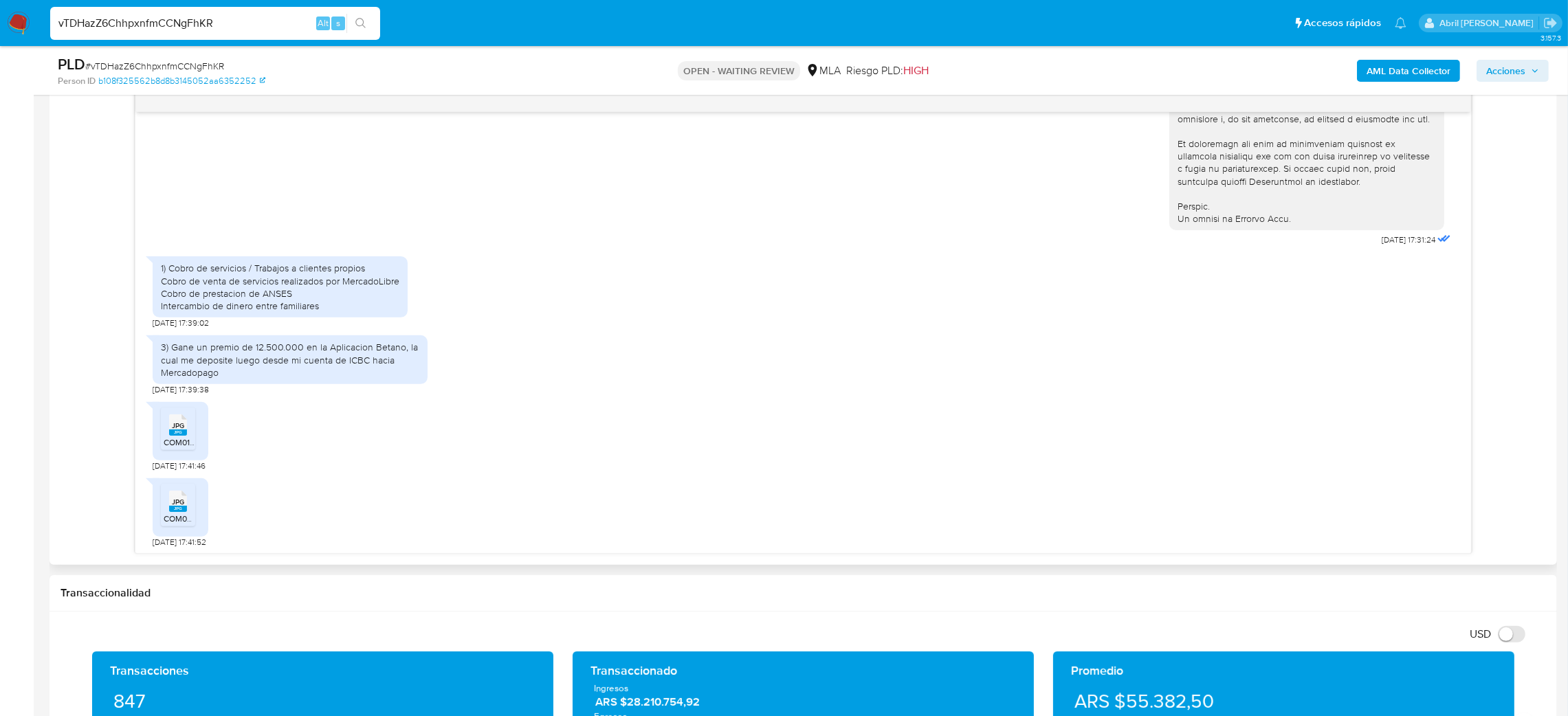
click at [176, 430] on span "JPG" at bounding box center [177, 425] width 12 height 9
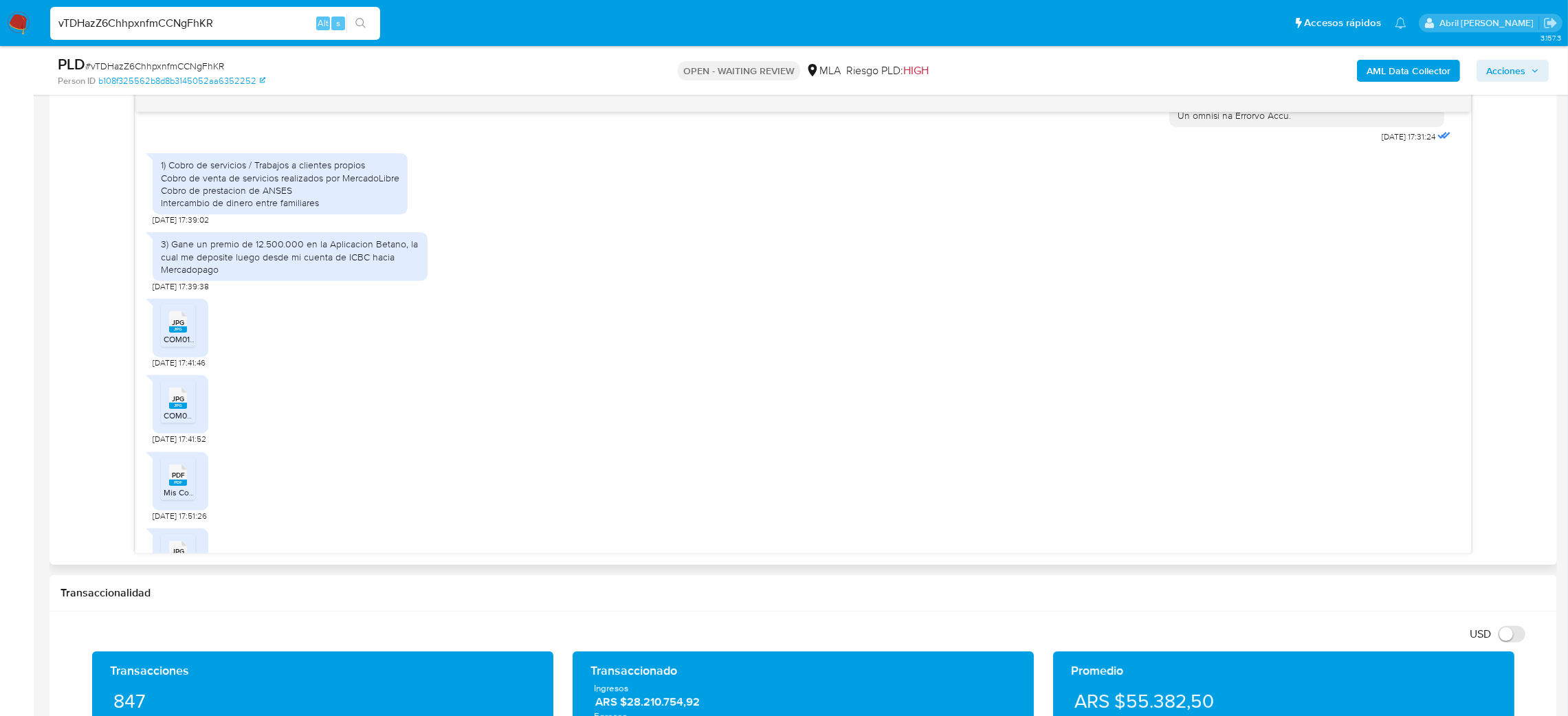
click at [175, 404] on span "JPG" at bounding box center [177, 399] width 12 height 9
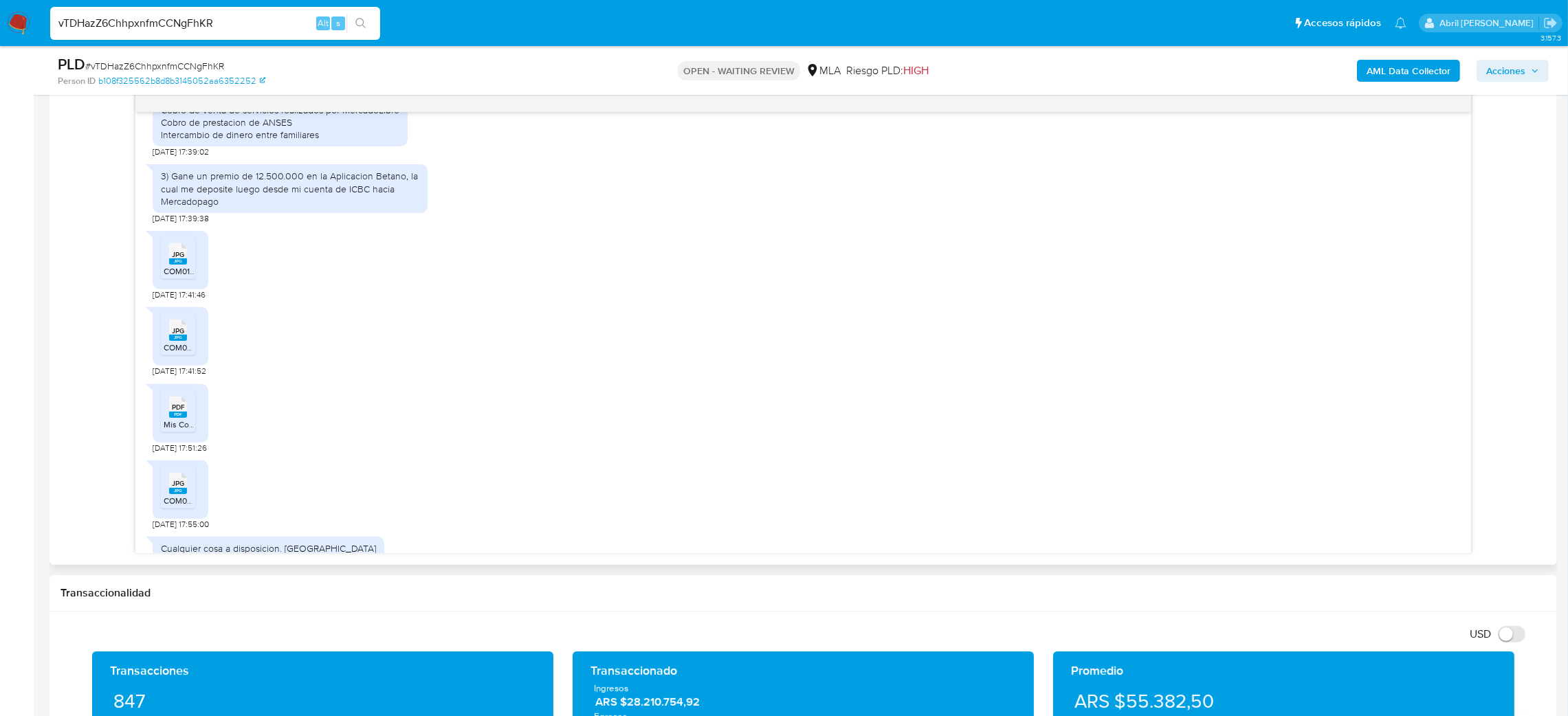
scroll to position [828, 0]
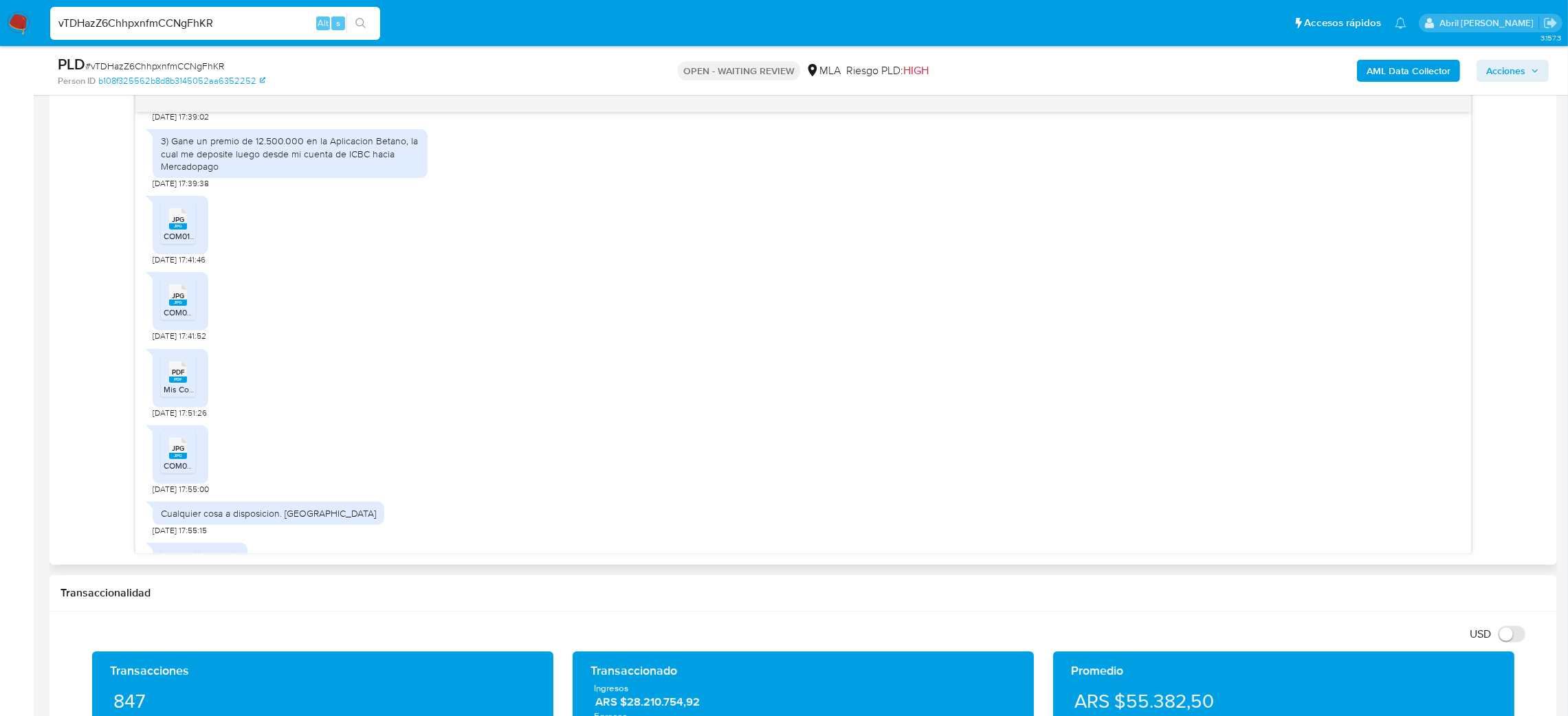
click at [174, 453] on span "JPG" at bounding box center [177, 448] width 12 height 9
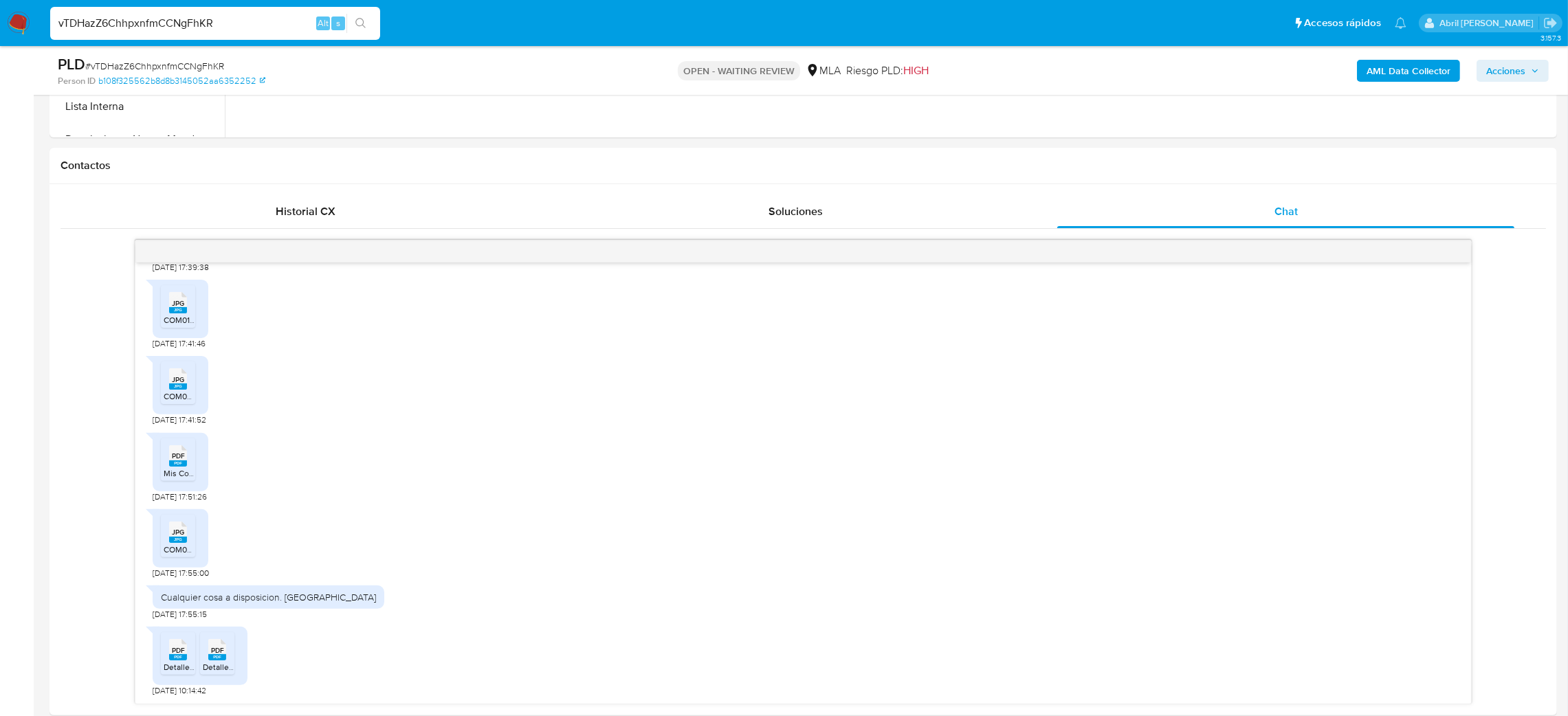
scroll to position [206, 0]
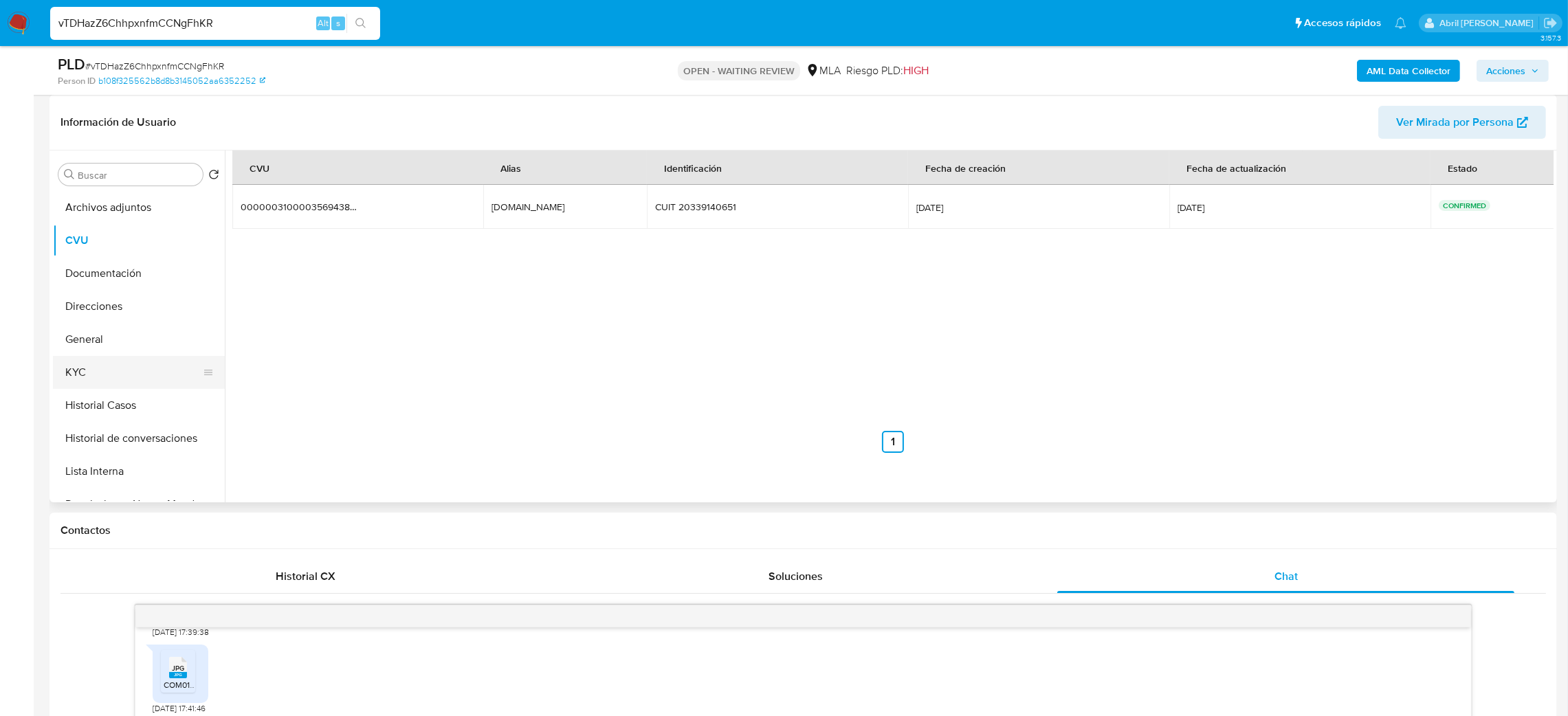
click at [125, 357] on button "KYC" at bounding box center [133, 373] width 161 height 33
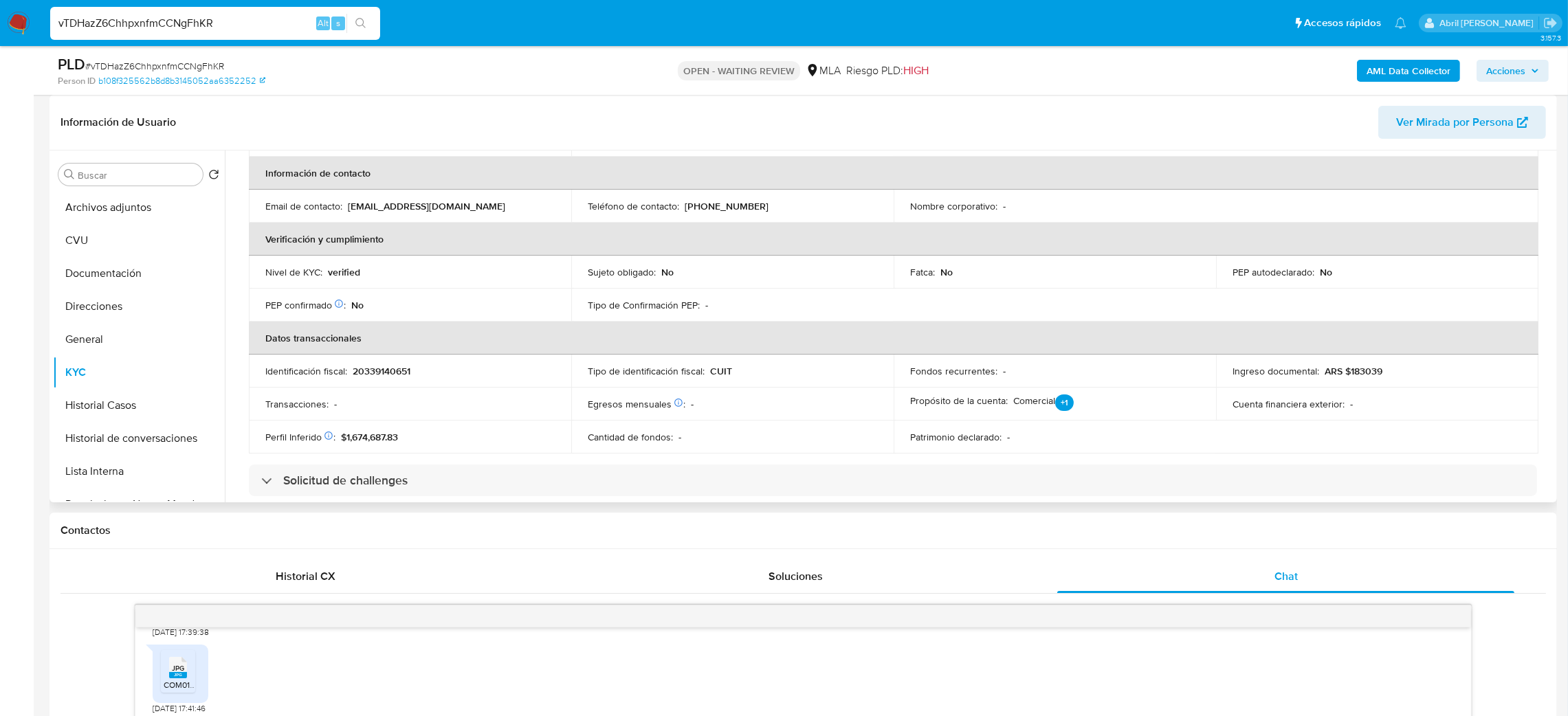
scroll to position [736, 0]
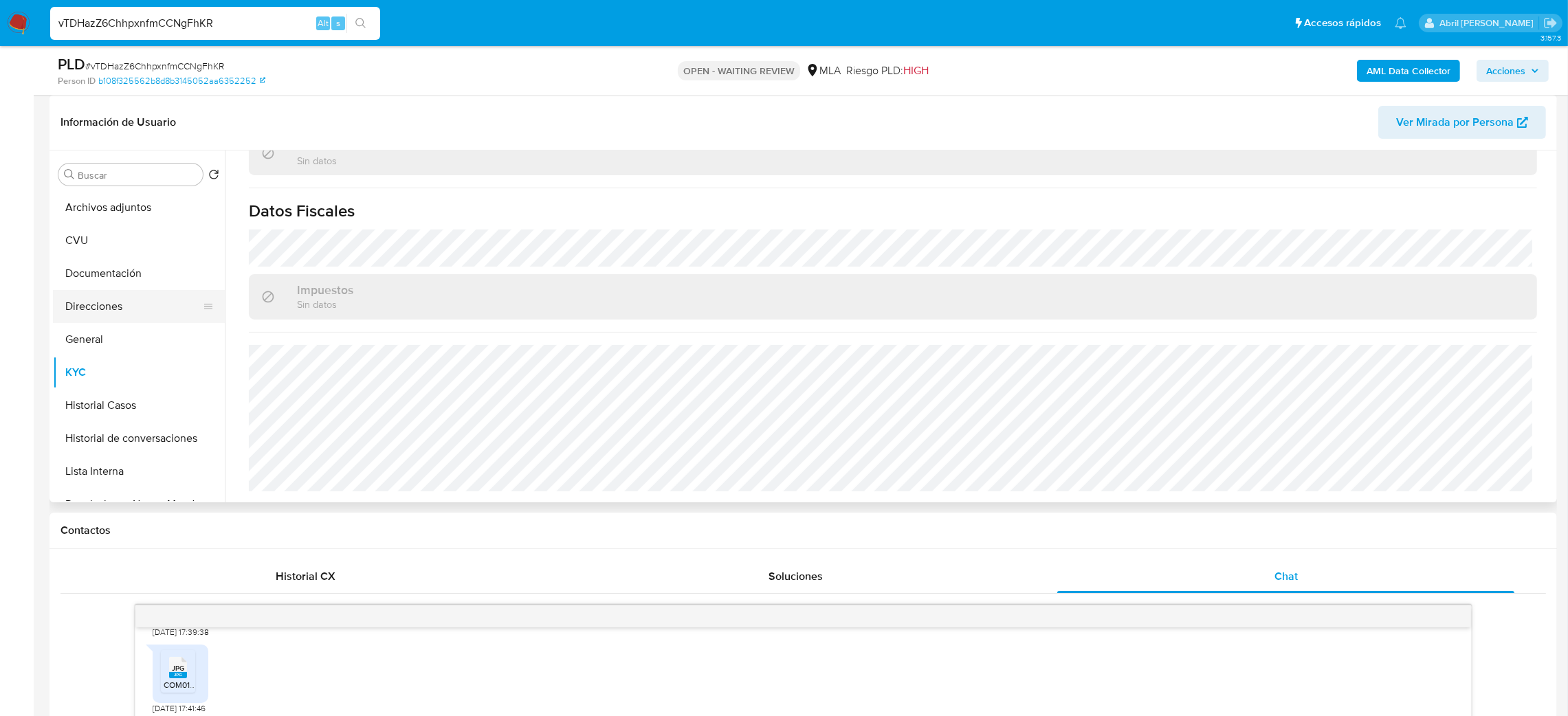
click at [130, 305] on button "Direcciones" at bounding box center [133, 306] width 161 height 33
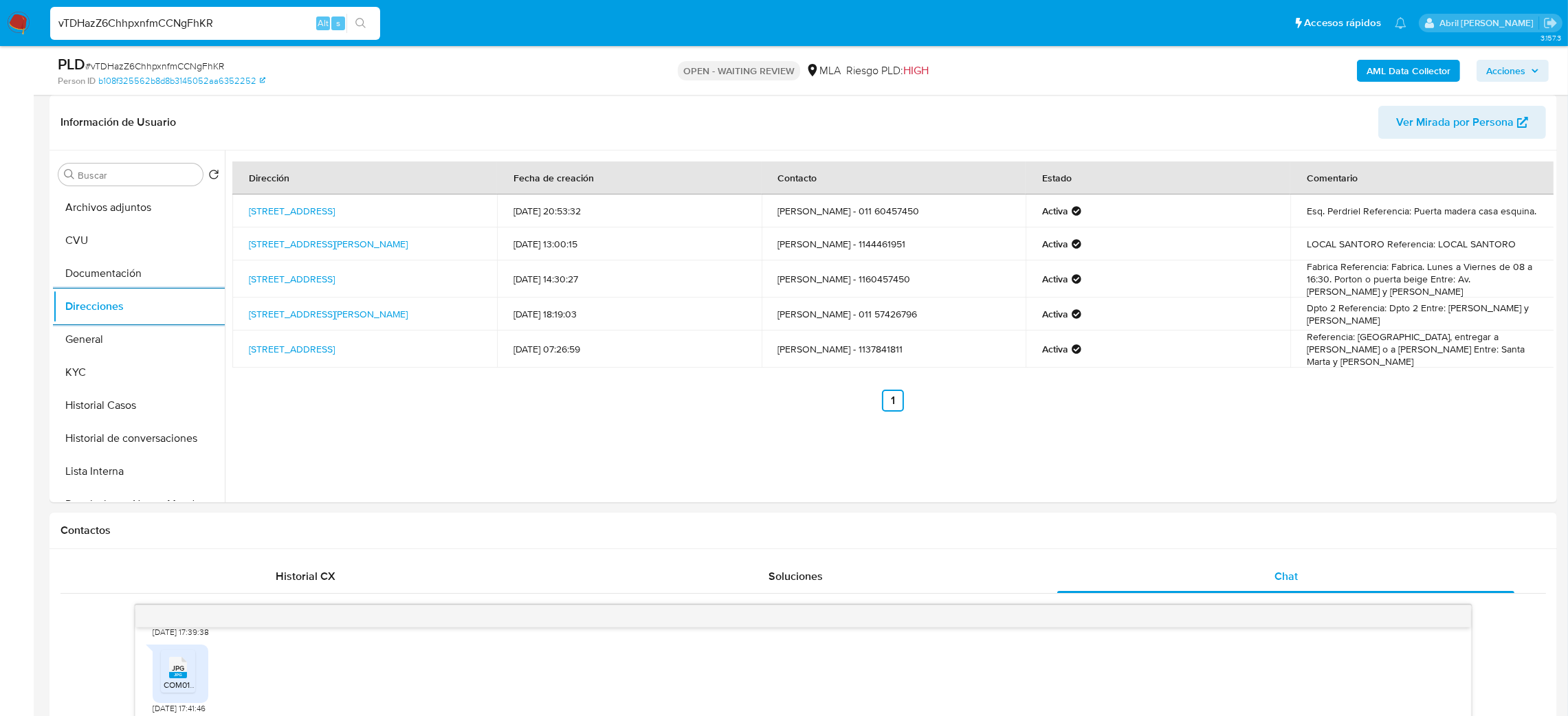
click at [183, 62] on span "# vTDHazZ6ChhpxnfmCCNgFhKR" at bounding box center [154, 66] width 139 height 14
copy span "vTDHazZ6ChhpxnfmCCNgFhKR"
click at [14, 23] on img at bounding box center [19, 23] width 23 height 23
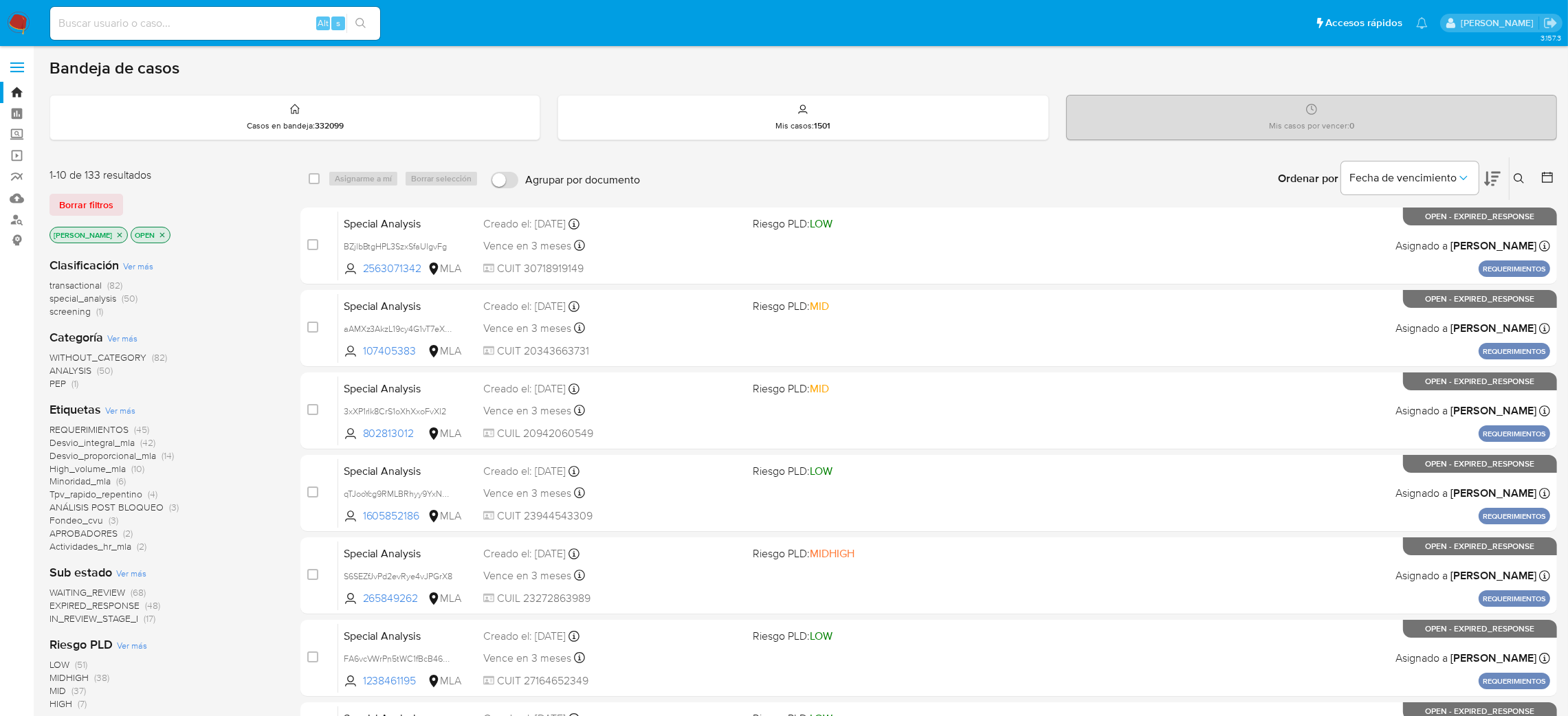
click at [1512, 184] on button at bounding box center [1520, 178] width 22 height 17
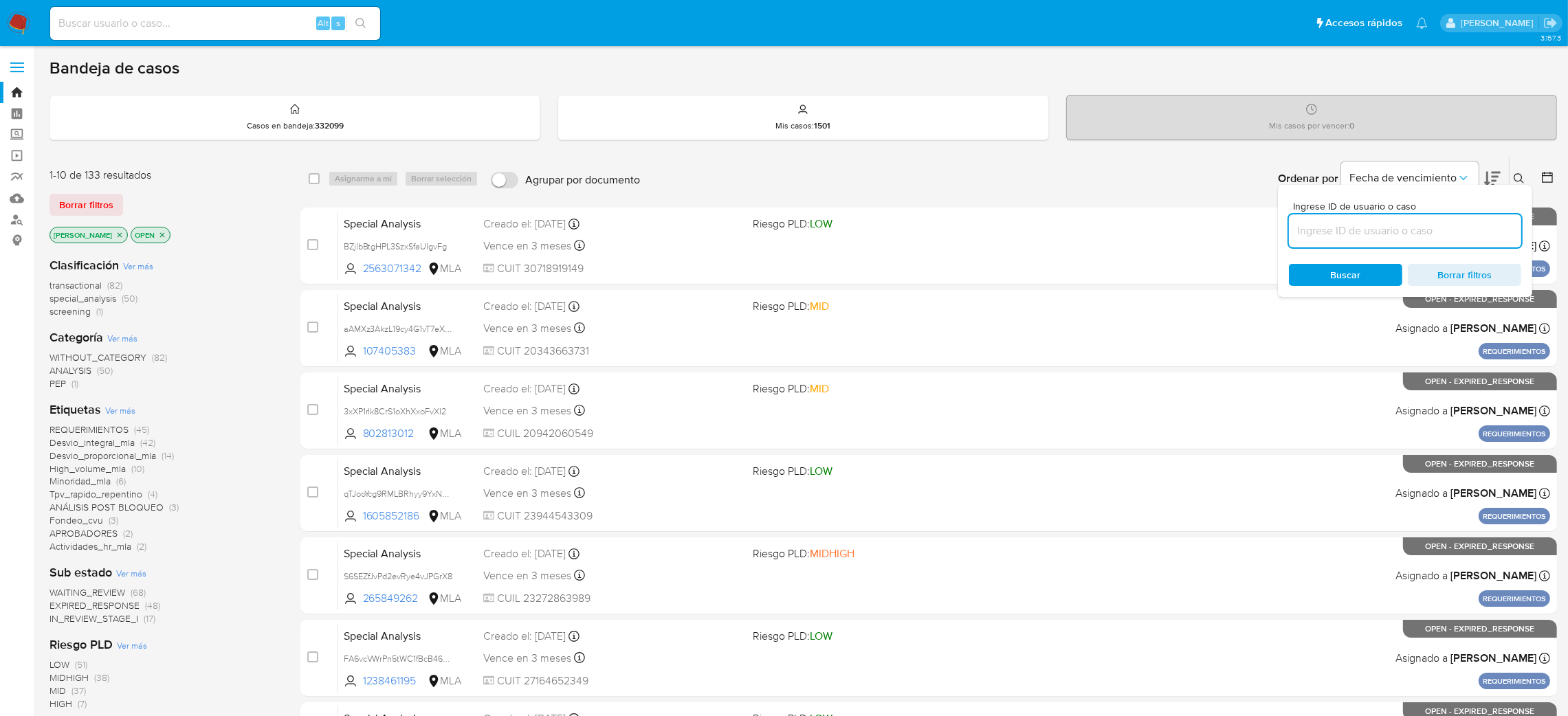
click at [1458, 231] on input at bounding box center [1405, 231] width 232 height 18
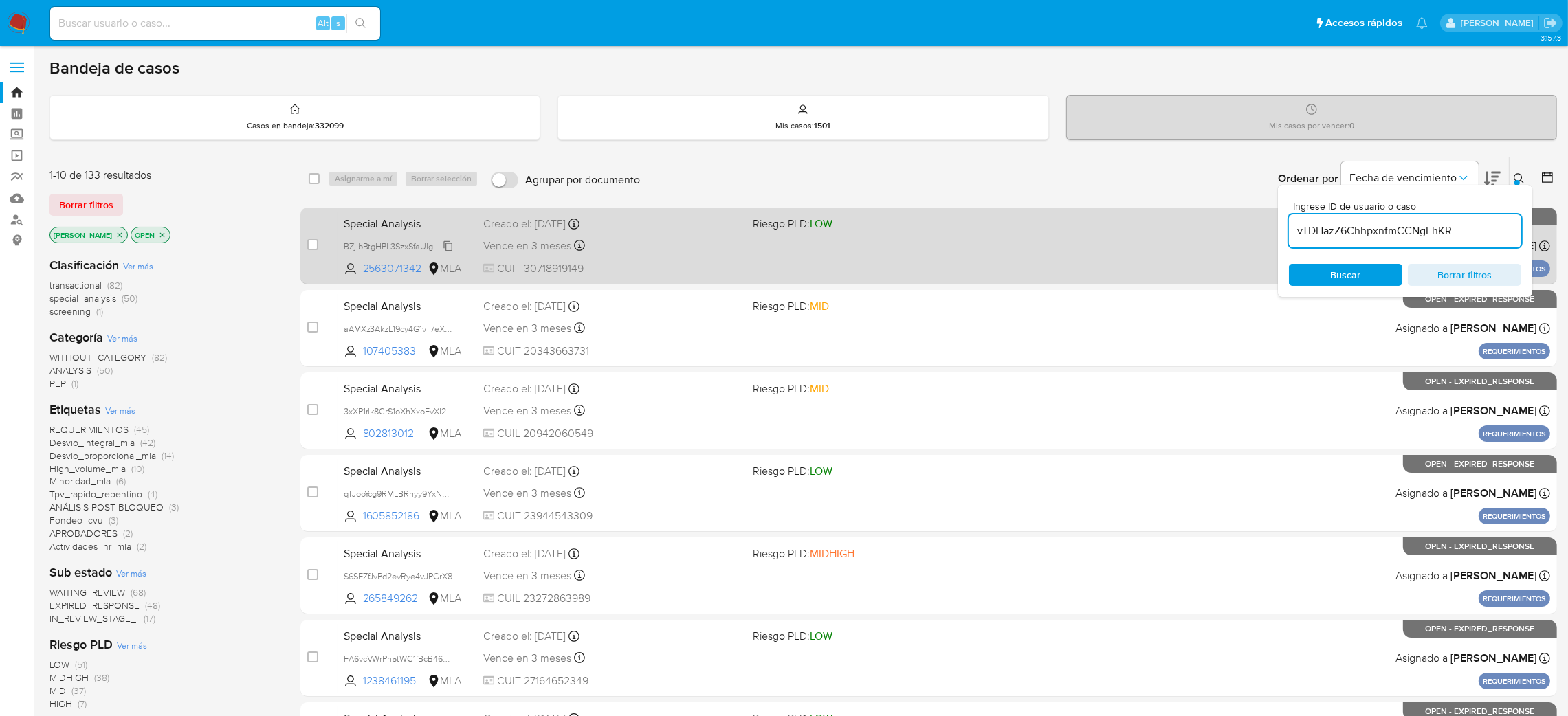
type input "vTDHazZ6ChhpxnfmCCNgFhKR"
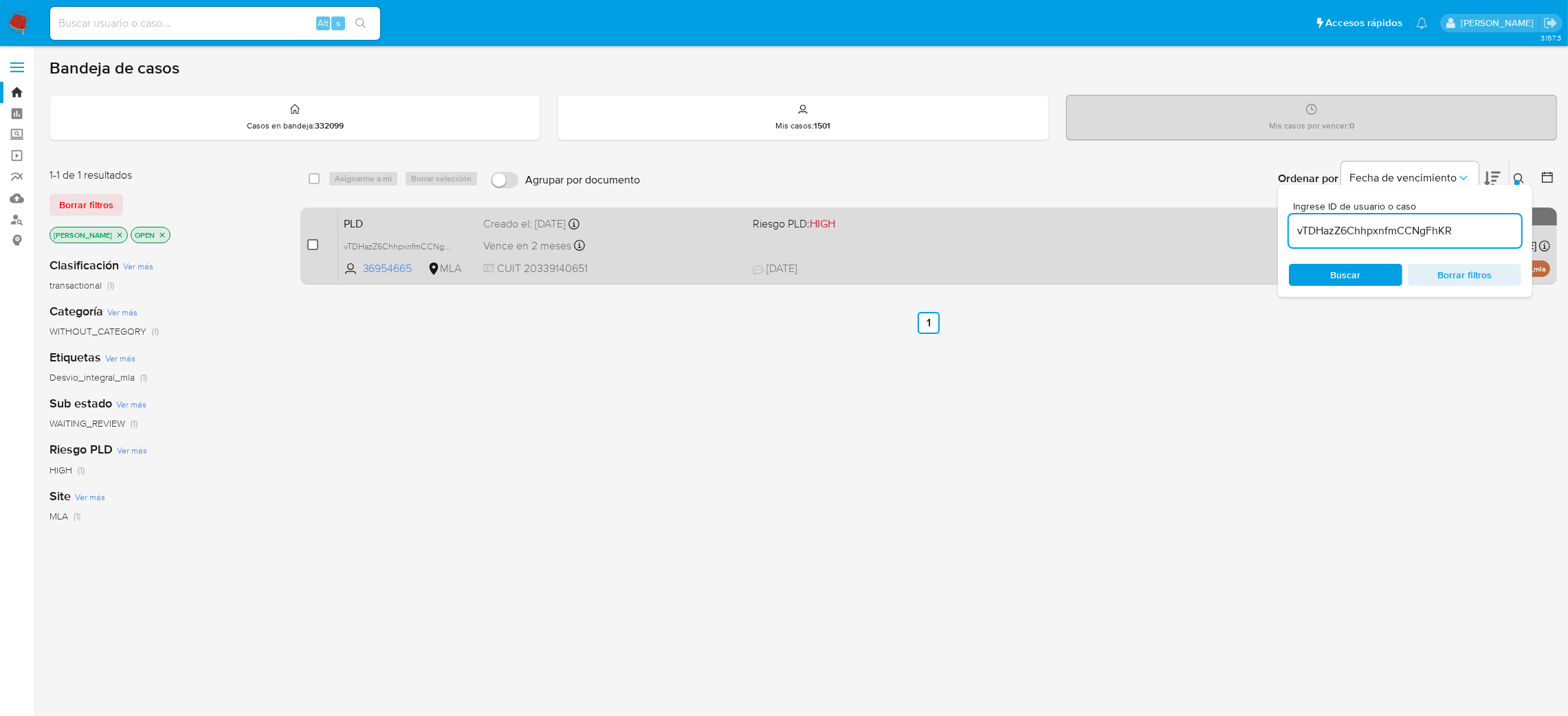
click at [315, 245] on input "checkbox" at bounding box center [312, 244] width 11 height 11
checkbox input "true"
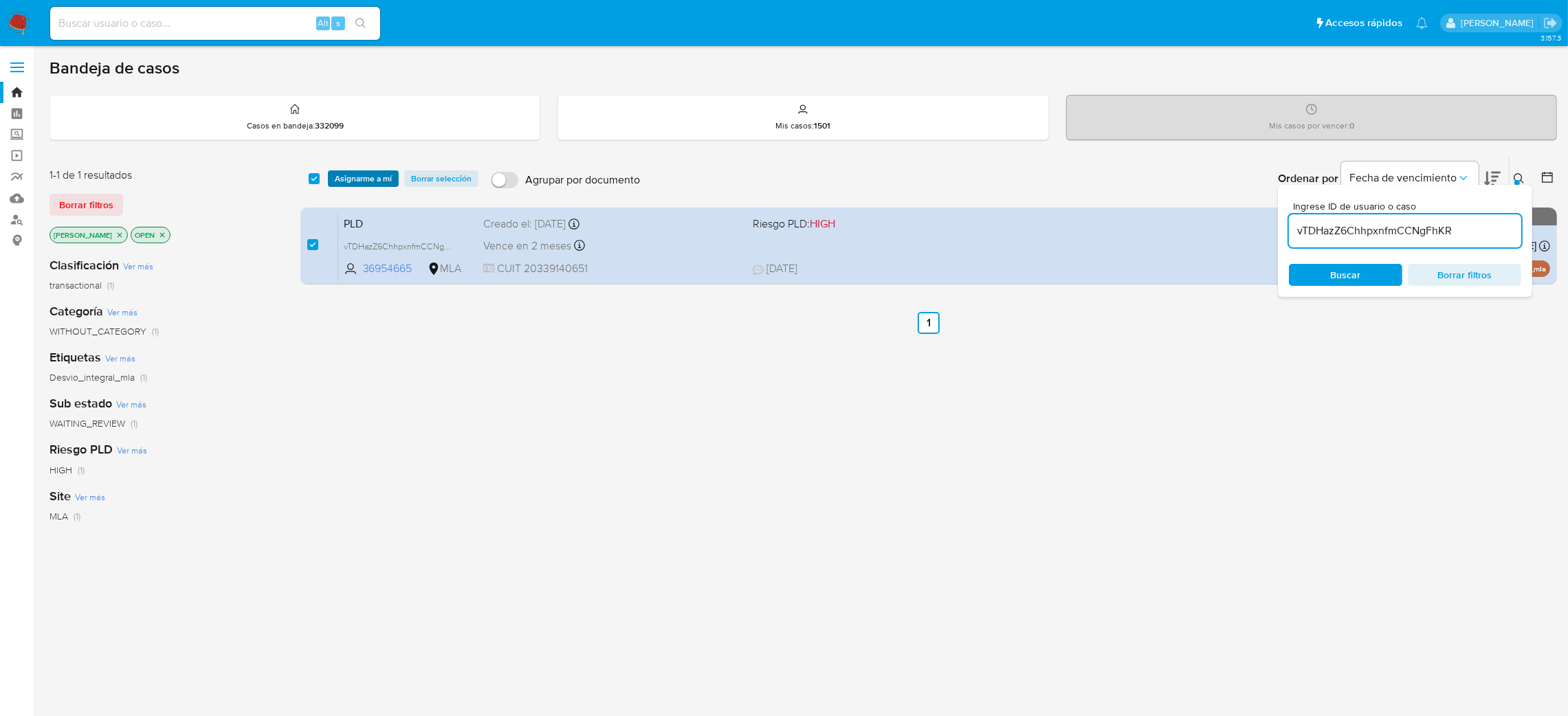
click at [387, 175] on span "Asignarme a mí" at bounding box center [363, 178] width 57 height 14
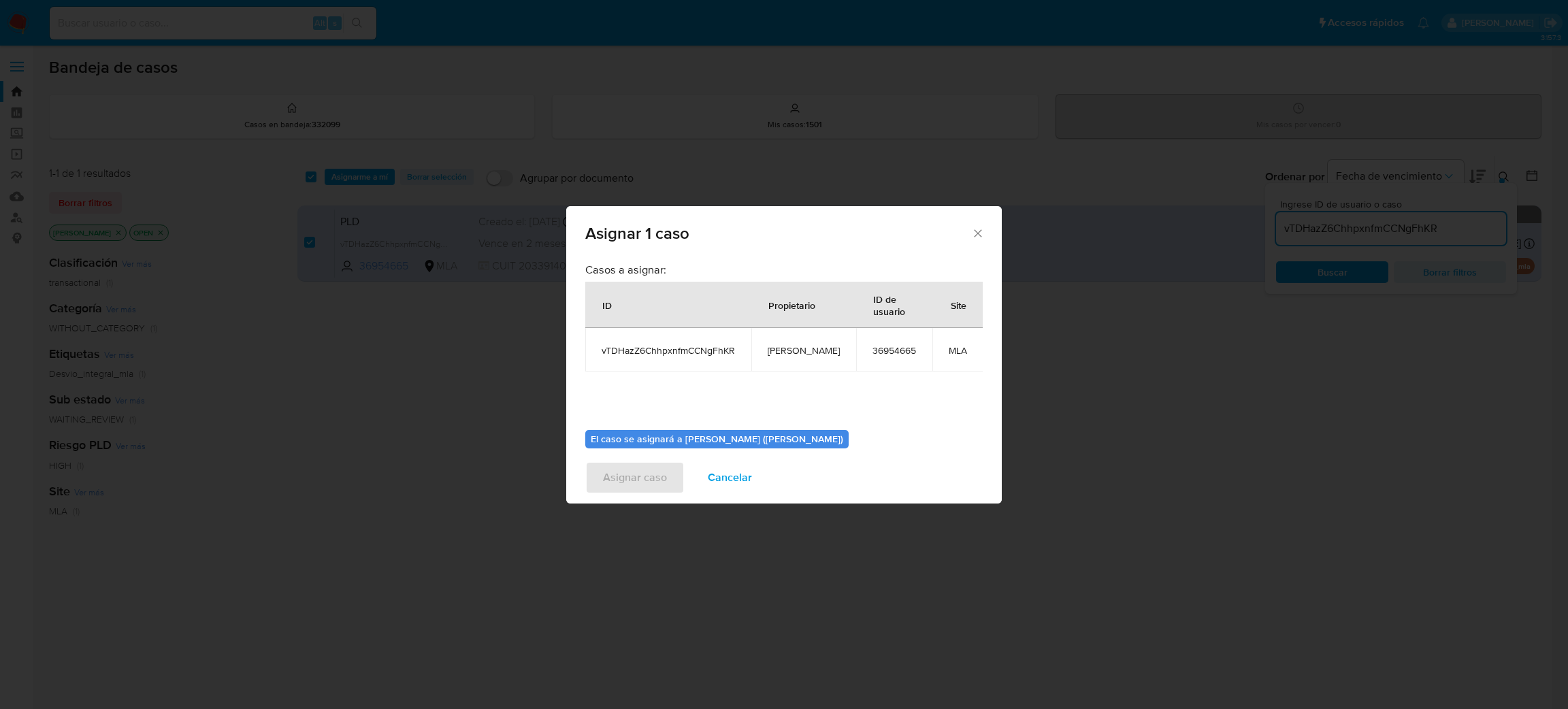
click at [780, 354] on span "[PERSON_NAME]" at bounding box center [803, 350] width 72 height 12
copy span "[PERSON_NAME]"
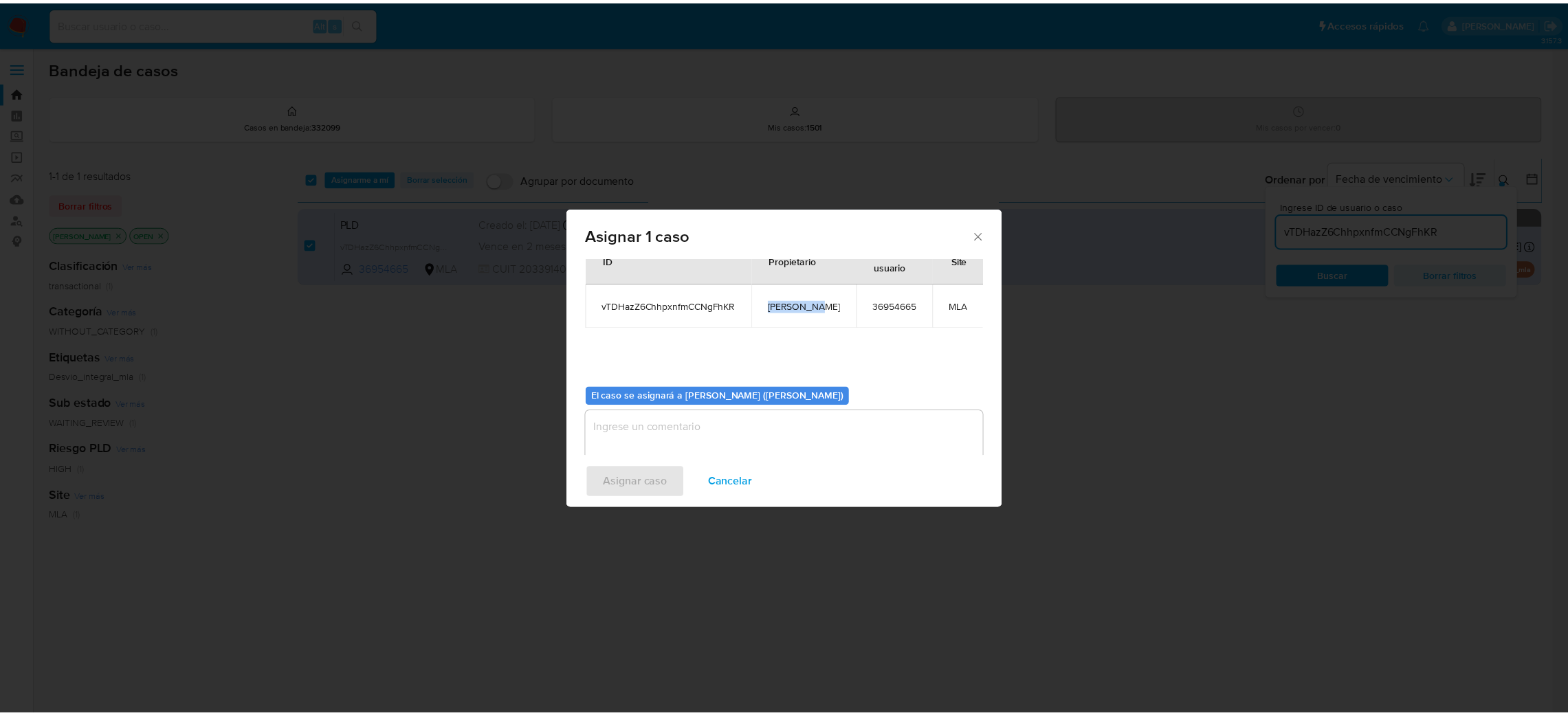
scroll to position [71, 0]
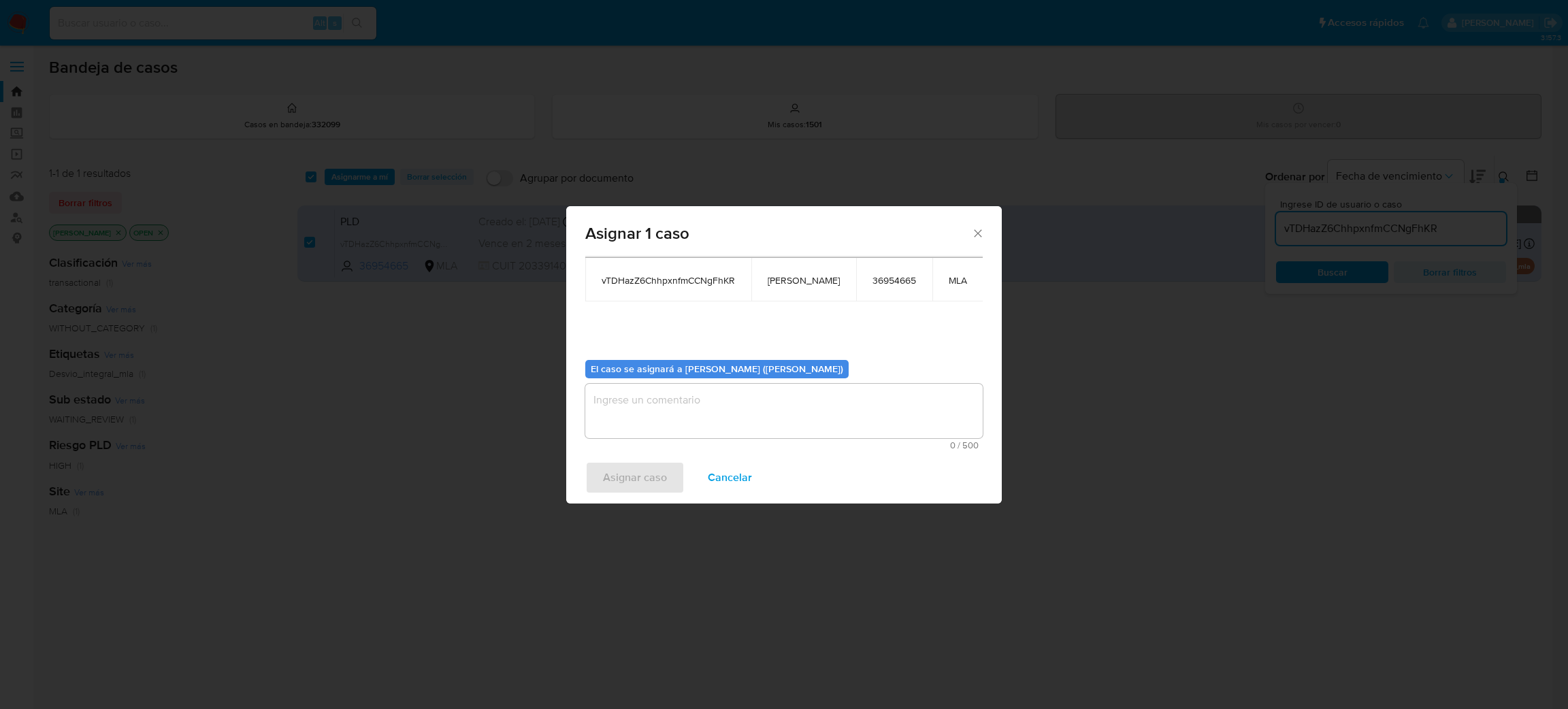
click at [683, 412] on textarea "assign-modal" at bounding box center [784, 411] width 398 height 54
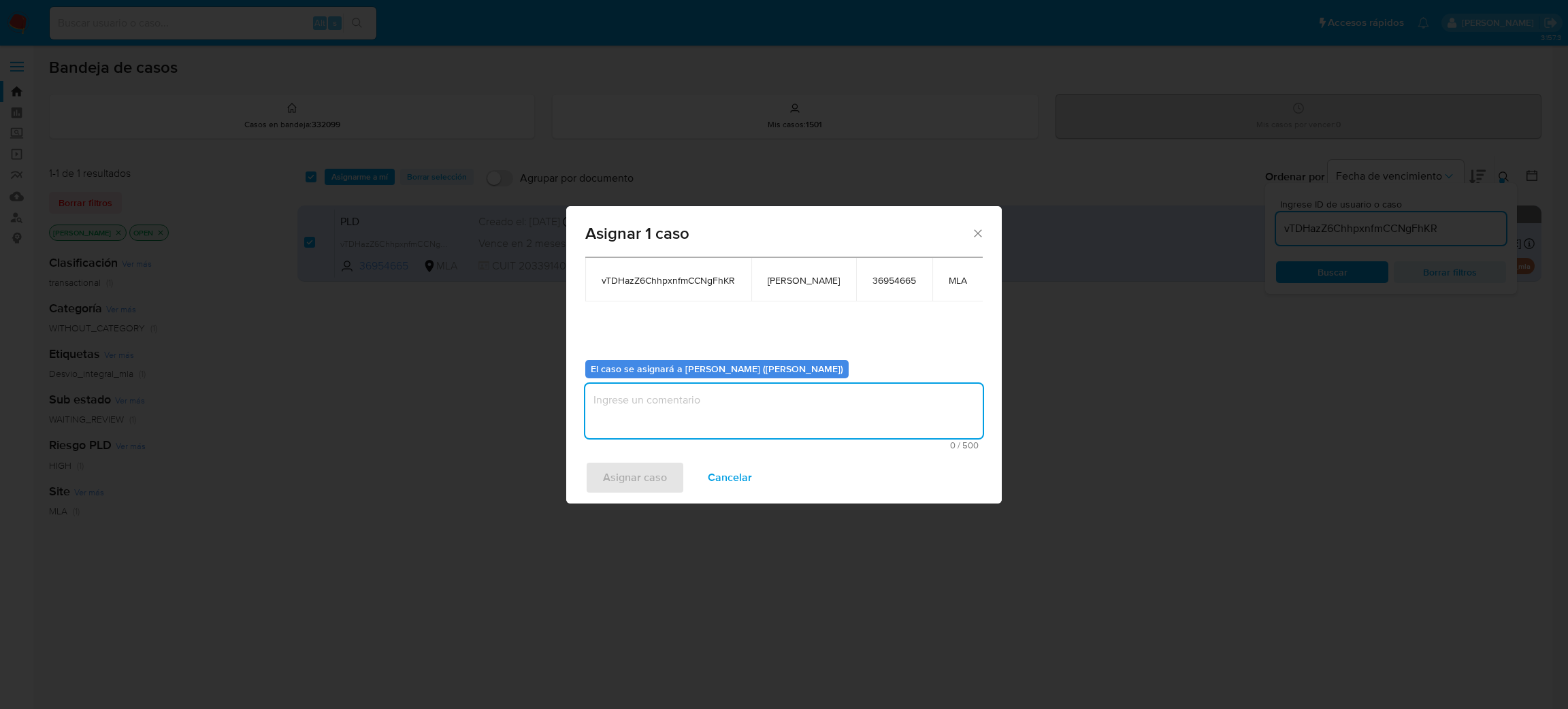
paste textarea "[PERSON_NAME]"
type textarea "[PERSON_NAME]"
click at [646, 483] on span "Asignar caso" at bounding box center [635, 478] width 64 height 30
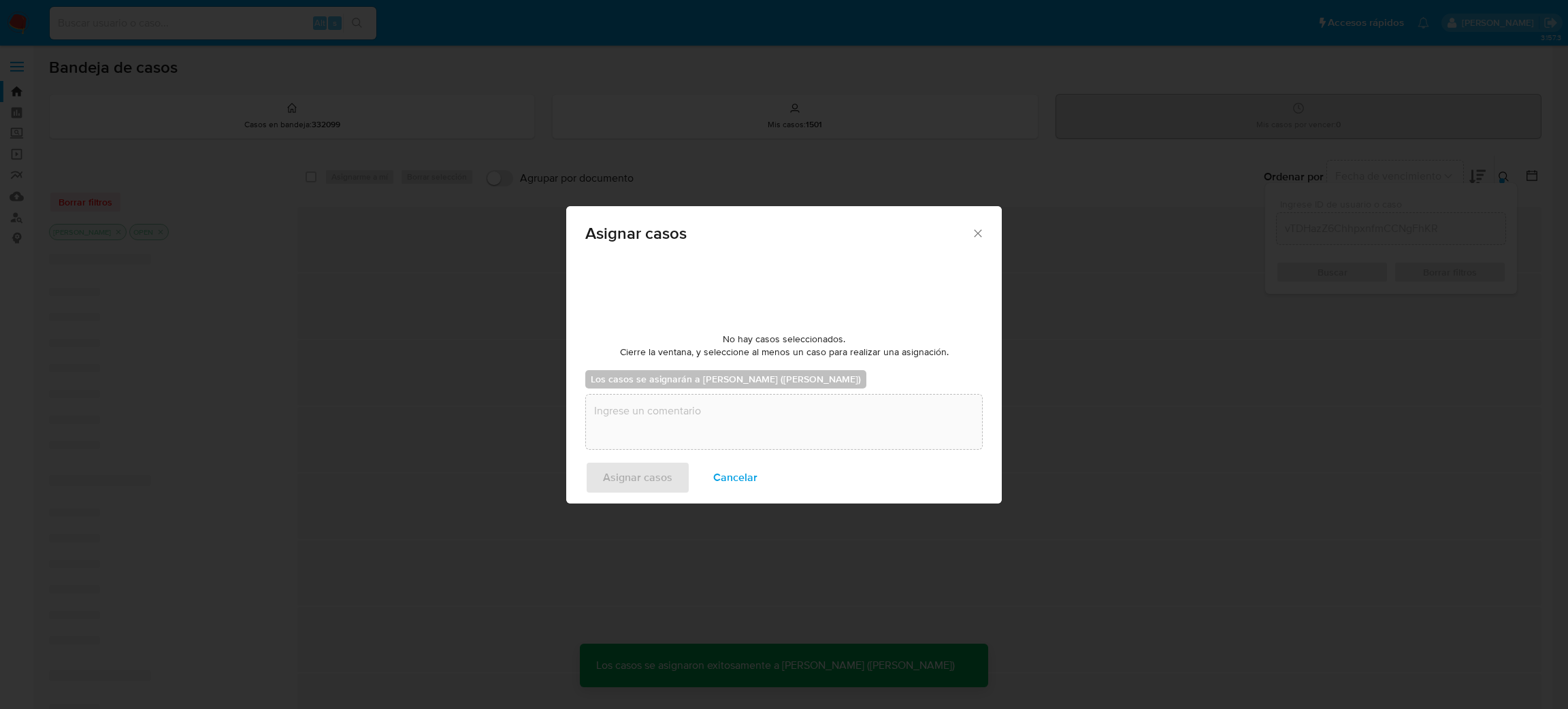
checkbox input "false"
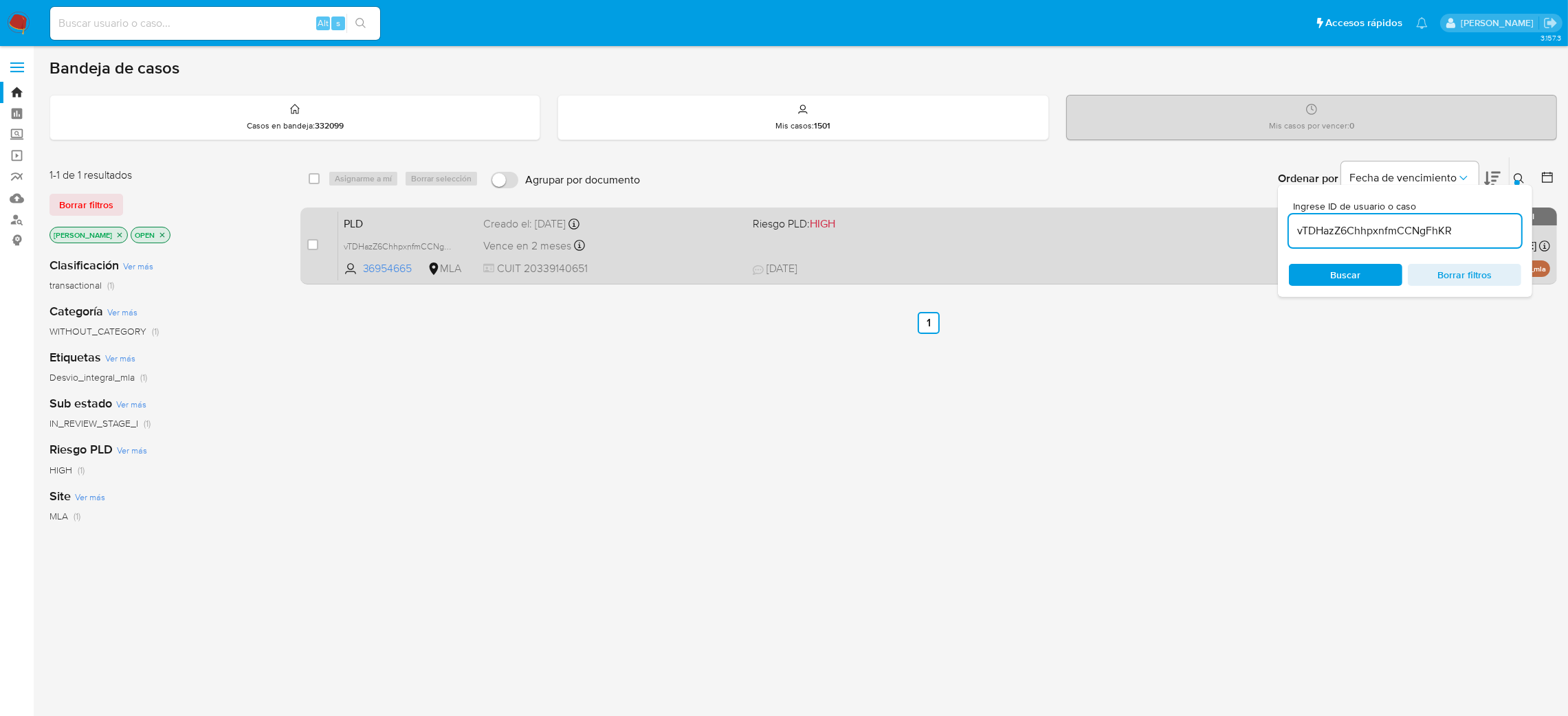
click at [707, 249] on div "Vence en 2 meses Vence el 29/10/2025 12:40:03" at bounding box center [612, 246] width 258 height 19
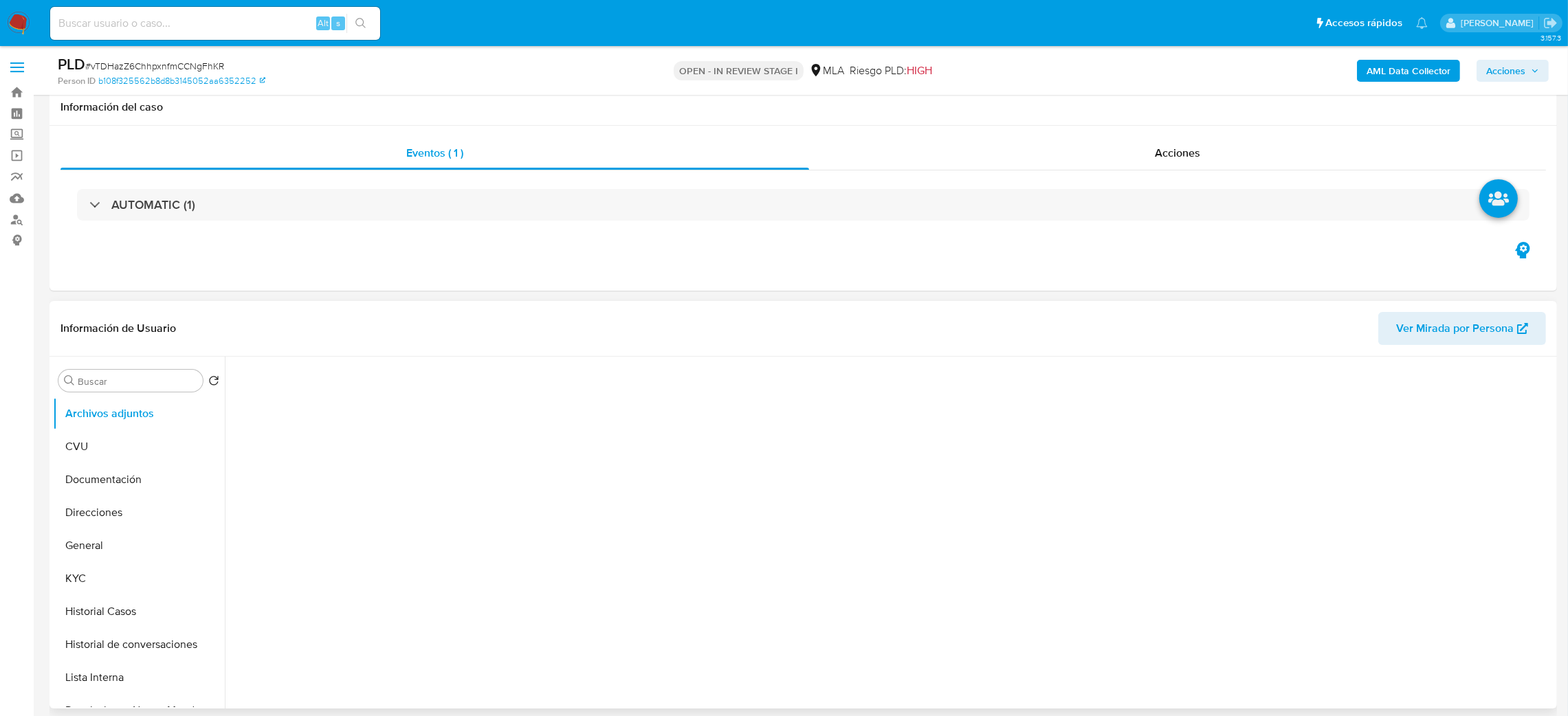
scroll to position [206, 0]
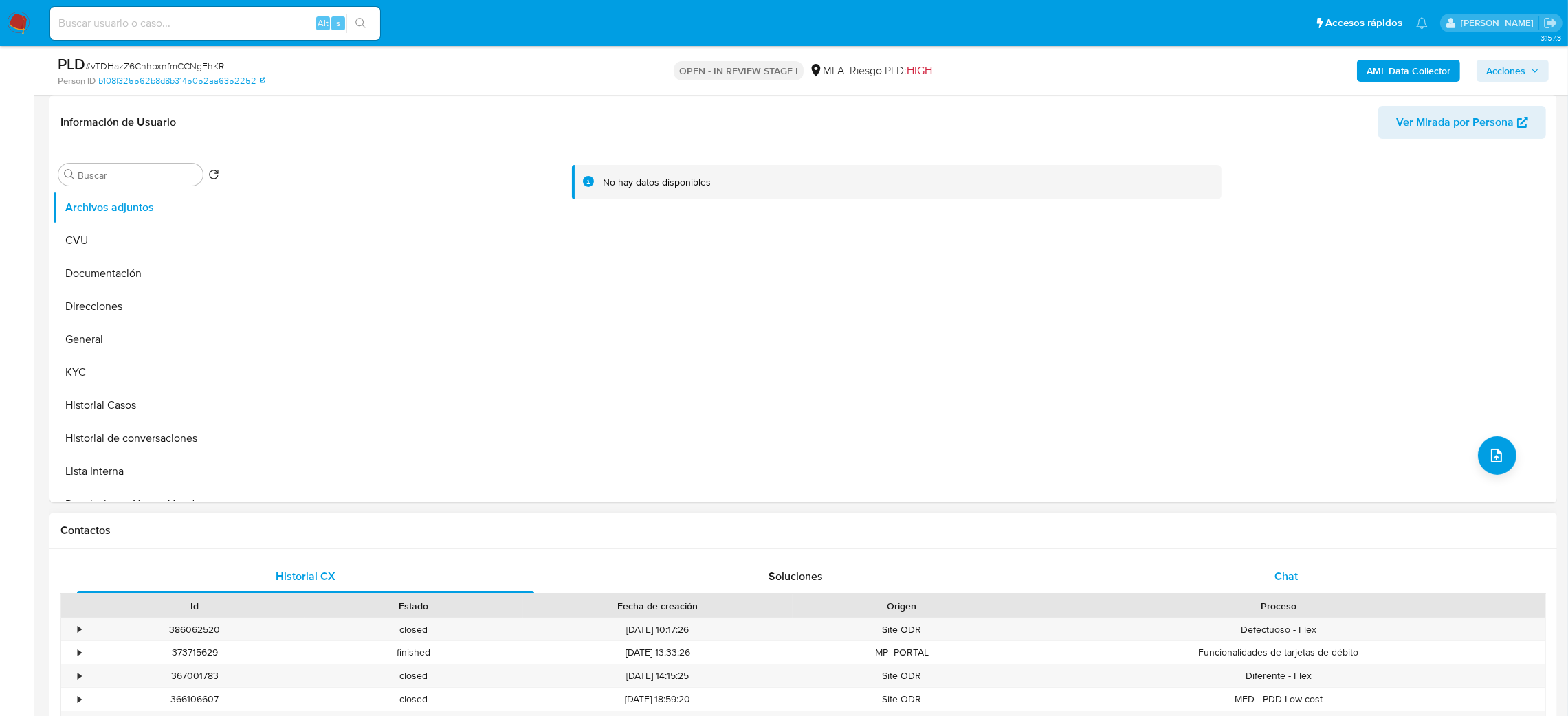
select select "10"
click at [1215, 567] on div "Chat" at bounding box center [1286, 577] width 457 height 33
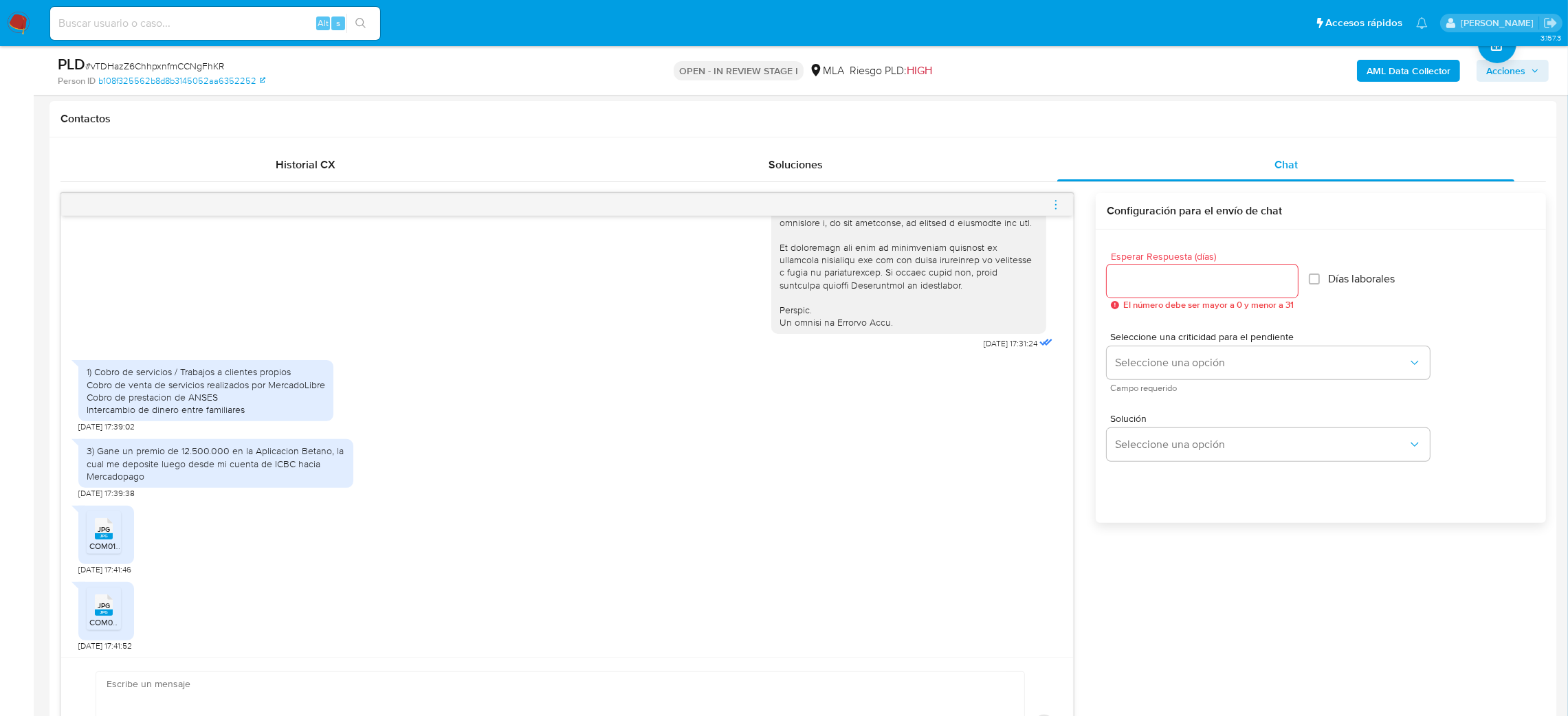
scroll to position [825, 0]
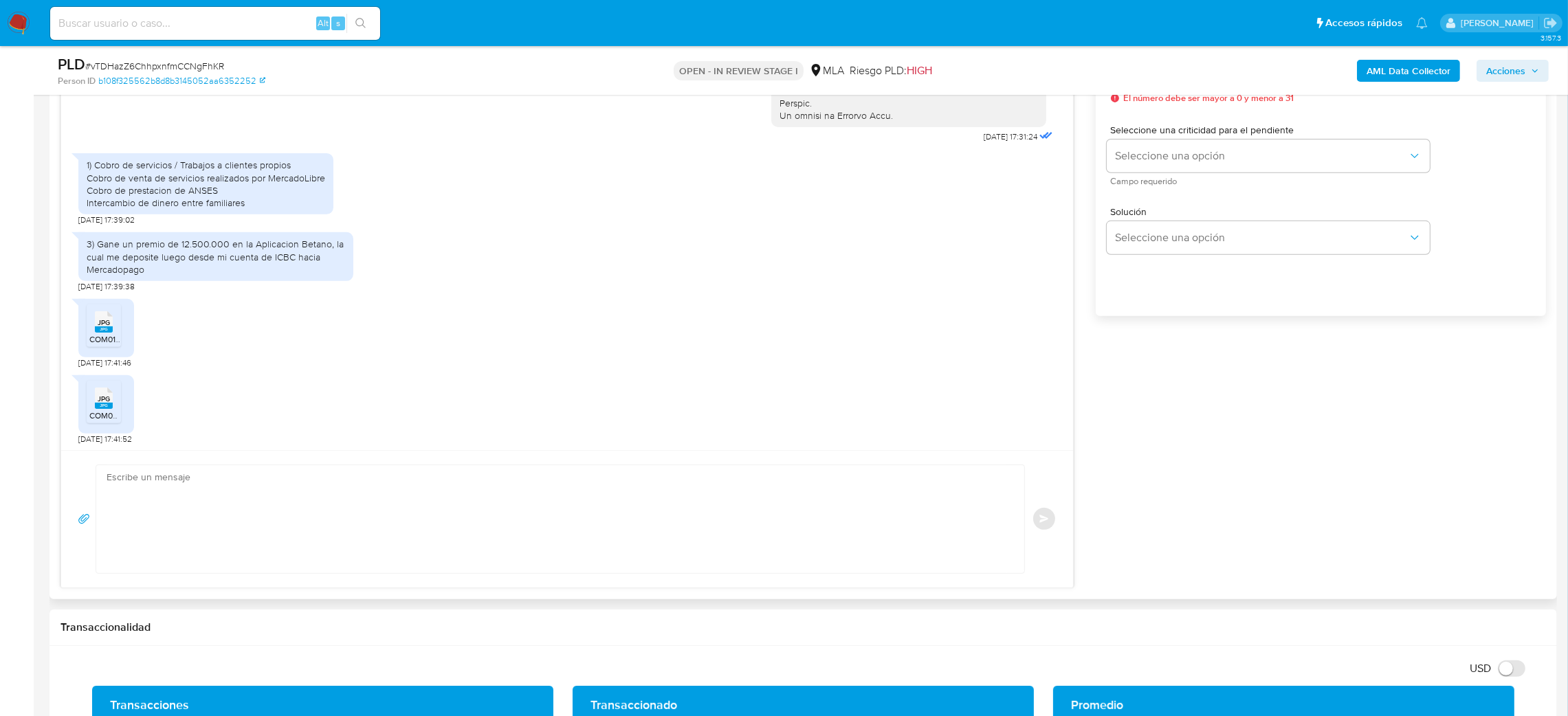
click at [243, 513] on textarea at bounding box center [557, 519] width 901 height 108
paste textarea "Hola, ¡Muchas gracias por tu respuesta! Confirmamos la recepción de la document…"
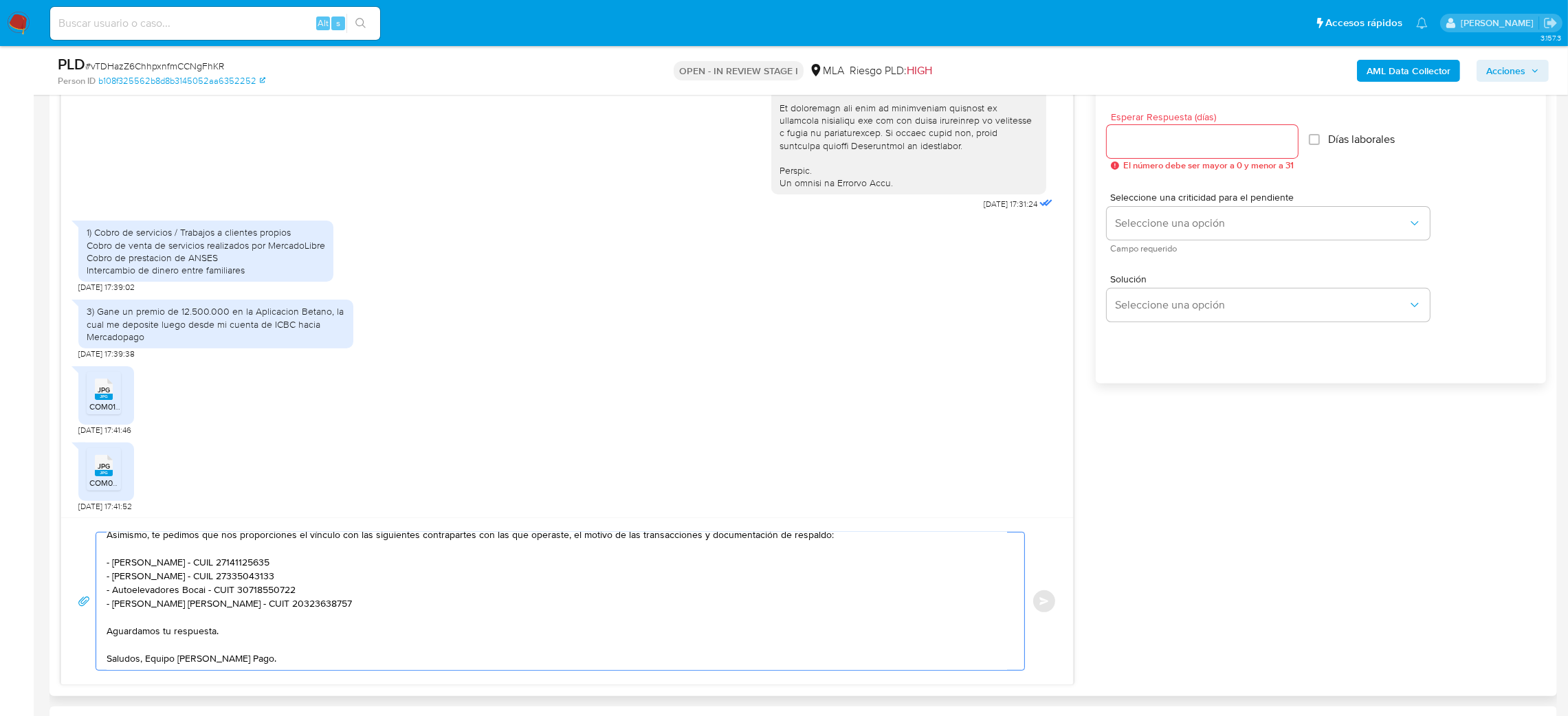
scroll to position [722, 0]
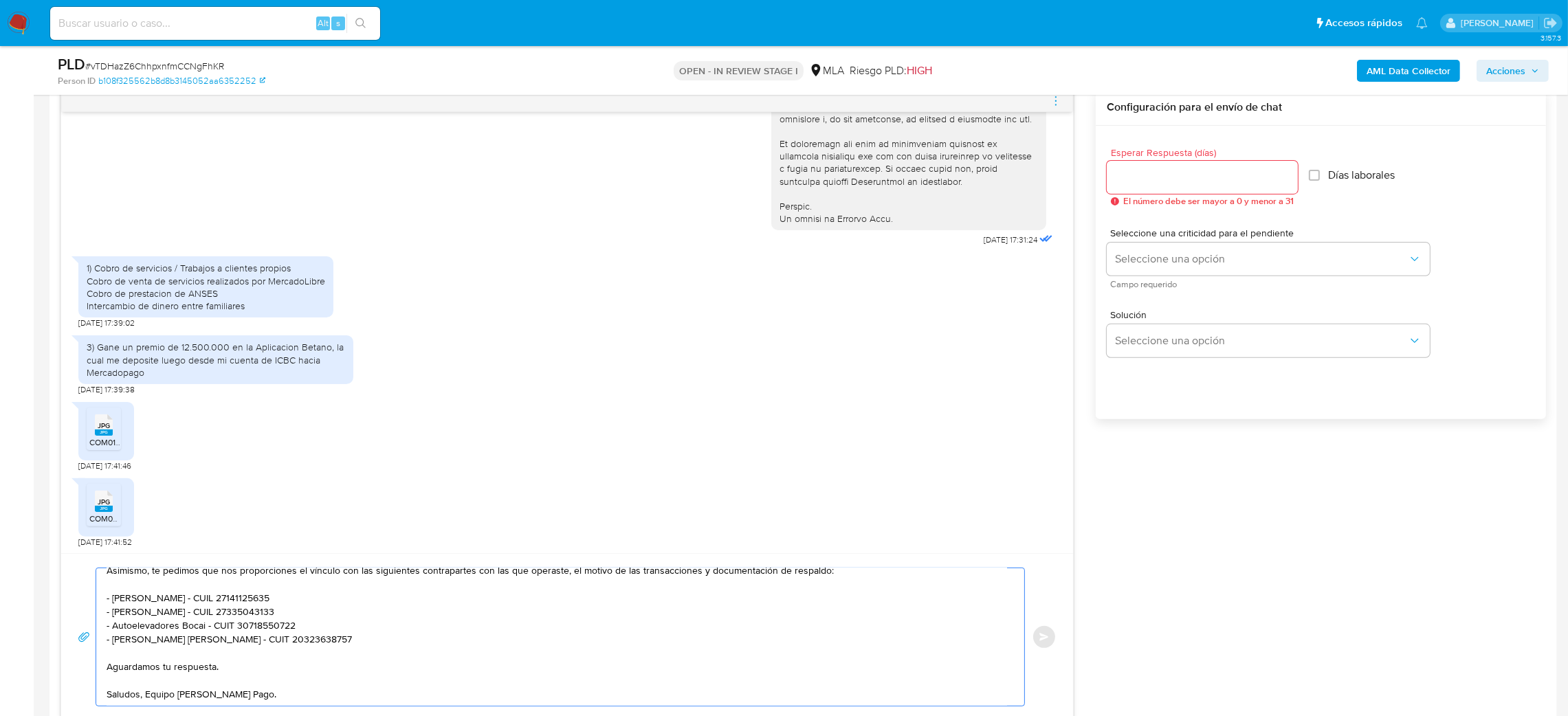
type textarea "Hola, ¡Muchas gracias por tu respuesta! Confirmamos la recepción de la document…"
click at [1166, 177] on input "Esperar Respuesta (días)" at bounding box center [1202, 177] width 191 height 18
type input "2"
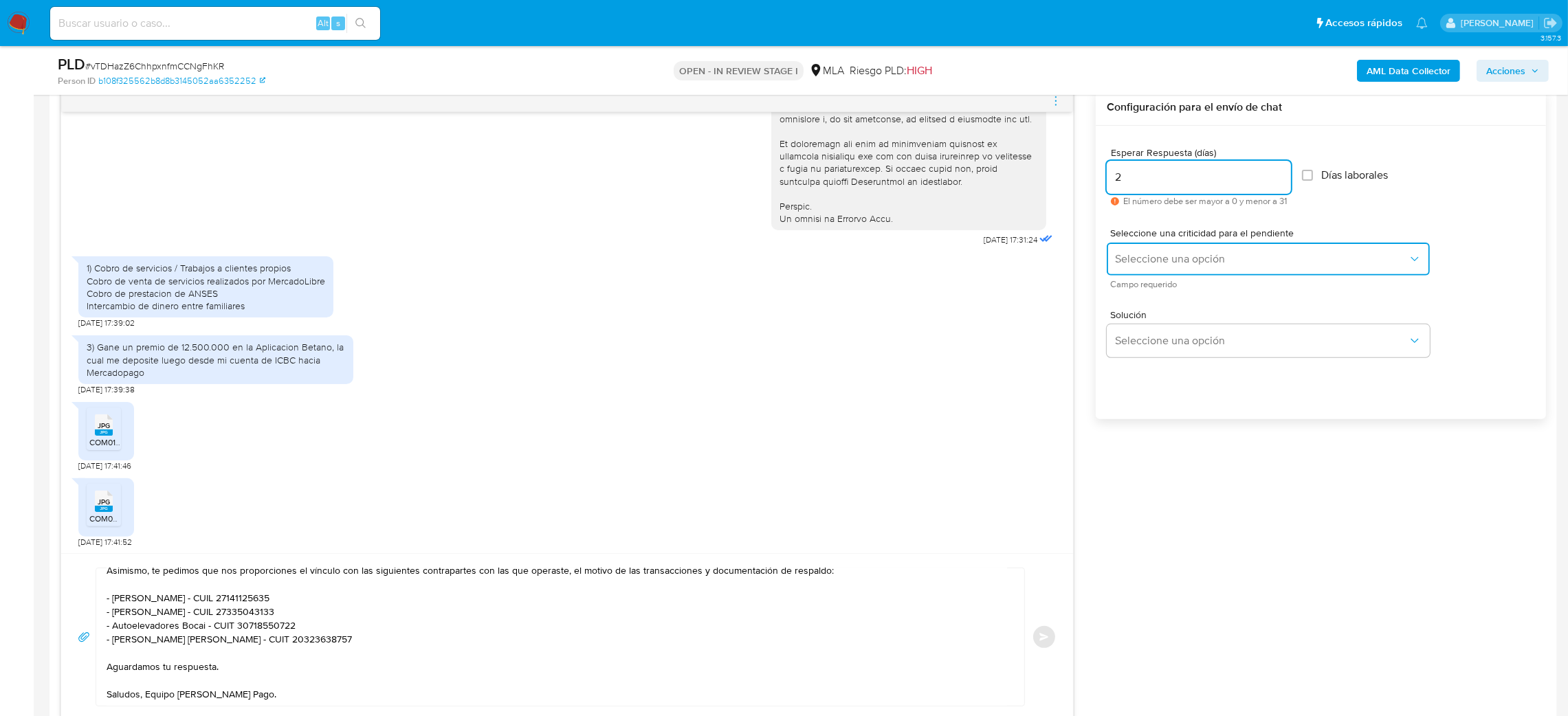
click at [1141, 261] on span "Seleccione una opción" at bounding box center [1261, 259] width 293 height 14
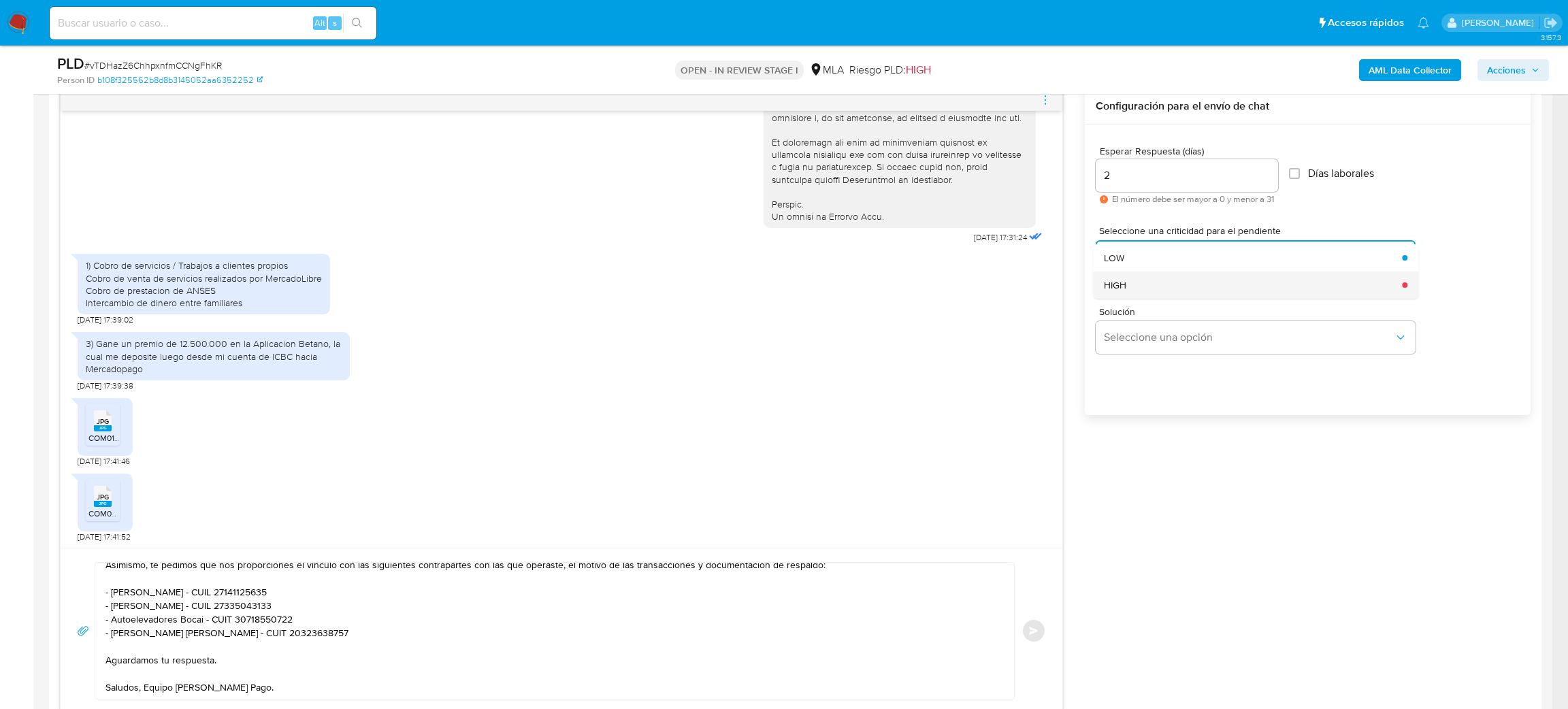
click at [1134, 287] on div "HIGH" at bounding box center [1249, 285] width 290 height 27
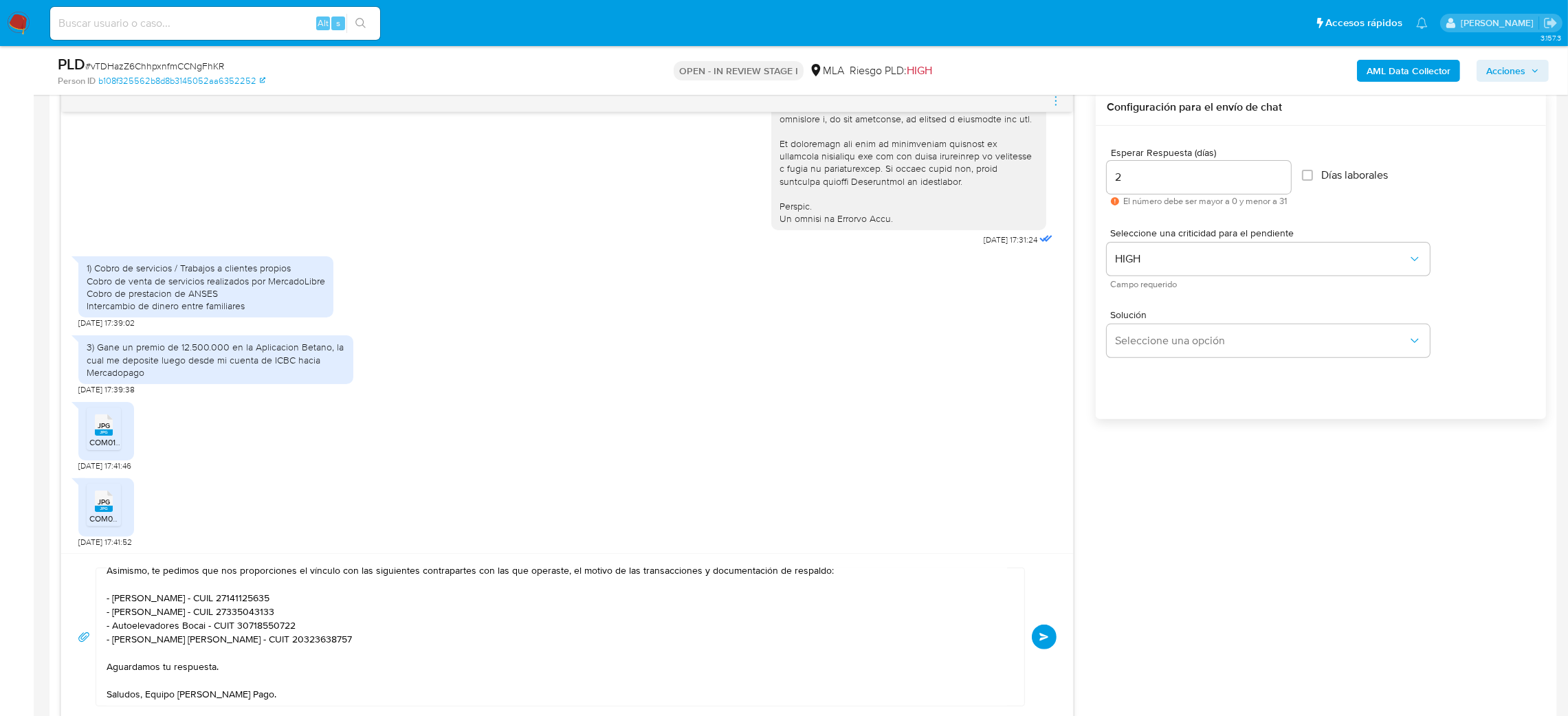
click at [1047, 639] on span "Enviar" at bounding box center [1044, 637] width 9 height 8
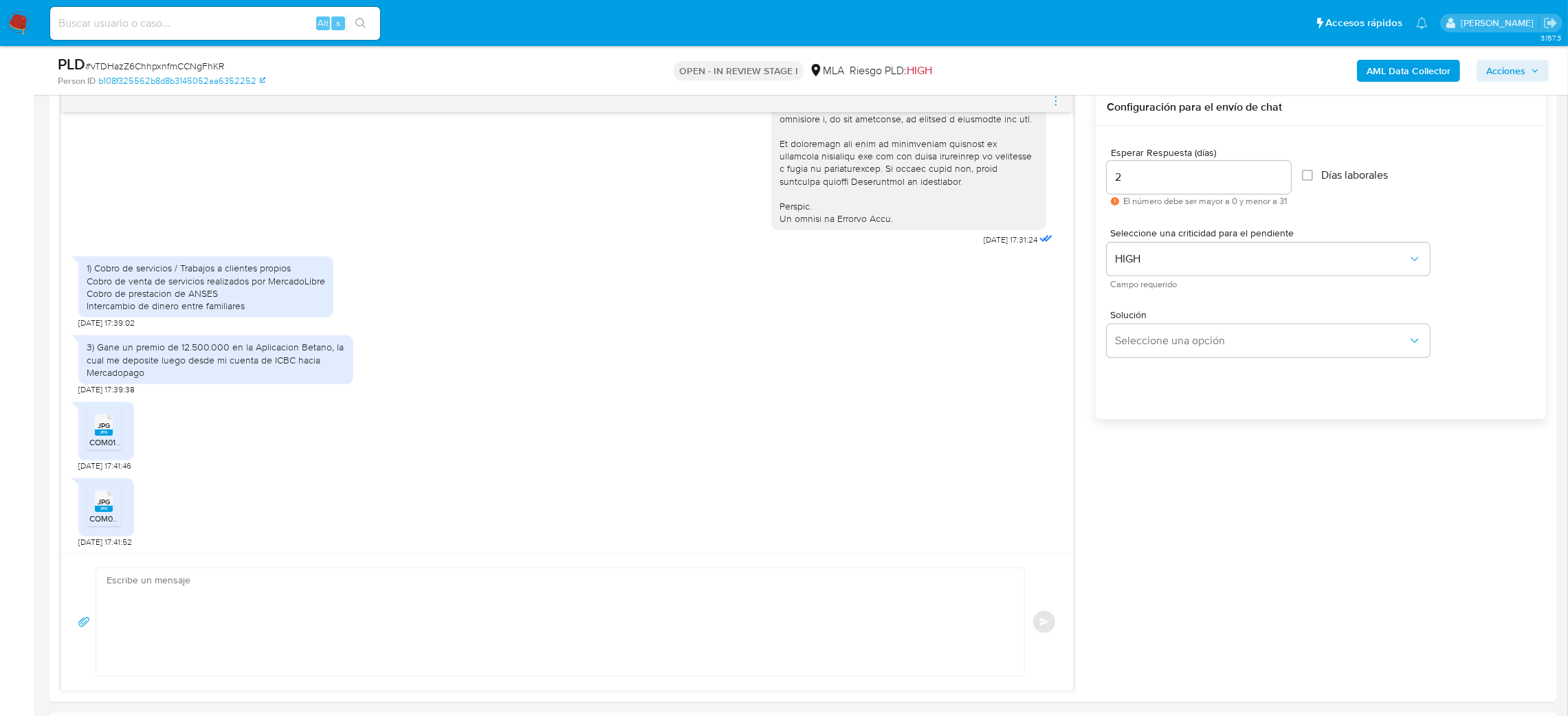
scroll to position [1247, 0]
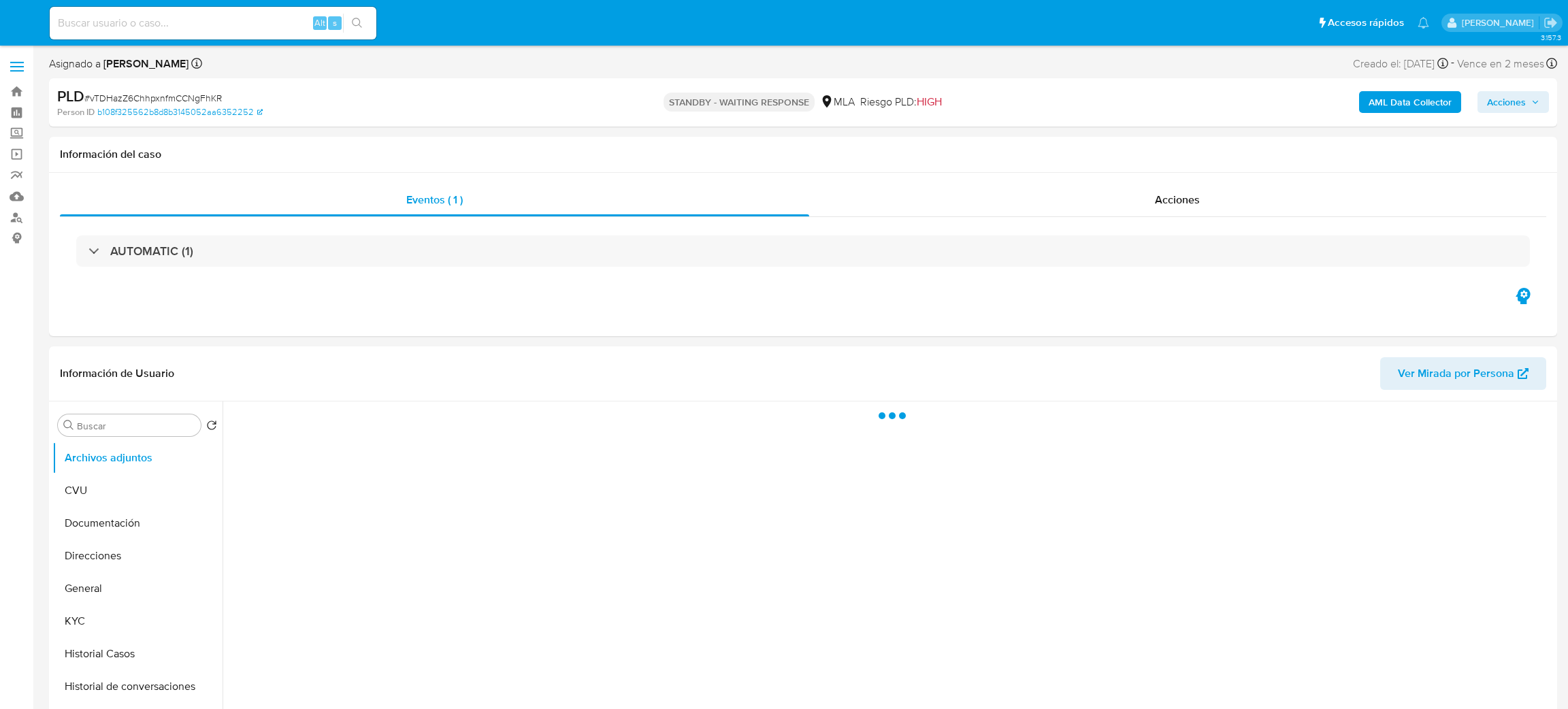
select select "10"
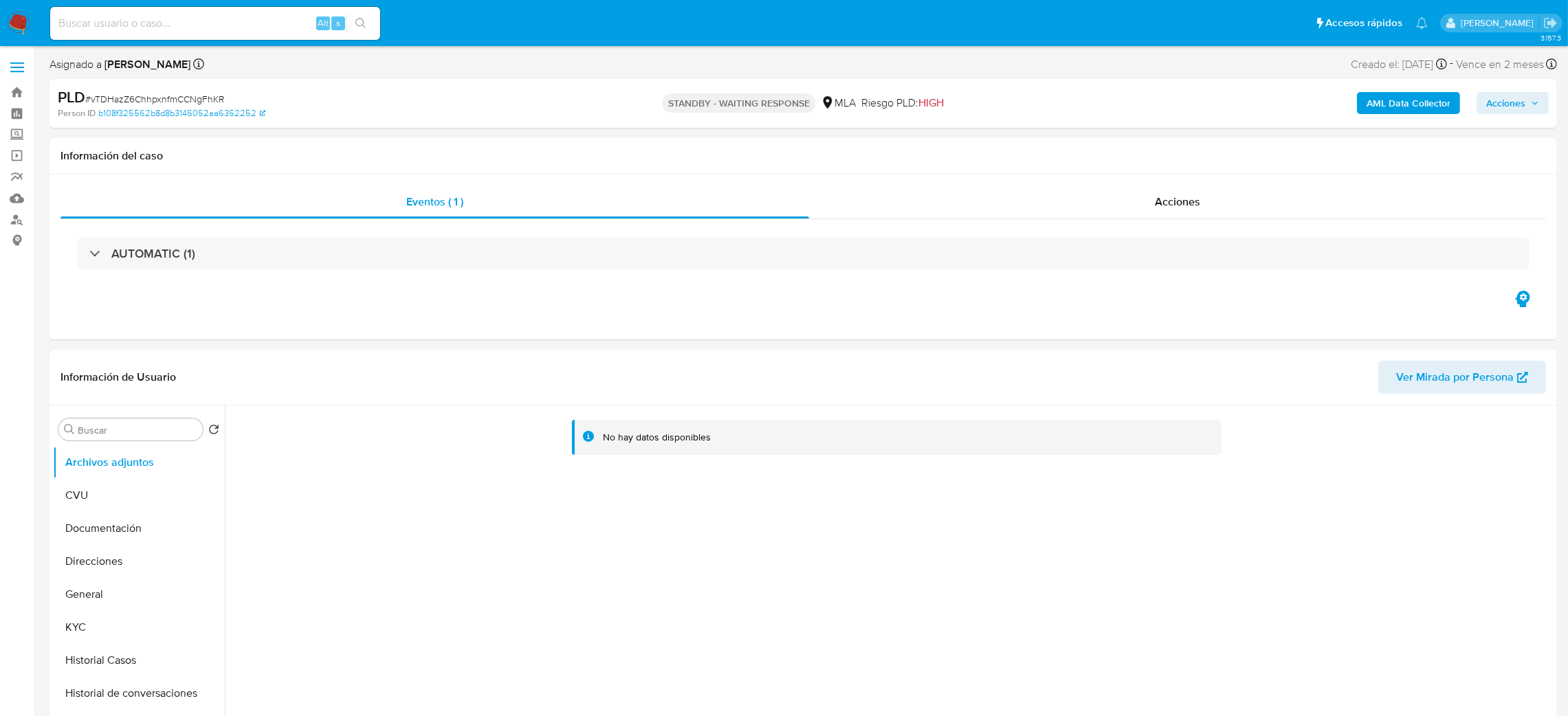
click at [236, 23] on input at bounding box center [216, 23] width 330 height 18
paste input "vwyLjV1hwOnICWdK8tD8vVBX"
type input "vwyLjV1hwOnICWdK8tD8vVBX"
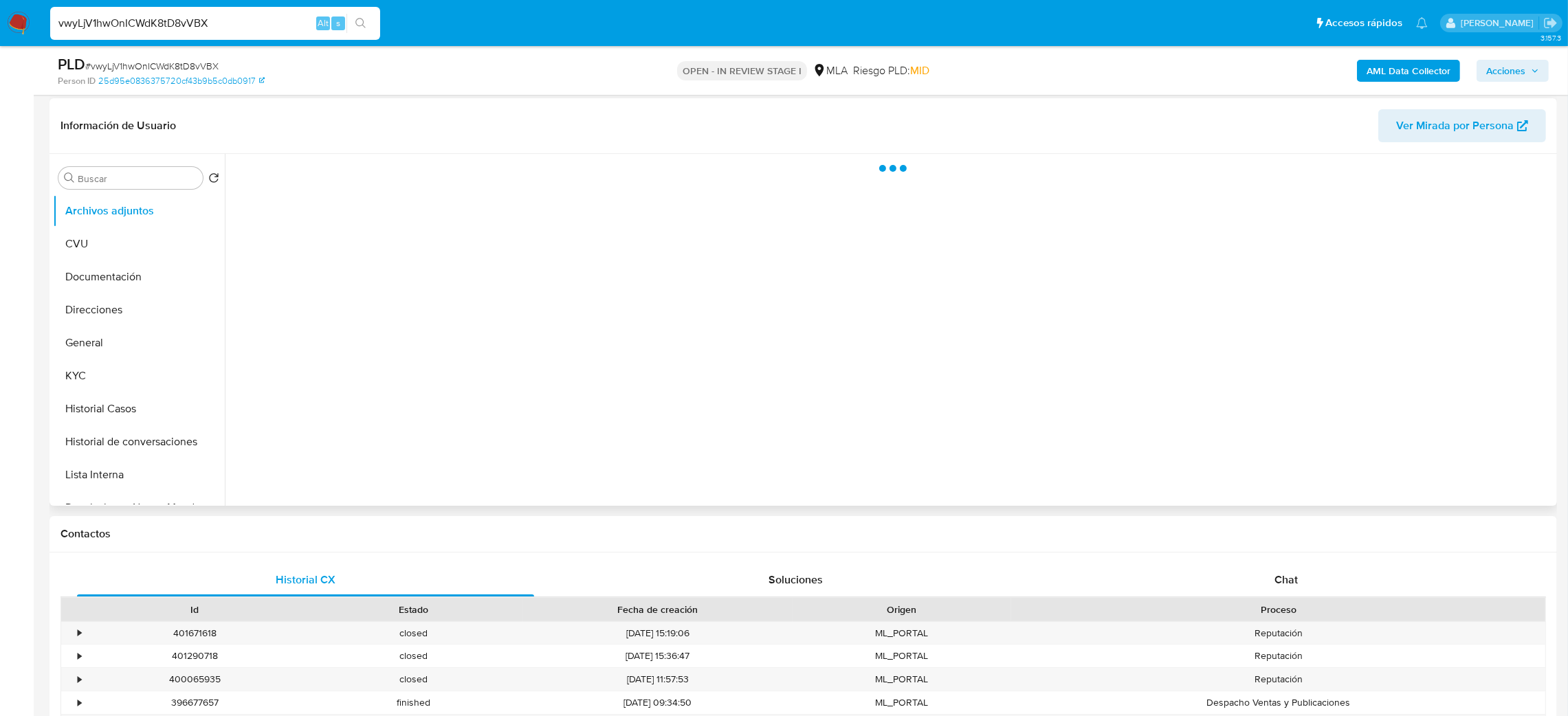
scroll to position [206, 0]
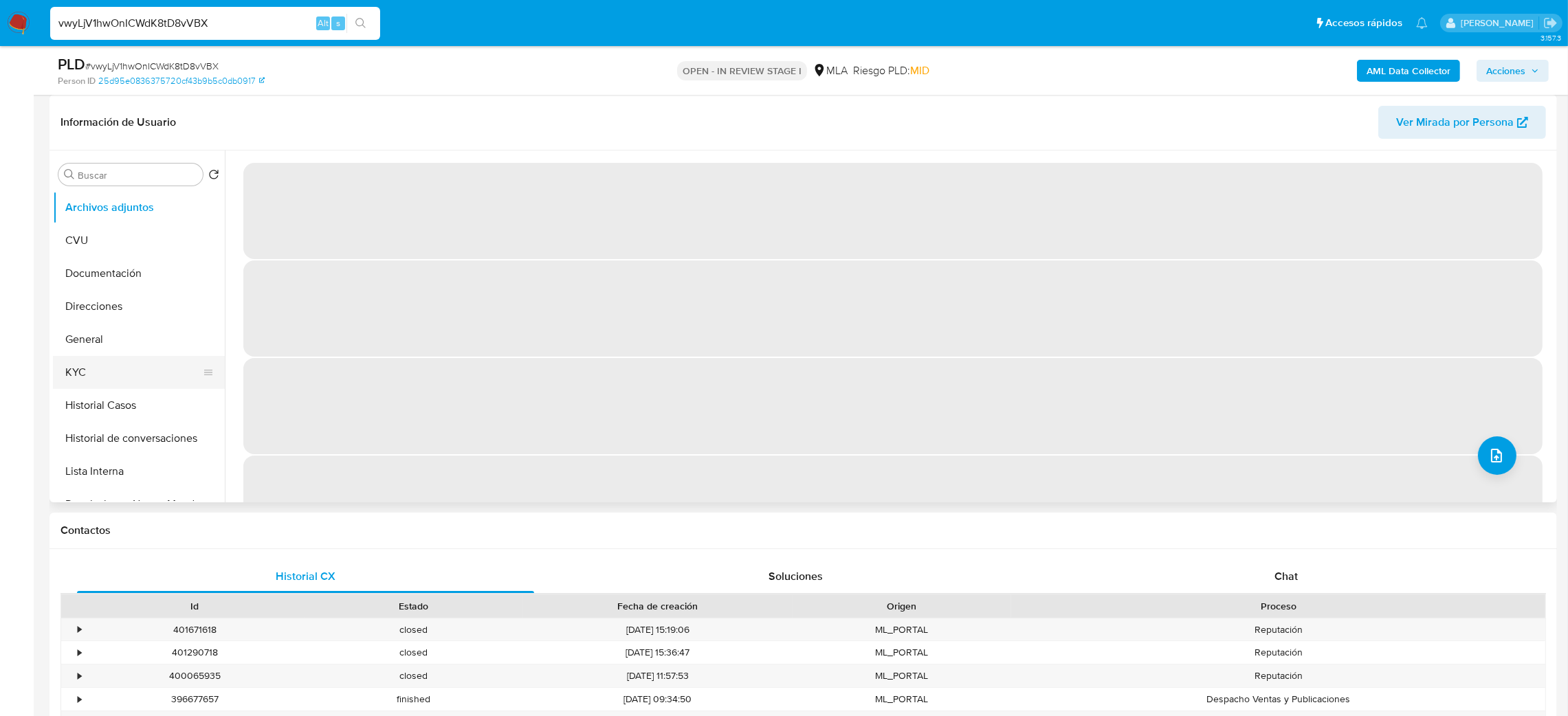
click at [125, 384] on button "KYC" at bounding box center [133, 373] width 161 height 33
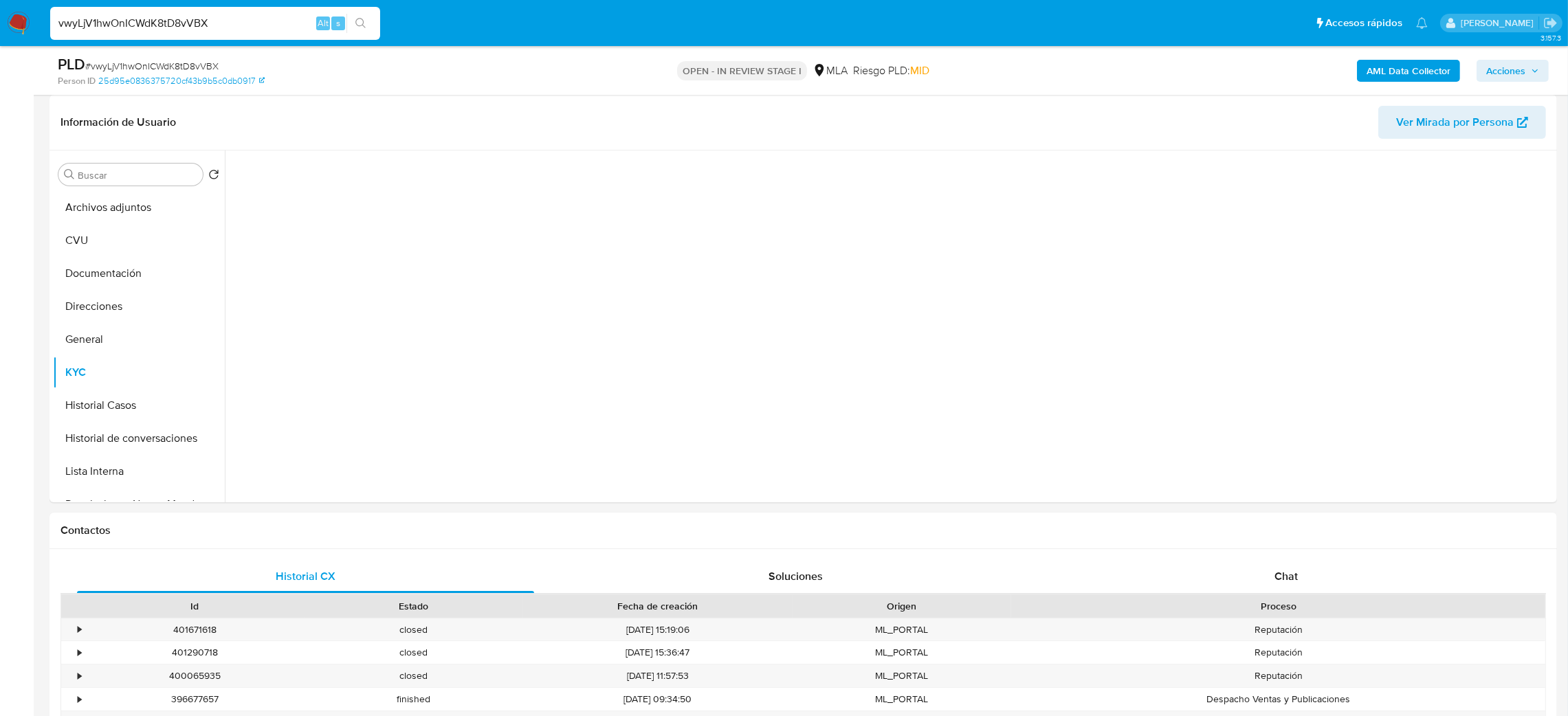
select select "10"
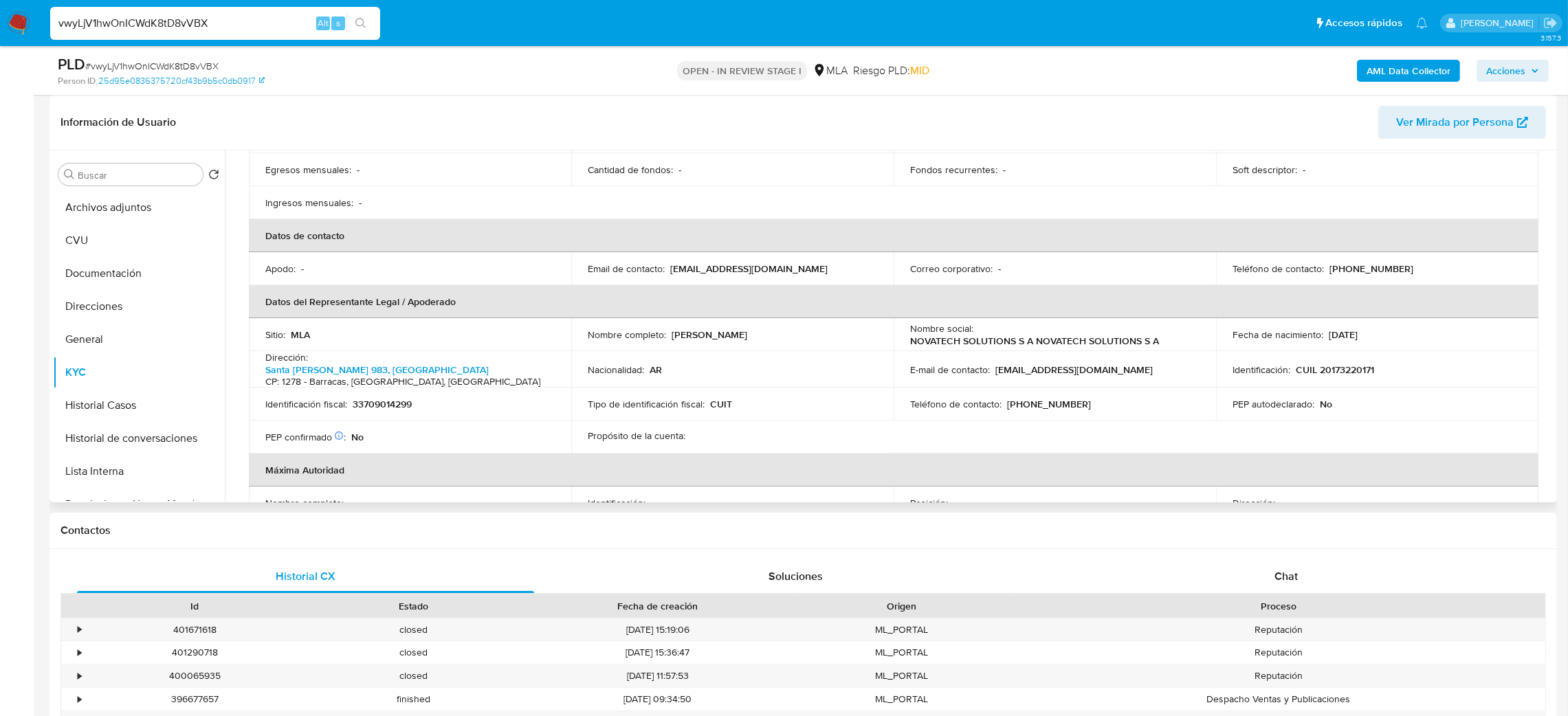
scroll to position [219, 0]
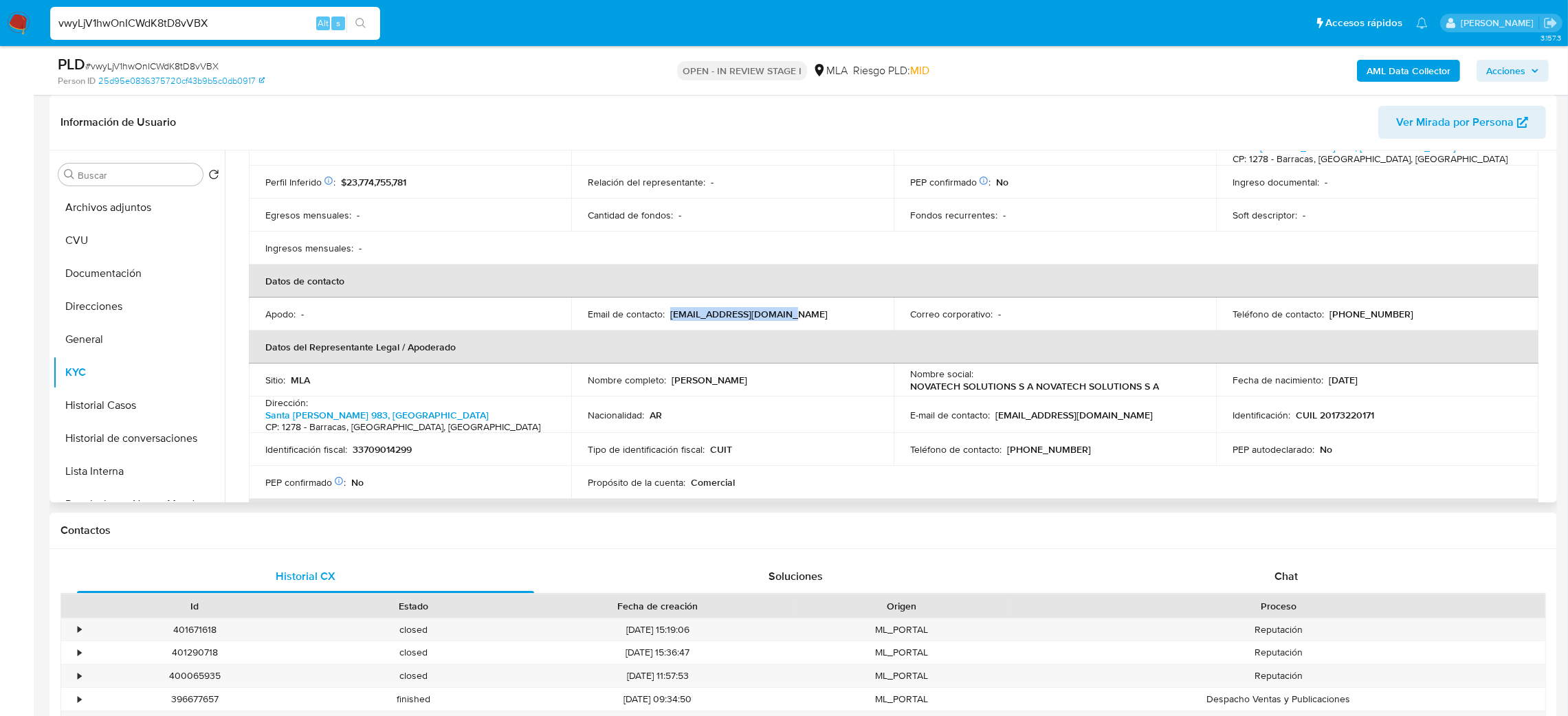
drag, startPoint x: 668, startPoint y: 316, endPoint x: 873, endPoint y: 312, distance: 205.0
click at [873, 312] on div "Email de contacto : enovaml@novatech.com.ar" at bounding box center [732, 314] width 289 height 12
copy p "enovaml@novatech.com.ar"
drag, startPoint x: 87, startPoint y: 35, endPoint x: 0, endPoint y: 39, distance: 87.1
click at [0, 39] on nav "Pausado Ver notificaciones vwyLjV1hwOnICWdK8tD8vVBX Alt s Accesos rápidos Presi…" at bounding box center [784, 23] width 1568 height 46
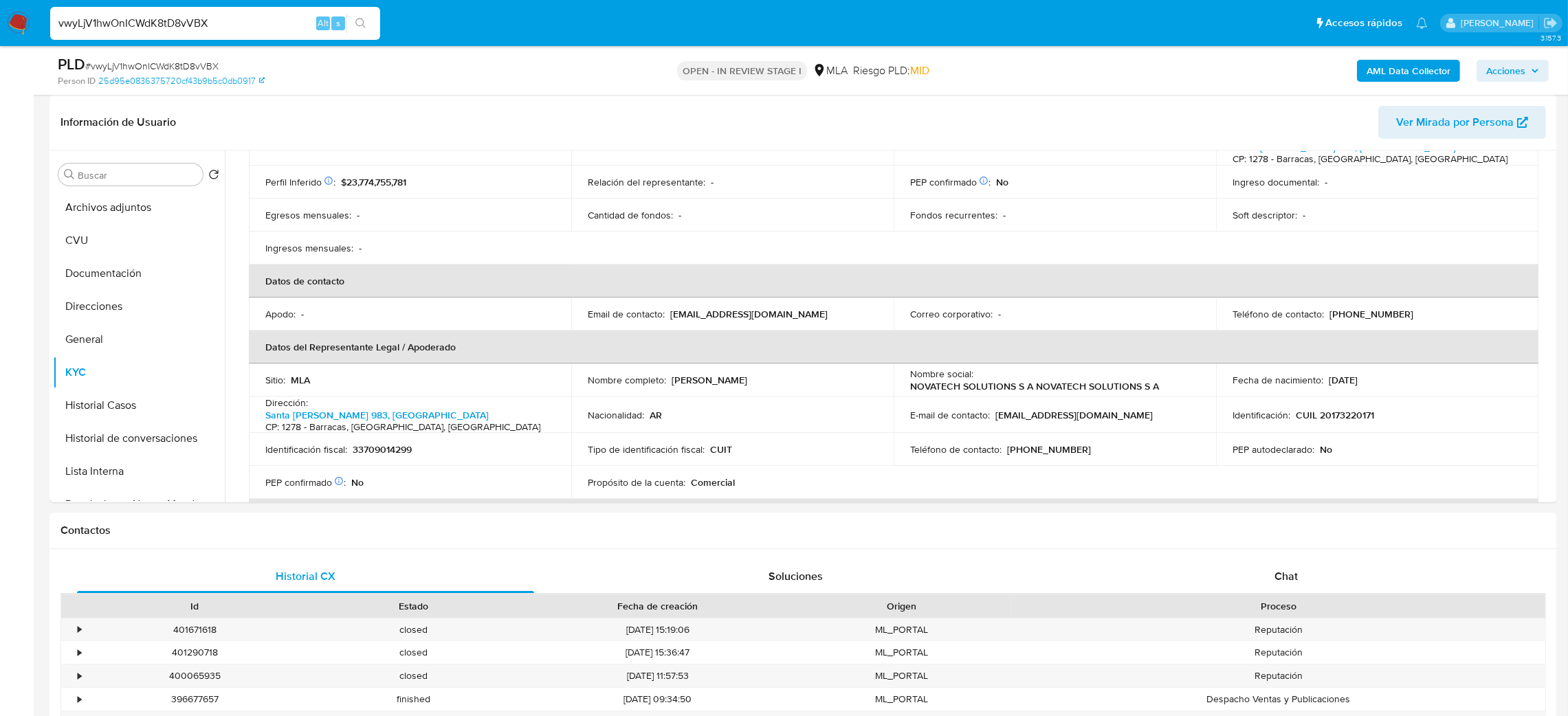
paste input "64yYmsPCKzCqLcYHB3bD5xNs"
type input "64yYmsPCKzCqLcYHB3bD5xNs"
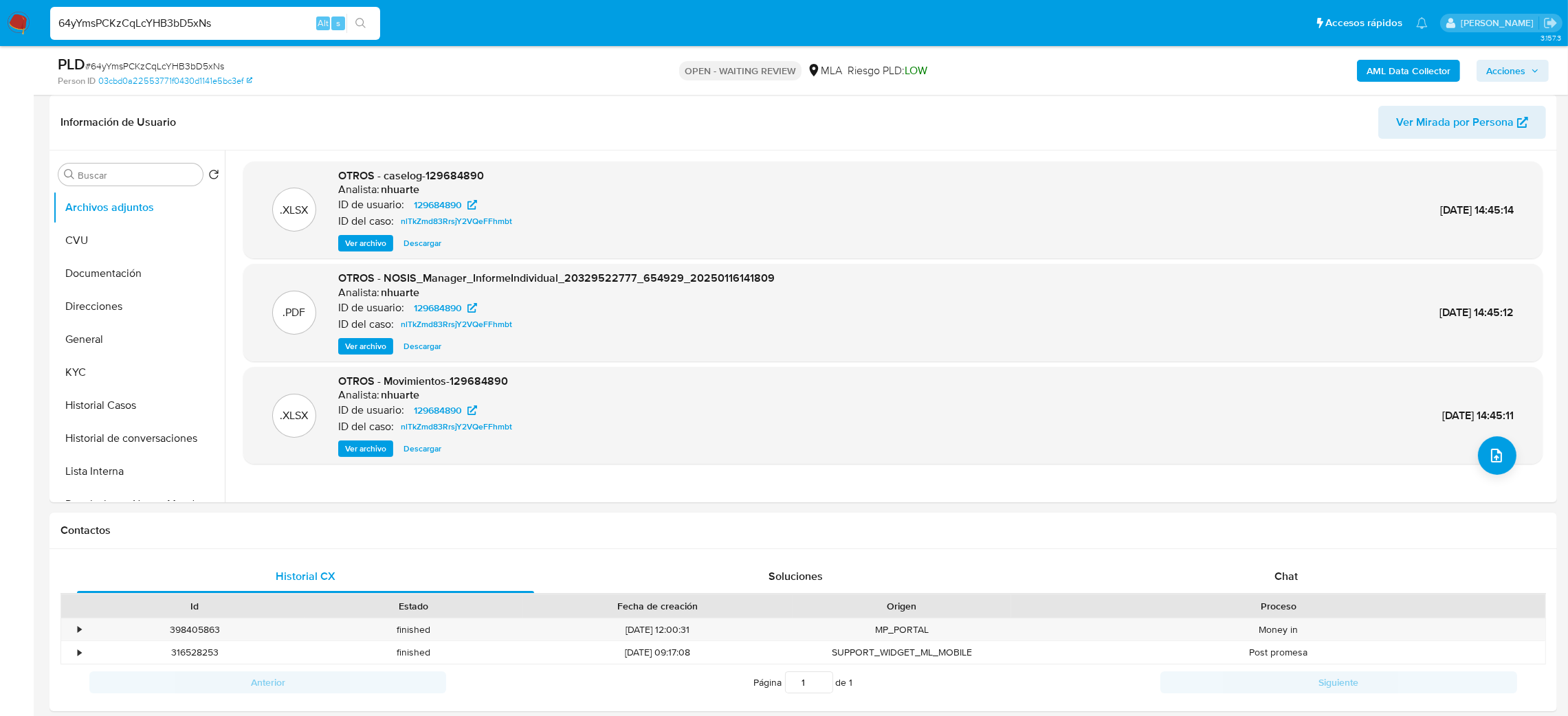
select select "10"
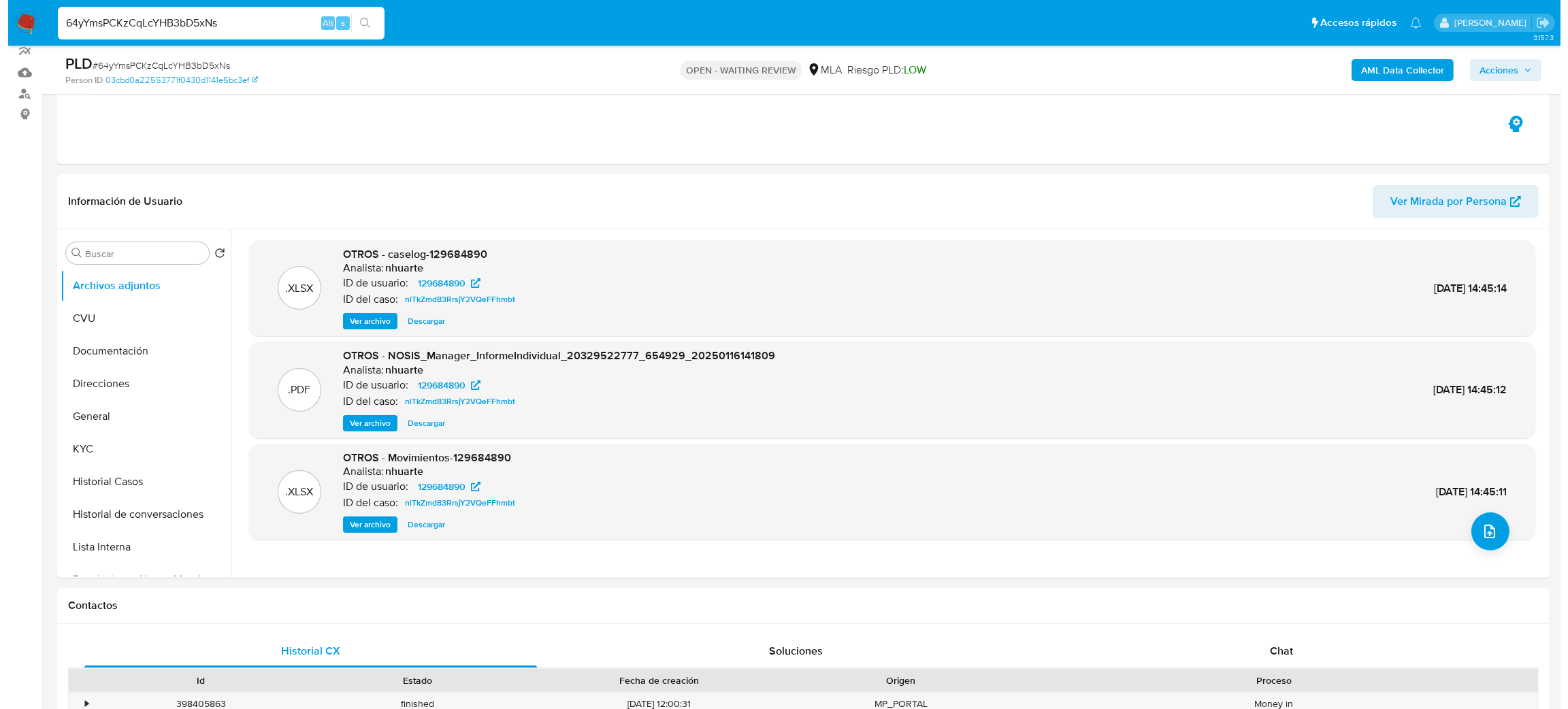
scroll to position [102, 0]
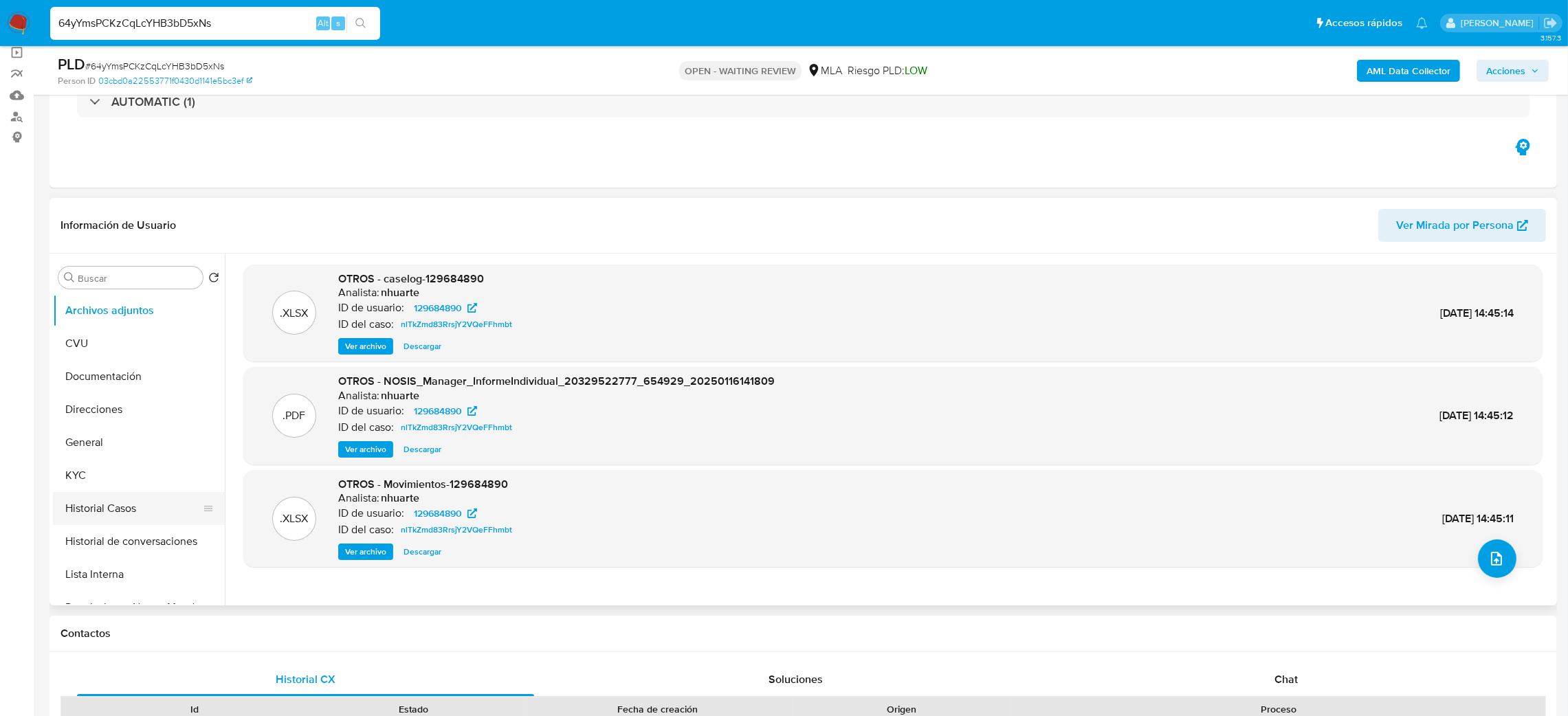
click at [105, 517] on button "Historial Casos" at bounding box center [133, 509] width 161 height 33
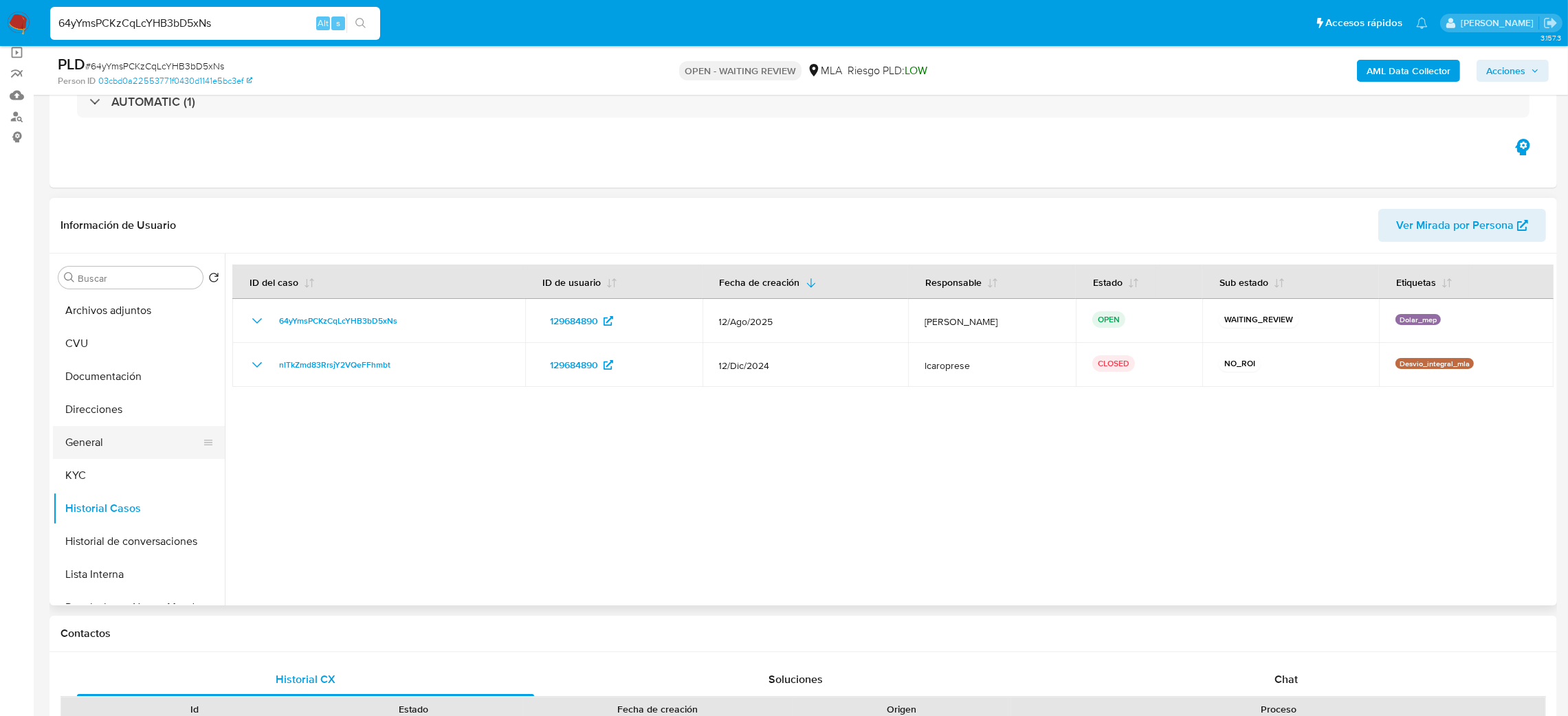
click at [107, 439] on button "General" at bounding box center [133, 443] width 161 height 33
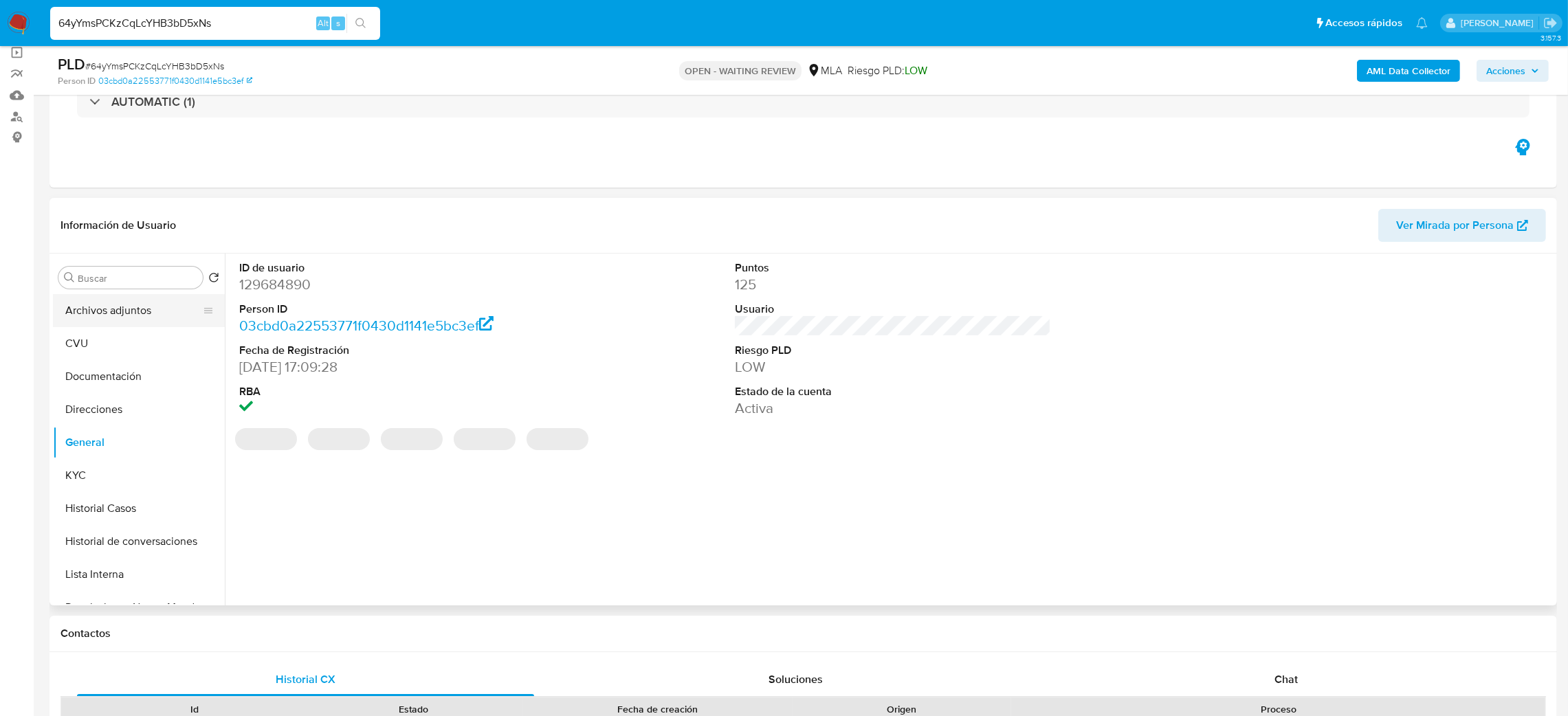
click at [66, 324] on button "Archivos adjuntos" at bounding box center [133, 311] width 161 height 33
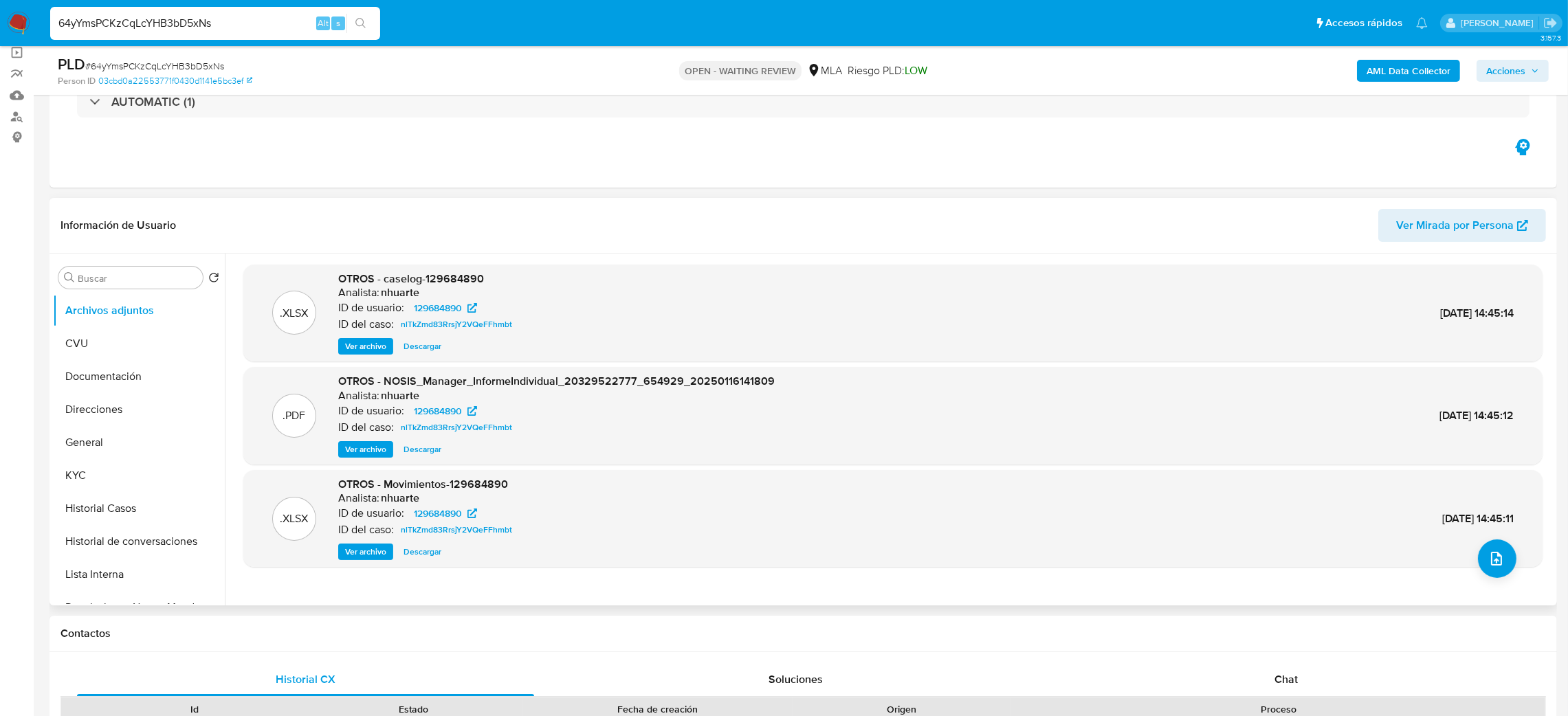
click at [366, 346] on span "Ver archivo" at bounding box center [366, 346] width 41 height 14
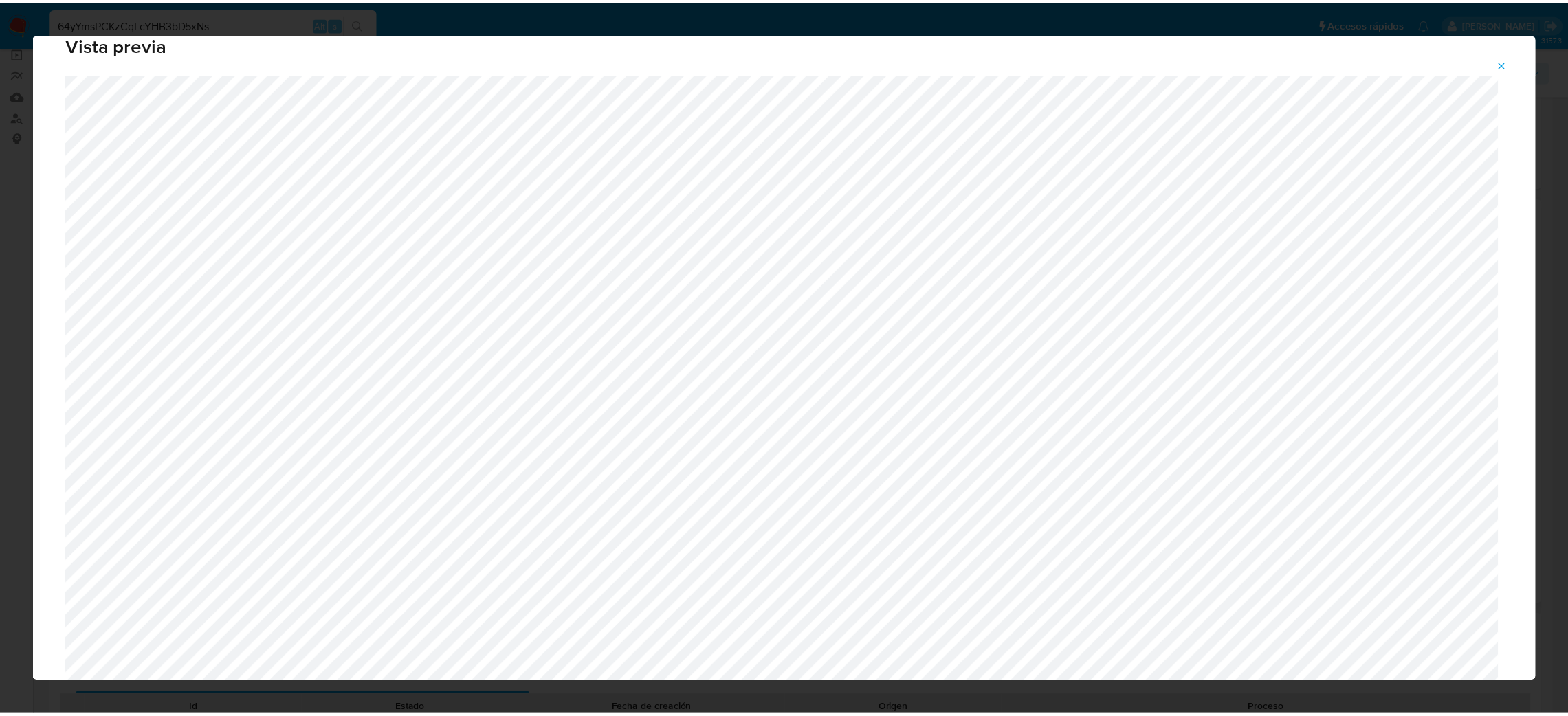
scroll to position [0, 0]
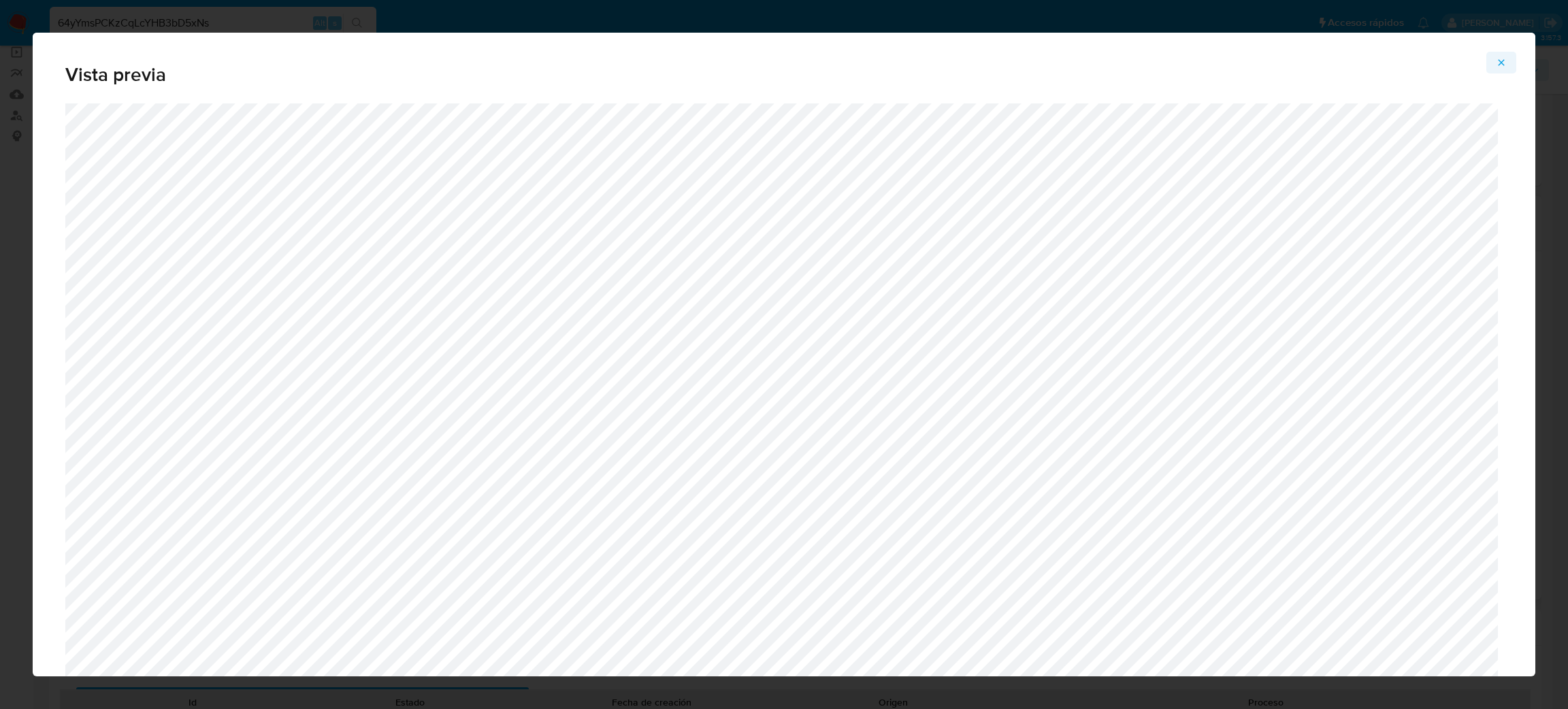
click at [1494, 56] on button "Attachment preview" at bounding box center [1502, 62] width 30 height 22
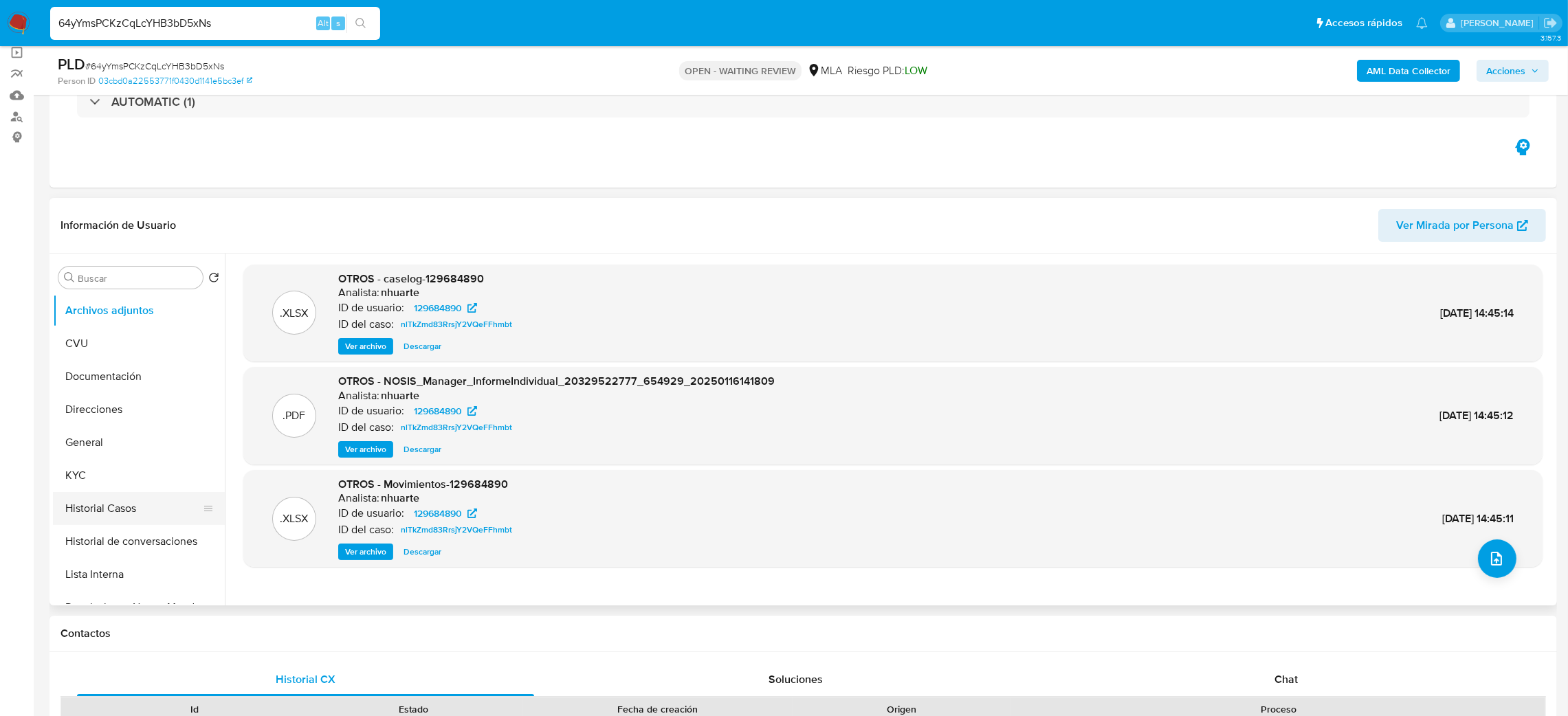
click at [128, 498] on button "Historial Casos" at bounding box center [133, 509] width 161 height 33
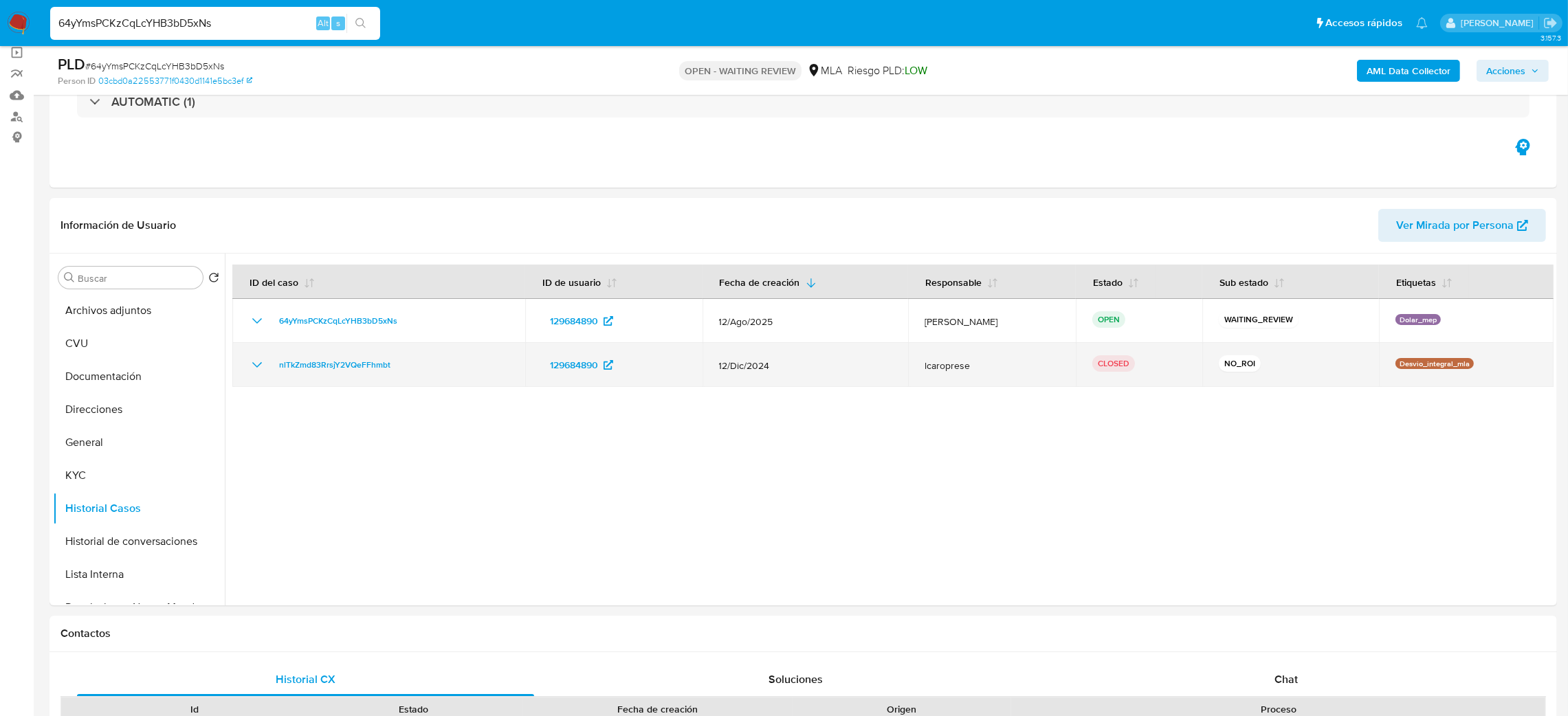
click at [353, 375] on td "nlTkZmd83RrsjY2VQeFFhmbt" at bounding box center [379, 365] width 293 height 44
click at [353, 374] on td "nlTkZmd83RrsjY2VQeFFhmbt" at bounding box center [379, 365] width 293 height 44
click at [364, 371] on span "nlTkZmd83RrsjY2VQeFFhmbt" at bounding box center [335, 365] width 111 height 17
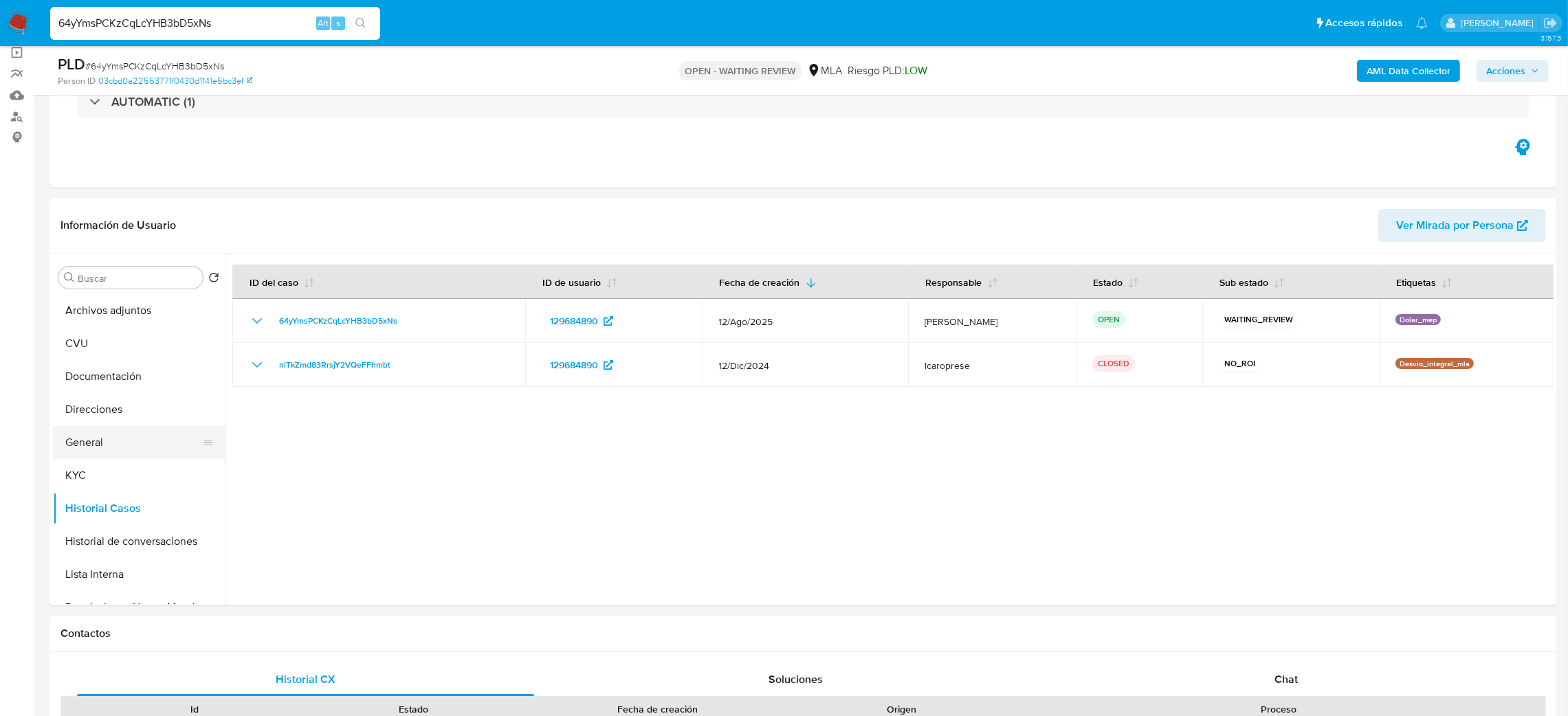
click at [141, 433] on button "General" at bounding box center [133, 443] width 161 height 33
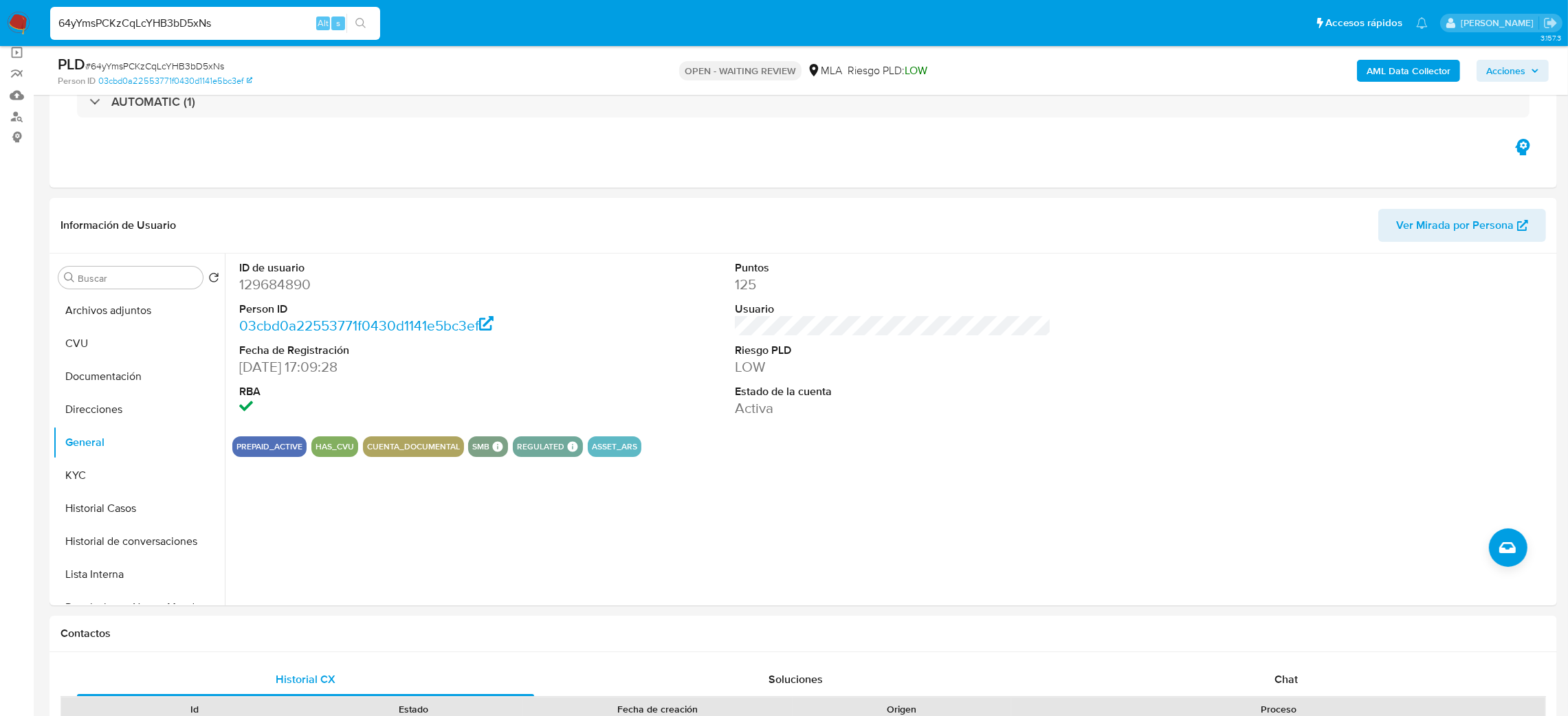
click at [154, 63] on span "# 64yYmsPCKzCqLcYHB3bD5xNs" at bounding box center [154, 66] width 139 height 14
copy span "64yYmsPCKzCqLcYHB3bD5xNs"
click at [265, 296] on dl "ID de usuario 129684890 Person ID 03cbd0a22553771f0430d1141e5bc3ef Fecha de Reg…" at bounding box center [397, 339] width 317 height 158
click at [257, 279] on dd "129684890" at bounding box center [397, 284] width 317 height 19
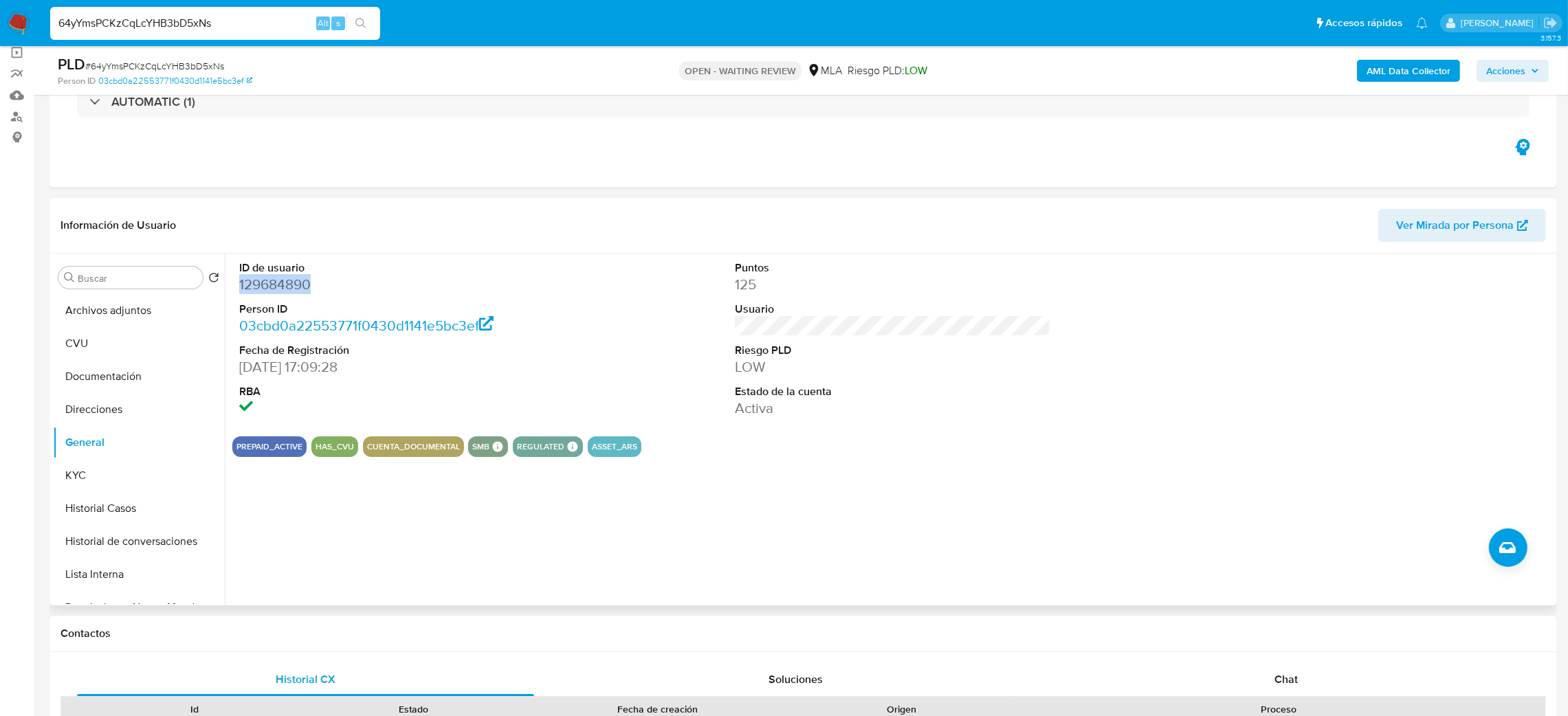
click at [257, 279] on dd "129684890" at bounding box center [397, 284] width 317 height 19
copy dd "129684890"
click at [113, 473] on button "KYC" at bounding box center [133, 476] width 161 height 33
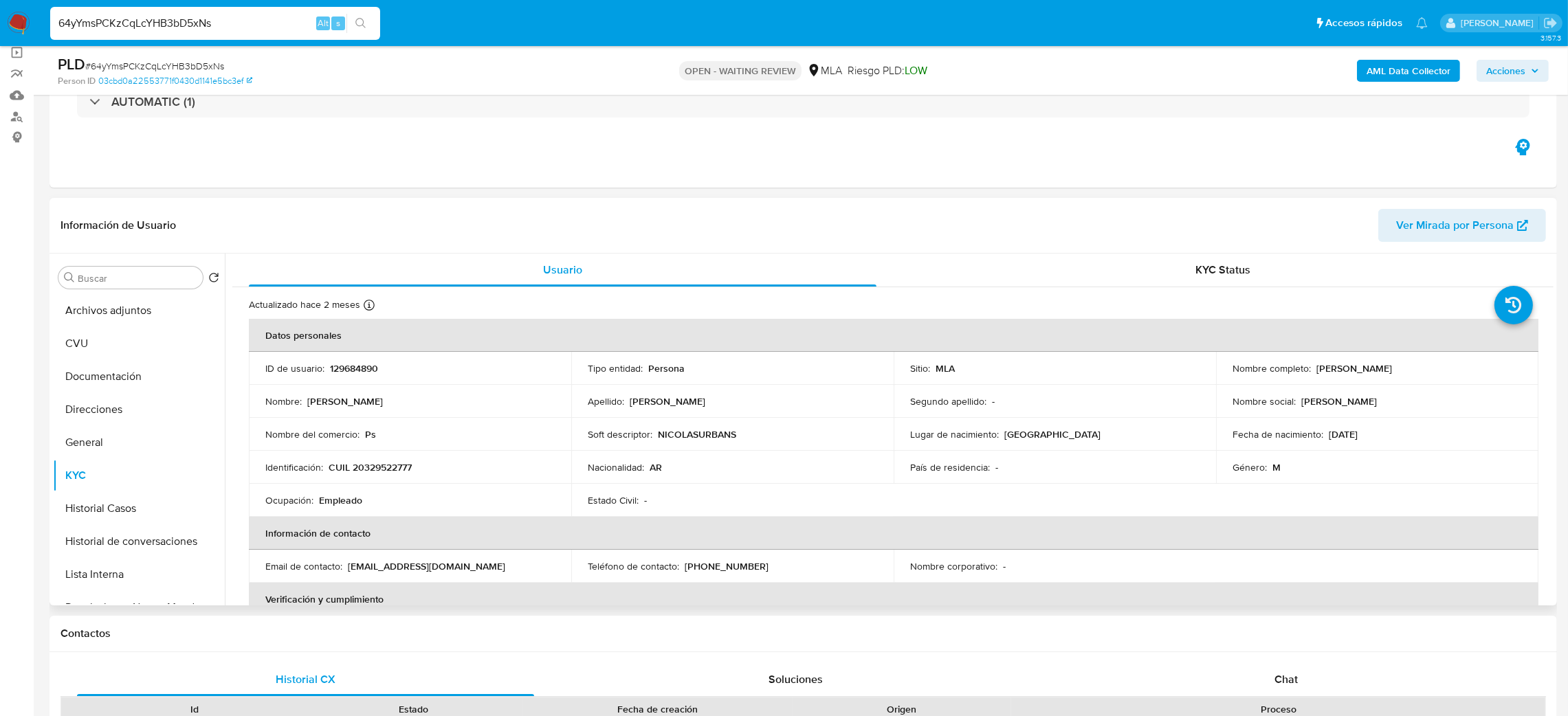
click at [376, 465] on p "CUIL 20329522777" at bounding box center [370, 467] width 83 height 12
copy p "20329522777"
click at [393, 410] on td "Nombre : Nicolas Dario" at bounding box center [410, 402] width 322 height 33
drag, startPoint x: 364, startPoint y: 469, endPoint x: 407, endPoint y: 472, distance: 43.1
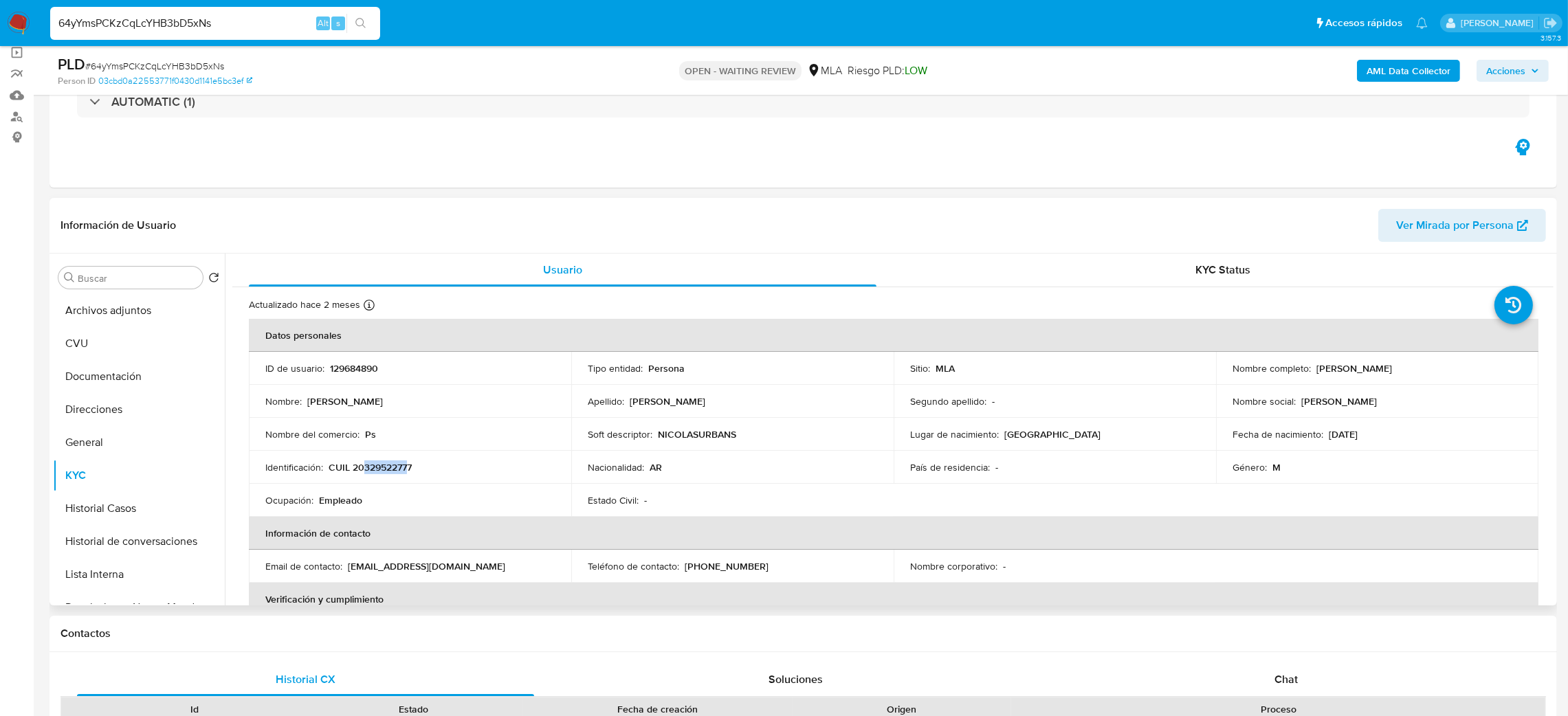
click at [407, 472] on p "CUIL 20329522777" at bounding box center [370, 467] width 83 height 12
copy p "32952277"
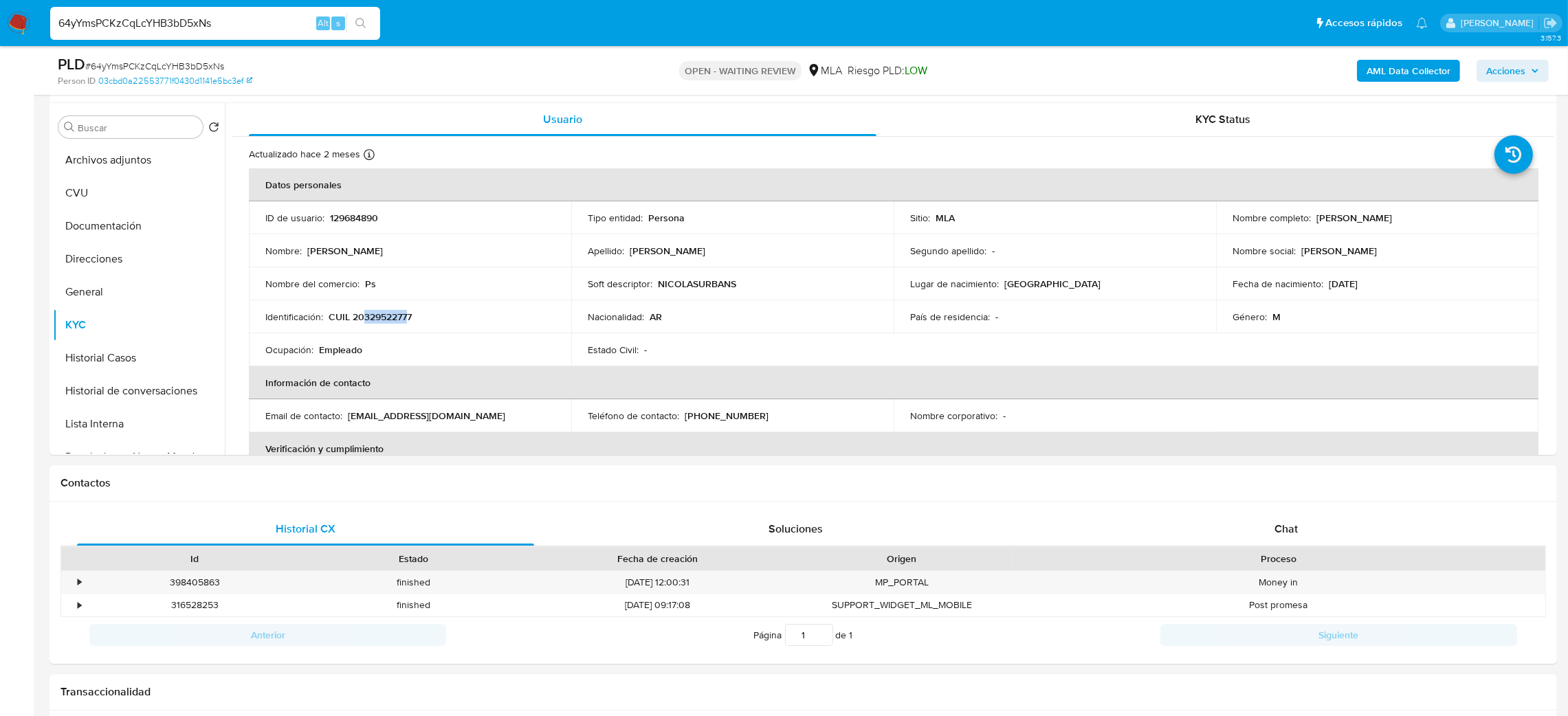
scroll to position [151, 0]
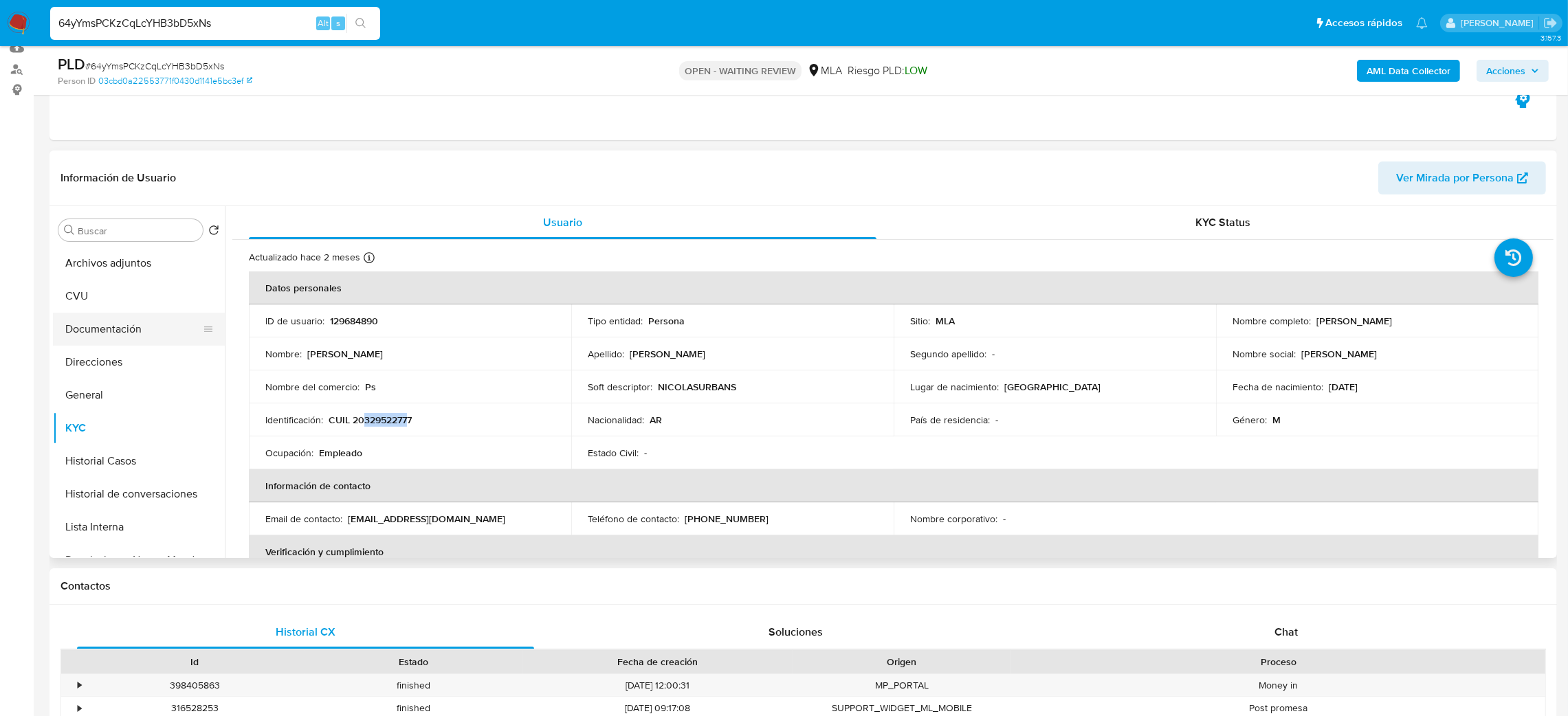
click at [123, 333] on button "Documentación" at bounding box center [133, 330] width 161 height 33
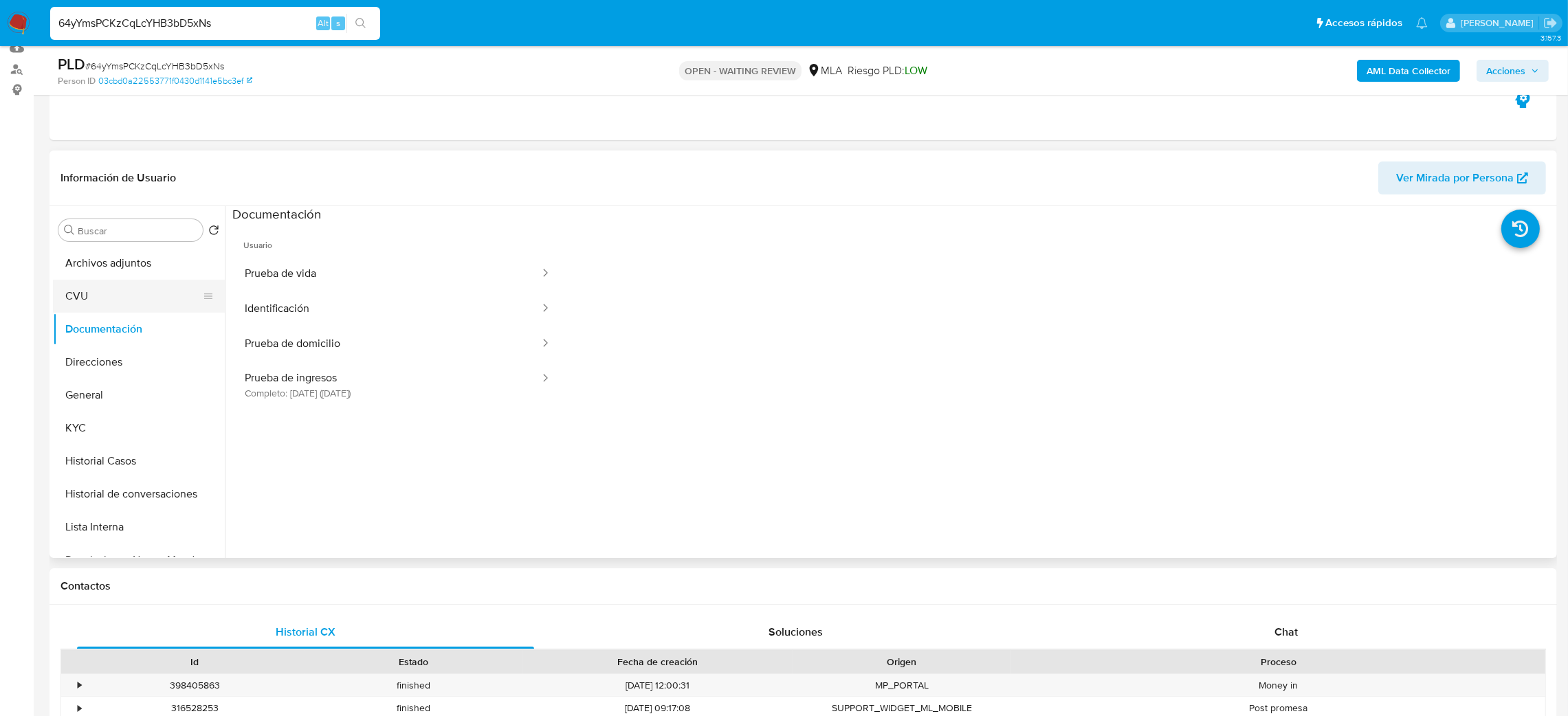
click at [108, 296] on button "CVU" at bounding box center [133, 296] width 161 height 33
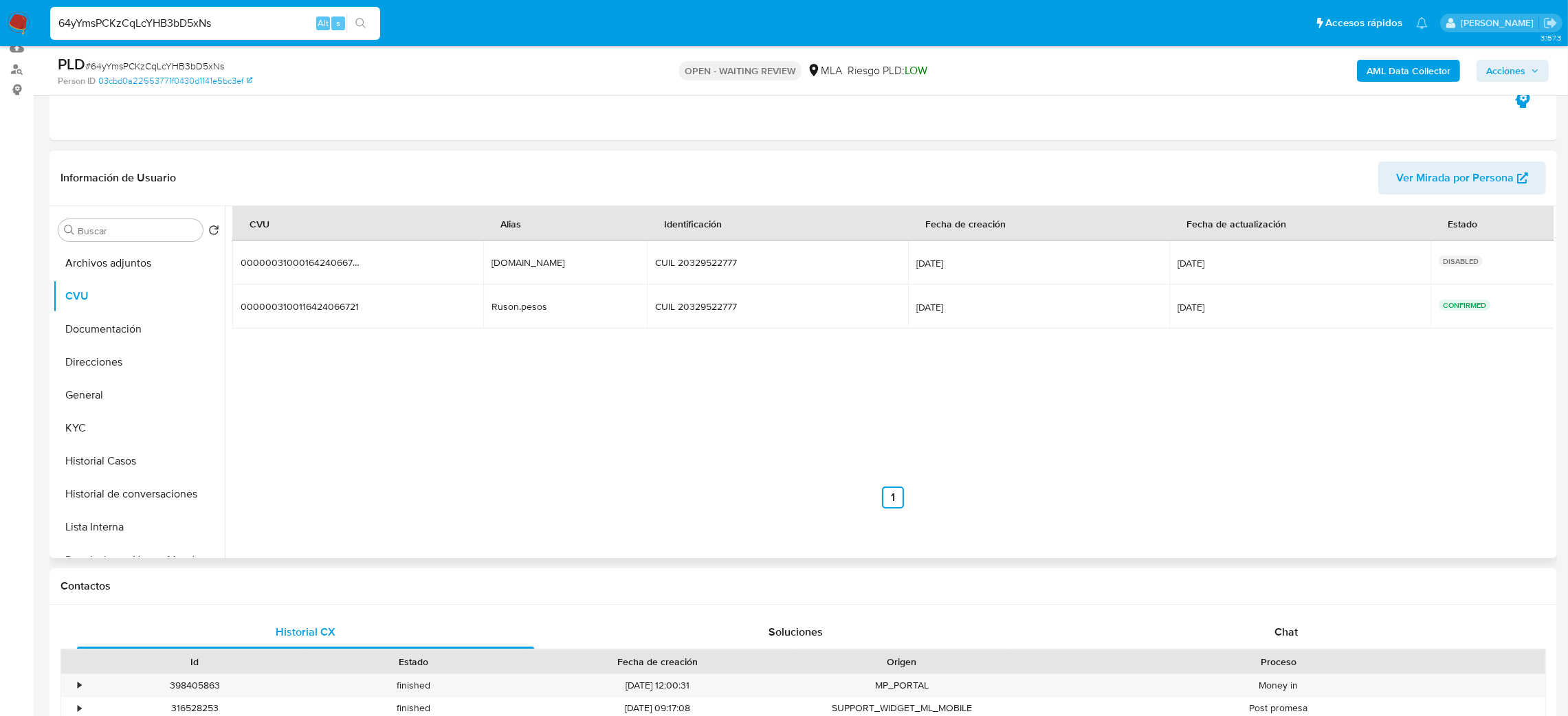
click at [522, 311] on div "Ruson.pesos" at bounding box center [536, 306] width 88 height 12
click at [558, 410] on div "CVU Alias Identificación Fecha de creación Fecha de actualización Estado 000000…" at bounding box center [893, 357] width 1321 height 302
click at [113, 420] on button "KYC" at bounding box center [133, 428] width 161 height 33
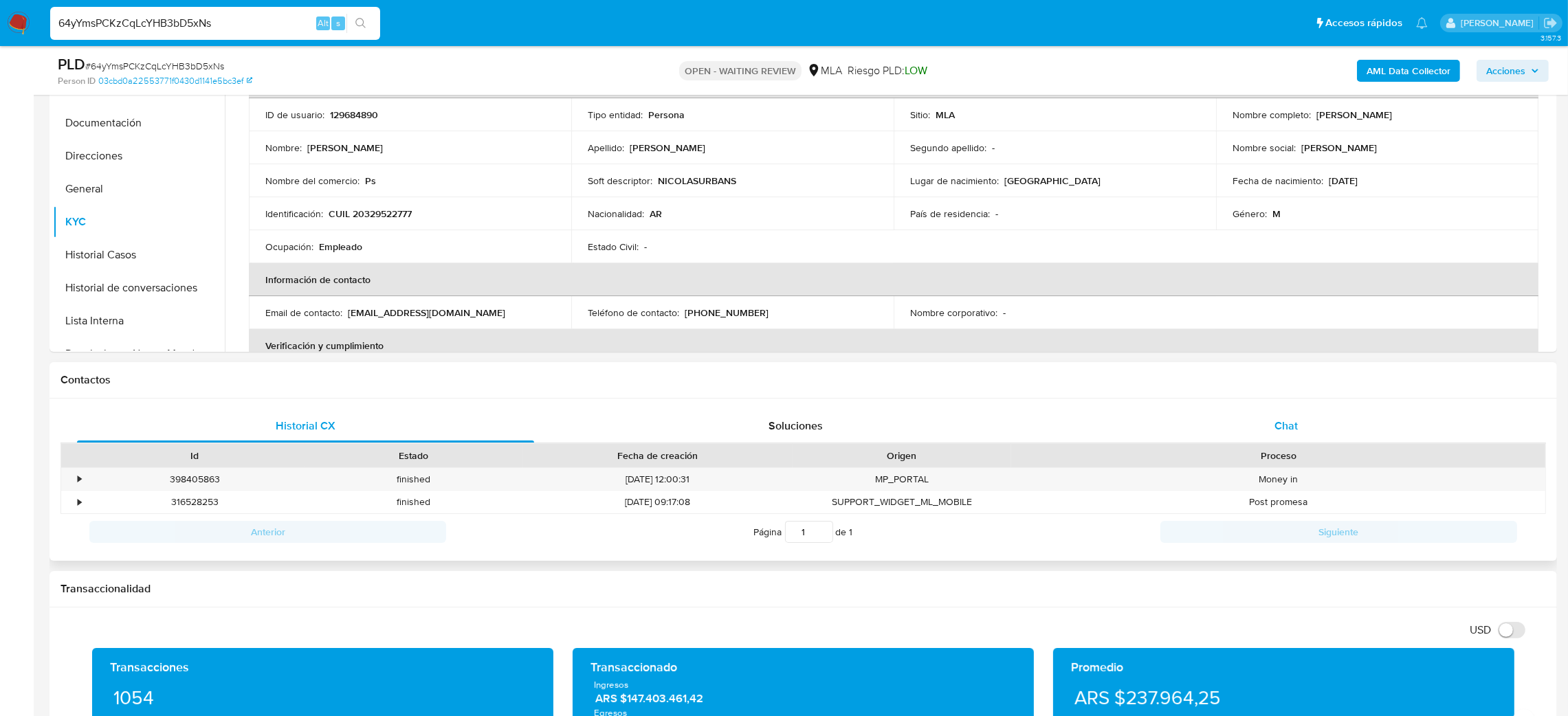
click at [1388, 423] on div "Chat" at bounding box center [1286, 426] width 457 height 33
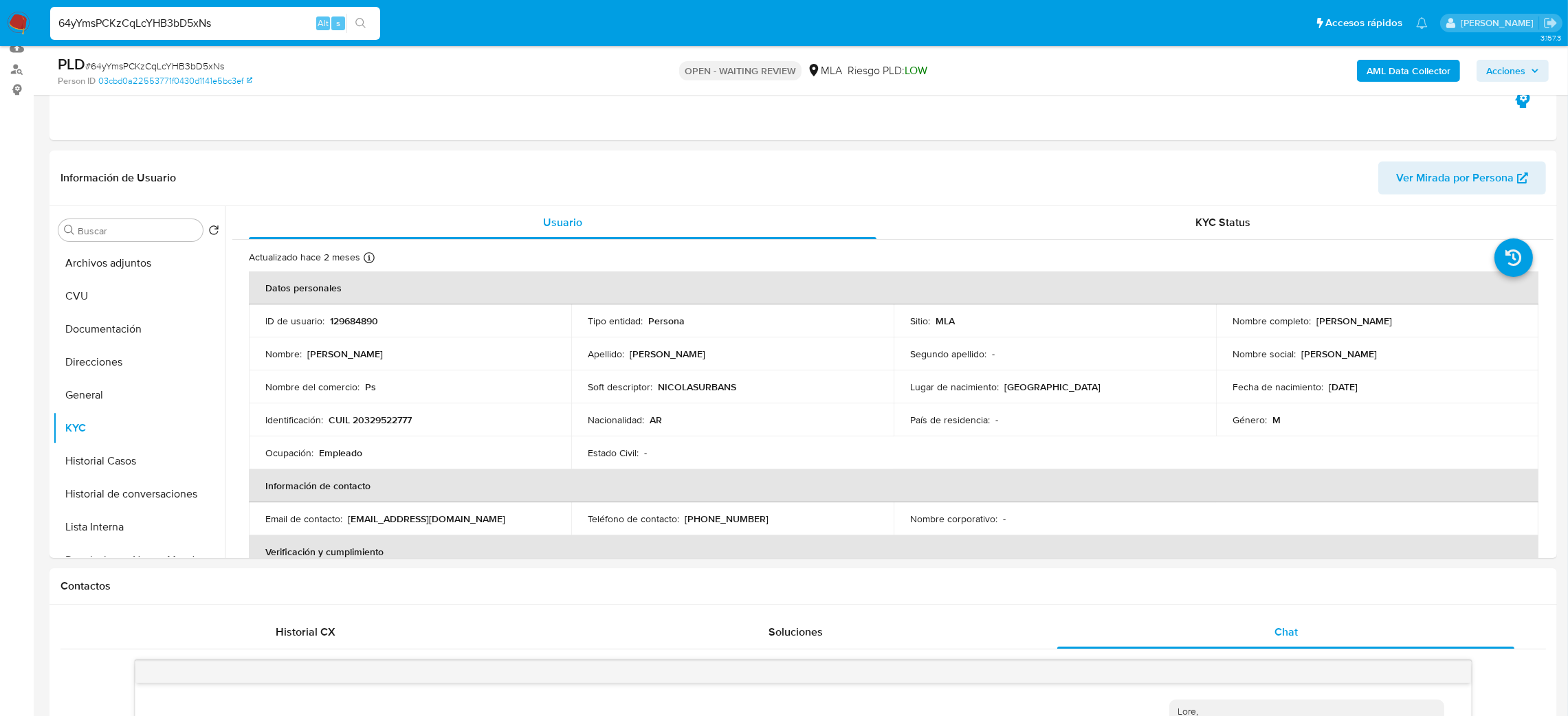
click at [94, 287] on button "CVU" at bounding box center [133, 296] width 161 height 33
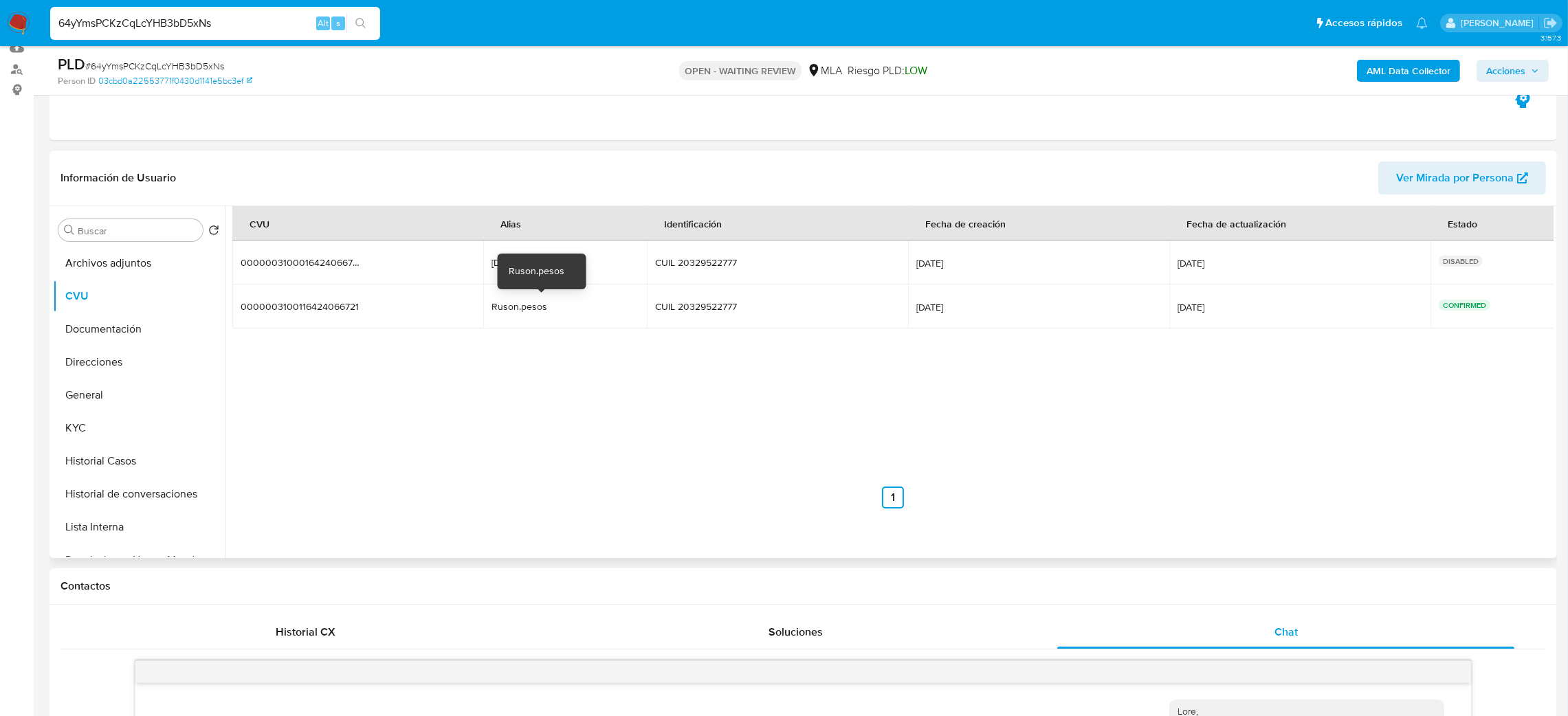
drag, startPoint x: 567, startPoint y: 304, endPoint x: 495, endPoint y: 305, distance: 72.0
click at [495, 305] on td "Ruson.pesos Ruson.pesos" at bounding box center [565, 306] width 164 height 44
click at [624, 405] on div "CVU Alias Identificación Fecha de creación Fecha de actualización Estado 000000…" at bounding box center [893, 357] width 1321 height 302
click at [113, 357] on button "Direcciones" at bounding box center [133, 363] width 161 height 33
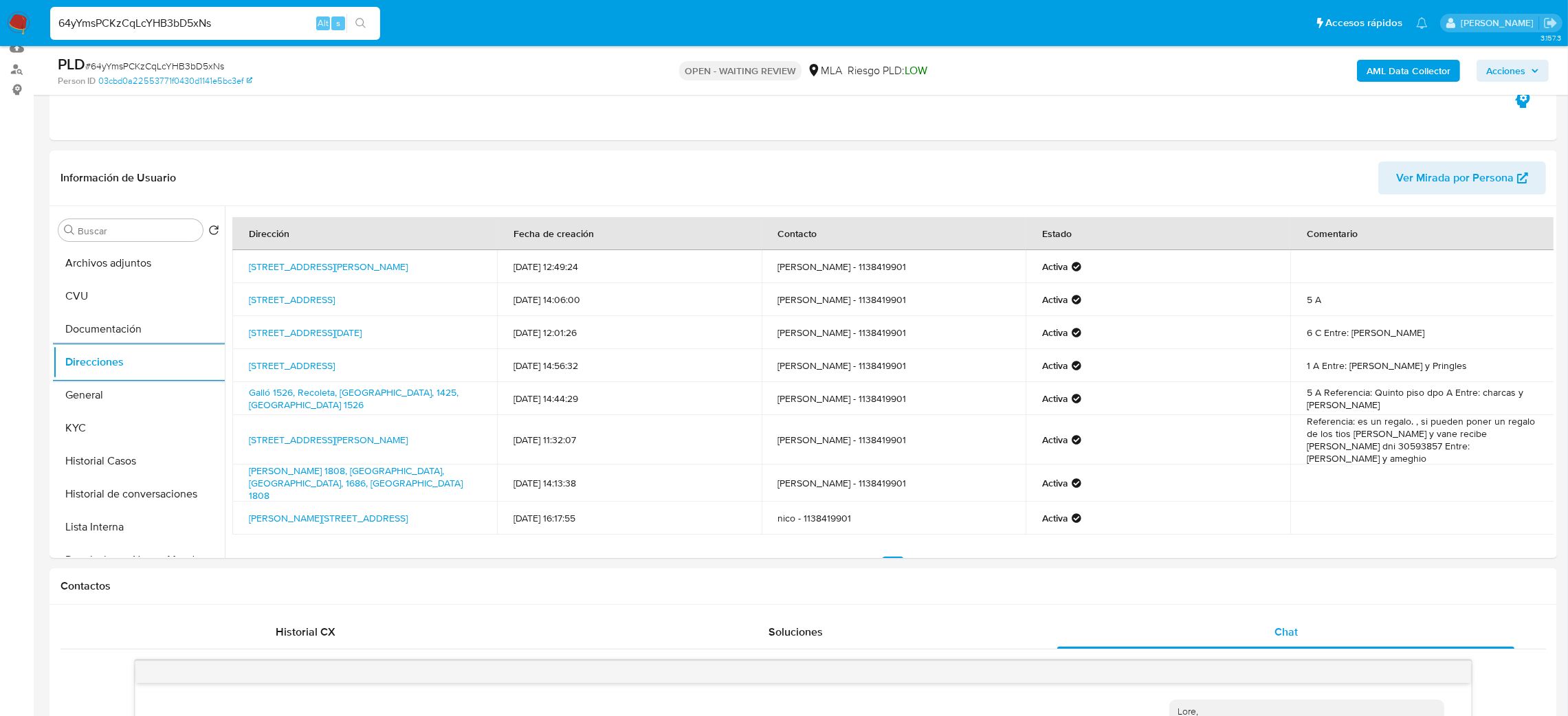
click at [205, 56] on div "PLD # 64yYmsPCKzCqLcYHB3bD5xNs" at bounding box center [304, 64] width 493 height 21
copy span "64yYmsPCKzCqLcYHB3bD5xNs"
drag, startPoint x: 13, startPoint y: 23, endPoint x: 15, endPoint y: 10, distance: 13.2
click at [13, 23] on img at bounding box center [19, 23] width 23 height 23
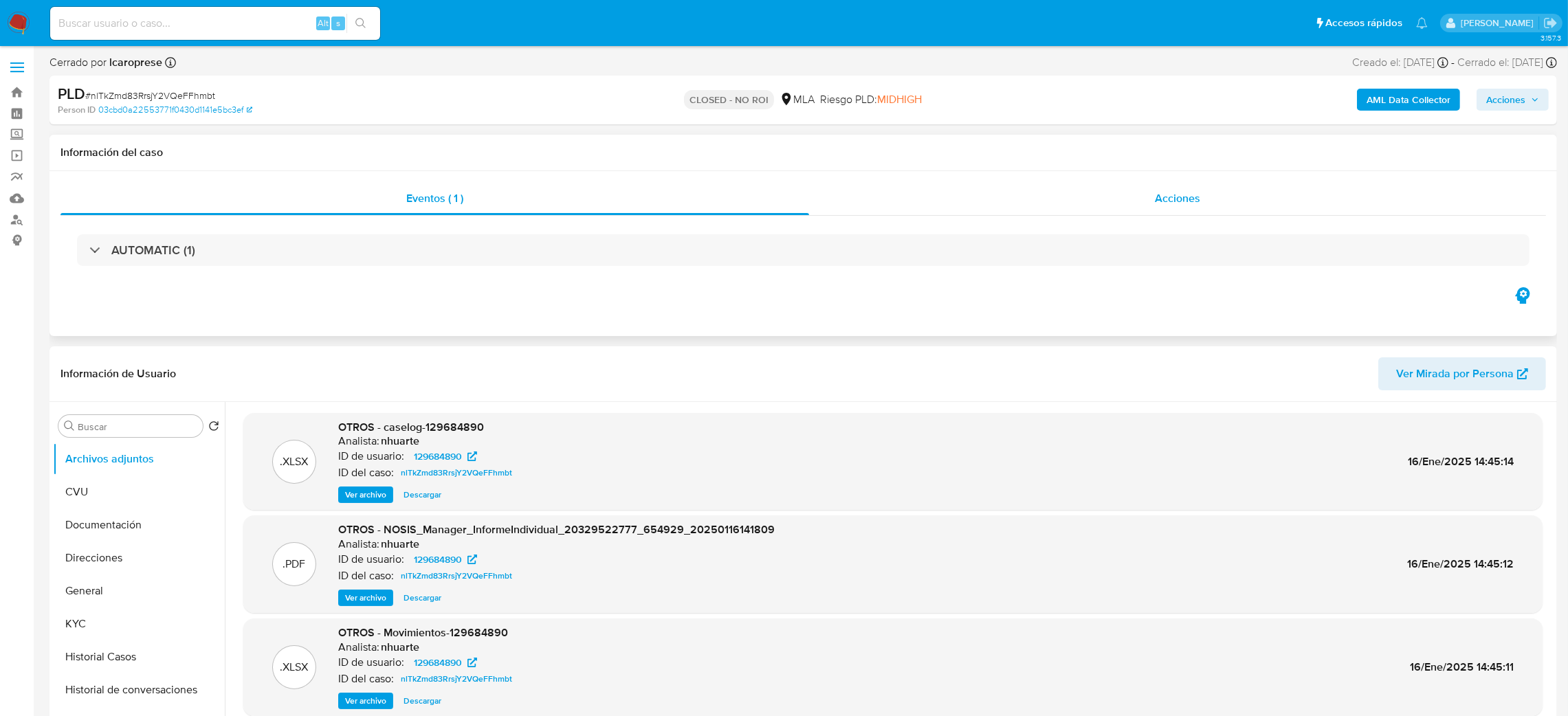
select select "10"
click at [1259, 203] on div "Acciones" at bounding box center [1178, 199] width 737 height 33
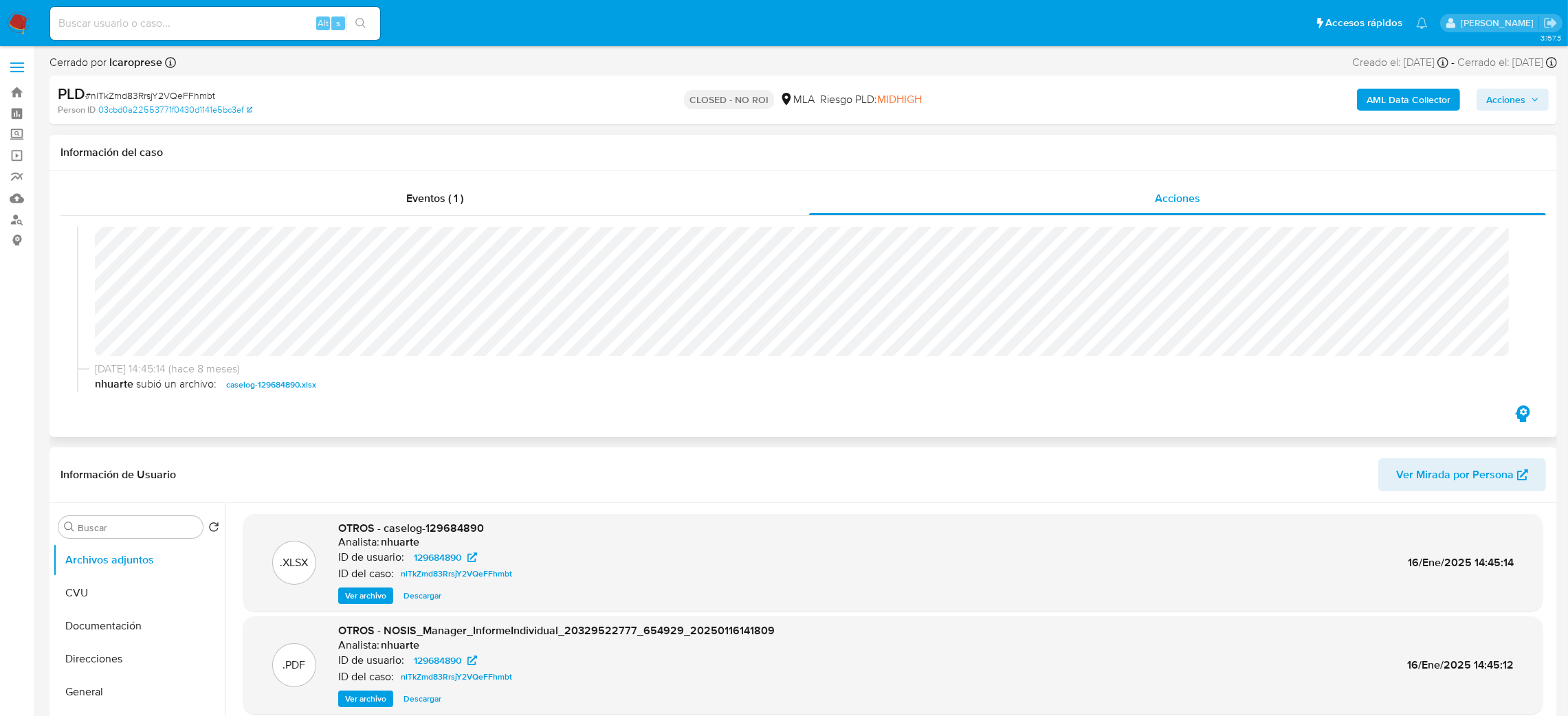
scroll to position [206, 0]
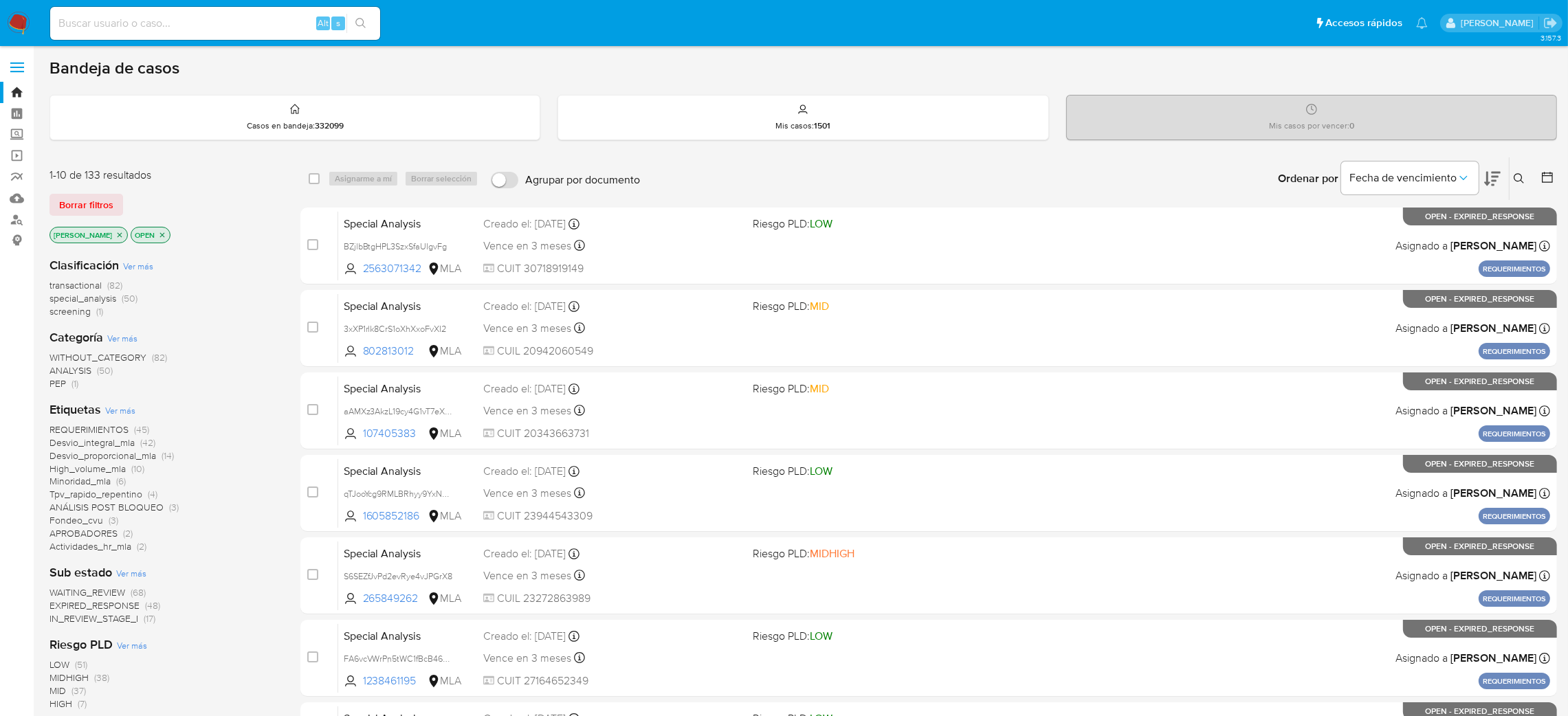
click at [1520, 180] on icon at bounding box center [1519, 178] width 10 height 10
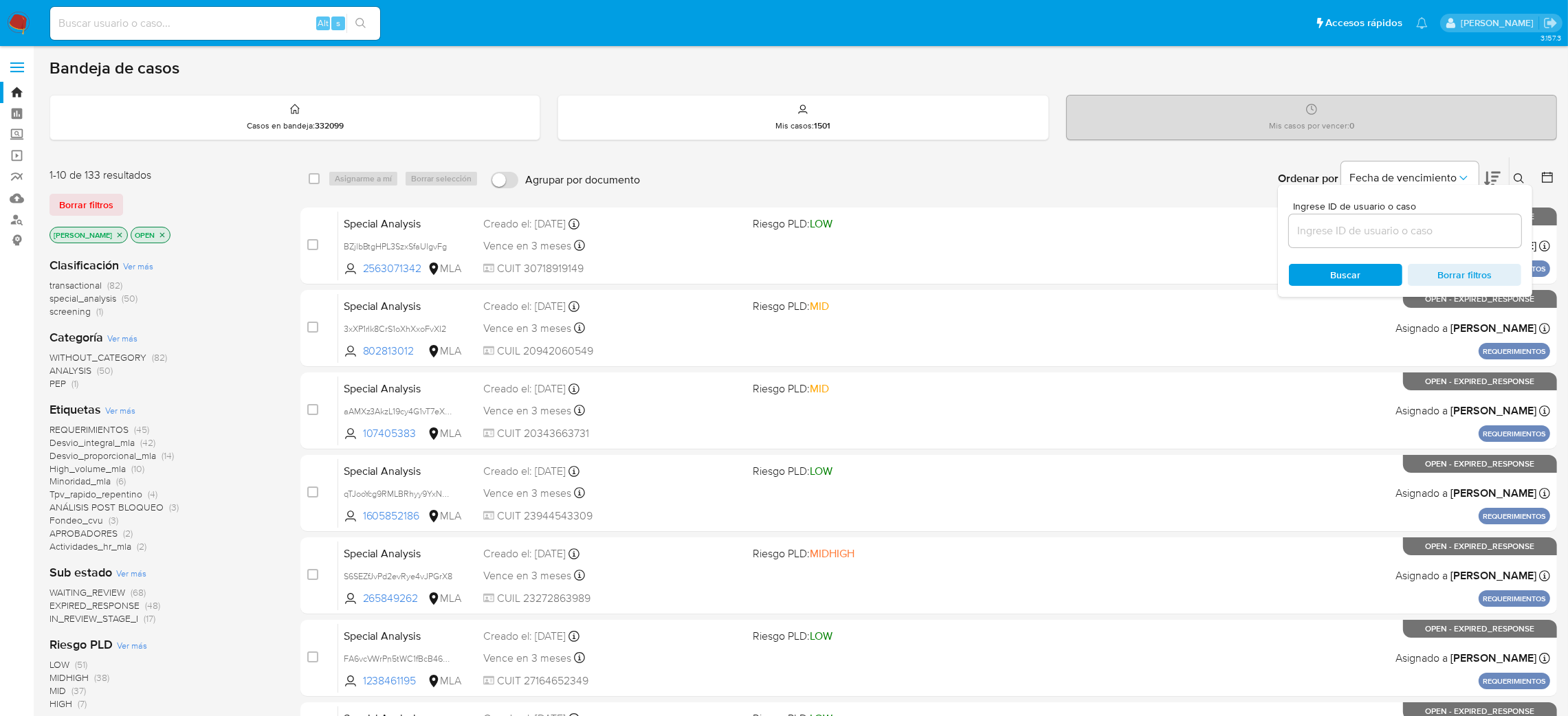
click at [1383, 243] on div at bounding box center [1405, 231] width 232 height 33
click at [1379, 234] on input at bounding box center [1405, 231] width 232 height 18
paste input "64yYmsPCKzCqLcYHB3bD5xNs"
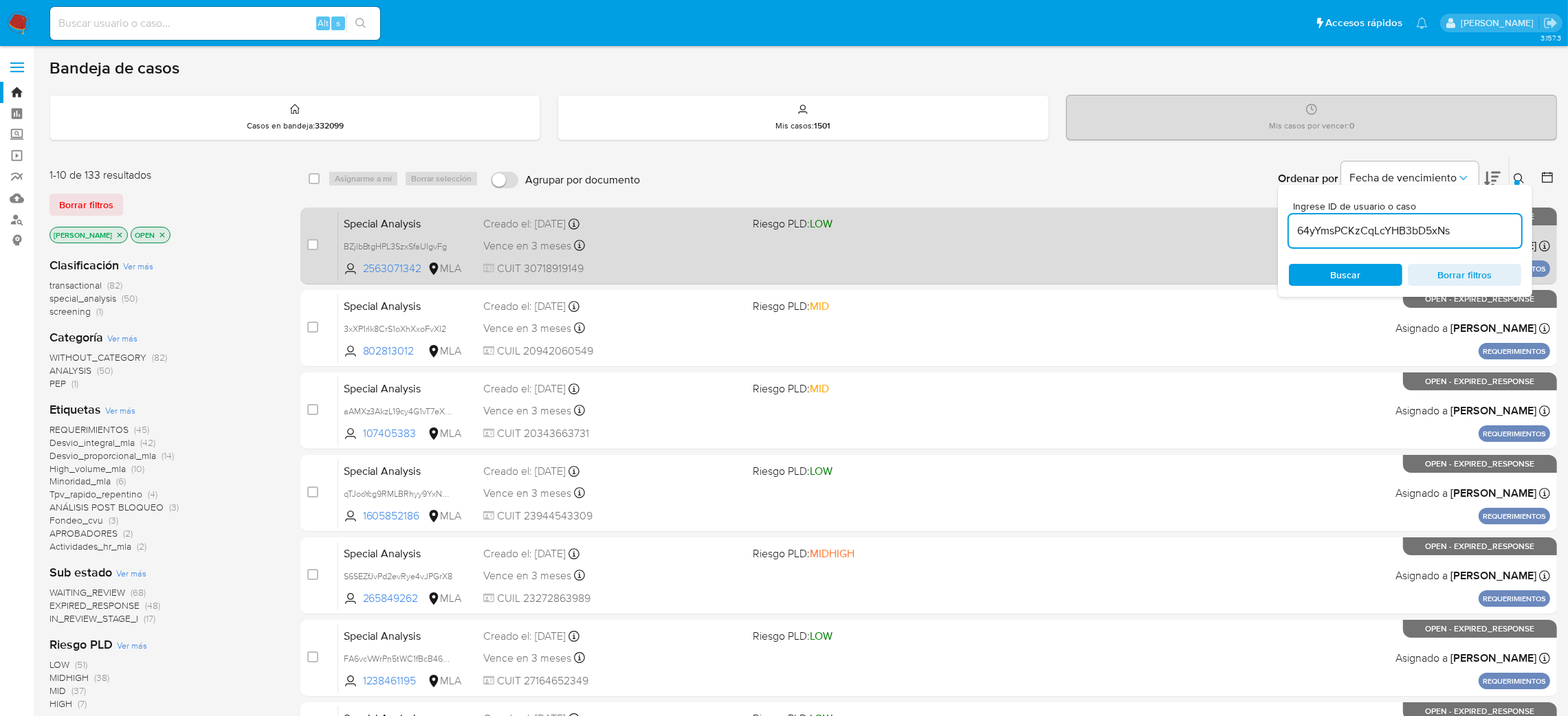
type input "64yYmsPCKzCqLcYHB3bD5xNs"
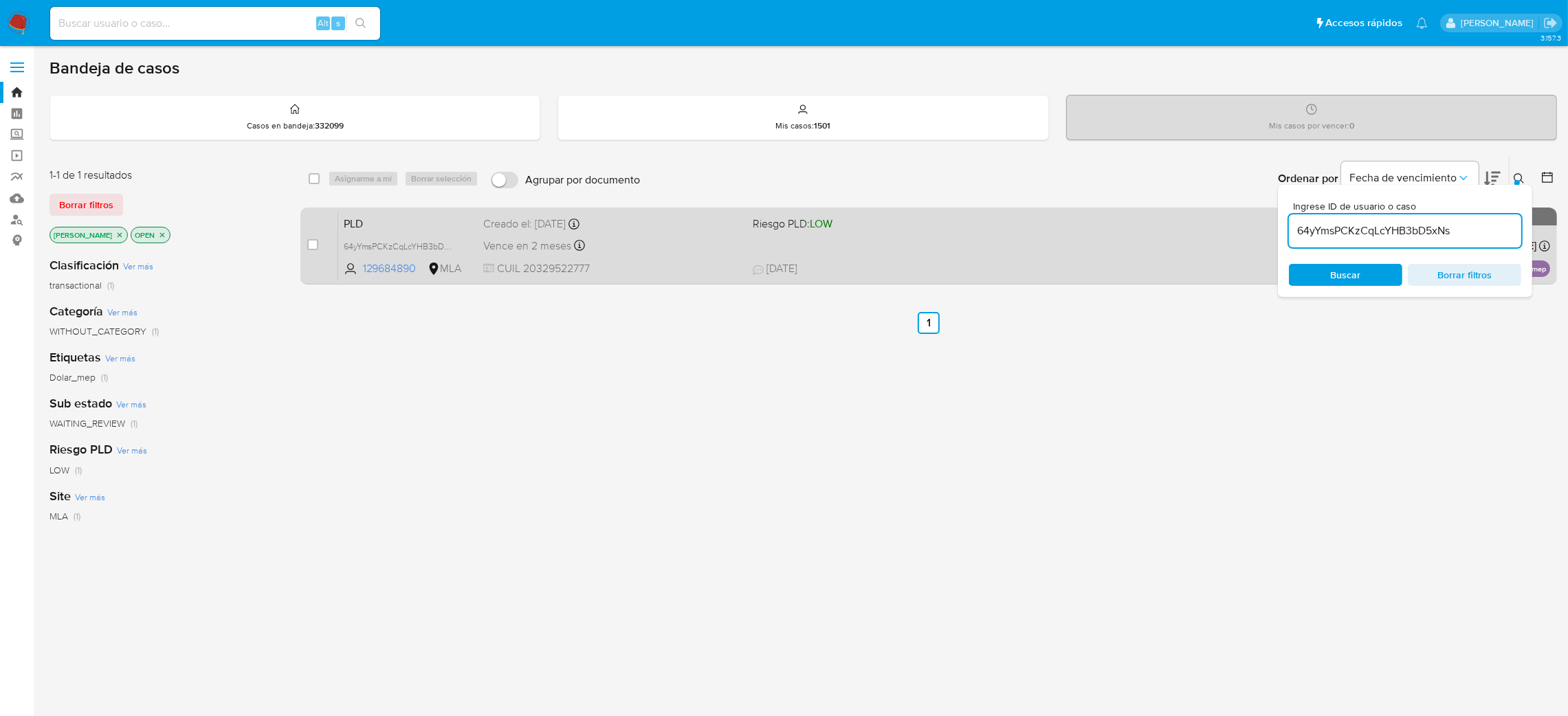
click at [303, 247] on div "case-item-checkbox No es posible asignar el caso PLD 64yYmsPCKzCqLcYHB3bD5xNs 1…" at bounding box center [929, 246] width 1257 height 77
click at [319, 242] on div "case-item-checkbox No es posible asignar el caso" at bounding box center [322, 246] width 30 height 69
click at [317, 251] on div "case-item-checkbox" at bounding box center [312, 246] width 11 height 17
click at [312, 246] on input "checkbox" at bounding box center [312, 244] width 11 height 11
checkbox input "true"
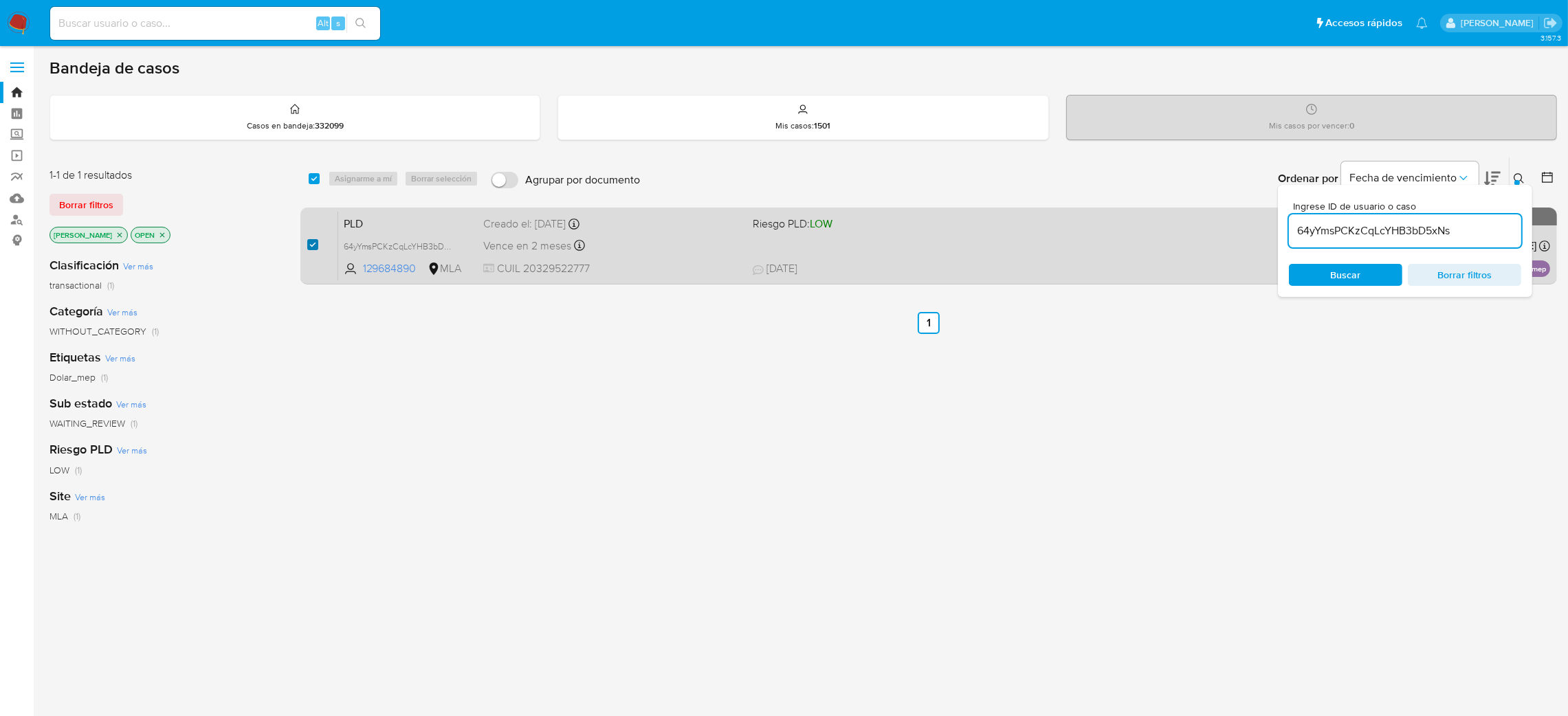
checkbox input "true"
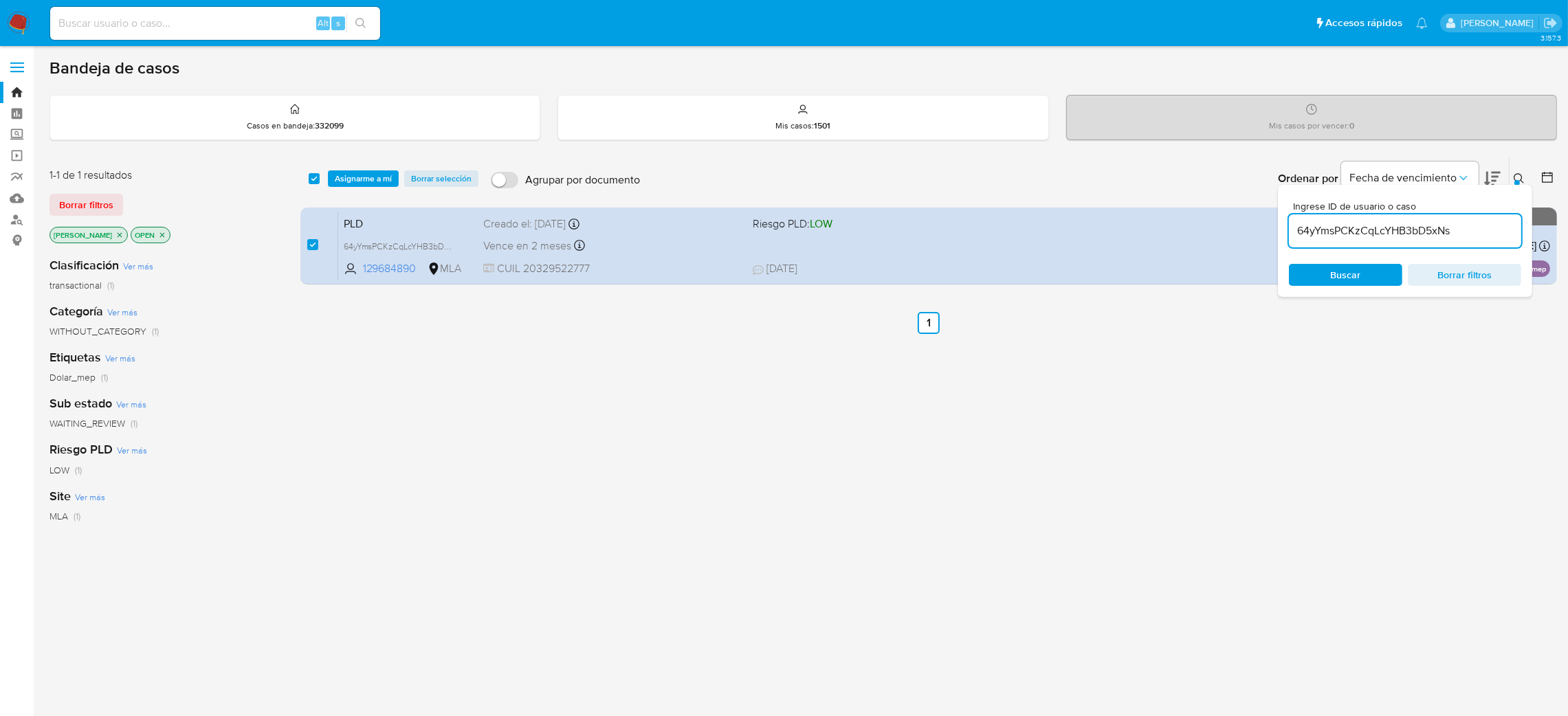
click at [372, 187] on div "select-all-cases-checkbox Asignarme a mí Borrar selección Agrupar por documento…" at bounding box center [929, 178] width 1257 height 43
click at [373, 183] on span "Asignarme a mí" at bounding box center [363, 178] width 57 height 14
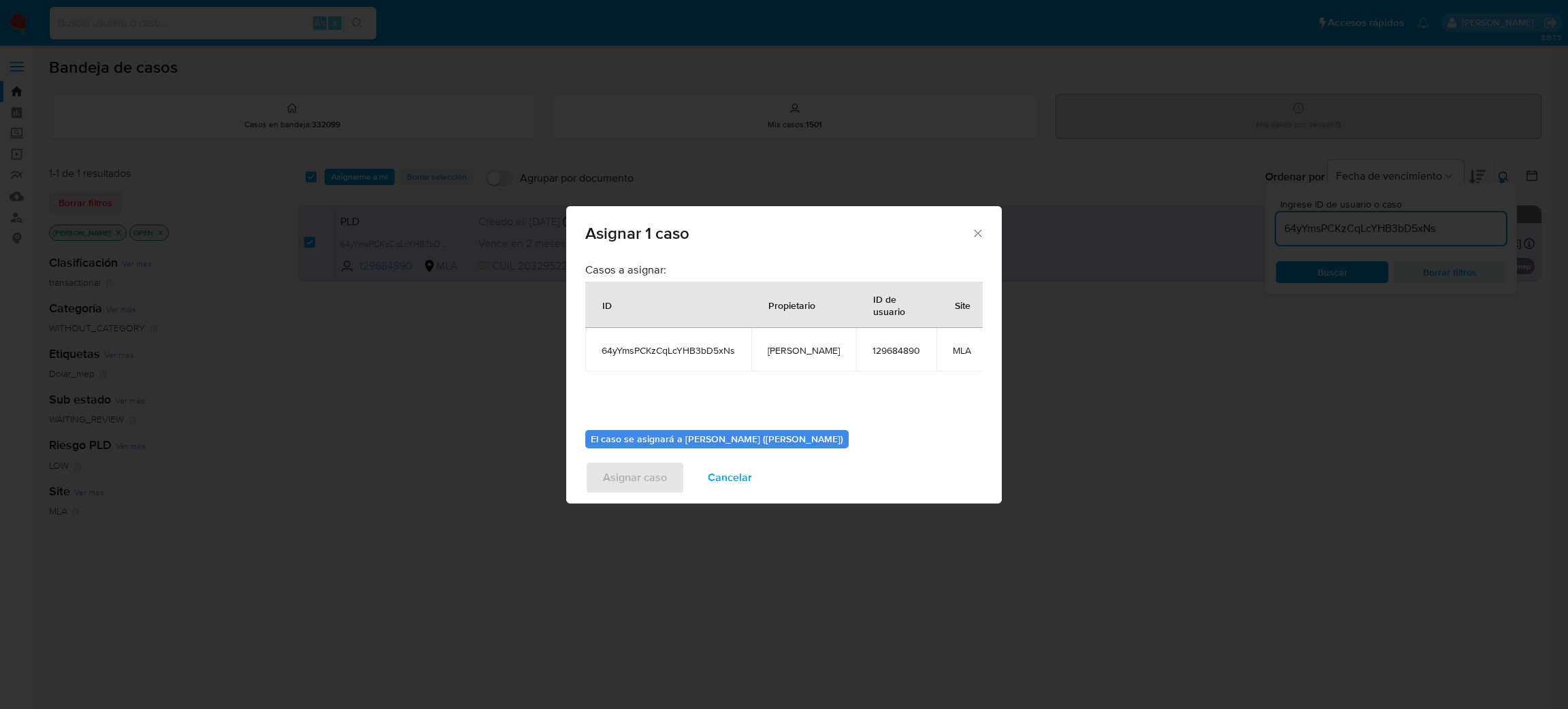
click at [777, 345] on span "[PERSON_NAME]" at bounding box center [803, 350] width 72 height 12
click at [778, 345] on span "[PERSON_NAME]" at bounding box center [803, 350] width 72 height 12
click at [781, 356] on span "[PERSON_NAME]" at bounding box center [803, 350] width 72 height 12
copy span "[PERSON_NAME]"
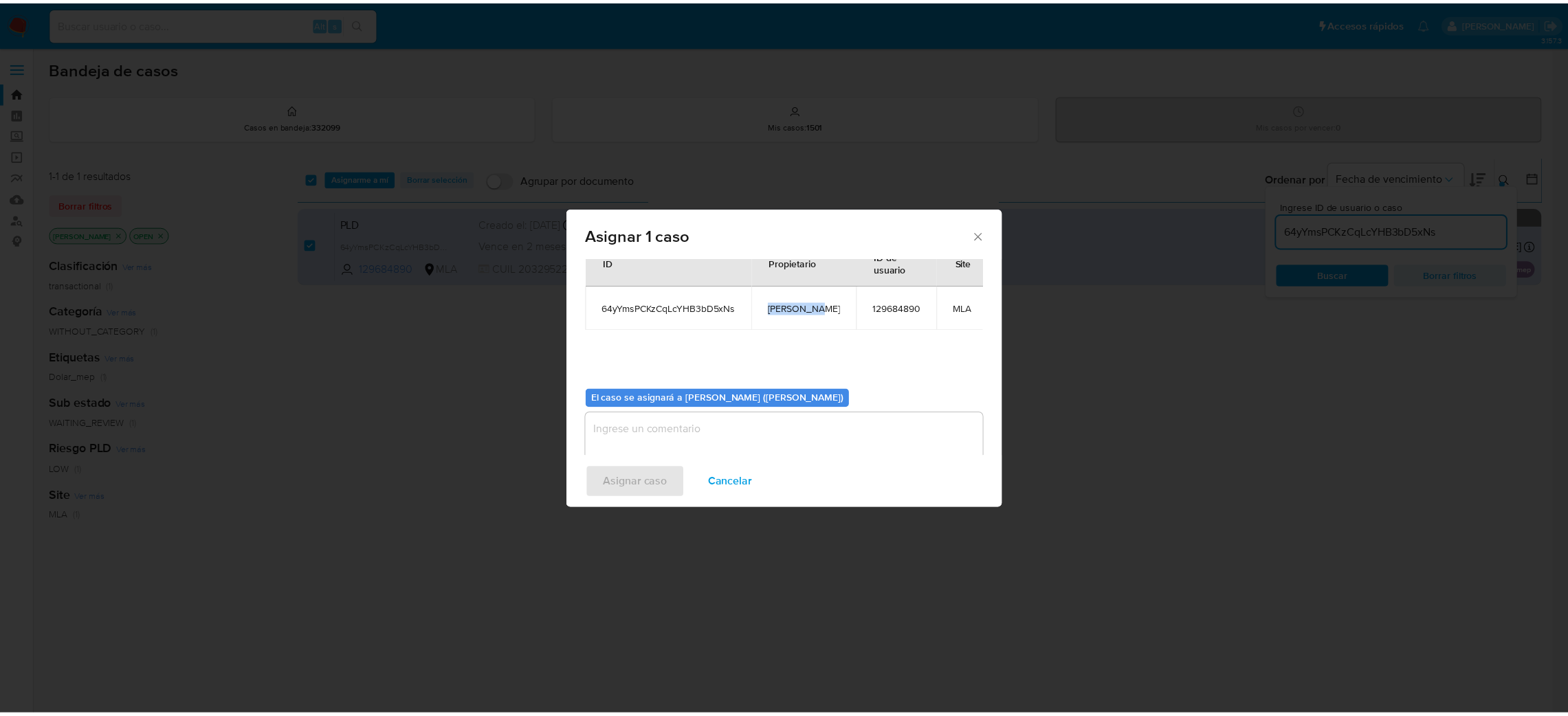
scroll to position [71, 0]
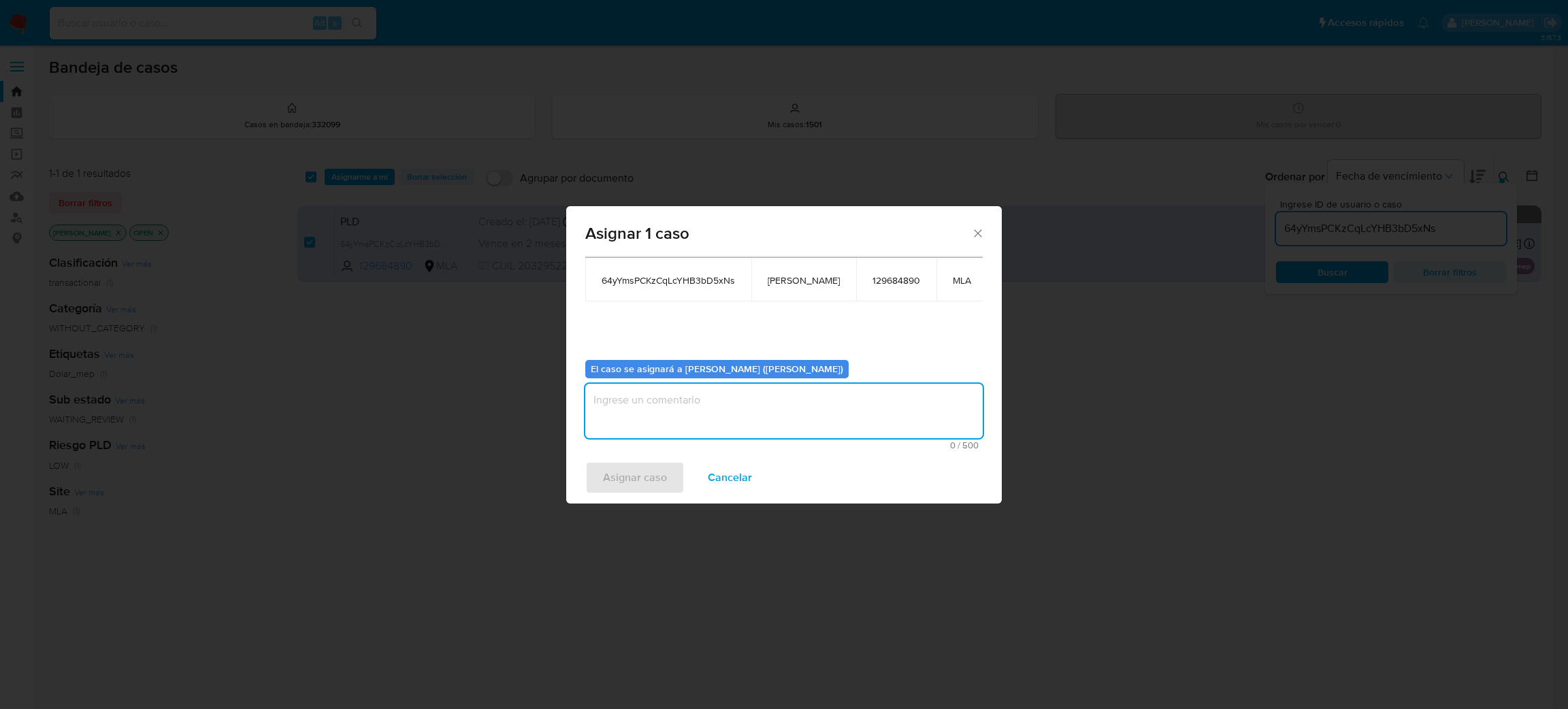
drag, startPoint x: 685, startPoint y: 403, endPoint x: 657, endPoint y: 432, distance: 40.3
click at [684, 403] on textarea "assign-modal" at bounding box center [784, 411] width 398 height 54
paste textarea "[PERSON_NAME]"
type textarea "[PERSON_NAME]"
click at [623, 477] on span "Asignar caso" at bounding box center [635, 478] width 64 height 30
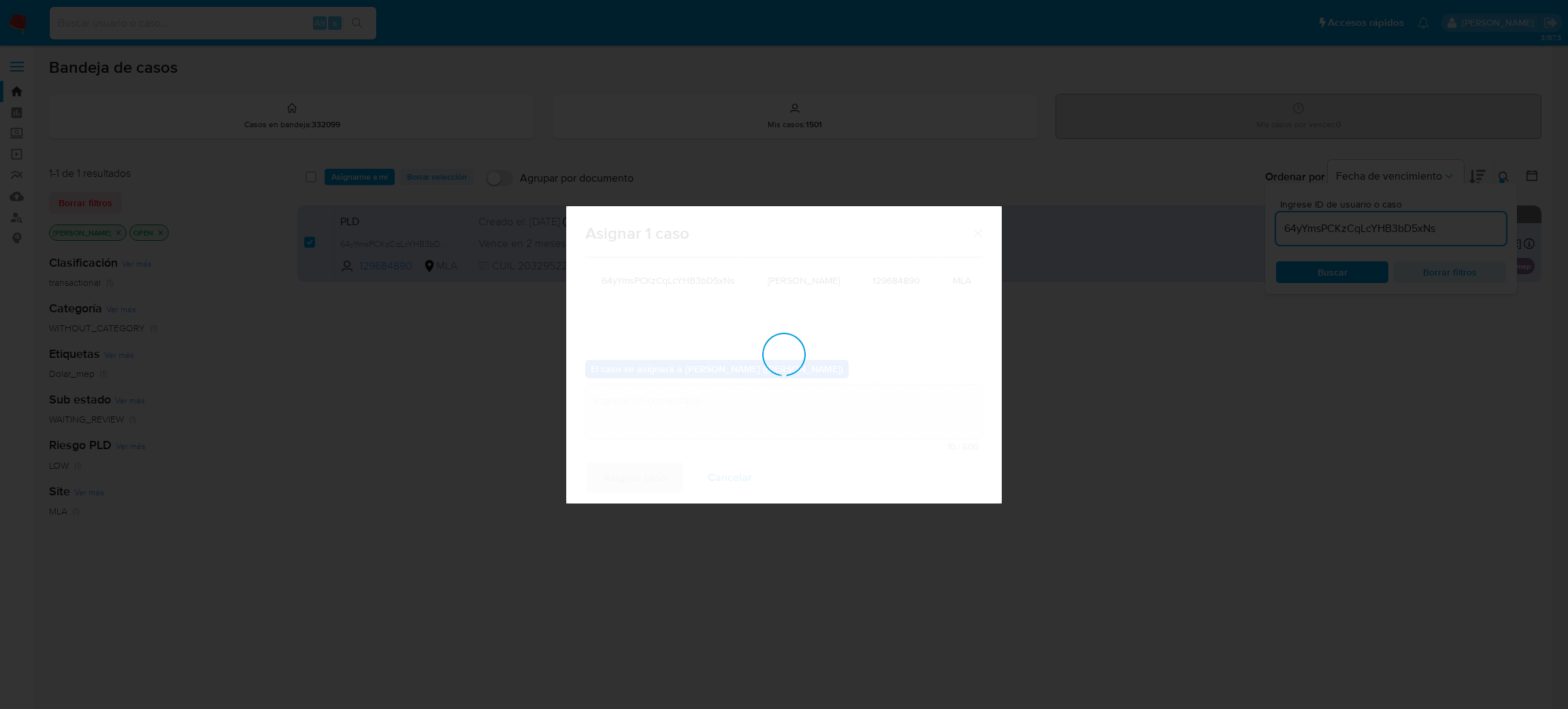
checkbox input "false"
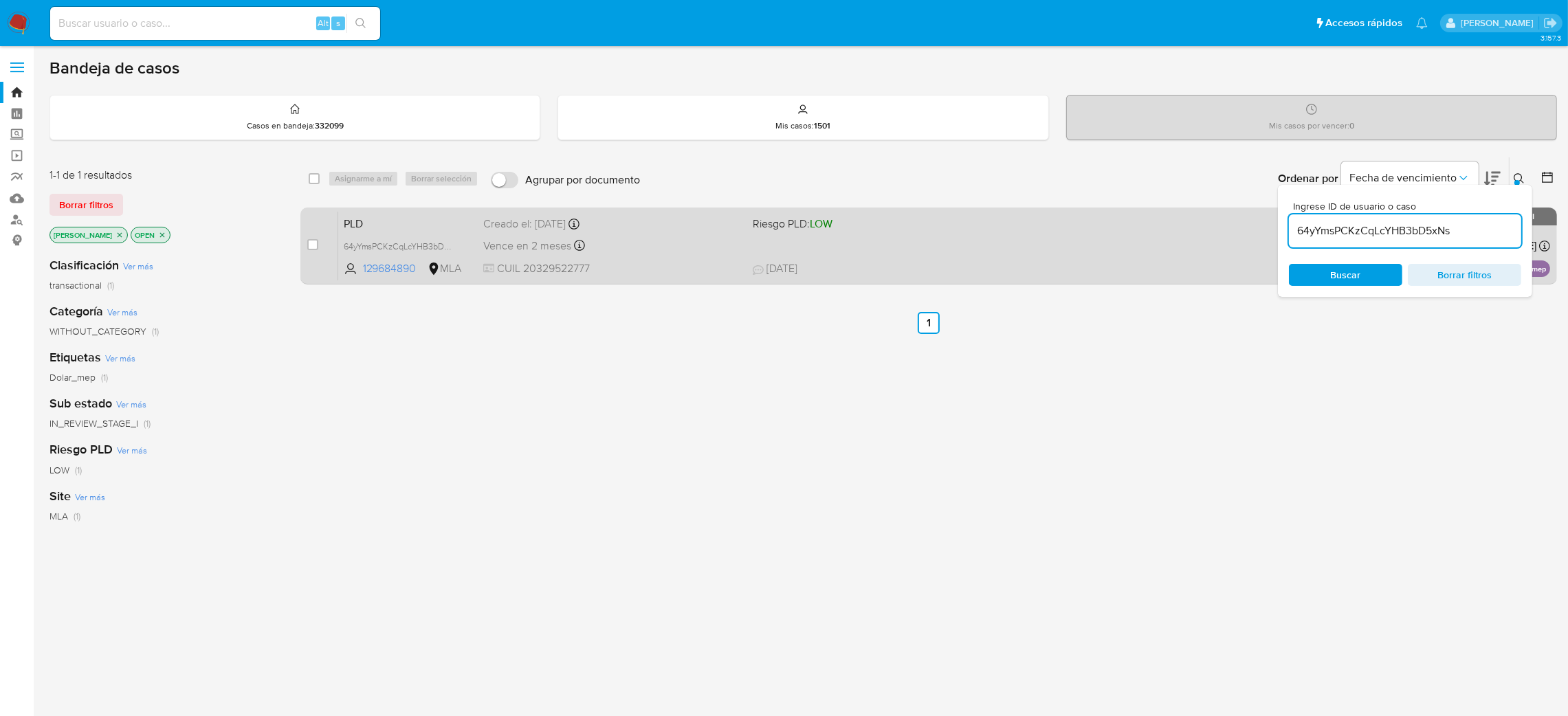
click at [650, 256] on div "PLD 64yYmsPCKzCqLcYHB3bD5xNs 129684890 MLA Riesgo PLD: LOW Creado el: 12/08/202…" at bounding box center [944, 246] width 1212 height 69
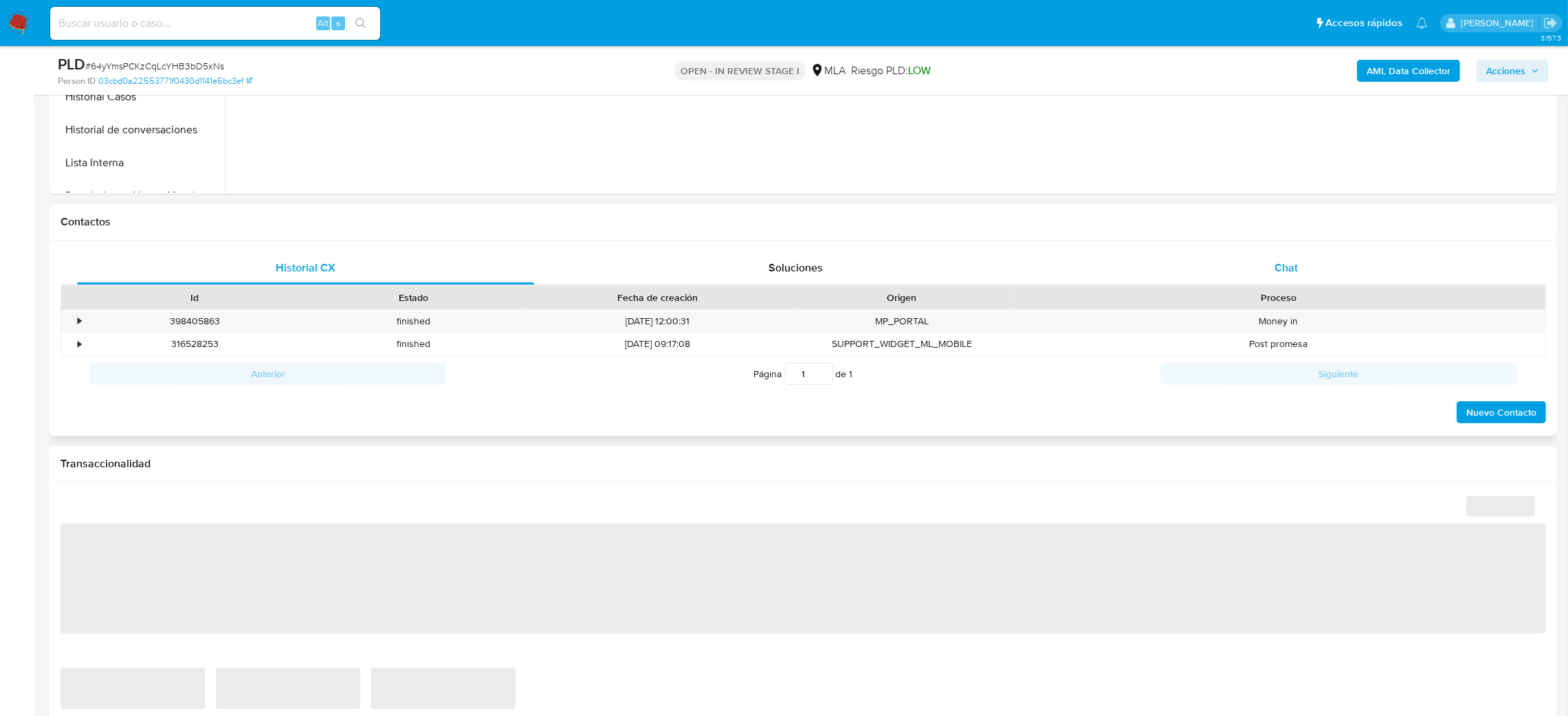
click at [1311, 262] on div "Chat" at bounding box center [1286, 268] width 457 height 33
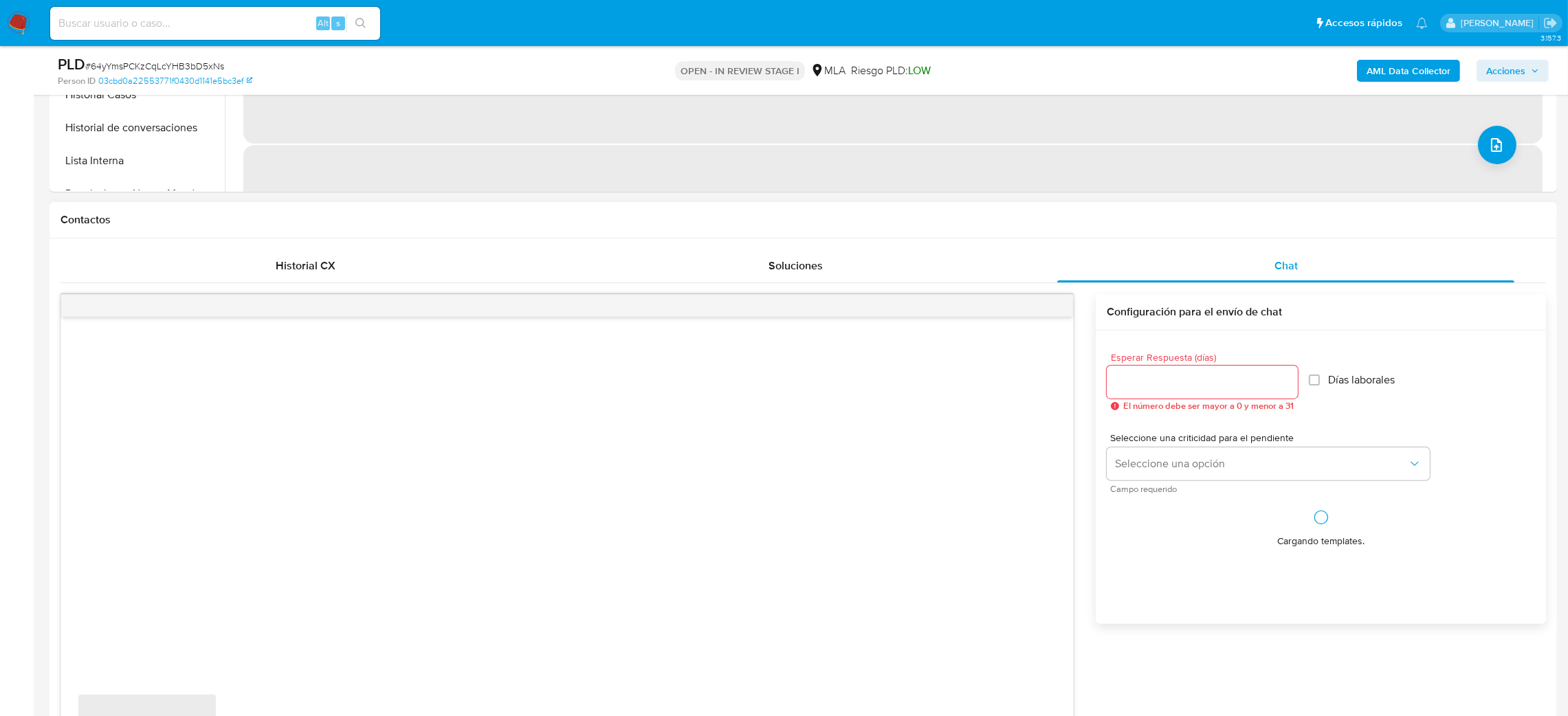
scroll to position [618, 0]
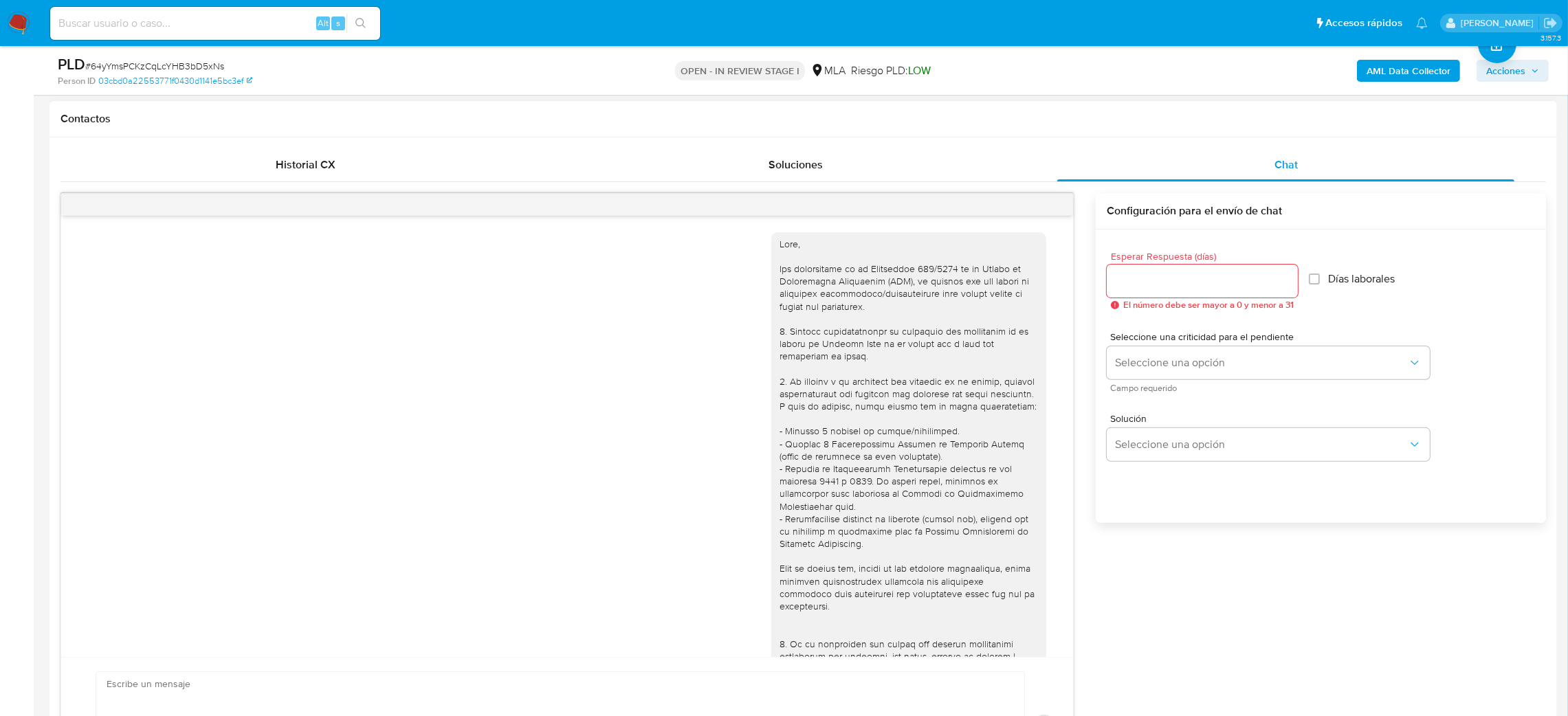
select select "10"
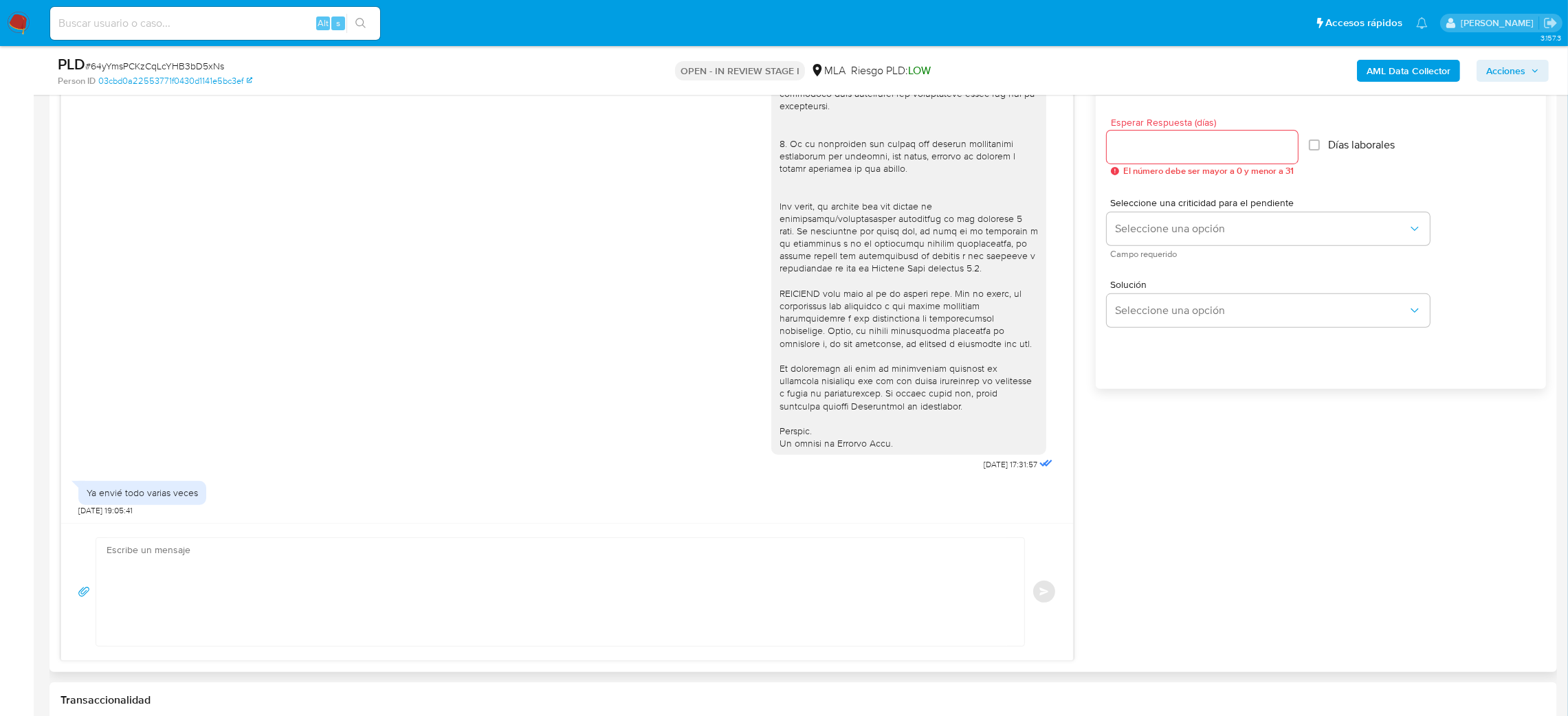
scroll to position [825, 0]
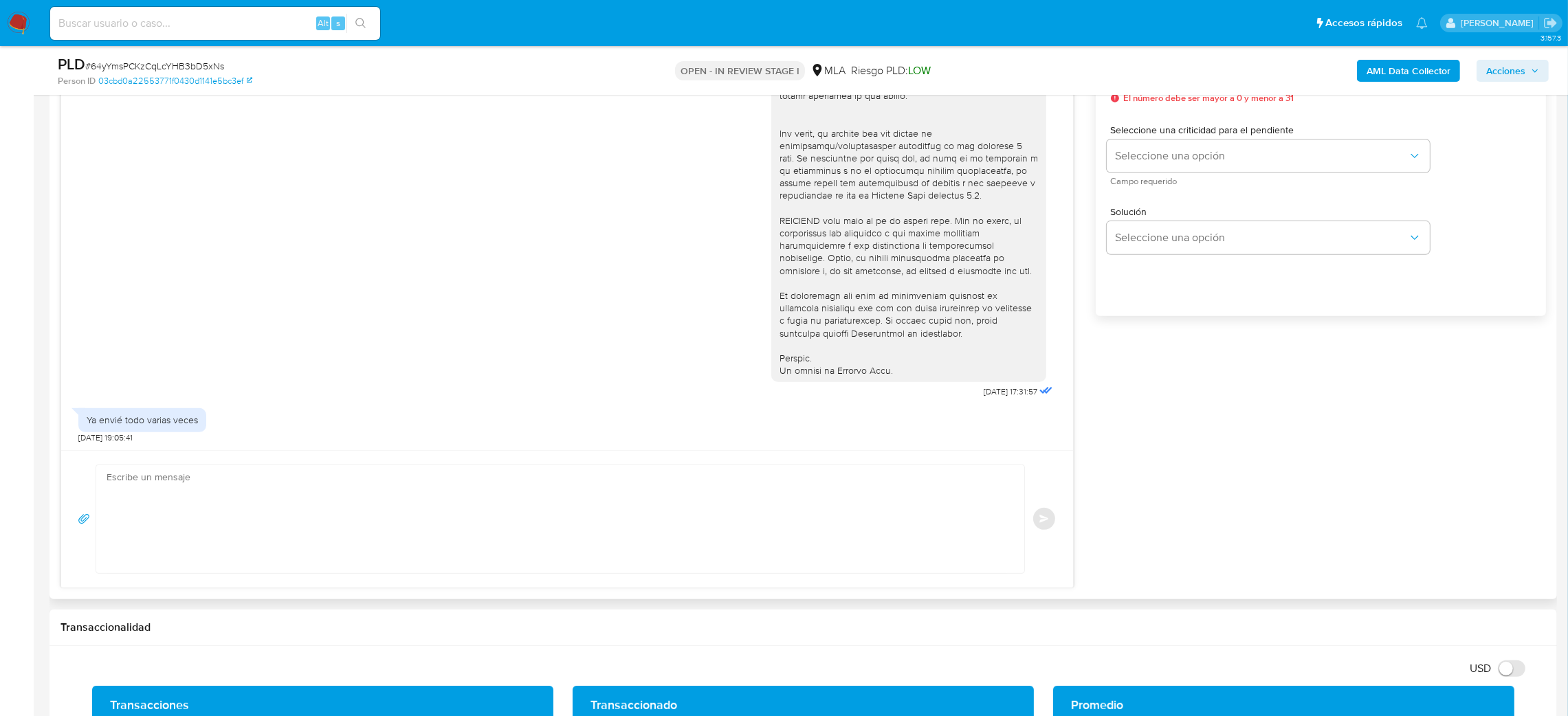
click at [189, 522] on textarea at bounding box center [557, 519] width 901 height 108
paste textarea "Hola, ¡Muchas gracias por tu respuesta! Sin embargo, no se visualiza que la doc…"
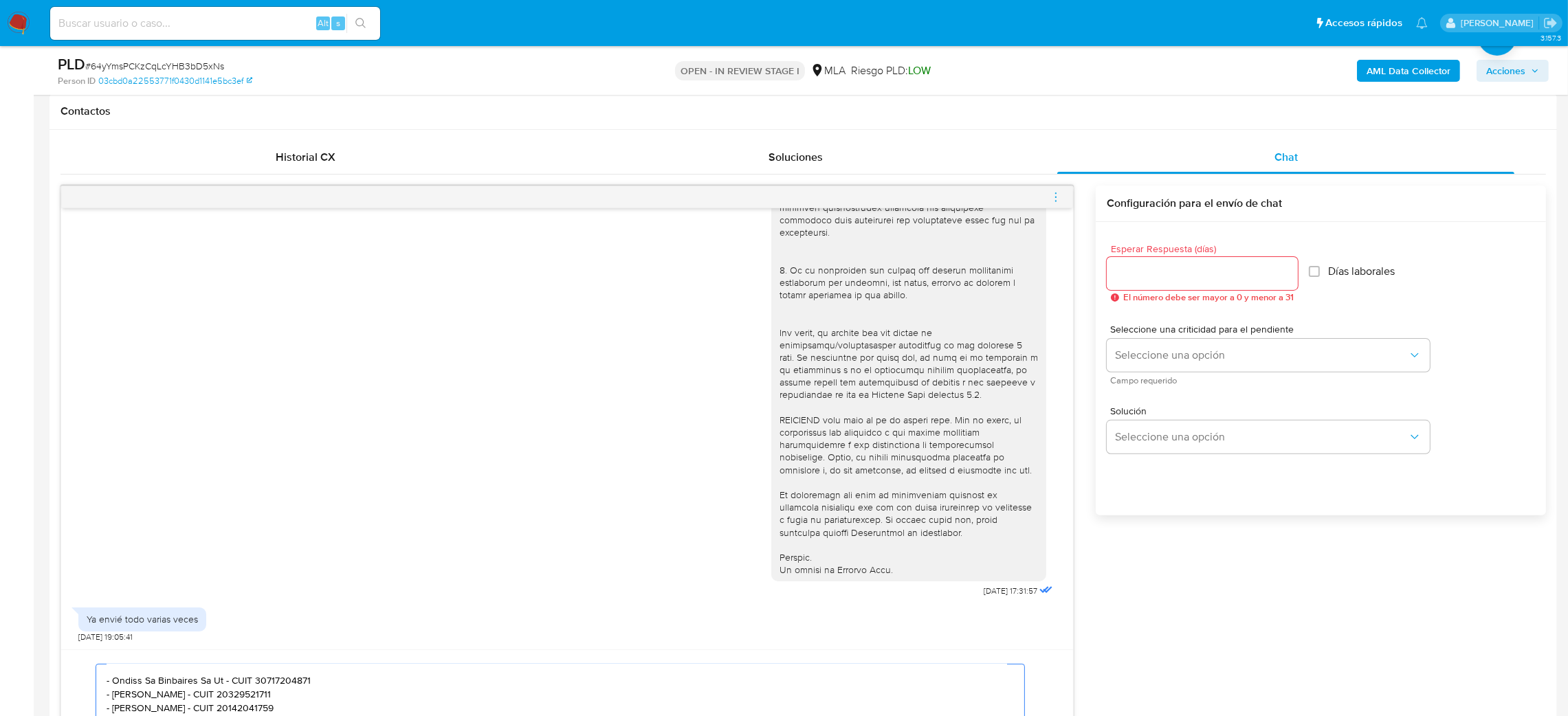
scroll to position [618, 0]
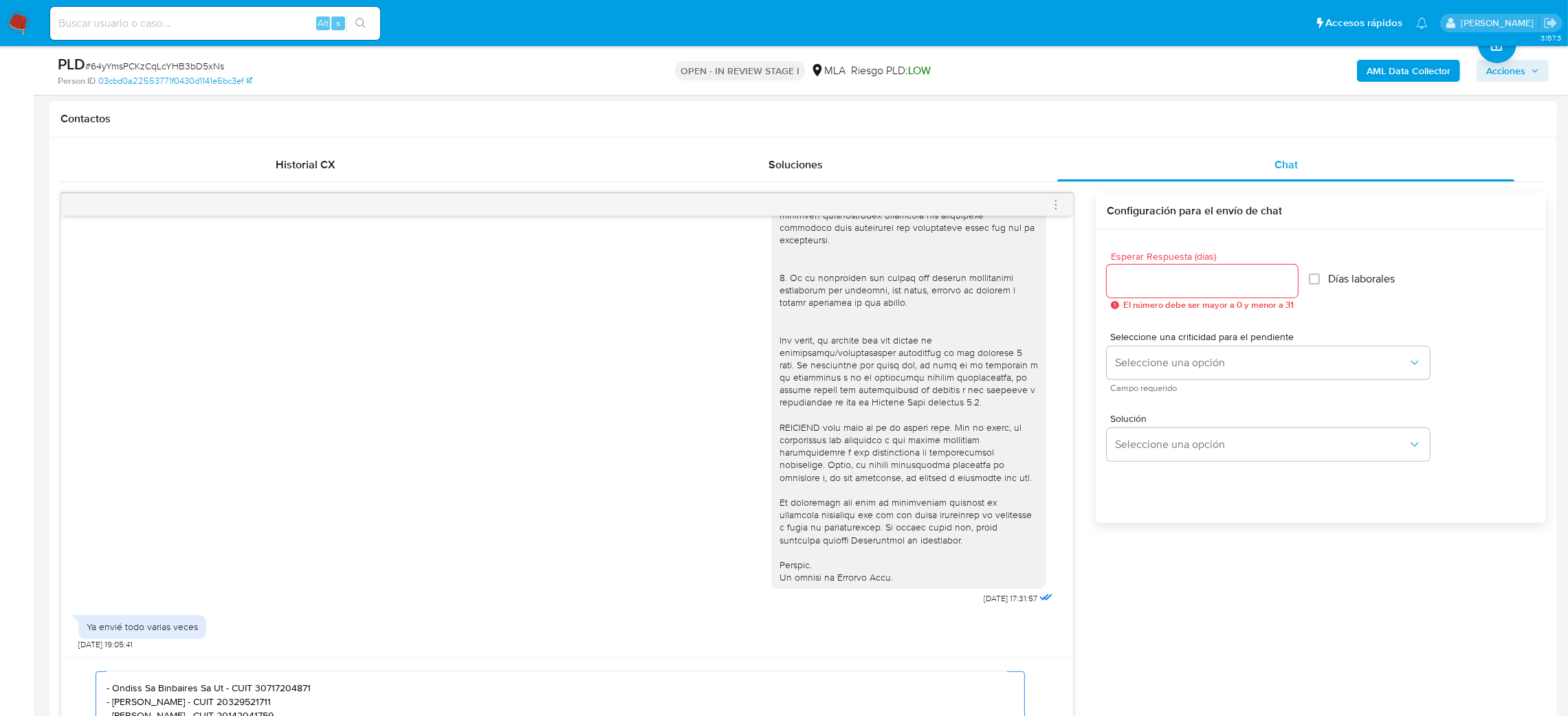
type textarea "Hola, ¡Muchas gracias por tu respuesta! Sin embargo, no se visualiza que la doc…"
click at [1150, 279] on input "Esperar Respuesta (días)" at bounding box center [1202, 281] width 191 height 18
type input "2"
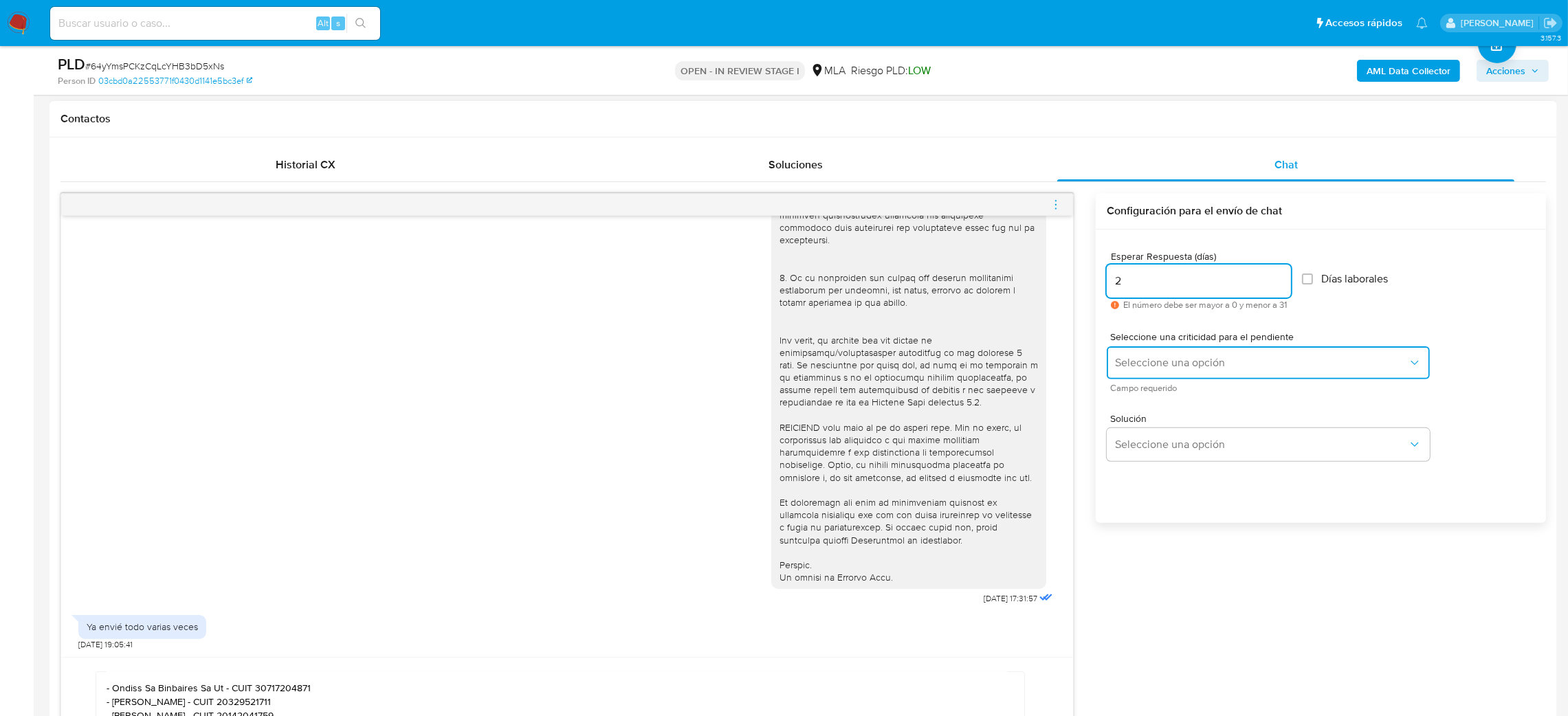
click at [1126, 365] on span "Seleccione una opción" at bounding box center [1261, 363] width 293 height 14
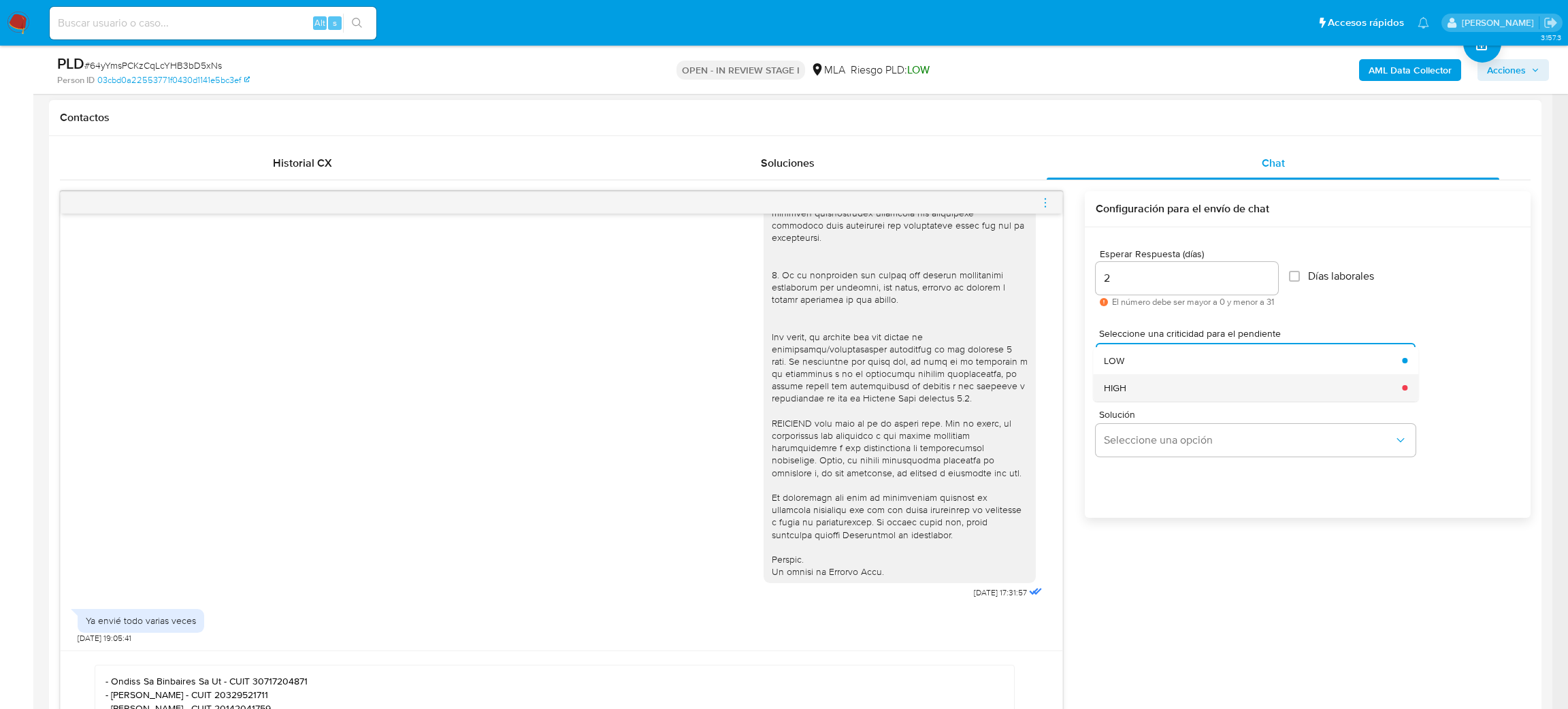
click at [1121, 401] on div "HIGH" at bounding box center [1249, 388] width 290 height 27
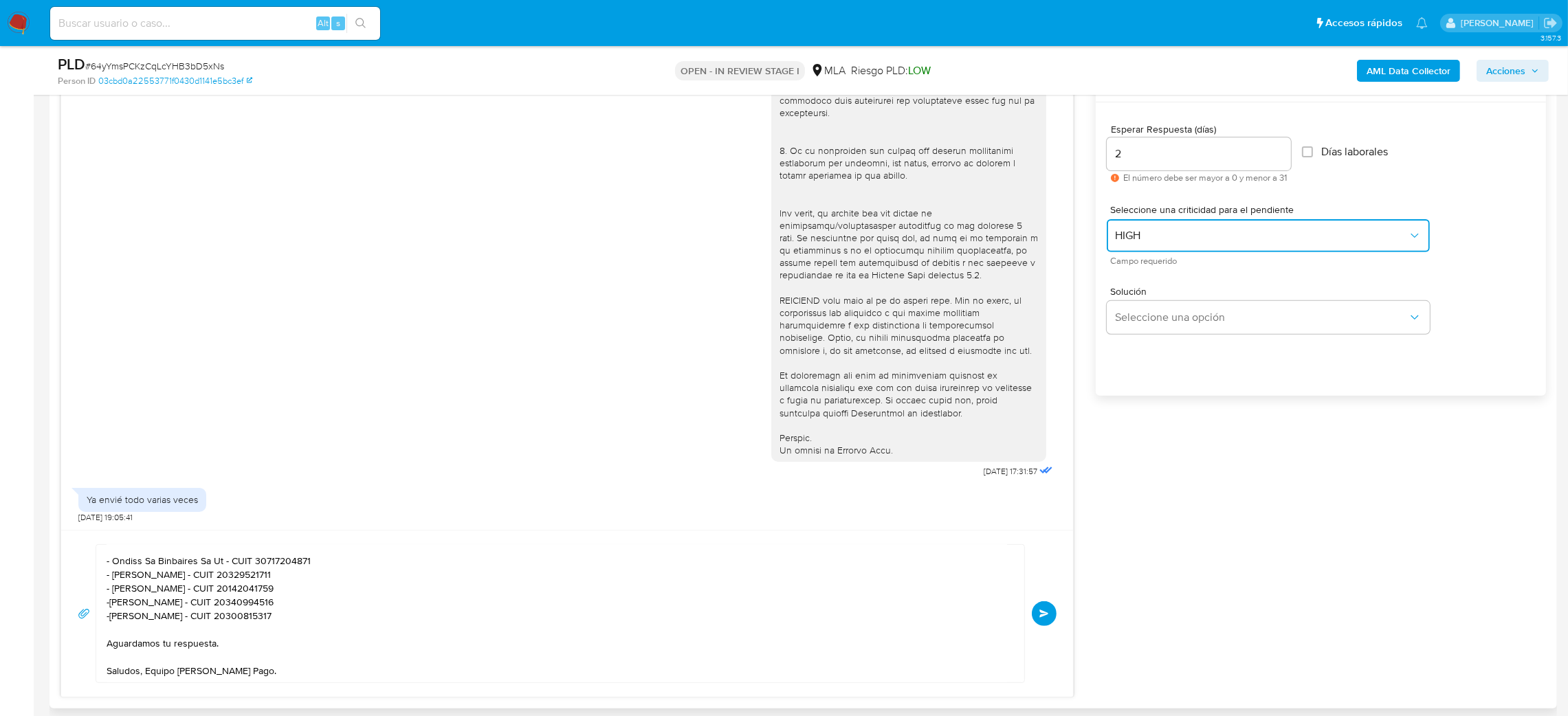
scroll to position [927, 0]
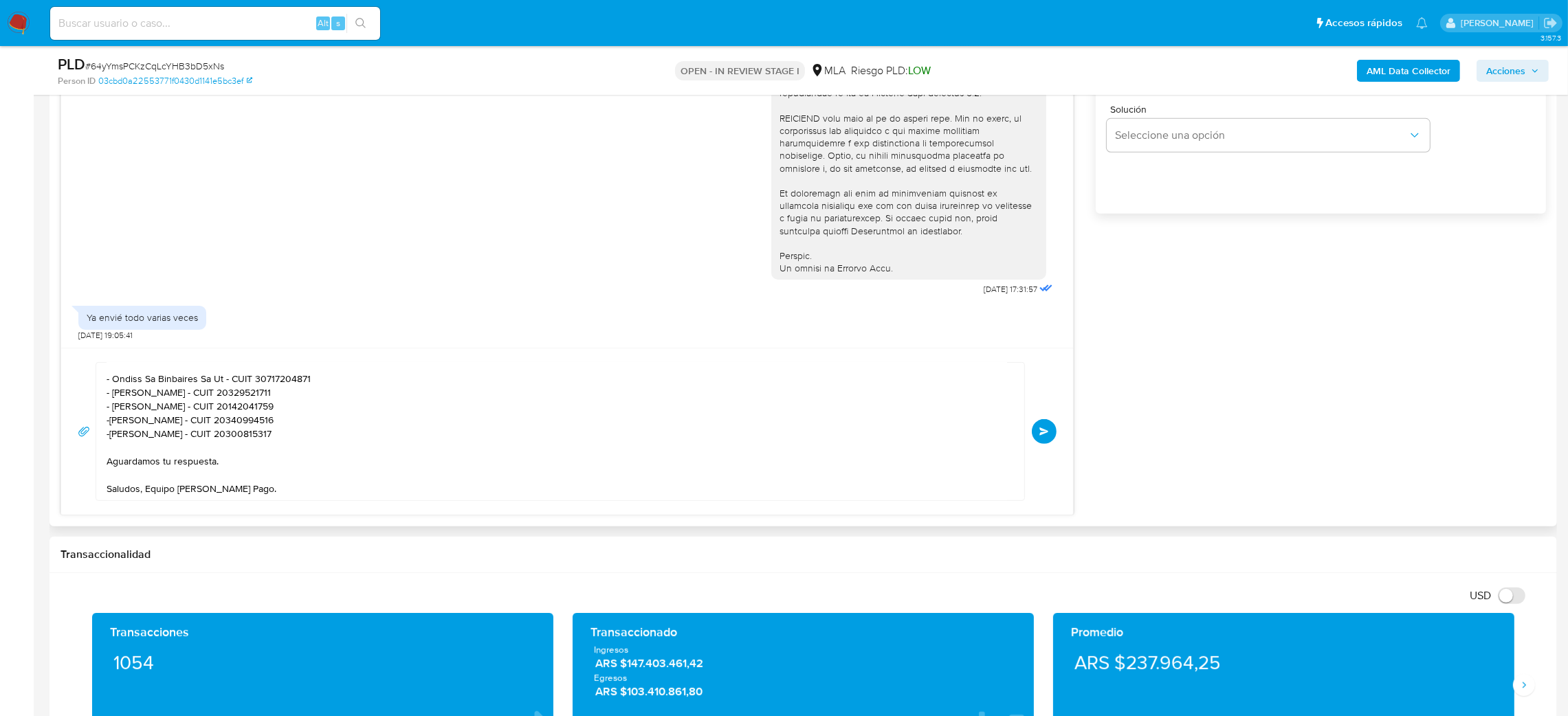
click at [1058, 437] on div "Hola, ¡Muchas gracias por tu respuesta! Sin embargo, no se visualiza que la doc…" at bounding box center [567, 431] width 1012 height 167
click at [1053, 434] on button "Enviar" at bounding box center [1044, 432] width 25 height 25
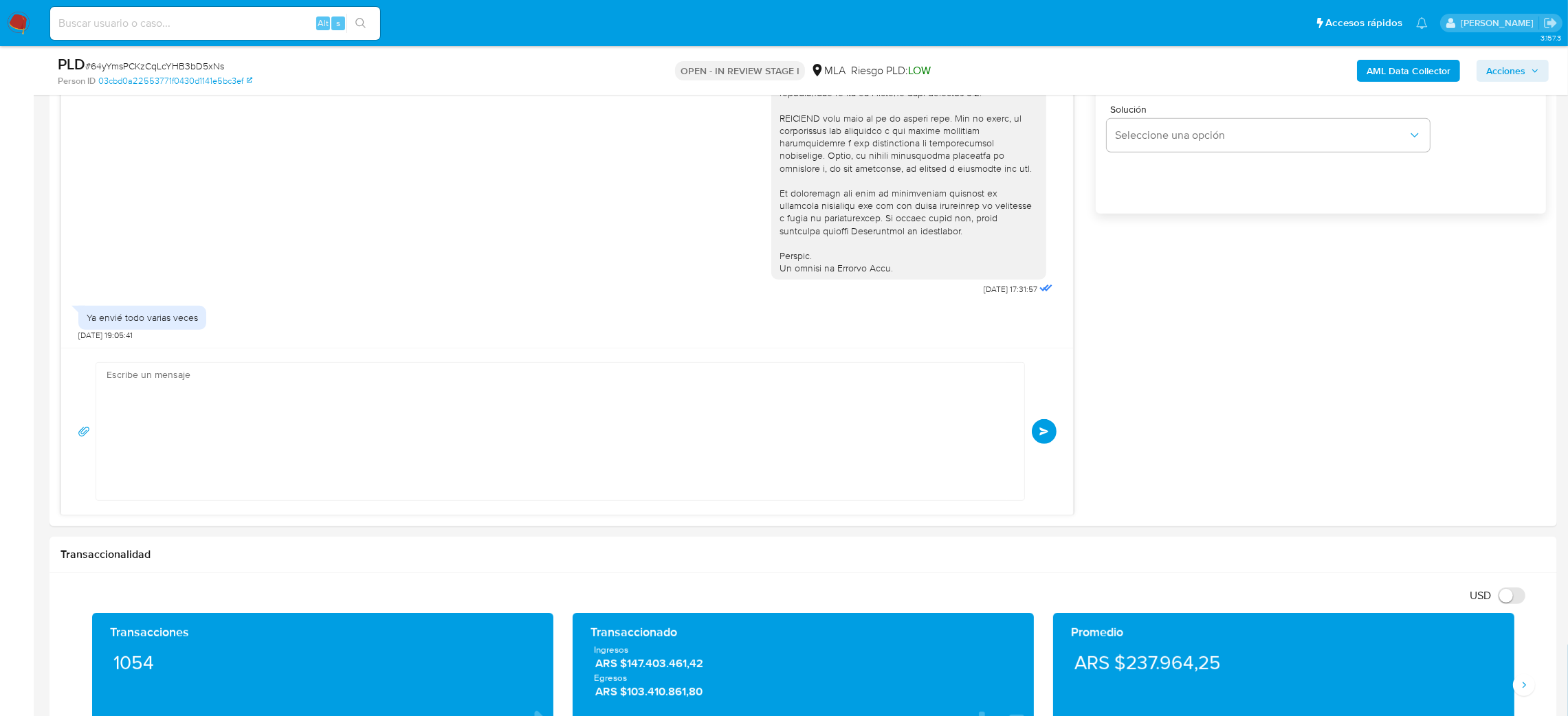
scroll to position [694, 0]
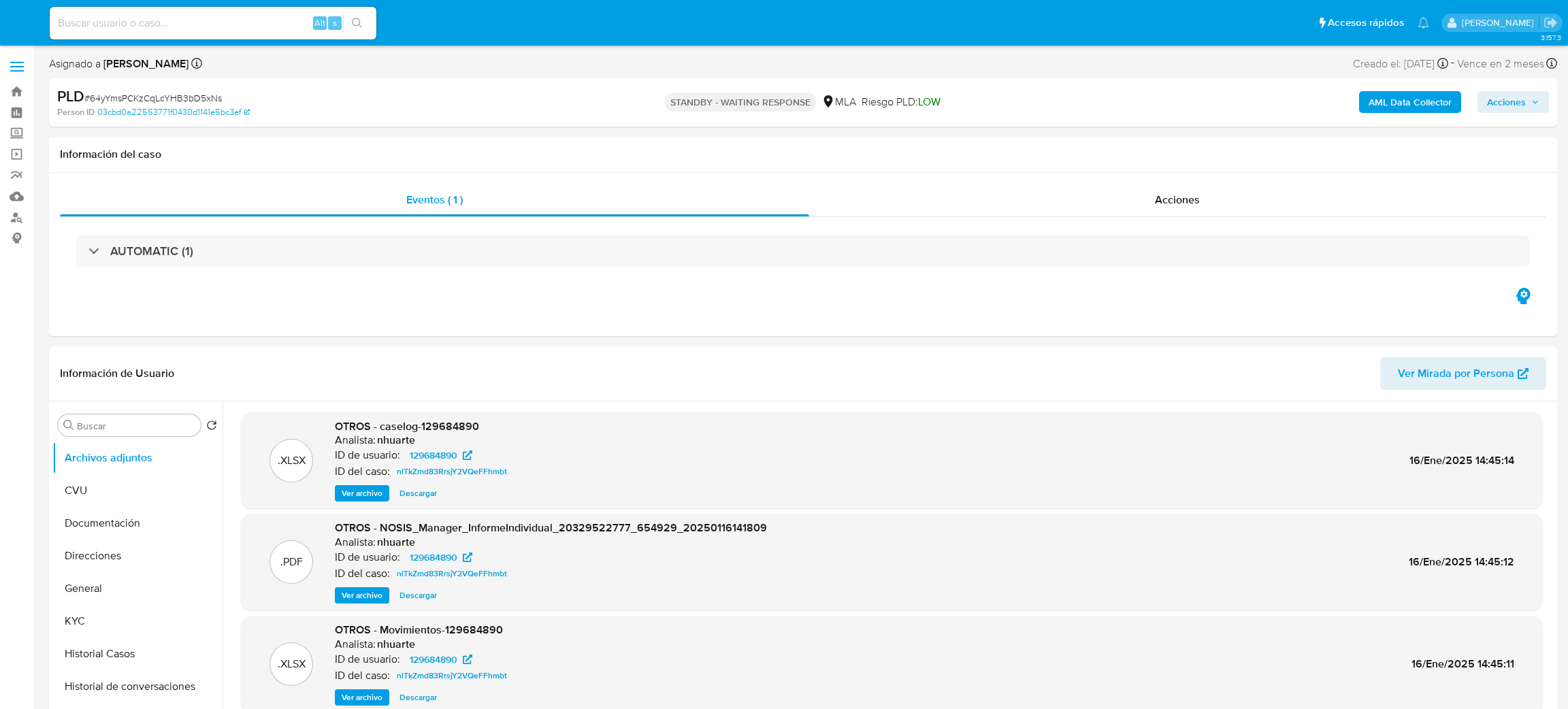
select select "10"
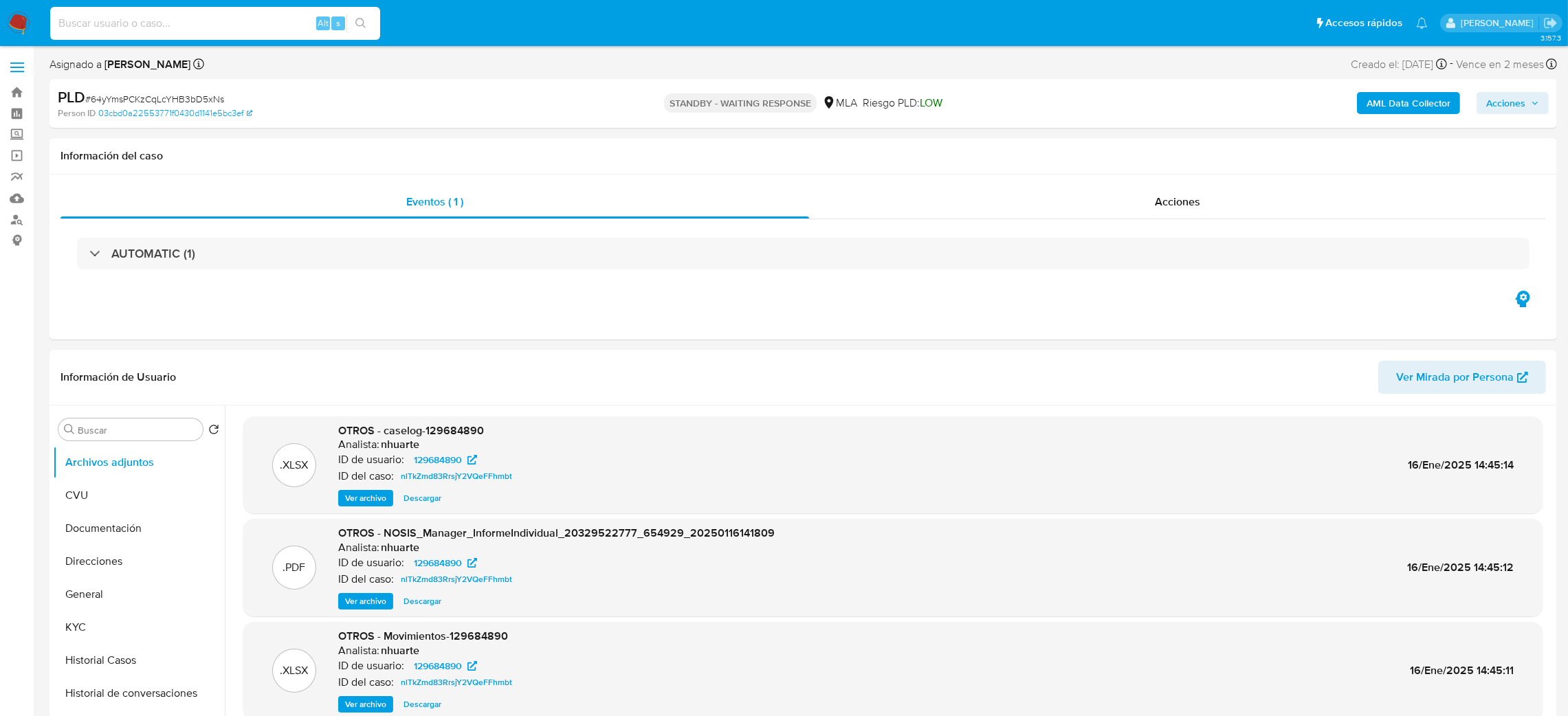
click at [246, 26] on input at bounding box center [216, 23] width 330 height 18
paste input "1363731274"
type input "1363731274"
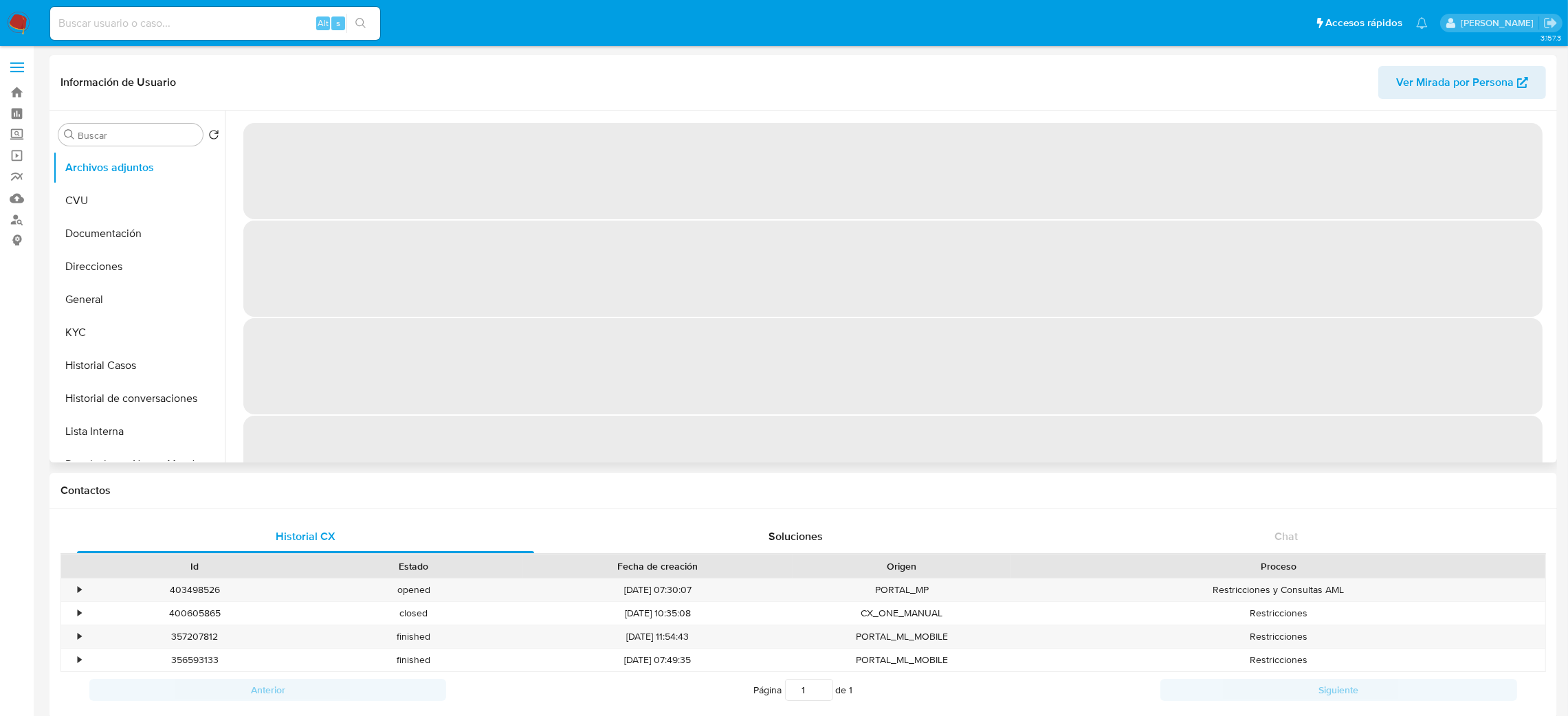
select select "10"
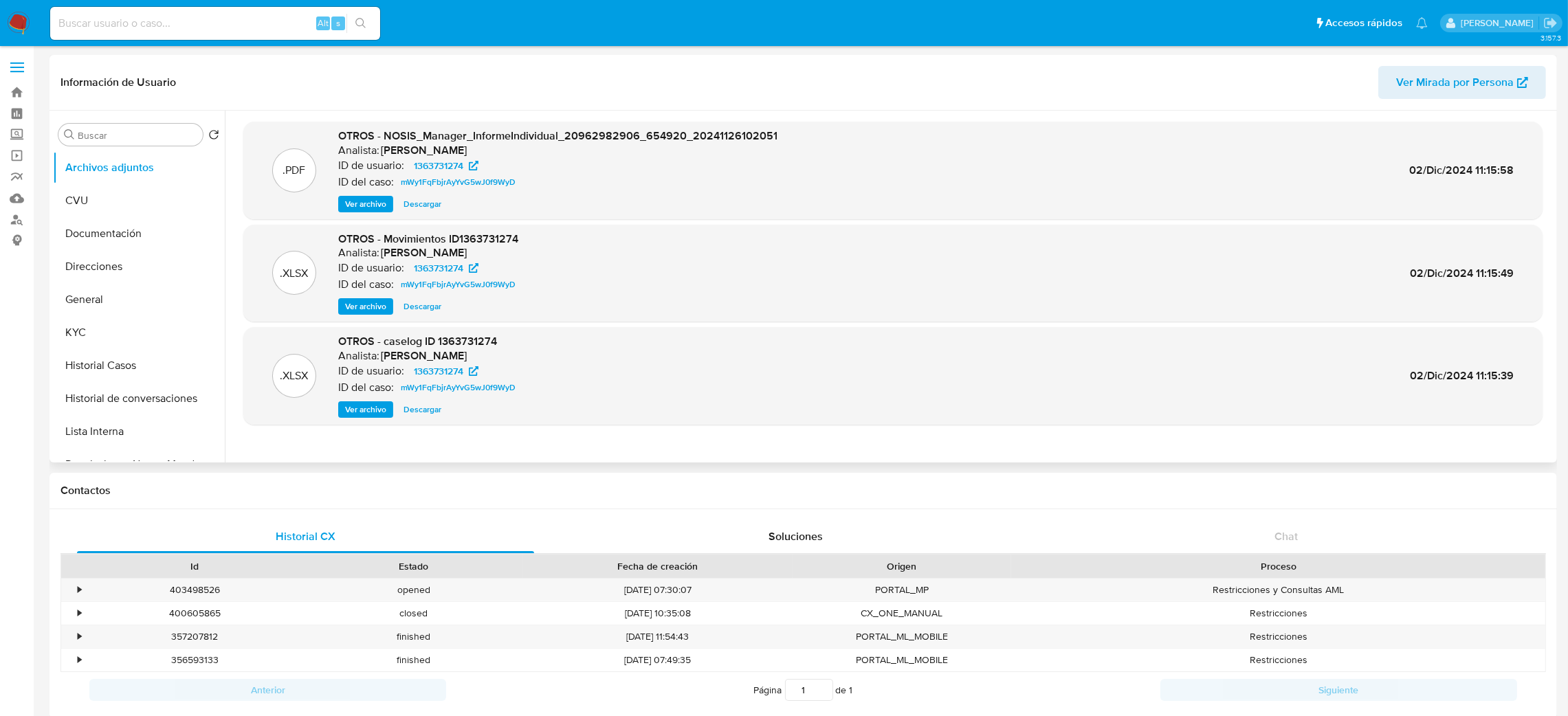
click at [369, 405] on span "Ver archivo" at bounding box center [366, 410] width 41 height 14
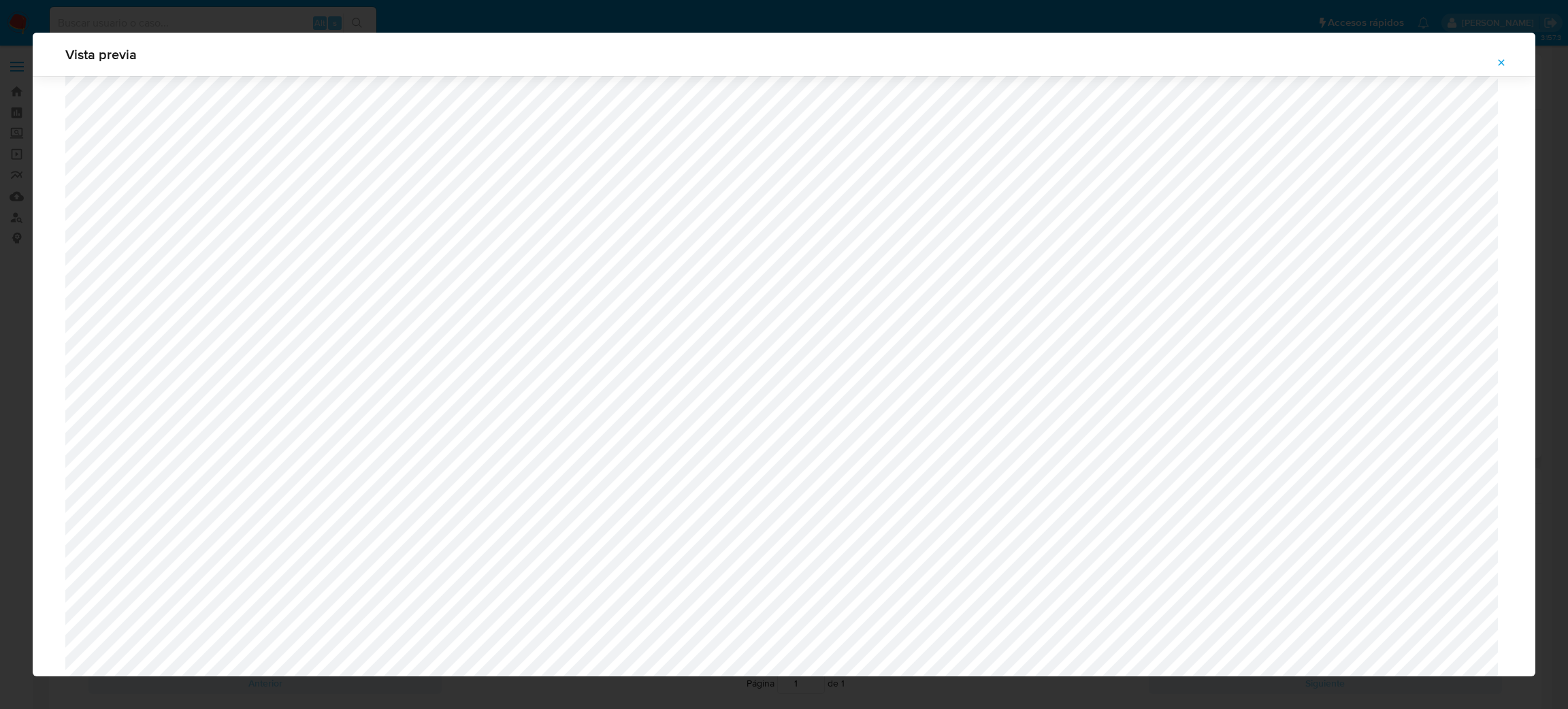
scroll to position [585, 0]
click at [1504, 66] on icon "Attachment preview" at bounding box center [1501, 62] width 11 height 11
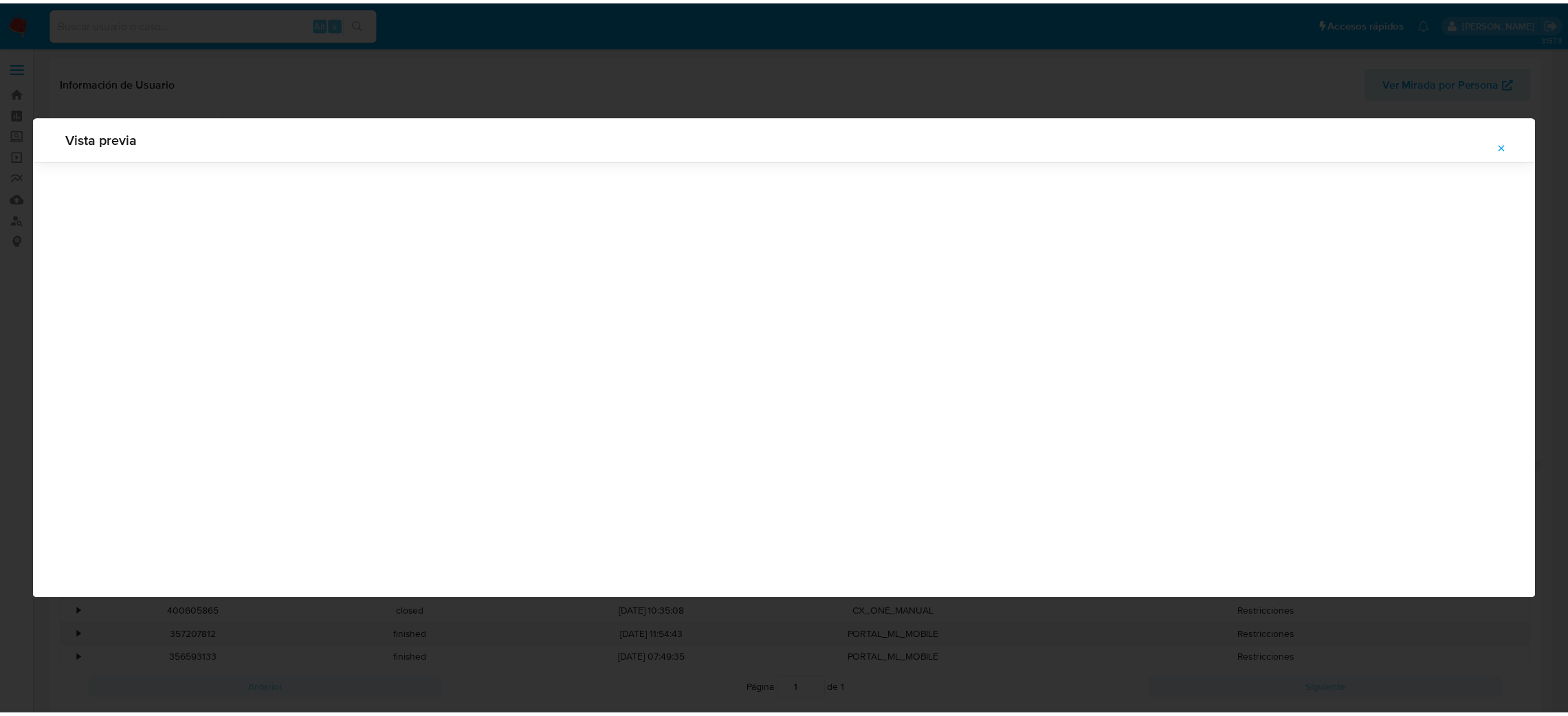
scroll to position [0, 0]
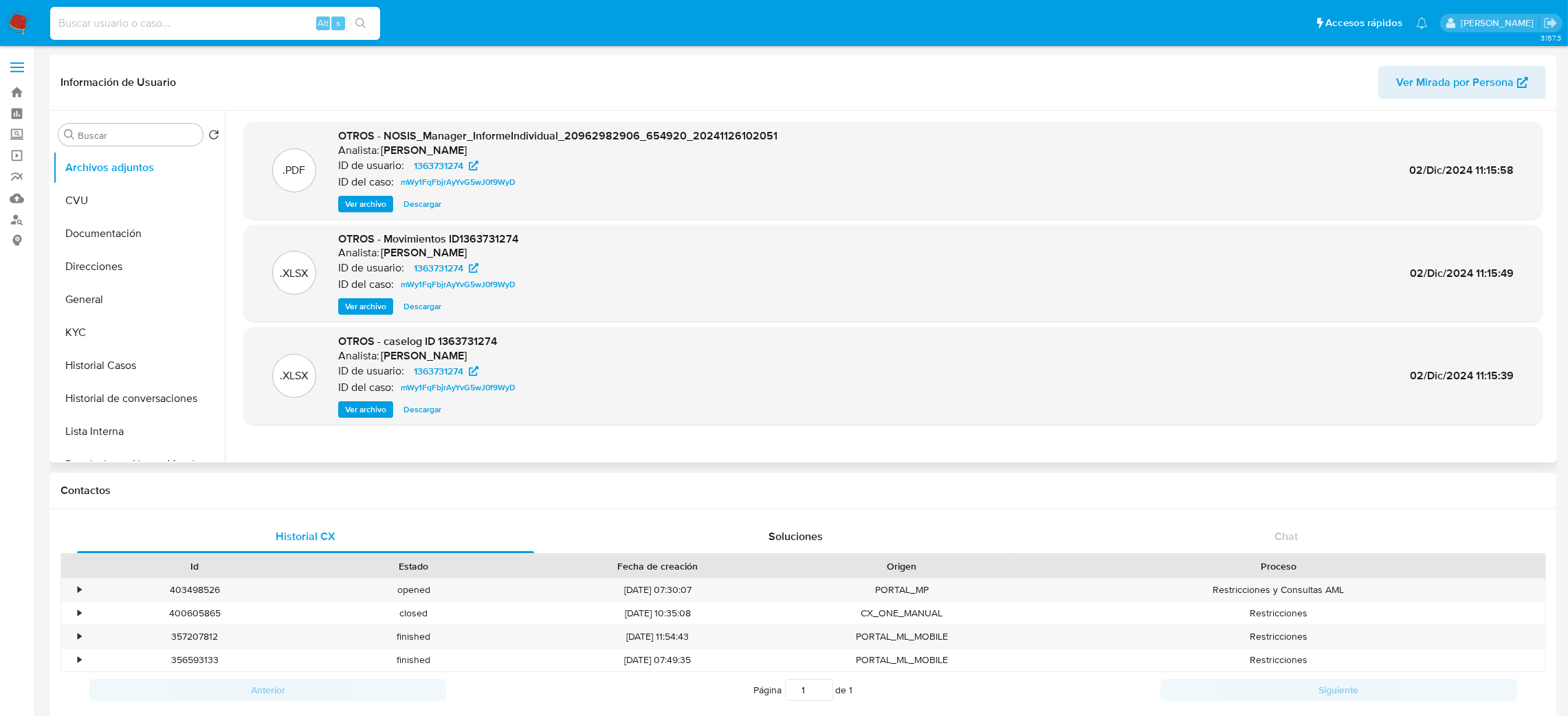
click at [215, 21] on input at bounding box center [216, 23] width 330 height 18
paste input "Y6EgZ27cuCjf3gP3kXeNo0lQ"
type input "Y6EgZ27cuCjf3gP3kXeNo0lQ"
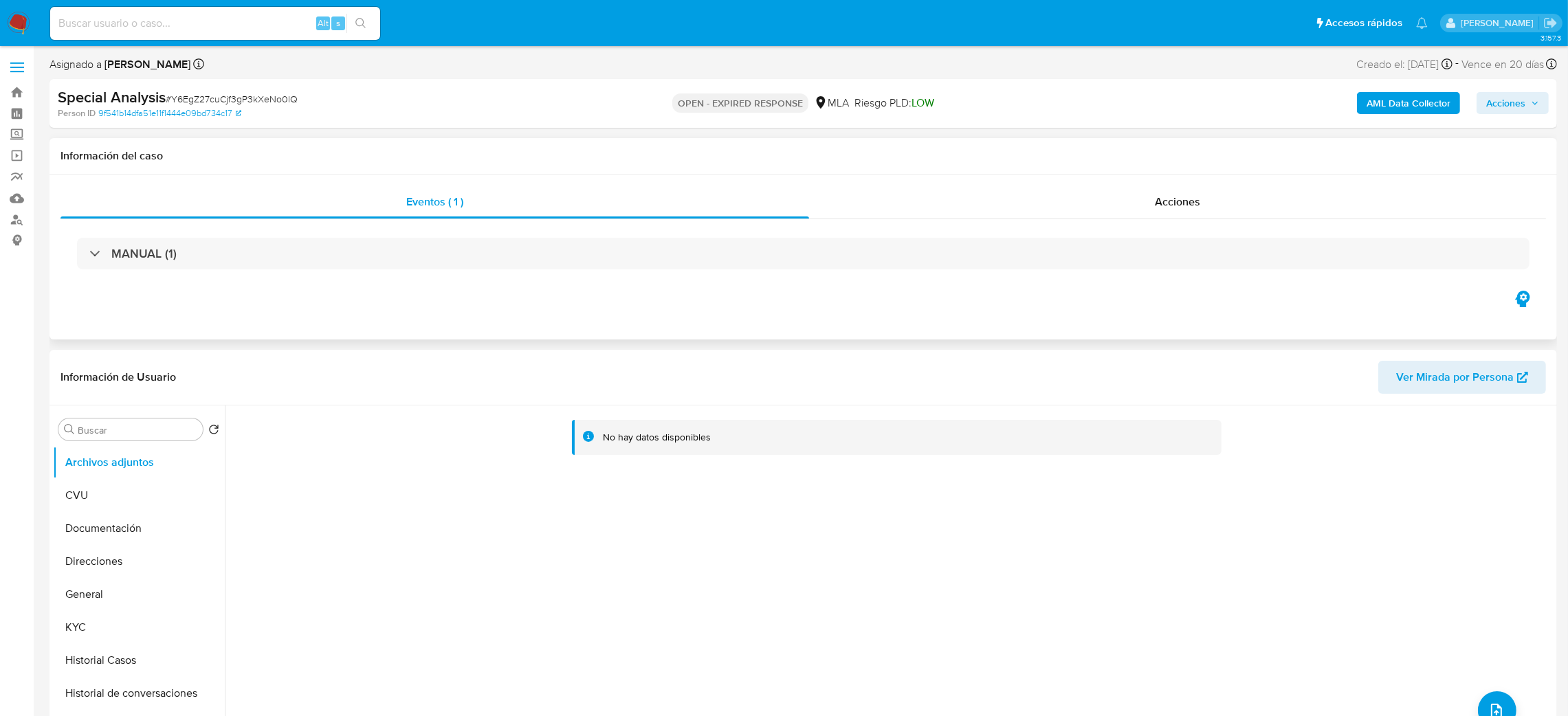
select select "10"
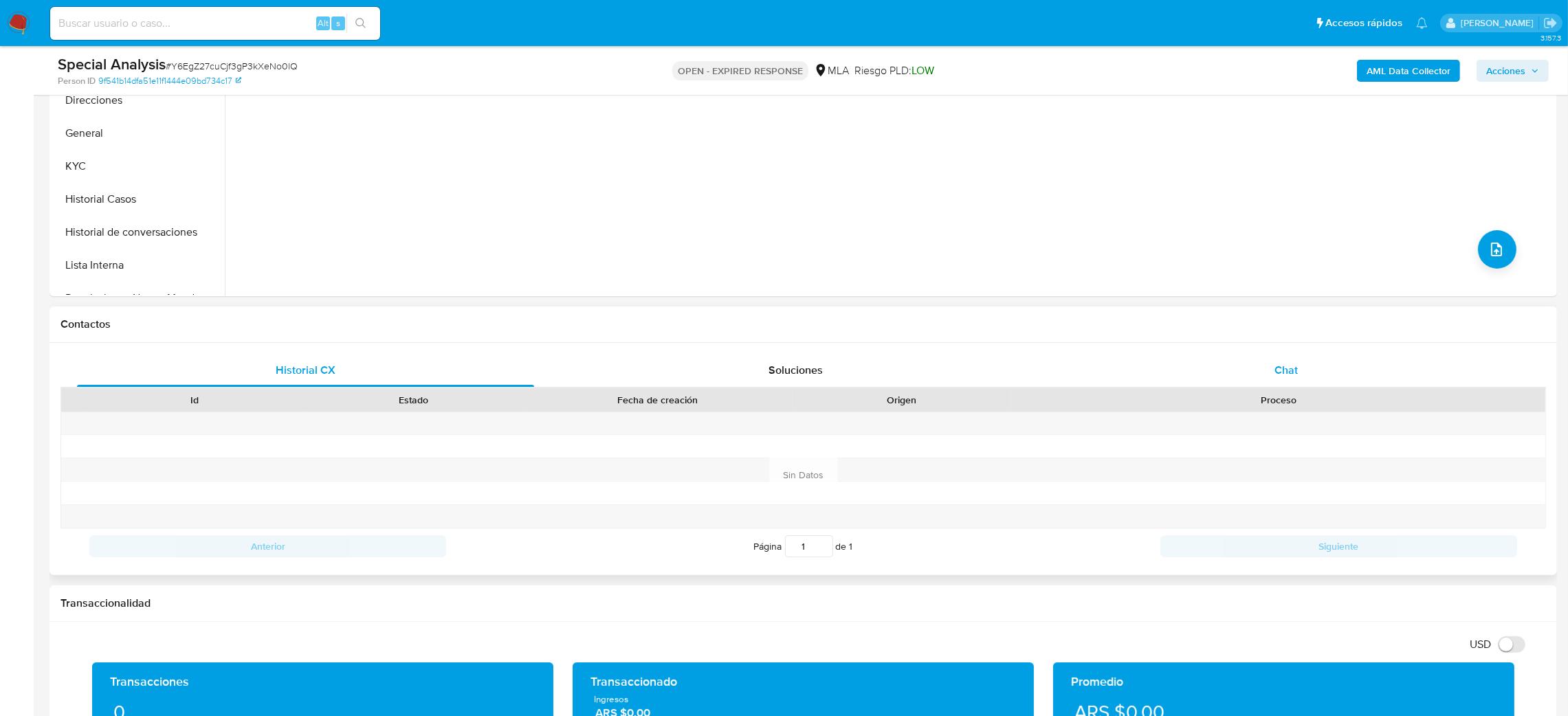
click at [1256, 354] on div "Chat" at bounding box center [1286, 371] width 457 height 33
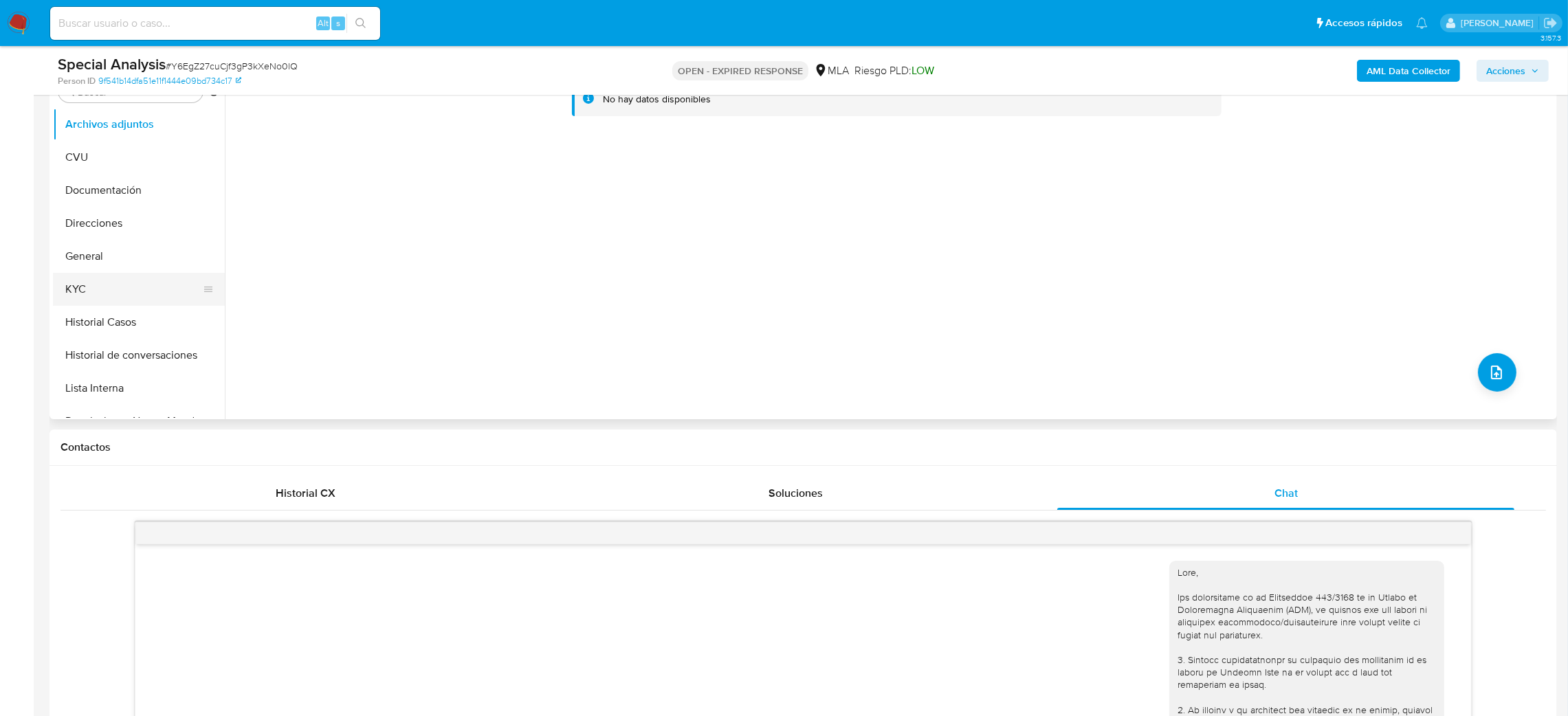
scroll to position [103, 0]
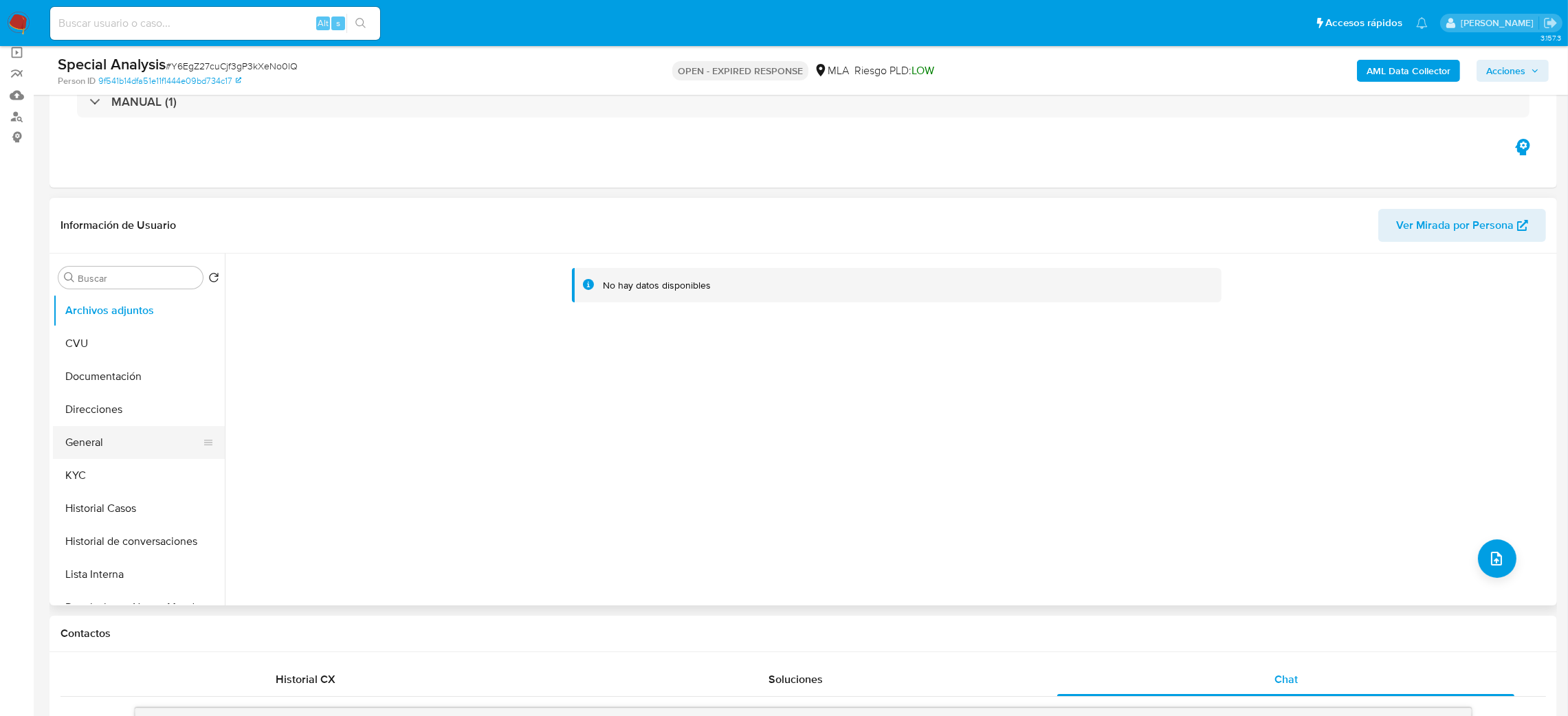
click at [104, 441] on button "General" at bounding box center [133, 443] width 161 height 33
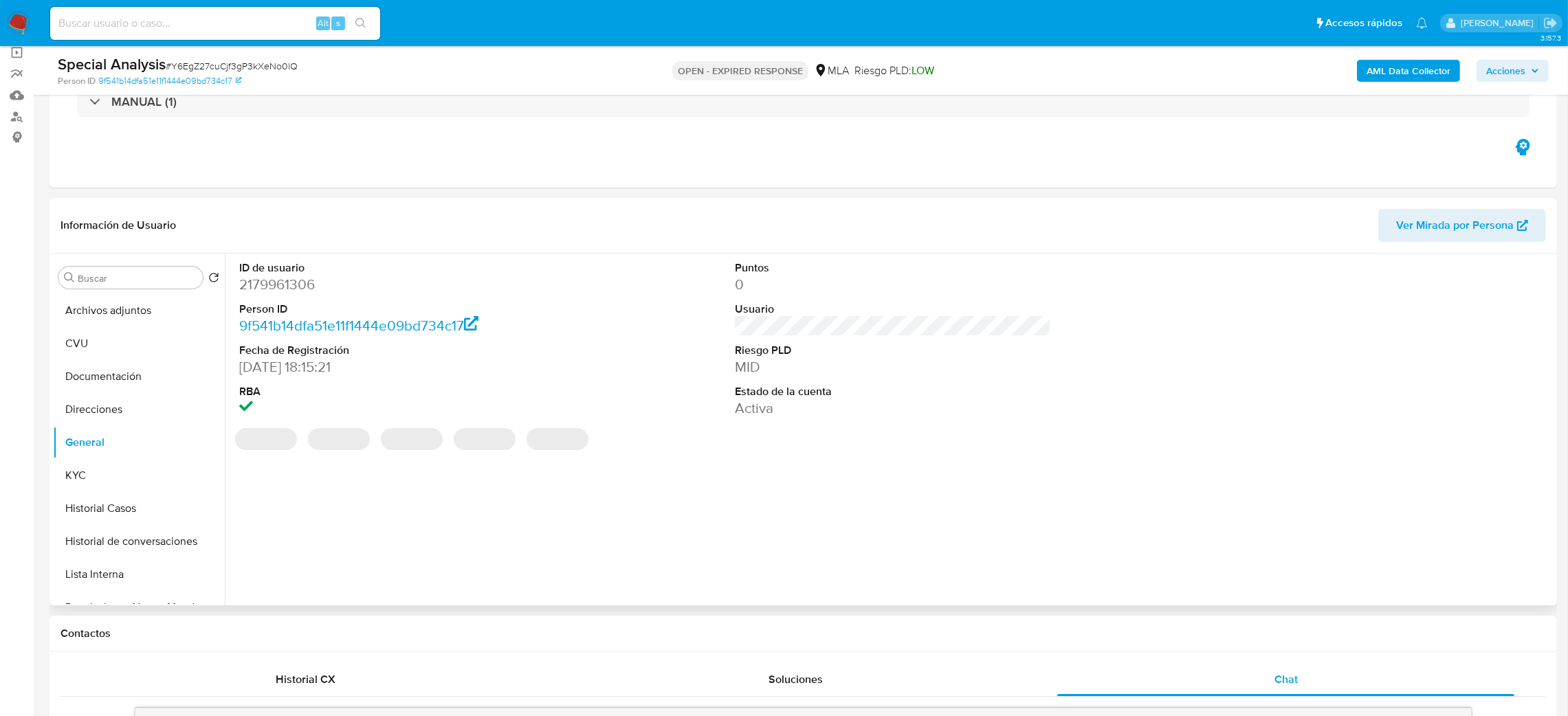
click at [273, 278] on dd "2179961306" at bounding box center [397, 284] width 317 height 19
copy dd "2179961306"
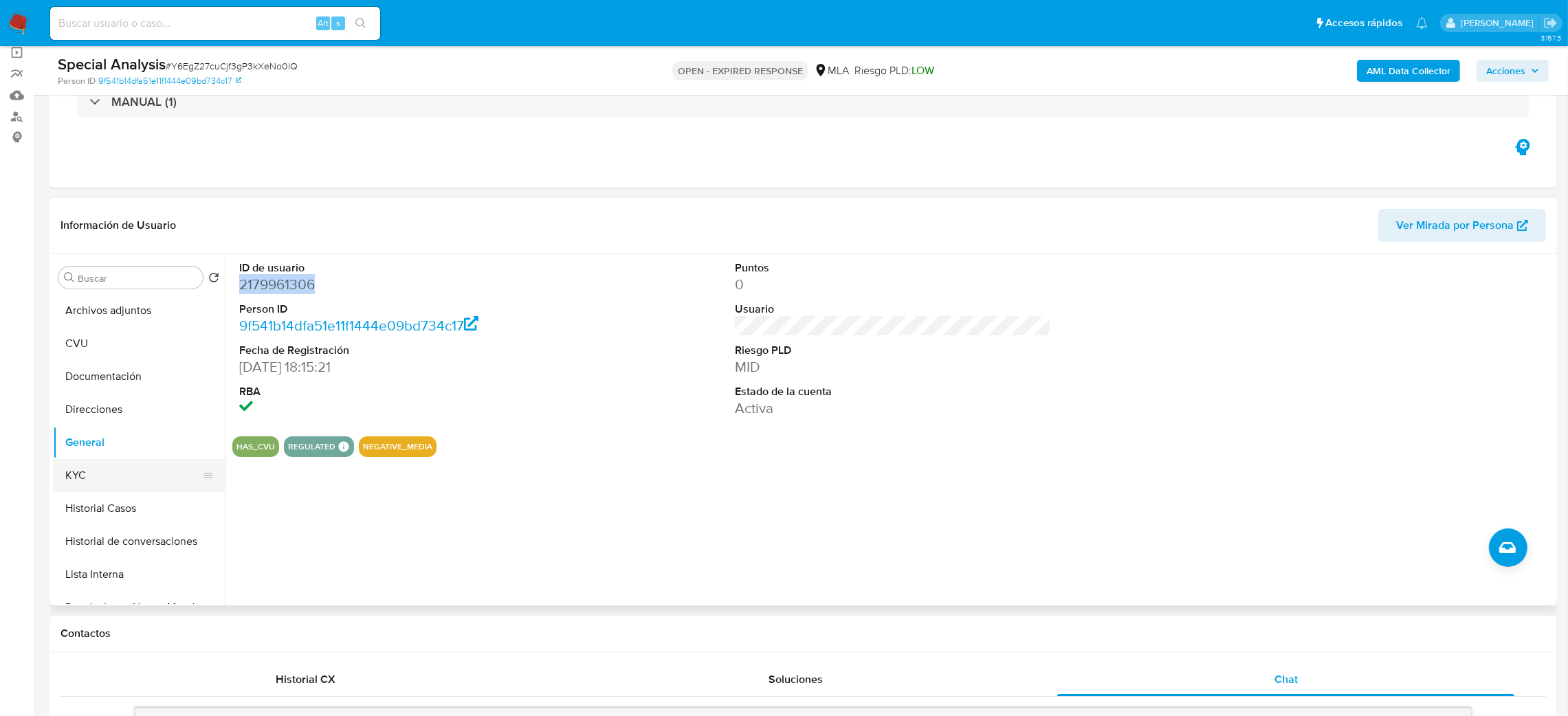
click at [125, 474] on button "KYC" at bounding box center [133, 476] width 161 height 33
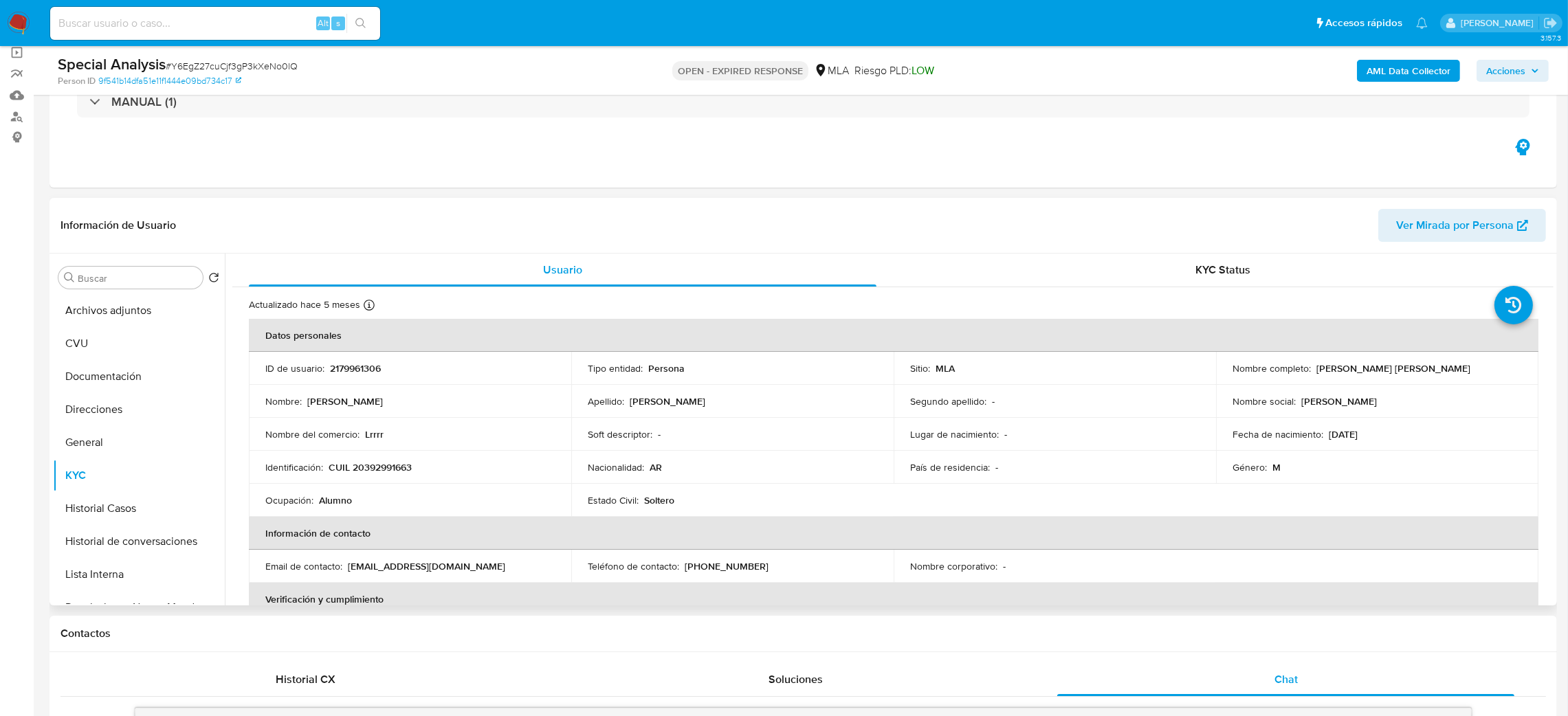
click at [383, 472] on p "CUIL 20392991663" at bounding box center [370, 467] width 83 height 12
copy p "20392991663"
click at [402, 441] on td "Nombre del comercio : Lrrrr" at bounding box center [410, 435] width 322 height 33
drag, startPoint x: 362, startPoint y: 468, endPoint x: 405, endPoint y: 469, distance: 43.0
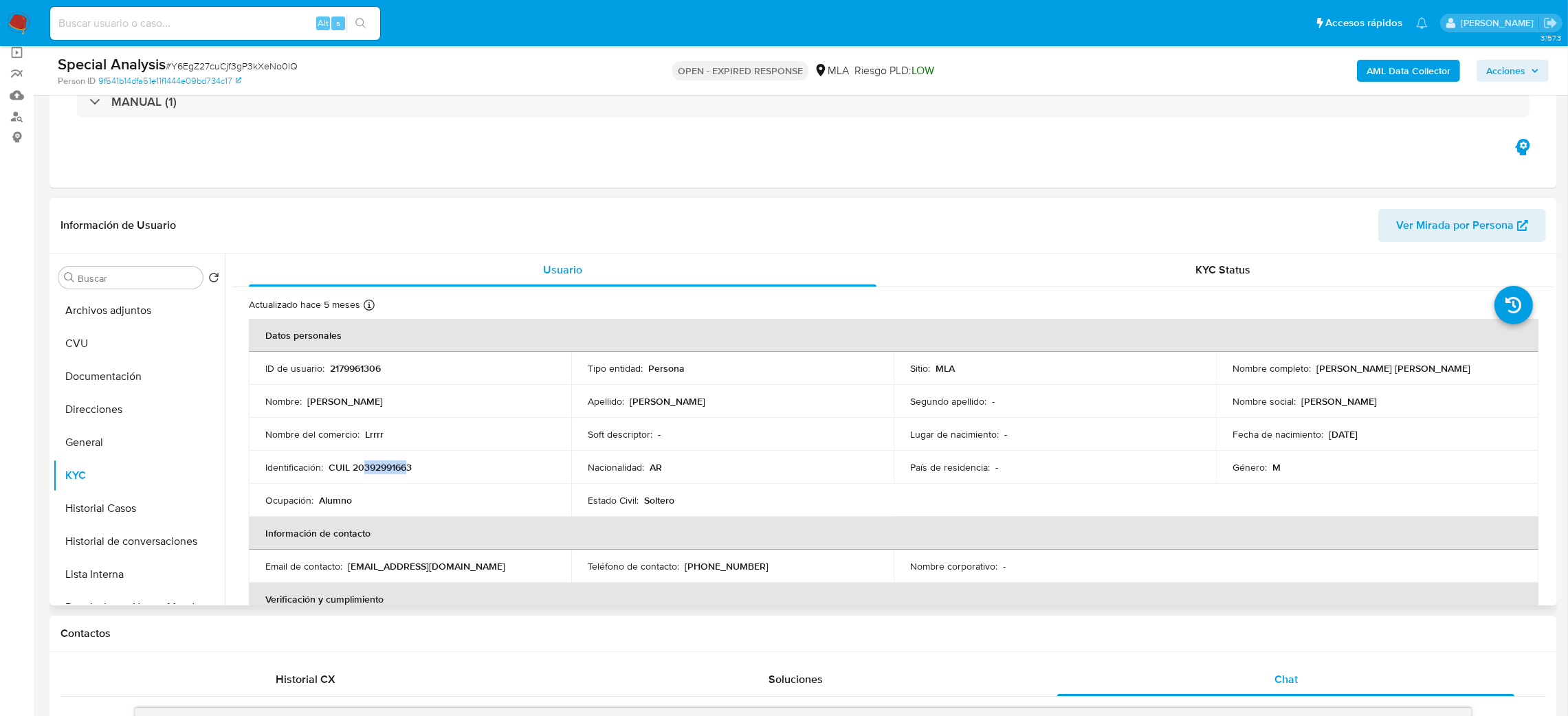
click at [405, 469] on p "CUIL 20392991663" at bounding box center [370, 467] width 83 height 12
copy p "39299166"
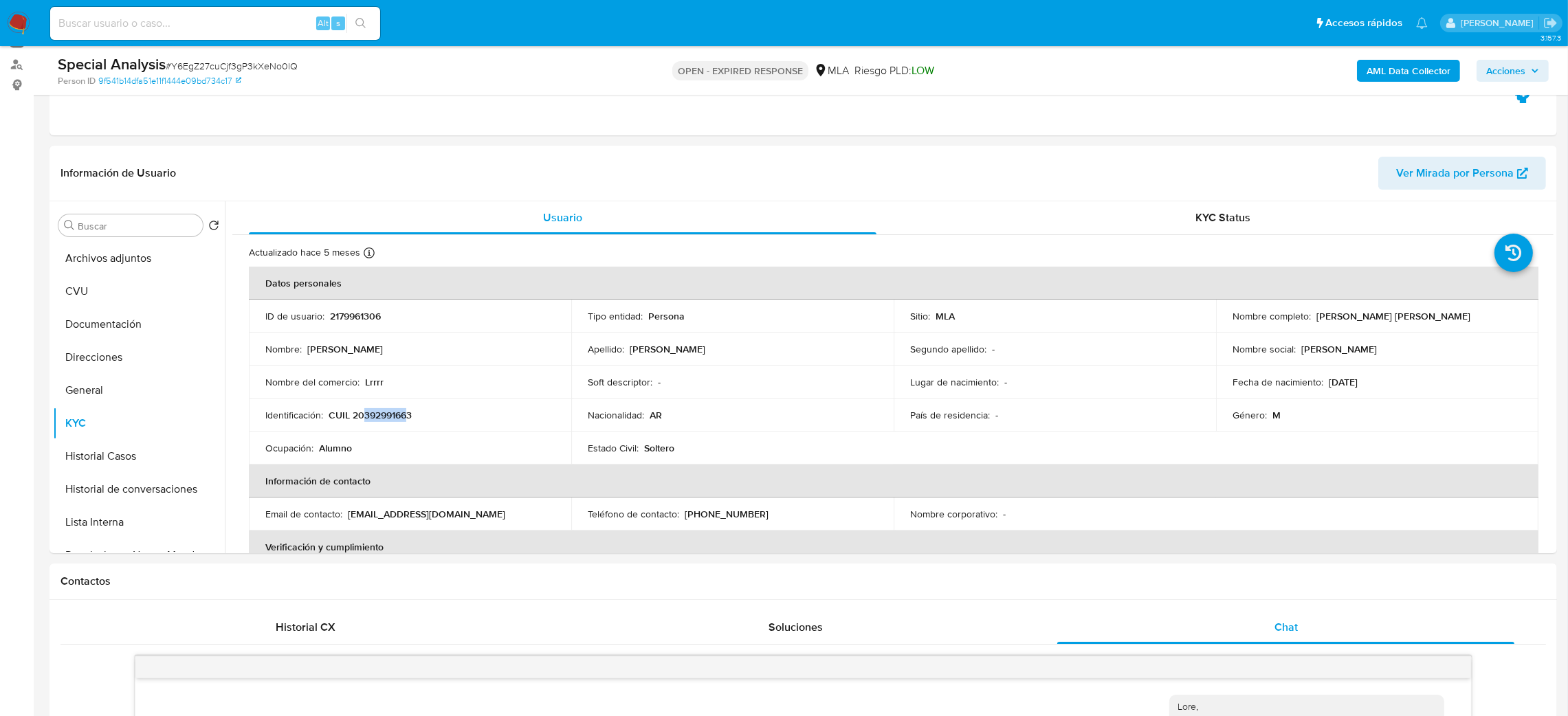
scroll to position [154, 0]
click at [97, 287] on button "CVU" at bounding box center [133, 293] width 161 height 33
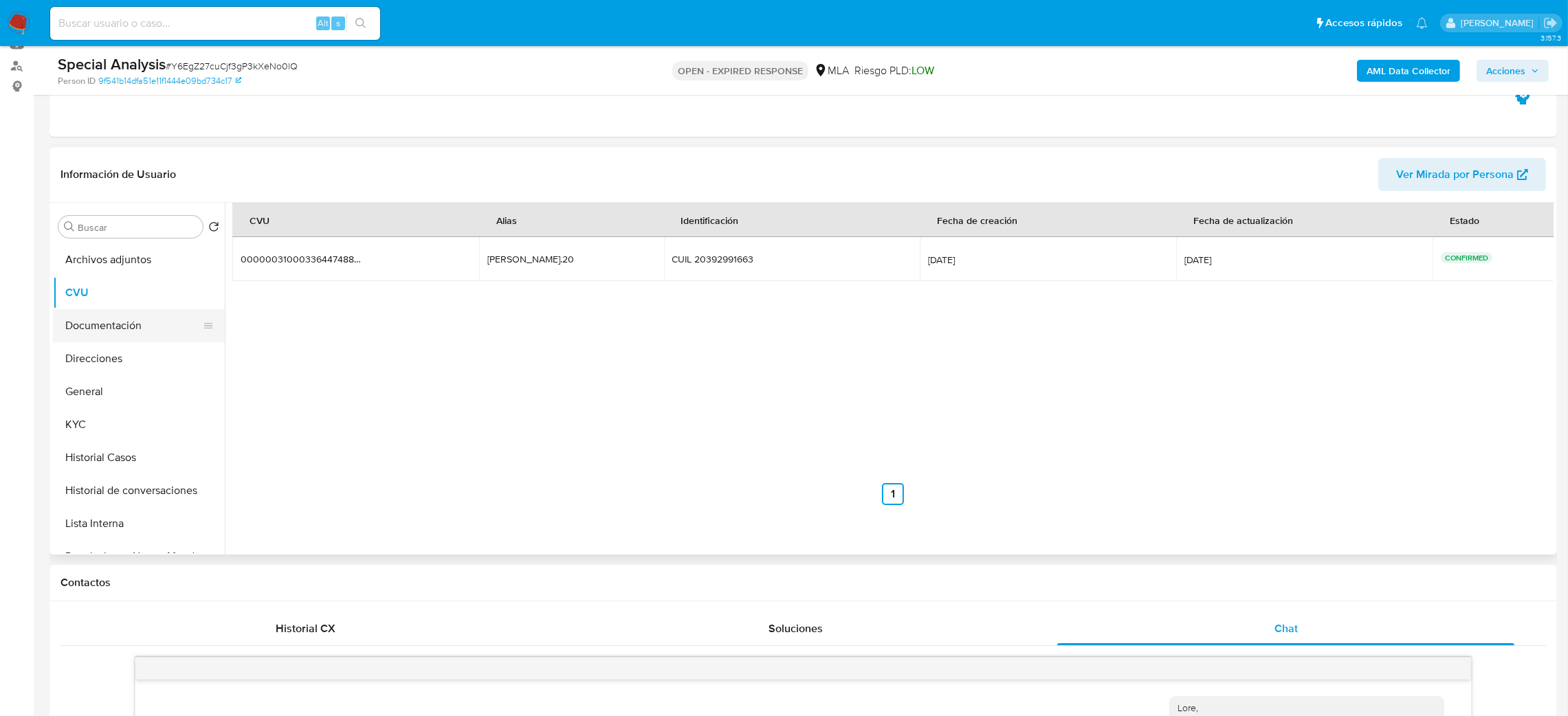
click at [123, 332] on button "Documentación" at bounding box center [133, 326] width 161 height 33
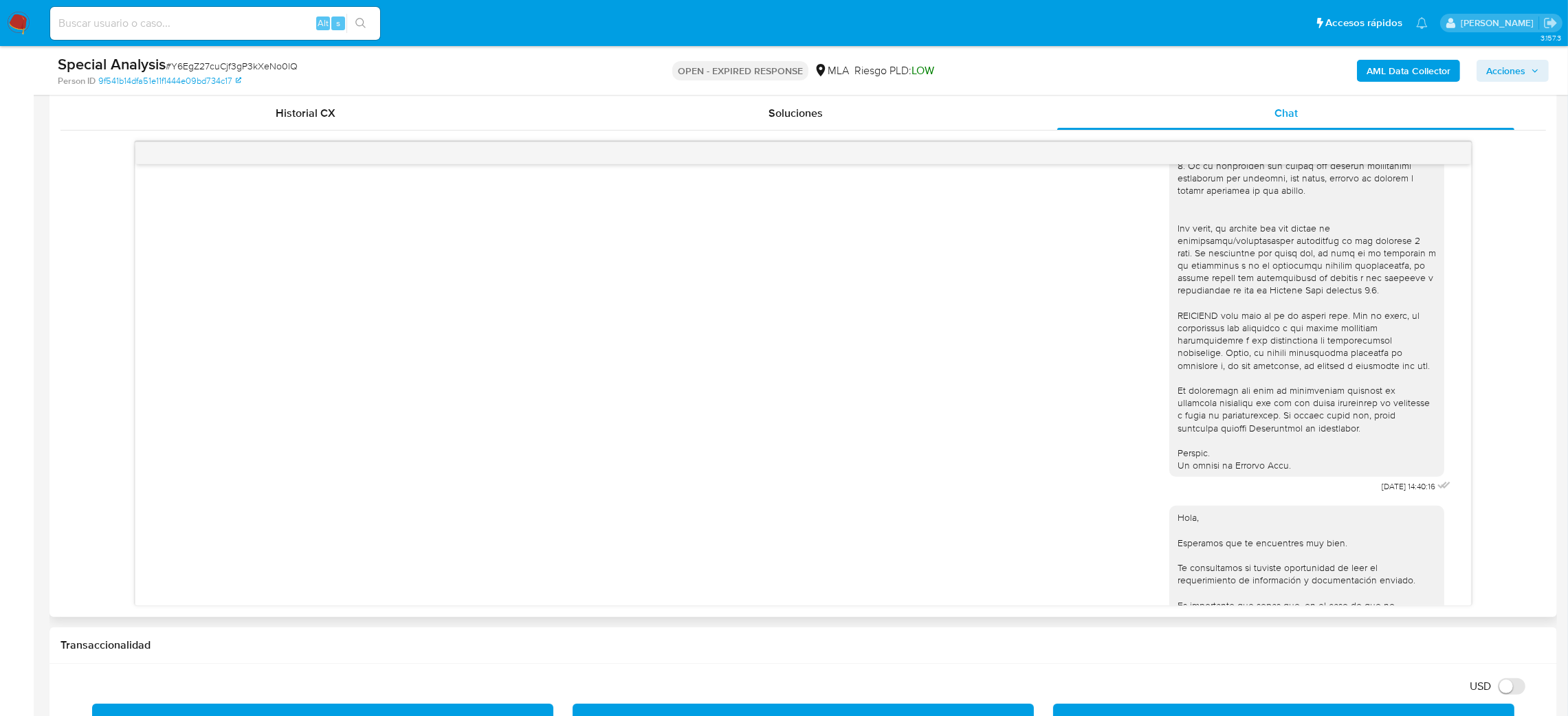
scroll to position [589, 0]
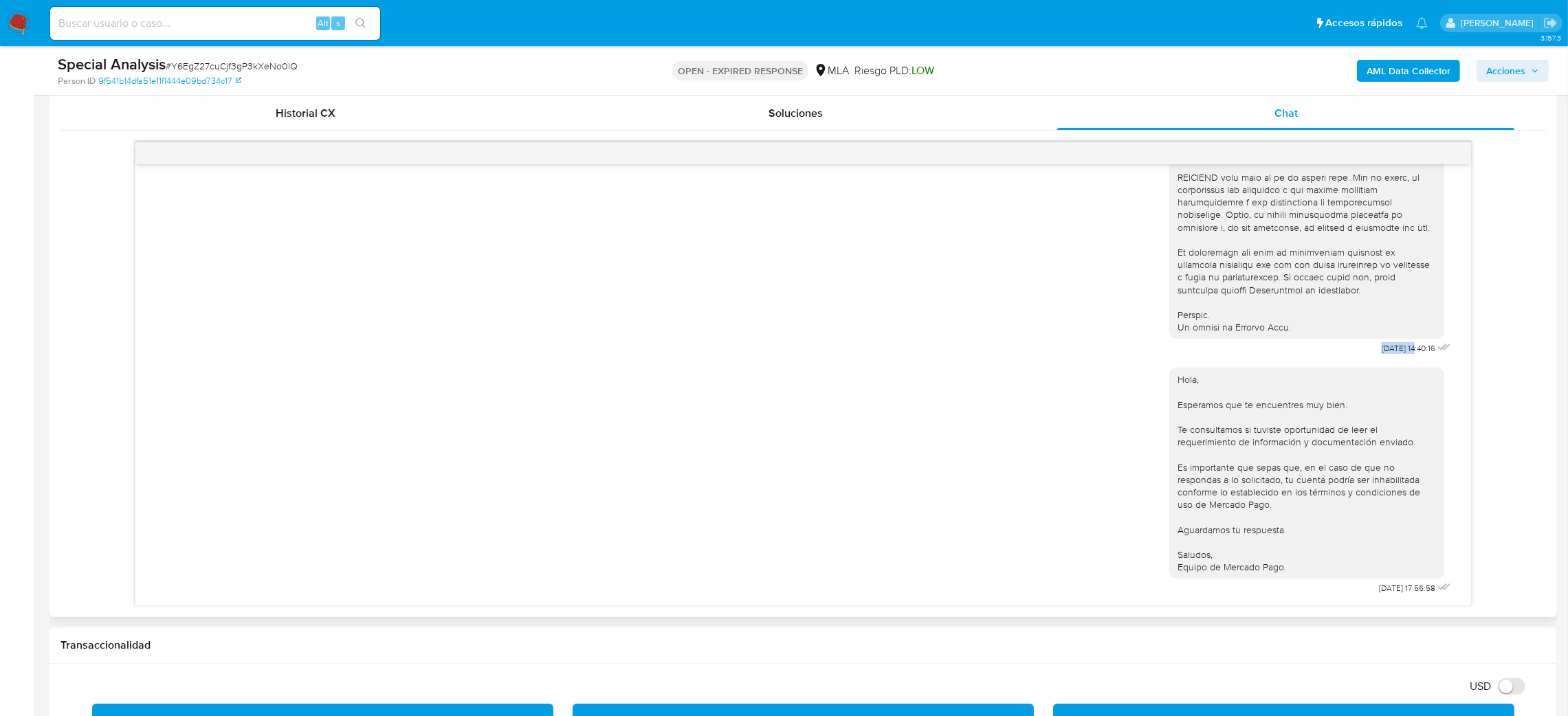
drag, startPoint x: 1343, startPoint y: 350, endPoint x: 1388, endPoint y: 354, distance: 45.2
click at [1388, 354] on span "30/06/2025 14:40:16" at bounding box center [1409, 348] width 53 height 11
drag, startPoint x: 1389, startPoint y: 353, endPoint x: 1338, endPoint y: 353, distance: 51.0
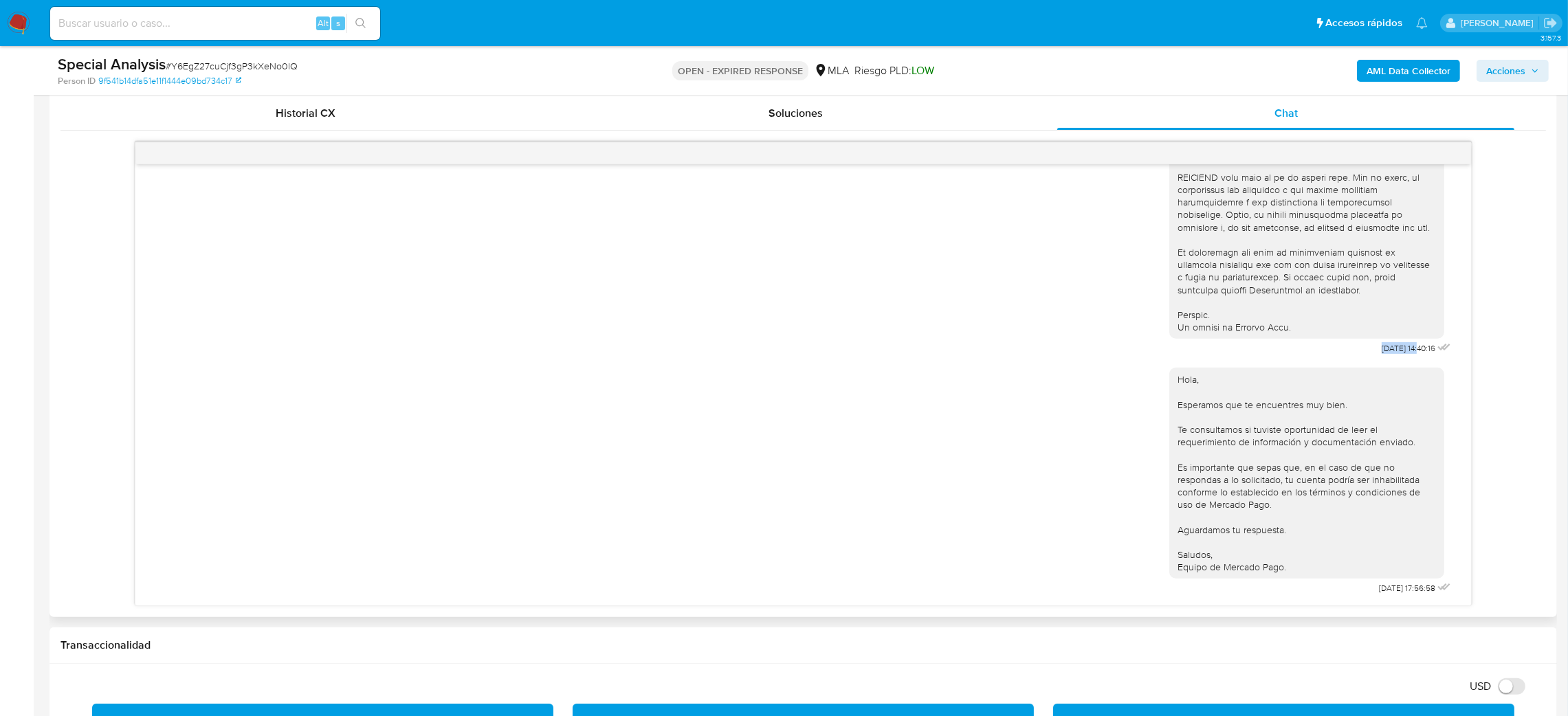
copy span "30/06/2025"
drag, startPoint x: 1342, startPoint y: 594, endPoint x: 1387, endPoint y: 588, distance: 45.4
click at [1387, 588] on div "Hola, Esperamos que te encuentres muy bien. Te consultamos si tuviste oportunid…" at bounding box center [1312, 478] width 285 height 240
copy span "01/09/2025"
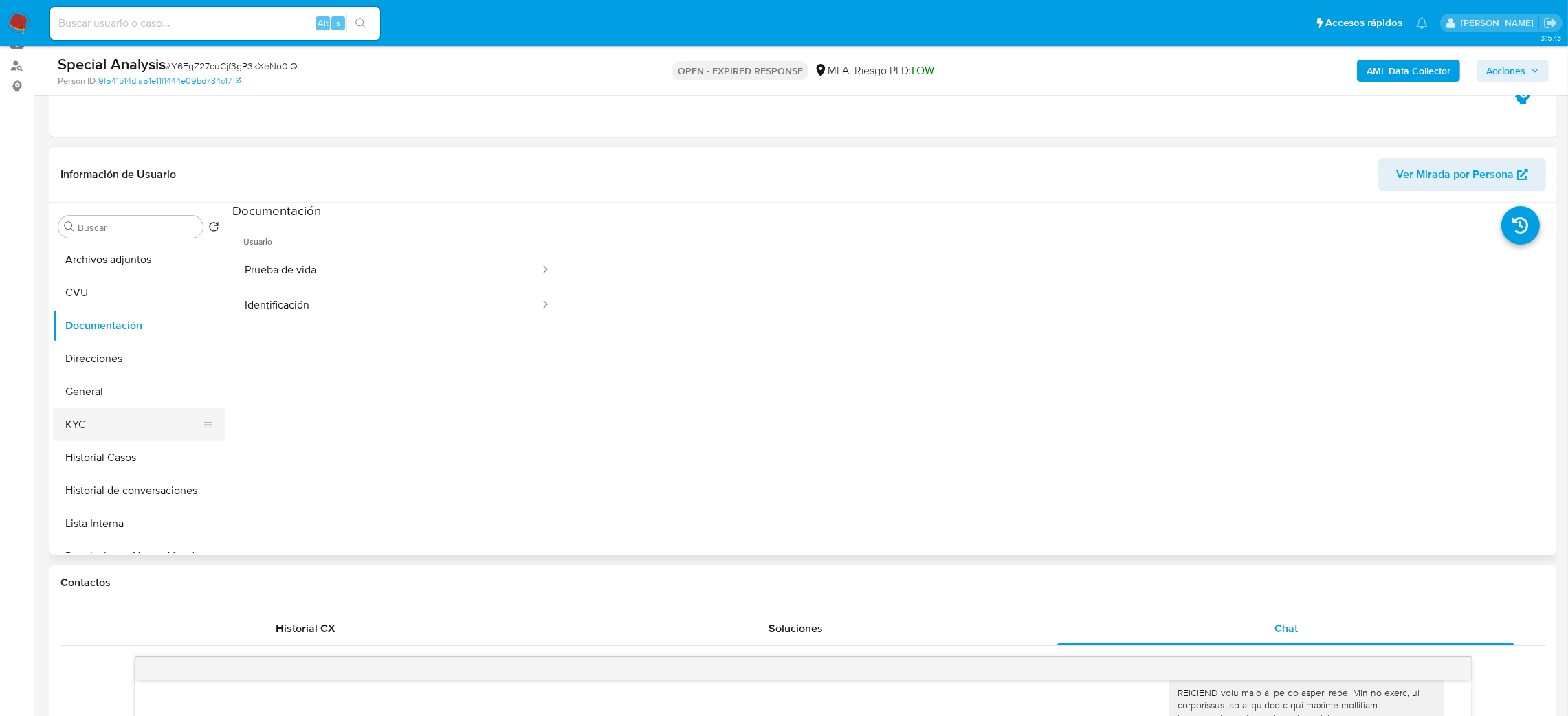
click at [92, 415] on button "KYC" at bounding box center [133, 425] width 161 height 33
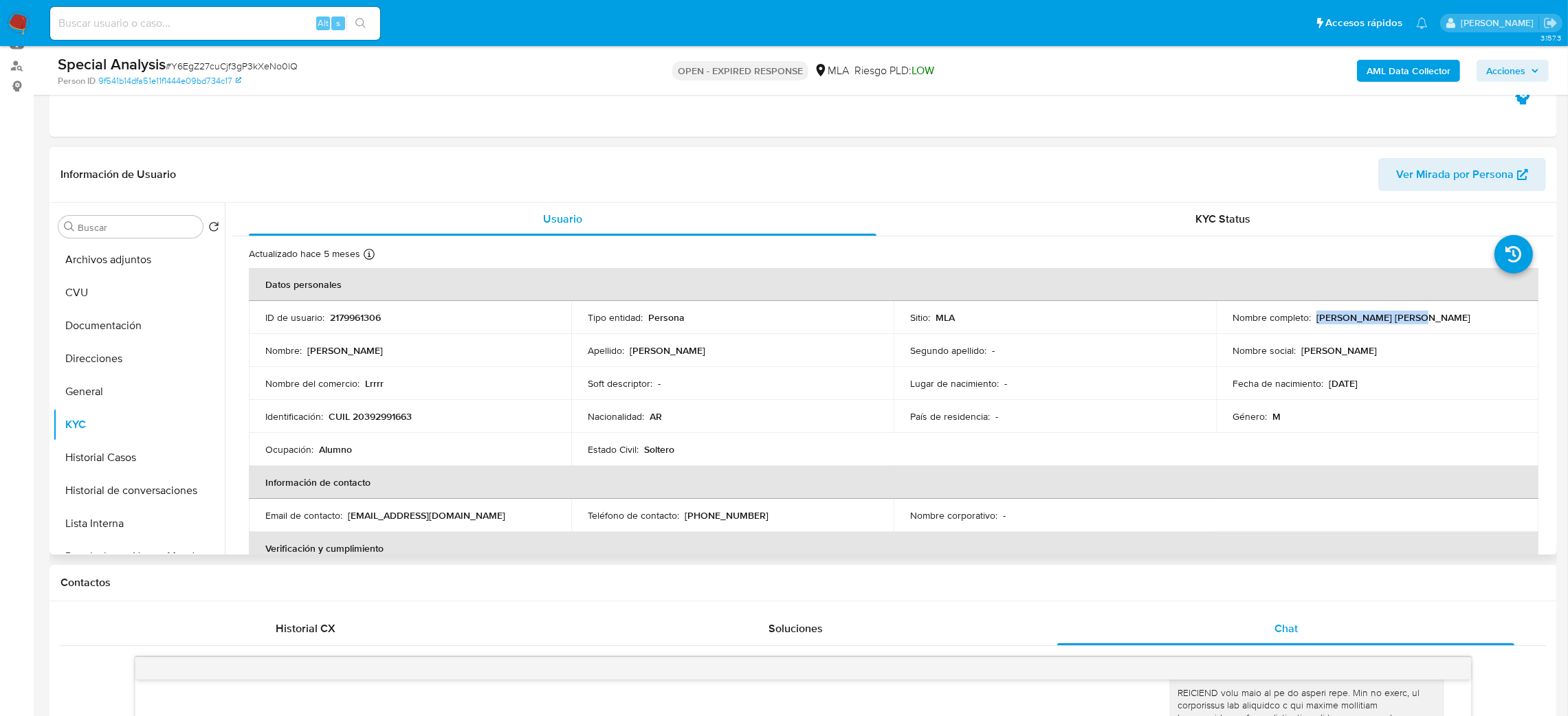
drag, startPoint x: 1313, startPoint y: 317, endPoint x: 1430, endPoint y: 320, distance: 117.0
click at [1430, 320] on div "Nombre completo : Juan Nahuel Gordillo" at bounding box center [1377, 317] width 289 height 12
copy p "Juan Nahuel Gordillo"
click at [221, 64] on span "# Y6EgZ27cuCjf3gP3kXeNo0lQ" at bounding box center [232, 66] width 132 height 14
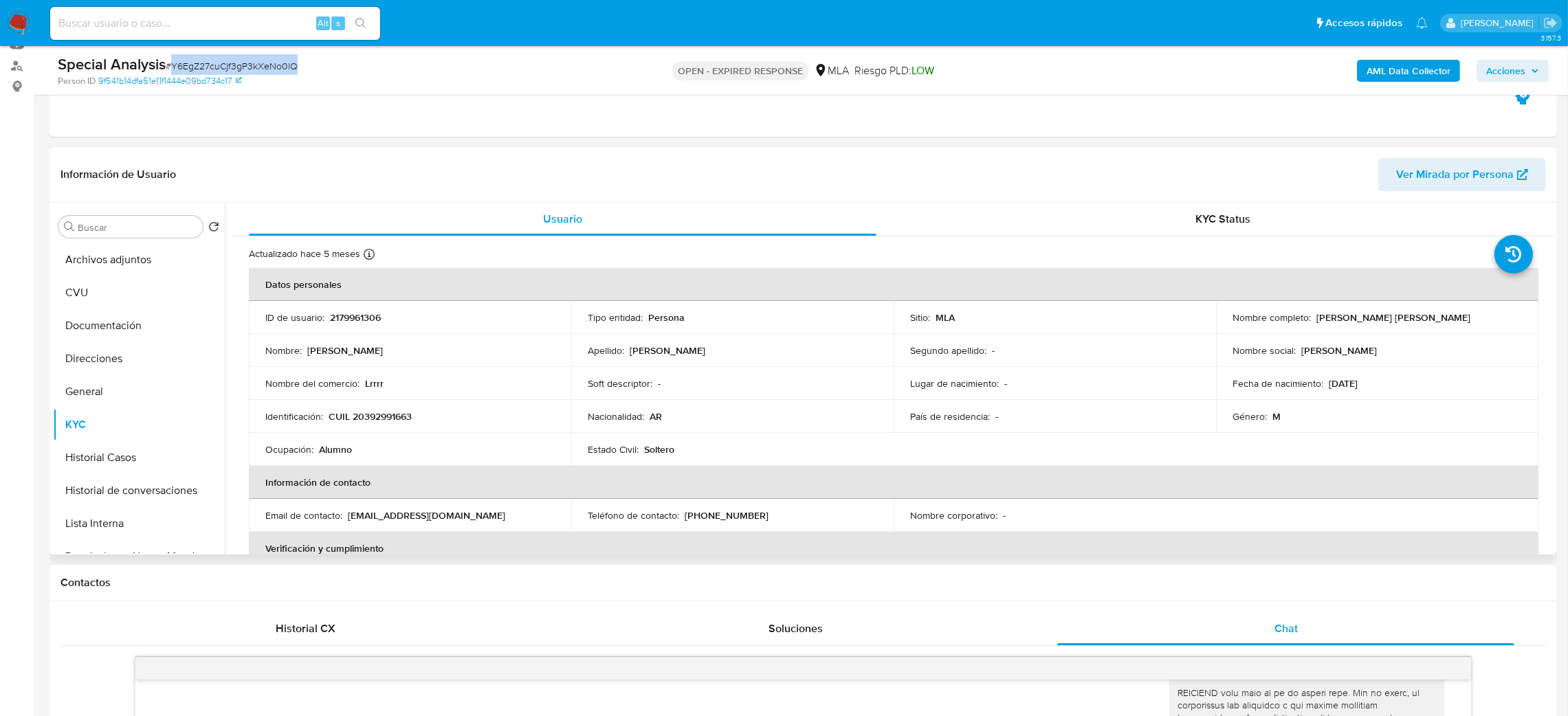
copy span "Y6EgZ27cuCjf3gP3kXeNo0lQ"
drag, startPoint x: 0, startPoint y: 404, endPoint x: 7, endPoint y: 420, distance: 17.5
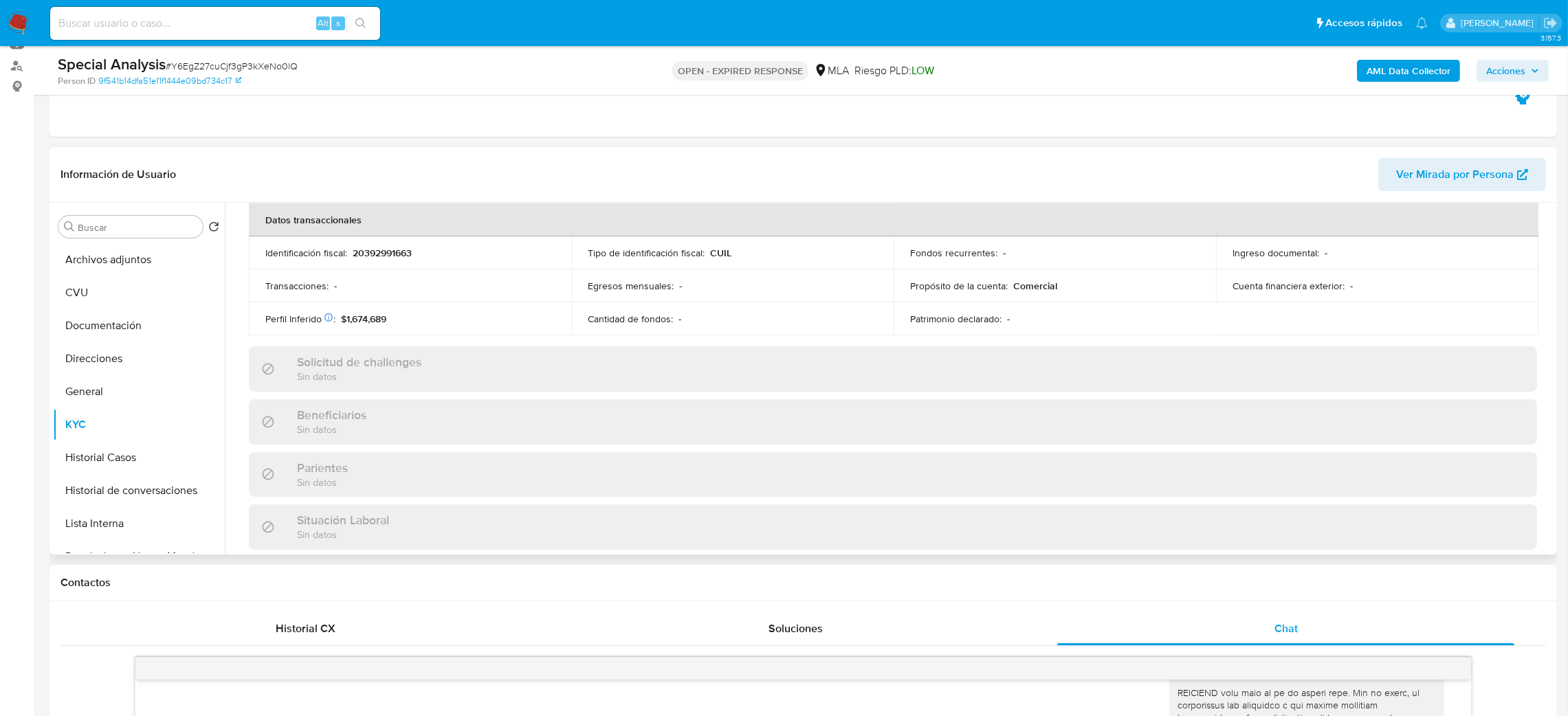
scroll to position [0, 0]
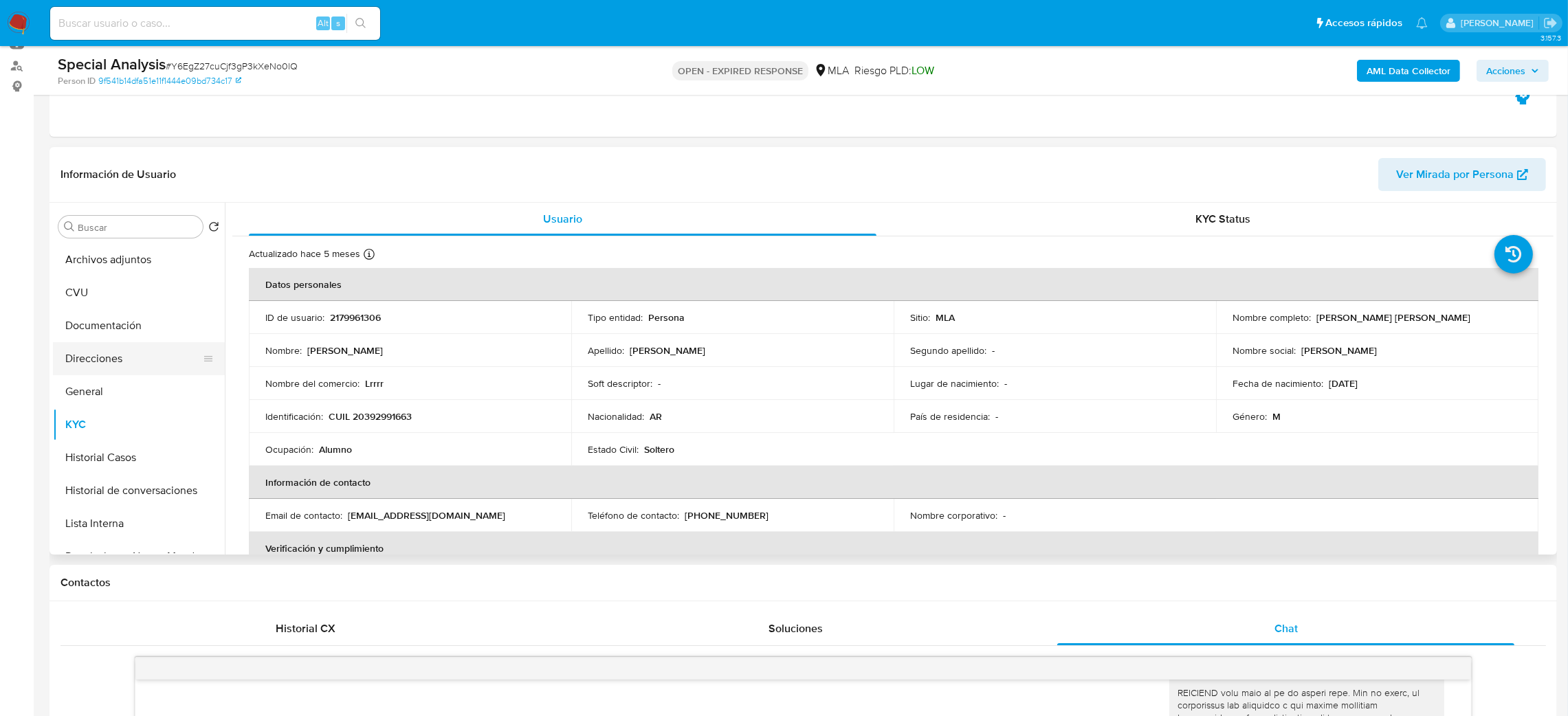
click at [92, 348] on button "Direcciones" at bounding box center [133, 359] width 161 height 33
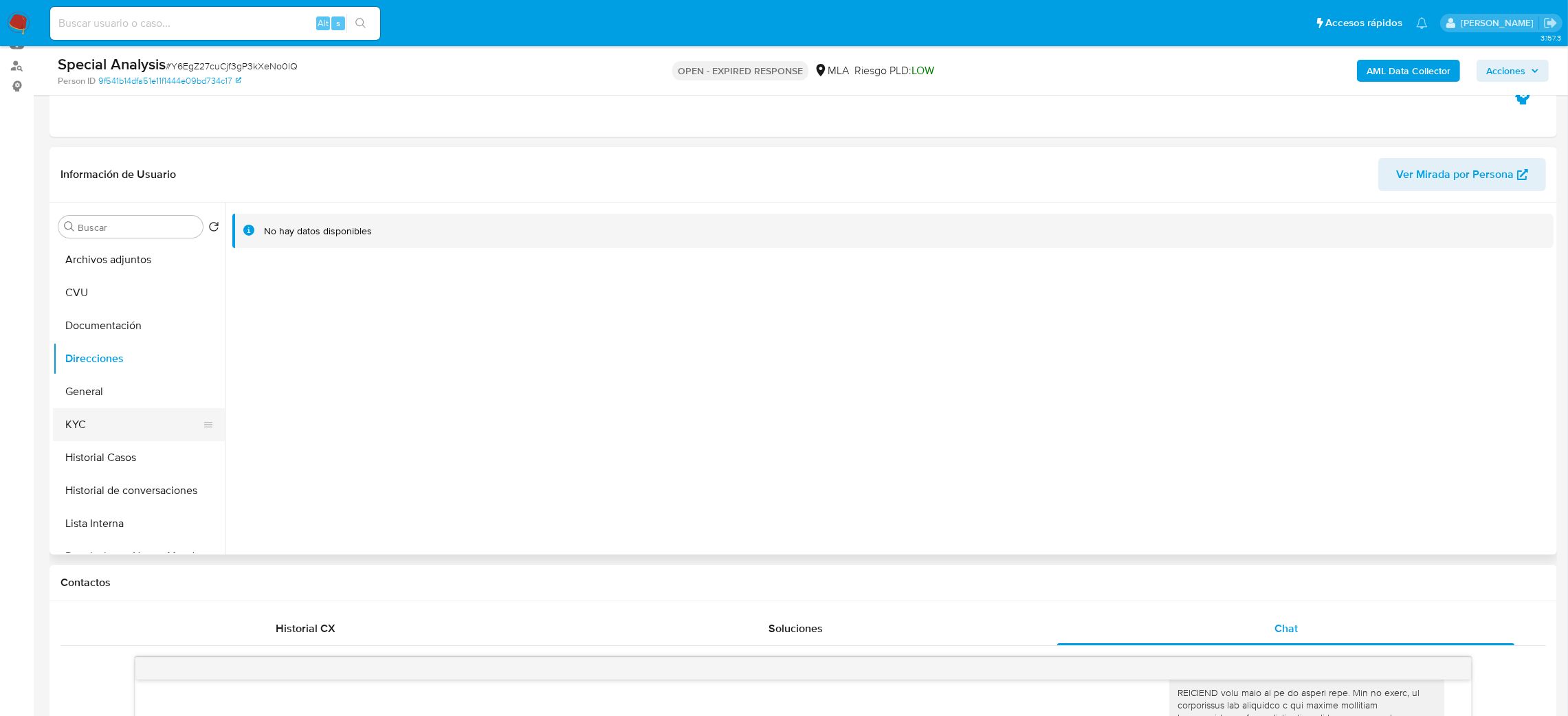
click at [131, 416] on button "KYC" at bounding box center [133, 425] width 161 height 33
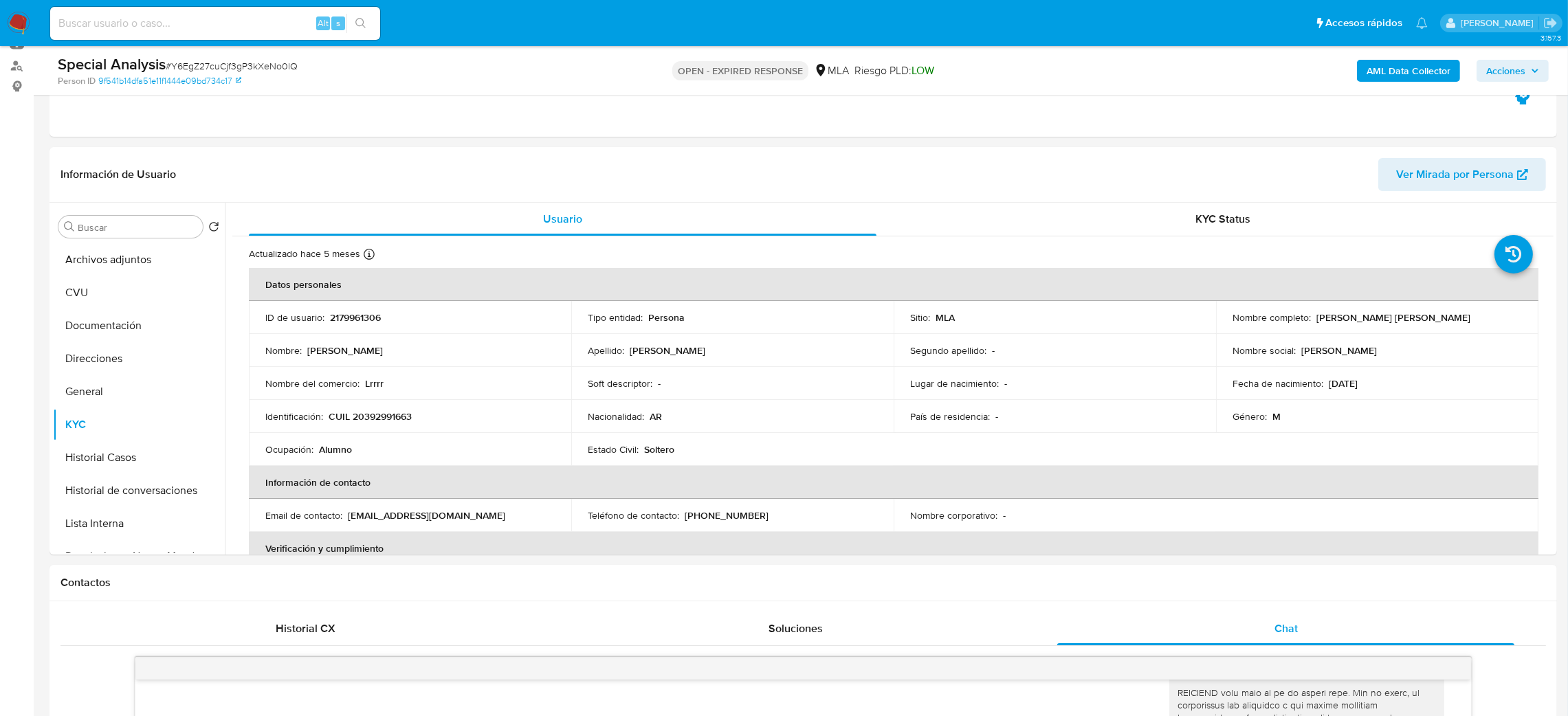
scroll to position [712, 0]
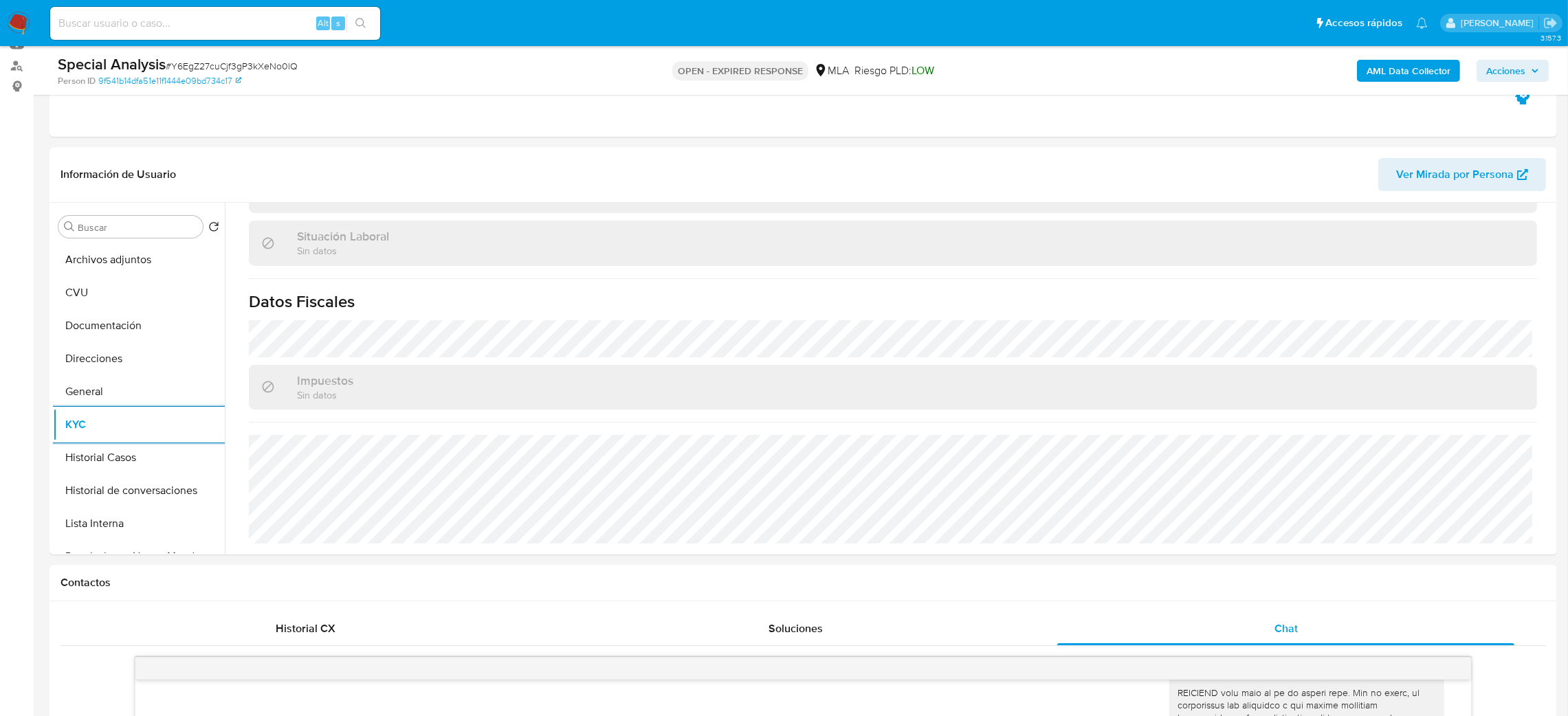
click at [179, 64] on span "# Y6EgZ27cuCjf3gP3kXeNo0lQ" at bounding box center [232, 66] width 132 height 14
copy span "Y6EgZ27cuCjf3gP3kXeNo0lQ"
click at [14, 8] on nav "Pausado Ver notificaciones Alt s Accesos rápidos Presiona las siguientes teclas…" at bounding box center [784, 23] width 1568 height 46
click at [13, 19] on img at bounding box center [19, 23] width 23 height 23
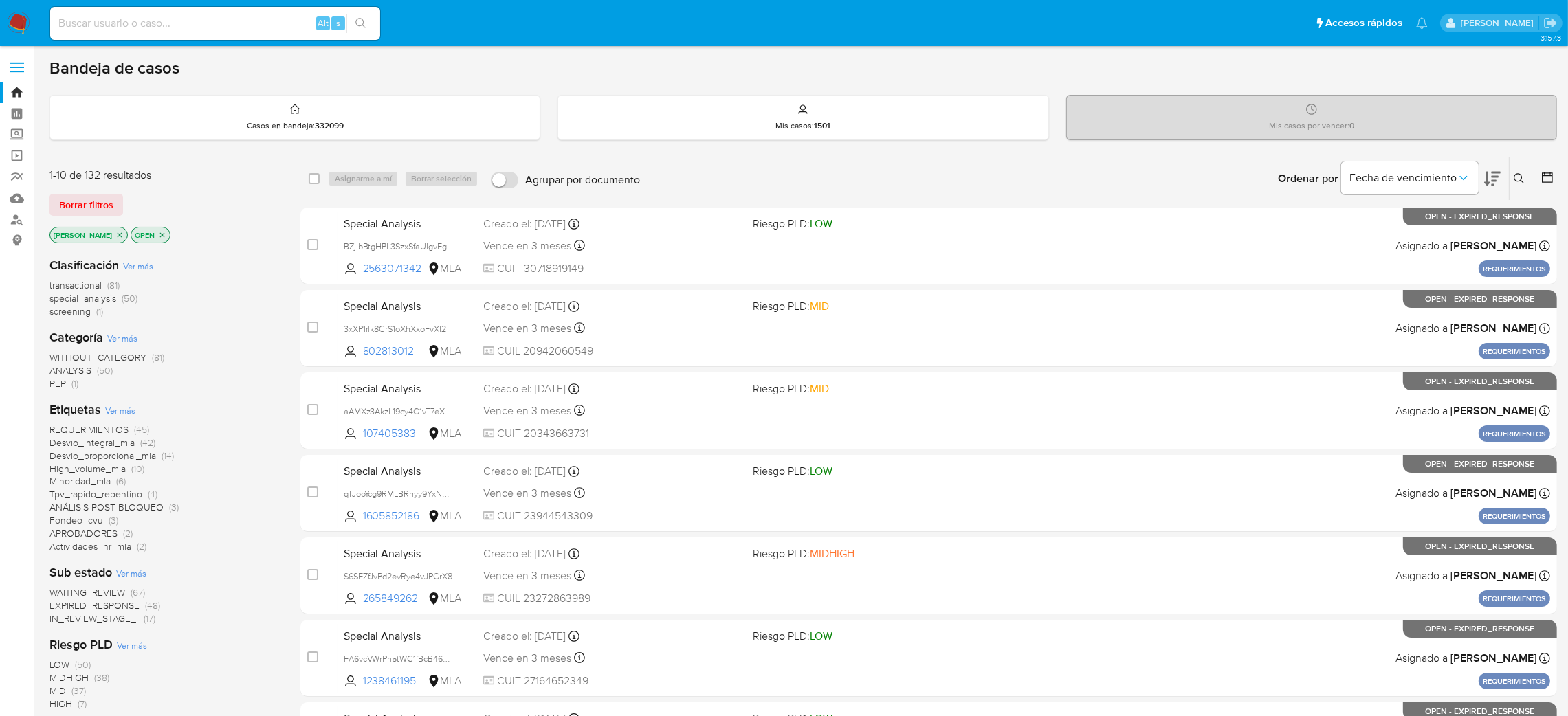
click at [1520, 176] on icon at bounding box center [1519, 178] width 11 height 11
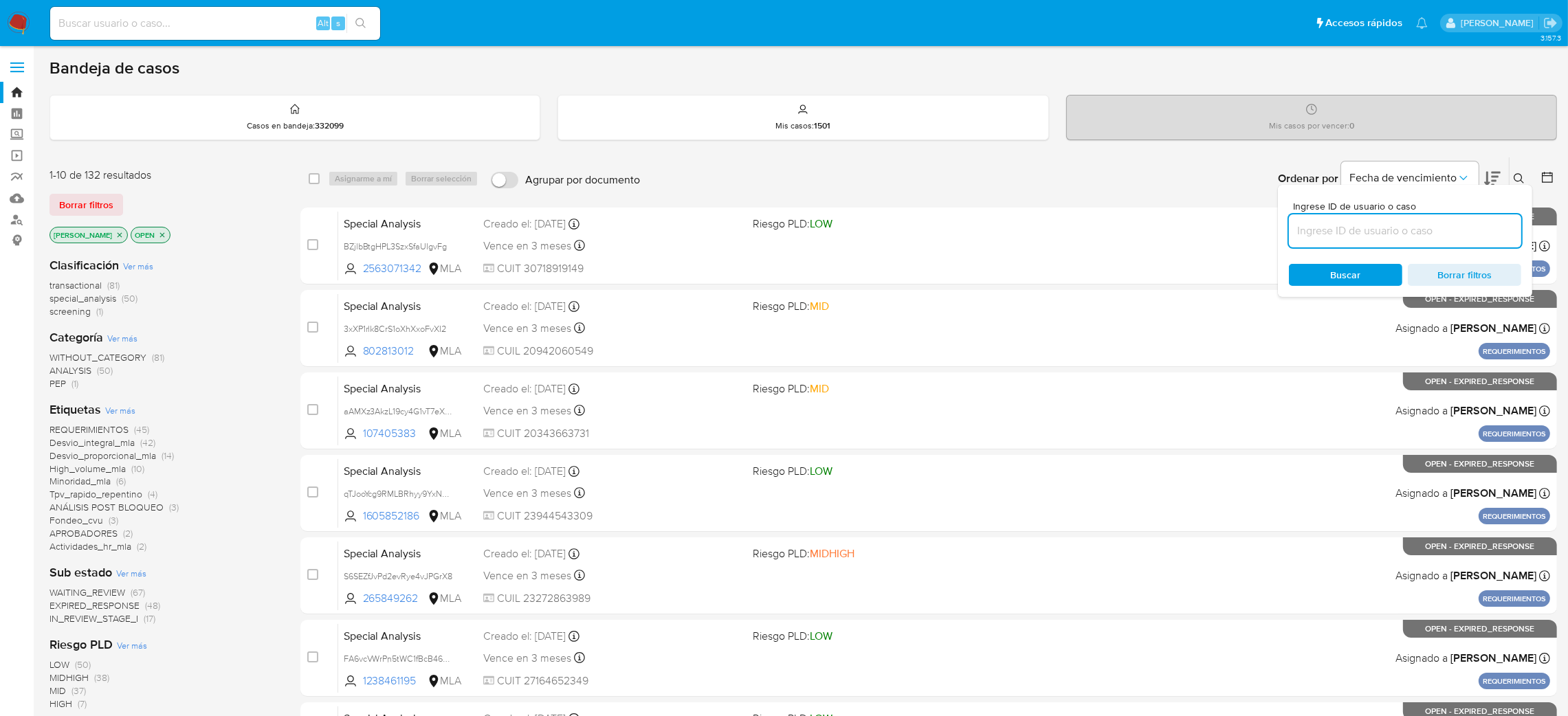
click at [1436, 229] on input at bounding box center [1405, 231] width 232 height 18
type input "Y6EgZ27cuCjf3gP3kXeNo0lQ"
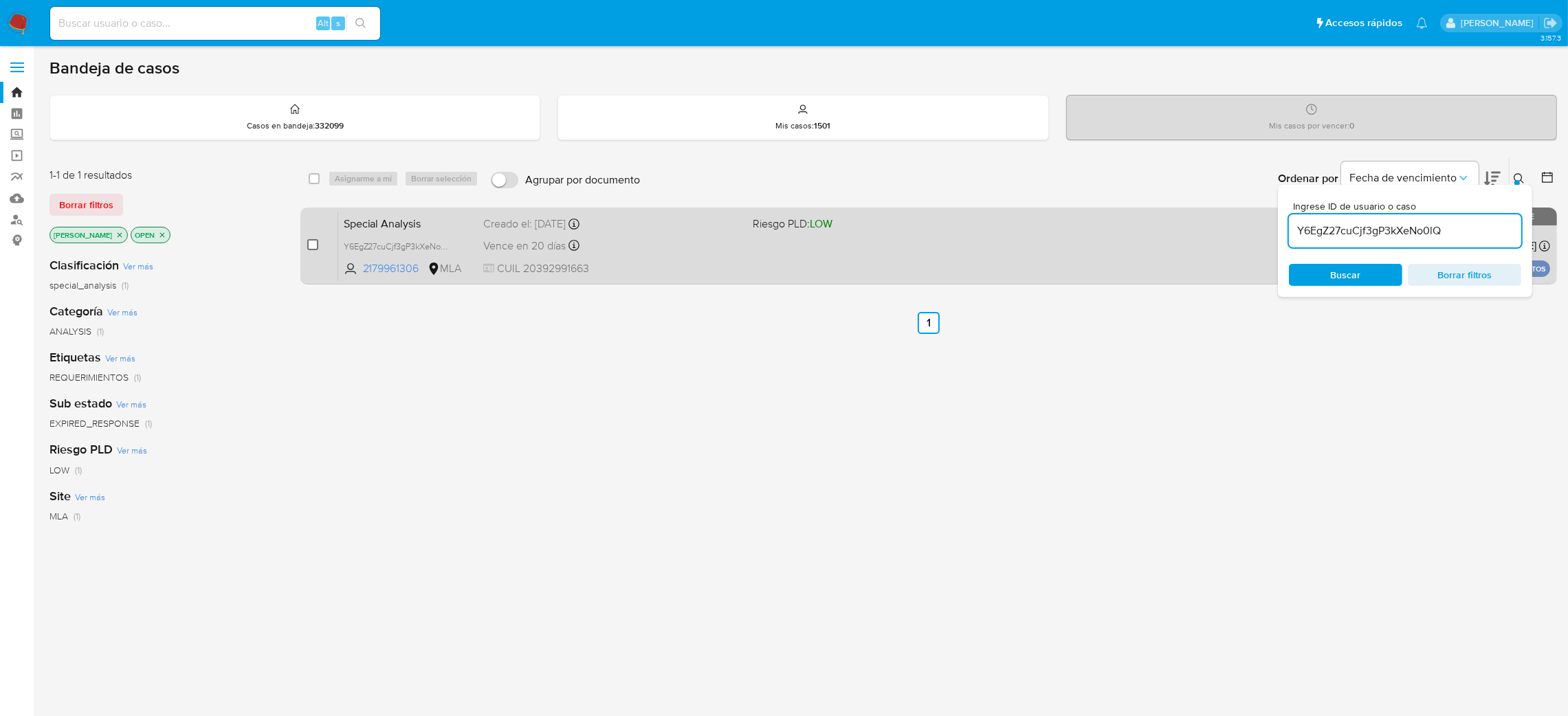
click at [313, 239] on input "checkbox" at bounding box center [312, 244] width 11 height 11
checkbox input "true"
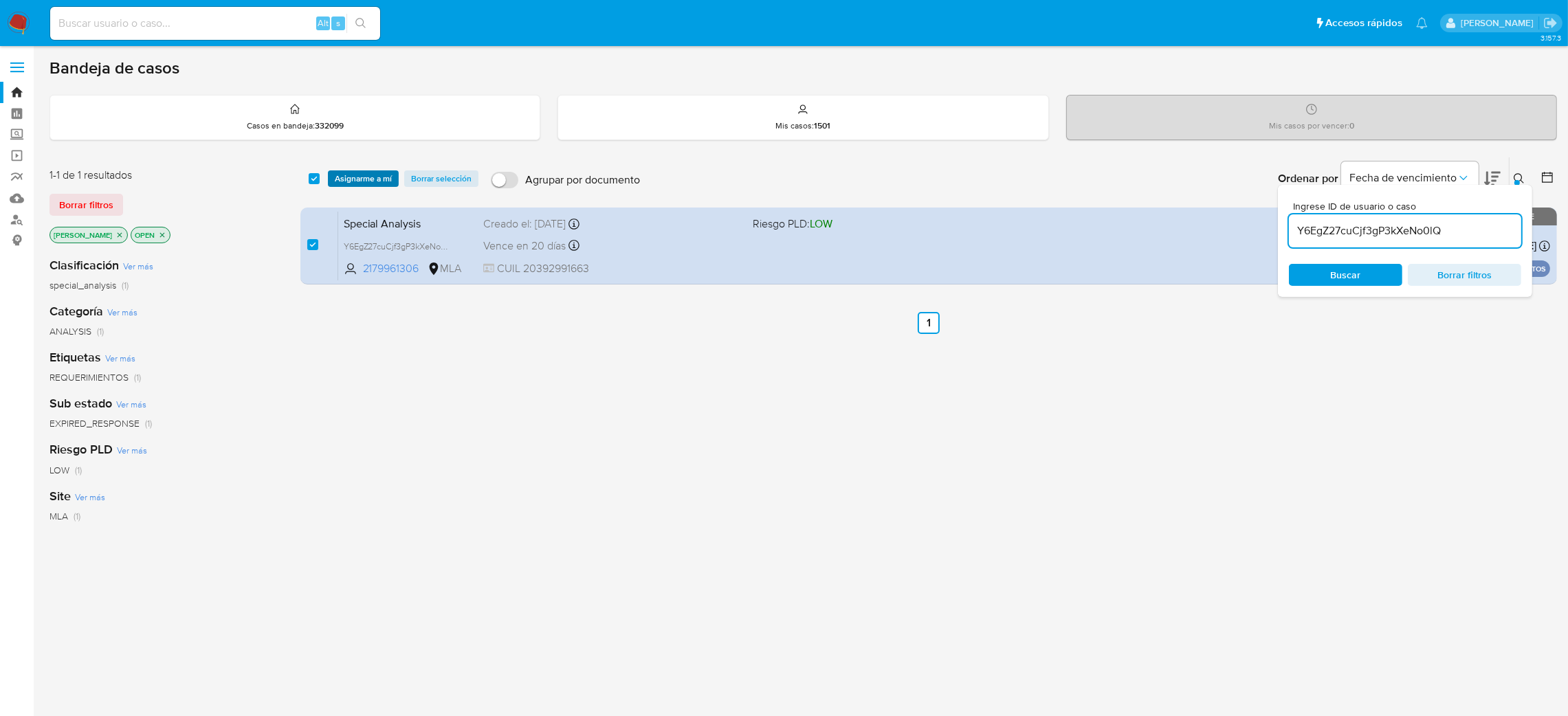
click at [364, 176] on span "Asignarme a mí" at bounding box center [363, 178] width 57 height 14
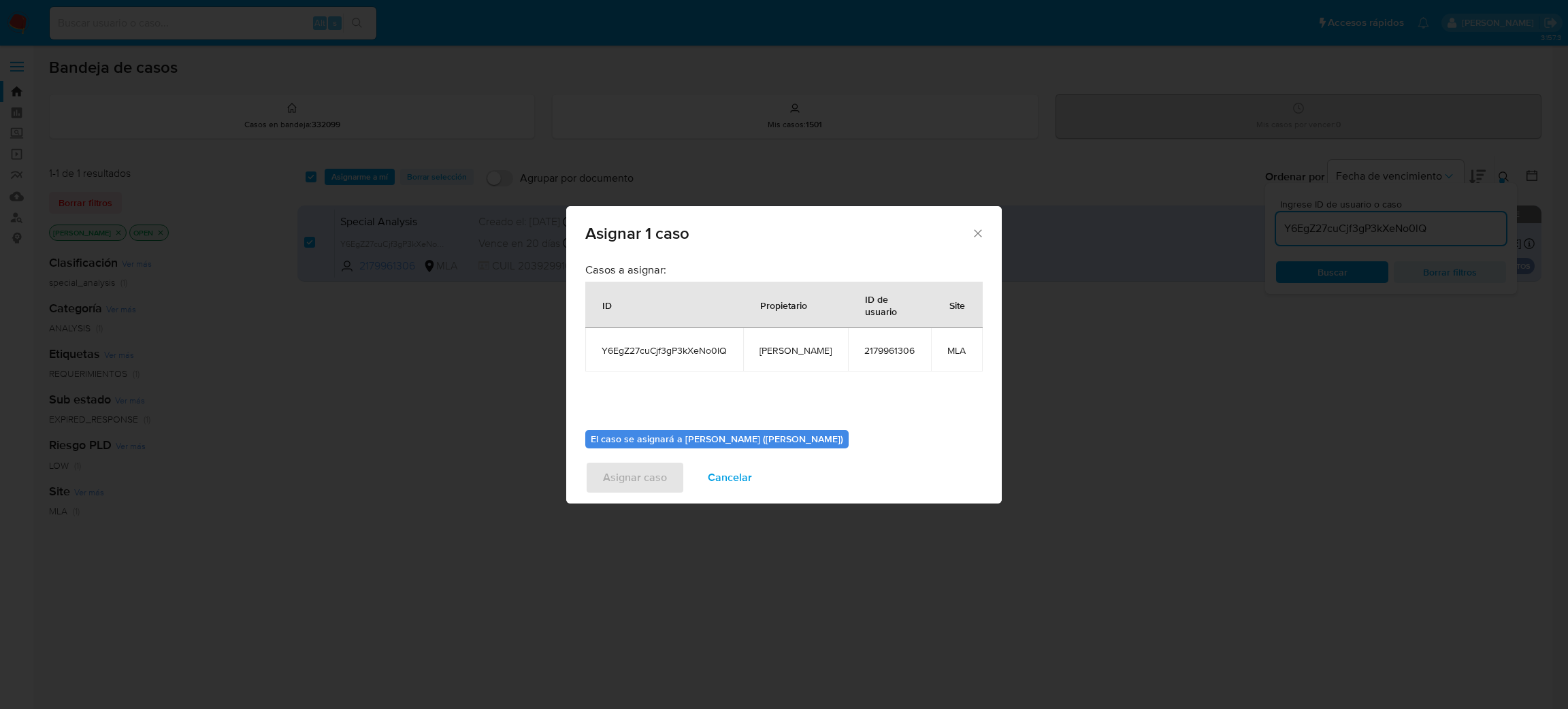
click at [785, 348] on span "[PERSON_NAME]" at bounding box center [795, 350] width 72 height 12
copy span "[PERSON_NAME]"
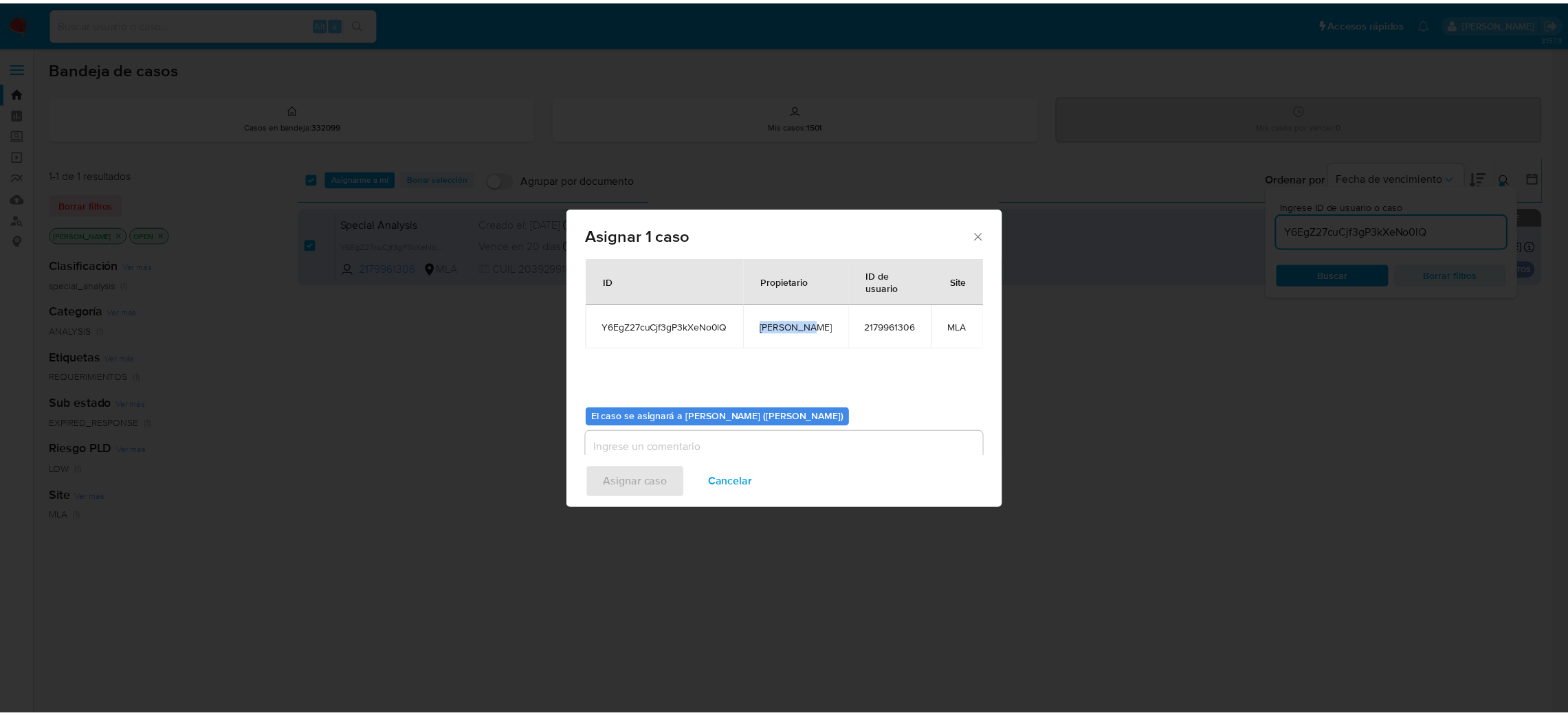
scroll to position [71, 0]
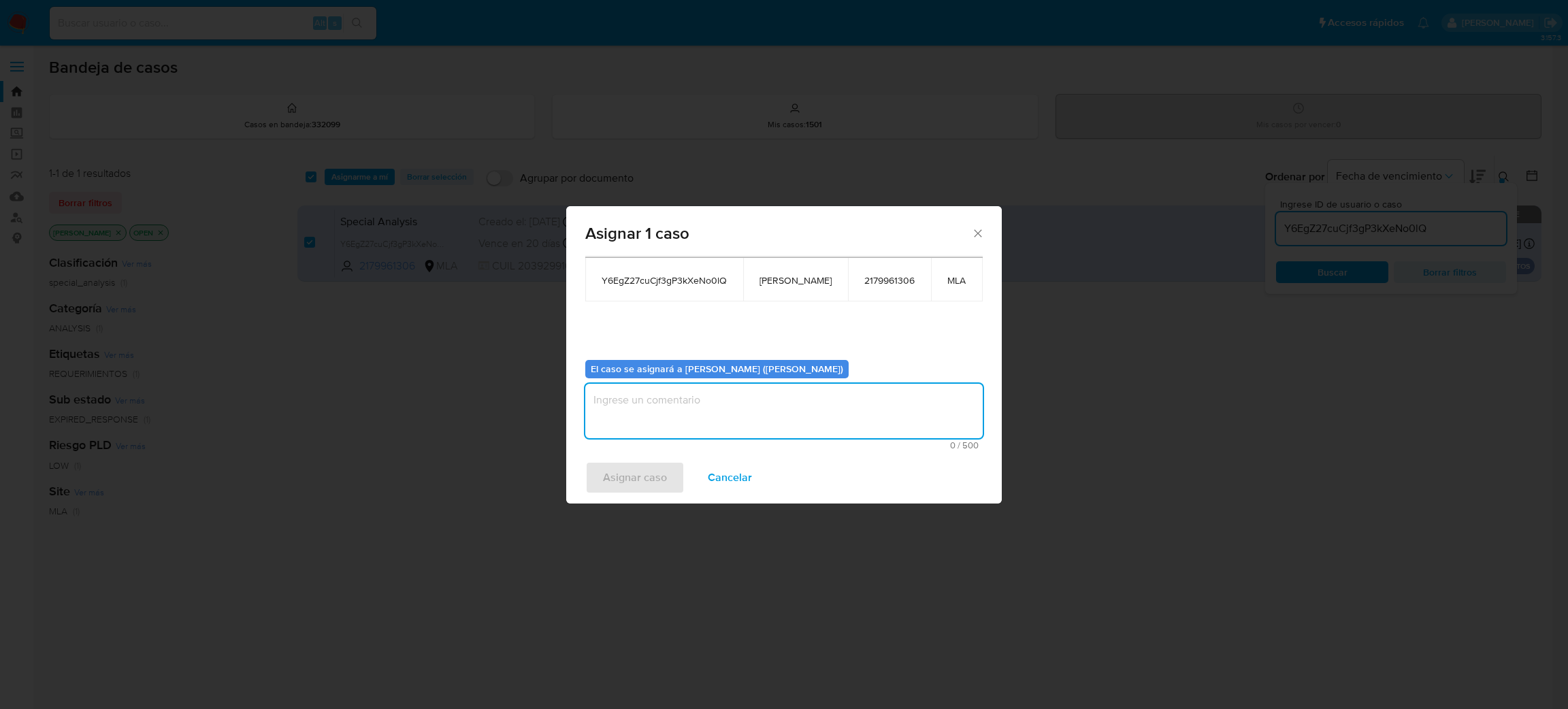
click at [685, 403] on textarea "assign-modal" at bounding box center [784, 411] width 398 height 54
paste textarea "[PERSON_NAME]"
type textarea "[PERSON_NAME]"
click at [621, 479] on span "Asignar caso" at bounding box center [635, 478] width 64 height 30
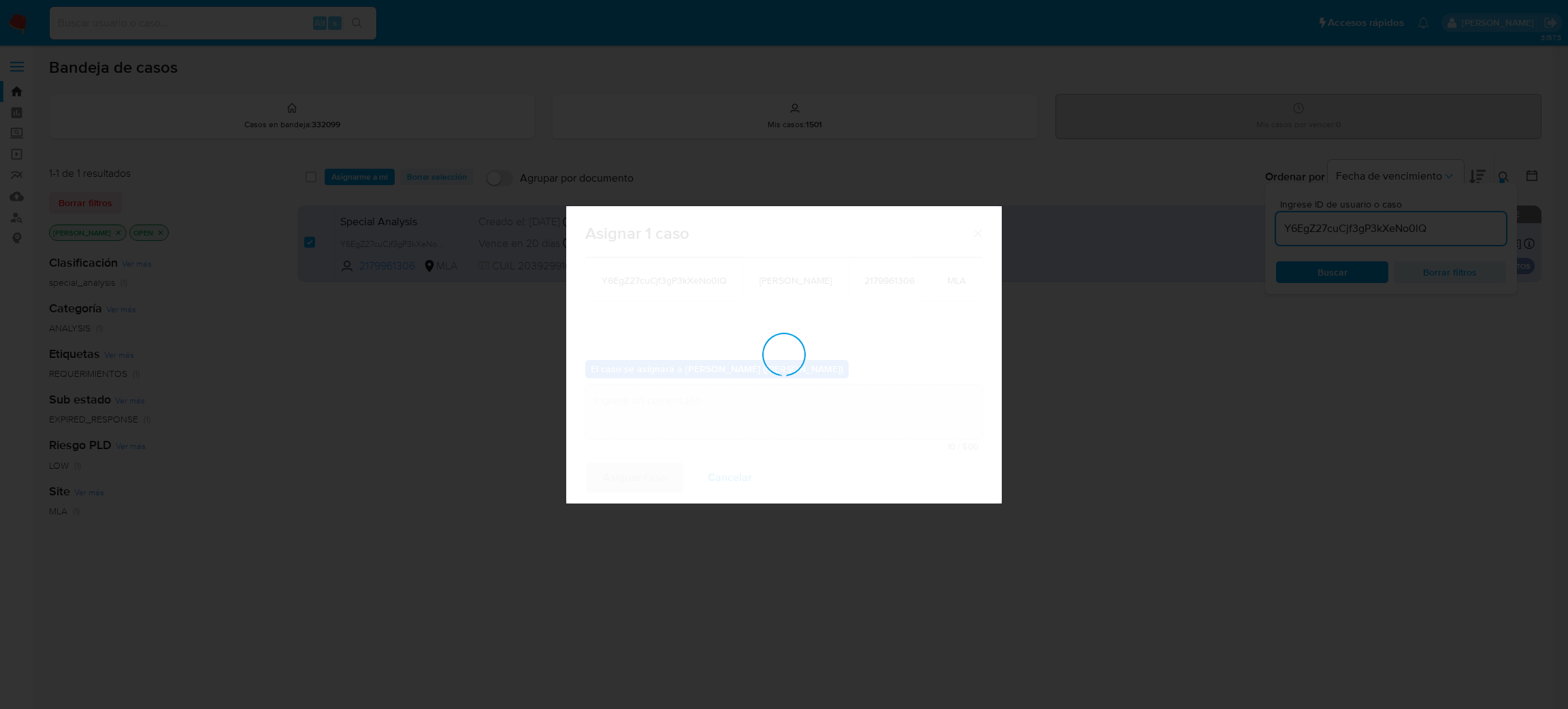
checkbox input "false"
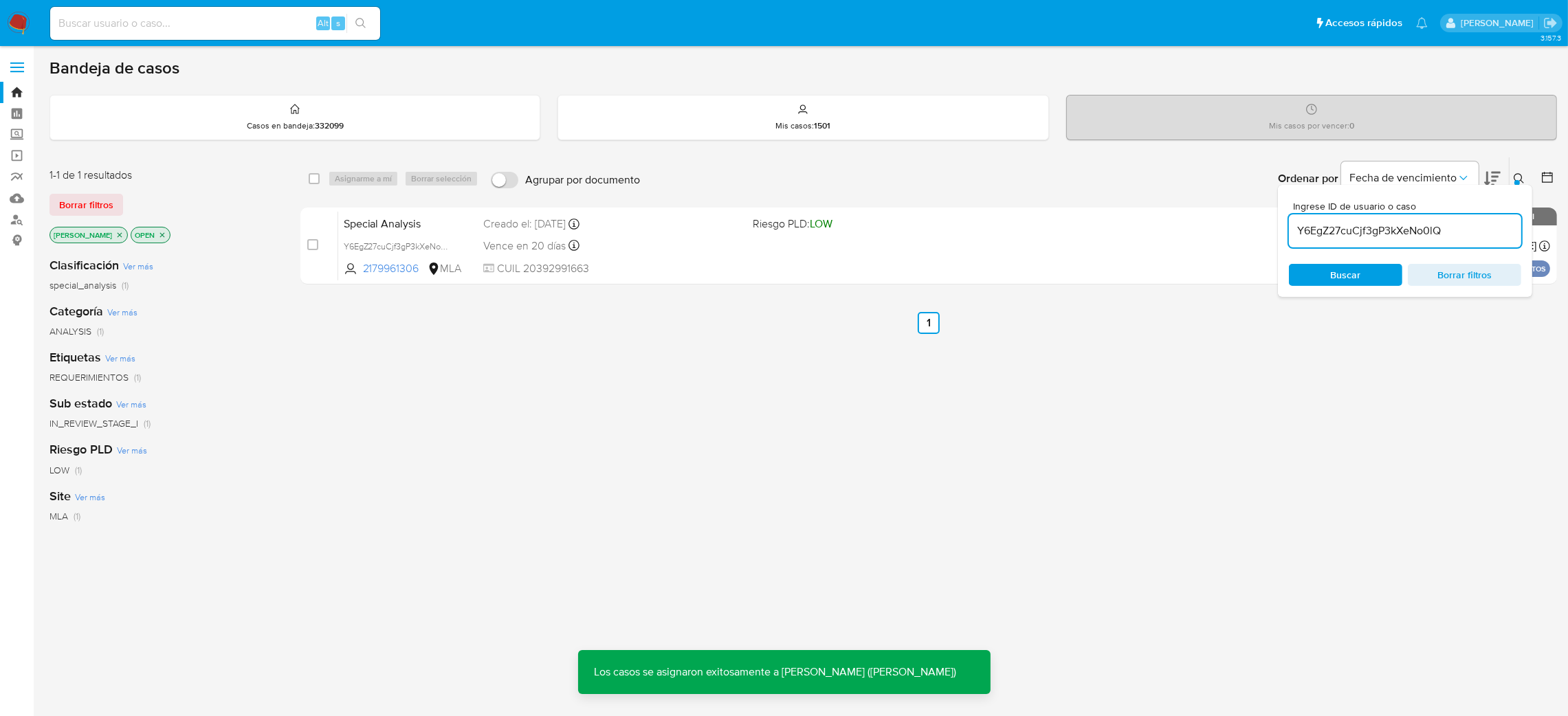
click at [402, 222] on span "Special Analysis" at bounding box center [408, 222] width 129 height 18
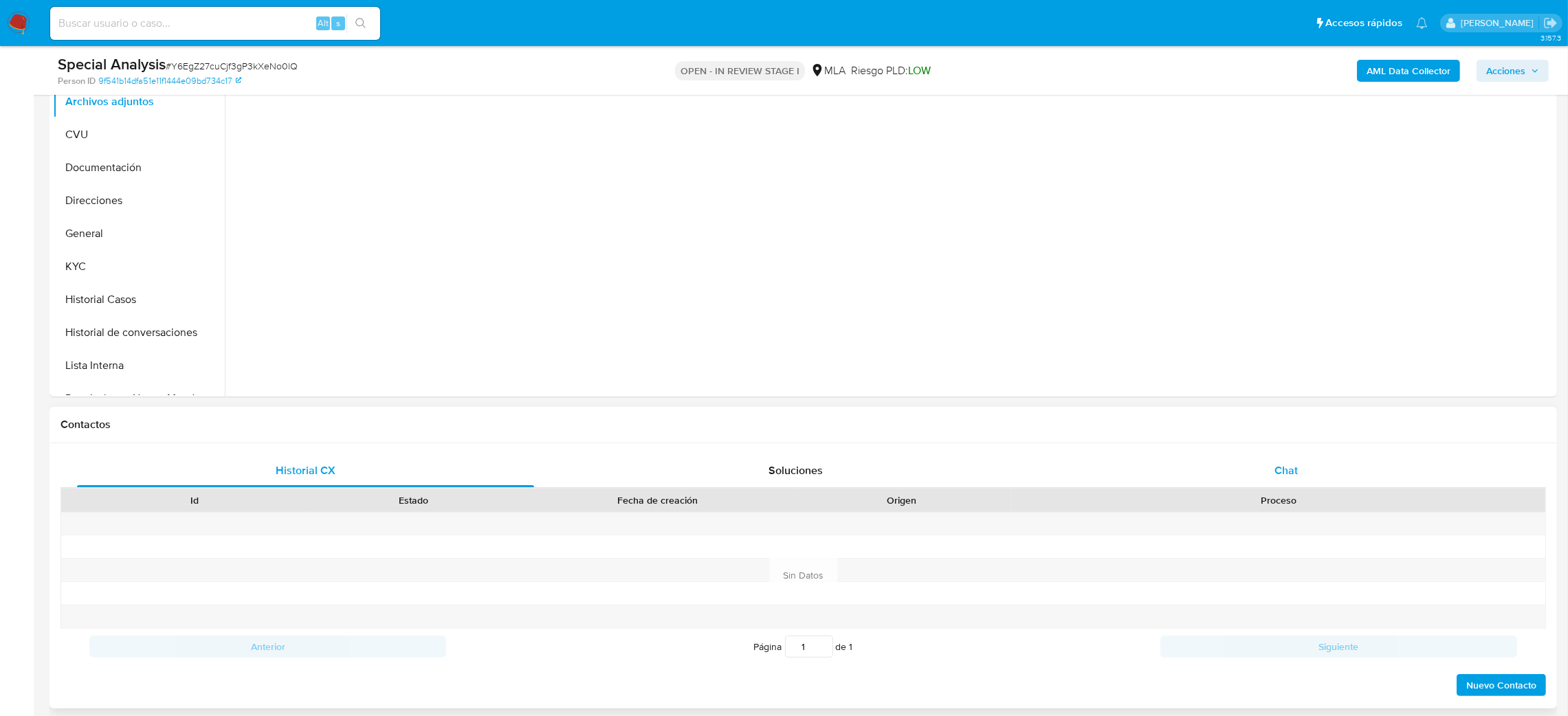
scroll to position [412, 0]
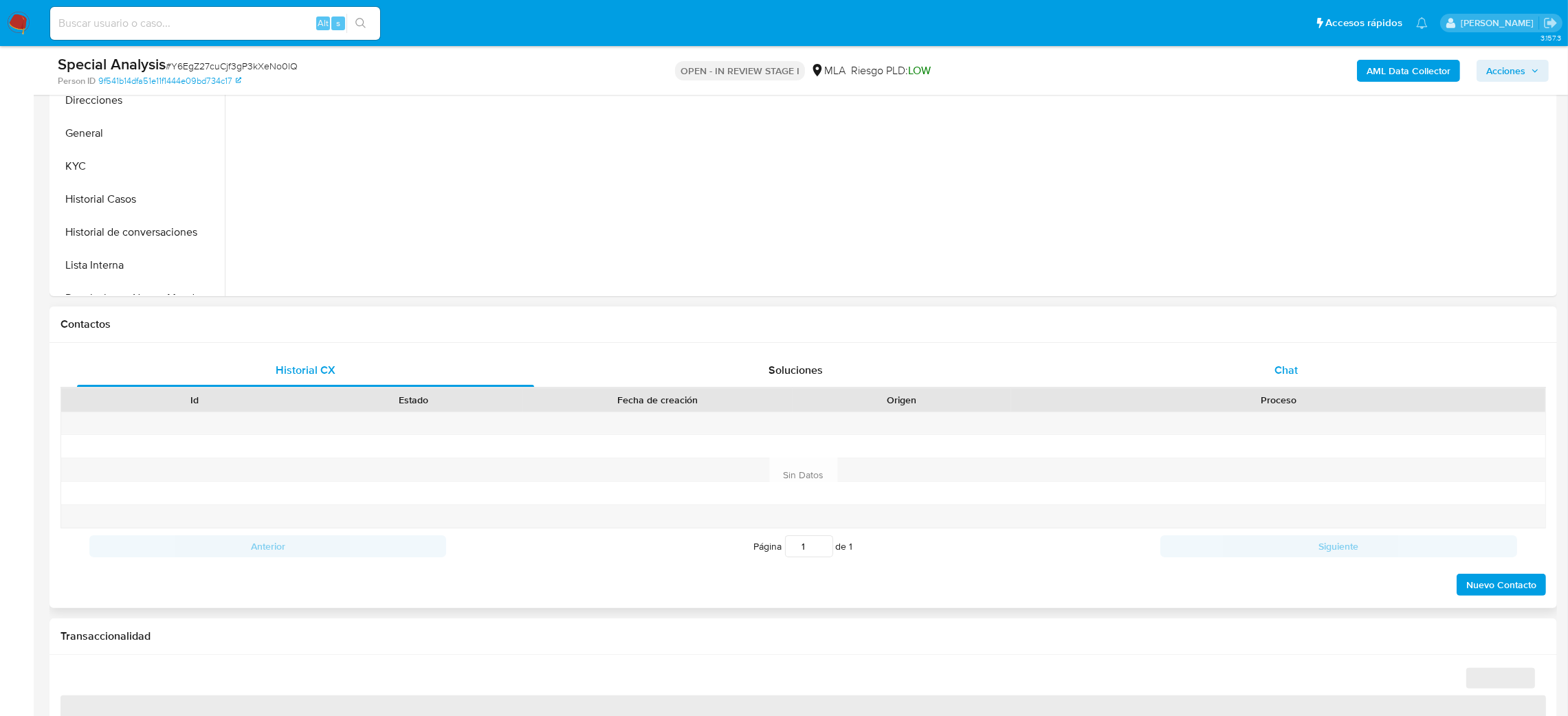
click at [1328, 368] on div "Chat" at bounding box center [1286, 371] width 457 height 33
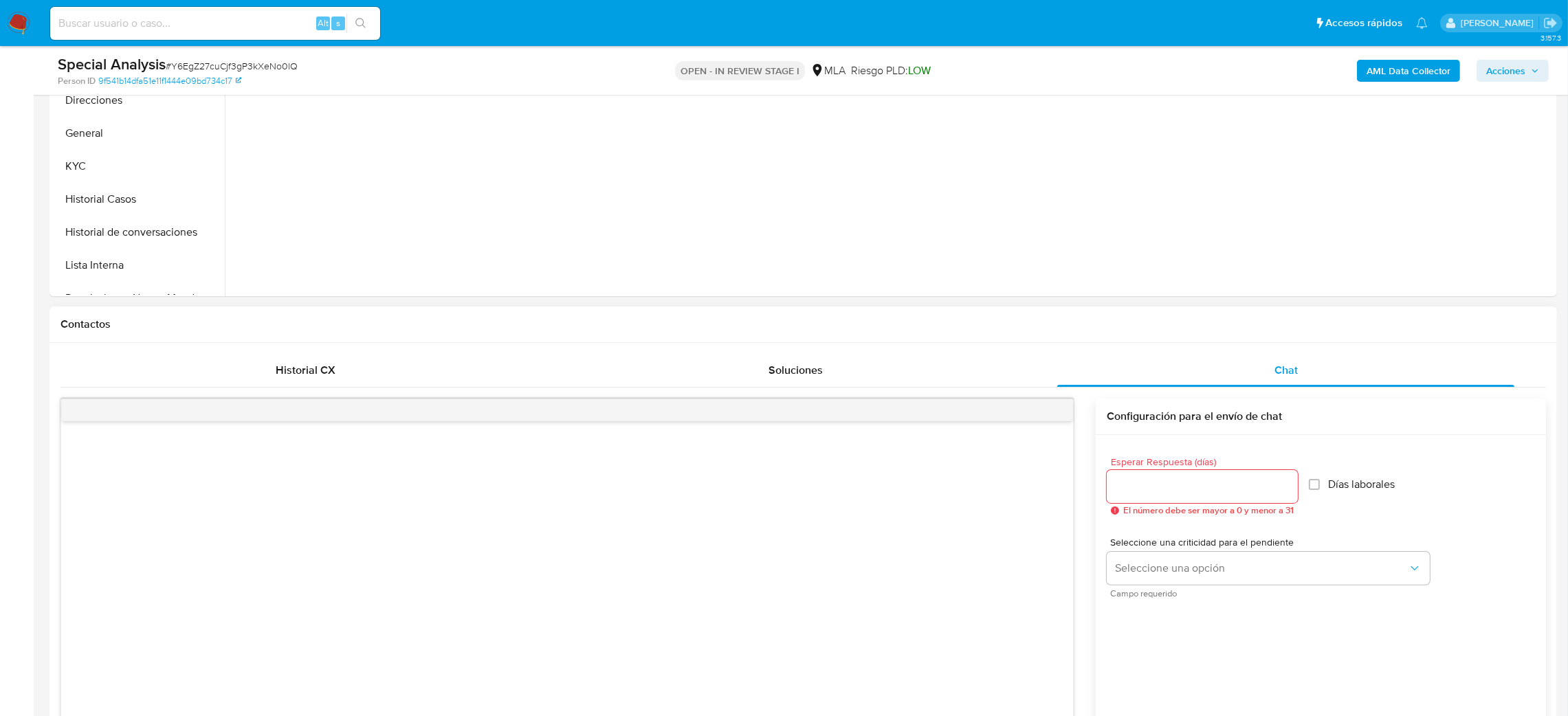
select select "10"
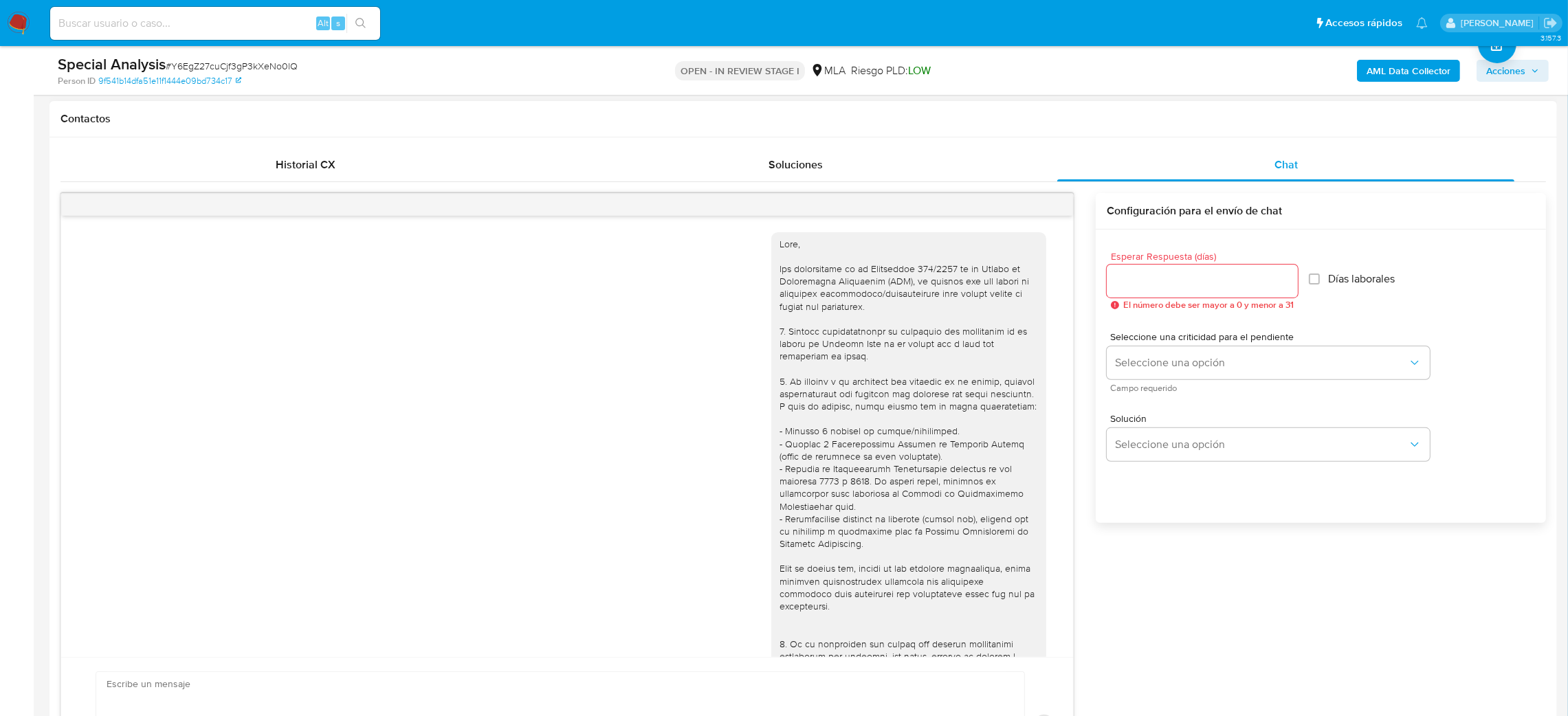
scroll to position [589, 0]
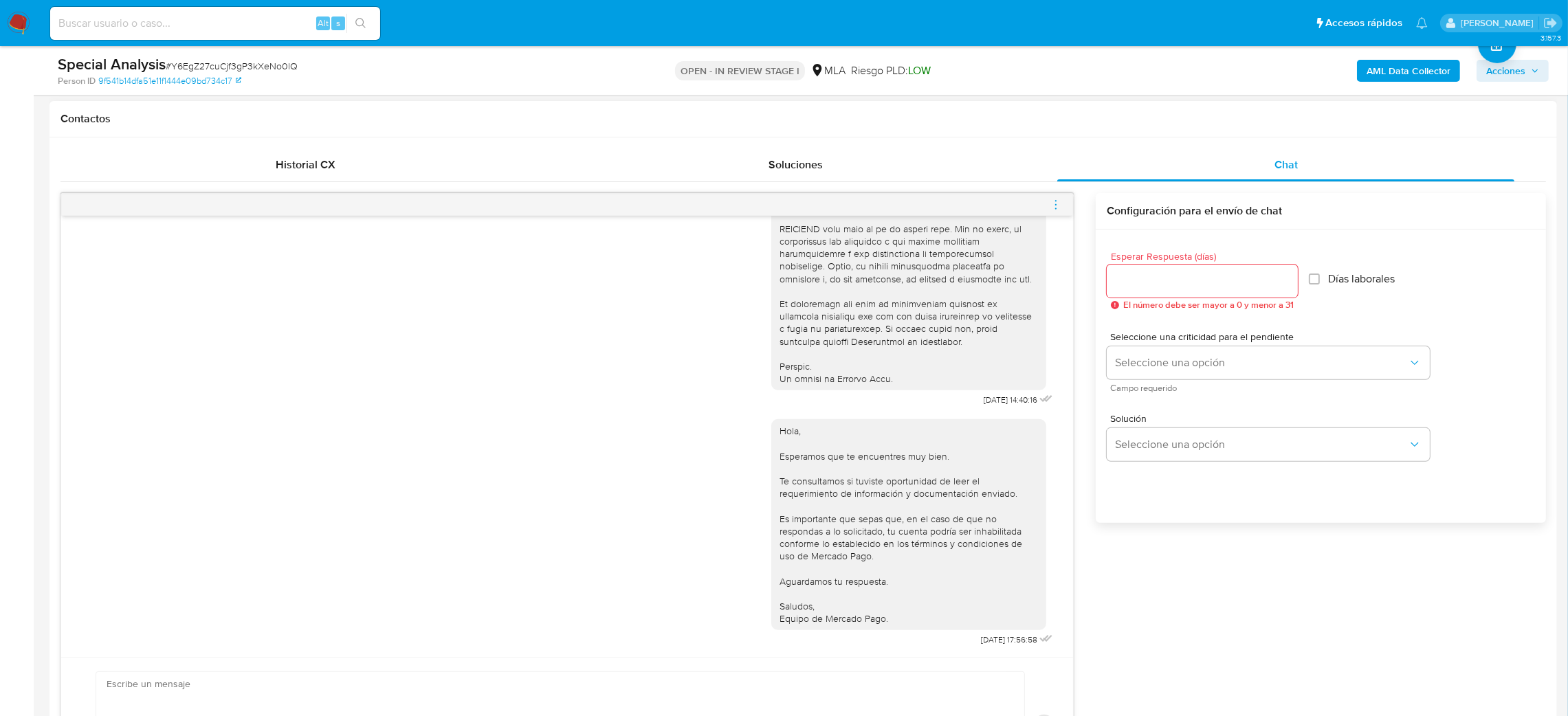
click at [1055, 205] on icon "menu-action" at bounding box center [1056, 204] width 1 height 1
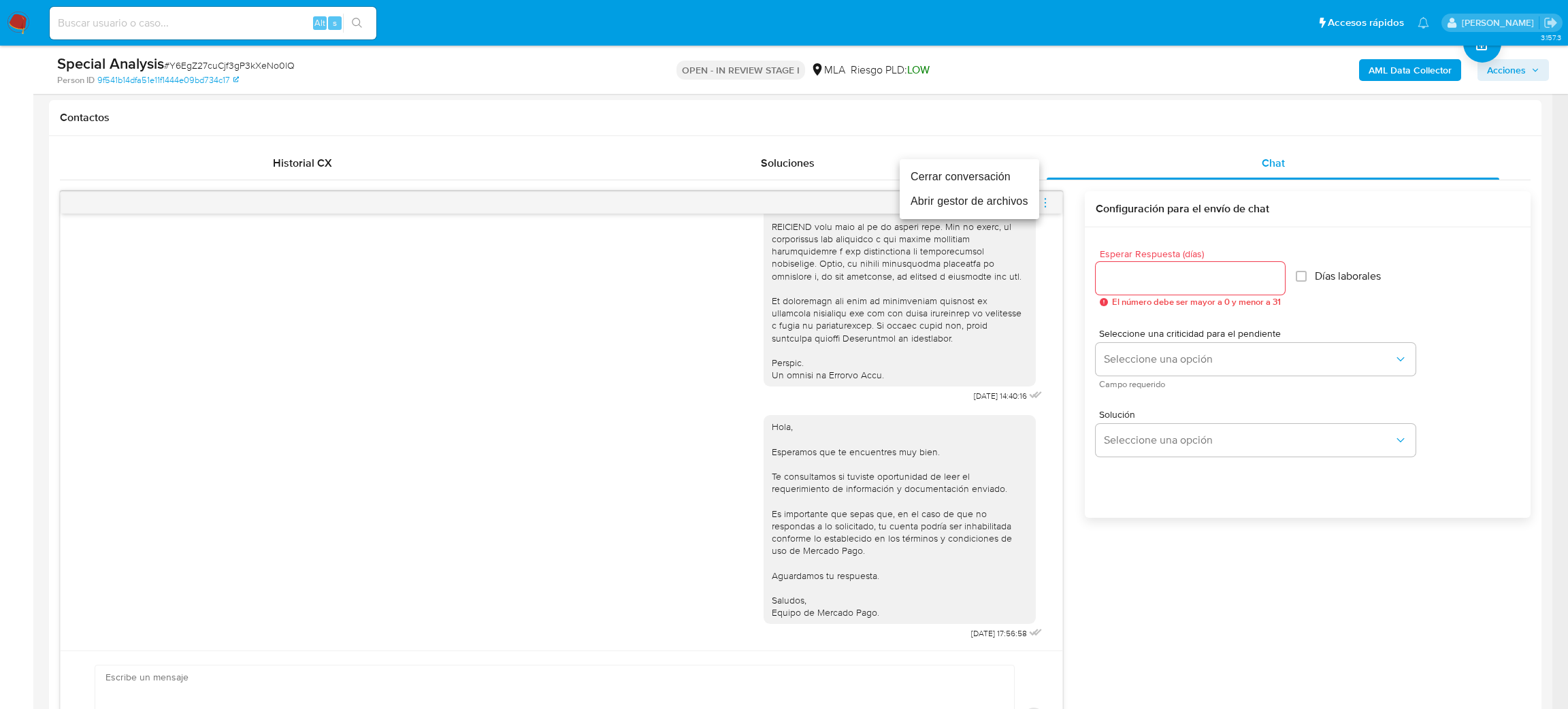
click at [977, 169] on li "Cerrar conversación" at bounding box center [969, 177] width 139 height 24
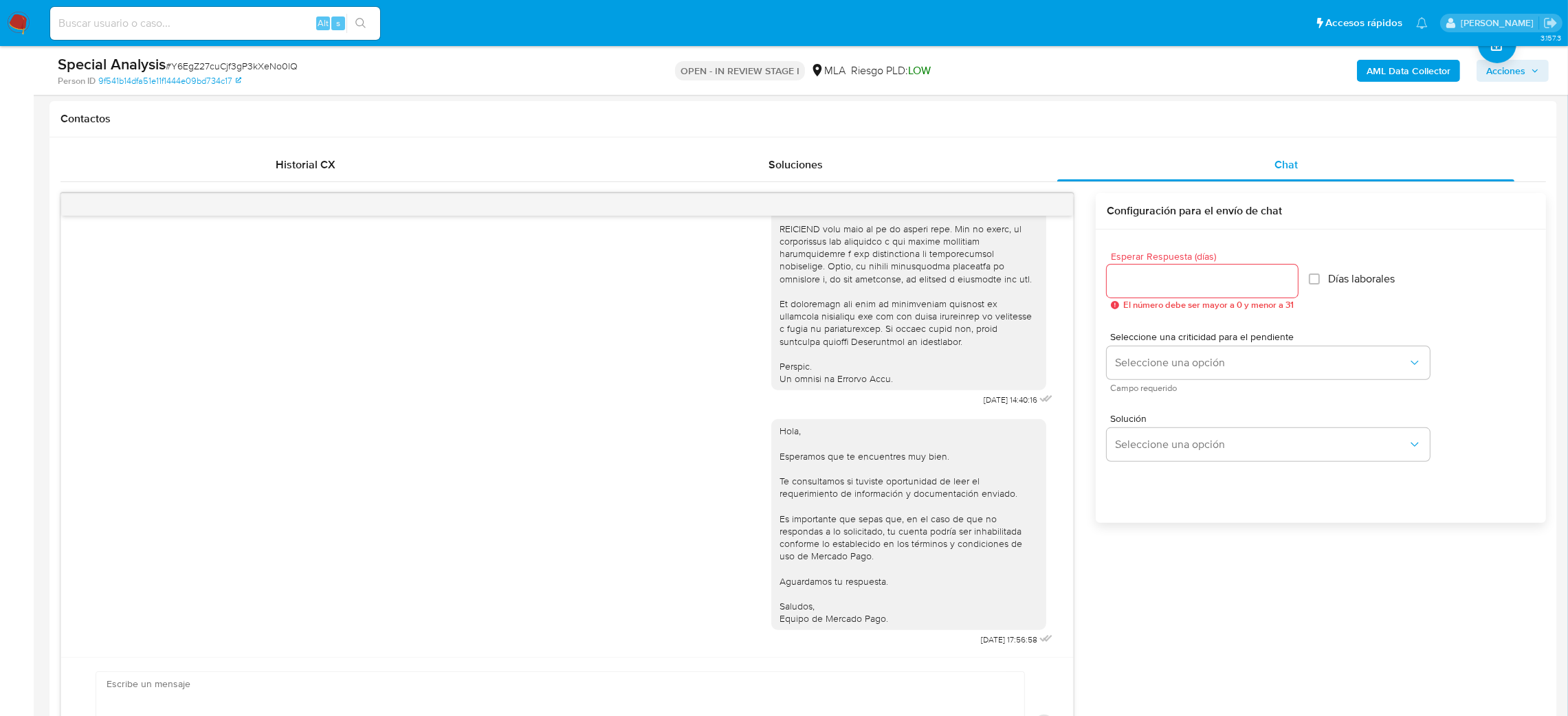
click at [229, 20] on input at bounding box center [216, 23] width 330 height 18
paste input "7Bx06TvtZowrWPfTtmoXv69m"
type input "7Bx06TvtZowrWPfTtmoXv69m"
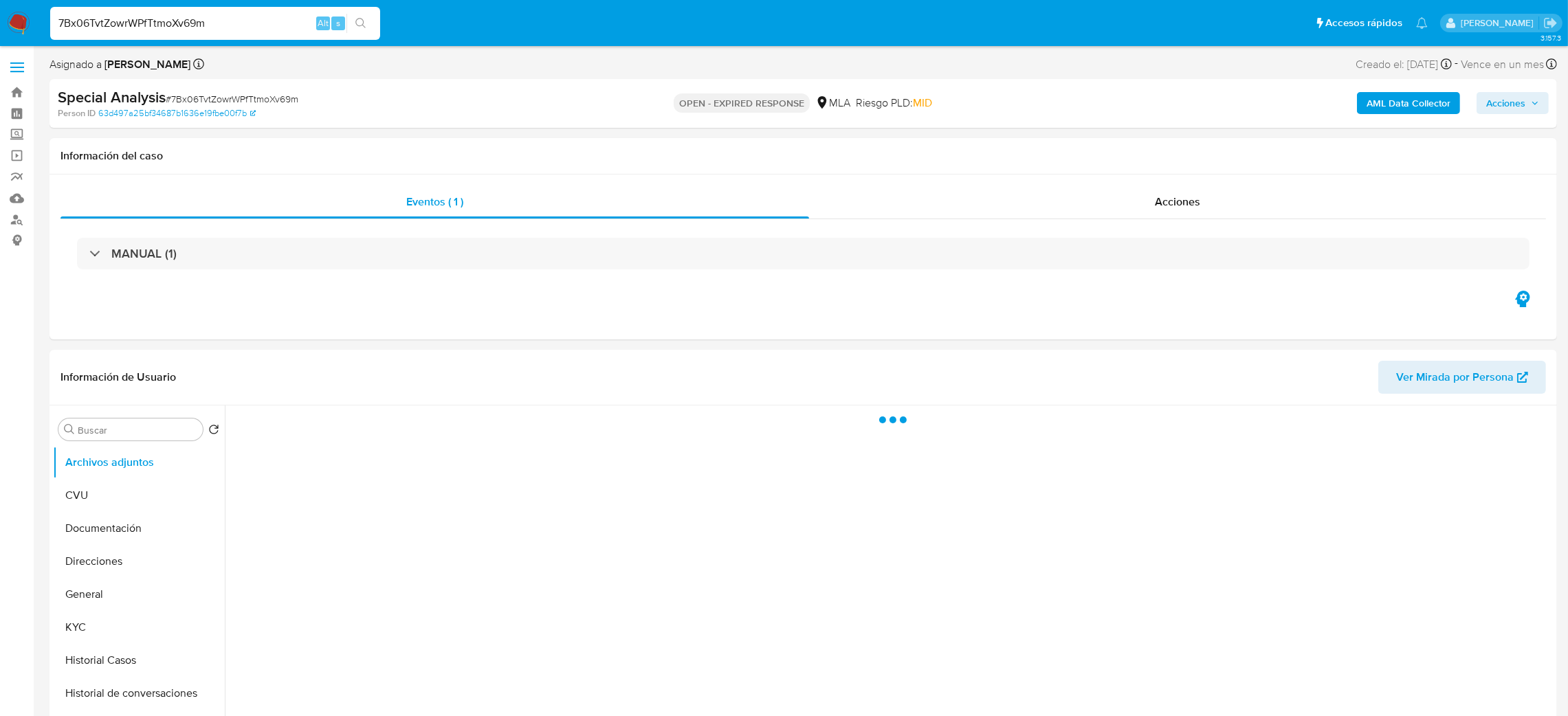
click at [228, 102] on span "# 7Bx06TvtZowrWPfTtmoXv69m" at bounding box center [232, 99] width 133 height 14
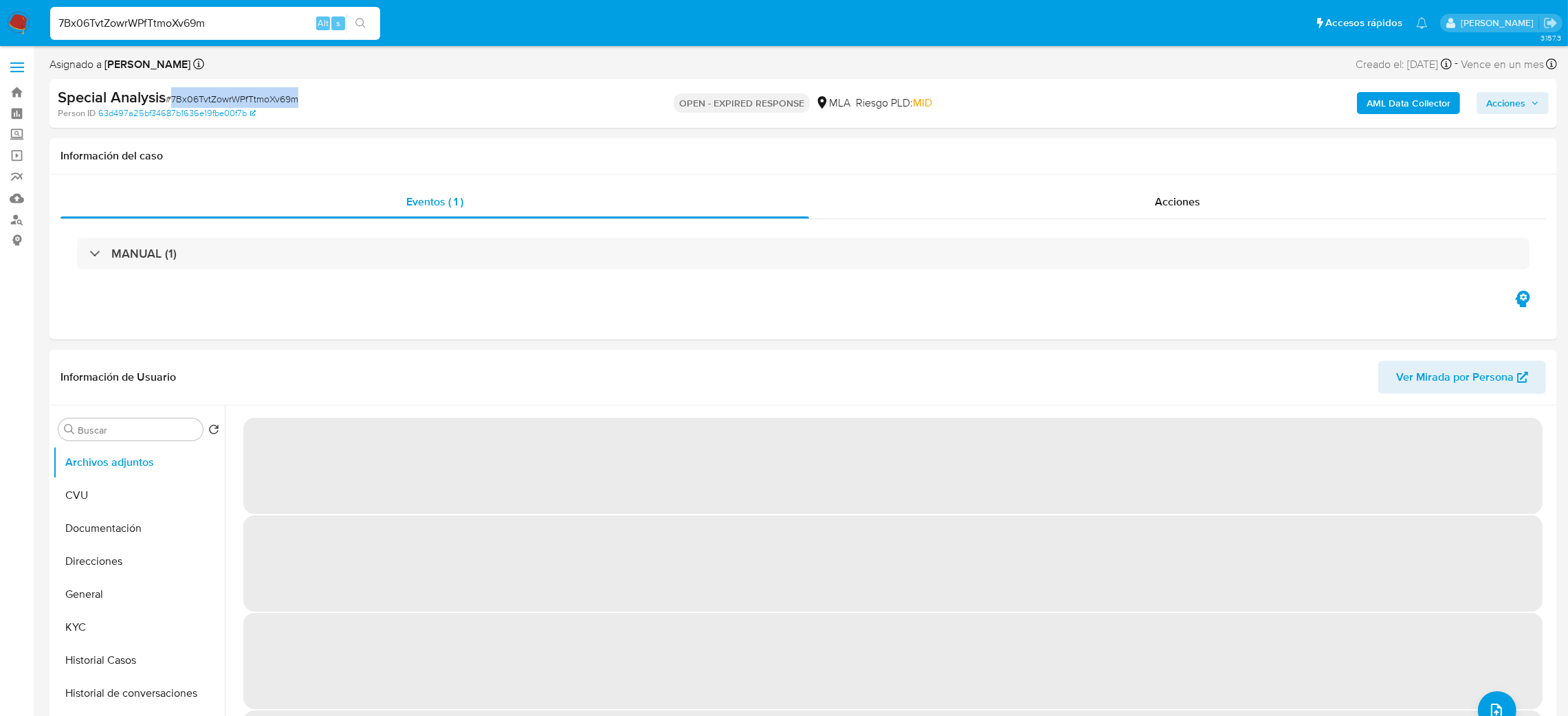
copy span "7Bx06TvtZowrWPfTtmoXv69m"
click at [26, 27] on img at bounding box center [19, 23] width 23 height 23
select select "10"
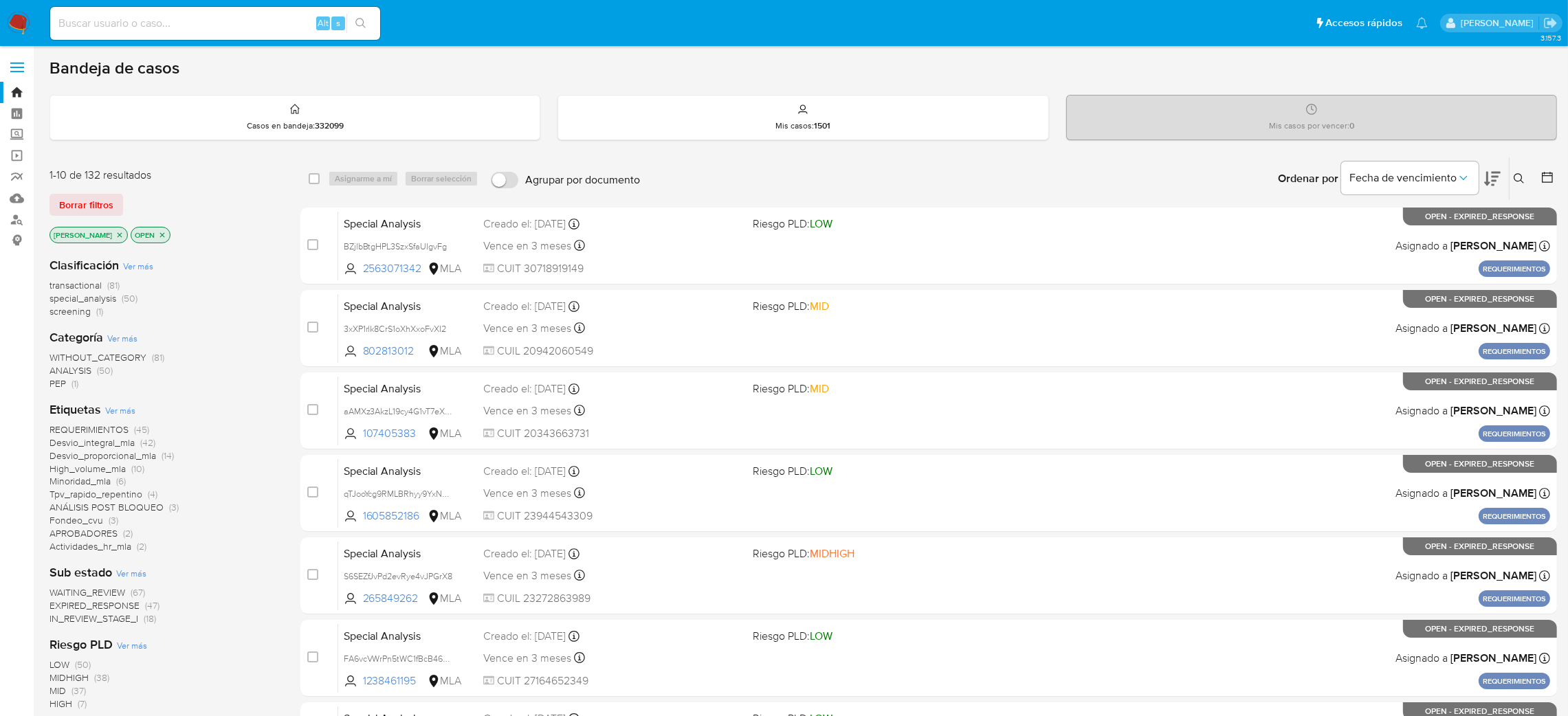
click at [1522, 176] on icon at bounding box center [1519, 178] width 10 height 10
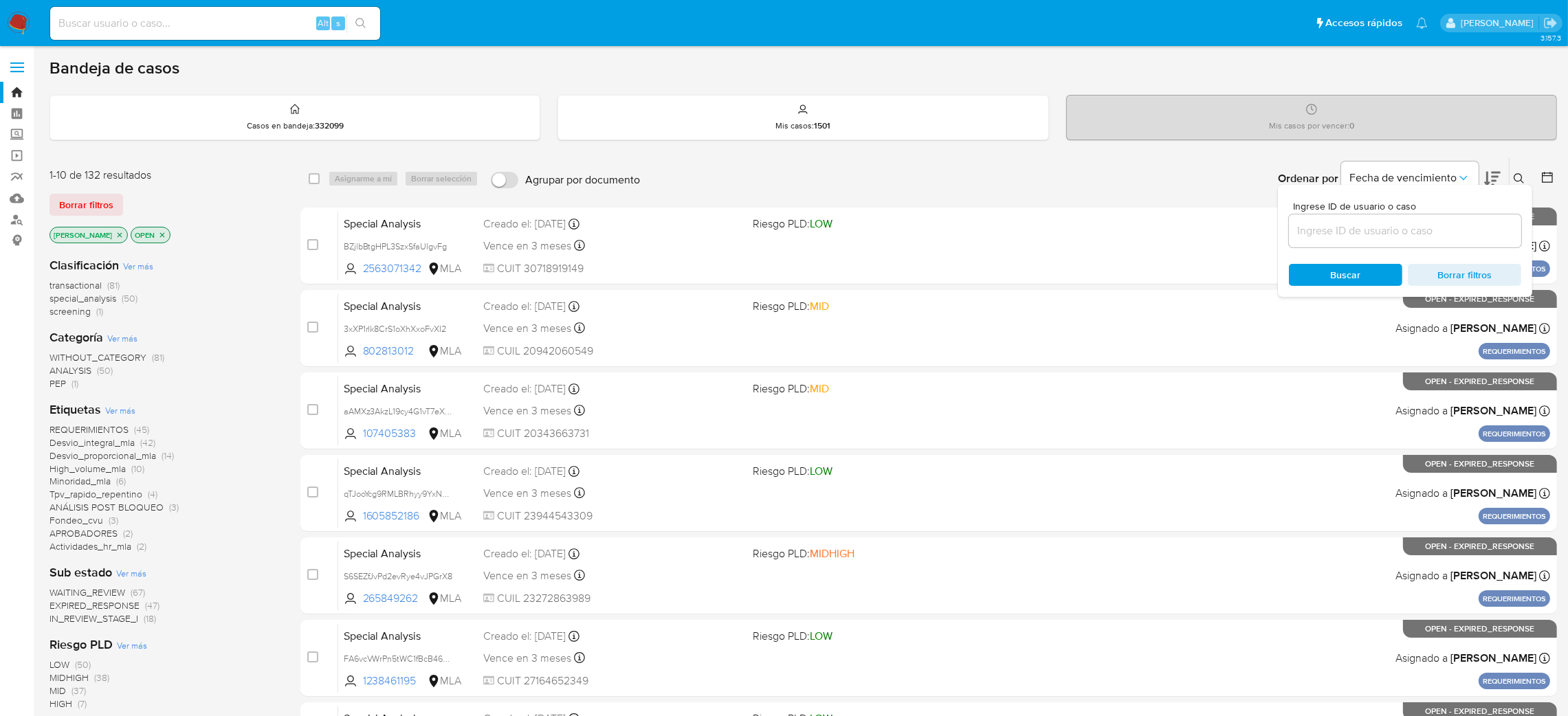
click at [1445, 227] on input at bounding box center [1405, 231] width 232 height 18
type input "7Bx06TvtZowrWPfTtmoXv69m"
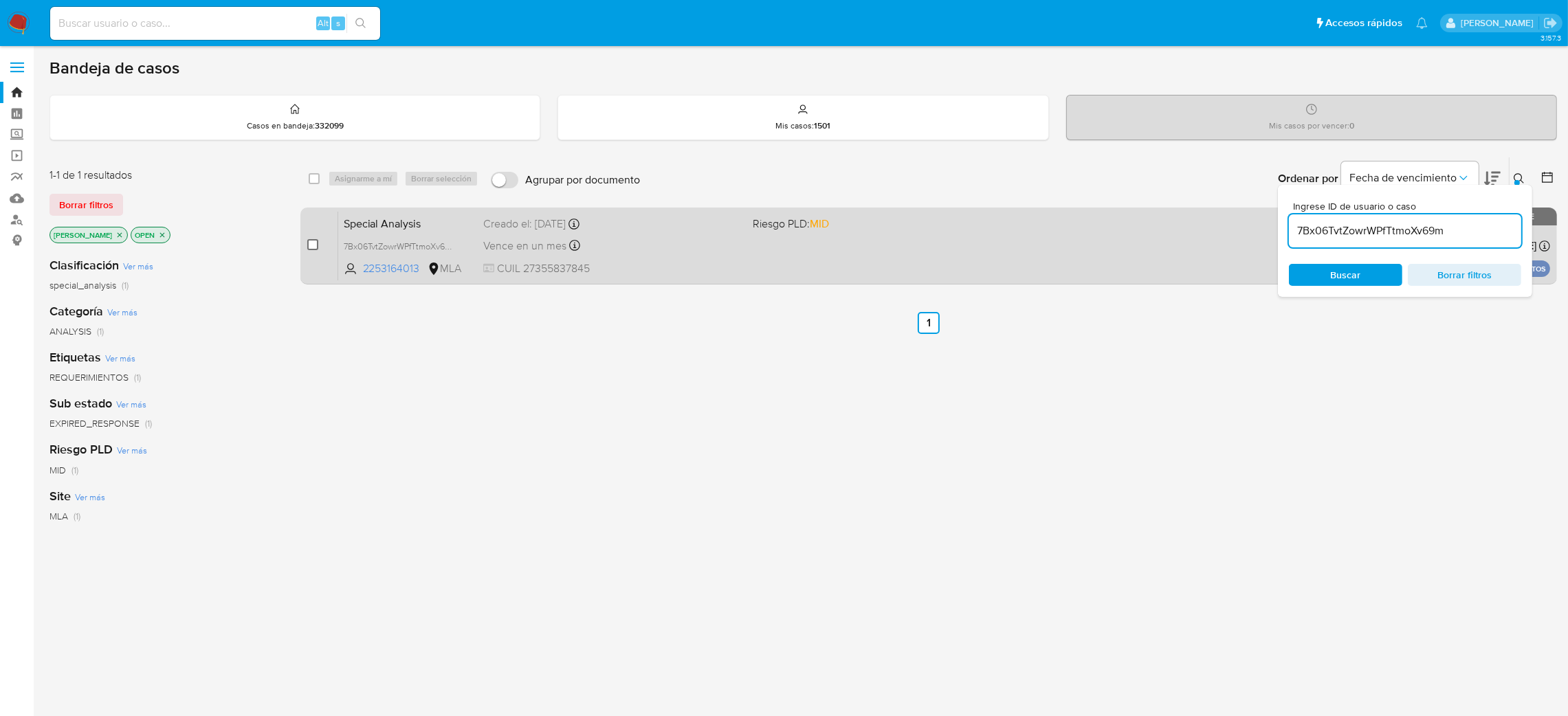
click at [312, 247] on input "checkbox" at bounding box center [312, 244] width 11 height 11
checkbox input "true"
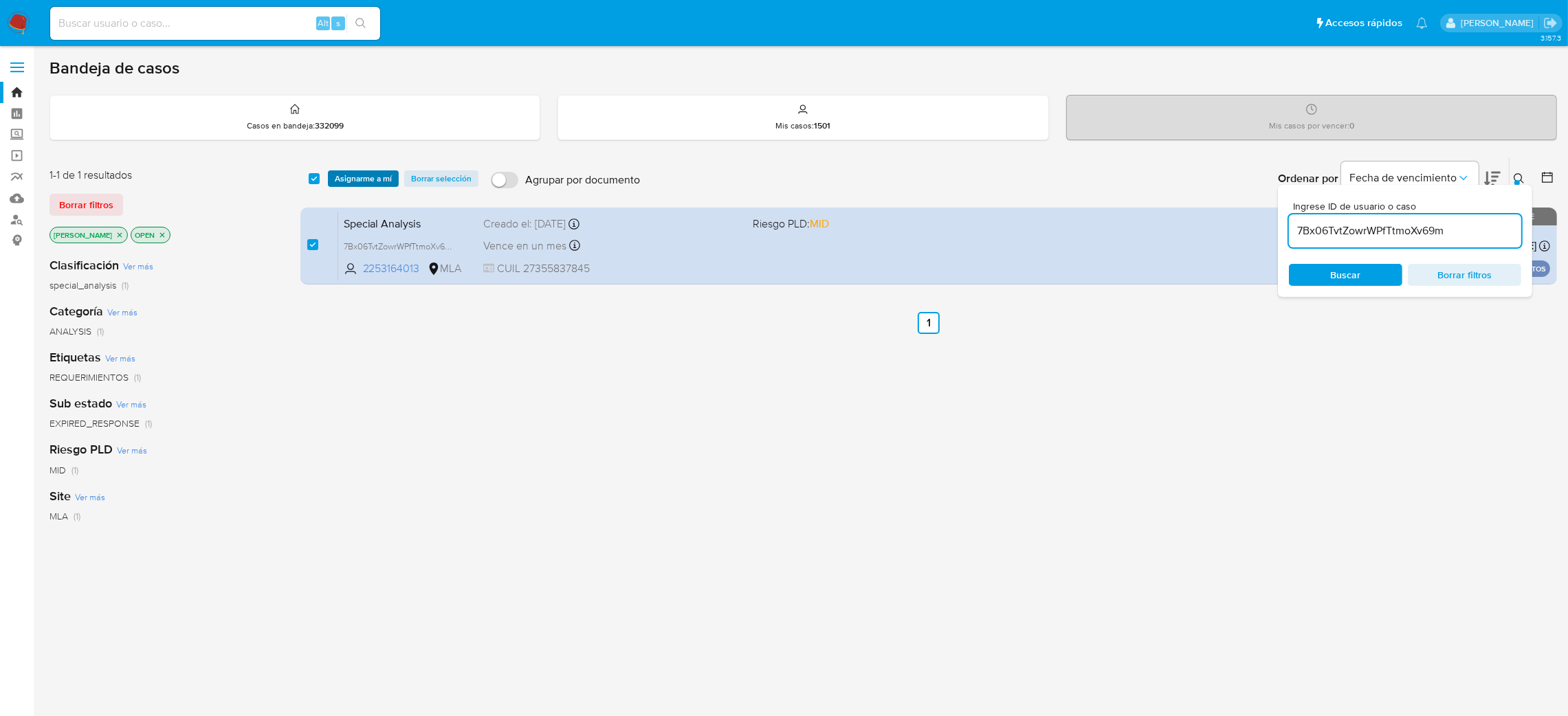
click at [354, 172] on span "Asignarme a mí" at bounding box center [363, 178] width 57 height 14
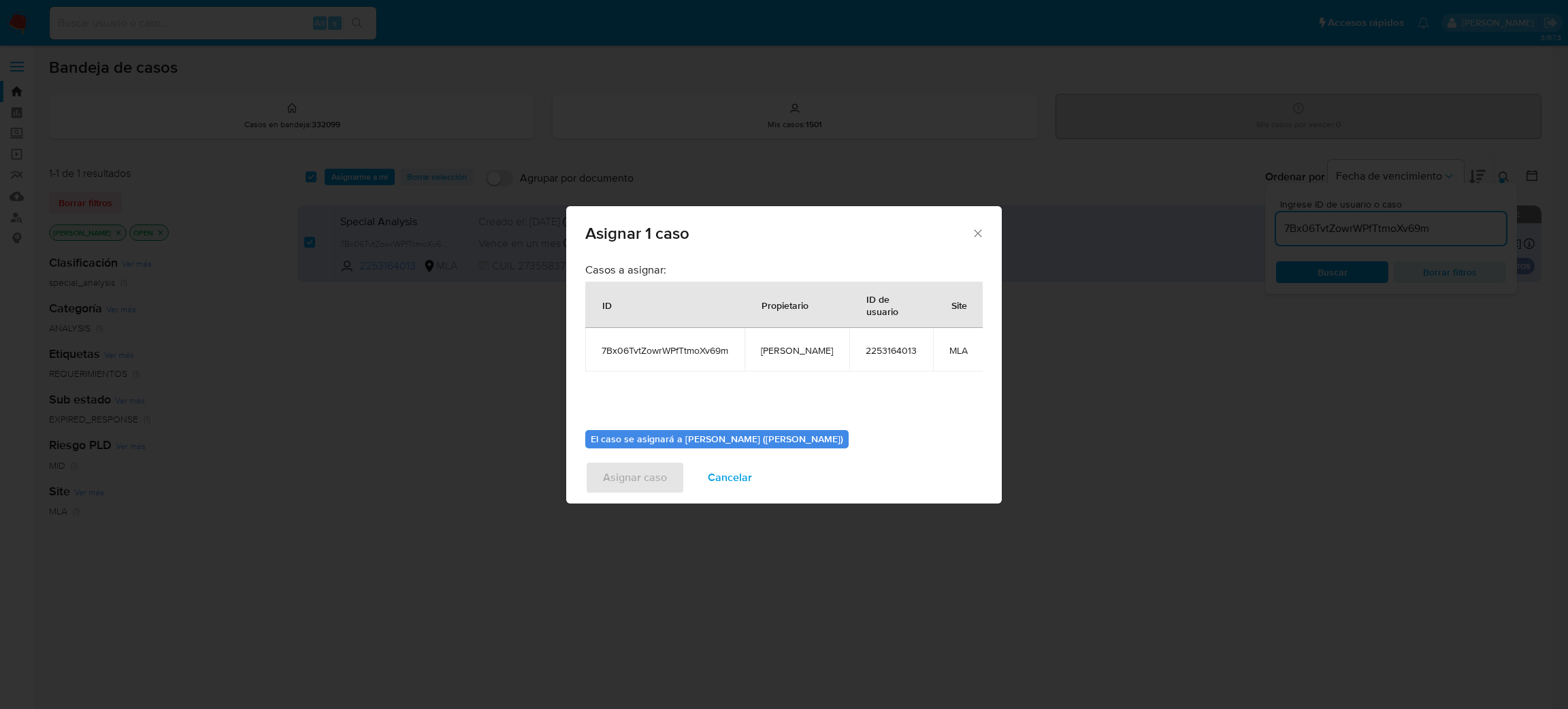
click at [778, 351] on span "[PERSON_NAME]" at bounding box center [797, 350] width 72 height 12
copy span "[PERSON_NAME]"
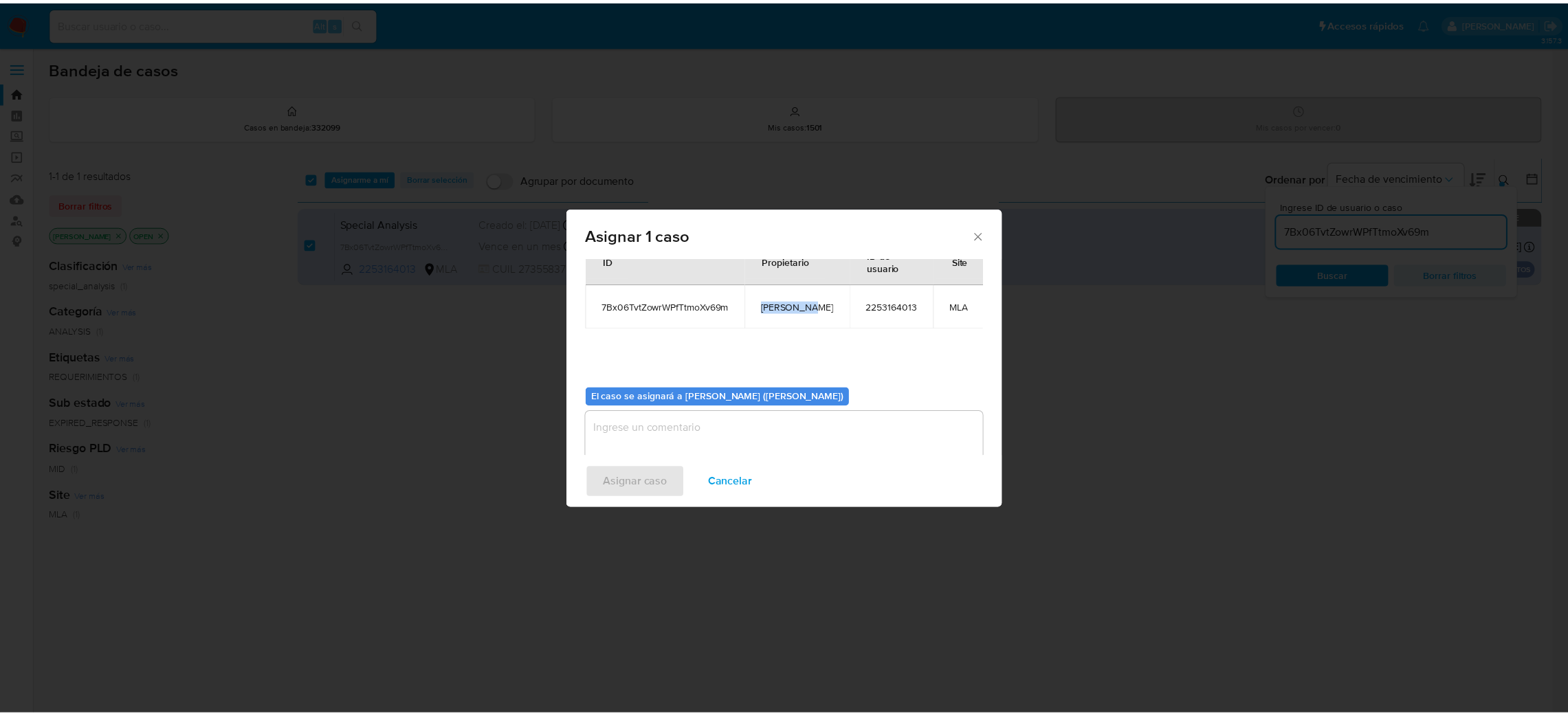
scroll to position [71, 0]
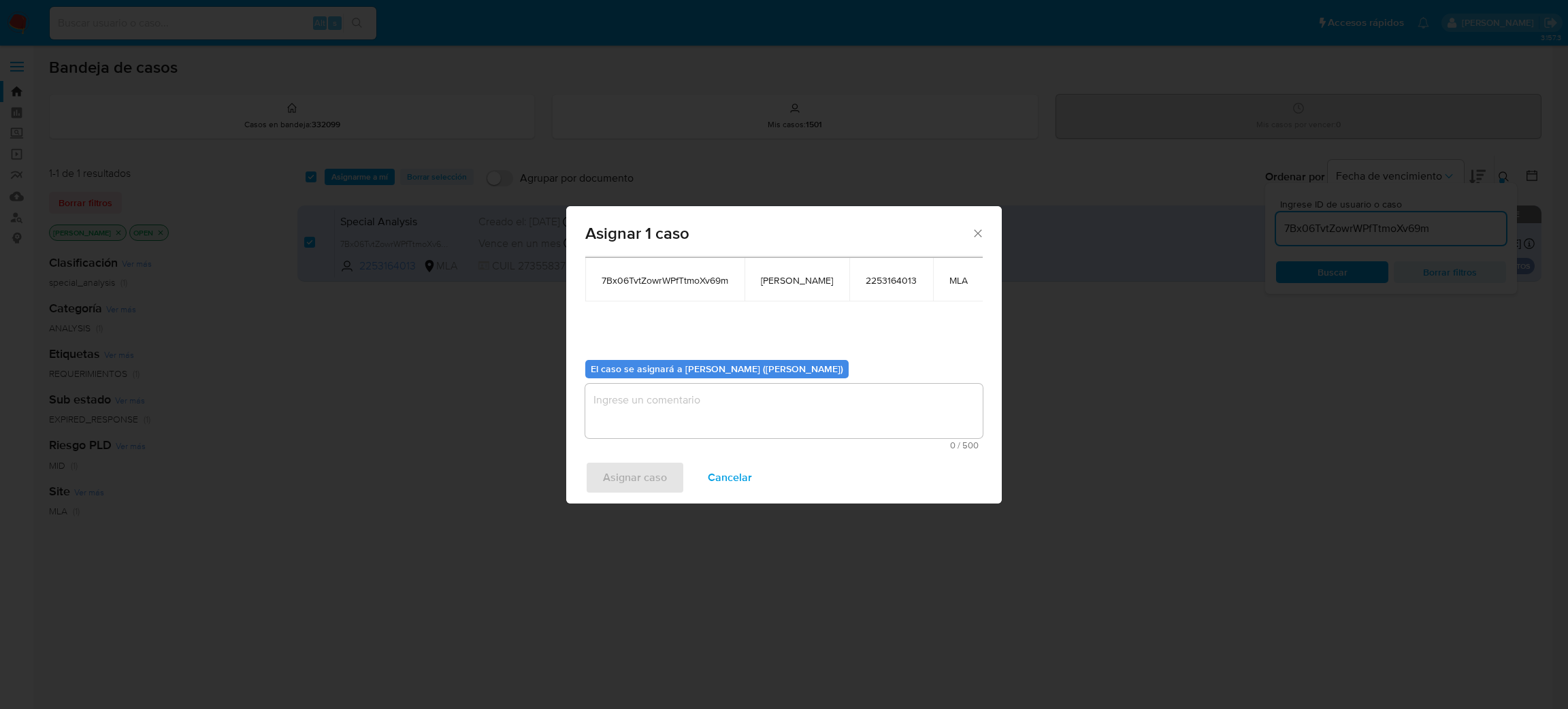
drag, startPoint x: 724, startPoint y: 401, endPoint x: 700, endPoint y: 424, distance: 33.2
click at [725, 401] on textarea "assign-modal" at bounding box center [784, 411] width 398 height 54
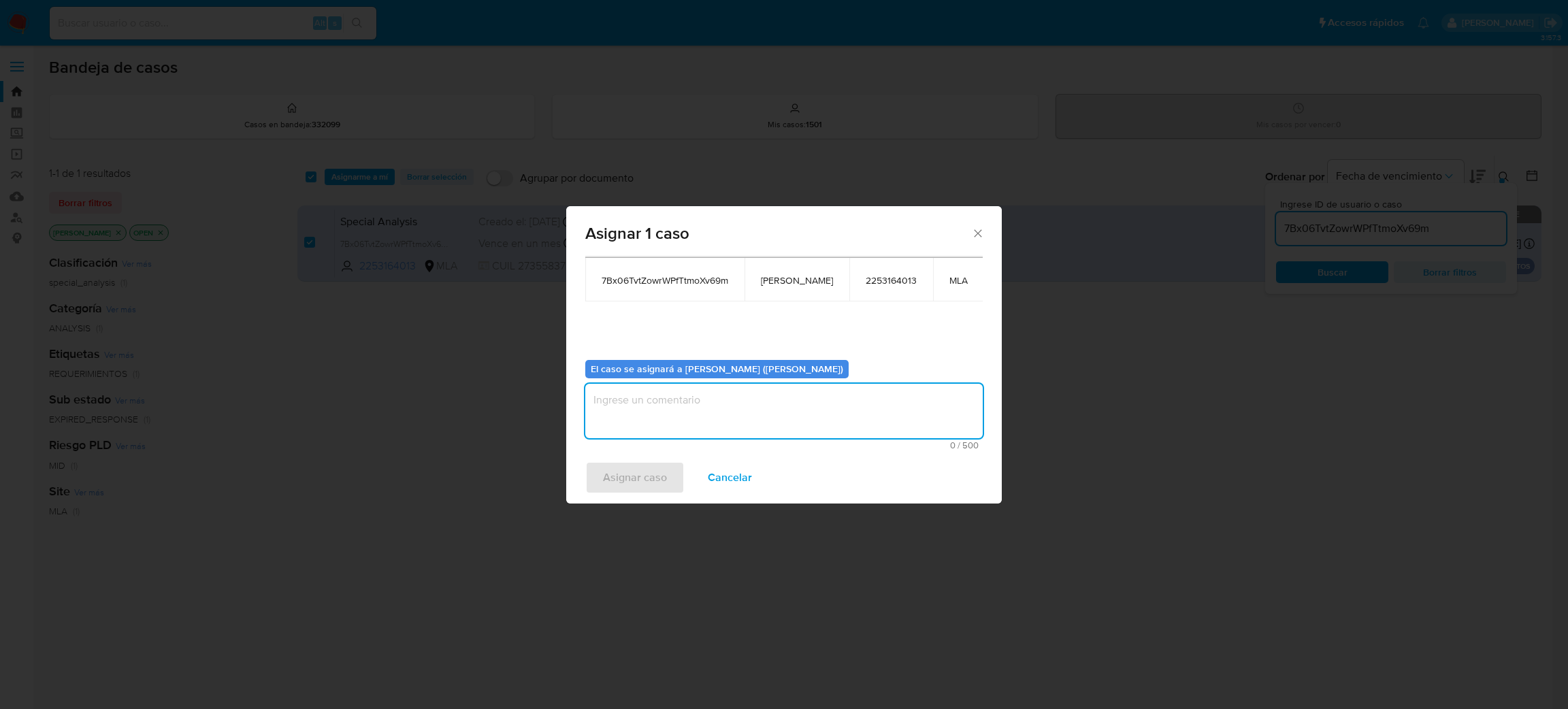
paste textarea "amedzovich"
type textarea "amedzovich"
click at [656, 464] on span "Asignar caso" at bounding box center [635, 478] width 64 height 30
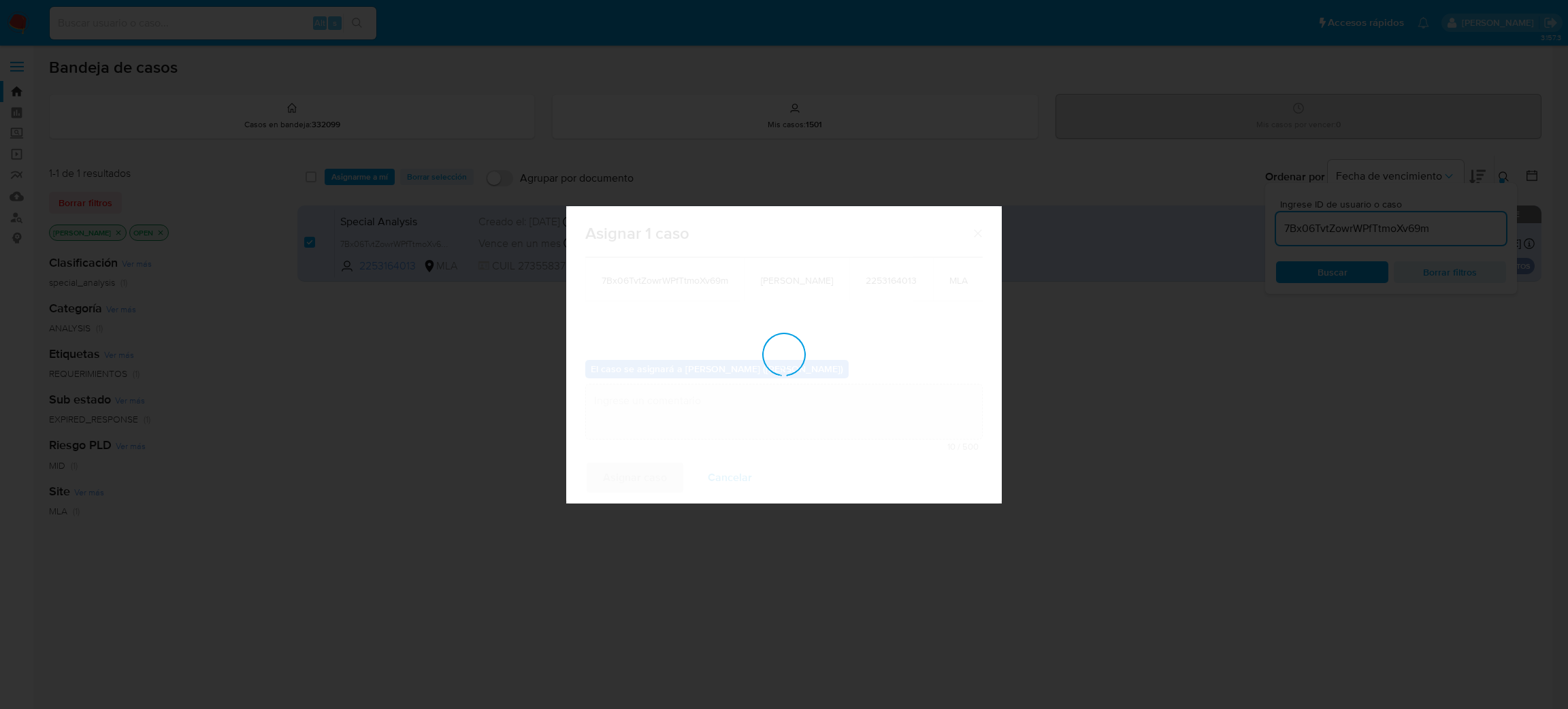
checkbox input "false"
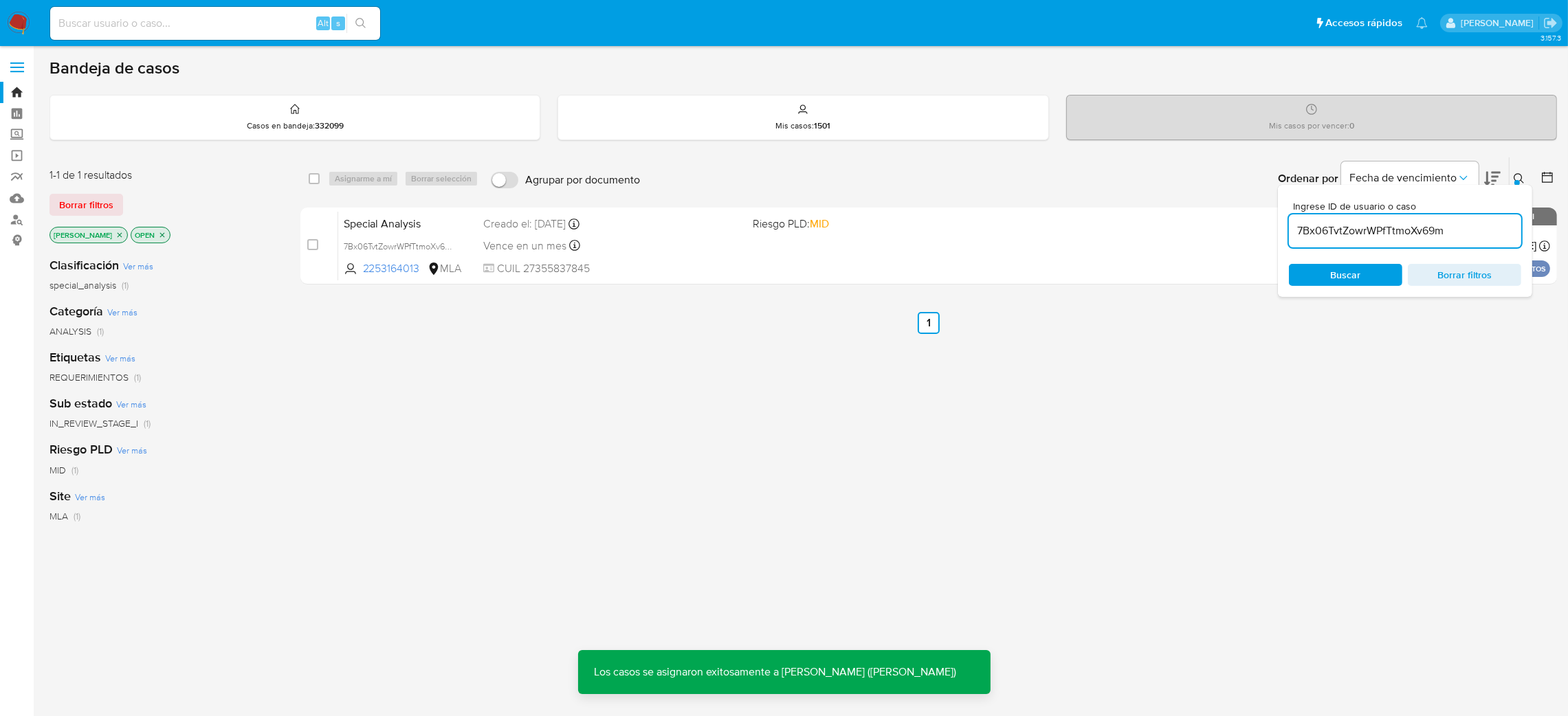
click at [426, 216] on span "Special Analysis" at bounding box center [408, 222] width 129 height 18
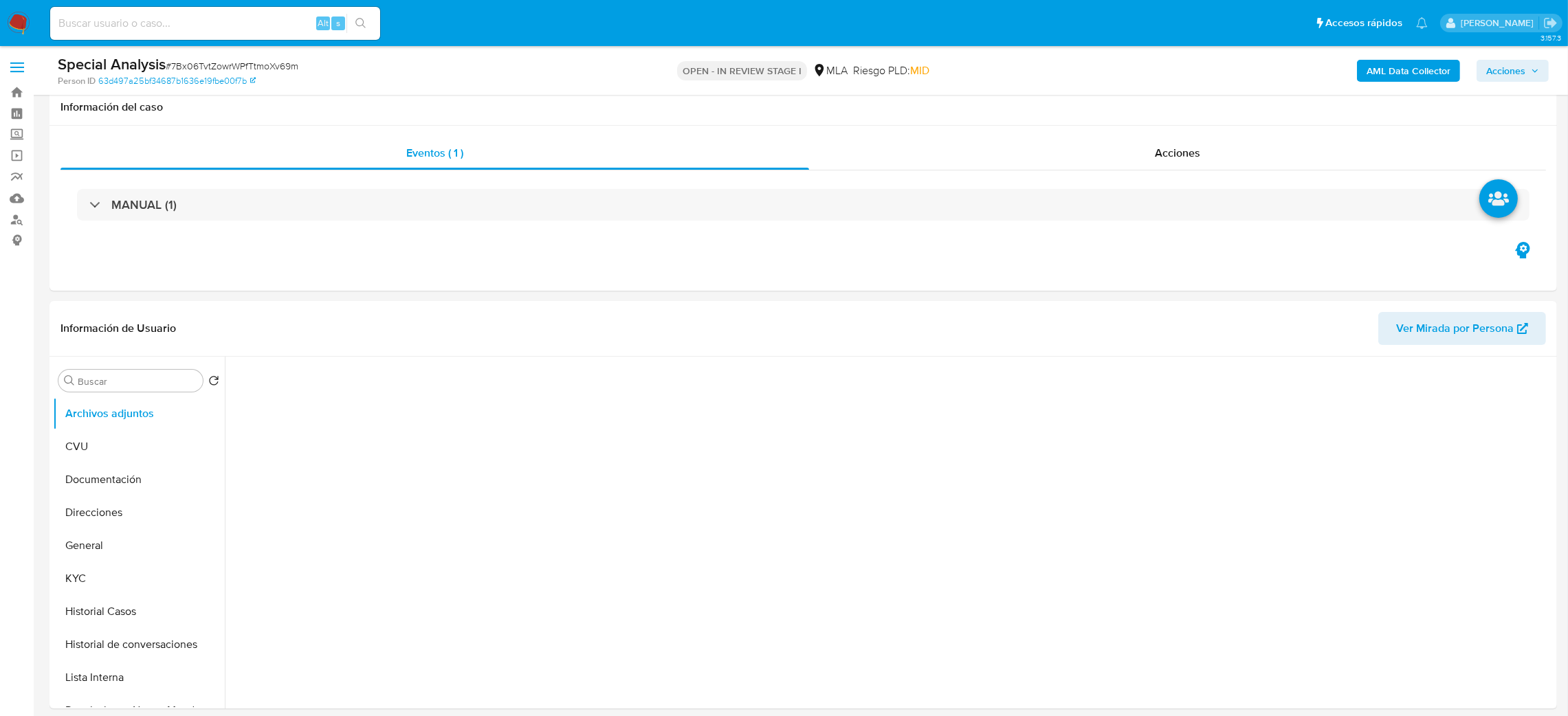
scroll to position [103, 0]
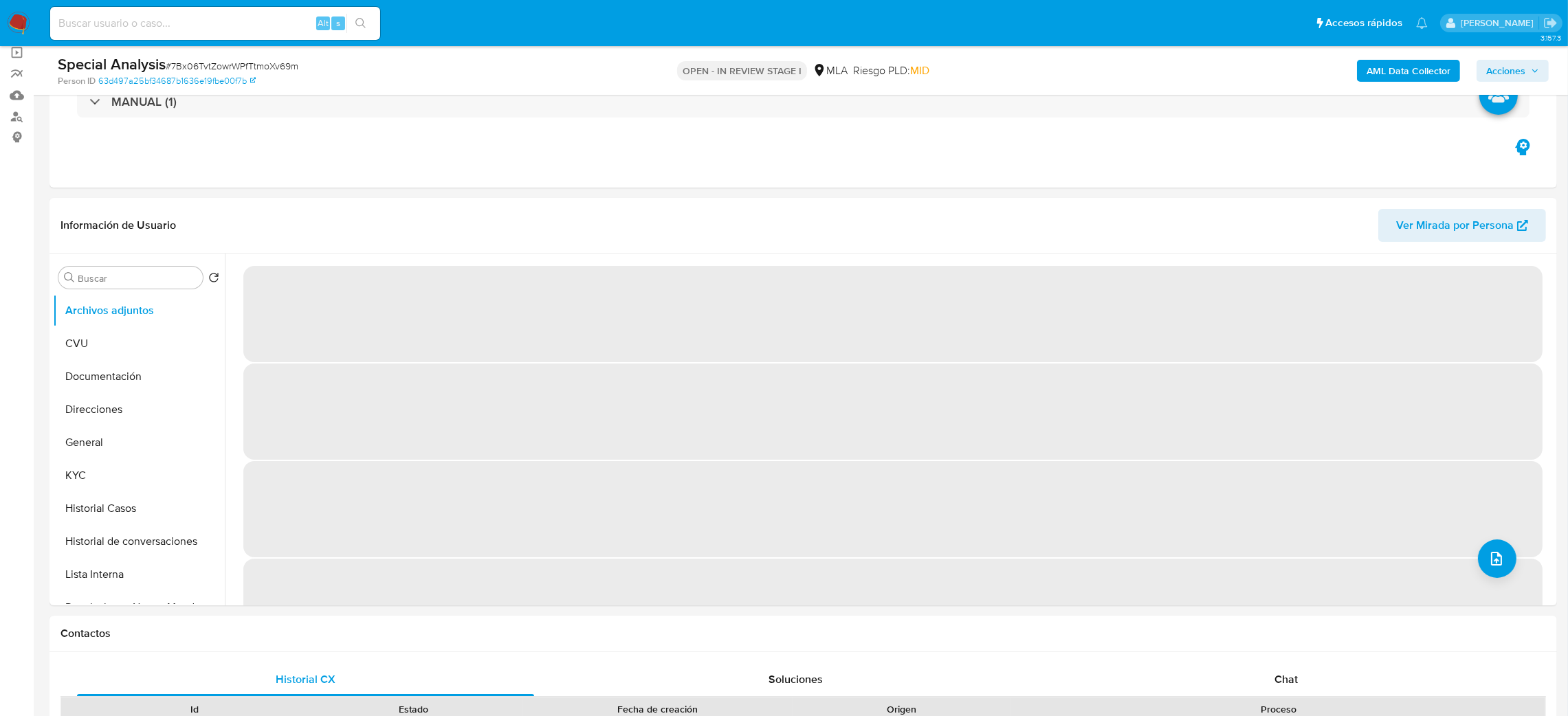
select select "10"
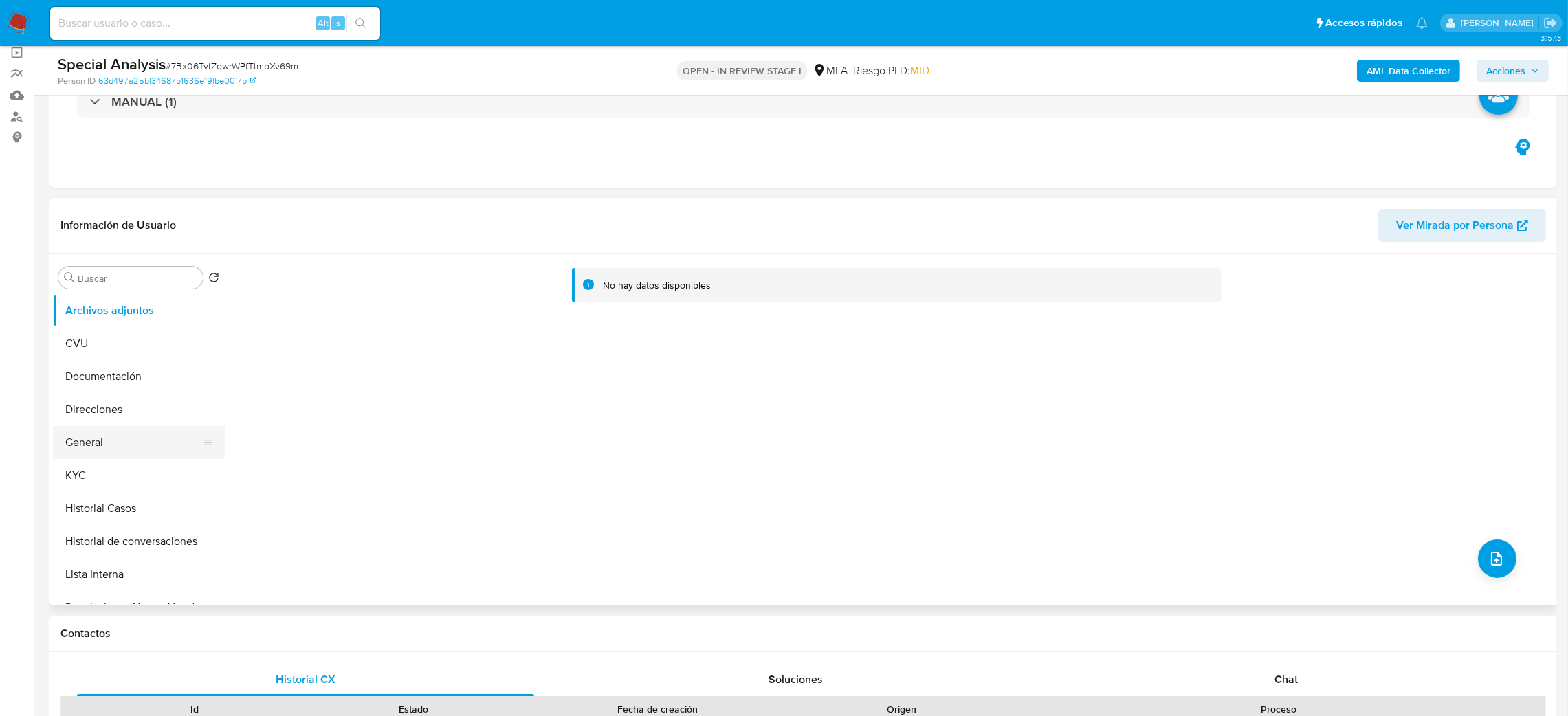
click at [105, 435] on button "General" at bounding box center [133, 443] width 161 height 33
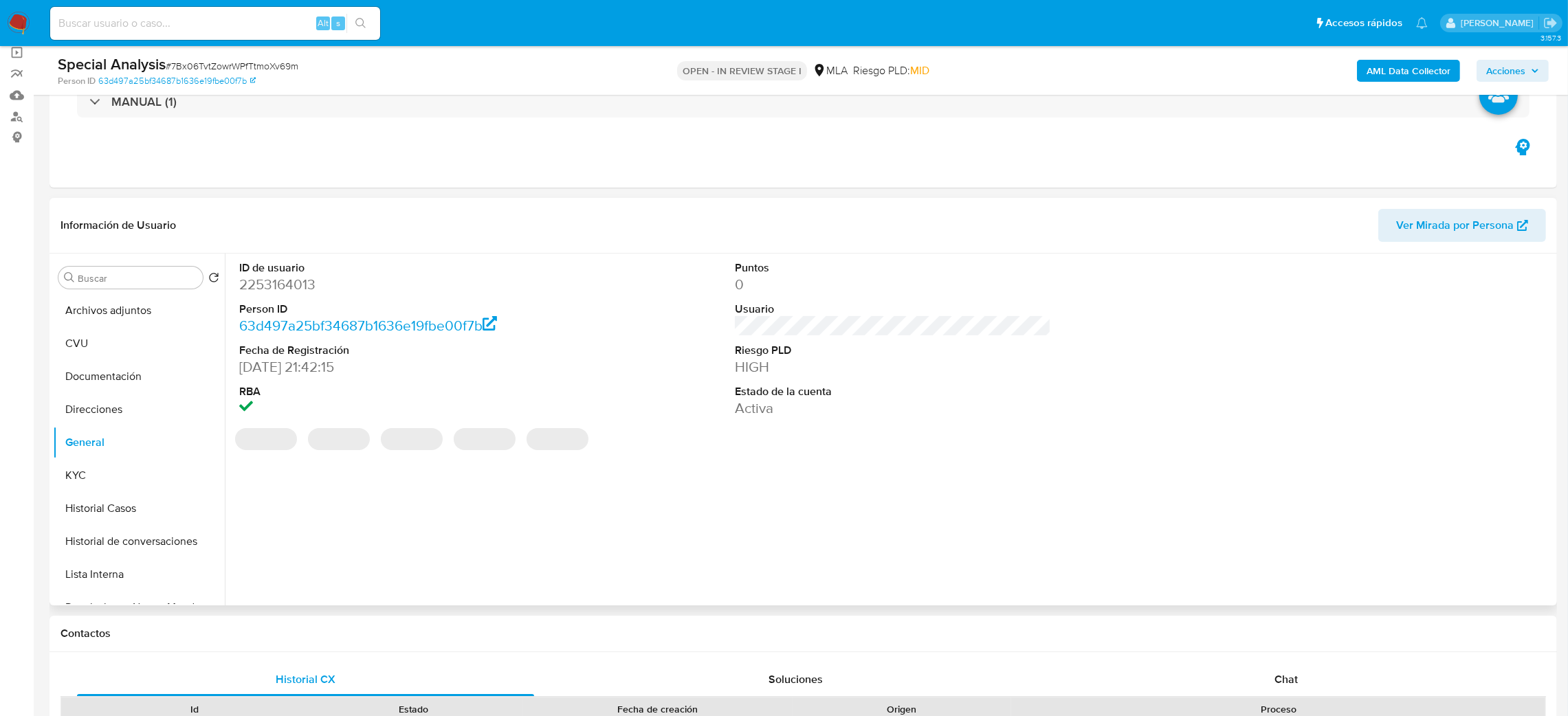
click at [270, 288] on dd "2253164013" at bounding box center [397, 284] width 317 height 19
copy dd "2253164013"
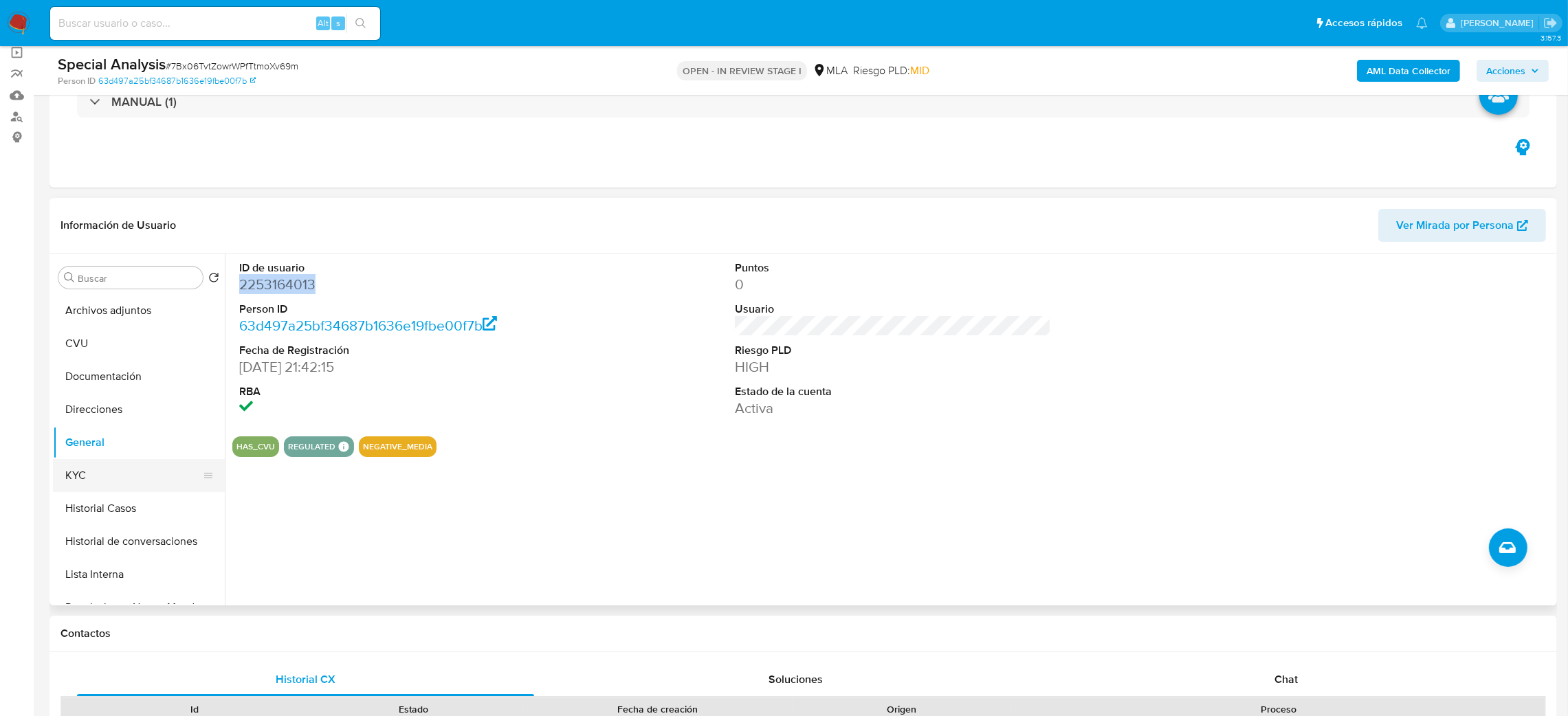
click at [139, 468] on button "KYC" at bounding box center [133, 476] width 161 height 33
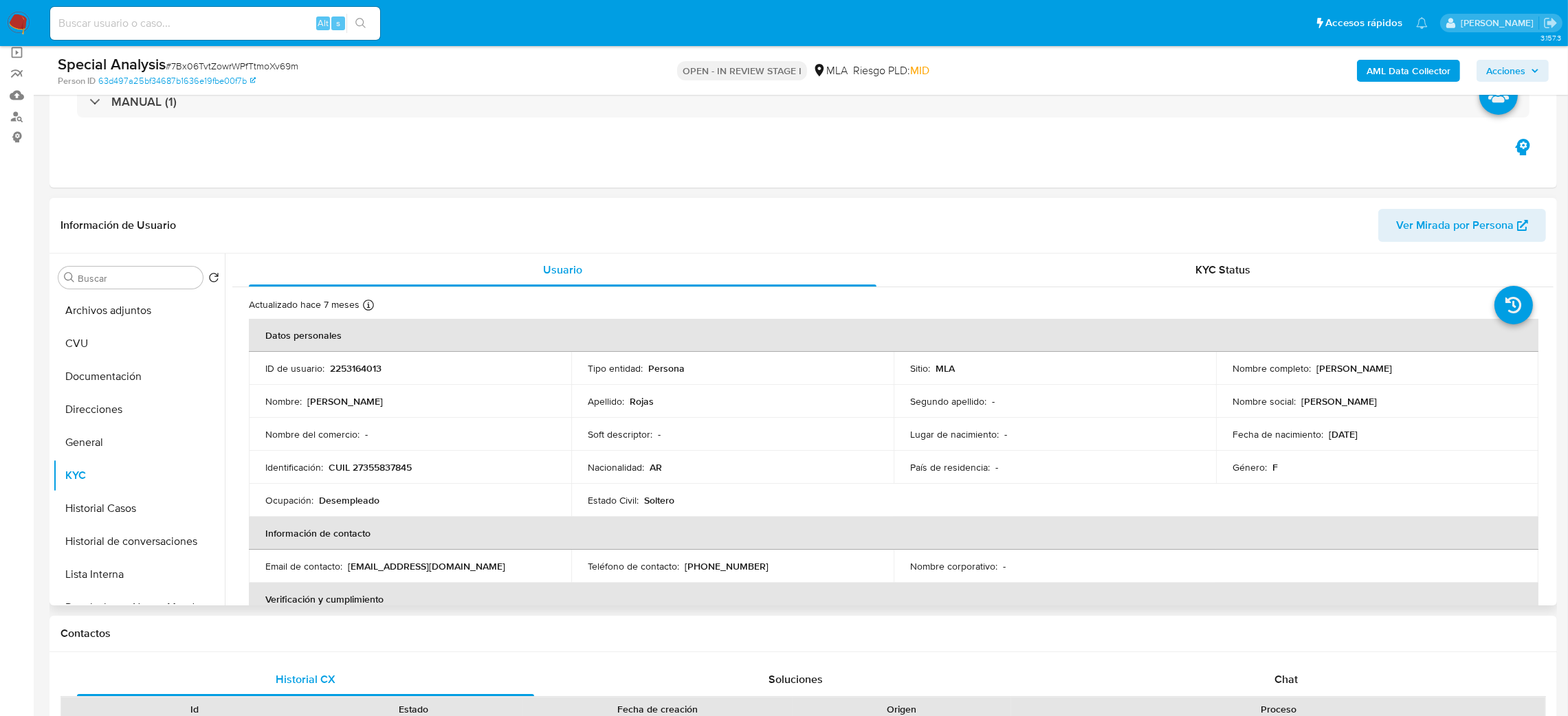
click at [369, 469] on p "CUIL 27355837845" at bounding box center [370, 467] width 83 height 12
copy p "27355837845"
click at [369, 452] on td "Identificación : CUIL 27355837845" at bounding box center [410, 467] width 322 height 33
drag, startPoint x: 361, startPoint y: 470, endPoint x: 406, endPoint y: 472, distance: 45.0
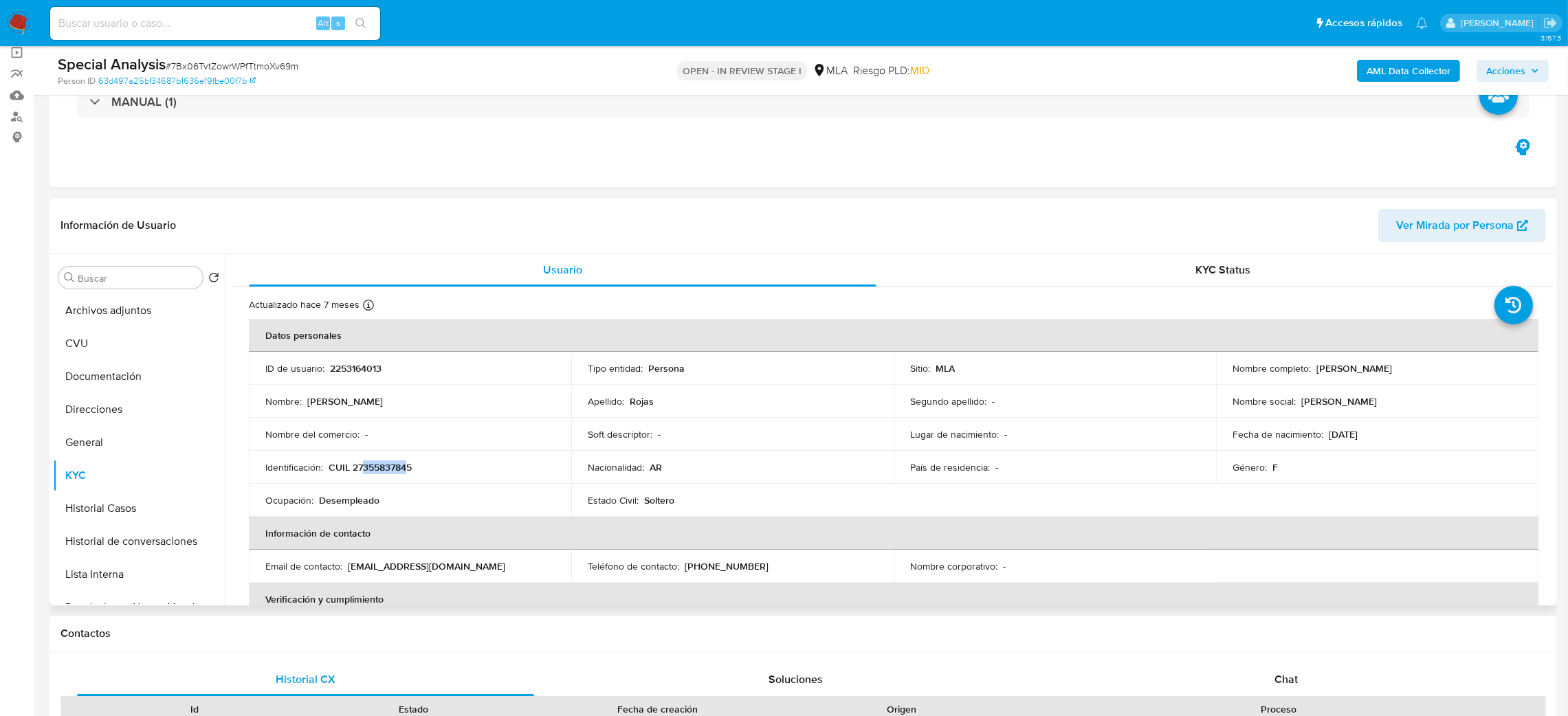
click at [406, 472] on p "CUIL 27355837845" at bounding box center [370, 467] width 83 height 12
copy p "35583784"
click at [406, 497] on div "Ocupación : Desempleado" at bounding box center [410, 500] width 289 height 12
click at [381, 469] on p "CUIL 27355837845" at bounding box center [370, 467] width 83 height 12
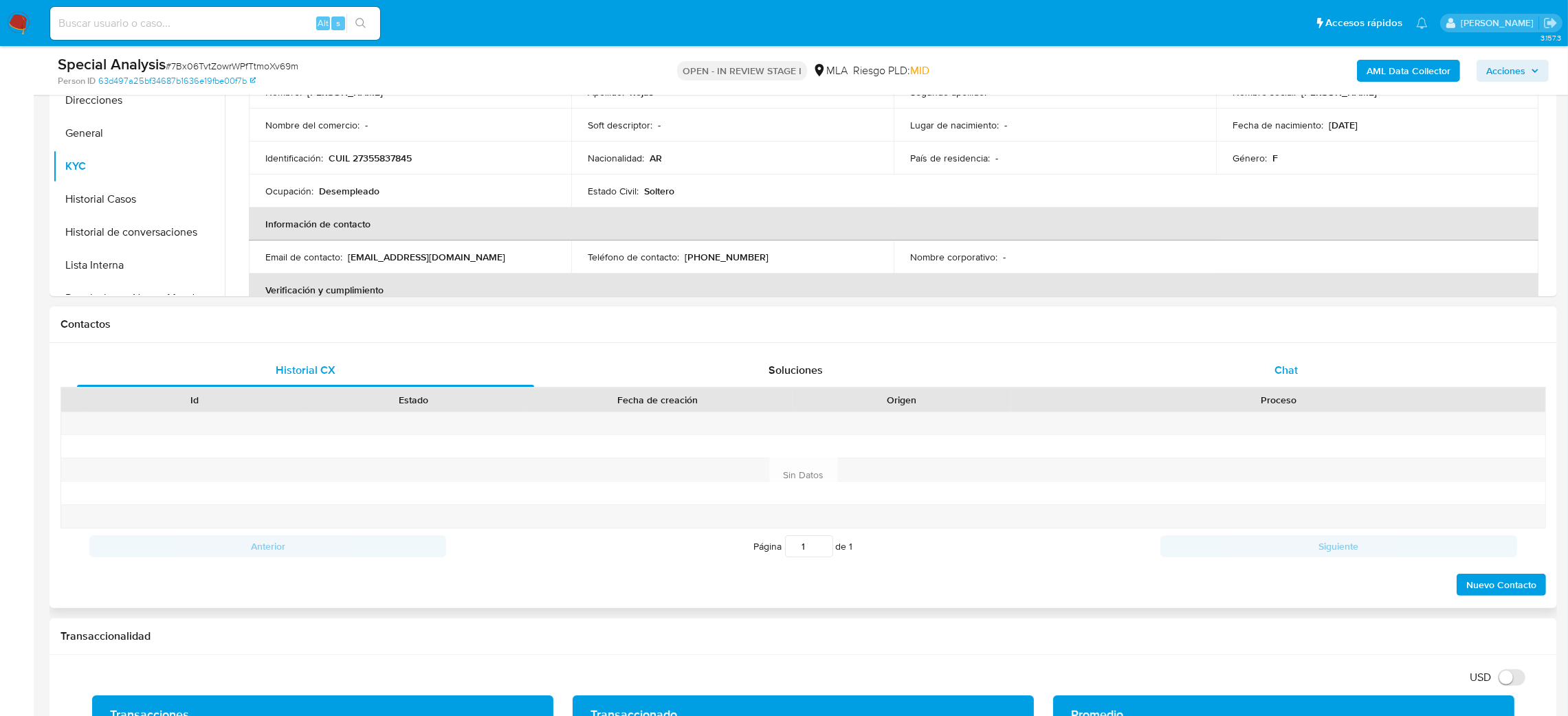
click at [1304, 356] on div "Chat" at bounding box center [1286, 371] width 457 height 33
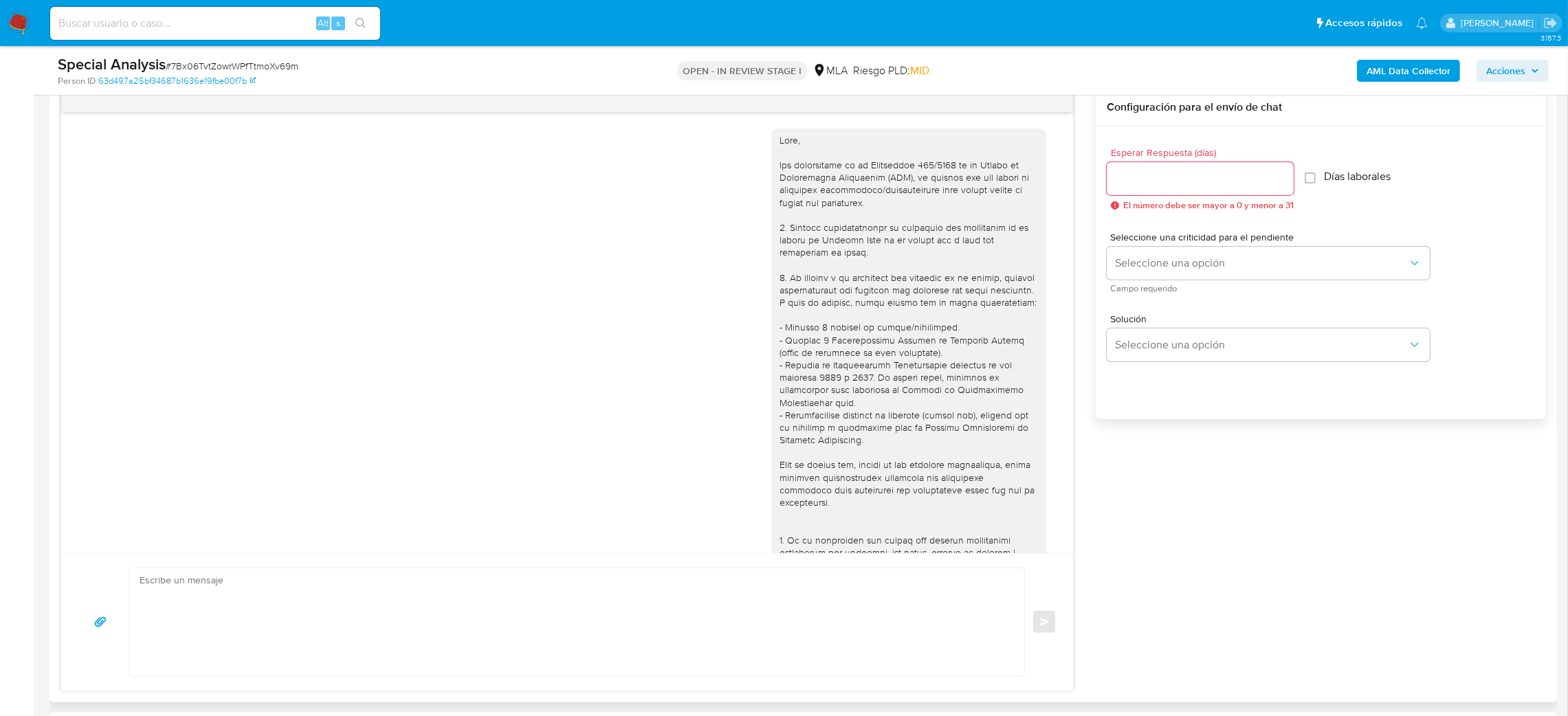
scroll to position [615, 0]
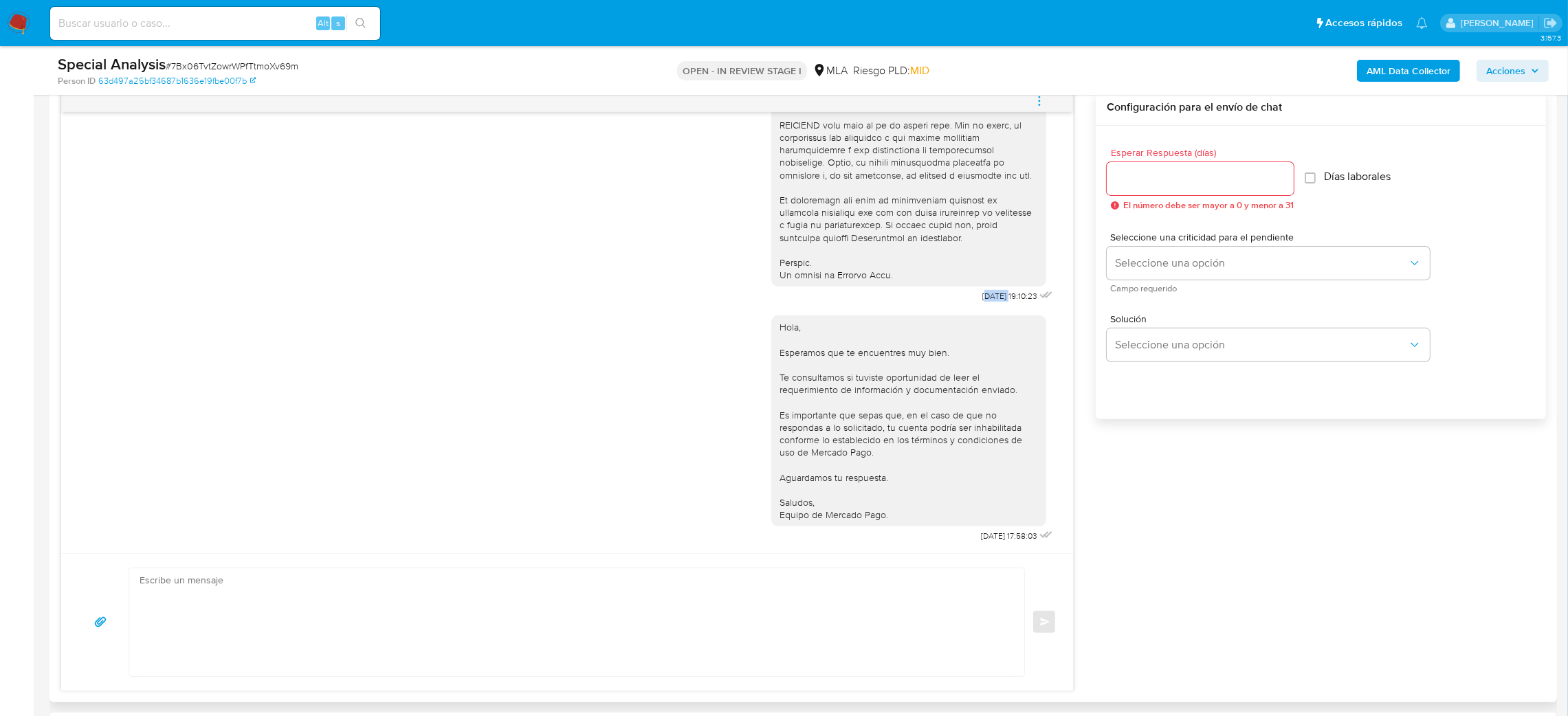
drag, startPoint x: 953, startPoint y: 275, endPoint x: 975, endPoint y: 275, distance: 22.0
click at [982, 291] on span "[DATE] 19:10:23" at bounding box center [1010, 296] width 55 height 11
drag, startPoint x: 940, startPoint y: 288, endPoint x: 950, endPoint y: 276, distance: 15.6
click at [941, 306] on div "Hola, Esperamos que te encuentres muy bien. Te consultamos si tuviste oportunid…" at bounding box center [914, 425] width 285 height 240
drag, startPoint x: 946, startPoint y: 273, endPoint x: 992, endPoint y: 275, distance: 46.0
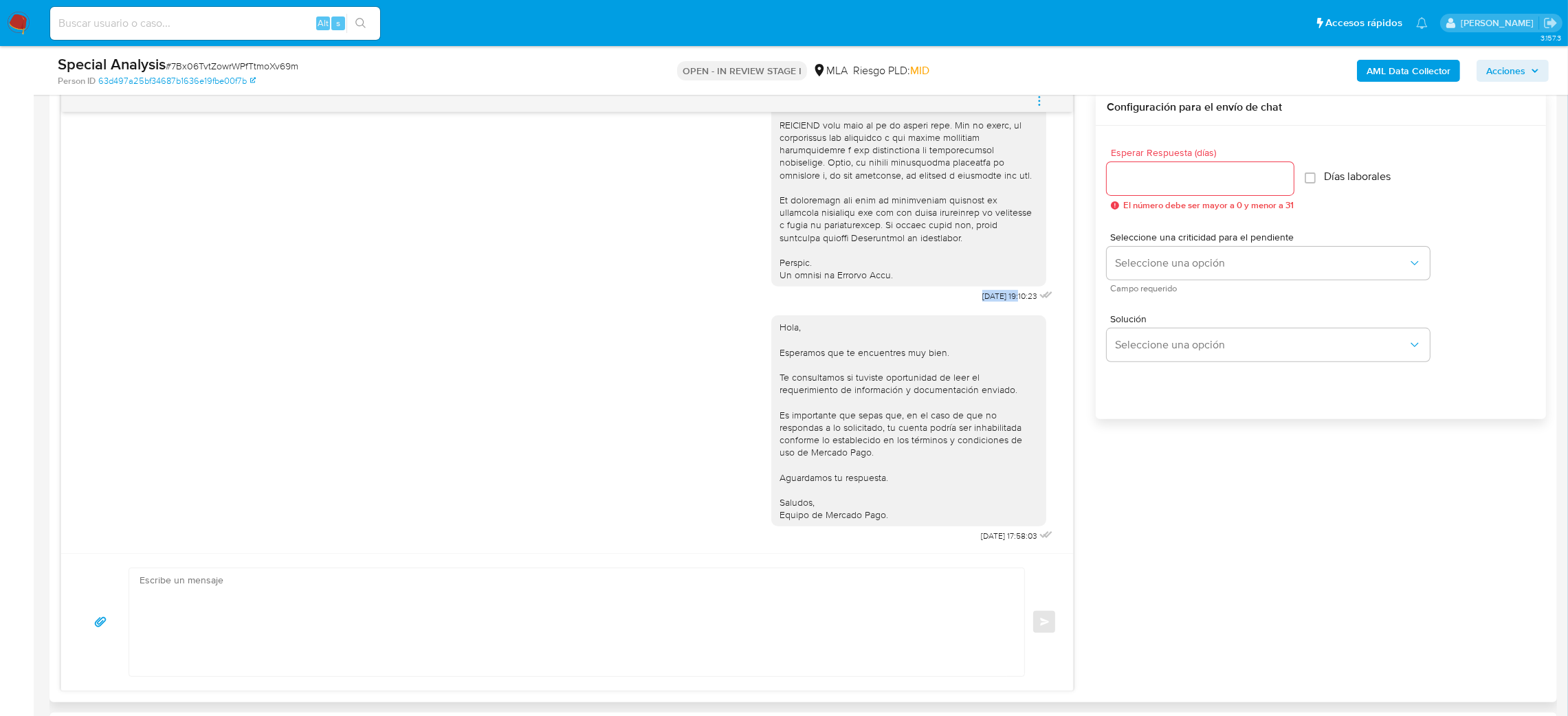
copy span "[DATE]"
drag, startPoint x: 958, startPoint y: 538, endPoint x: 987, endPoint y: 542, distance: 29.3
click at [987, 542] on div "Hola, Esperamos que te encuentres muy bien. Te consultamos si tuviste oportunid…" at bounding box center [914, 425] width 285 height 240
copy span "01/09/202"
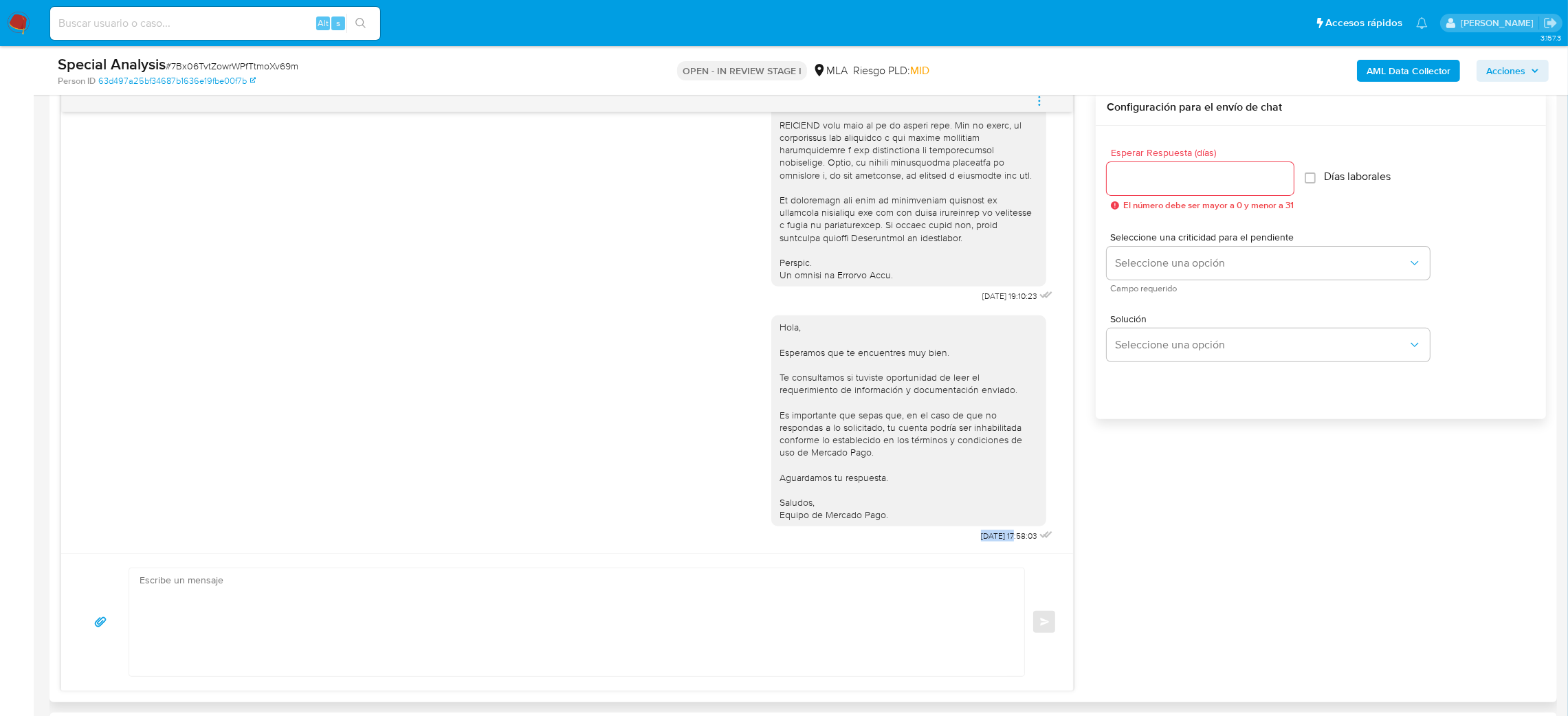
click at [981, 544] on div "[DATE] 17:58:03" at bounding box center [1018, 536] width 75 height 19
click at [946, 540] on div "Hola, Esperamos que te encuentres muy bien. Te consultamos si tuviste oportunid…" at bounding box center [914, 425] width 285 height 240
drag, startPoint x: 953, startPoint y: 538, endPoint x: 989, endPoint y: 542, distance: 36.2
click at [989, 542] on span "[DATE] 17:58:03" at bounding box center [1009, 536] width 56 height 11
drag, startPoint x: 949, startPoint y: 539, endPoint x: 990, endPoint y: 547, distance: 41.8
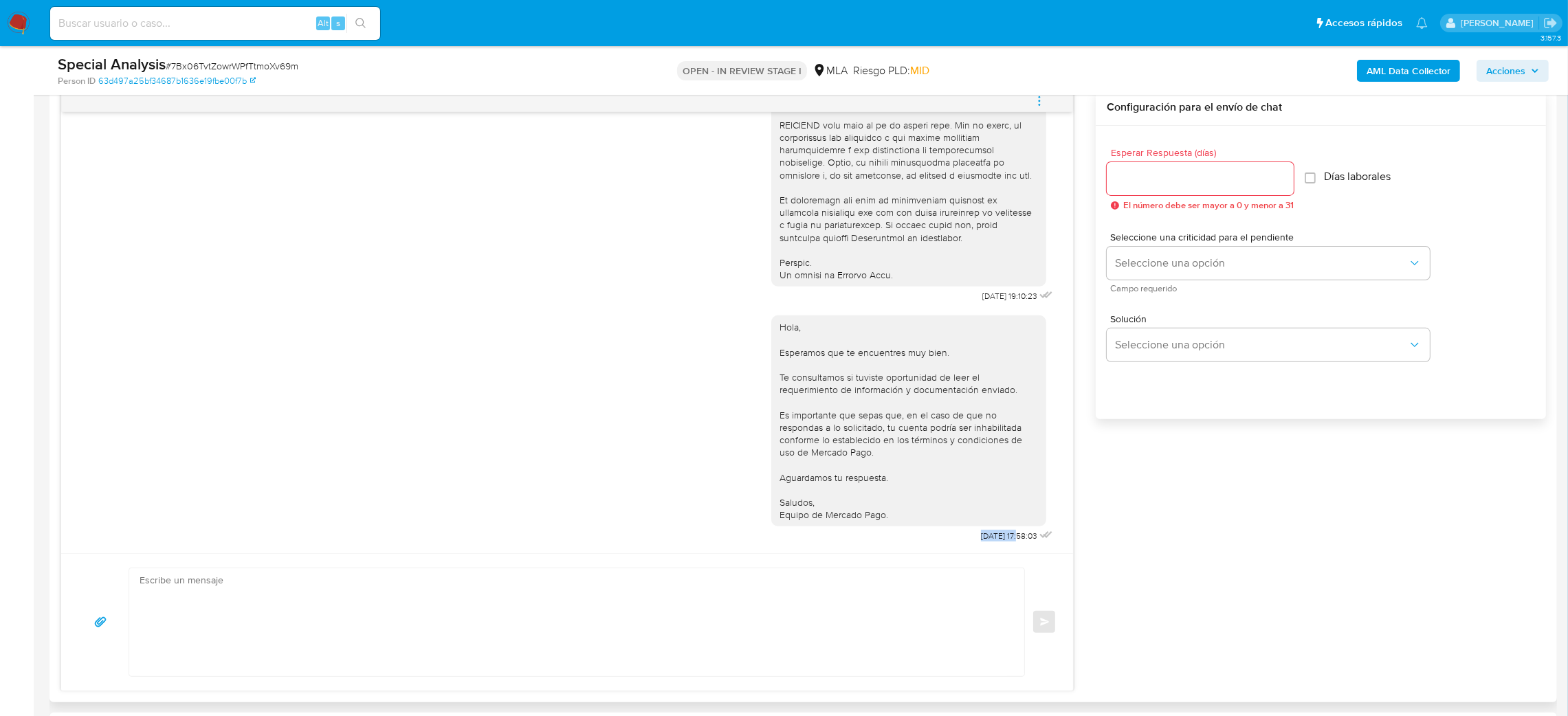
click at [990, 546] on div "[DATE] 17:58:03" at bounding box center [1018, 536] width 75 height 19
copy span "[DATE]"
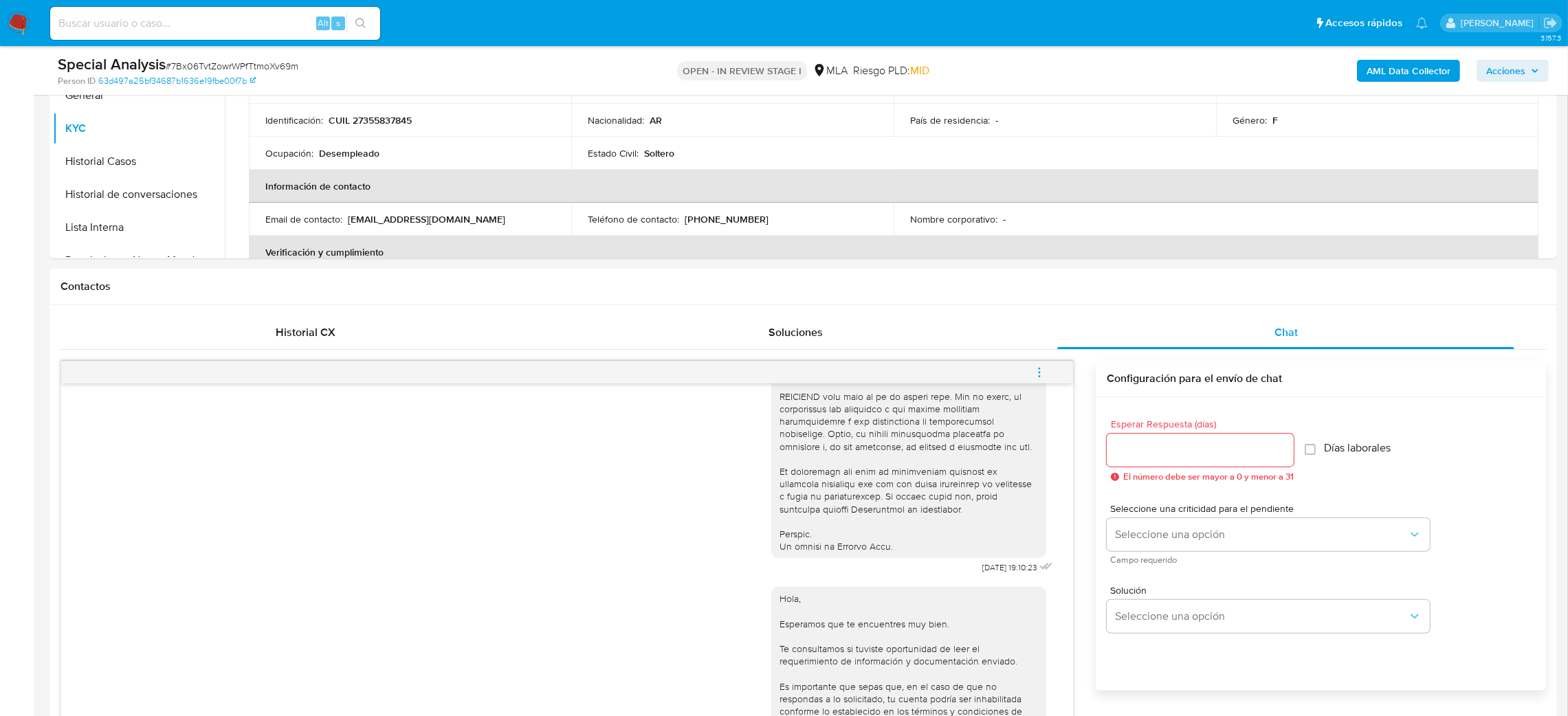
scroll to position [206, 0]
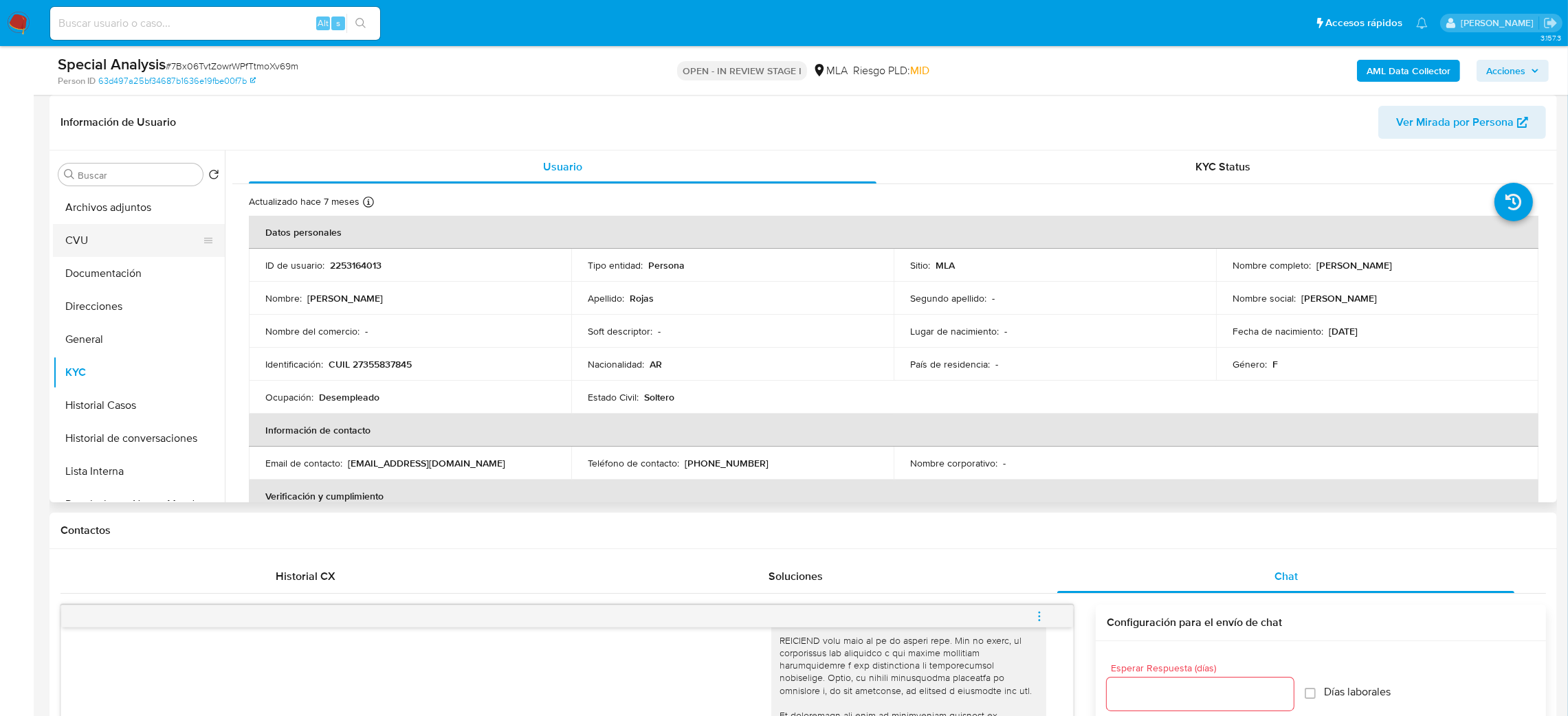
click at [88, 244] on button "CVU" at bounding box center [133, 241] width 161 height 33
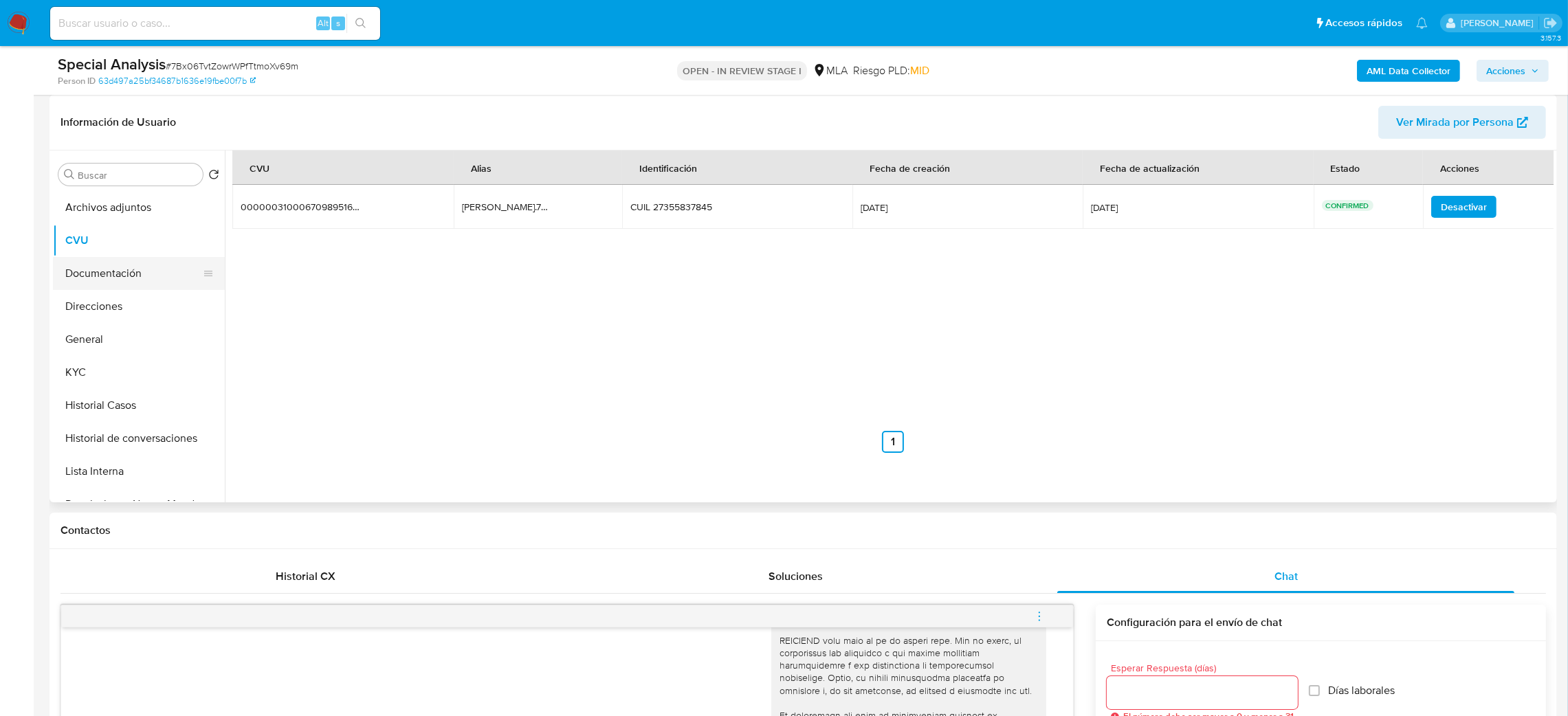
click at [115, 282] on button "Documentación" at bounding box center [133, 274] width 161 height 33
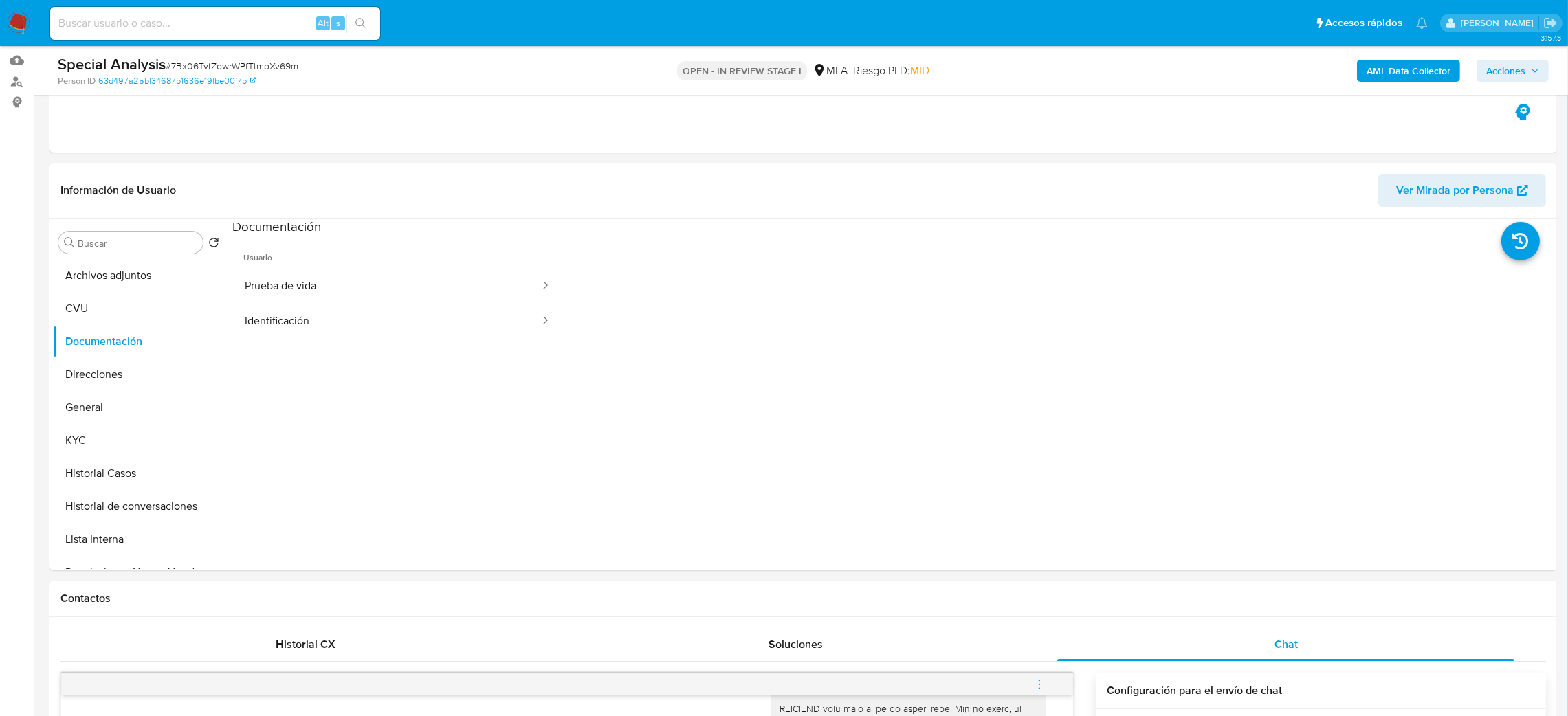
scroll to position [103, 0]
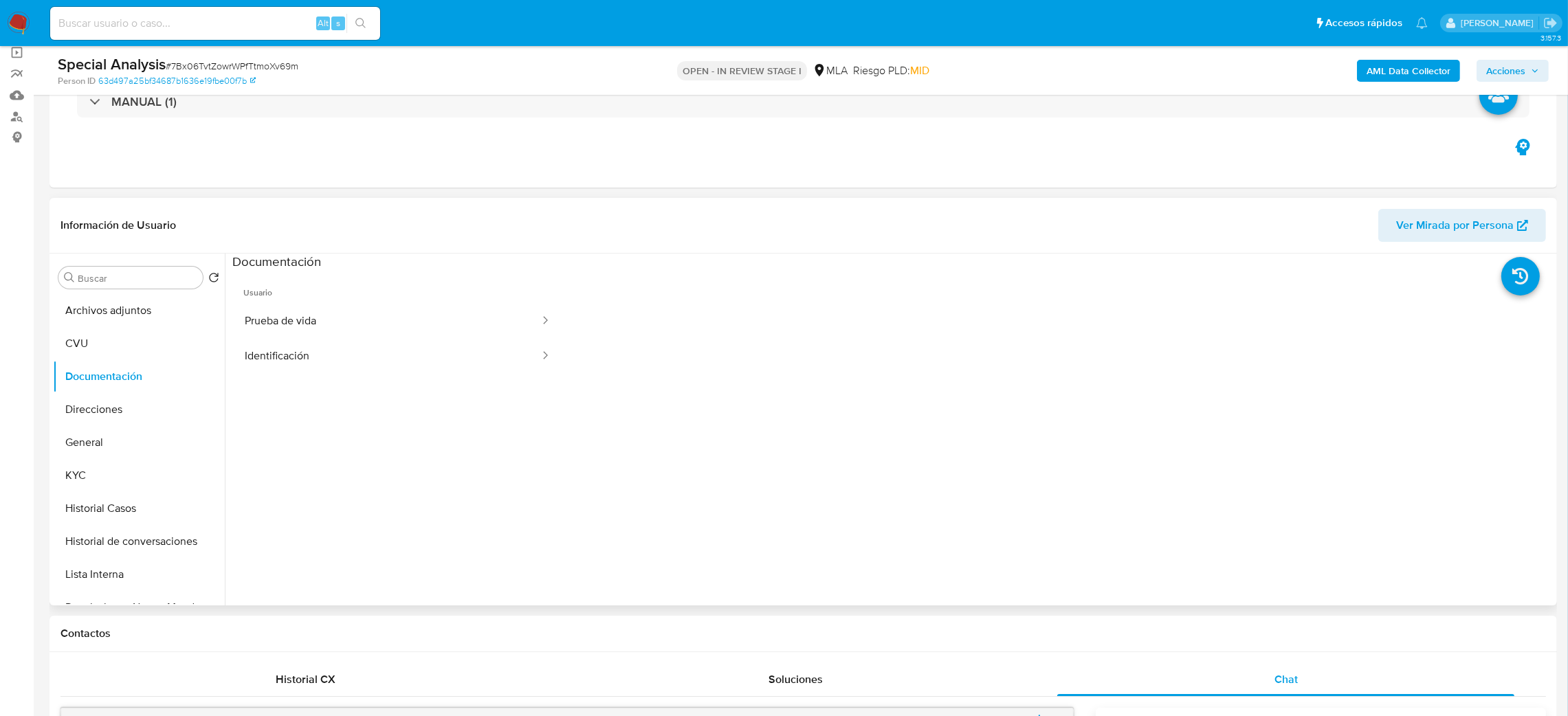
click at [1462, 234] on span "Ver Mirada por Persona" at bounding box center [1455, 226] width 118 height 33
click at [156, 469] on button "KYC" at bounding box center [133, 476] width 161 height 33
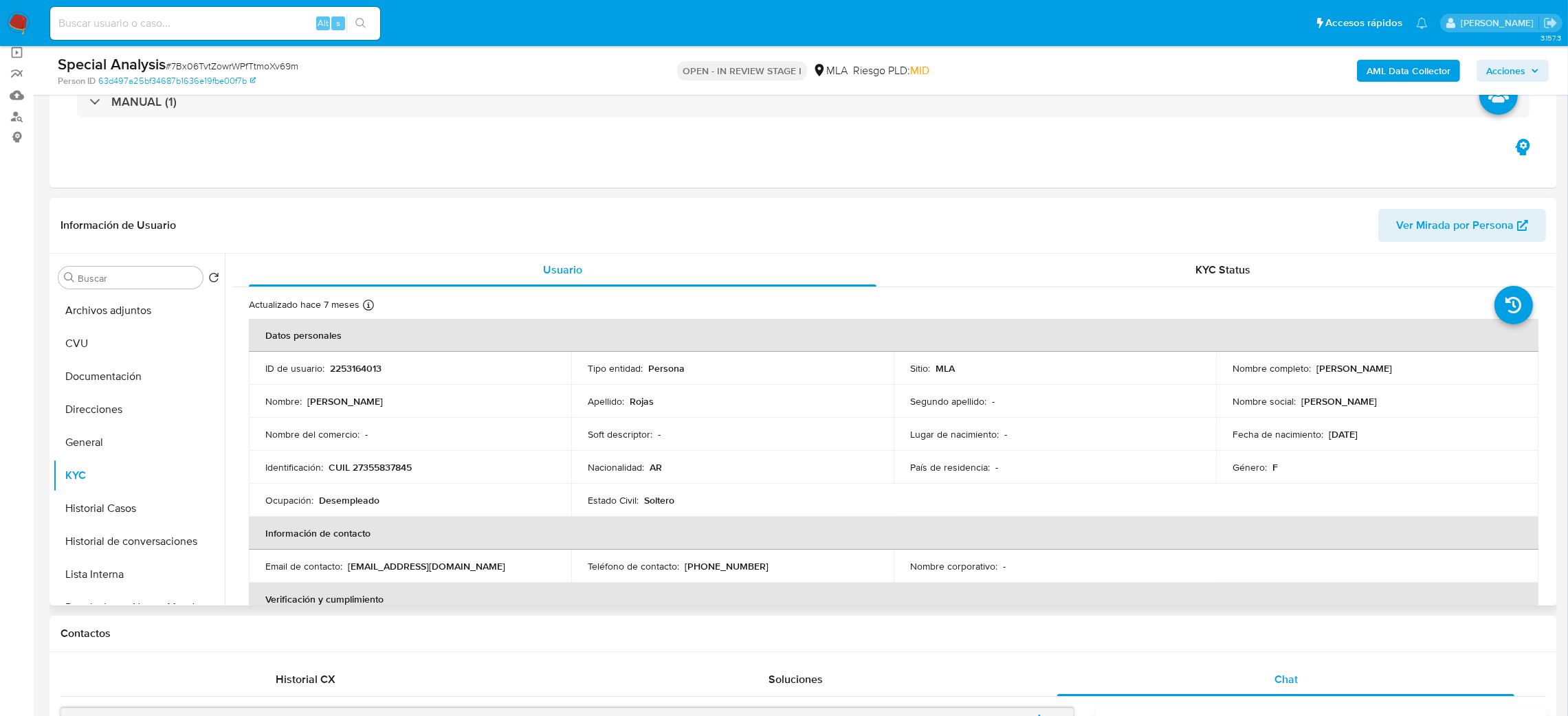
drag, startPoint x: 1313, startPoint y: 371, endPoint x: 1432, endPoint y: 370, distance: 119.0
click at [1432, 370] on div "Nombre completo : Erica Gisel Rojas" at bounding box center [1377, 368] width 289 height 12
copy p "Erica Gisel Rojas"
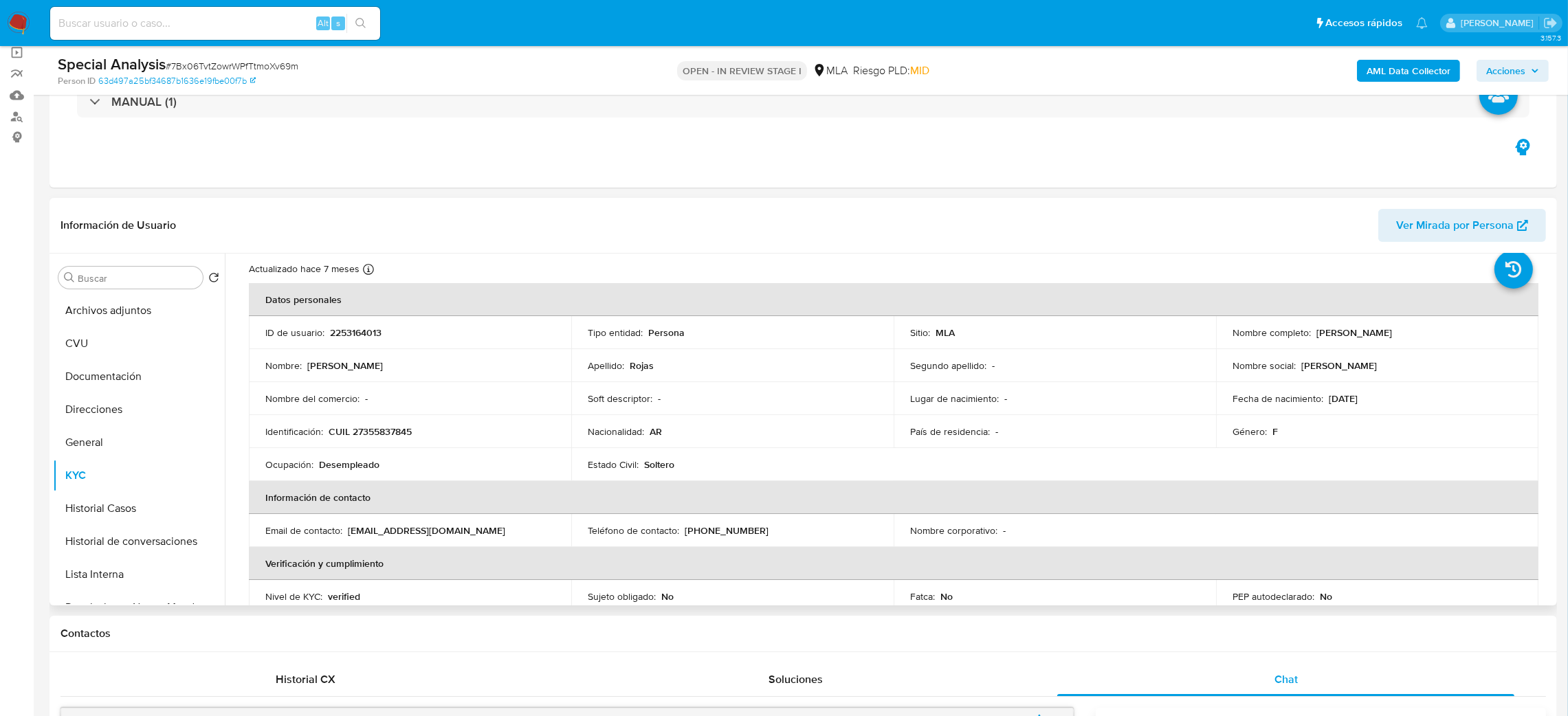
scroll to position [0, 0]
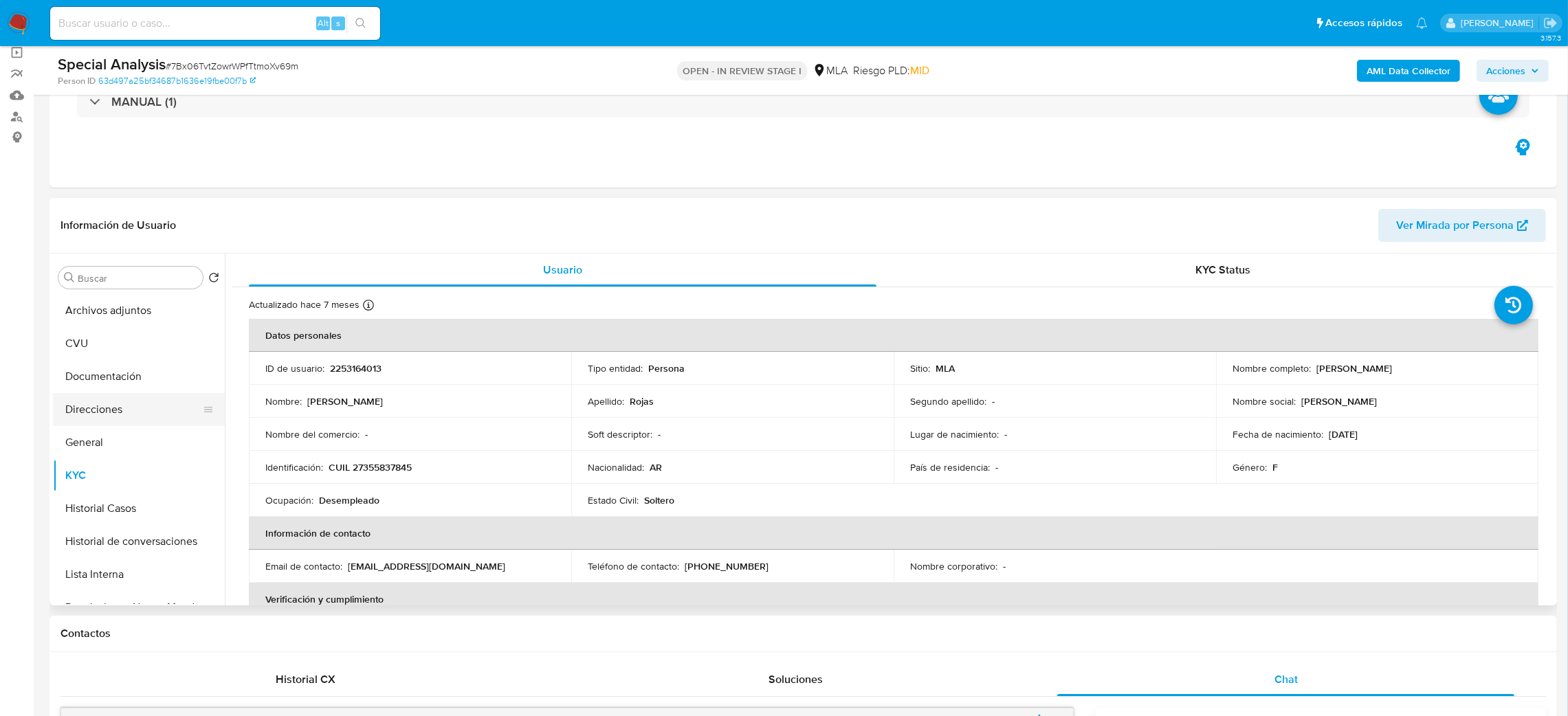
click at [131, 404] on button "Direcciones" at bounding box center [133, 410] width 161 height 33
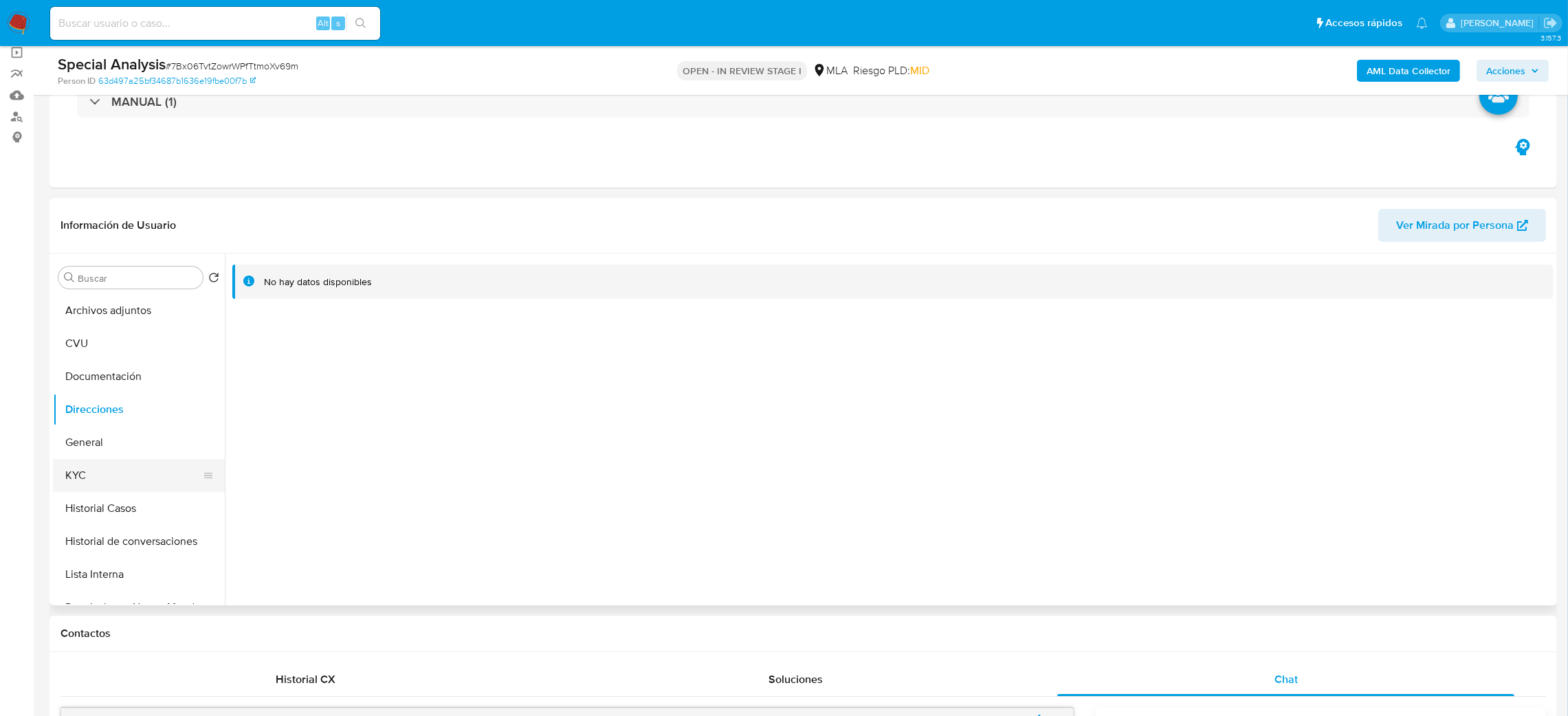
click at [76, 473] on button "KYC" at bounding box center [133, 476] width 161 height 33
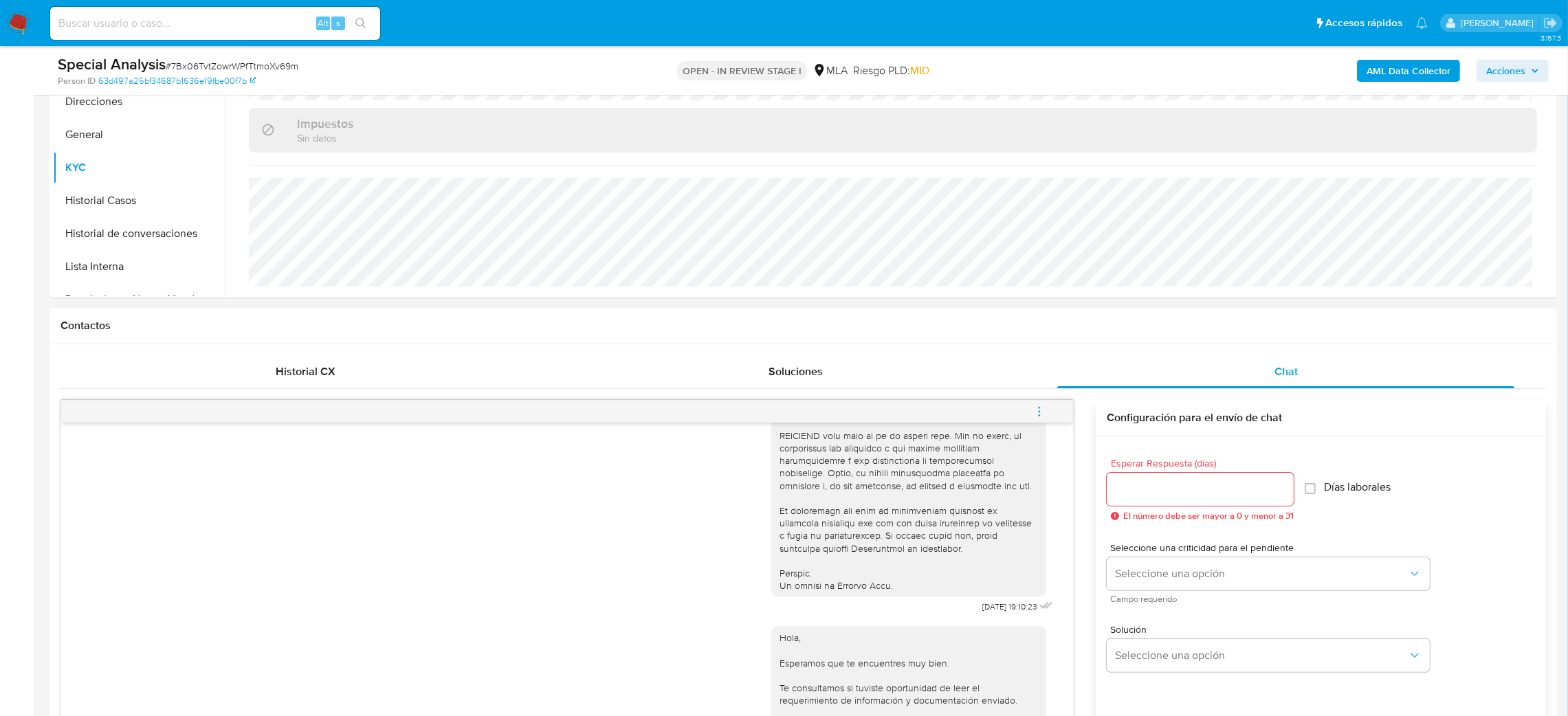
scroll to position [412, 0]
click at [1043, 400] on span "menu-action" at bounding box center [1039, 410] width 12 height 33
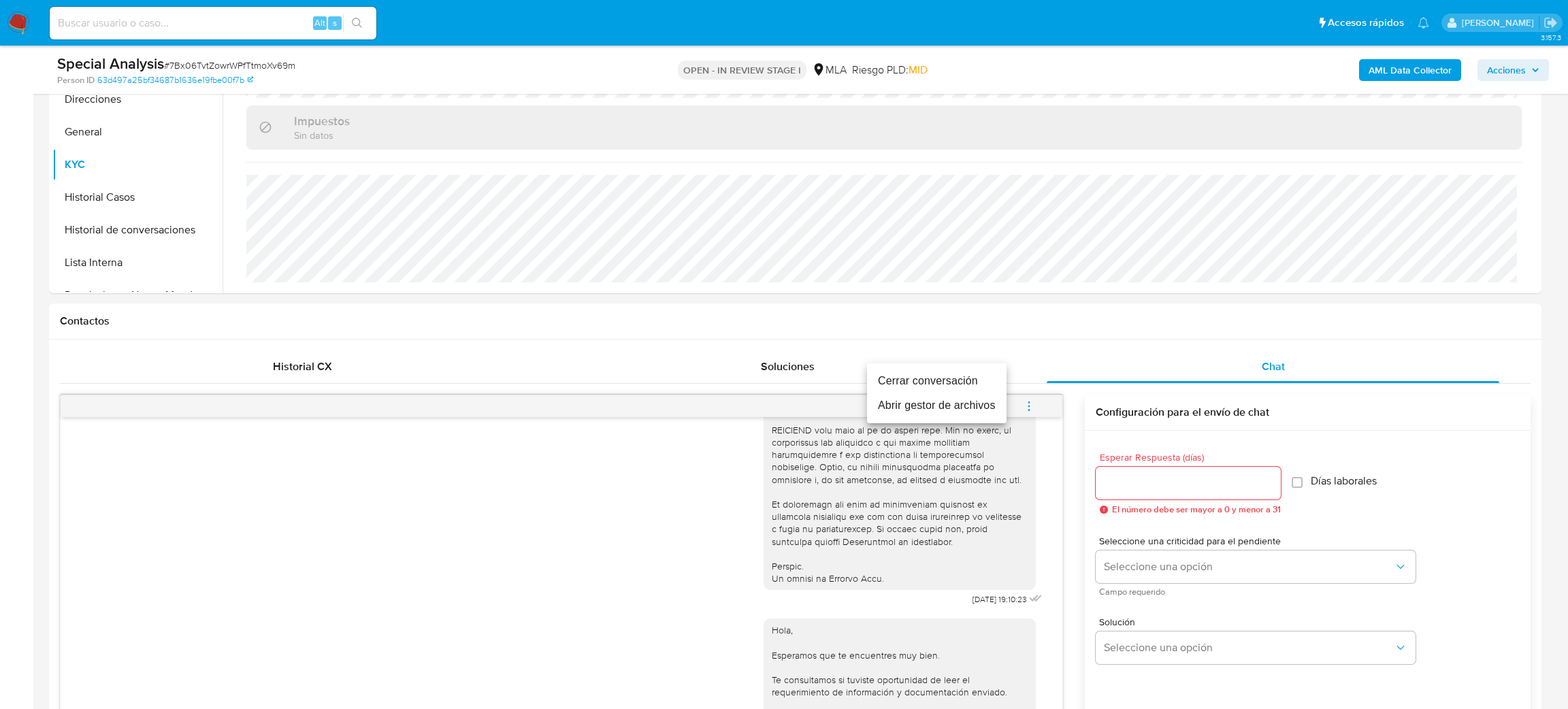
click at [935, 373] on li "Cerrar conversación" at bounding box center [936, 381] width 139 height 24
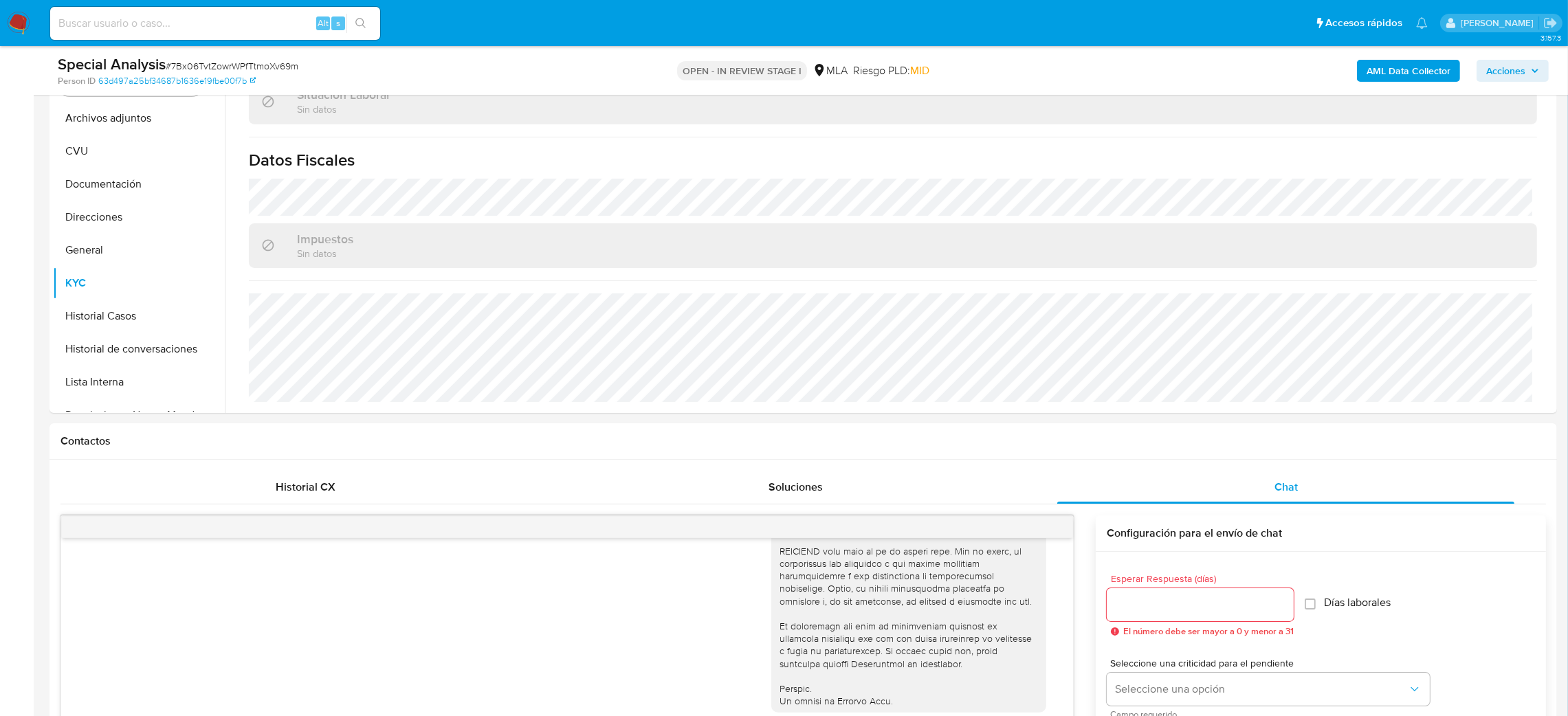
scroll to position [103, 0]
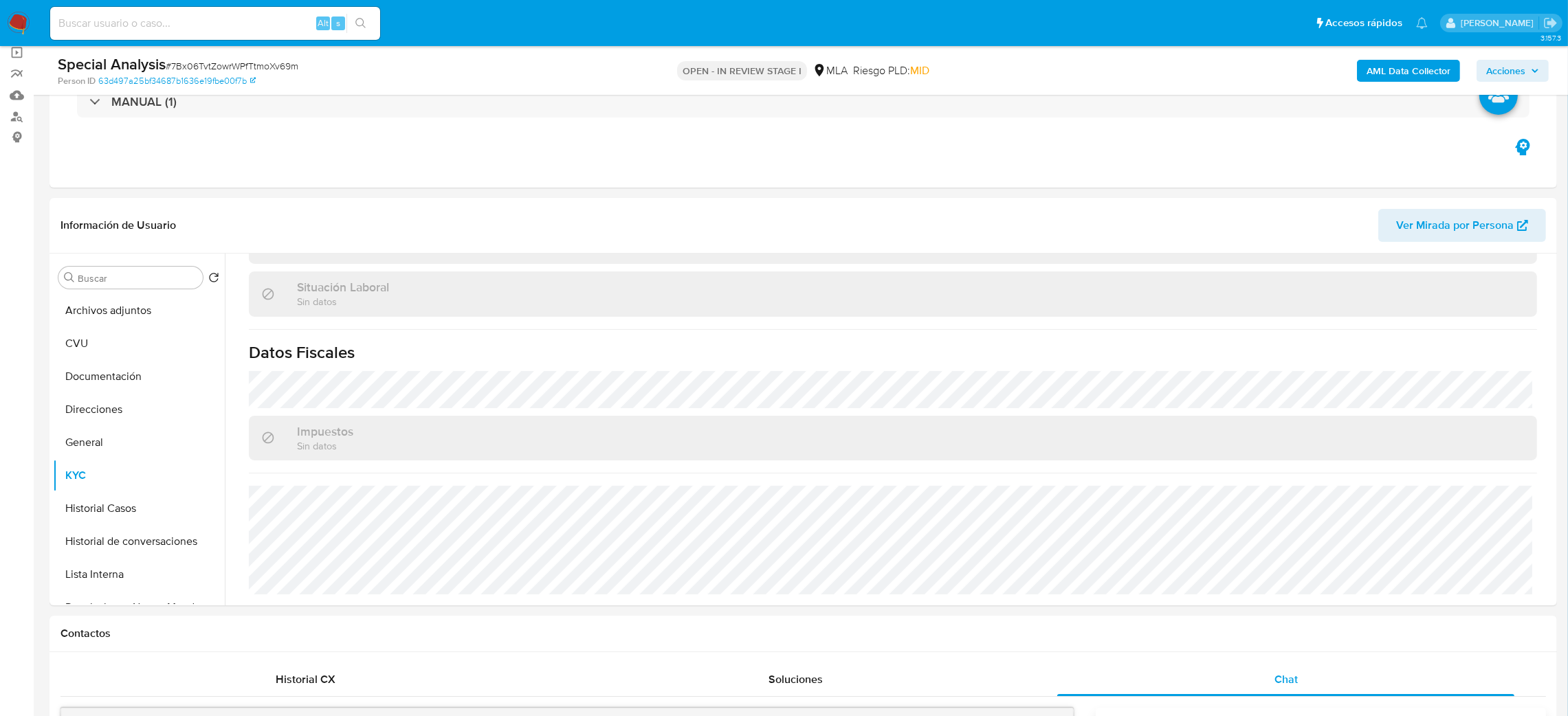
click at [18, 26] on img at bounding box center [19, 23] width 23 height 23
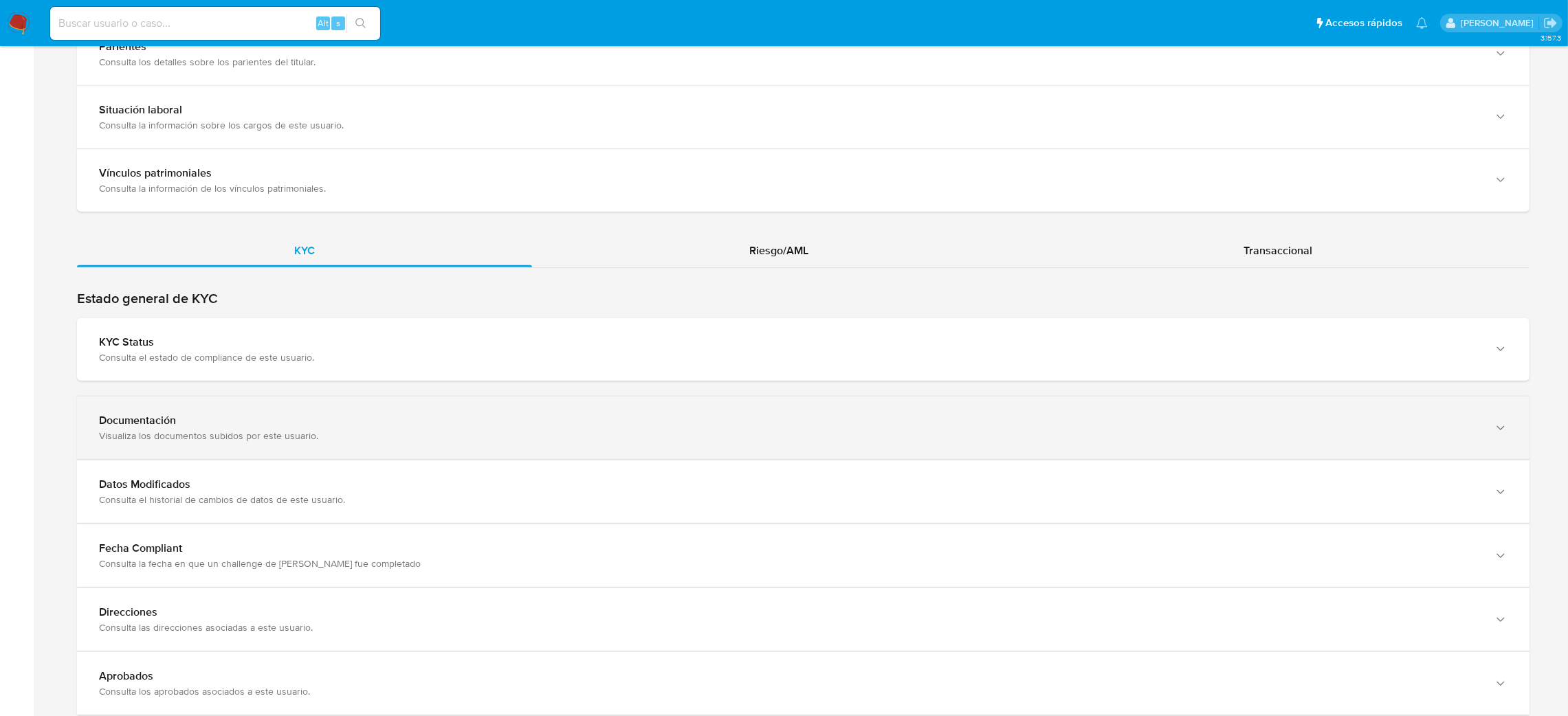
scroll to position [1126, 0]
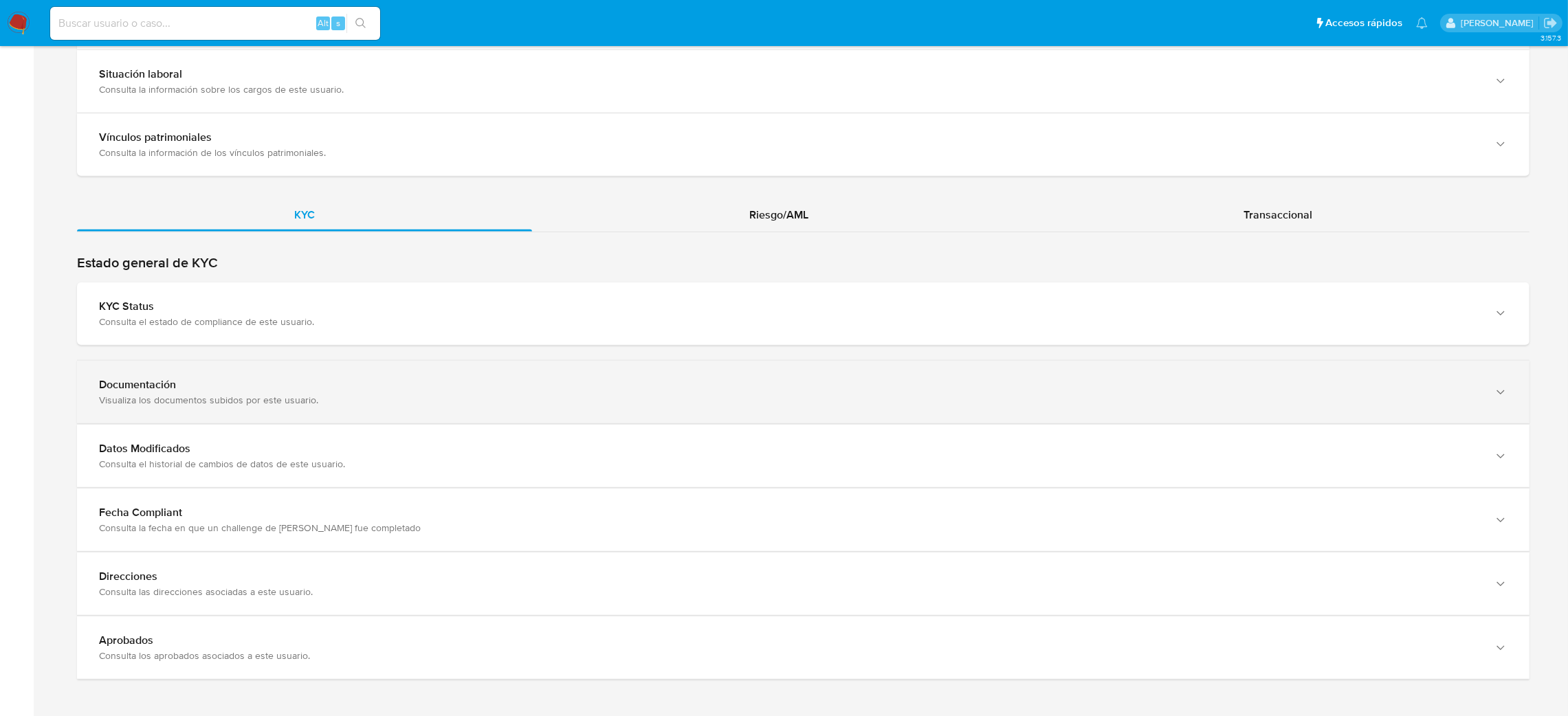
click at [218, 405] on div "Visualiza los documentos subidos por este usuario." at bounding box center [789, 399] width 1381 height 12
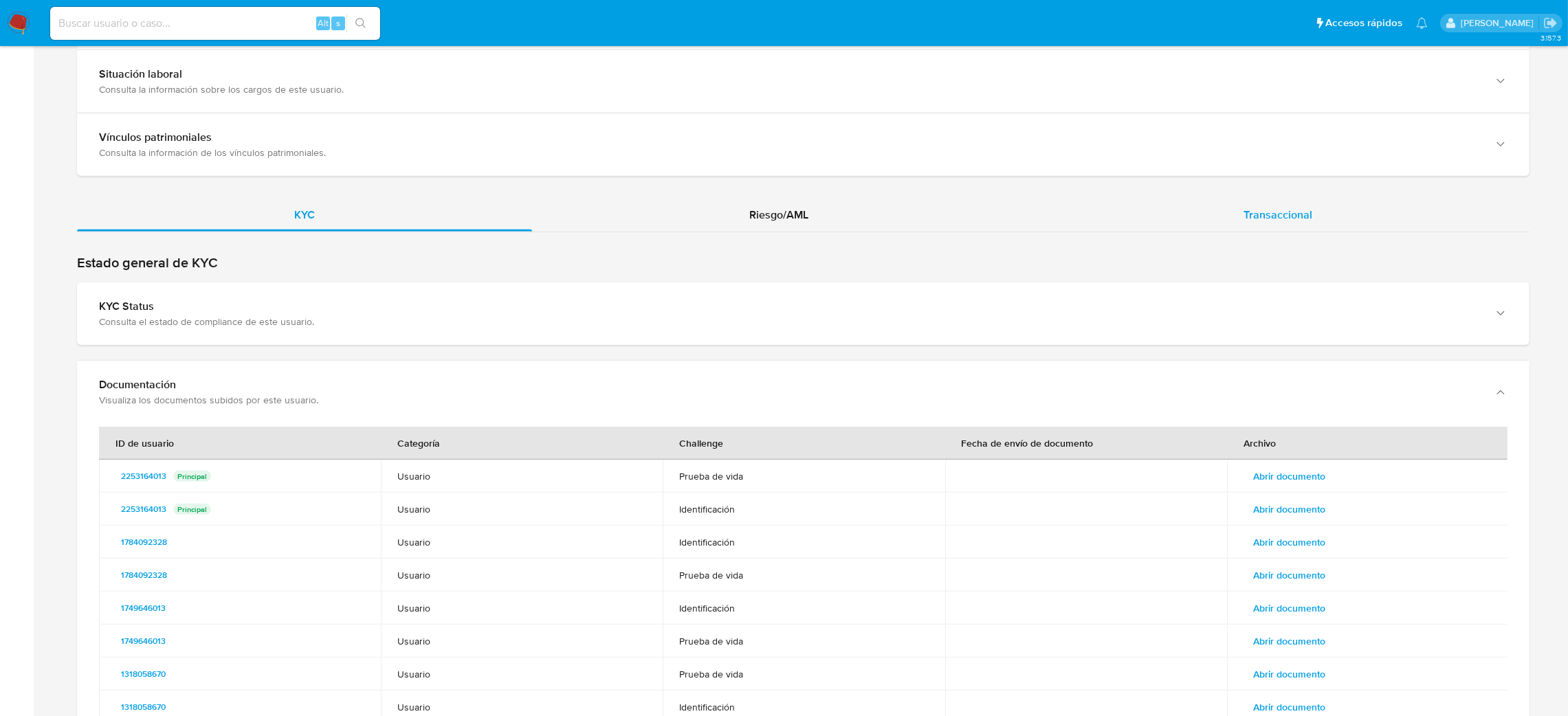
click at [1195, 216] on div "Transaccional" at bounding box center [1278, 215] width 503 height 33
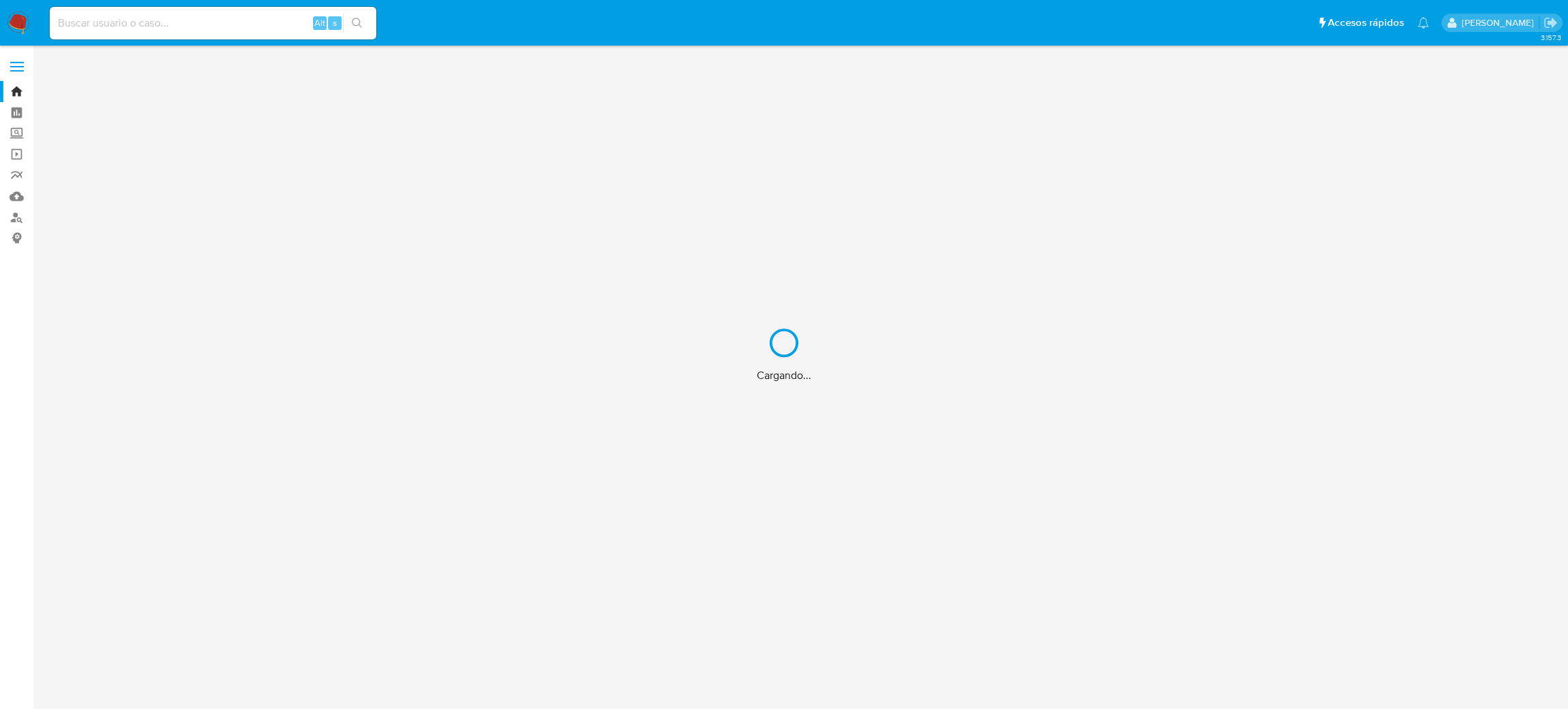
click at [14, 218] on div "Cargando..." at bounding box center [784, 354] width 1568 height 709
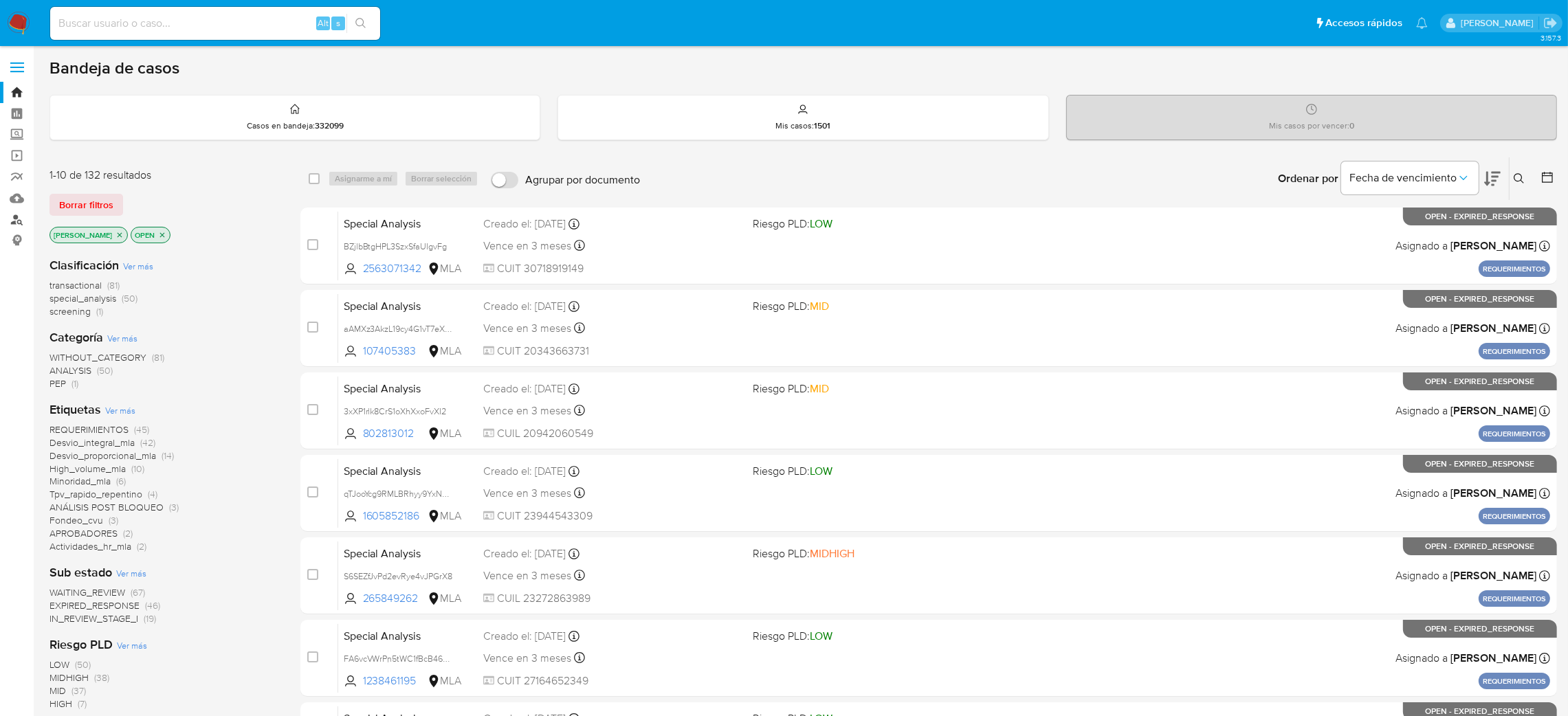
click at [14, 221] on link "Buscador de personas" at bounding box center [82, 220] width 164 height 22
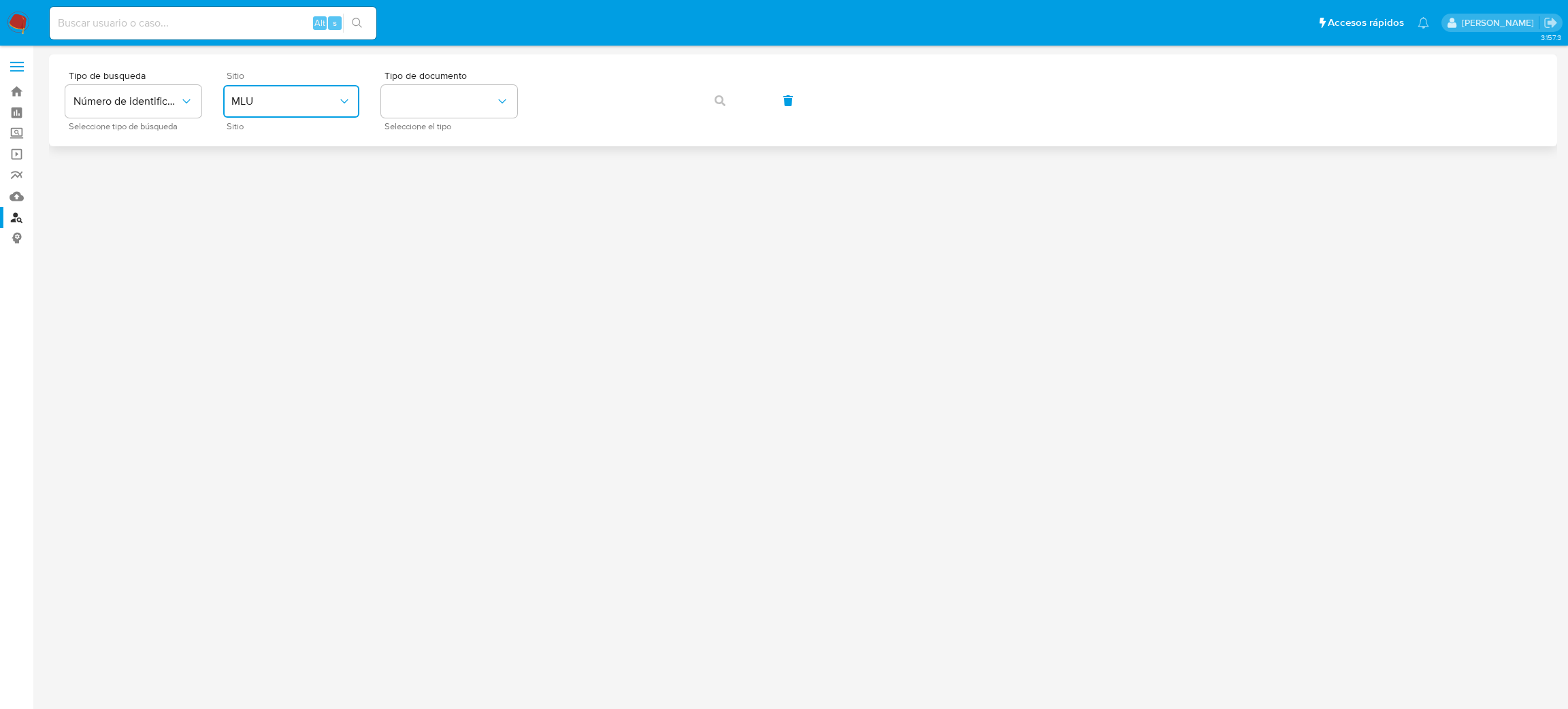
click at [303, 99] on span "MLU" at bounding box center [284, 101] width 106 height 14
click at [328, 180] on div "MLA" at bounding box center [287, 171] width 111 height 33
click at [411, 94] on button "identificationType" at bounding box center [449, 101] width 136 height 33
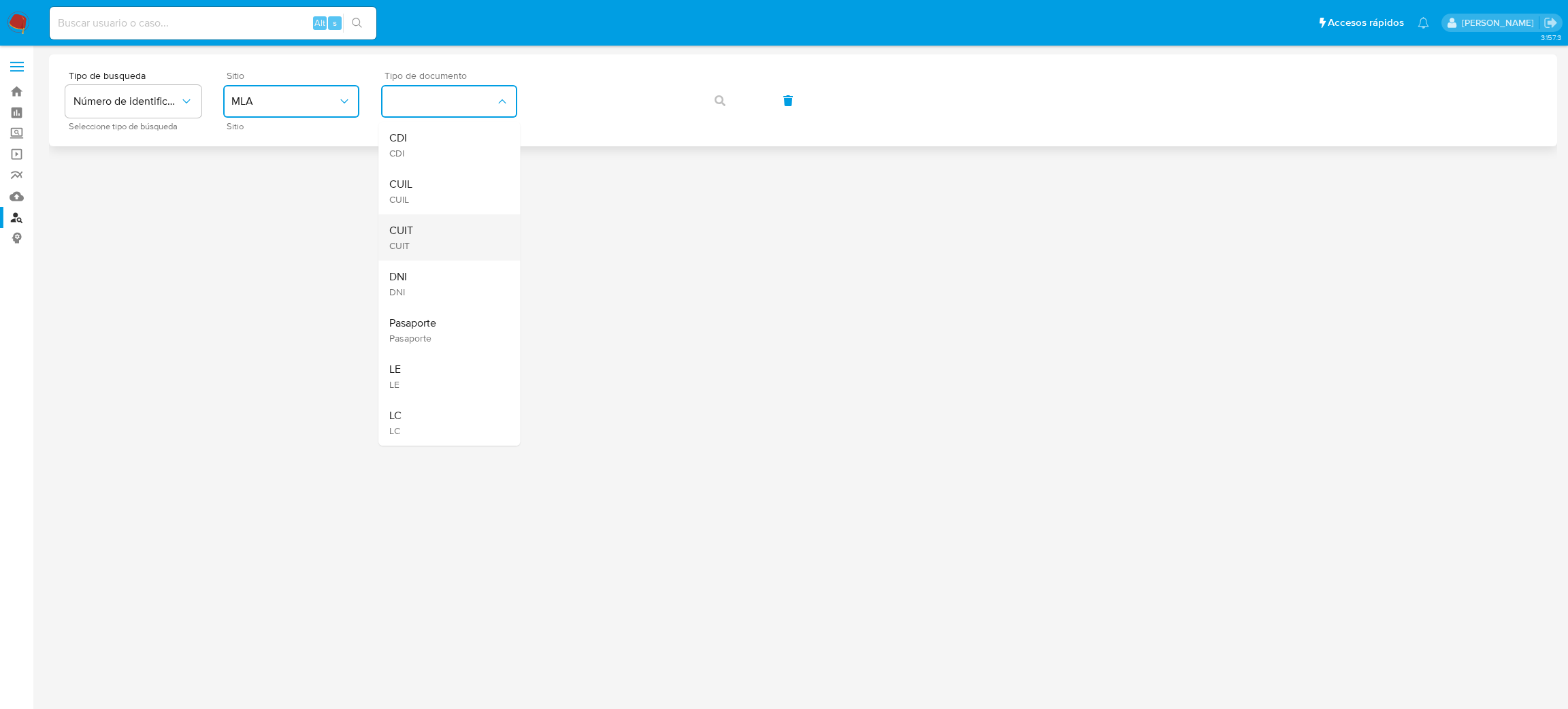
click at [436, 222] on div "CUIT CUIT" at bounding box center [445, 237] width 111 height 46
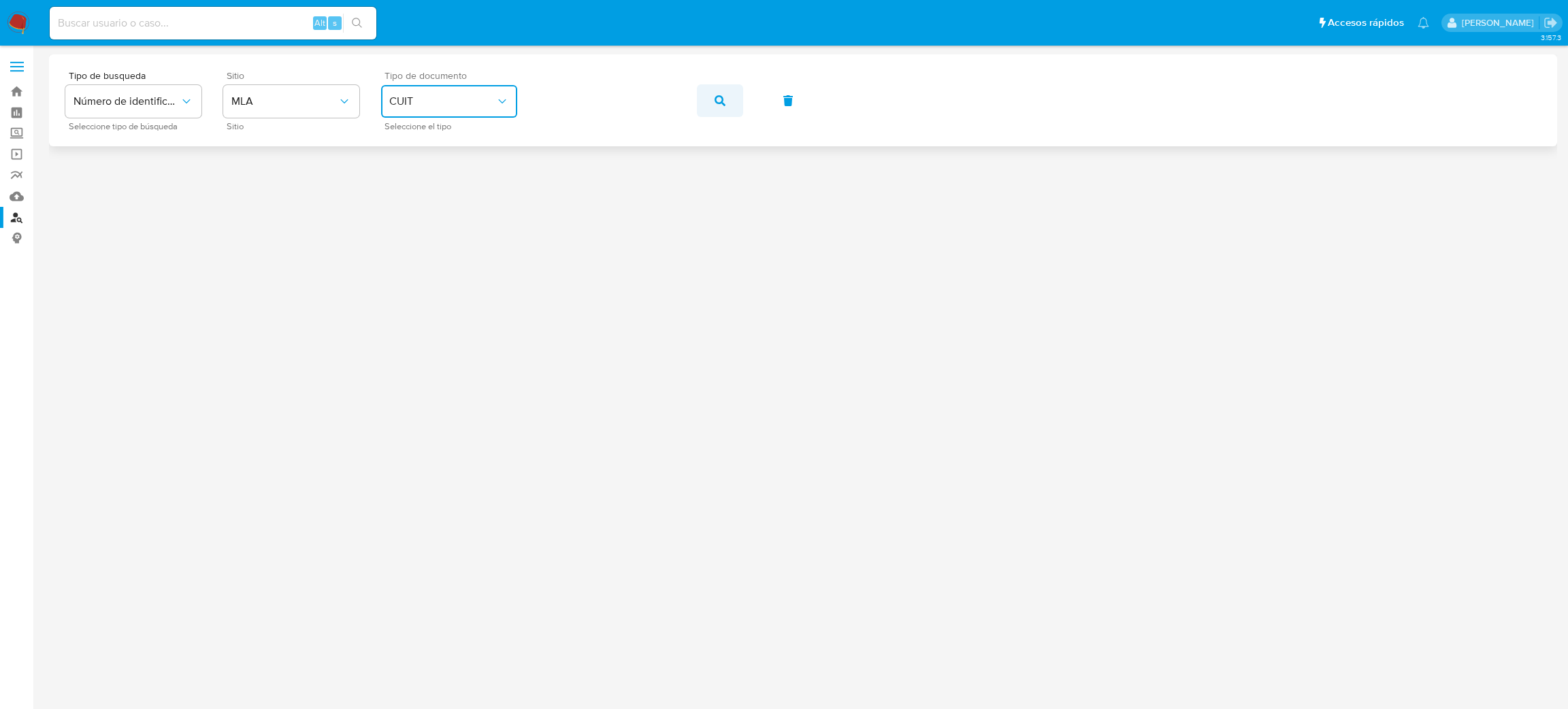
click at [712, 94] on button "button" at bounding box center [720, 101] width 46 height 33
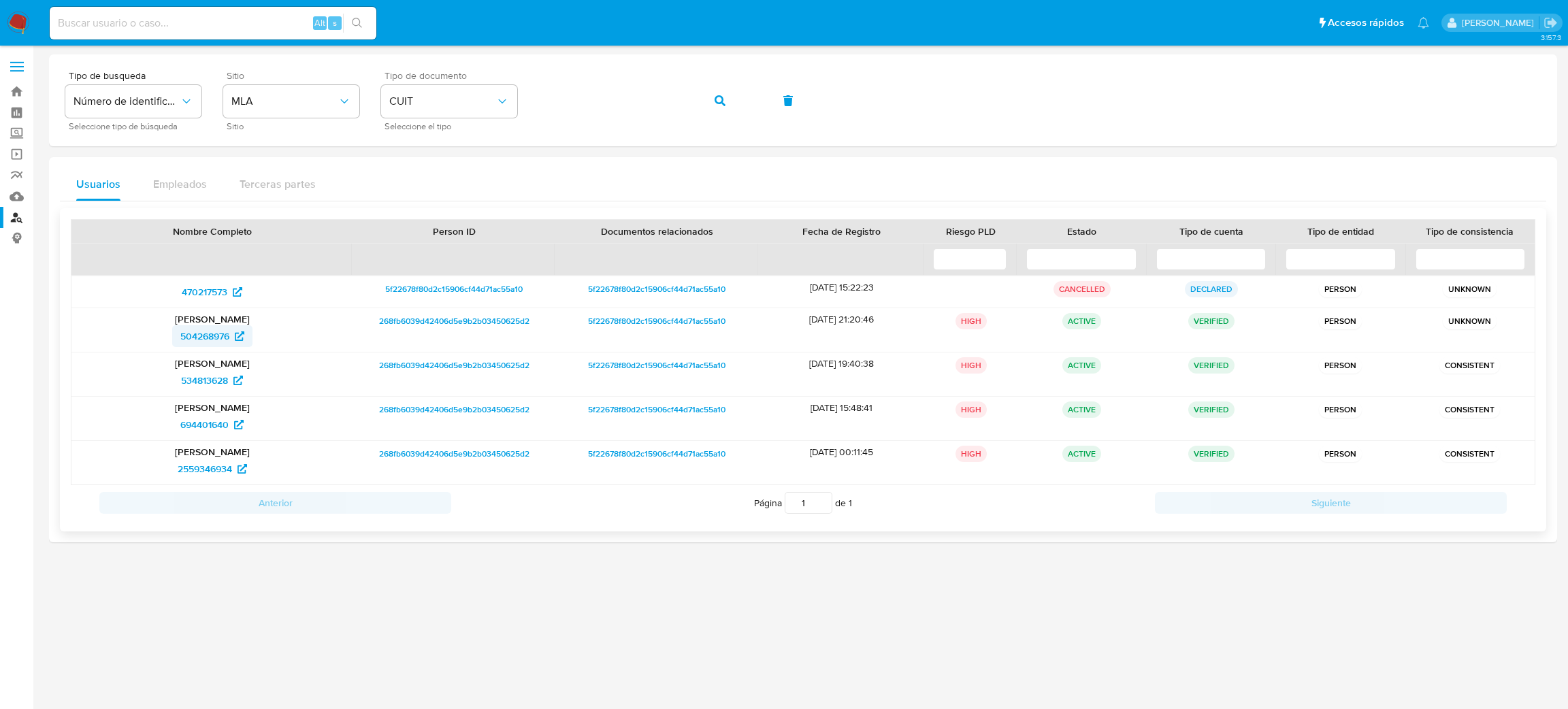
click at [210, 338] on span "504268976" at bounding box center [205, 336] width 49 height 22
click at [505, 104] on div "Tipo de busqueda Número de identificación Seleccione tipo de búsqueda Sitio MLA…" at bounding box center [803, 100] width 1476 height 59
click at [741, 89] on button "button" at bounding box center [720, 101] width 46 height 33
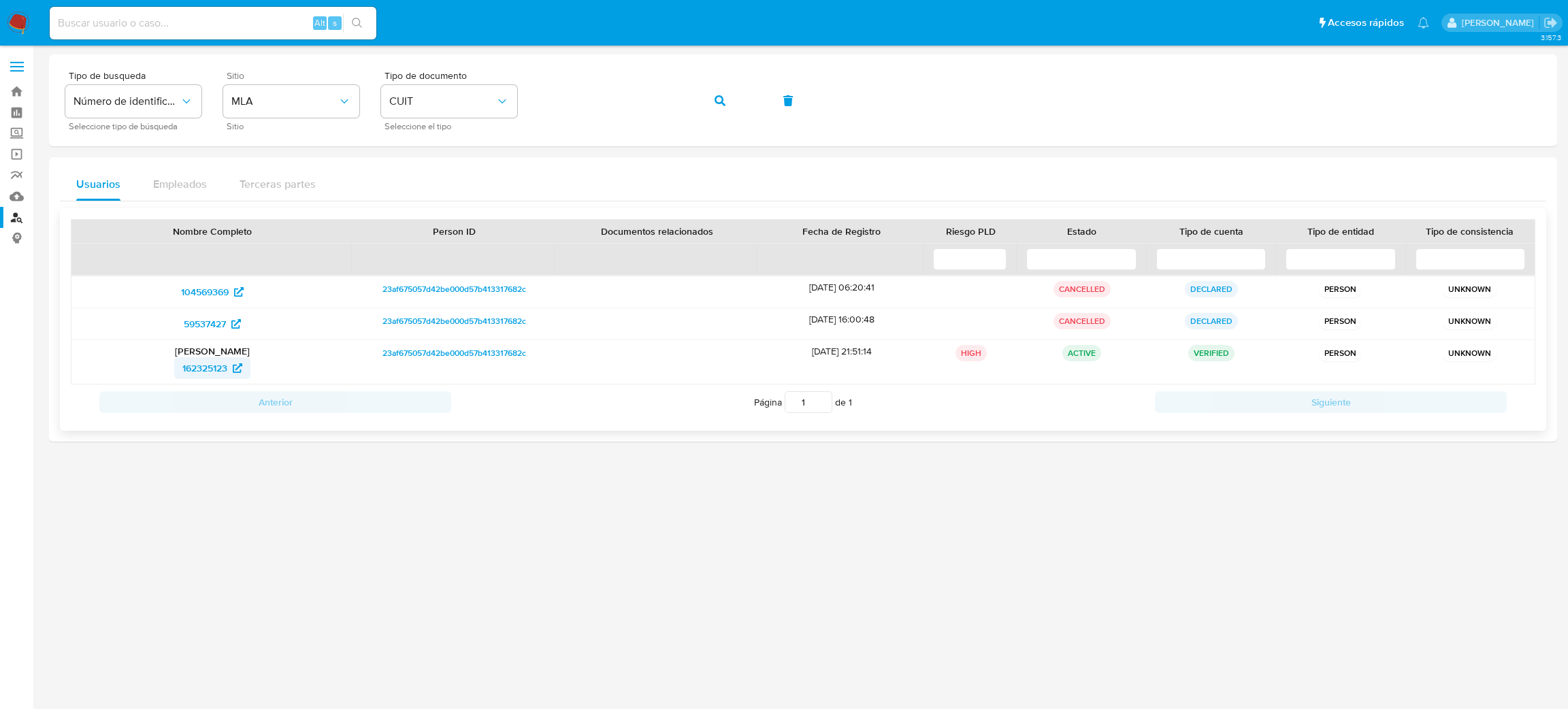
click at [206, 362] on span "162325123" at bounding box center [204, 368] width 45 height 22
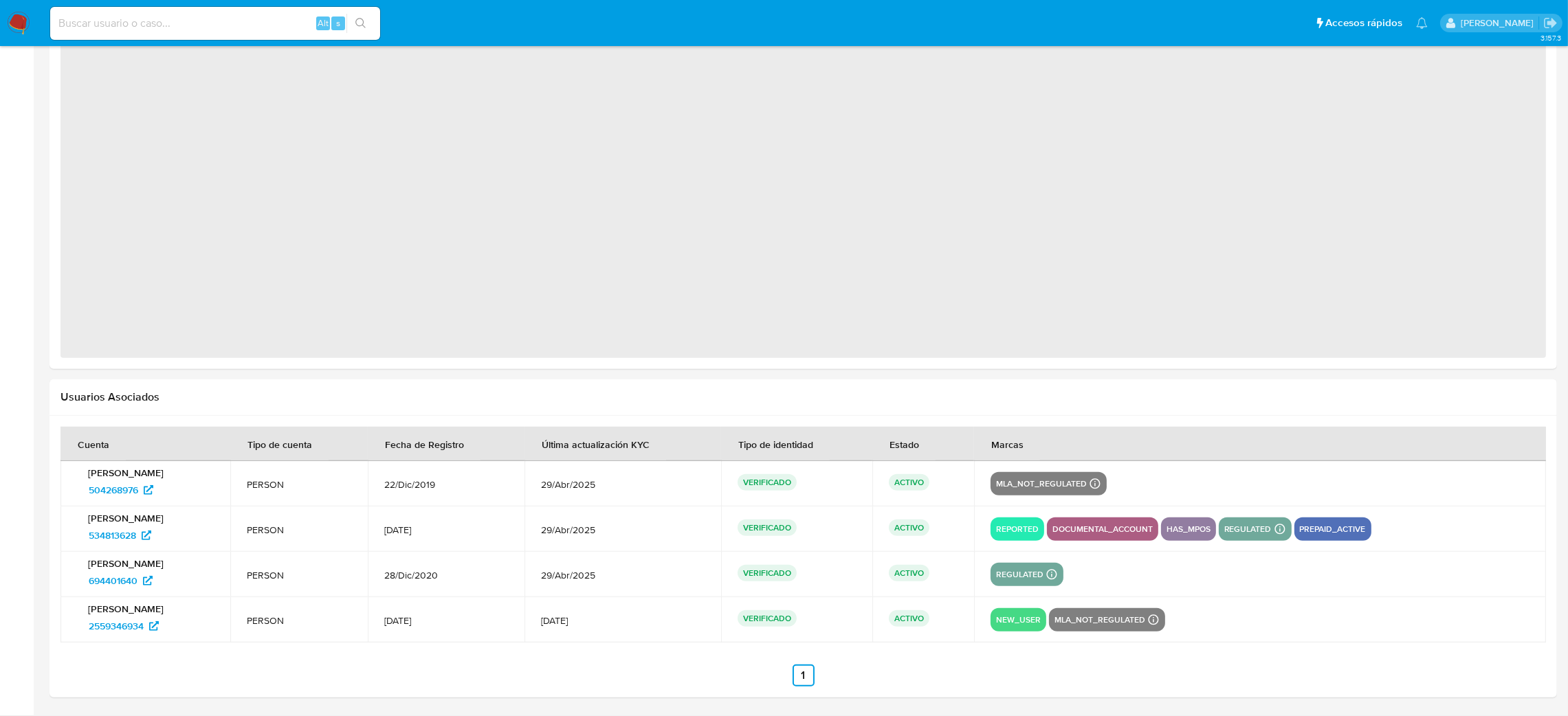
select select "10"
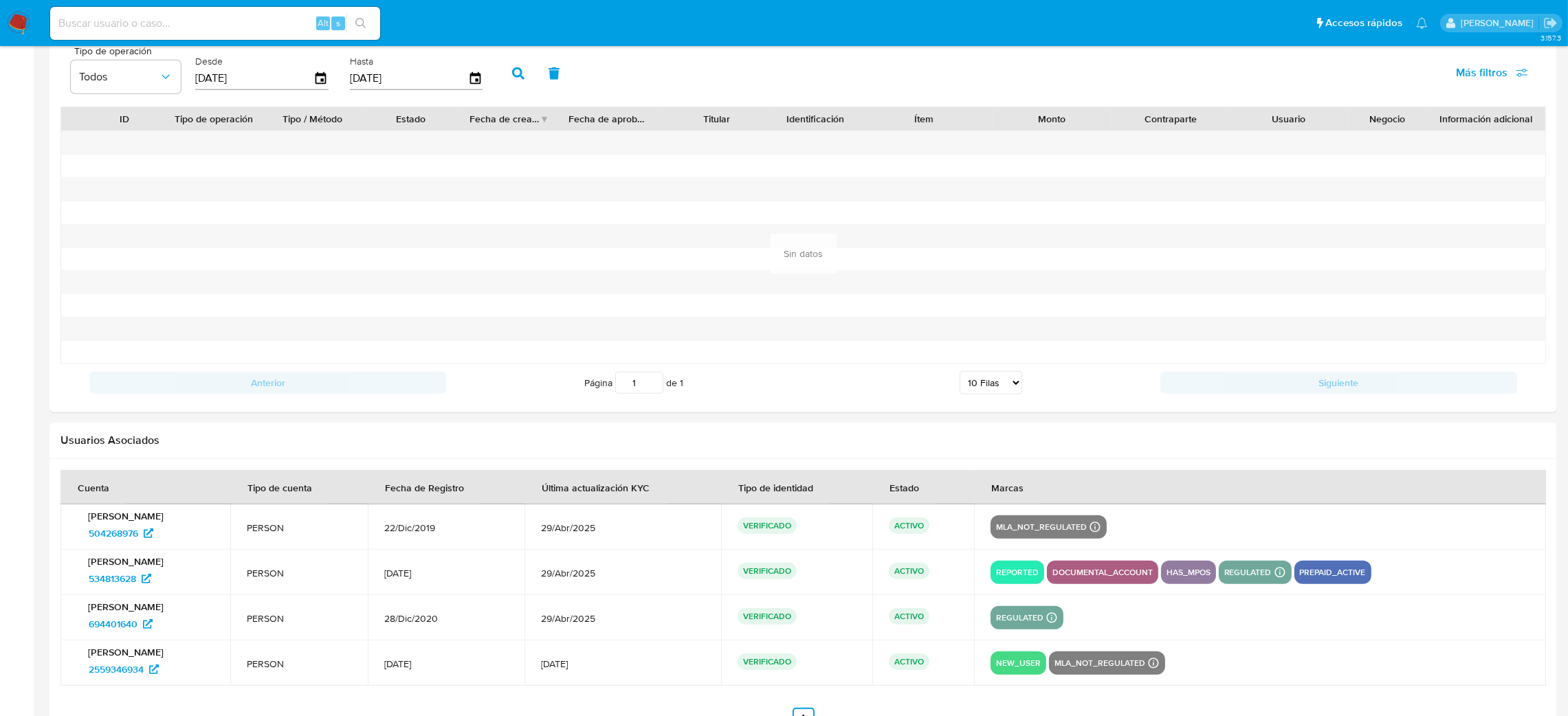
scroll to position [1397, 0]
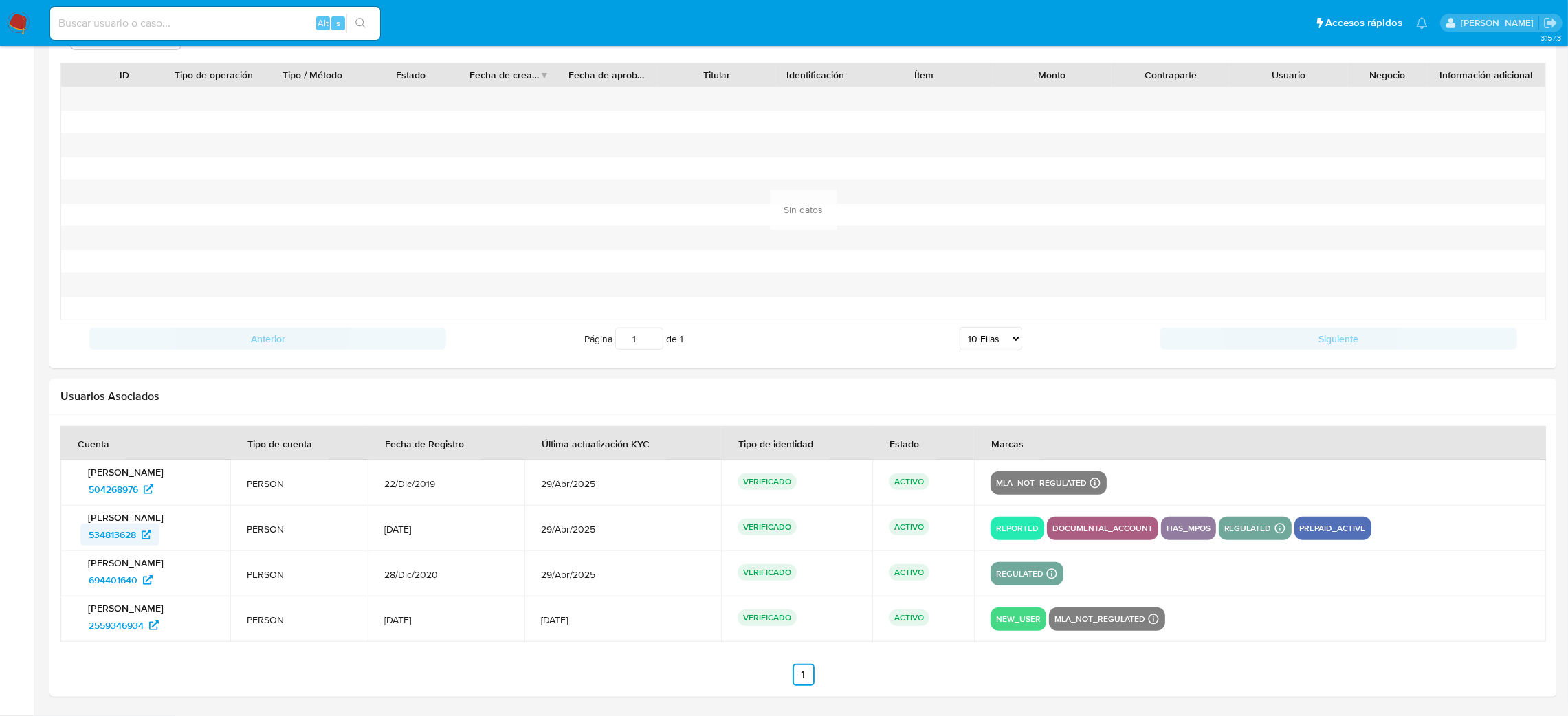
click at [112, 529] on span "534813628" at bounding box center [113, 534] width 48 height 22
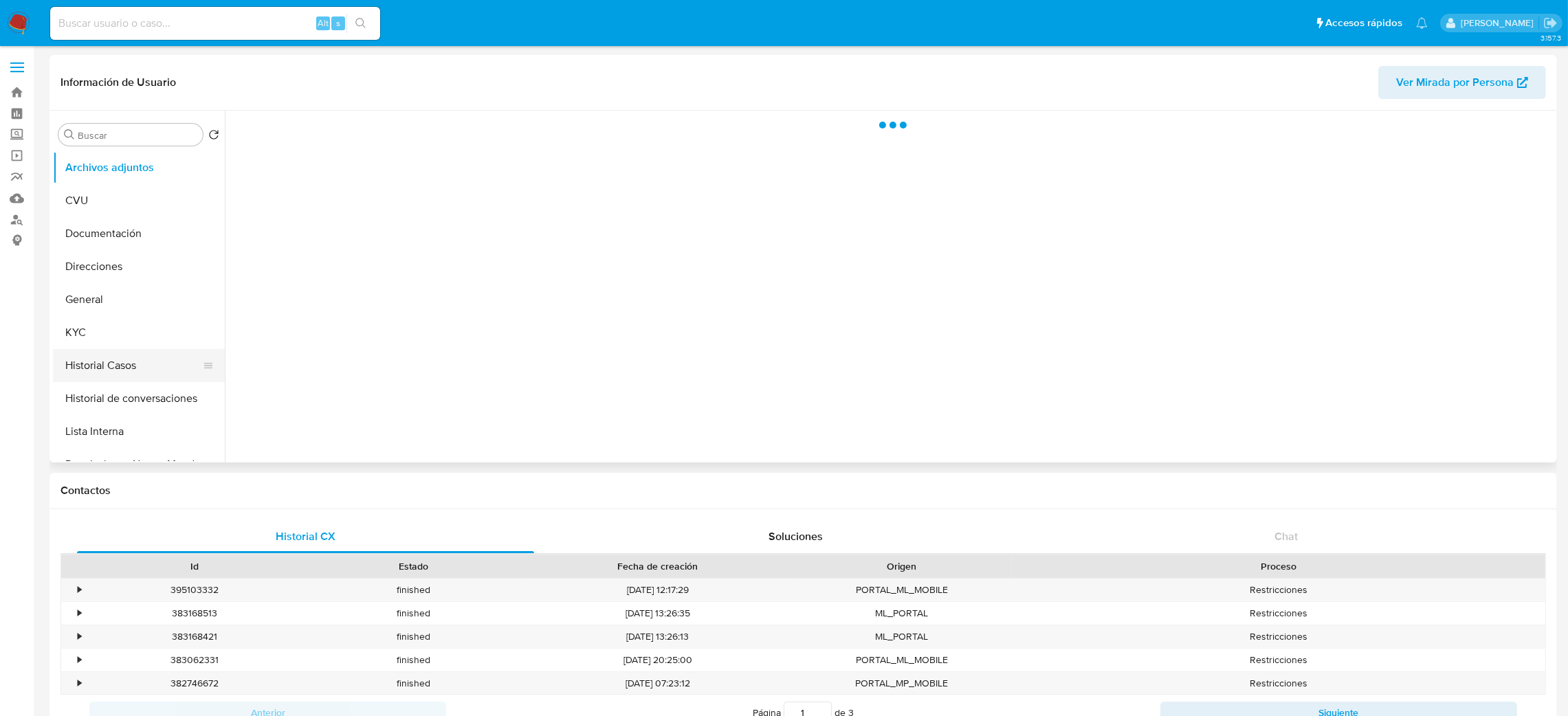
click at [96, 361] on button "Historial Casos" at bounding box center [133, 366] width 161 height 33
select select "10"
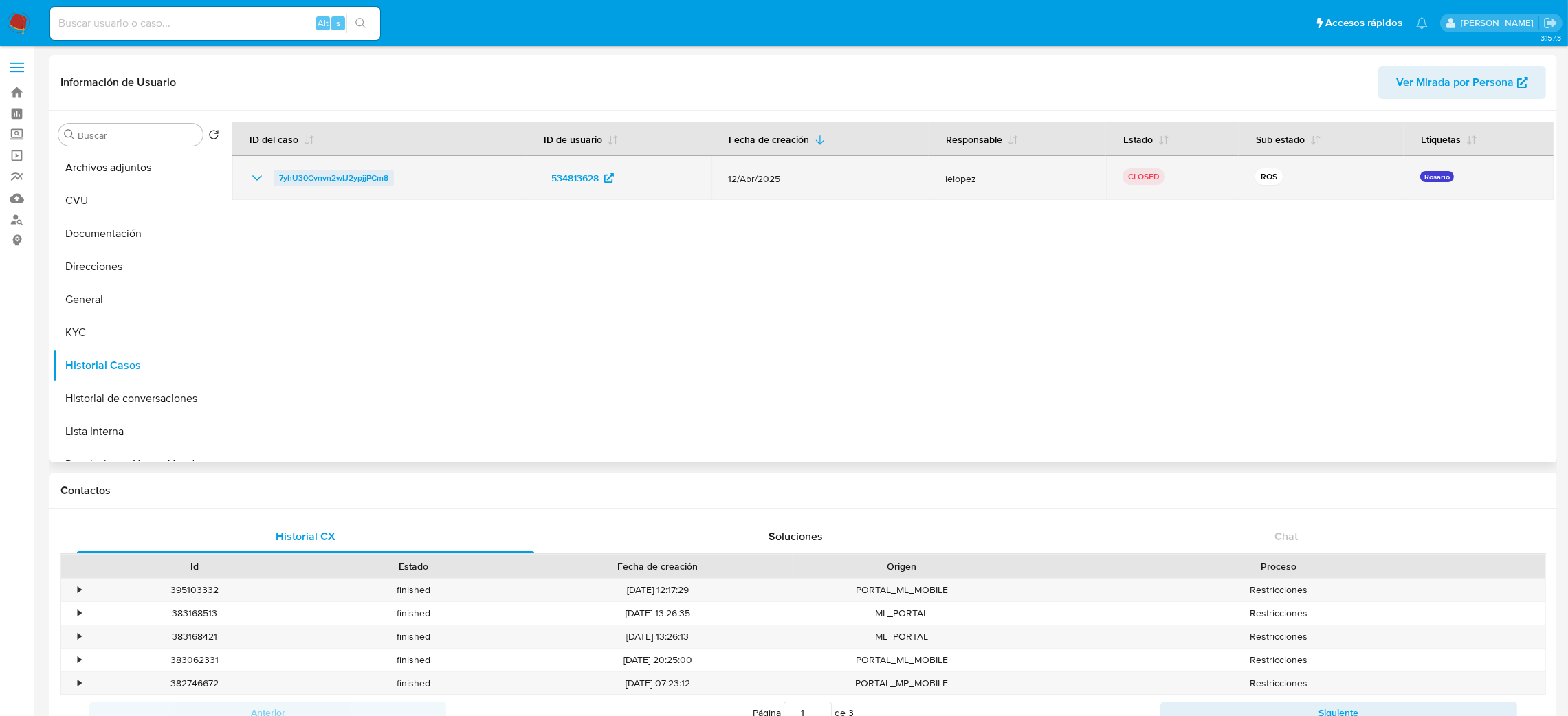
click at [304, 181] on span "7yhU30Cvnvn2wIJ2ypjjPCm8" at bounding box center [334, 177] width 110 height 17
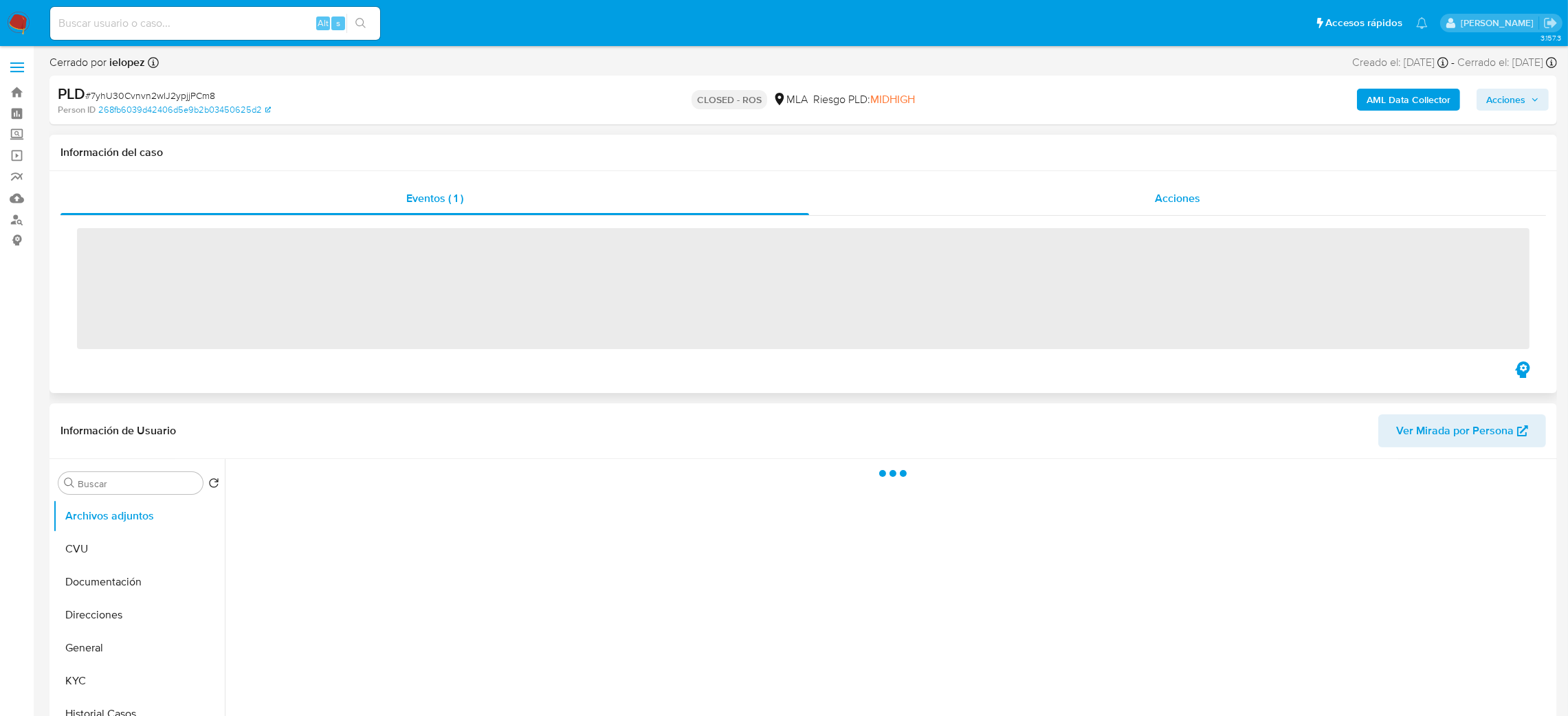
click at [1166, 195] on span "Acciones" at bounding box center [1178, 198] width 45 height 16
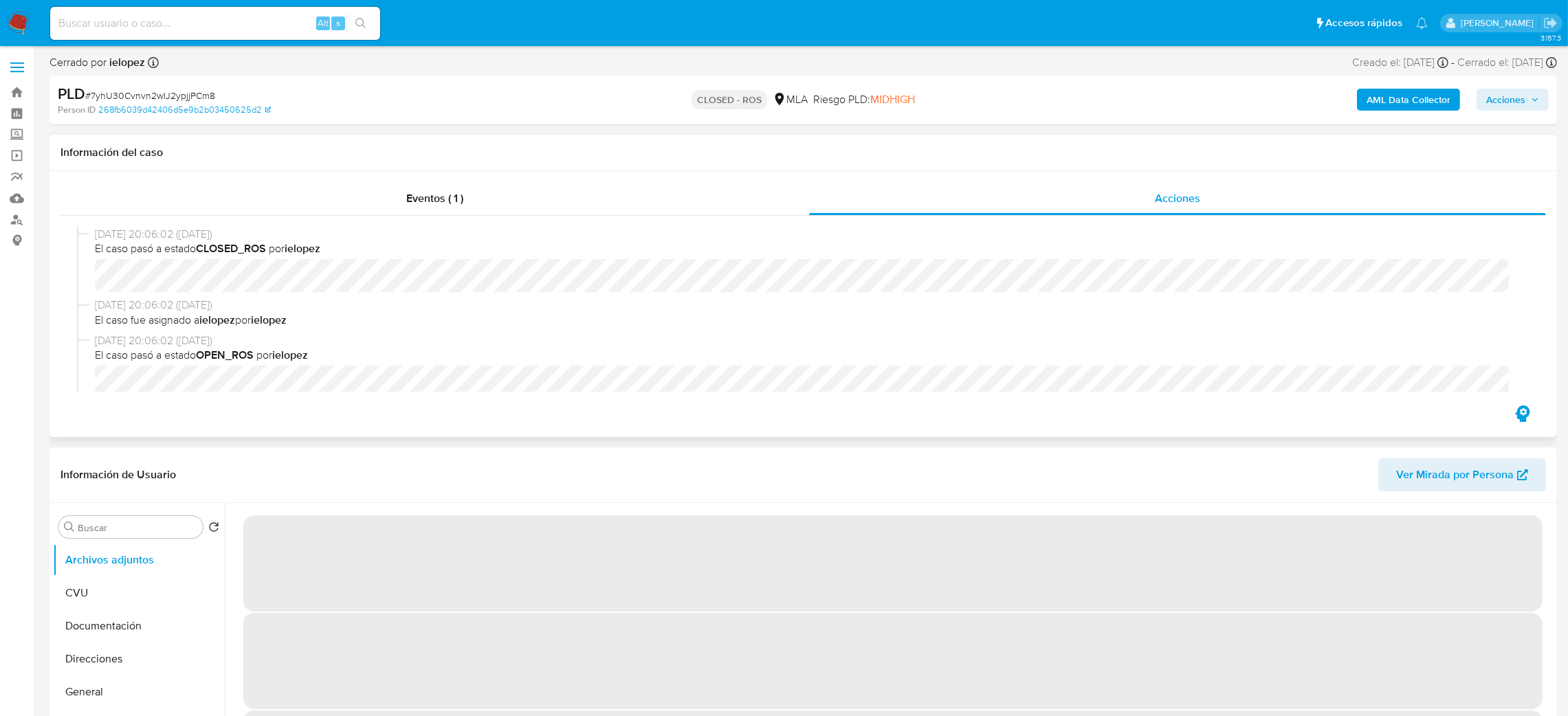
select select "10"
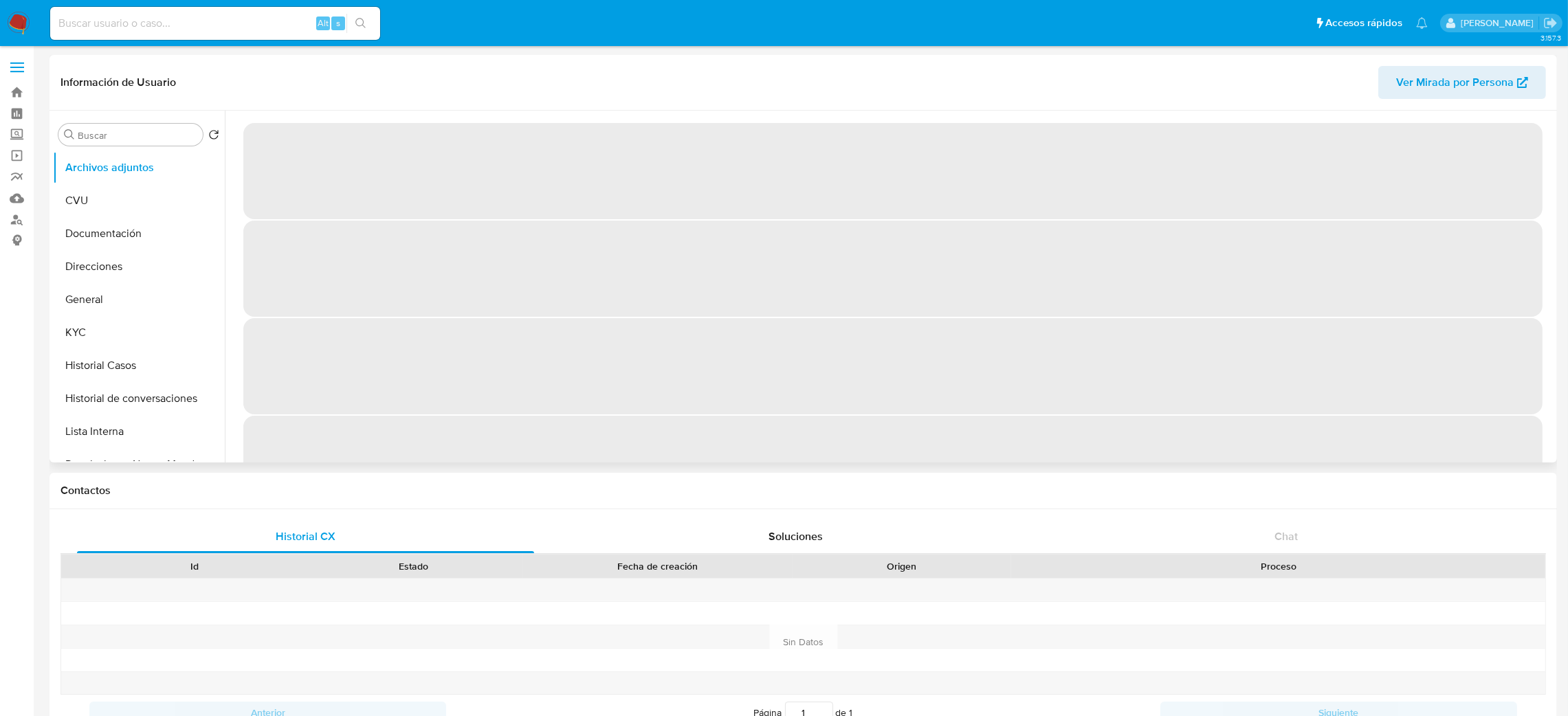
select select "10"
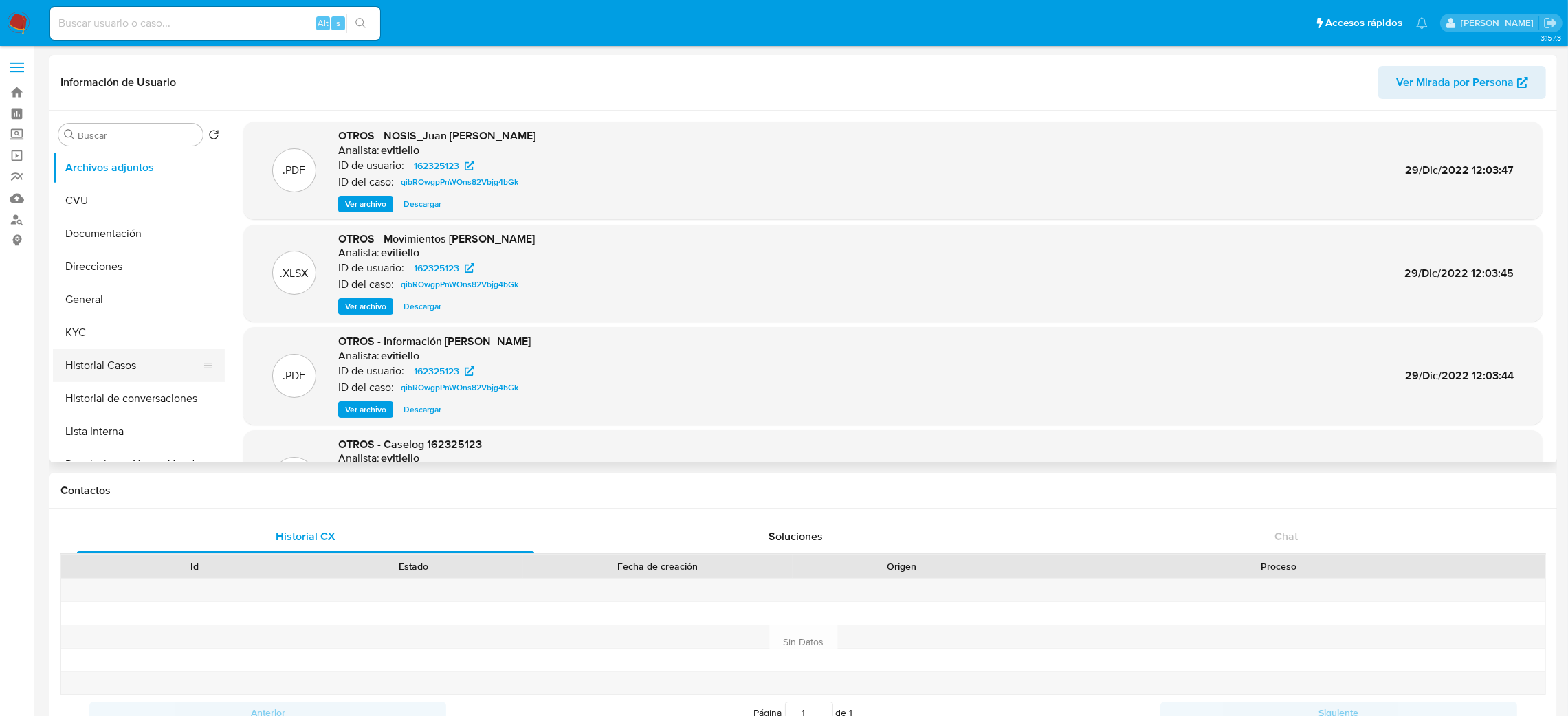
click at [154, 363] on button "Historial Casos" at bounding box center [133, 366] width 161 height 33
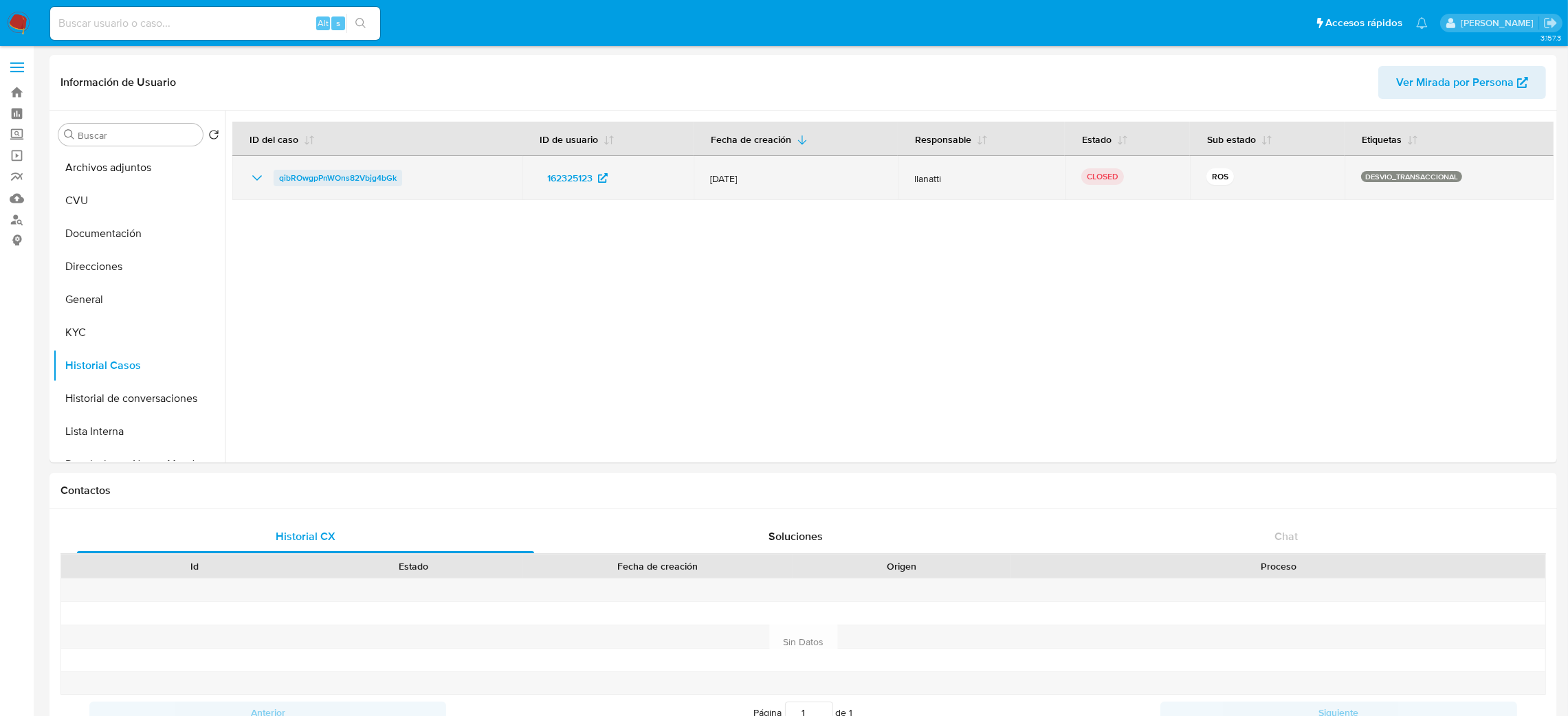
click at [331, 170] on span "qibROwgpPnWOns82Vbjg4bGk" at bounding box center [338, 177] width 118 height 17
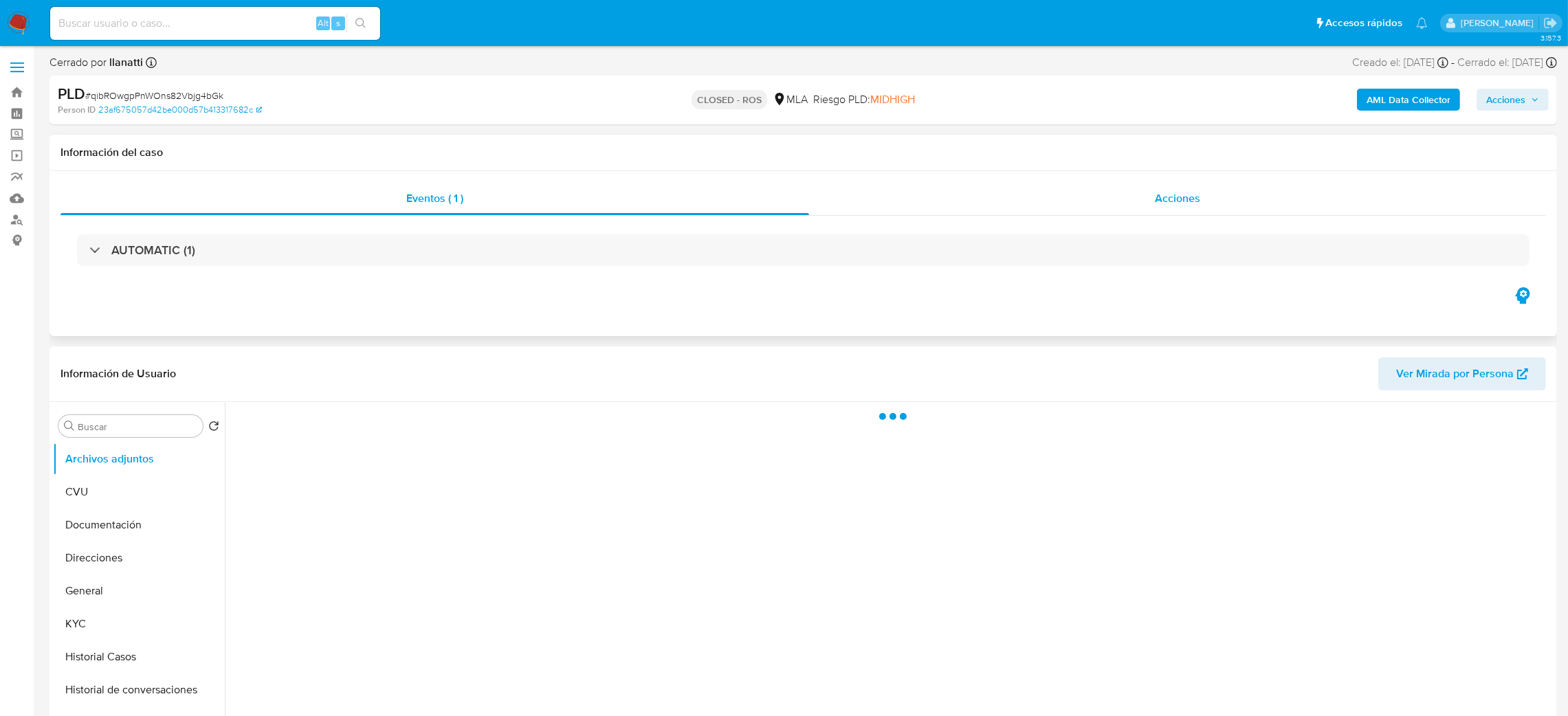
click at [1125, 187] on div "Acciones" at bounding box center [1178, 199] width 737 height 33
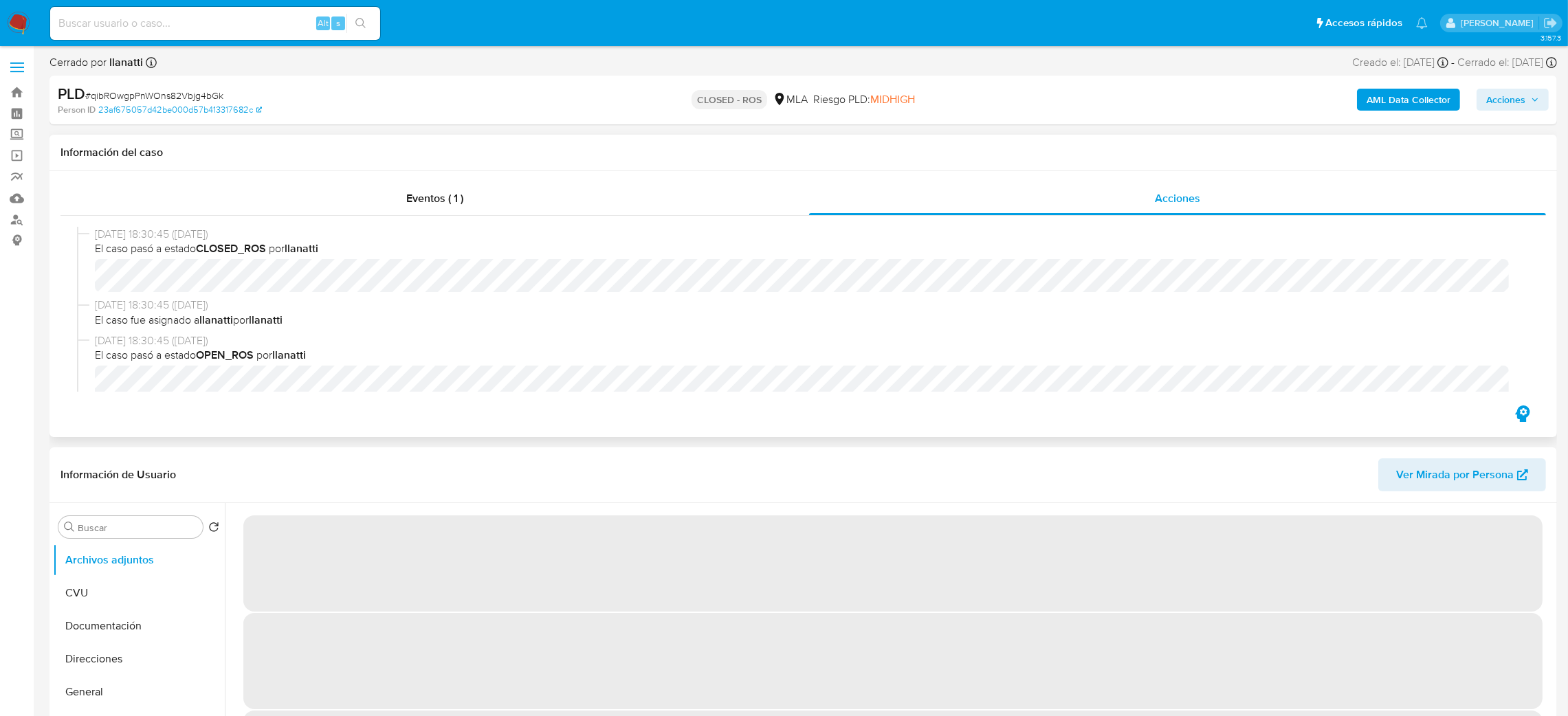
select select "10"
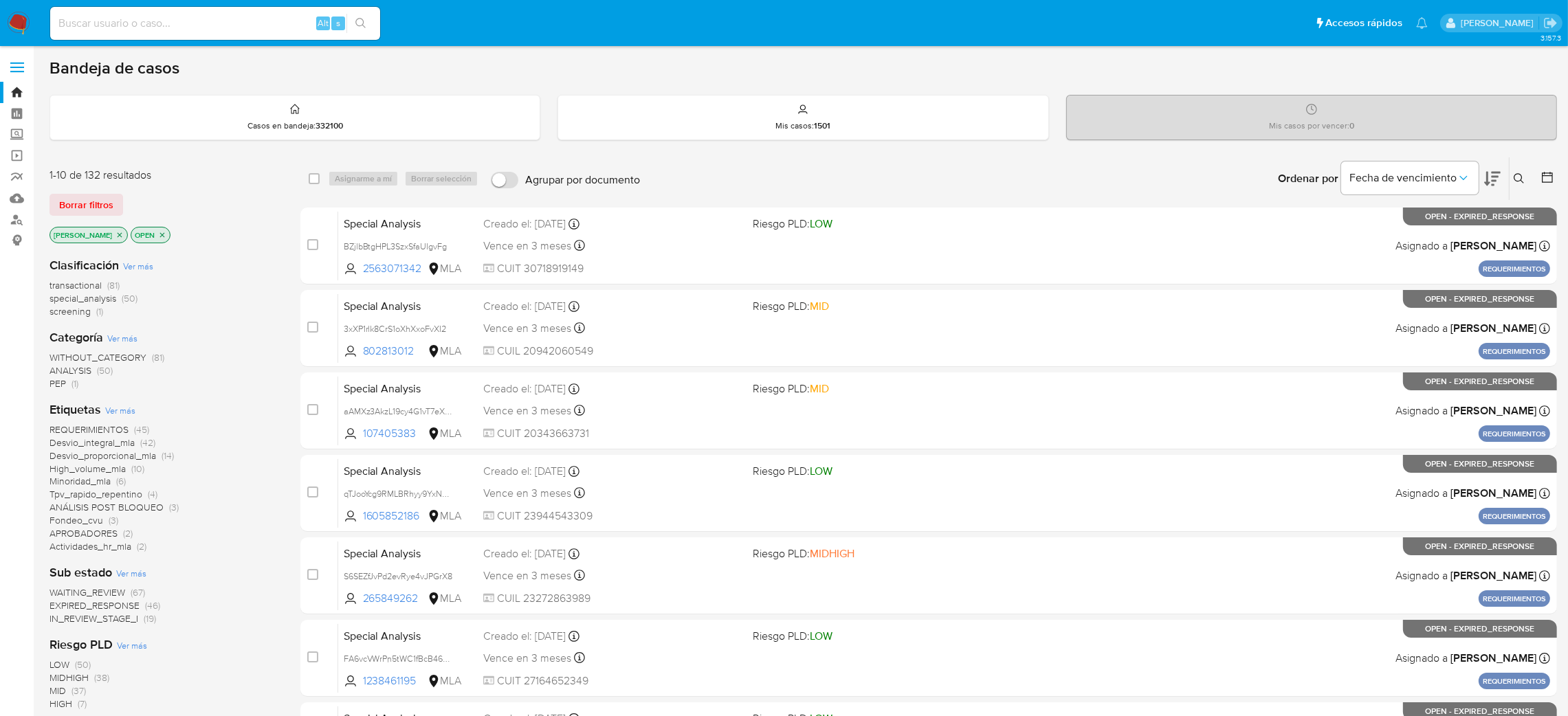
click at [238, 22] on input at bounding box center [216, 23] width 330 height 18
paste input "1363731274"
type input "1363731274"
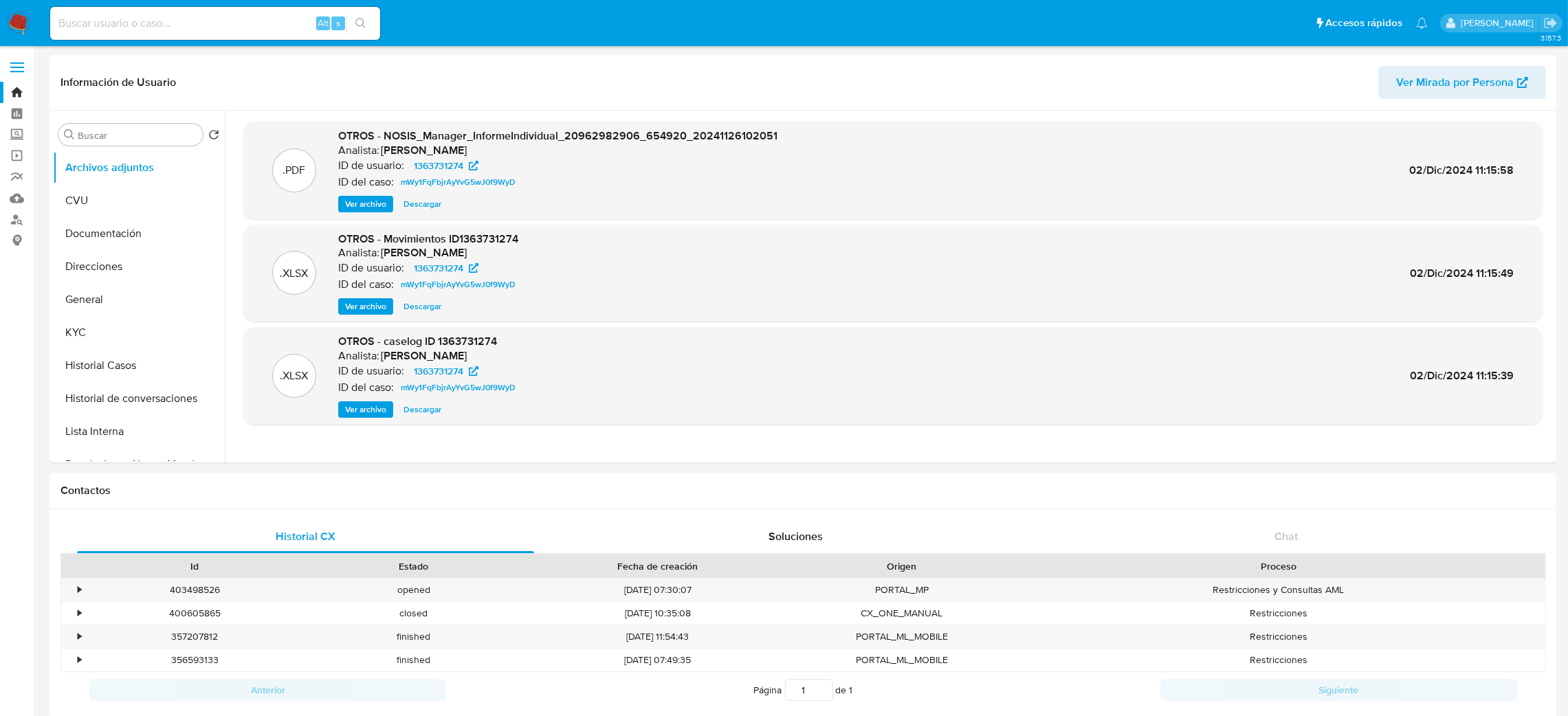
select select "10"
click at [374, 415] on span "Ver archivo" at bounding box center [366, 410] width 41 height 14
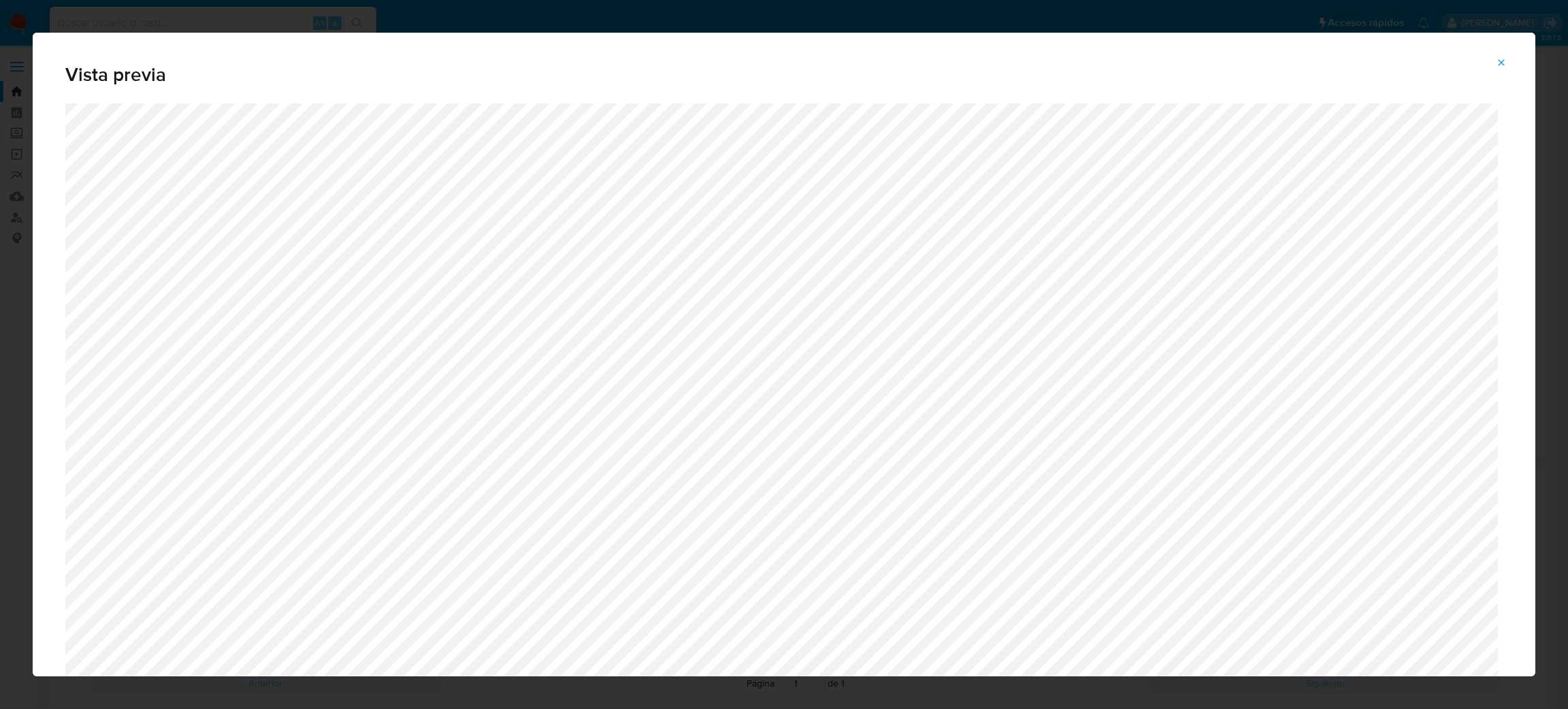
click at [1497, 64] on icon "Attachment preview" at bounding box center [1501, 62] width 11 height 11
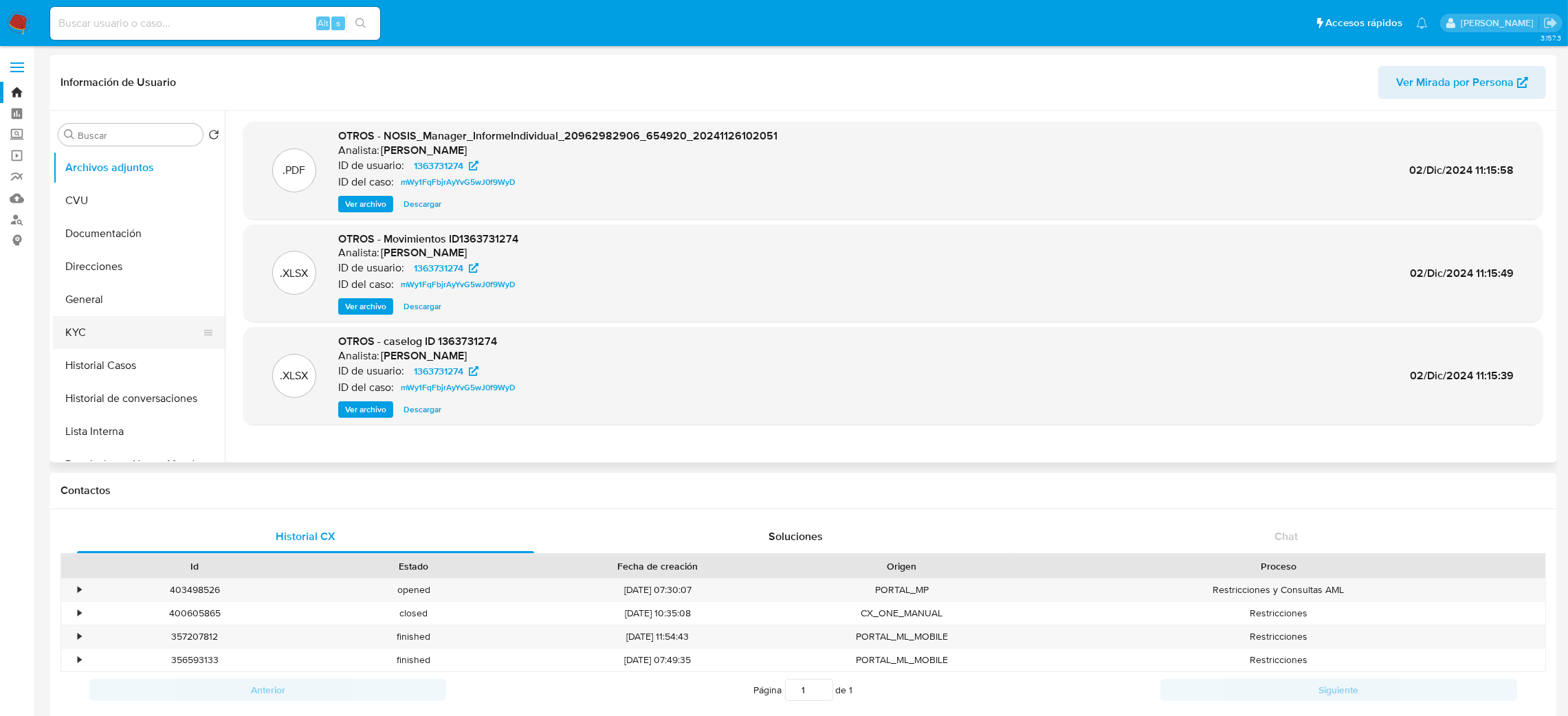
click at [94, 326] on button "KYC" at bounding box center [133, 333] width 161 height 33
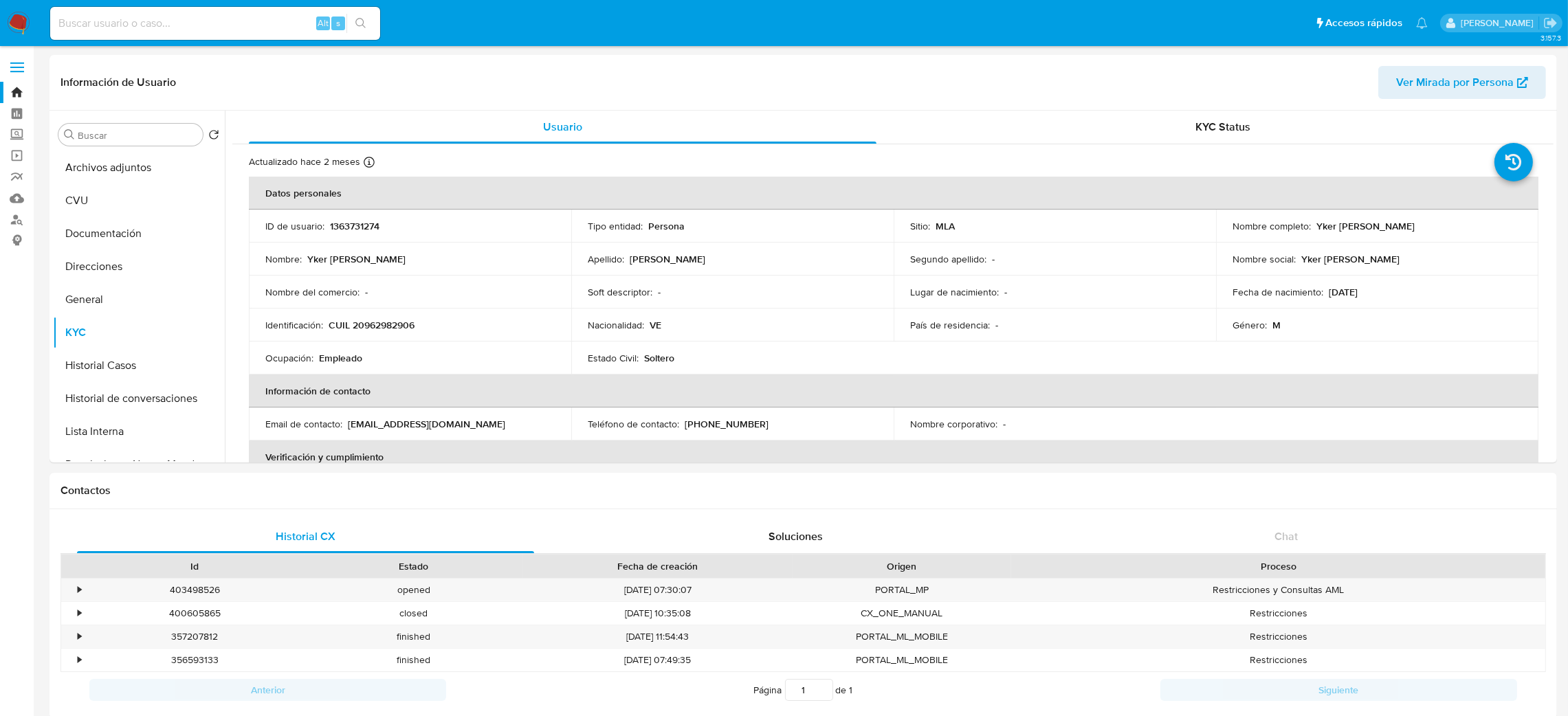
drag, startPoint x: 1313, startPoint y: 228, endPoint x: 1478, endPoint y: 228, distance: 165.0
click at [1478, 228] on div "Nombre completo : Yker Alfredo Gonzalez Perez" at bounding box center [1377, 226] width 289 height 12
copy p "Yker [PERSON_NAME] [PERSON_NAME]"
click at [390, 319] on p "CUIL 20962982906" at bounding box center [371, 324] width 86 height 12
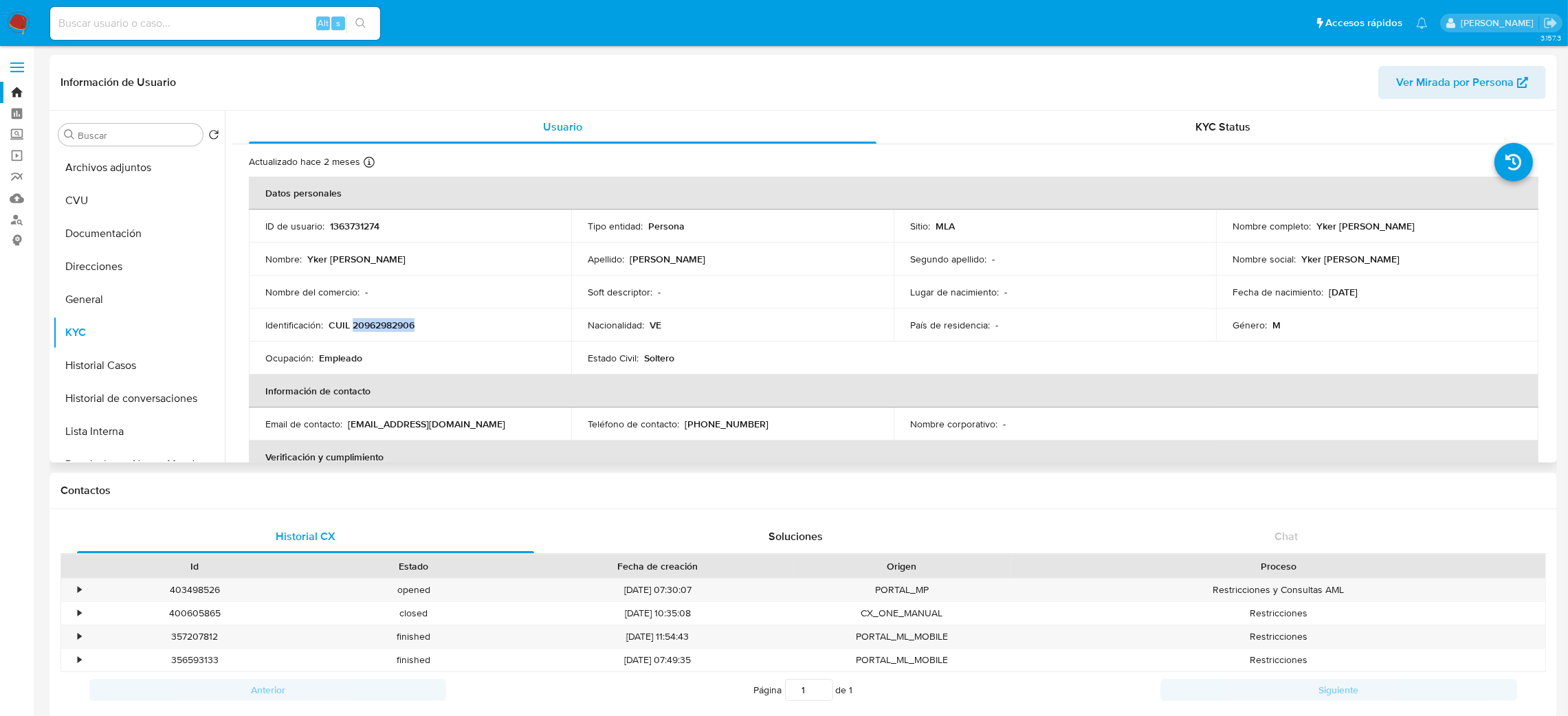
copy p "20962982906"
click at [130, 175] on button "Archivos adjuntos" at bounding box center [133, 168] width 161 height 33
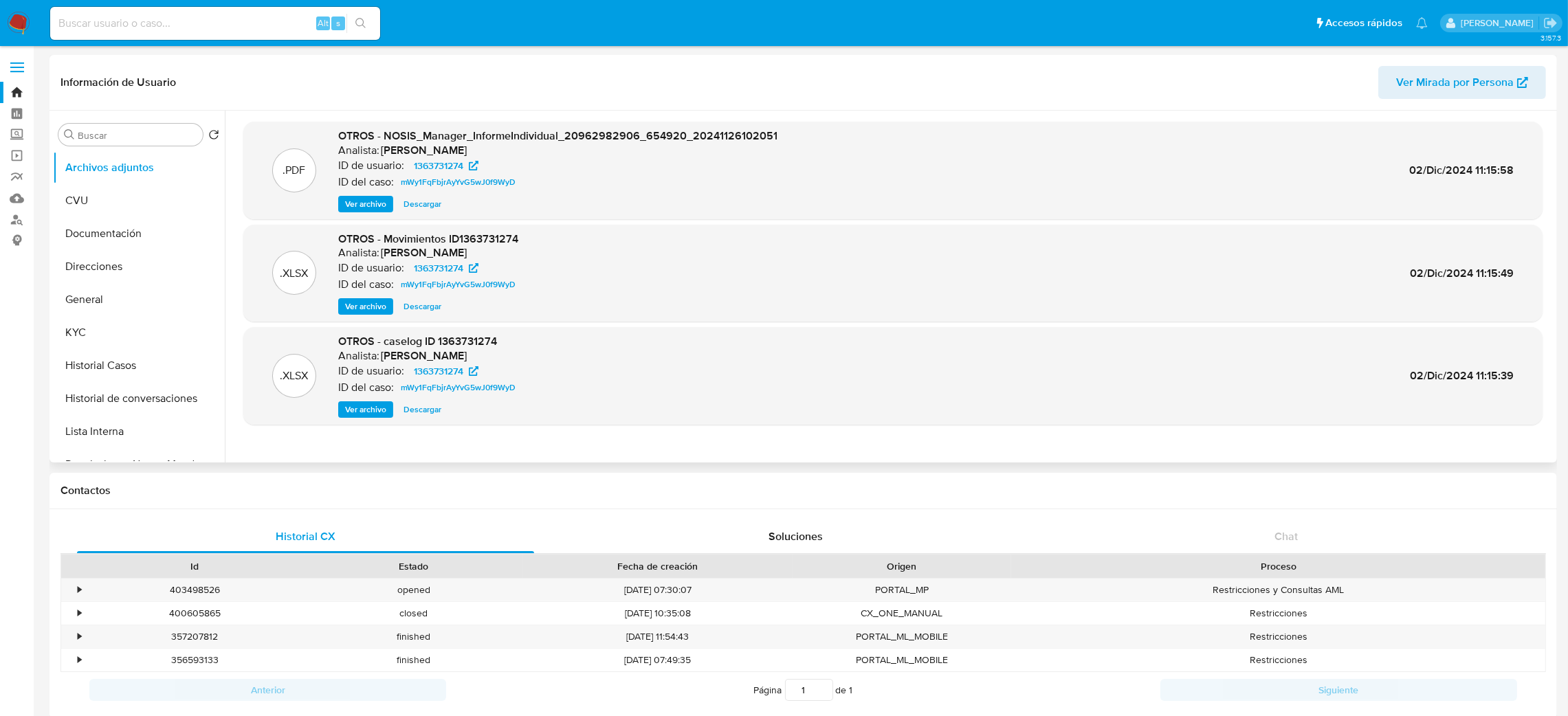
click at [356, 416] on span "Ver archivo" at bounding box center [366, 410] width 41 height 14
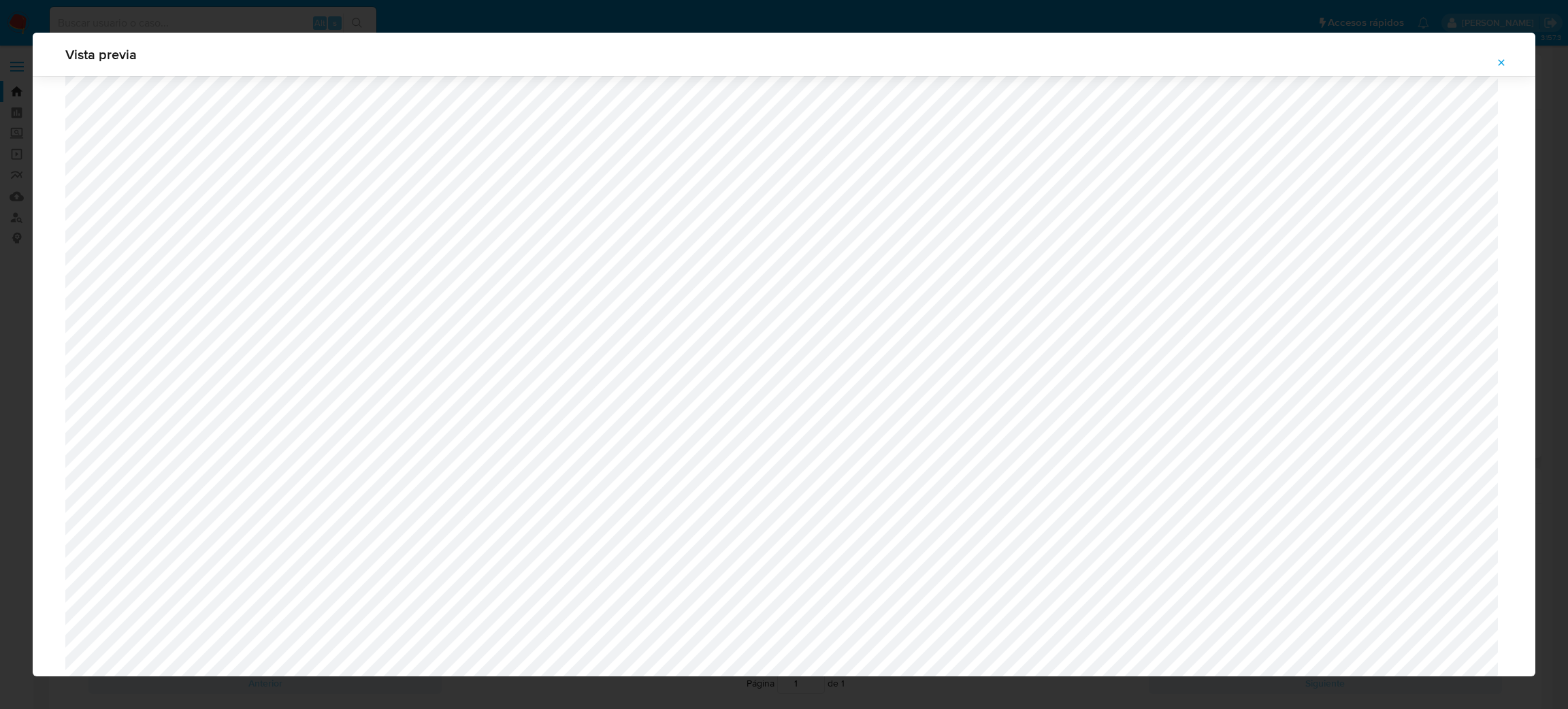
scroll to position [687, 0]
click at [1497, 66] on icon "Attachment preview" at bounding box center [1501, 62] width 11 height 11
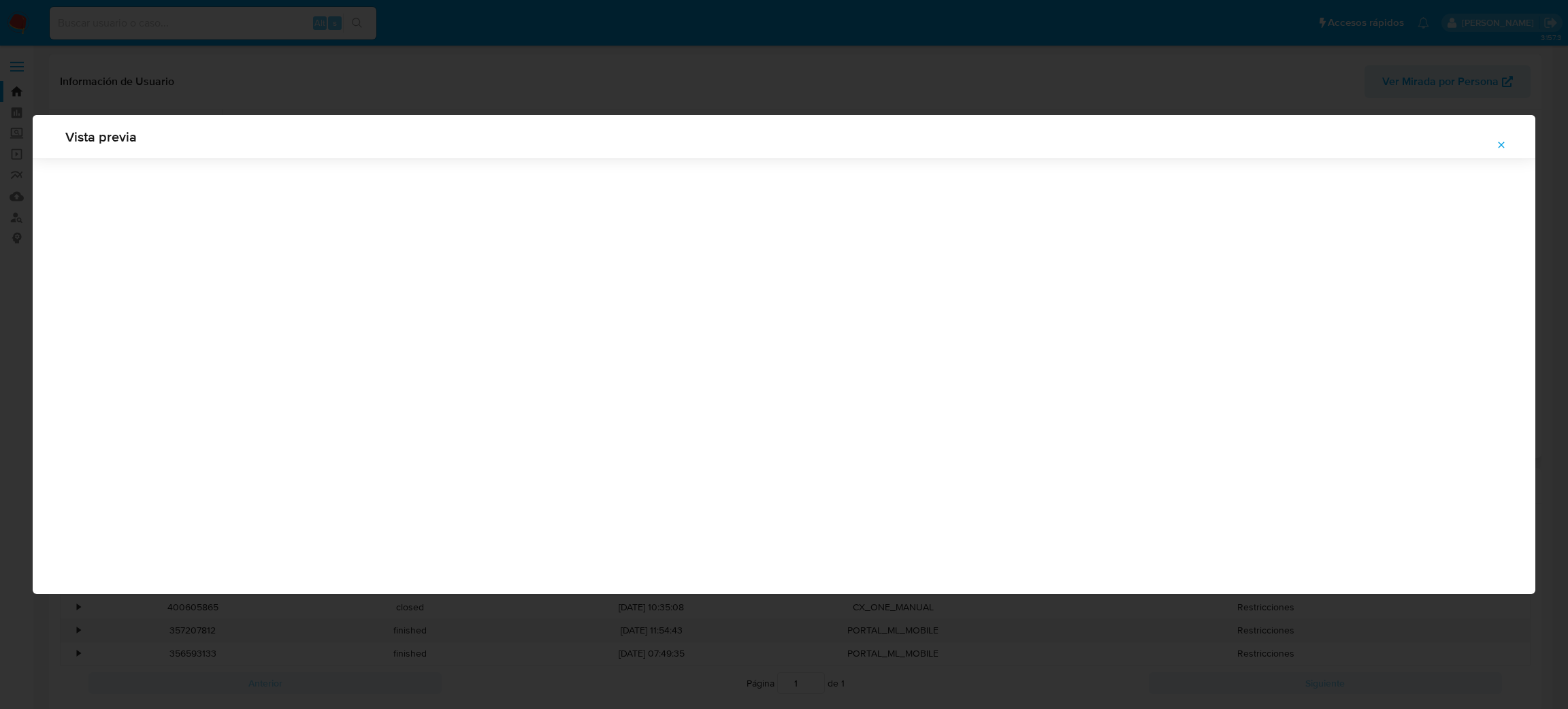
scroll to position [0, 0]
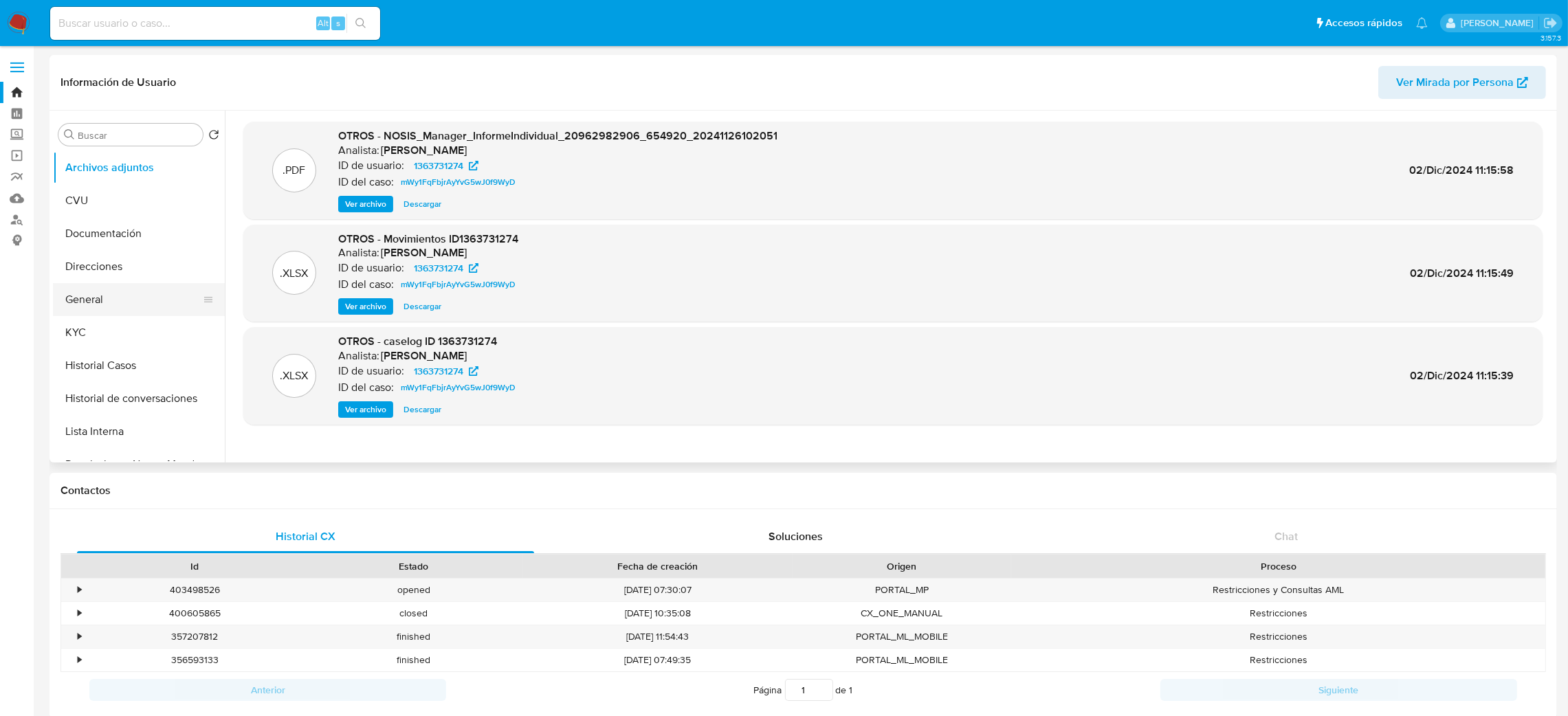
click at [129, 297] on button "General" at bounding box center [133, 300] width 161 height 33
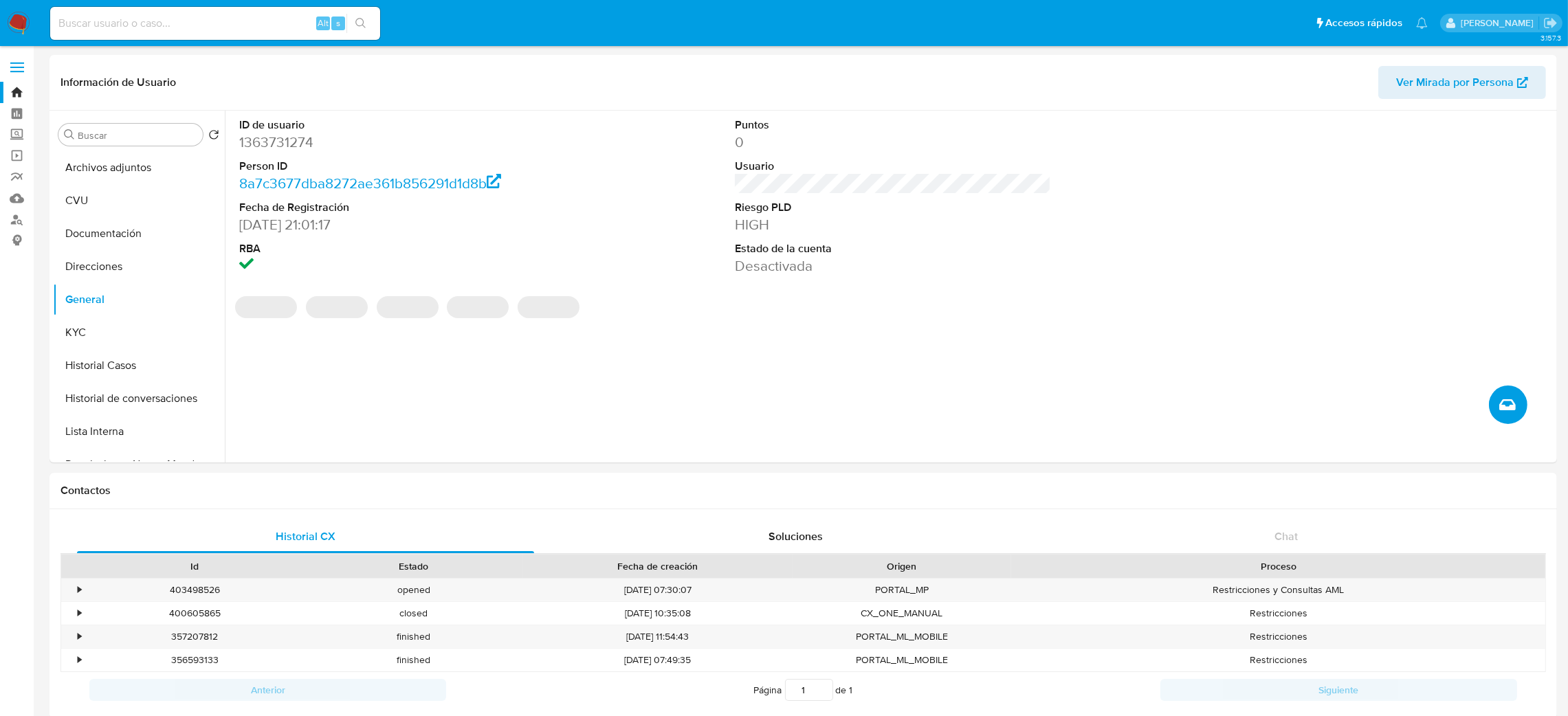
click at [1509, 397] on span "Crear caso manual" at bounding box center [1507, 405] width 15 height 17
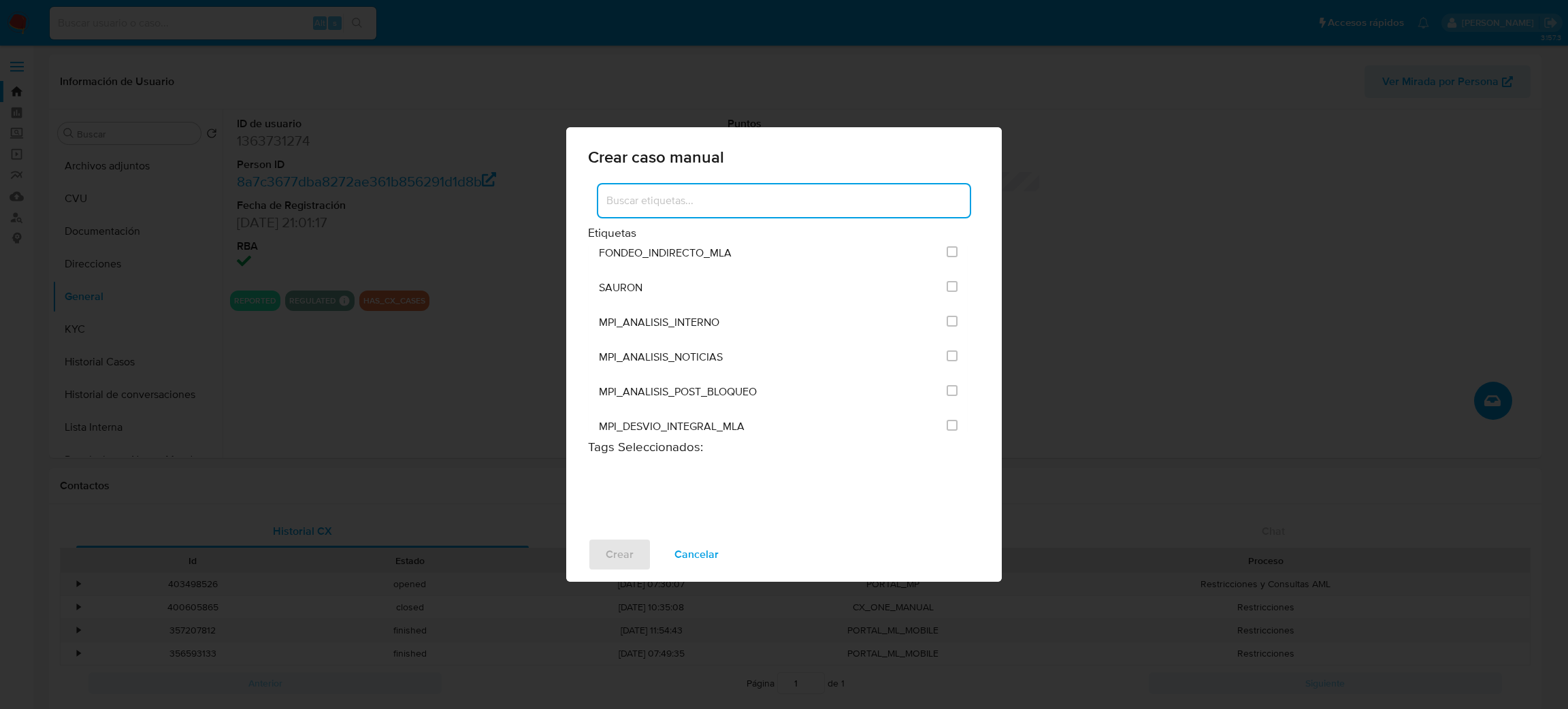
scroll to position [2859, 0]
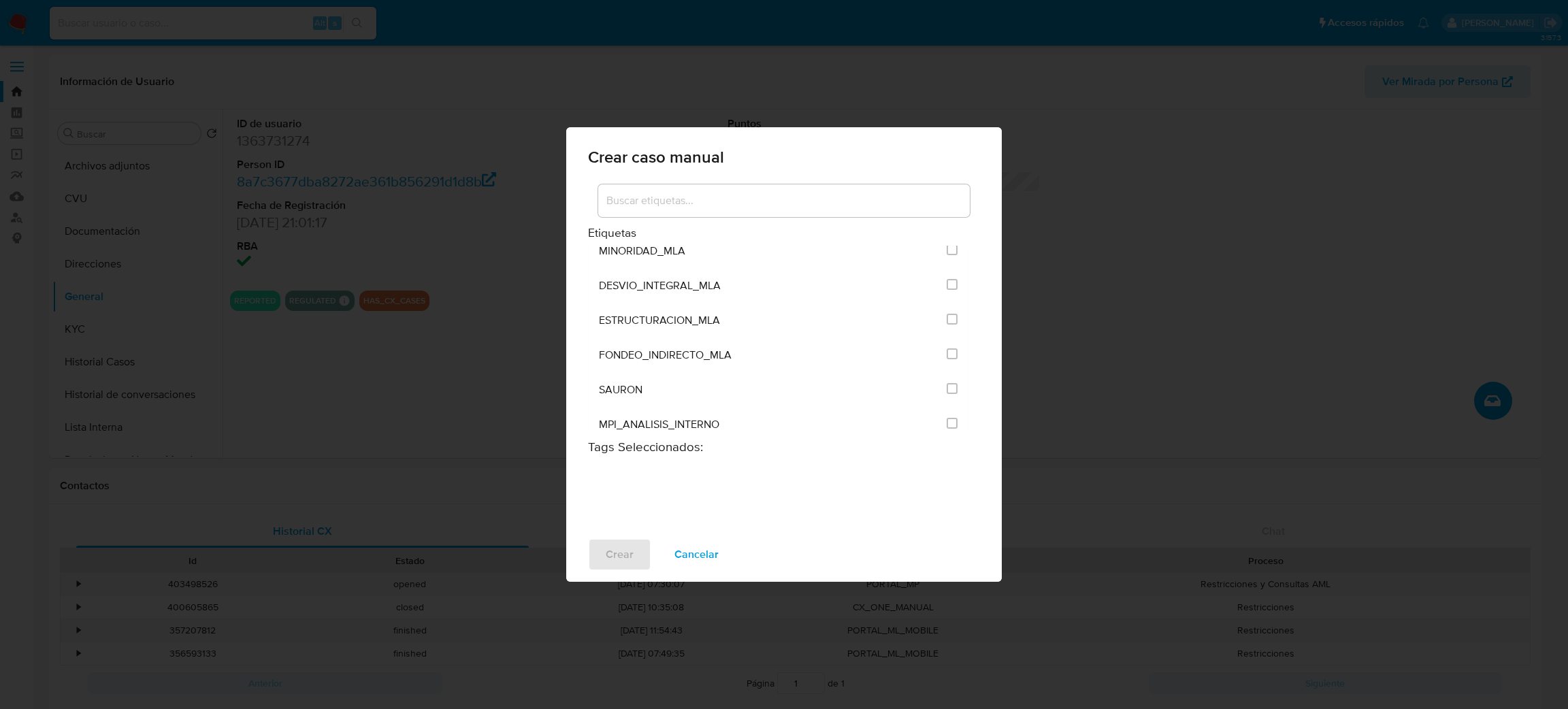
click at [948, 221] on input "3249" at bounding box center [952, 215] width 11 height 11
checkbox input "true"
click at [614, 563] on span "Crear" at bounding box center [619, 555] width 28 height 30
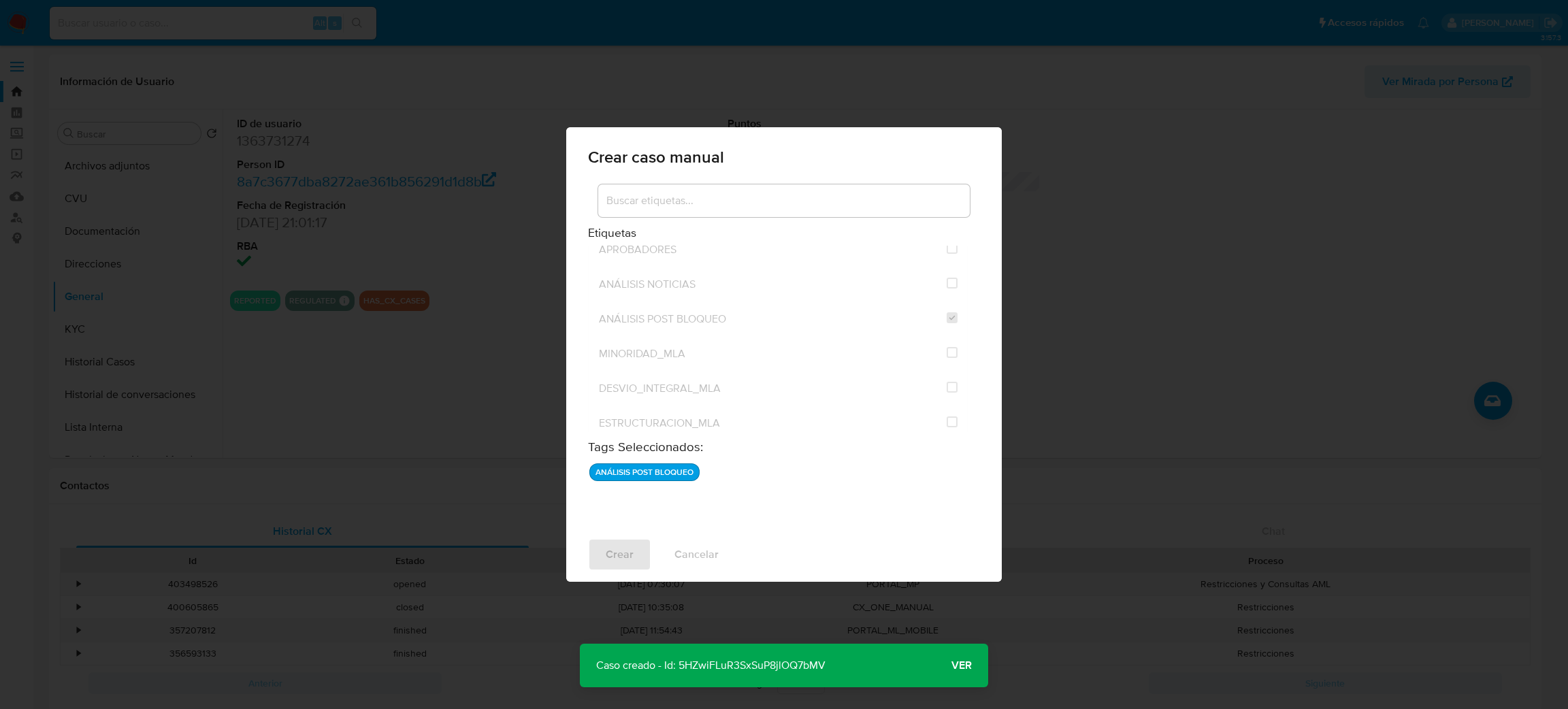
click at [965, 665] on span "Ver" at bounding box center [962, 665] width 21 height 0
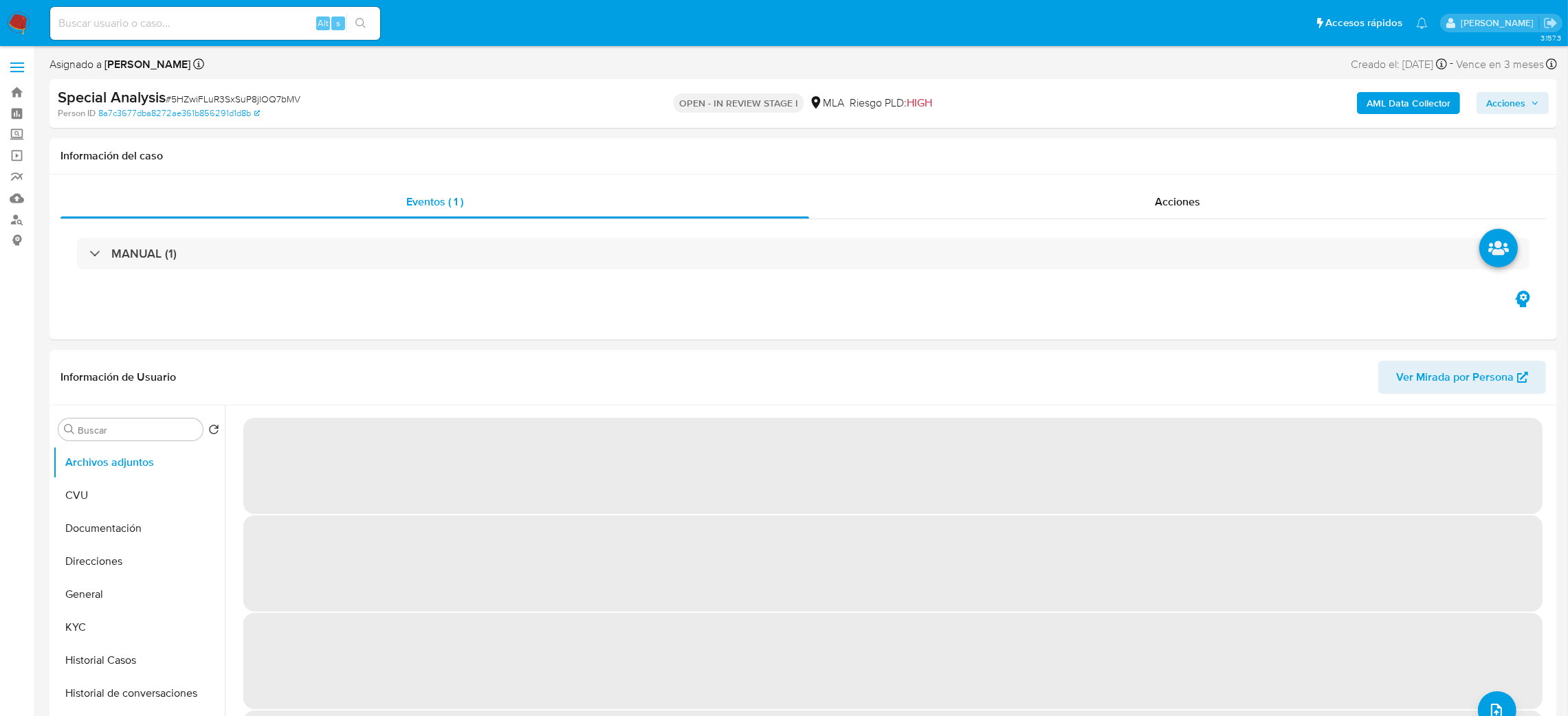
select select "10"
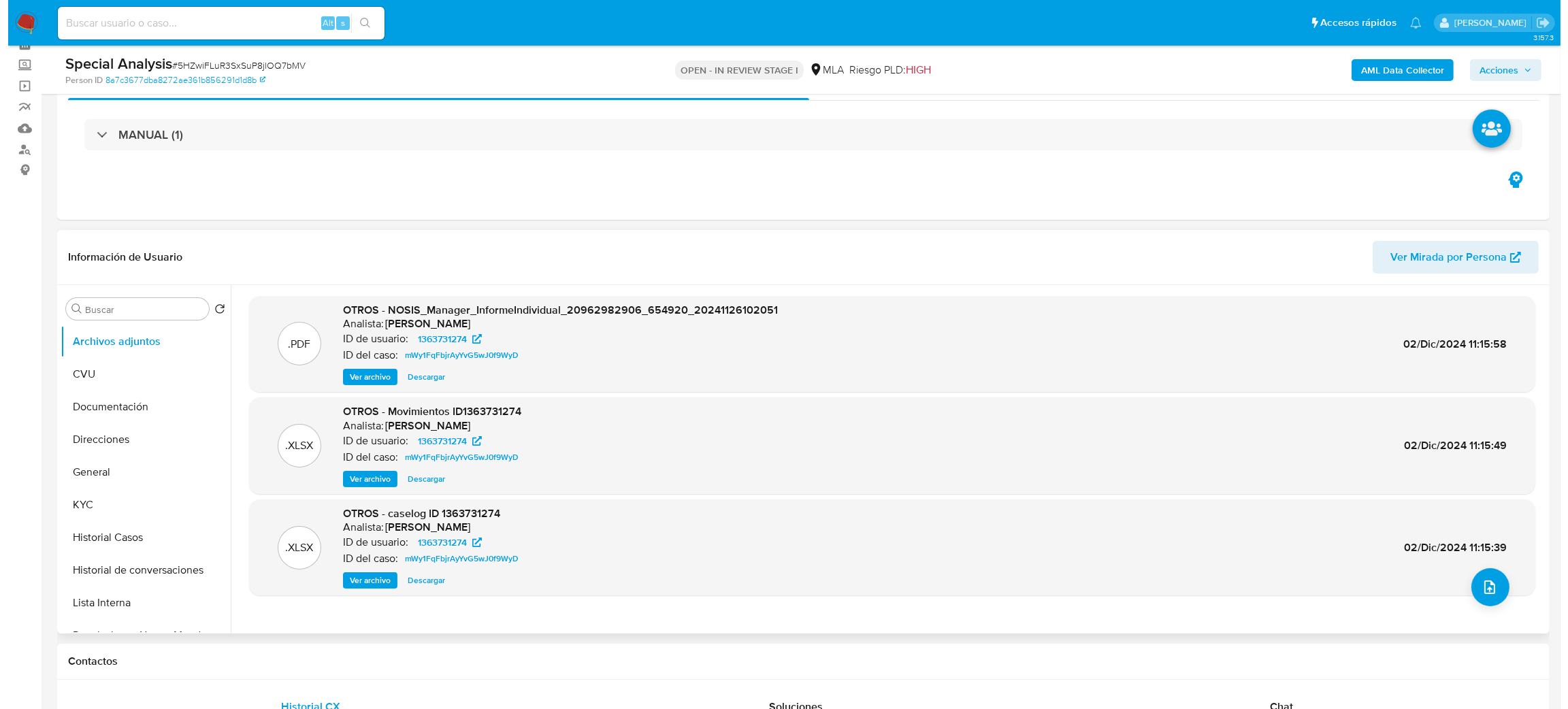
scroll to position [102, 0]
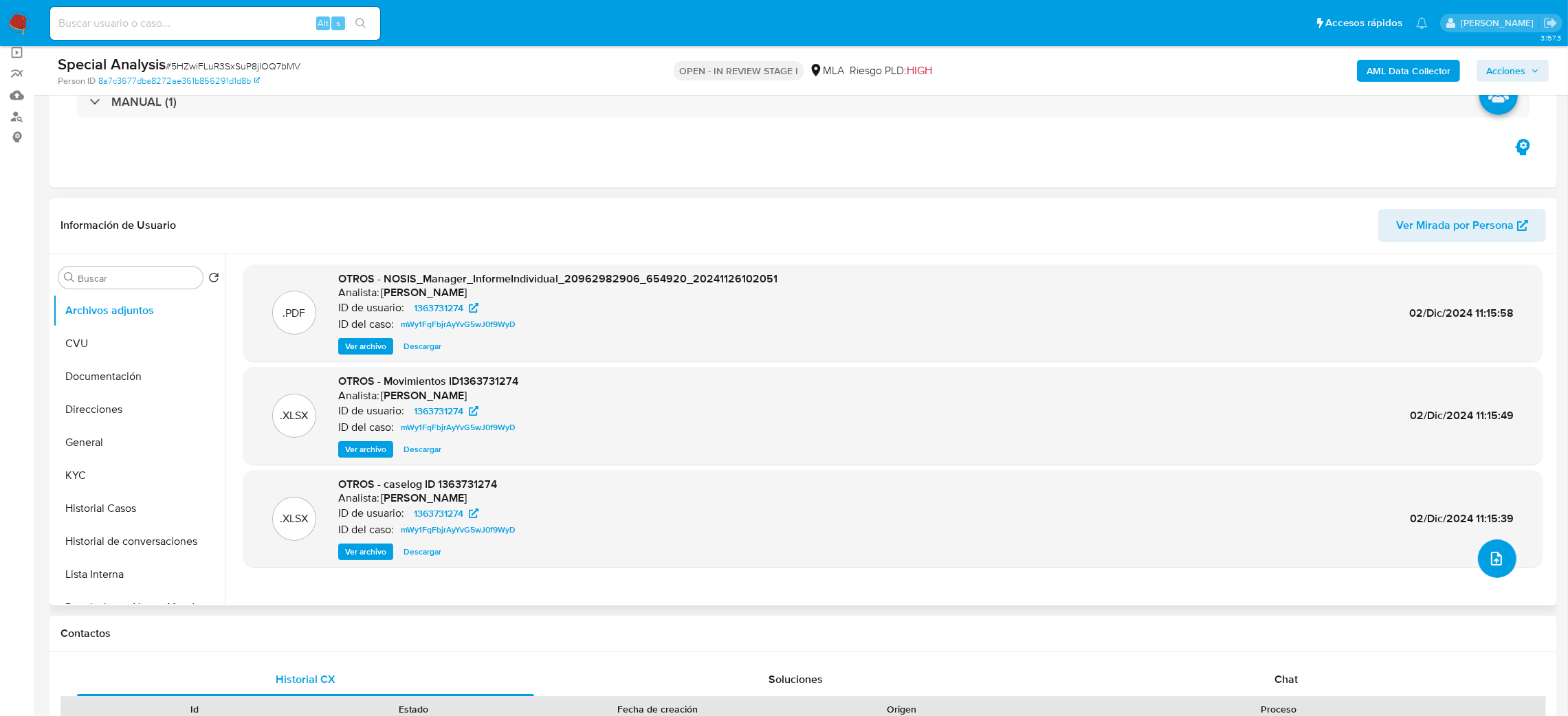
click at [1492, 565] on icon "upload-file" at bounding box center [1497, 558] width 11 height 14
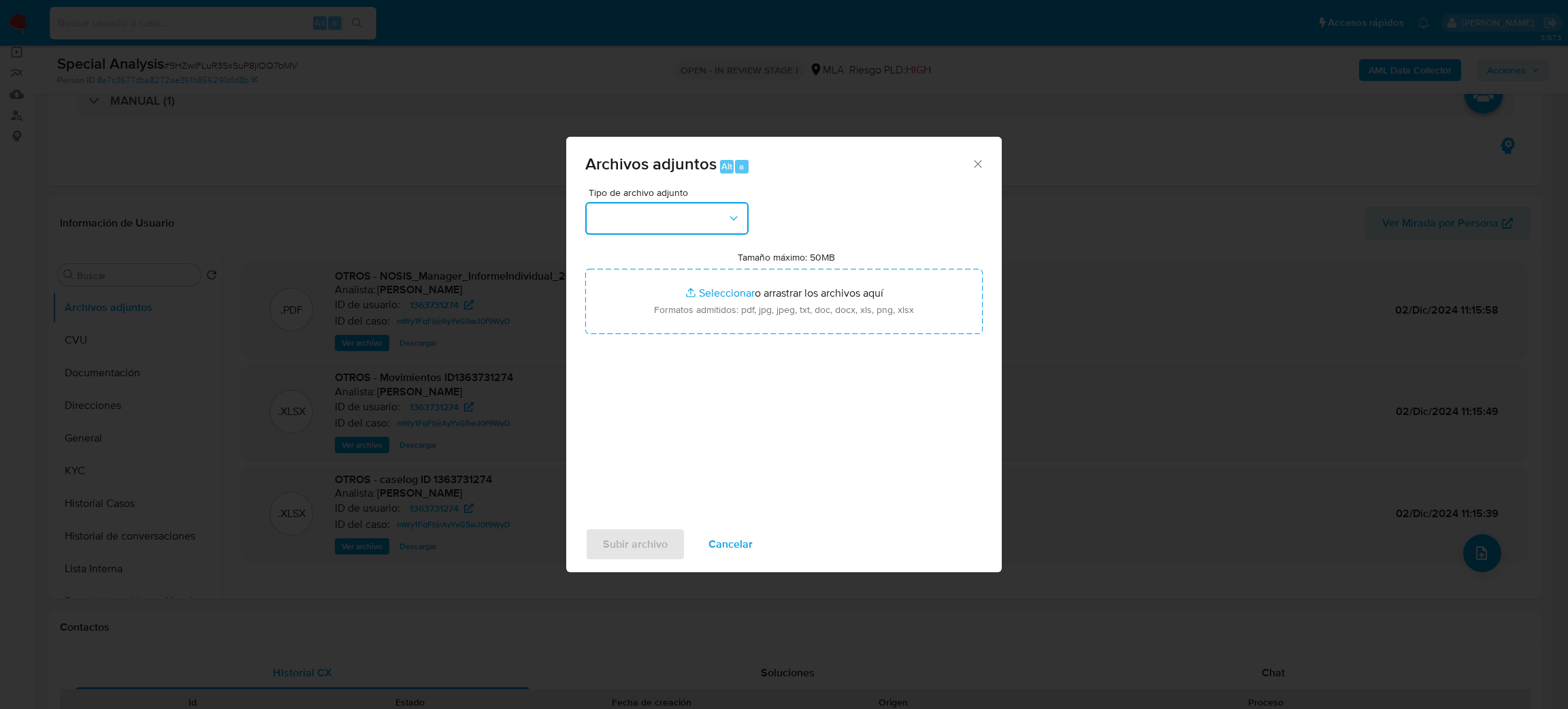
drag, startPoint x: 650, startPoint y: 207, endPoint x: 657, endPoint y: 211, distance: 8.1
click at [657, 211] on button "button" at bounding box center [667, 218] width 164 height 33
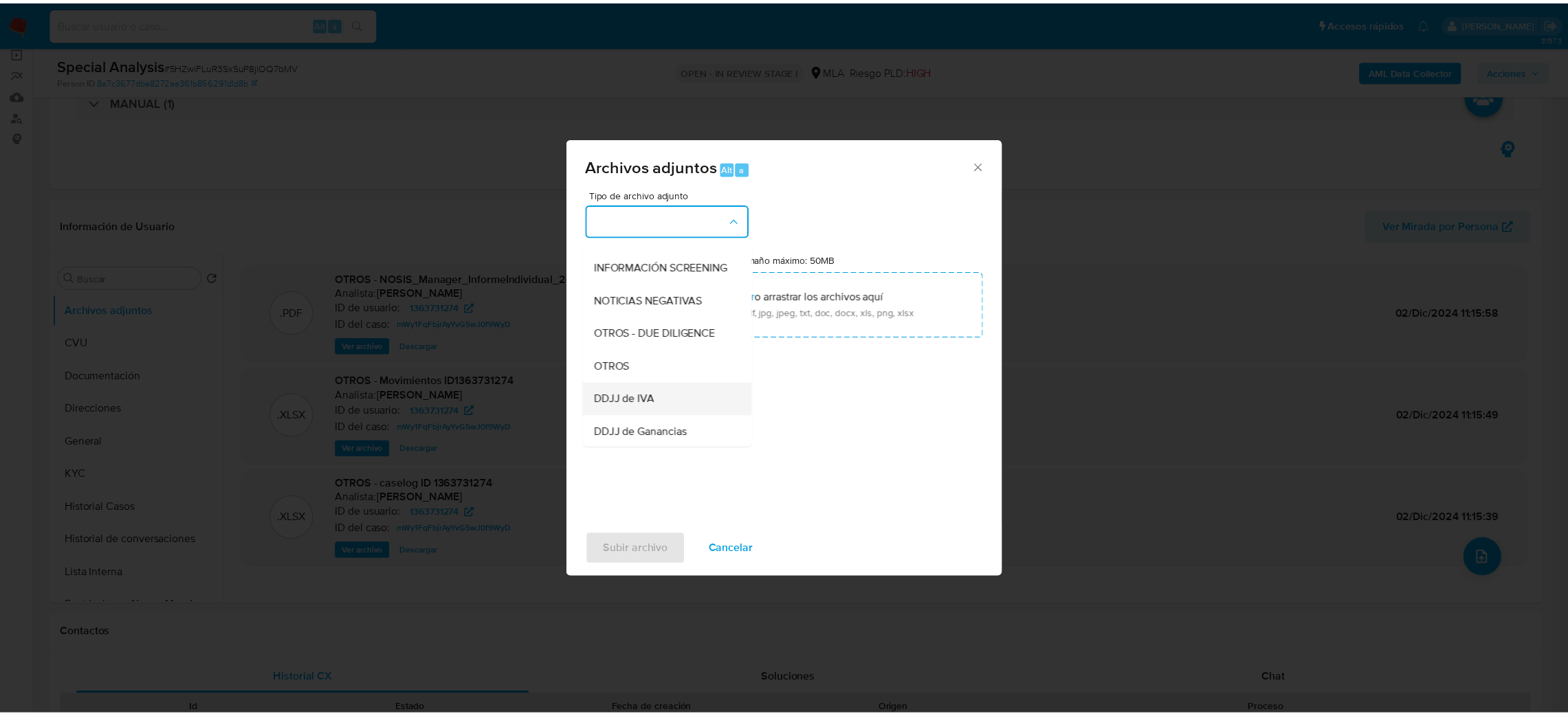
scroll to position [206, 0]
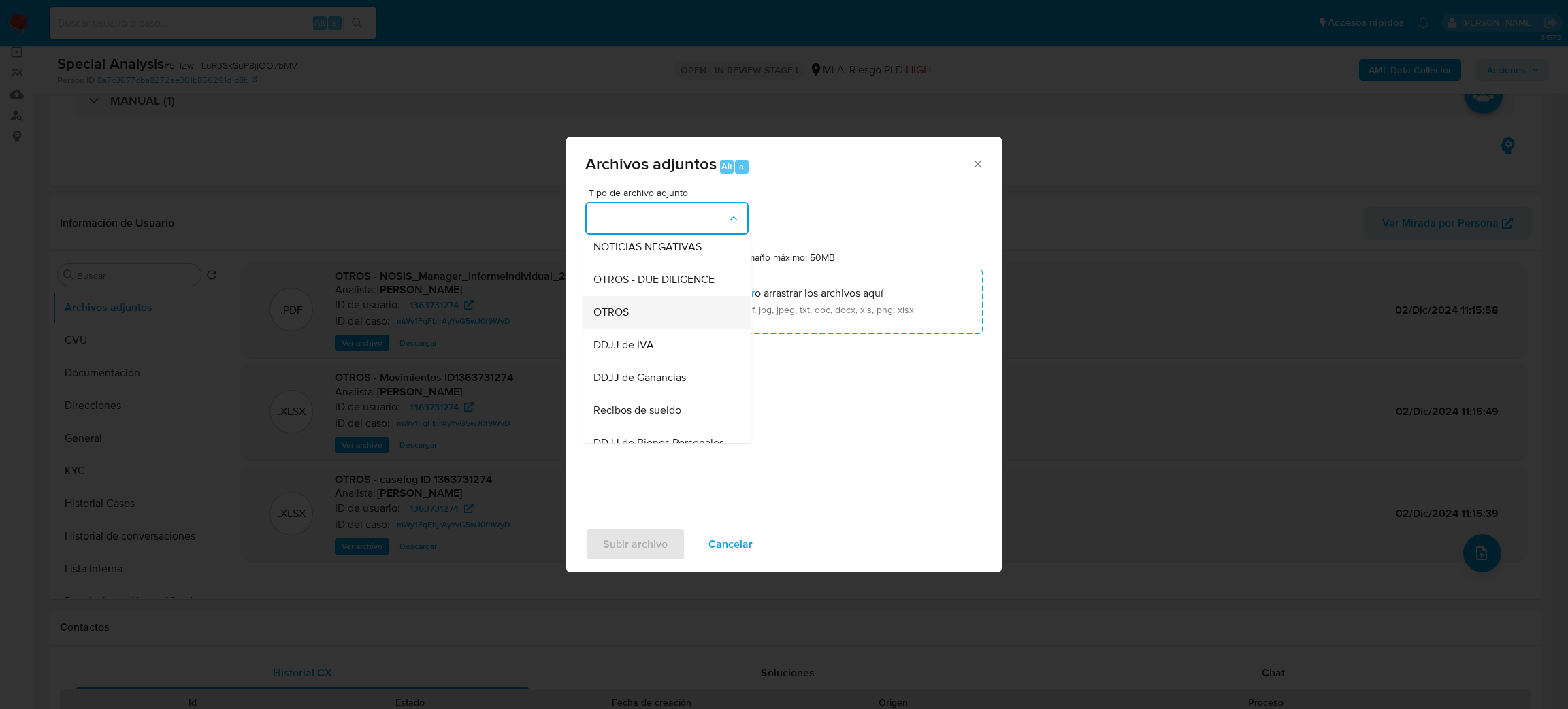
click at [622, 319] on span "OTROS" at bounding box center [611, 312] width 36 height 14
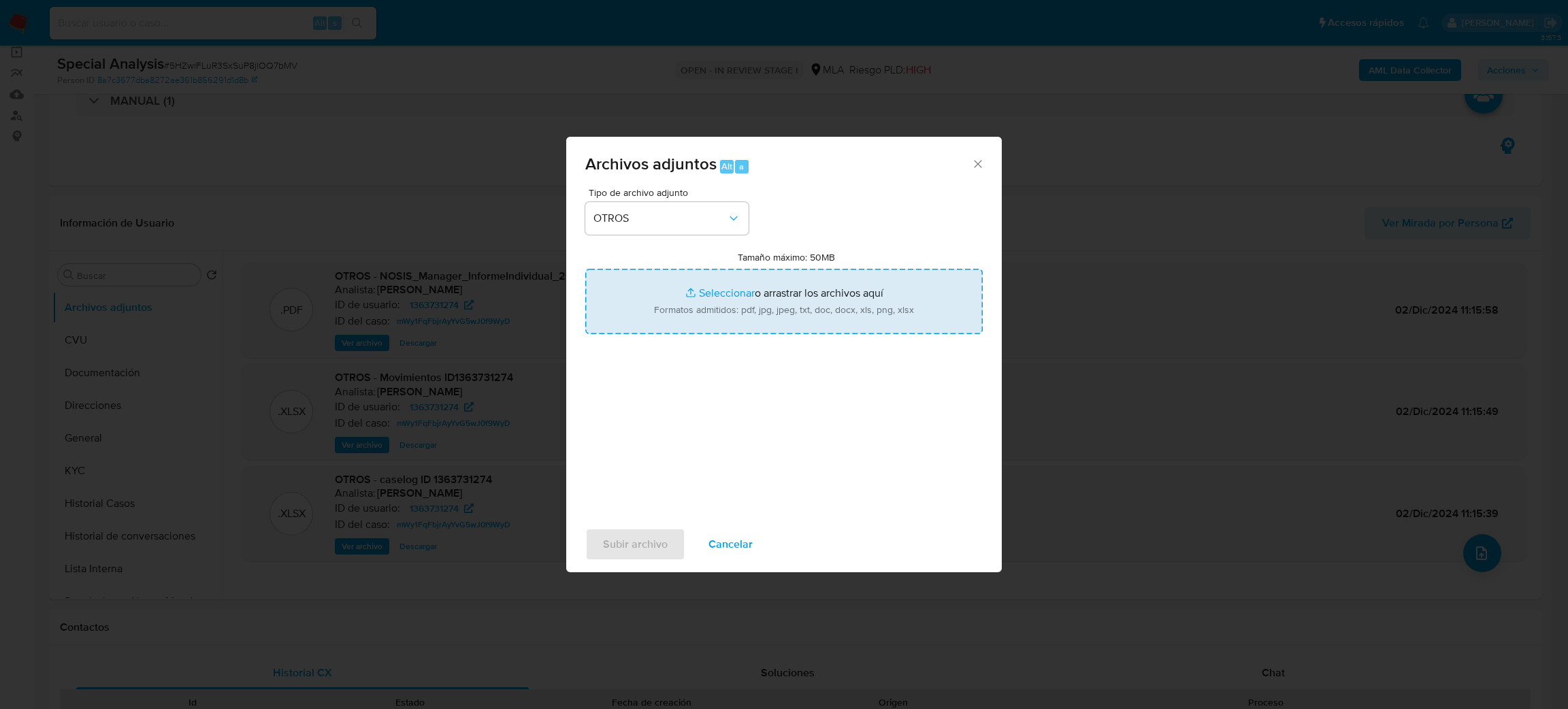
click at [765, 313] on input "Tamaño máximo: 50MB Seleccionar archivos" at bounding box center [784, 302] width 398 height 66
type input "C:\fakepath\Recibo de Sueldo Agosto 2025.pdf"
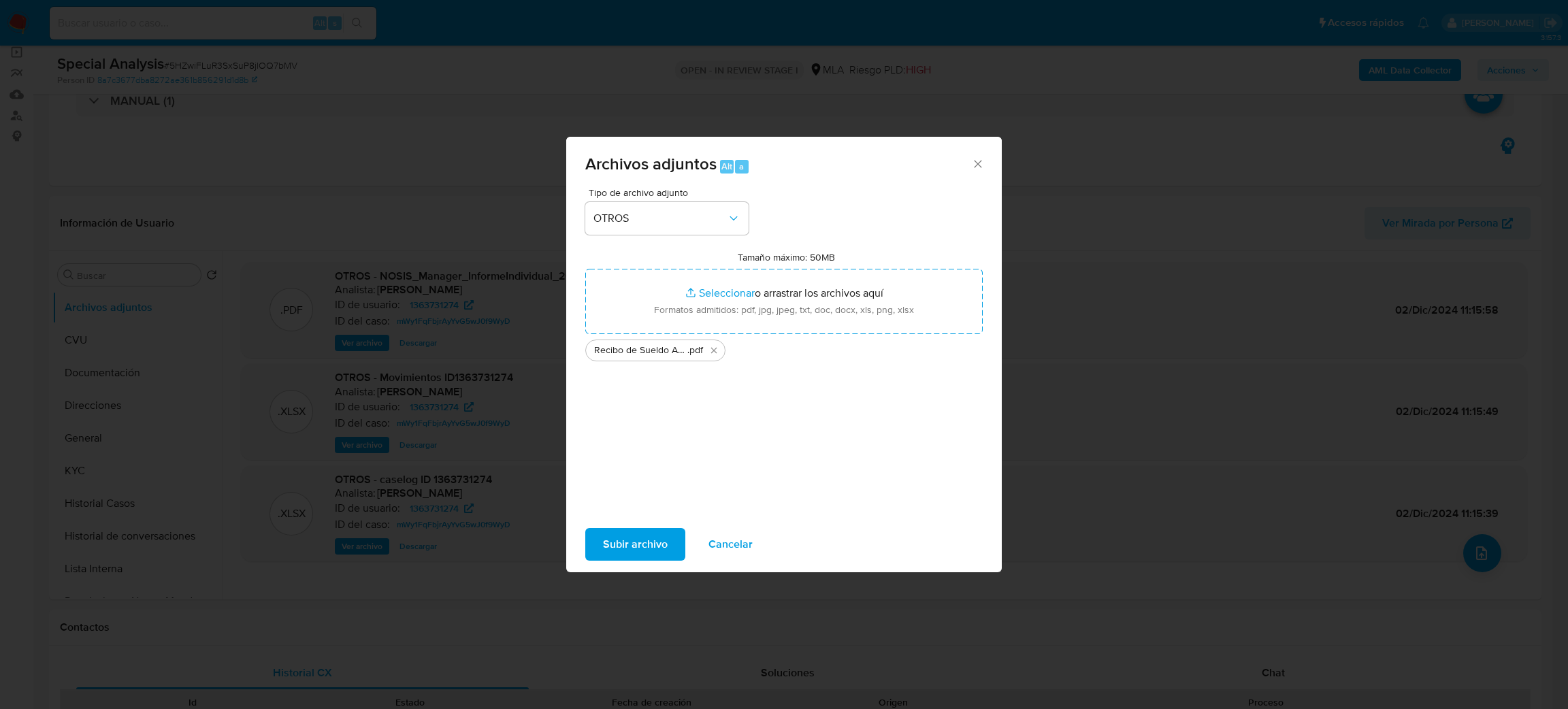
click at [613, 546] on span "Subir archivo" at bounding box center [635, 545] width 65 height 30
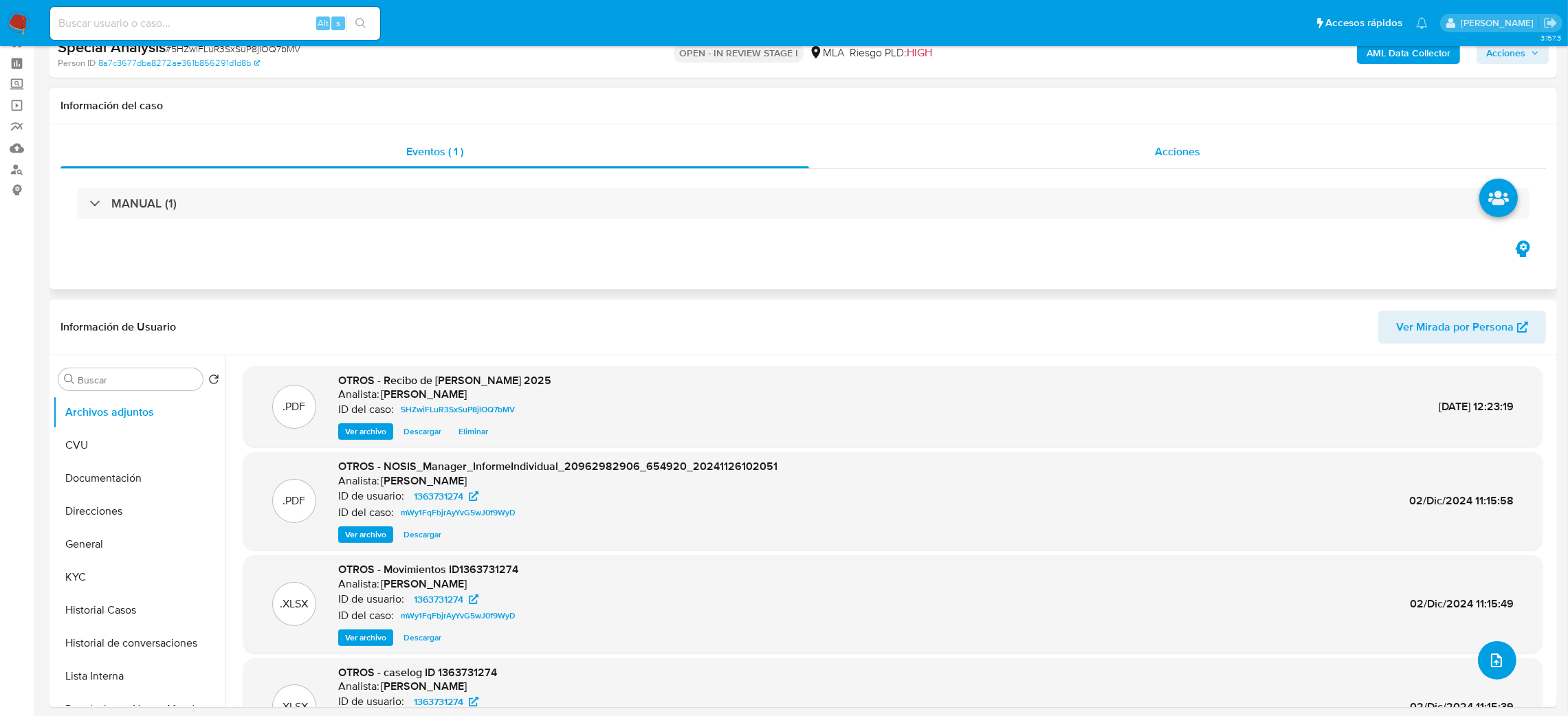
scroll to position [0, 0]
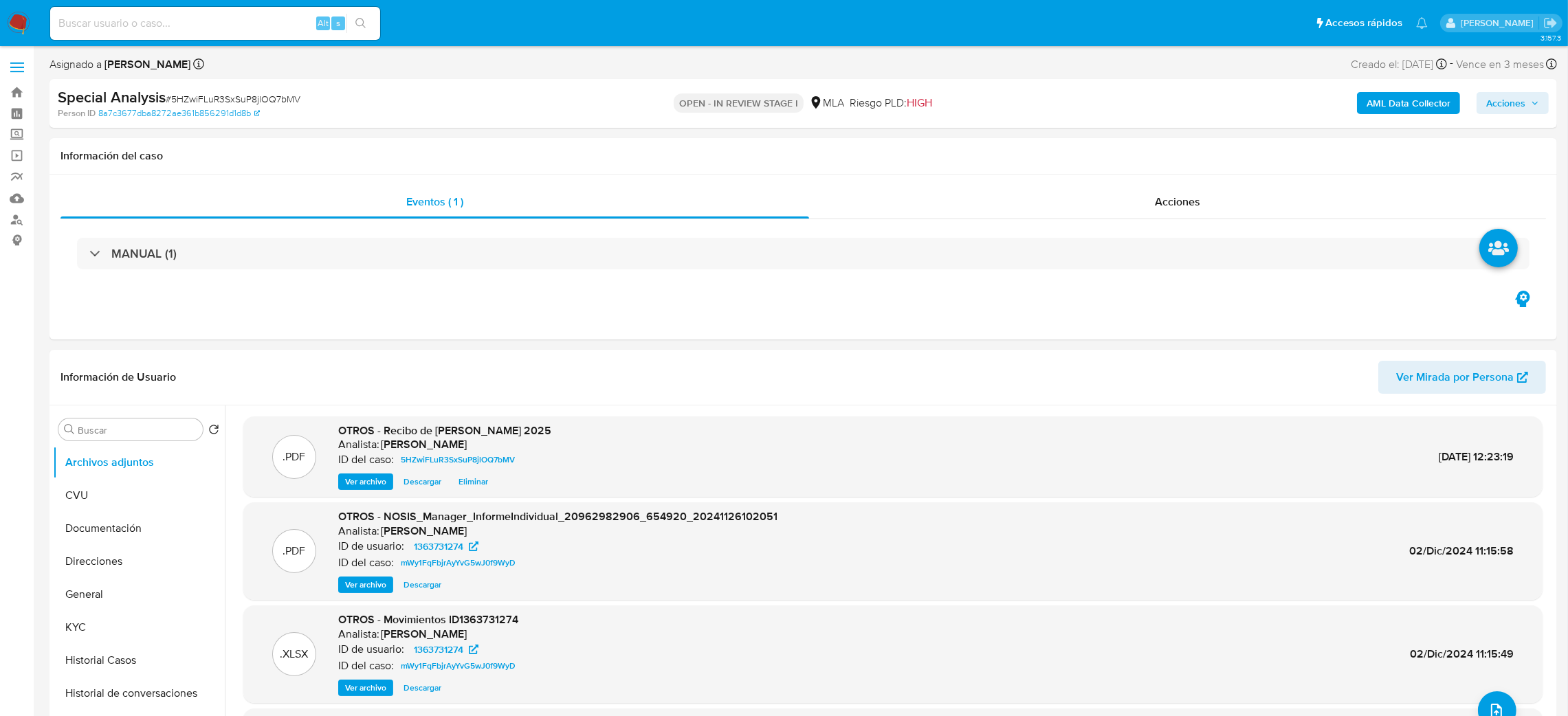
click at [1509, 106] on span "Acciones" at bounding box center [1506, 103] width 39 height 22
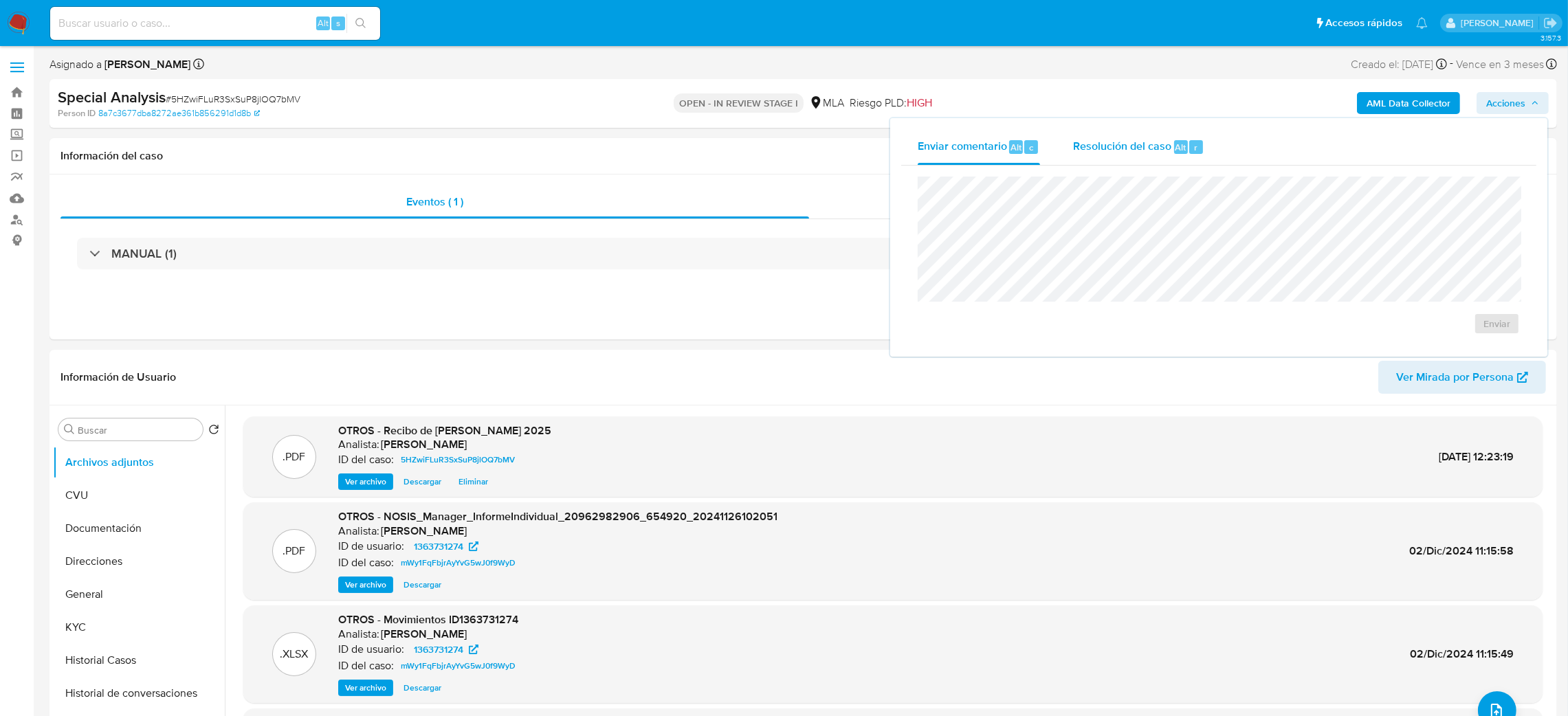
click at [1128, 143] on span "Resolución del caso" at bounding box center [1122, 147] width 98 height 16
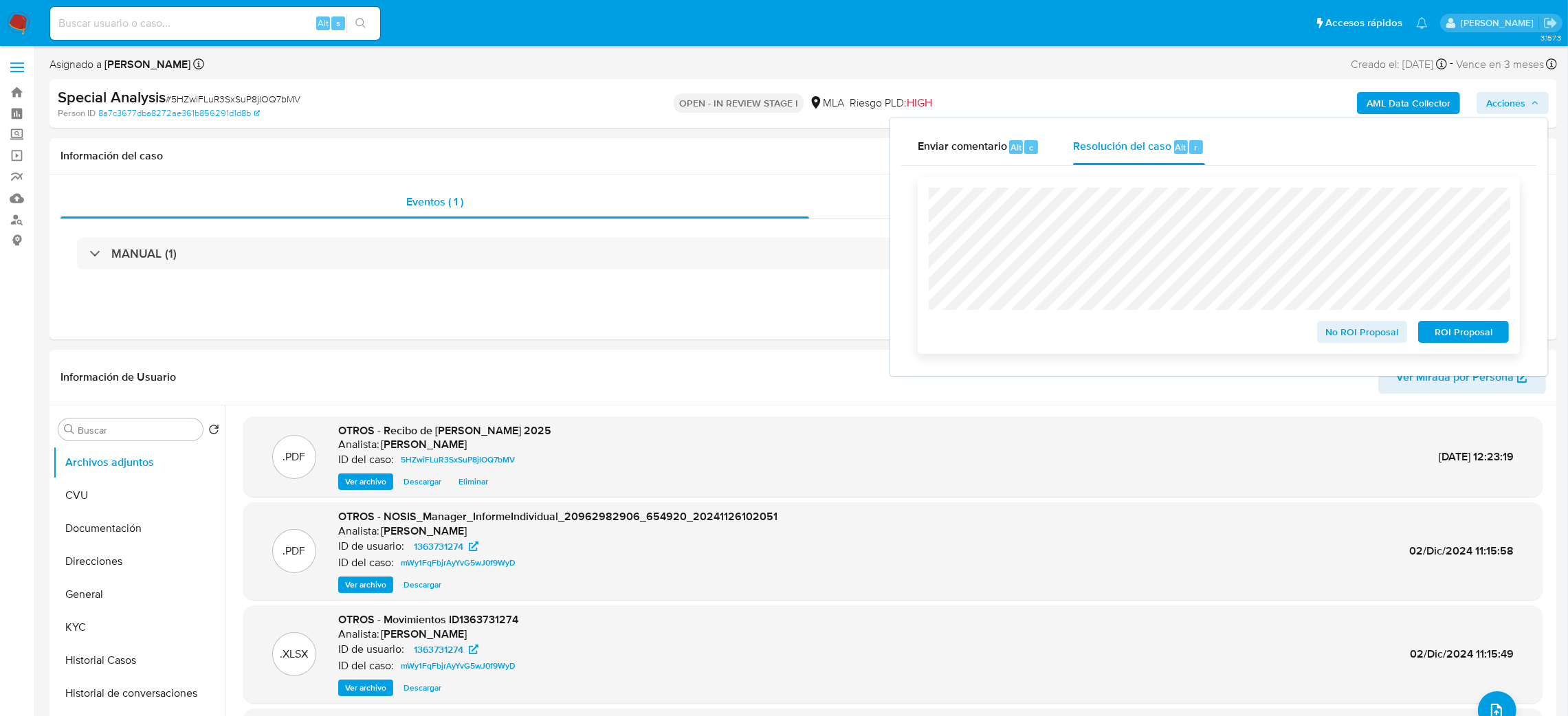
click at [1322, 336] on button "No ROI Proposal" at bounding box center [1362, 332] width 91 height 22
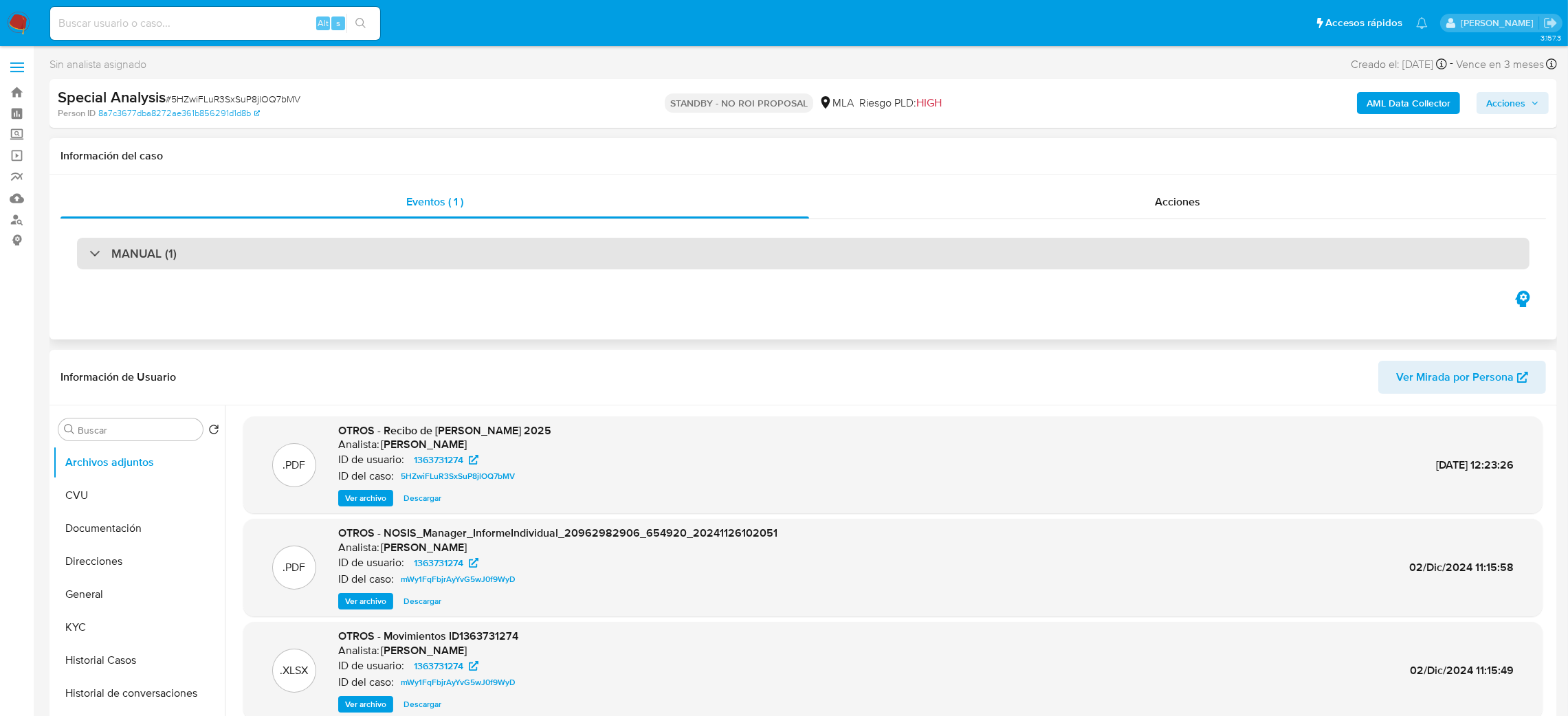
select select "10"
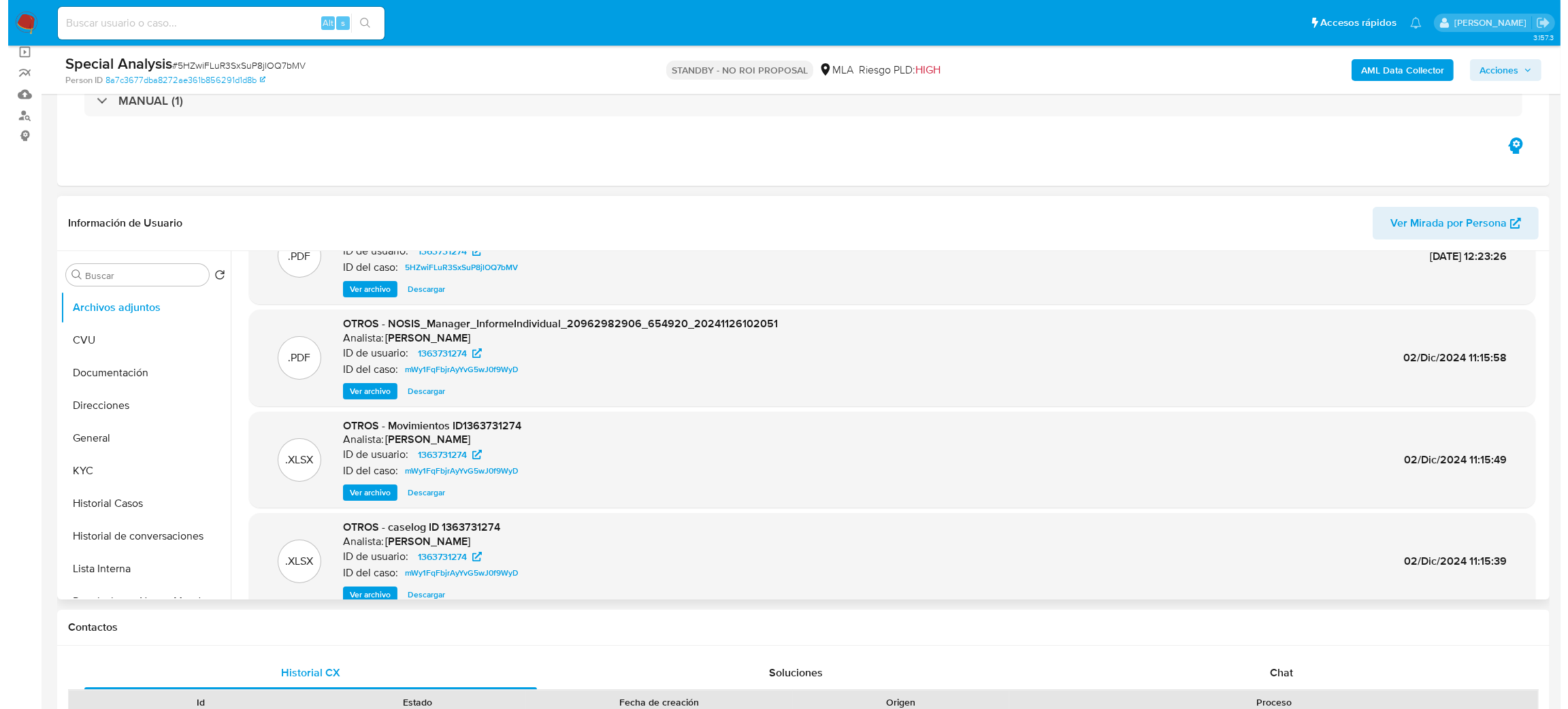
scroll to position [76, 0]
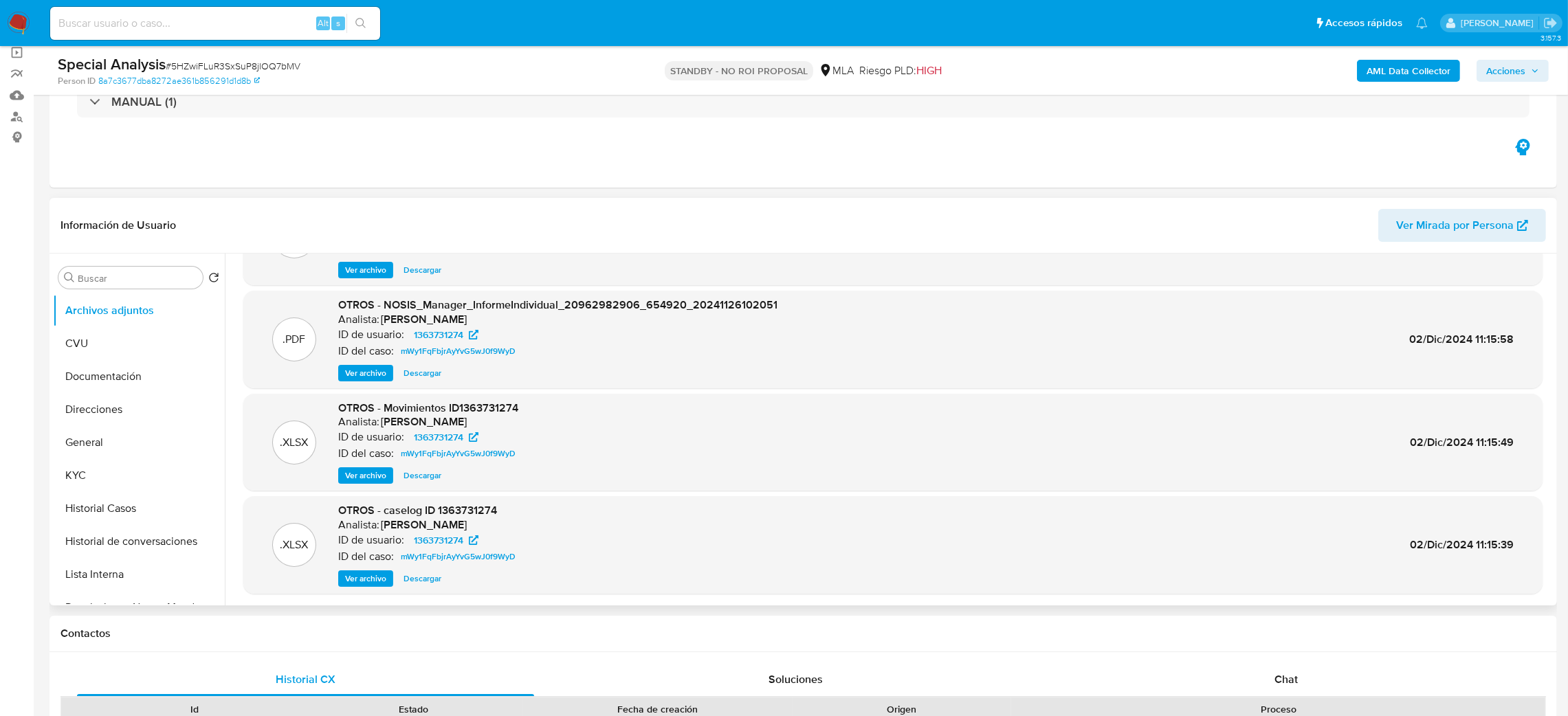
click at [361, 577] on span "Ver archivo" at bounding box center [366, 578] width 41 height 14
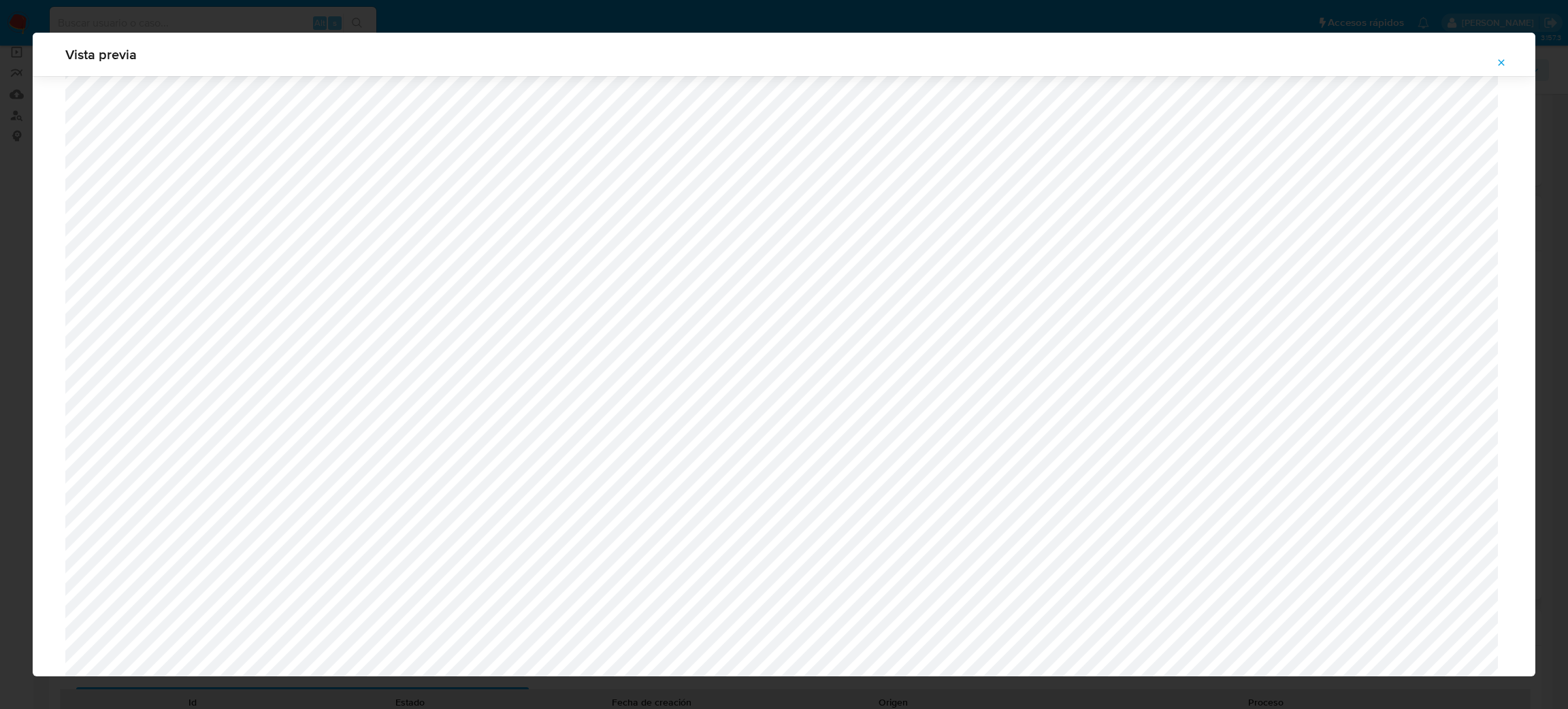
scroll to position [585, 0]
click at [1502, 64] on icon "Attachment preview" at bounding box center [1501, 62] width 11 height 11
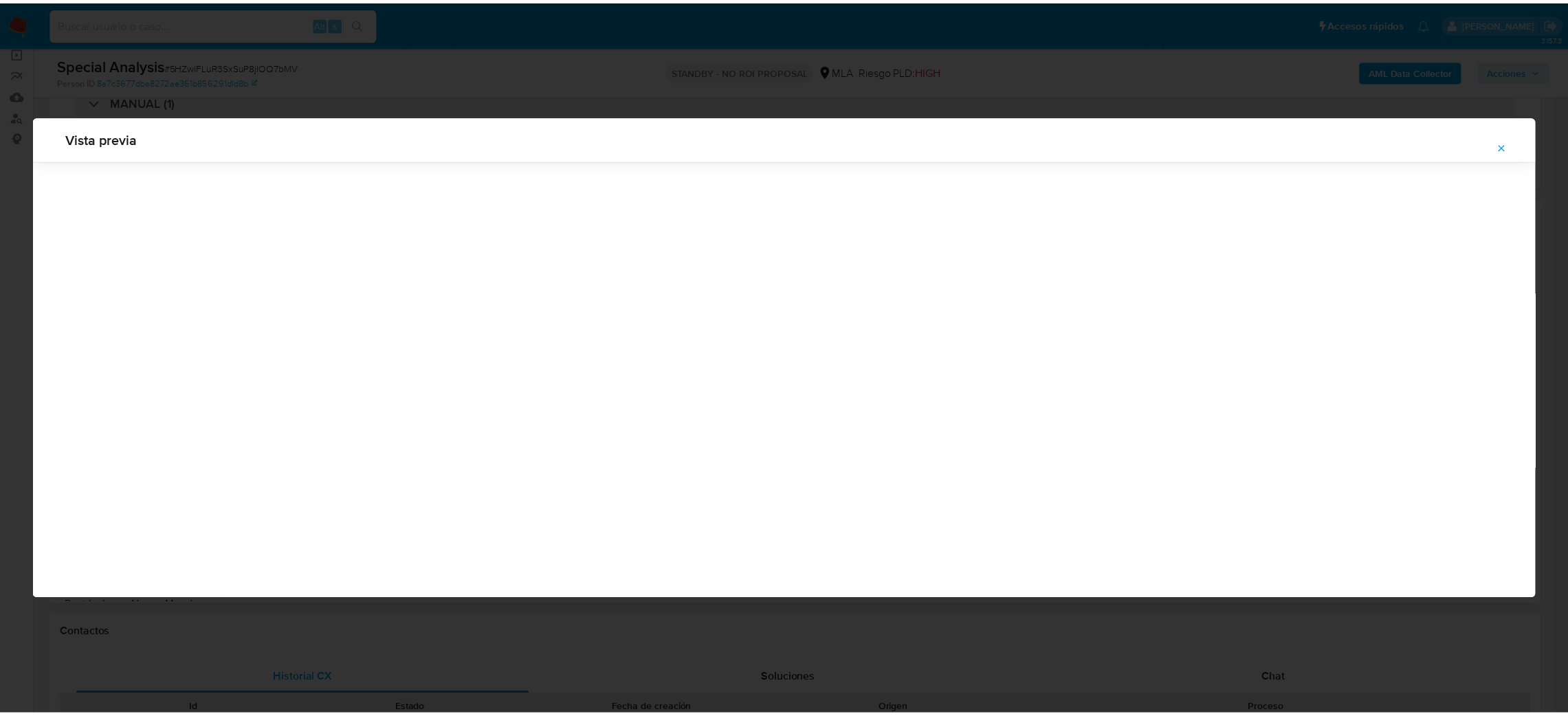
scroll to position [0, 0]
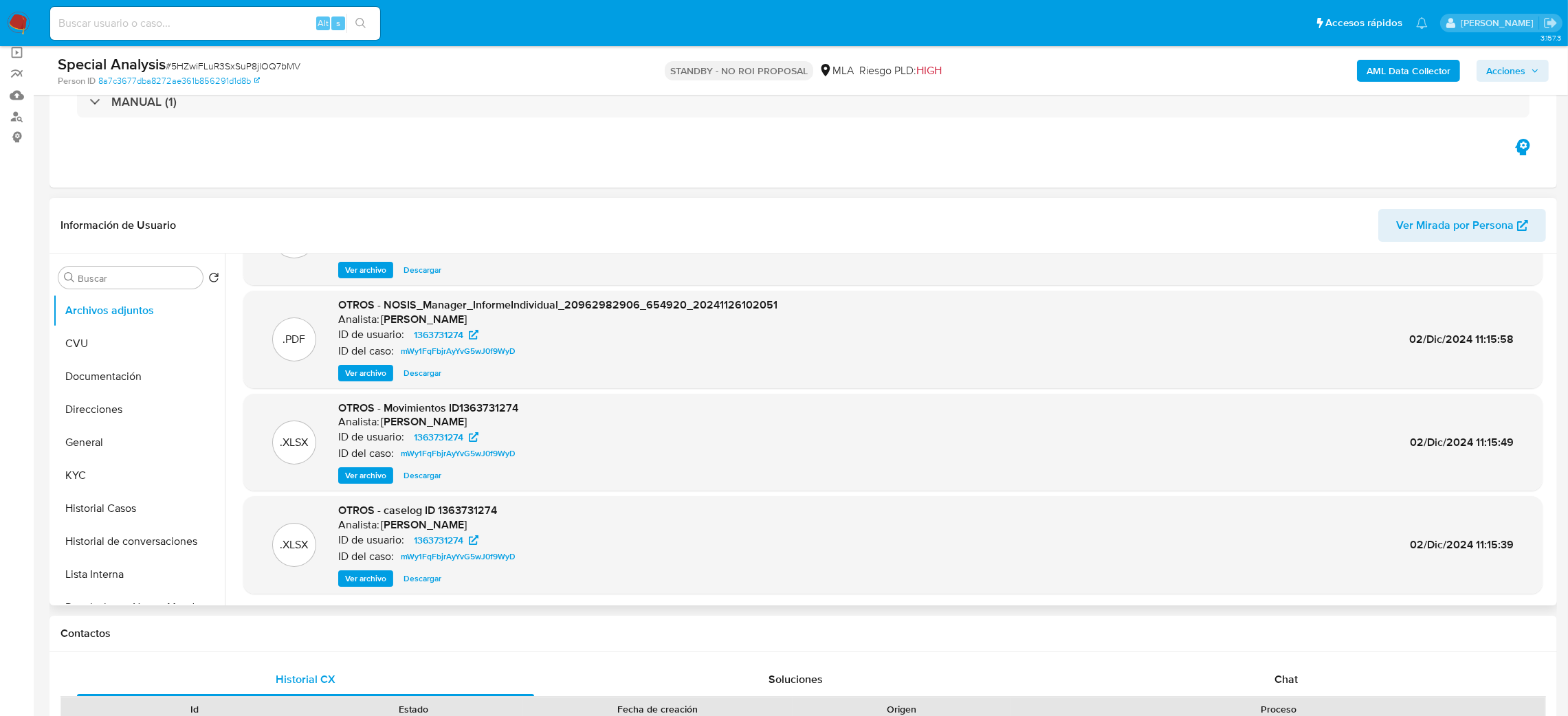
click at [10, 25] on img at bounding box center [19, 23] width 23 height 23
